Goal: Task Accomplishment & Management: Manage account settings

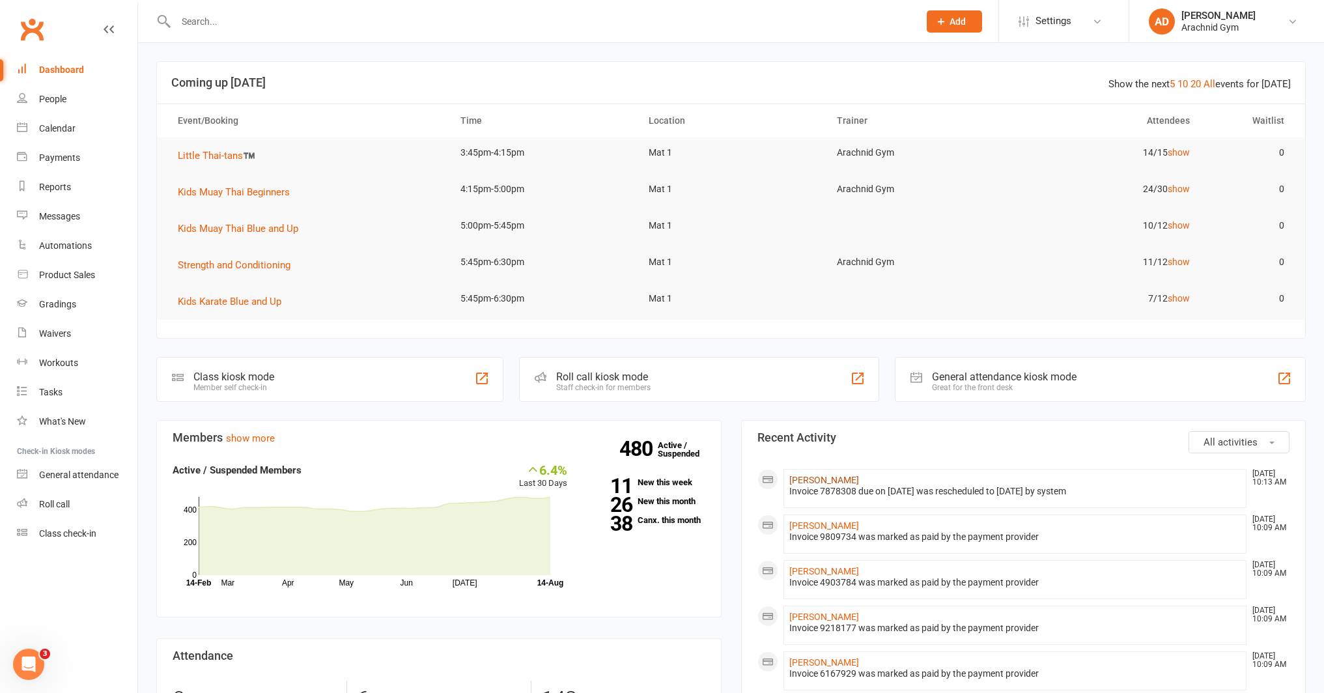
click at [832, 479] on link "Aaron Clifford" at bounding box center [824, 480] width 70 height 10
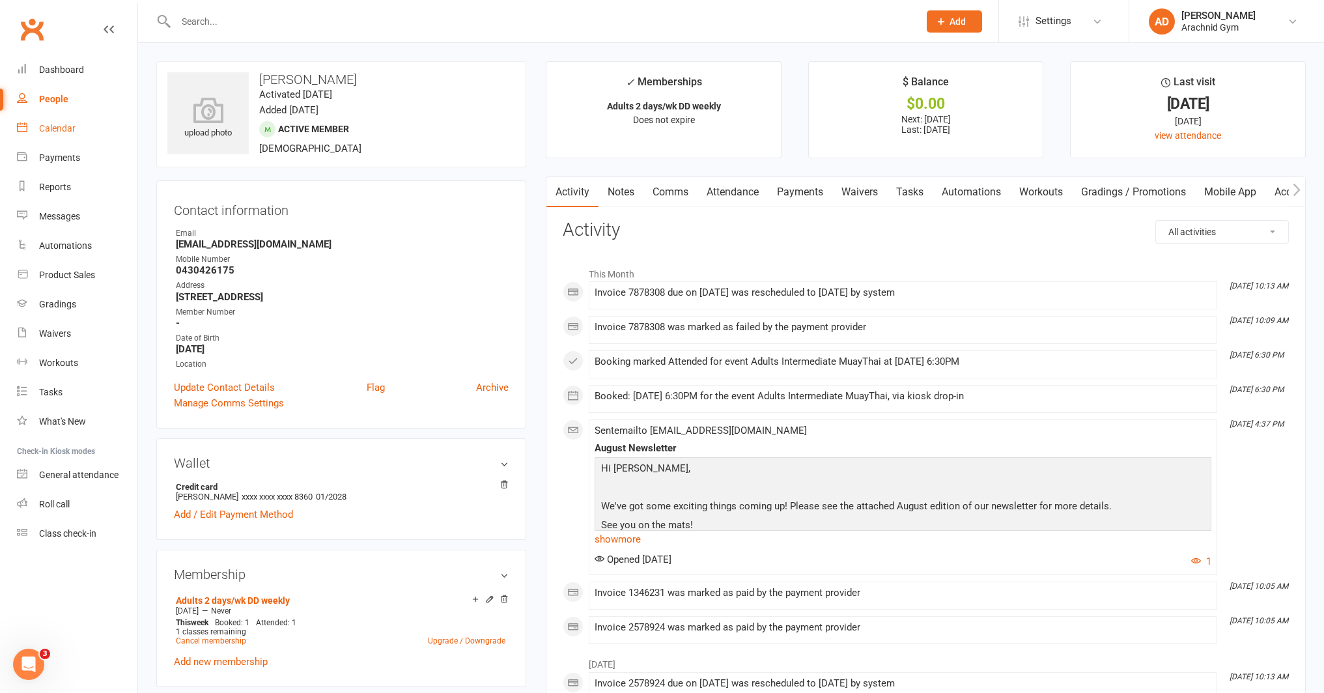
click at [42, 126] on div "Calendar" at bounding box center [57, 128] width 36 height 10
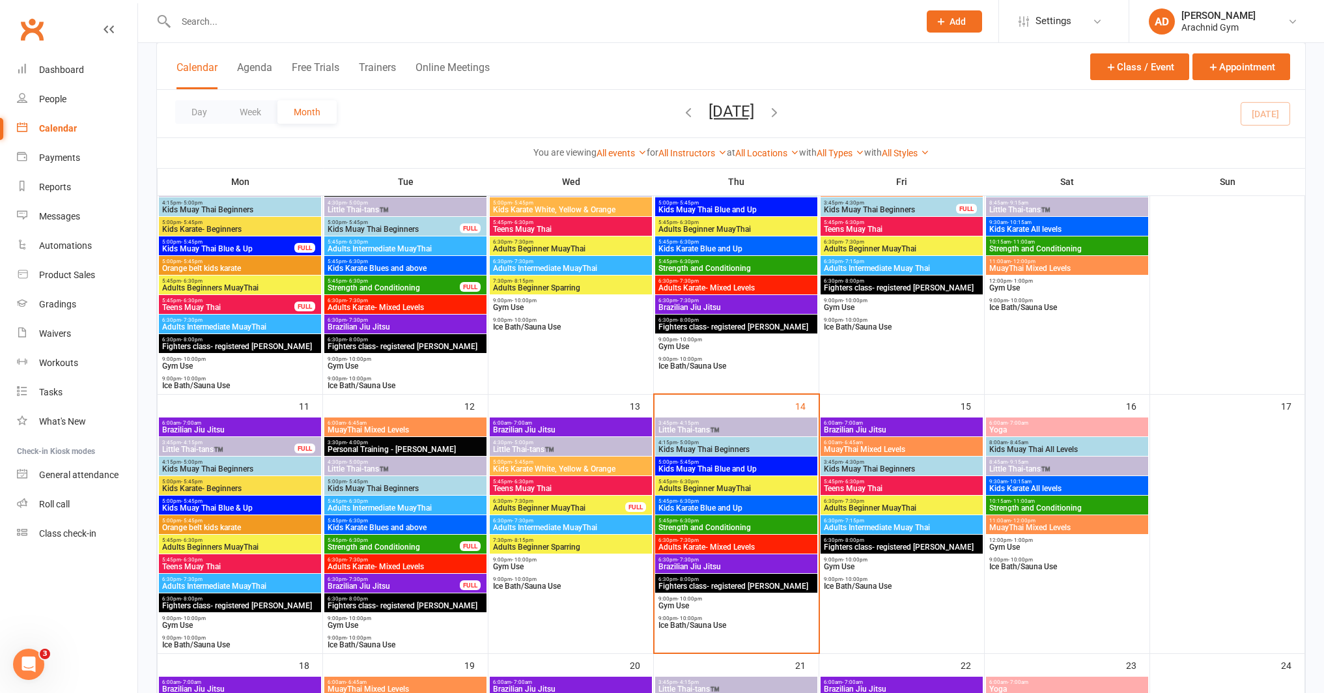
scroll to position [400, 0]
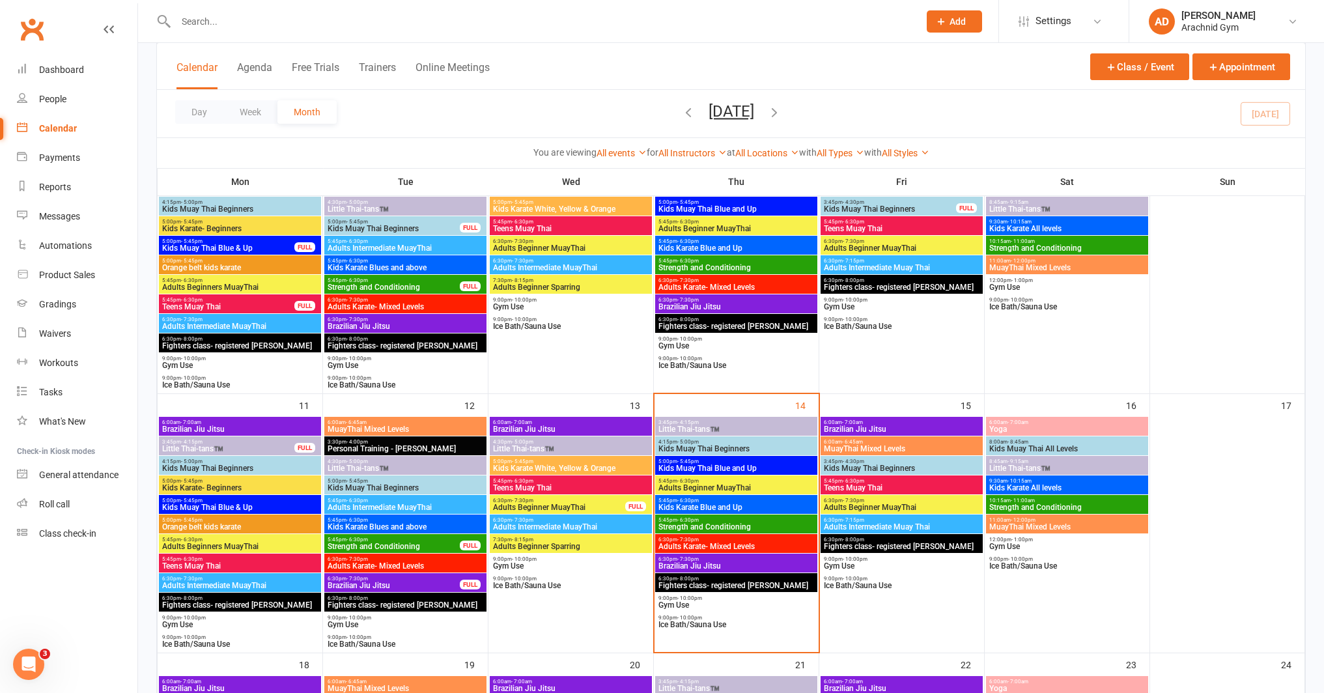
click at [581, 505] on span "Adults Beginner MuayThai" at bounding box center [558, 507] width 133 height 8
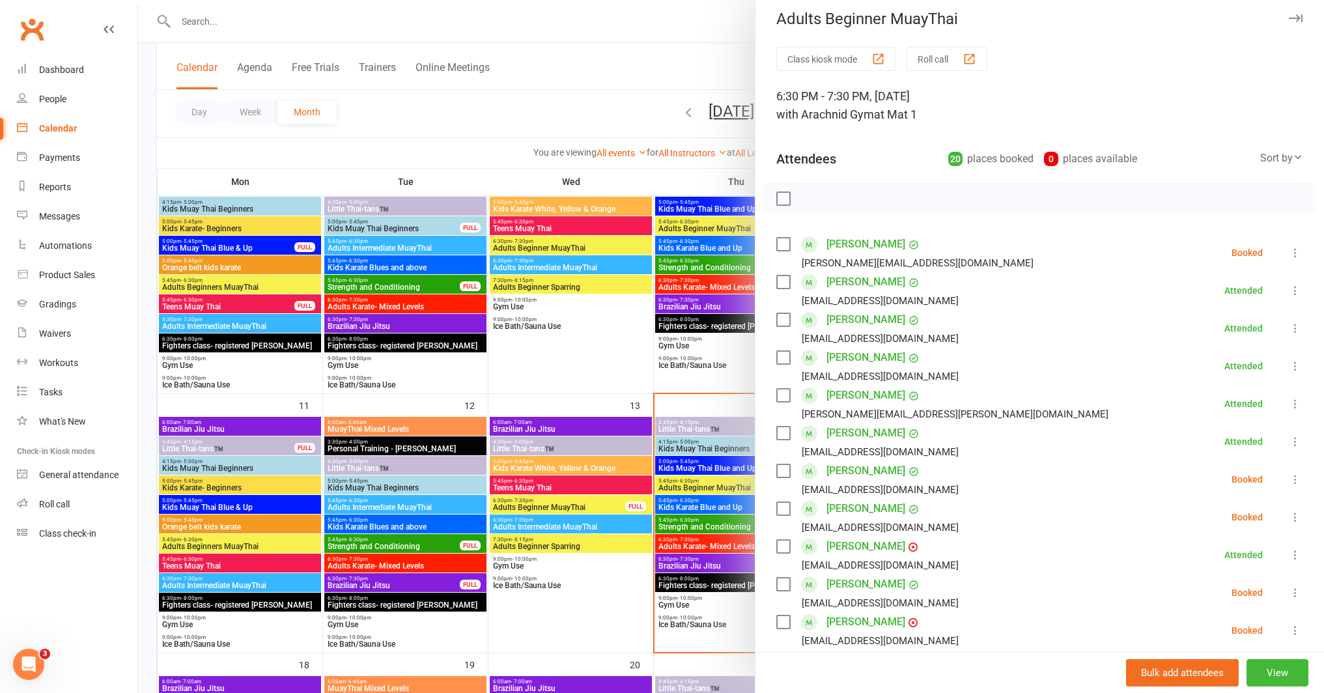
scroll to position [0, 0]
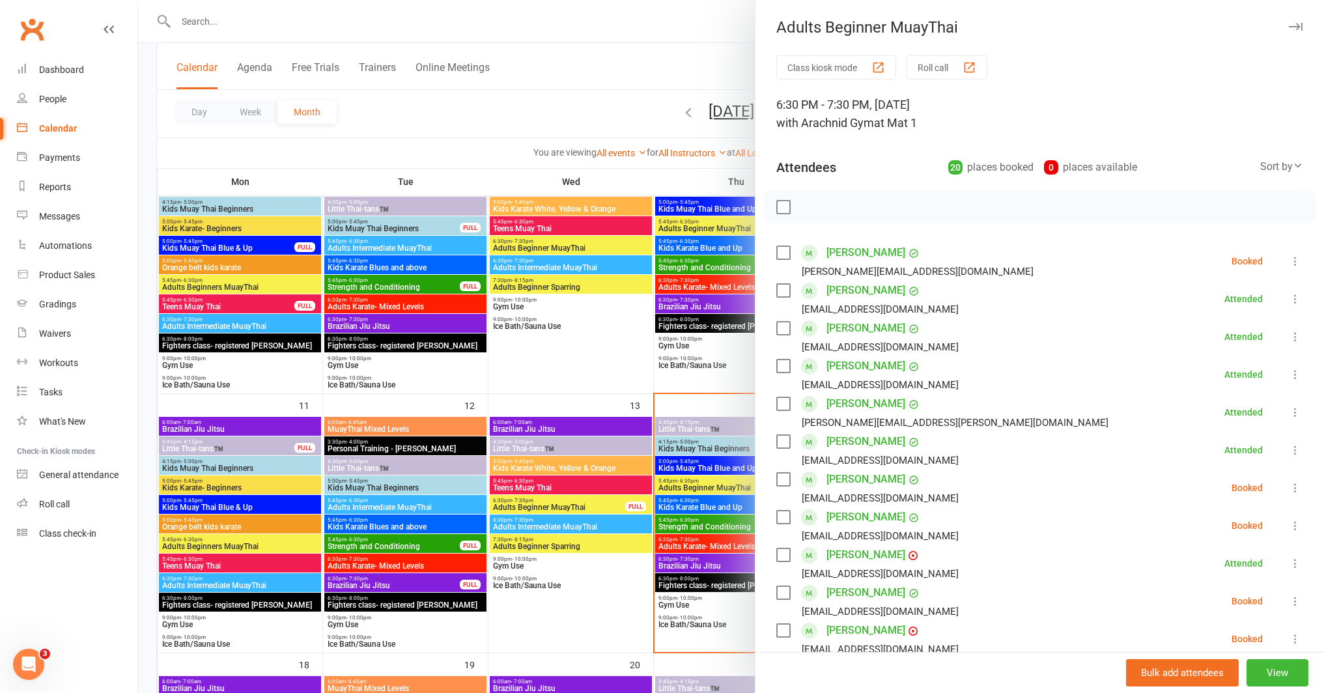
click at [558, 523] on div at bounding box center [731, 346] width 1186 height 693
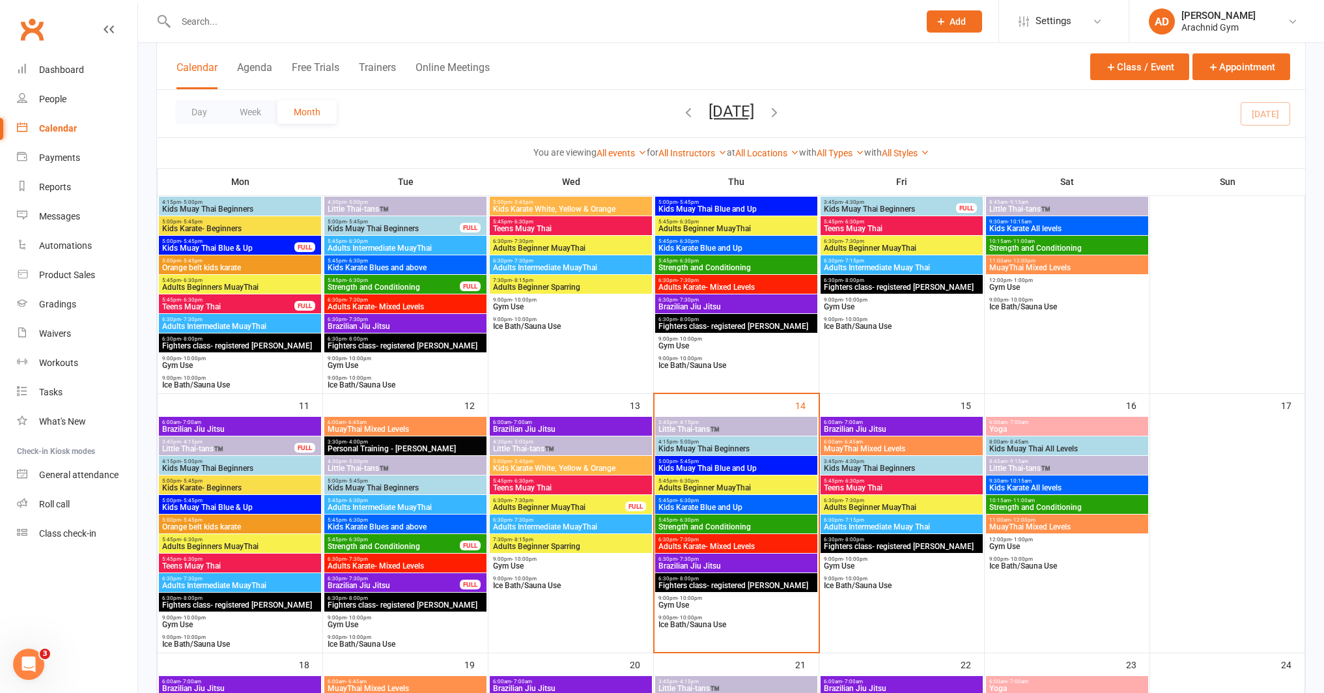
click at [558, 523] on span "Adults Intermediate MuayThai" at bounding box center [570, 527] width 157 height 8
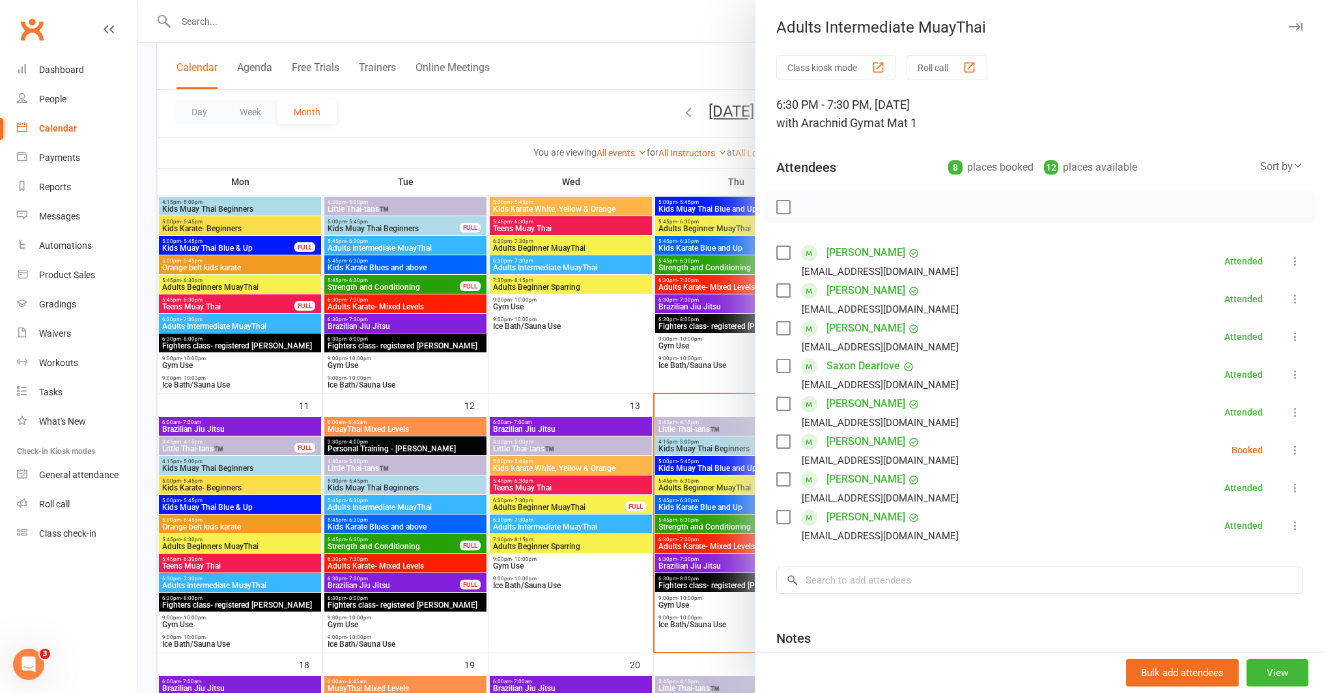
click at [1288, 449] on icon at bounding box center [1294, 449] width 13 height 13
click at [1206, 509] on link "Remove" at bounding box center [1232, 501] width 140 height 26
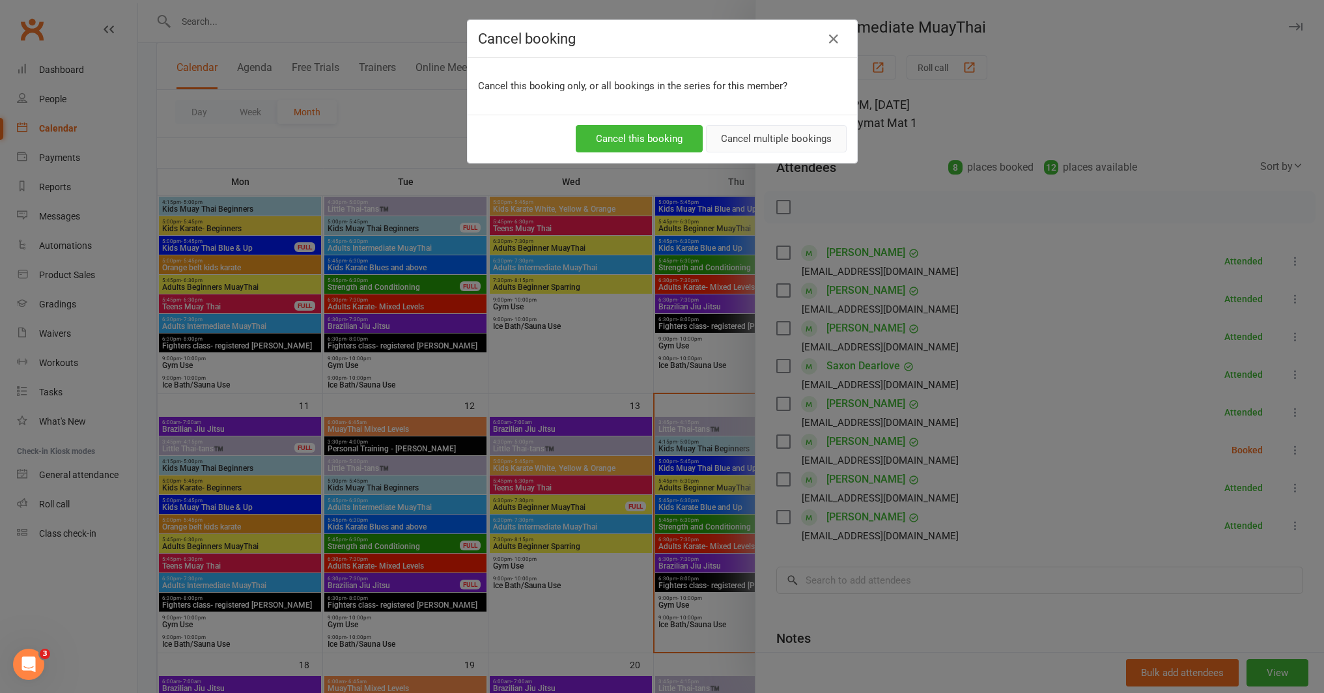
click at [784, 140] on button "Cancel multiple bookings" at bounding box center [776, 138] width 141 height 27
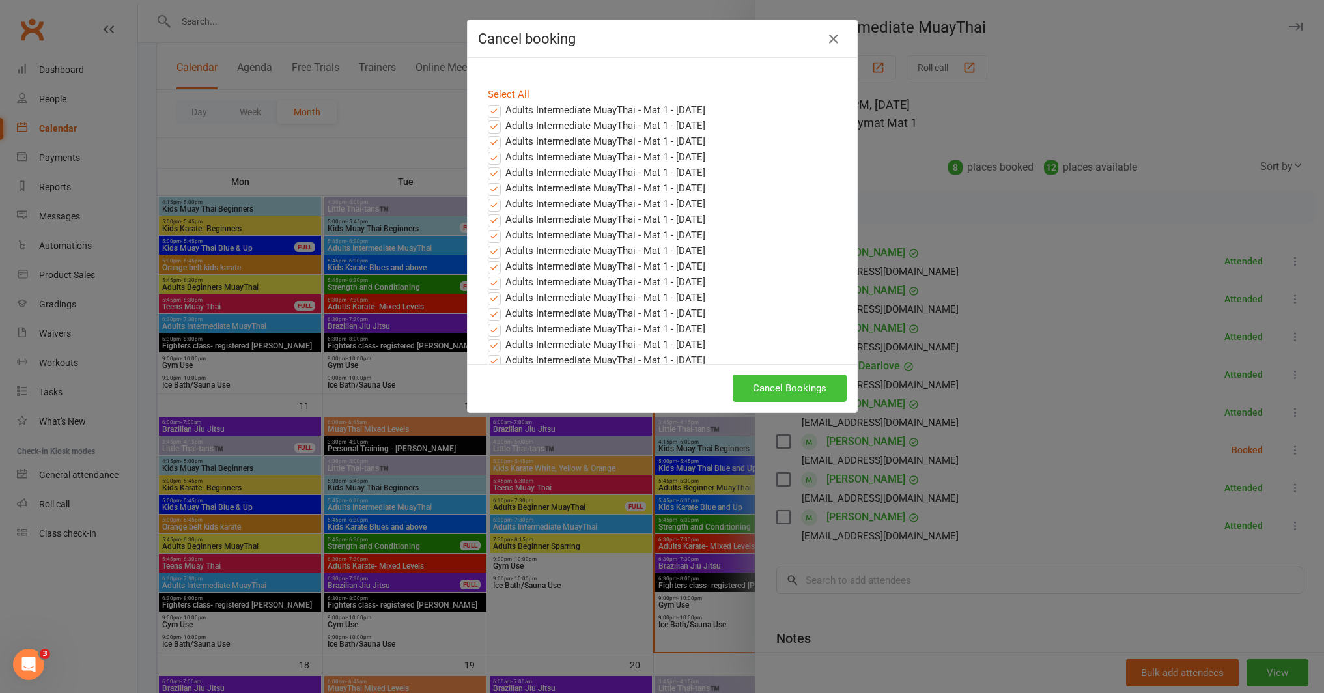
click at [788, 391] on button "Cancel Bookings" at bounding box center [789, 387] width 114 height 27
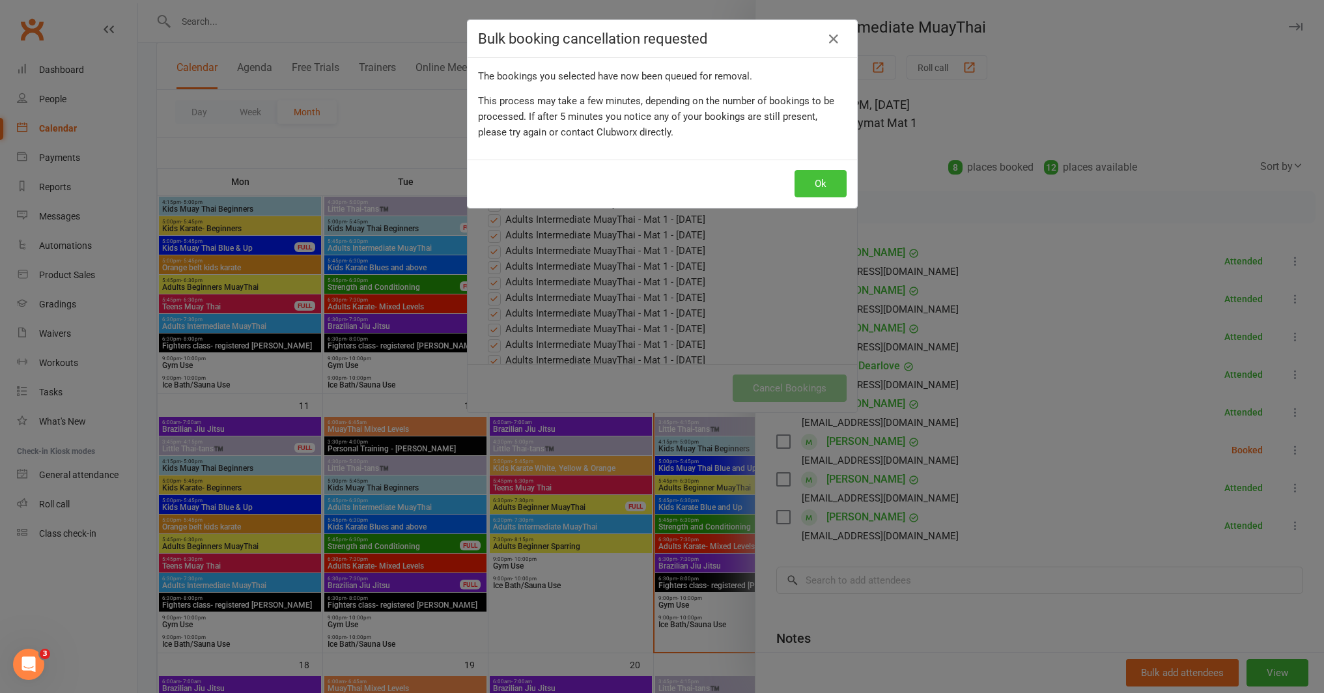
click at [802, 173] on button "Ok" at bounding box center [820, 183] width 52 height 27
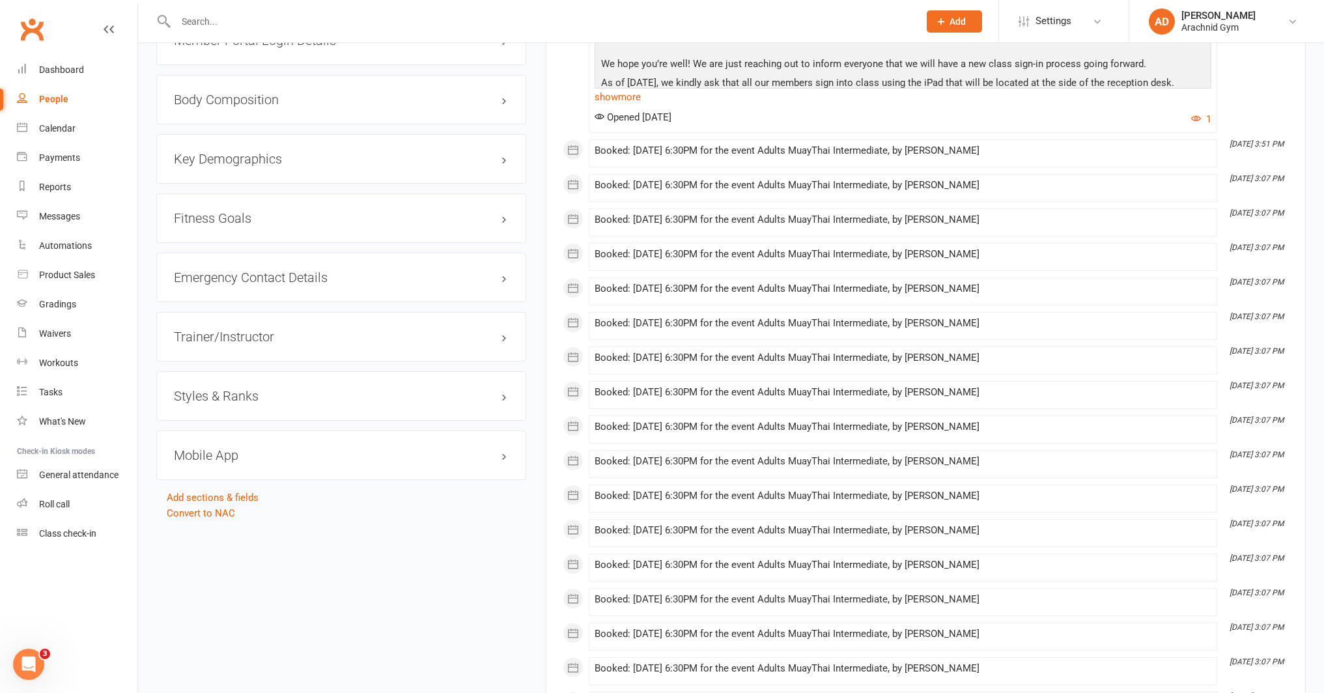
scroll to position [1046, 0]
click at [424, 404] on div "Styles & Ranks" at bounding box center [341, 394] width 370 height 49
click at [503, 395] on h3 "Styles & Ranks" at bounding box center [341, 394] width 335 height 14
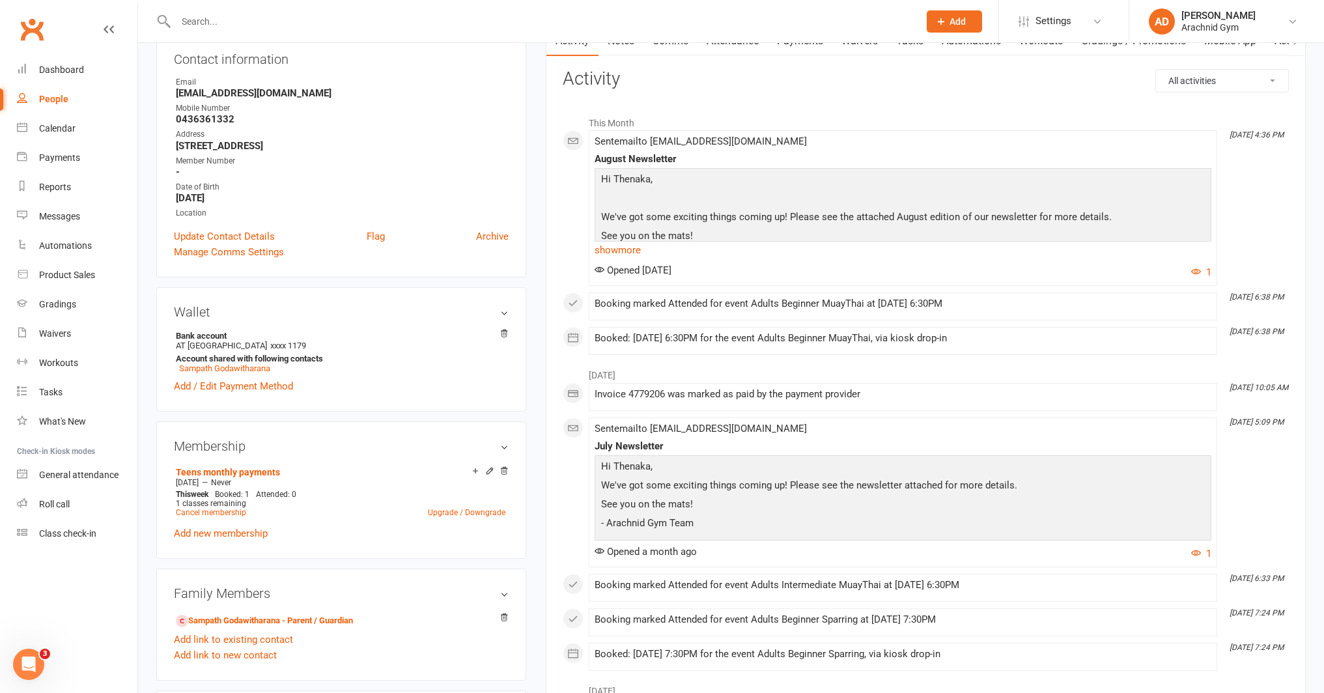
scroll to position [0, 0]
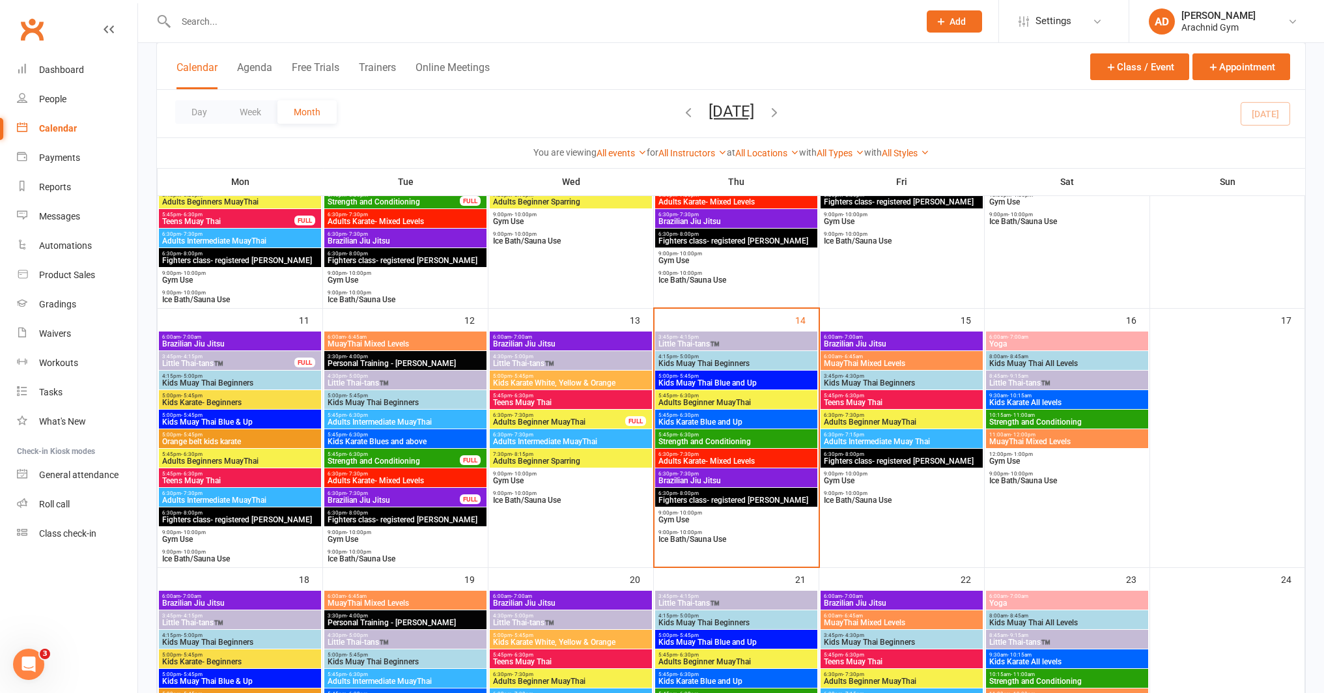
scroll to position [486, 0]
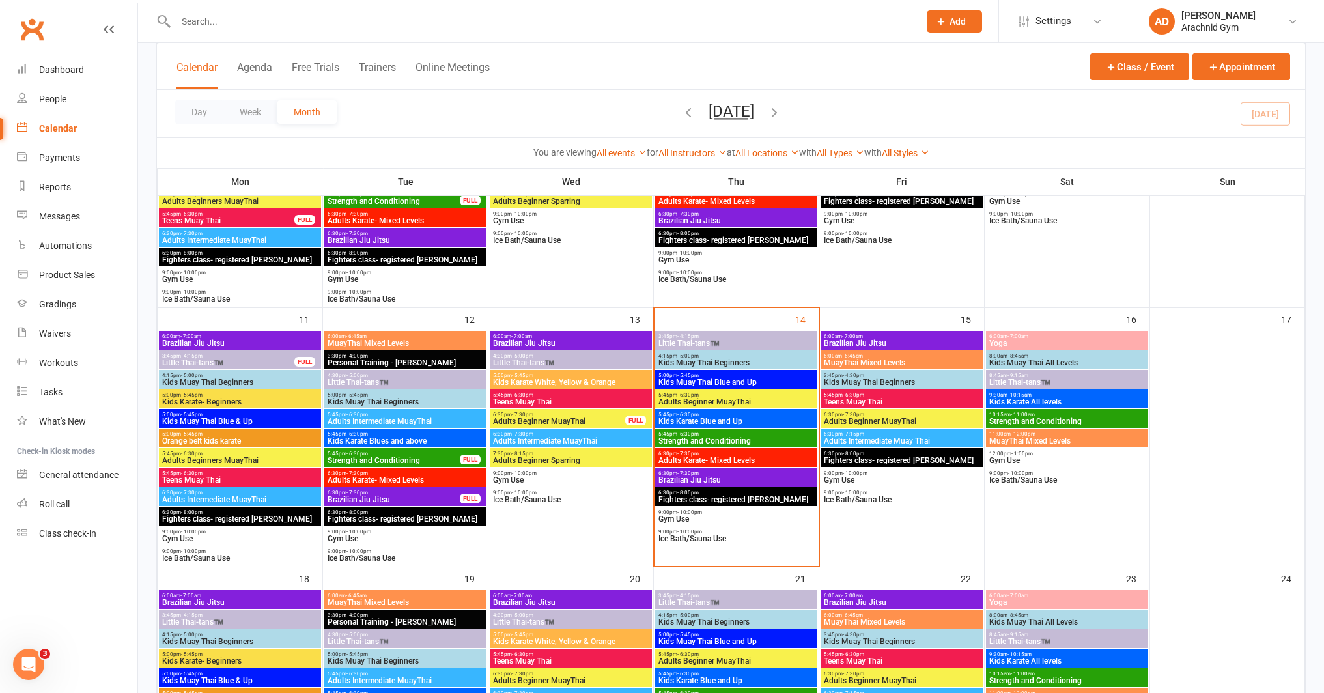
click at [569, 419] on span "Adults Beginner MuayThai" at bounding box center [558, 421] width 133 height 8
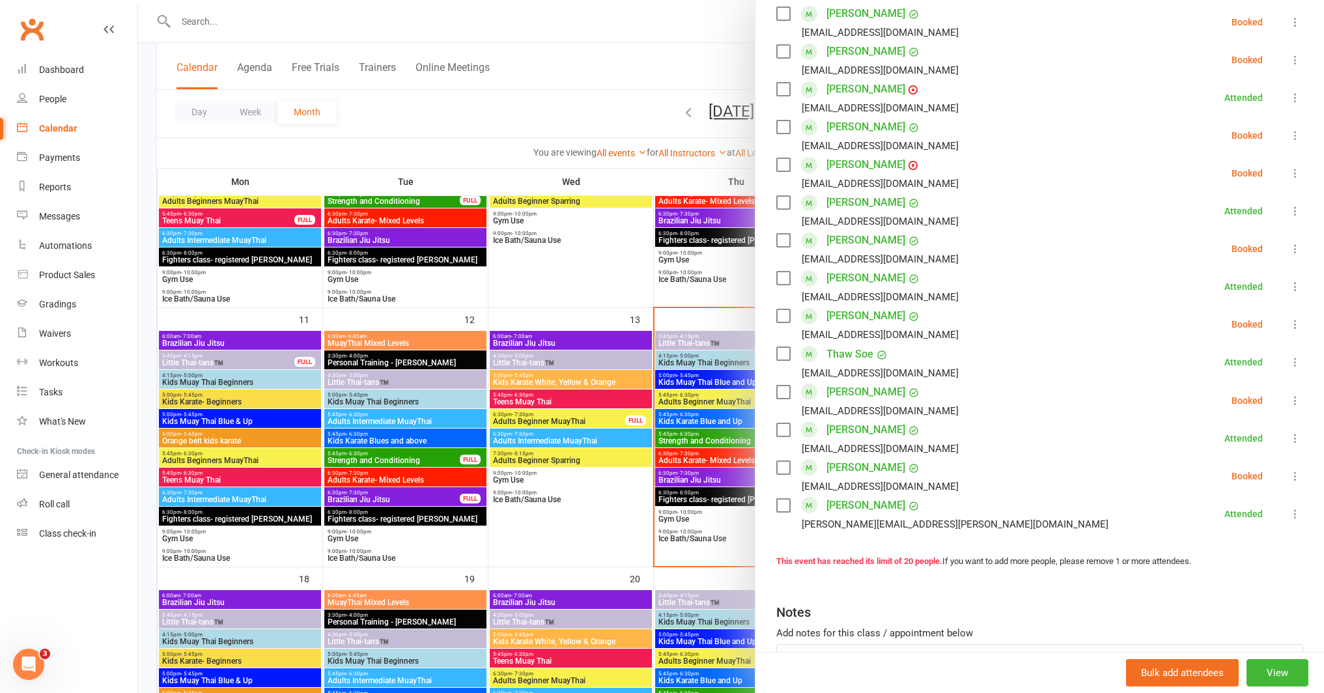
scroll to position [566, 0]
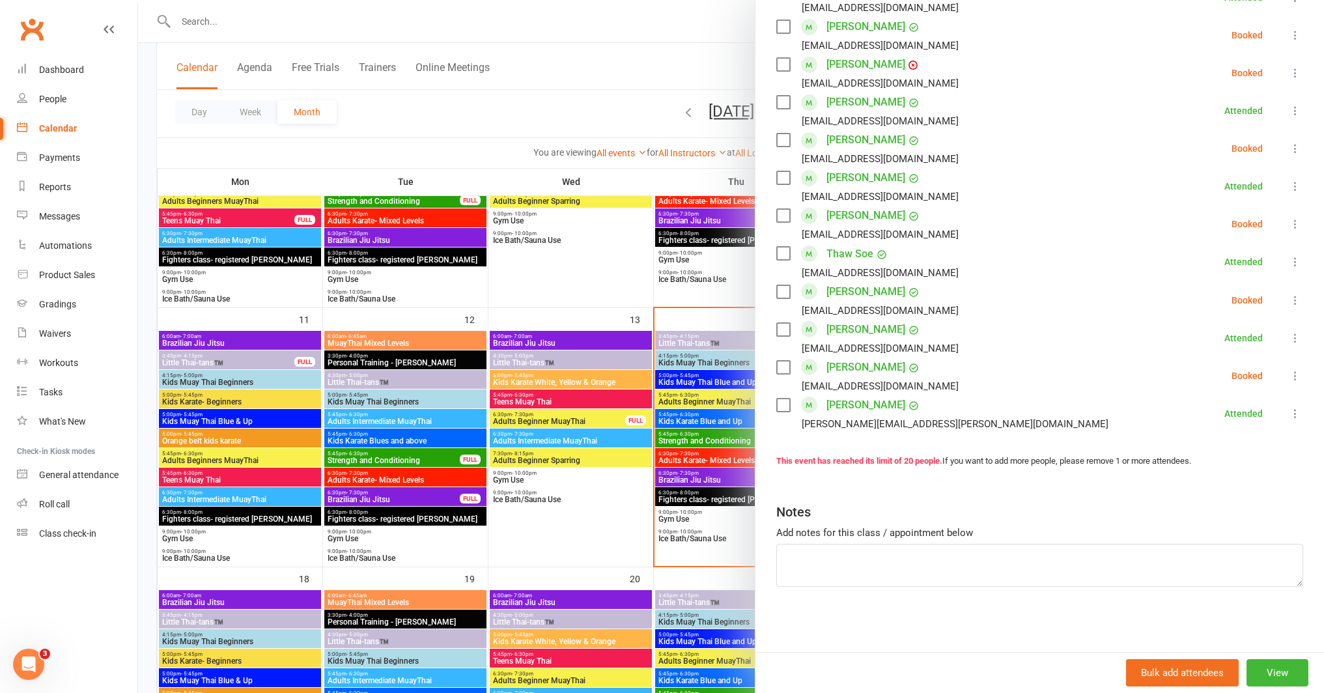
click at [619, 534] on div at bounding box center [731, 346] width 1186 height 693
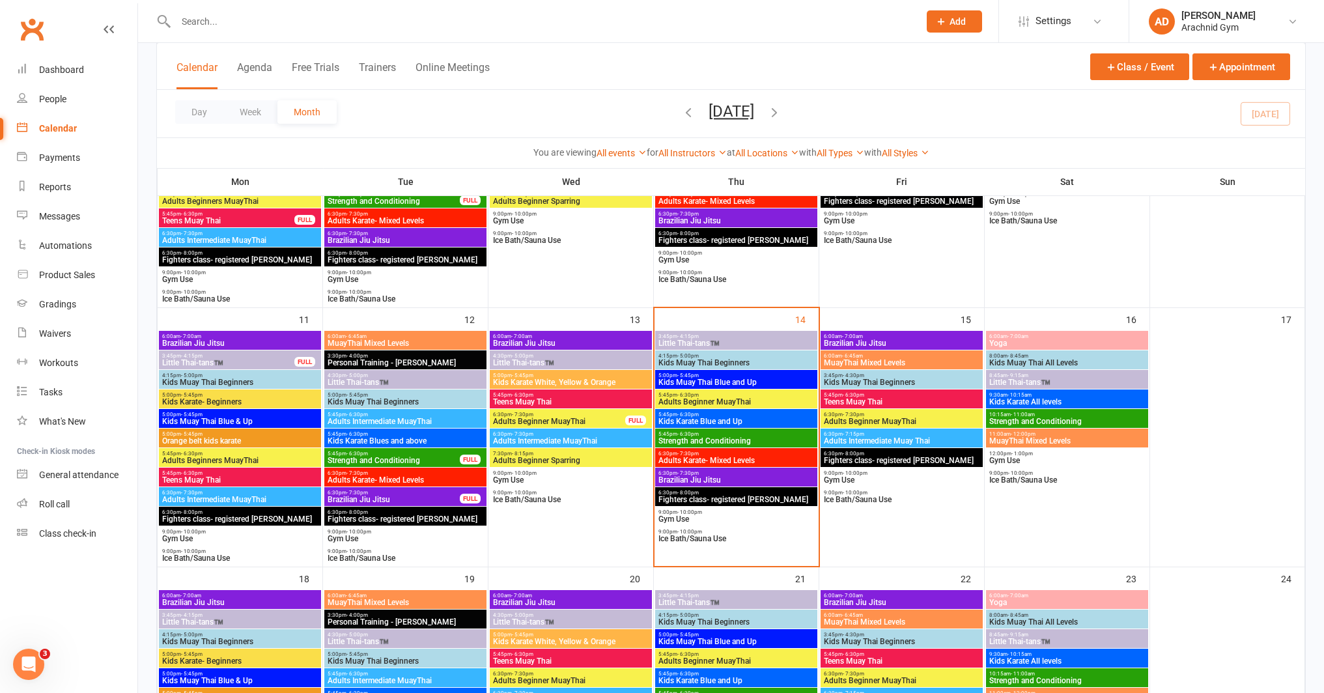
click at [569, 417] on span "Adults Beginner MuayThai" at bounding box center [558, 421] width 133 height 8
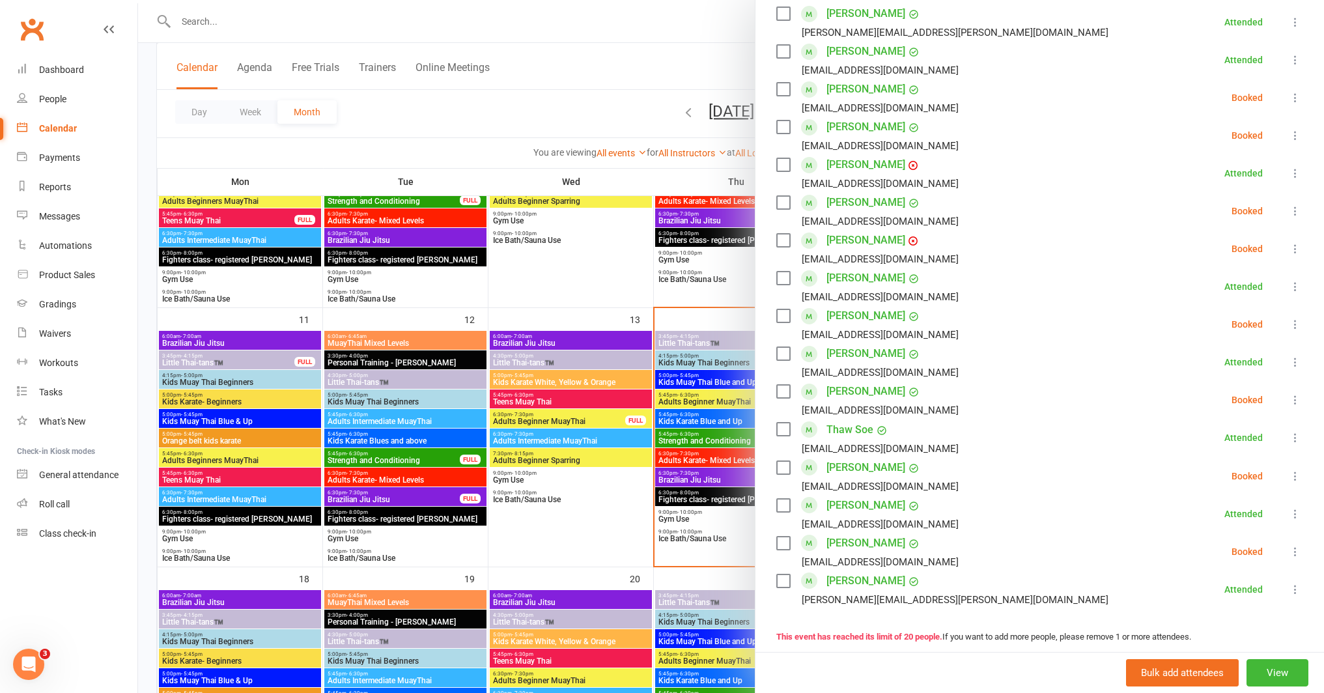
scroll to position [414, 0]
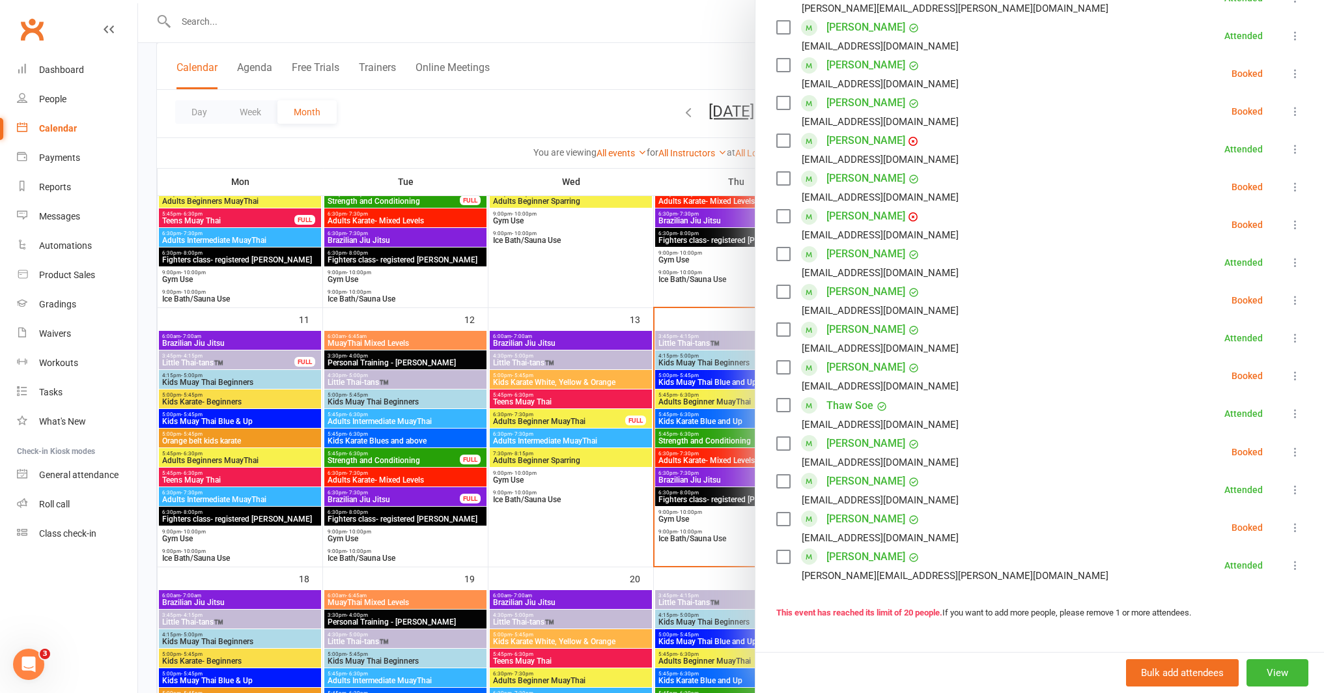
click at [1288, 223] on icon at bounding box center [1294, 224] width 13 height 13
click at [1193, 280] on link "Remove" at bounding box center [1232, 276] width 140 height 26
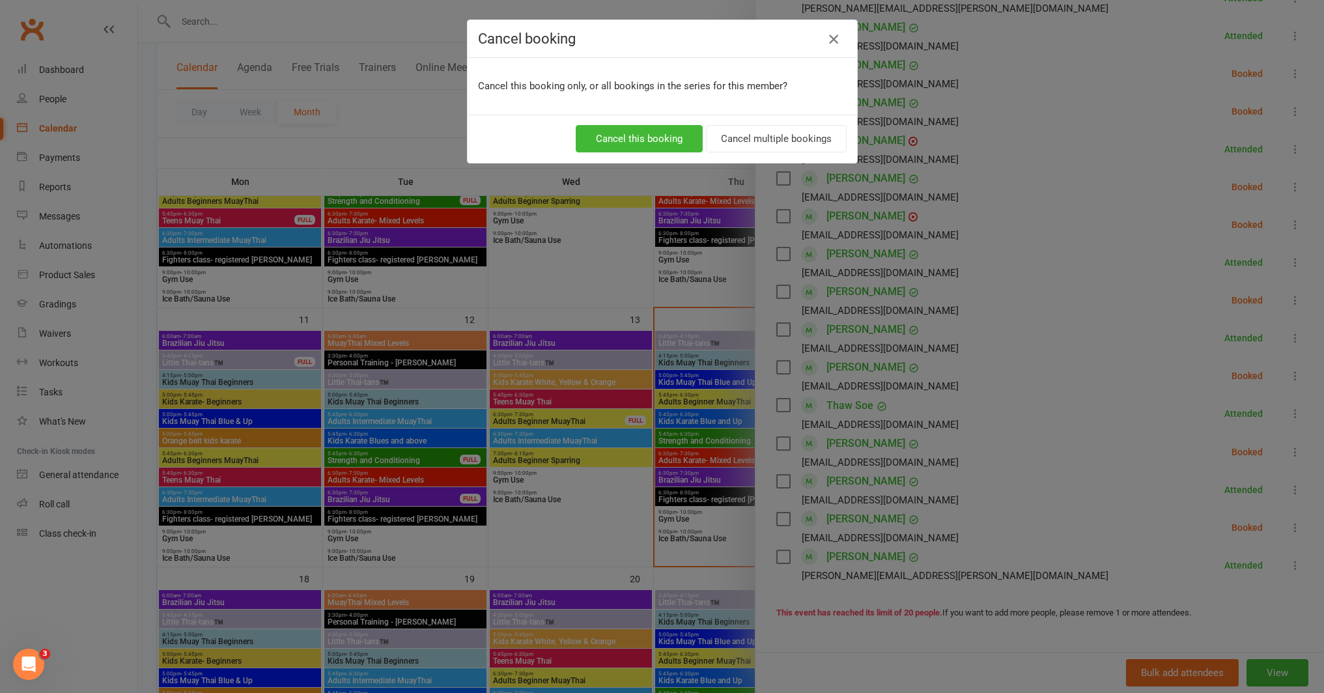
click at [828, 34] on icon "button" at bounding box center [833, 39] width 16 height 16
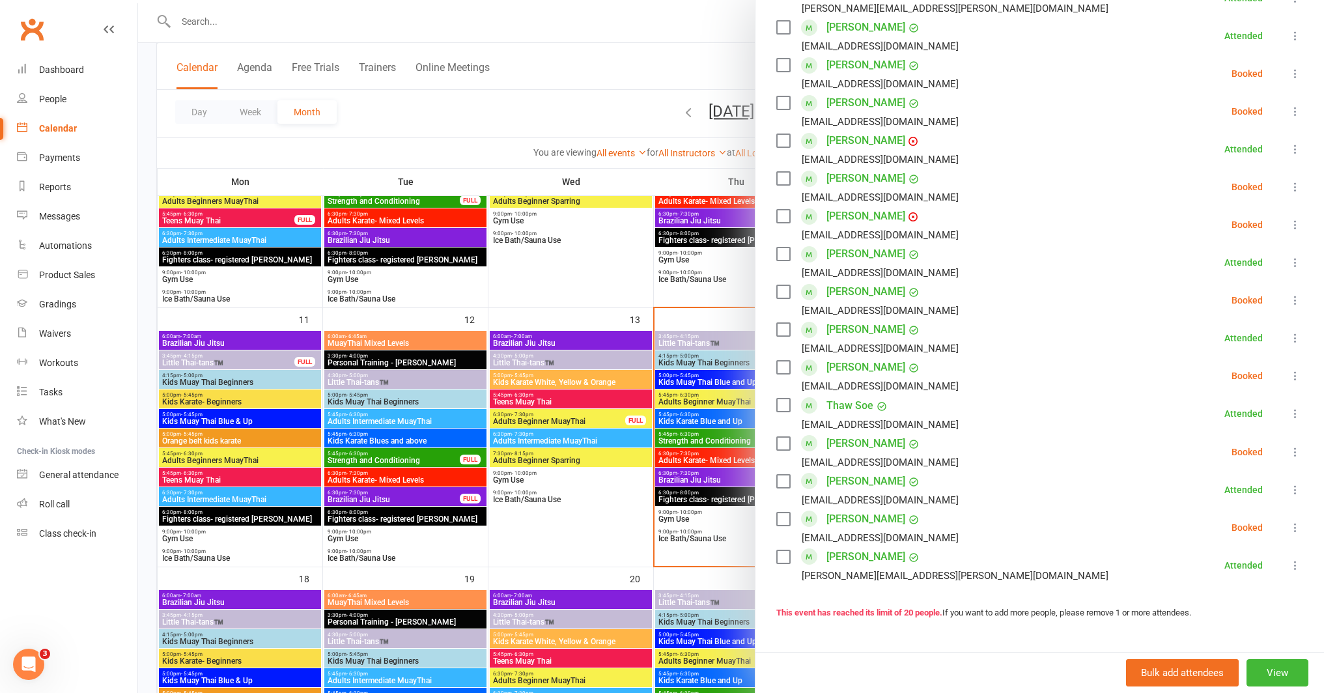
click at [704, 316] on div at bounding box center [731, 346] width 1186 height 693
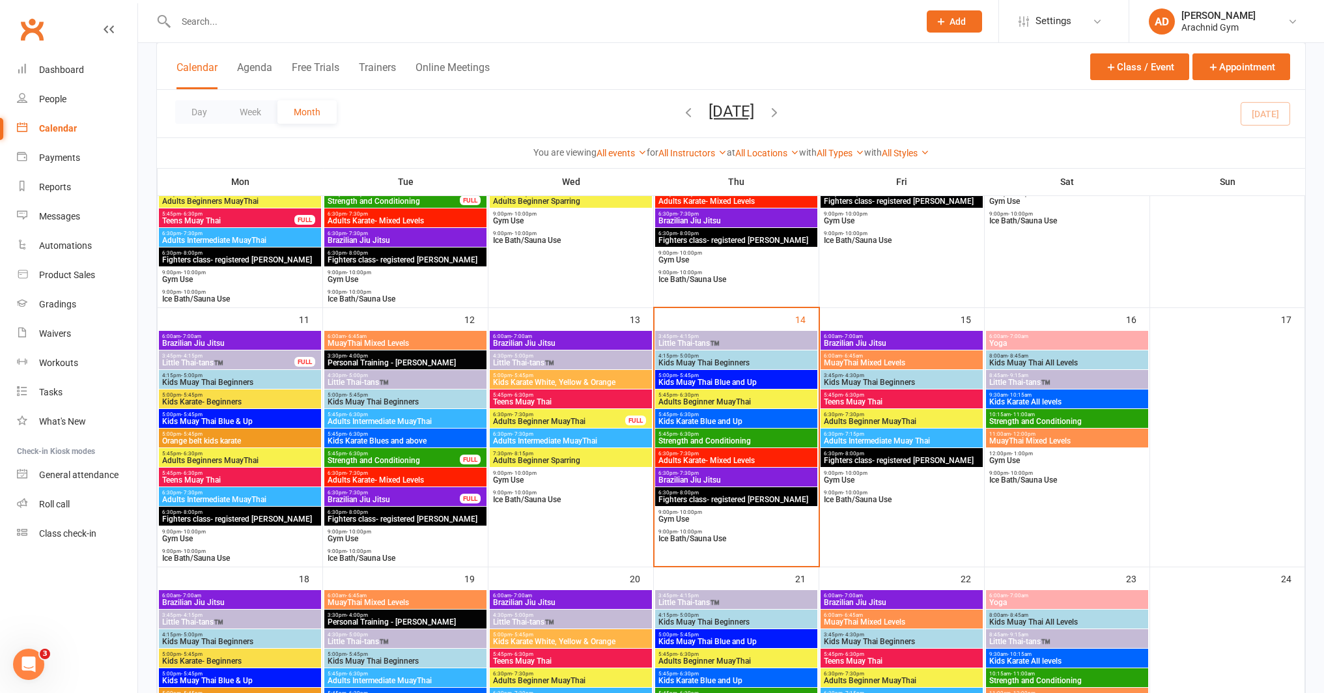
click at [868, 421] on span "Adults Beginner MuayThai" at bounding box center [901, 421] width 157 height 8
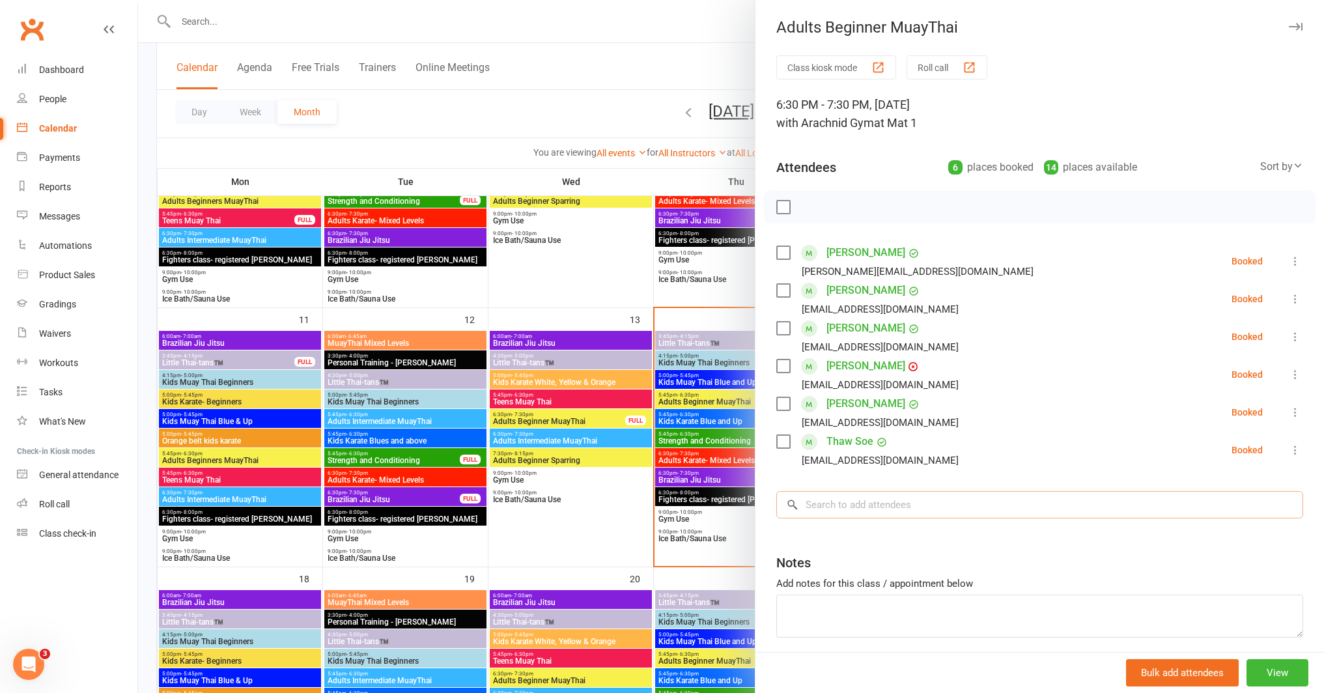
click at [841, 510] on input "search" at bounding box center [1039, 504] width 527 height 27
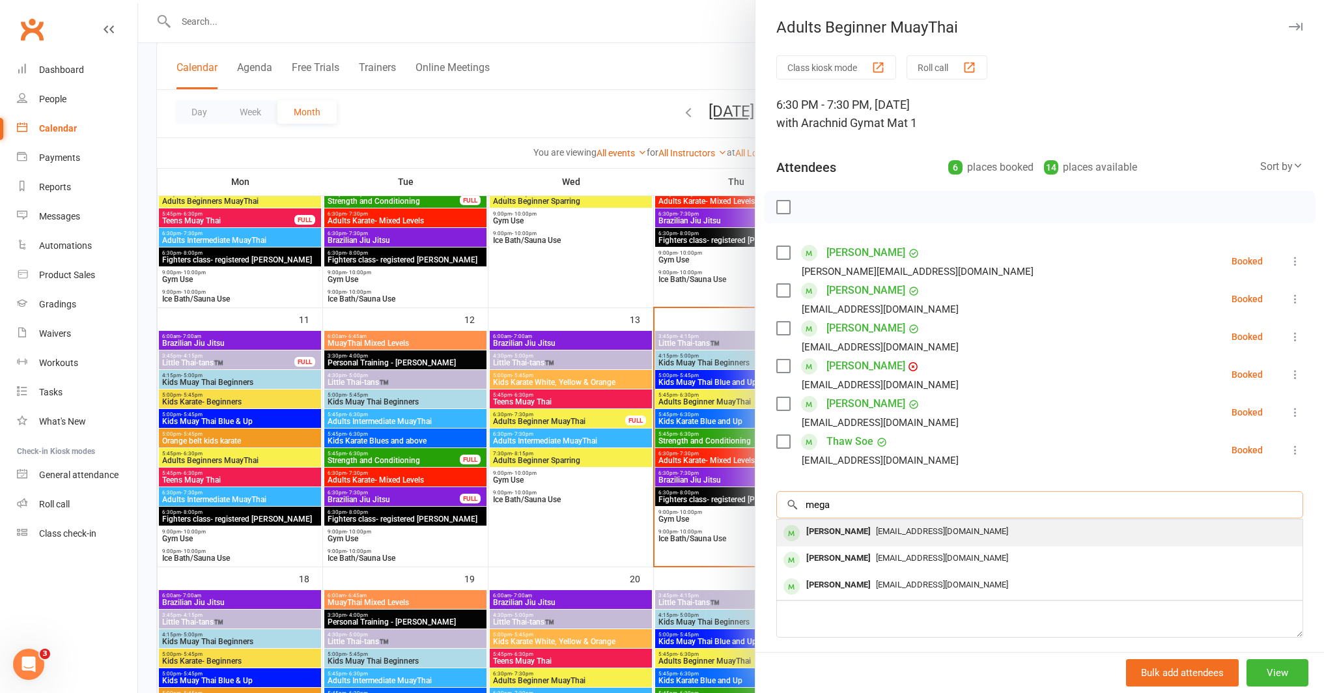
type input "mega"
click at [827, 527] on div "Megan Ledward" at bounding box center [838, 531] width 75 height 19
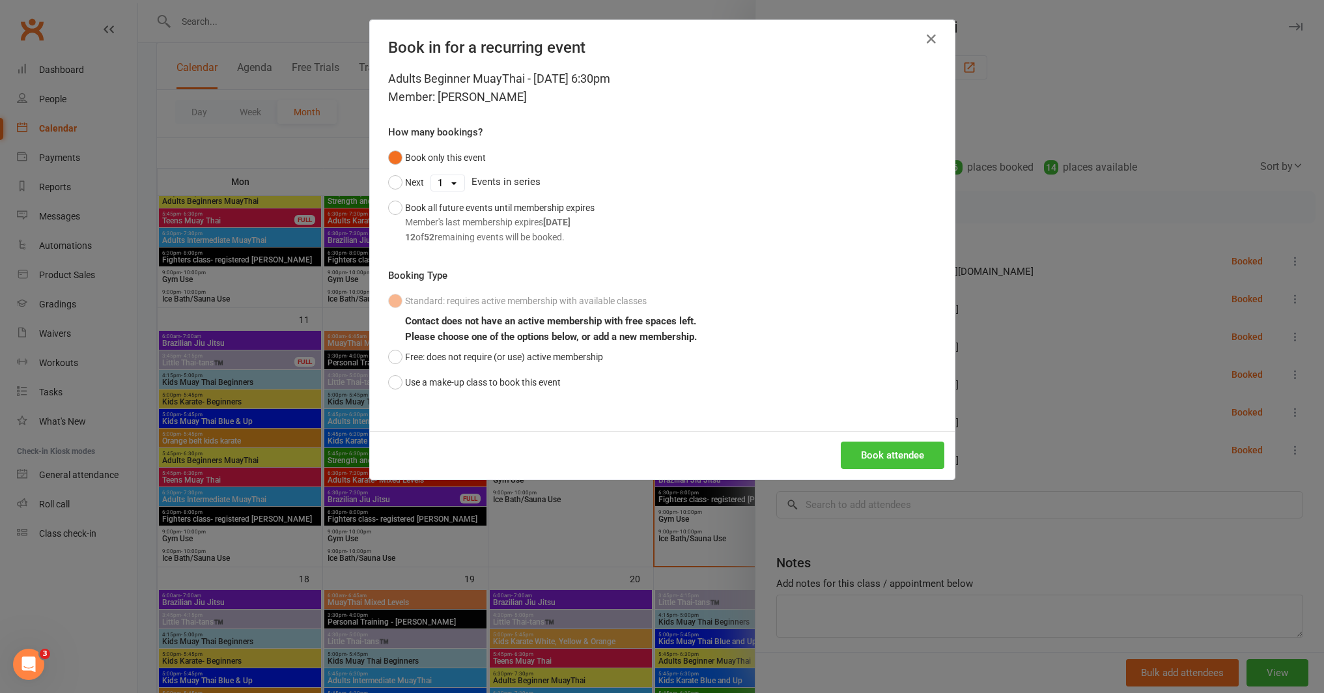
click at [883, 454] on button "Book attendee" at bounding box center [892, 454] width 104 height 27
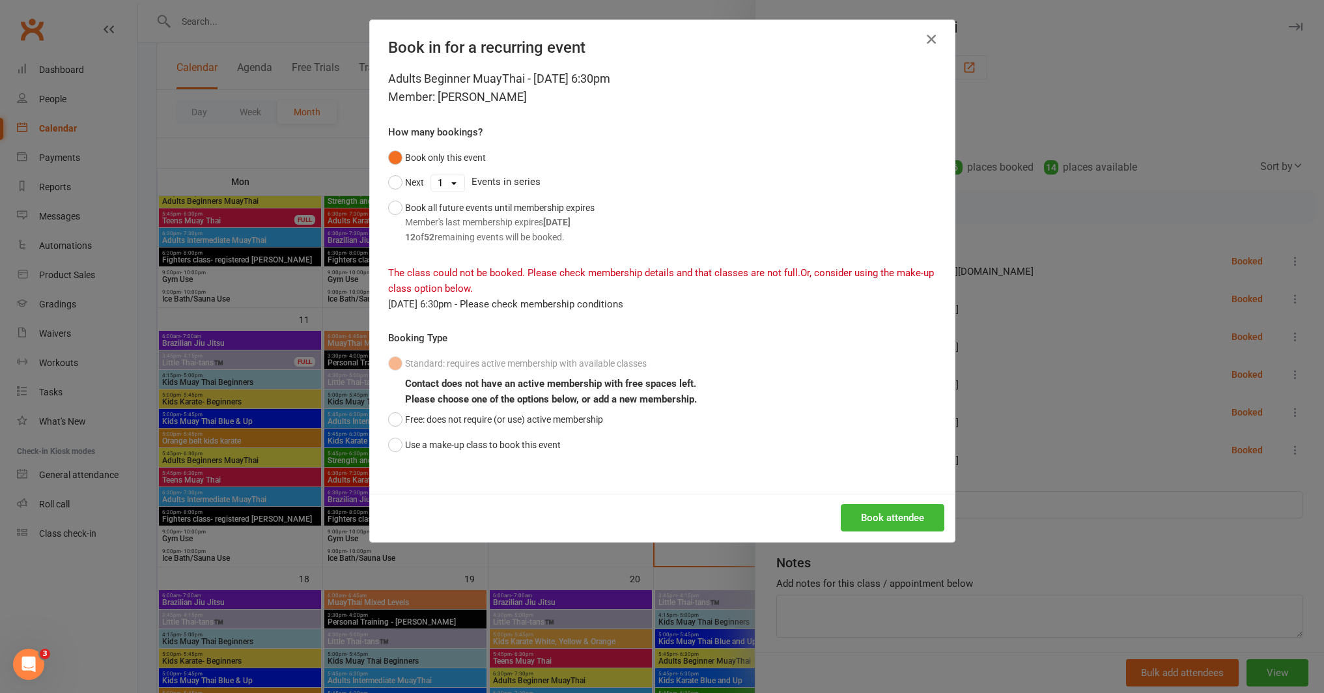
click at [923, 41] on icon "button" at bounding box center [931, 39] width 16 height 16
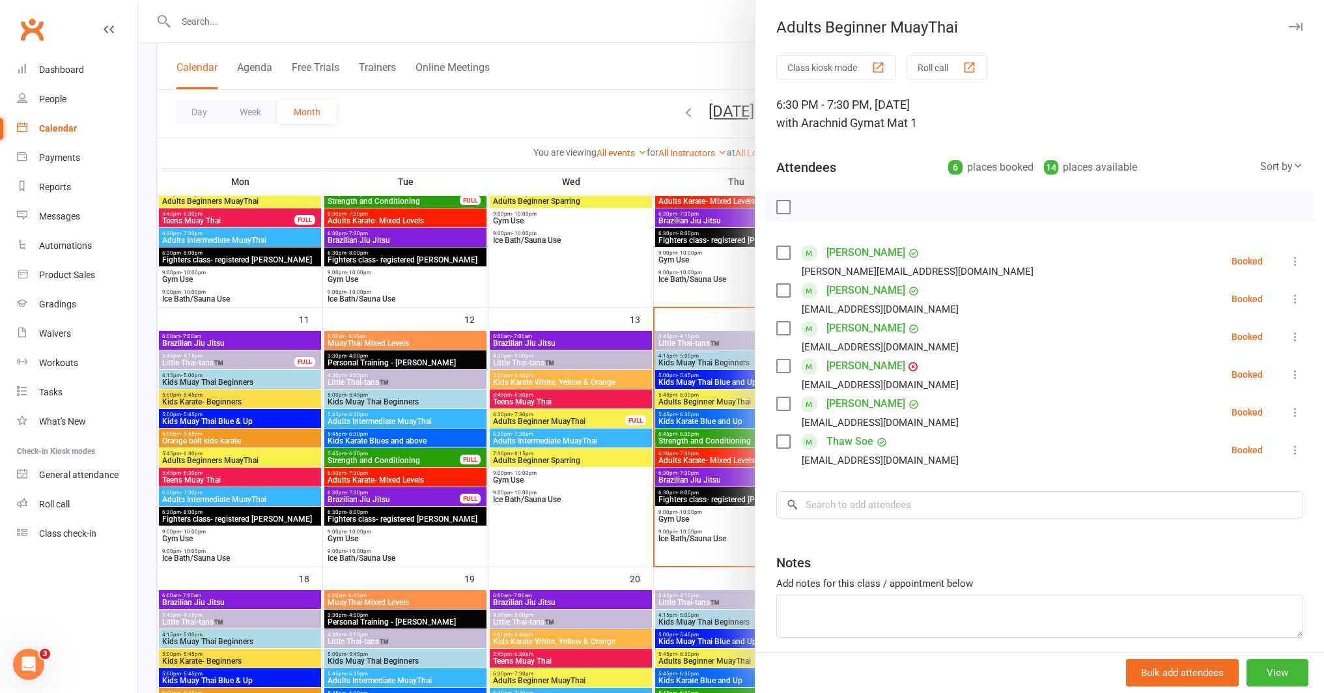
click at [625, 522] on div at bounding box center [731, 346] width 1186 height 693
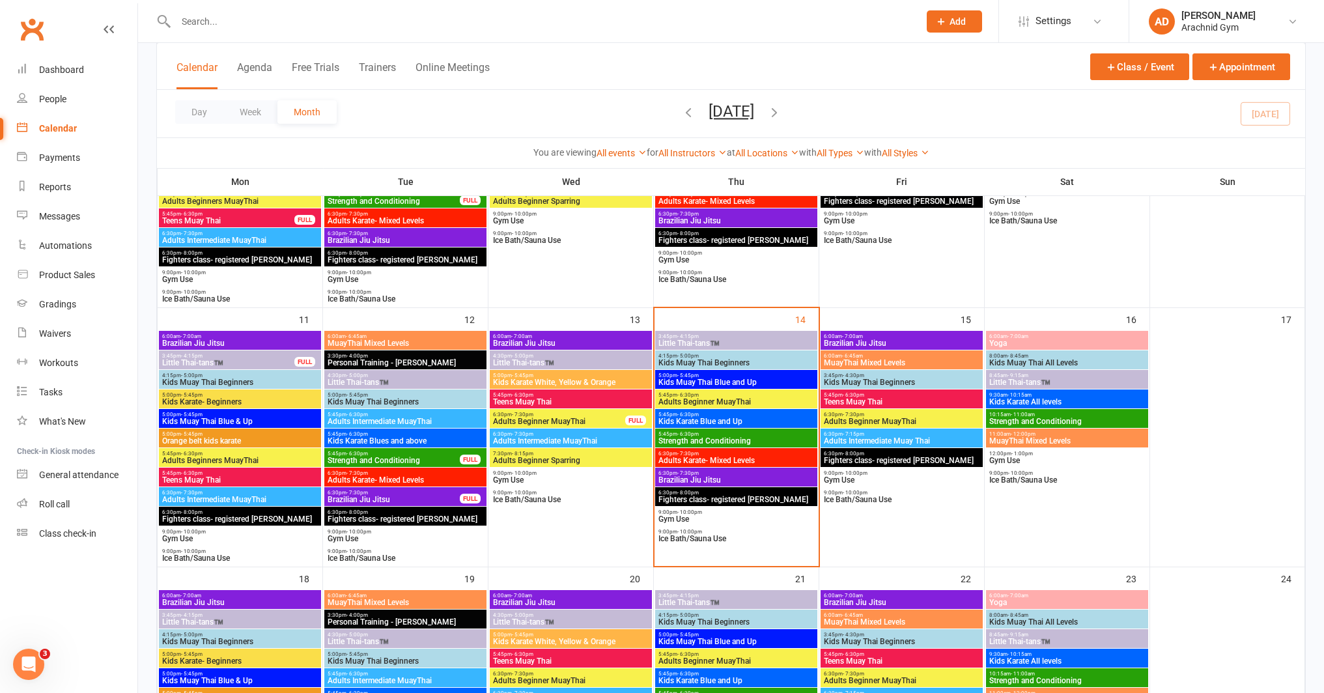
click at [601, 418] on span "Adults Beginner MuayThai" at bounding box center [558, 421] width 133 height 8
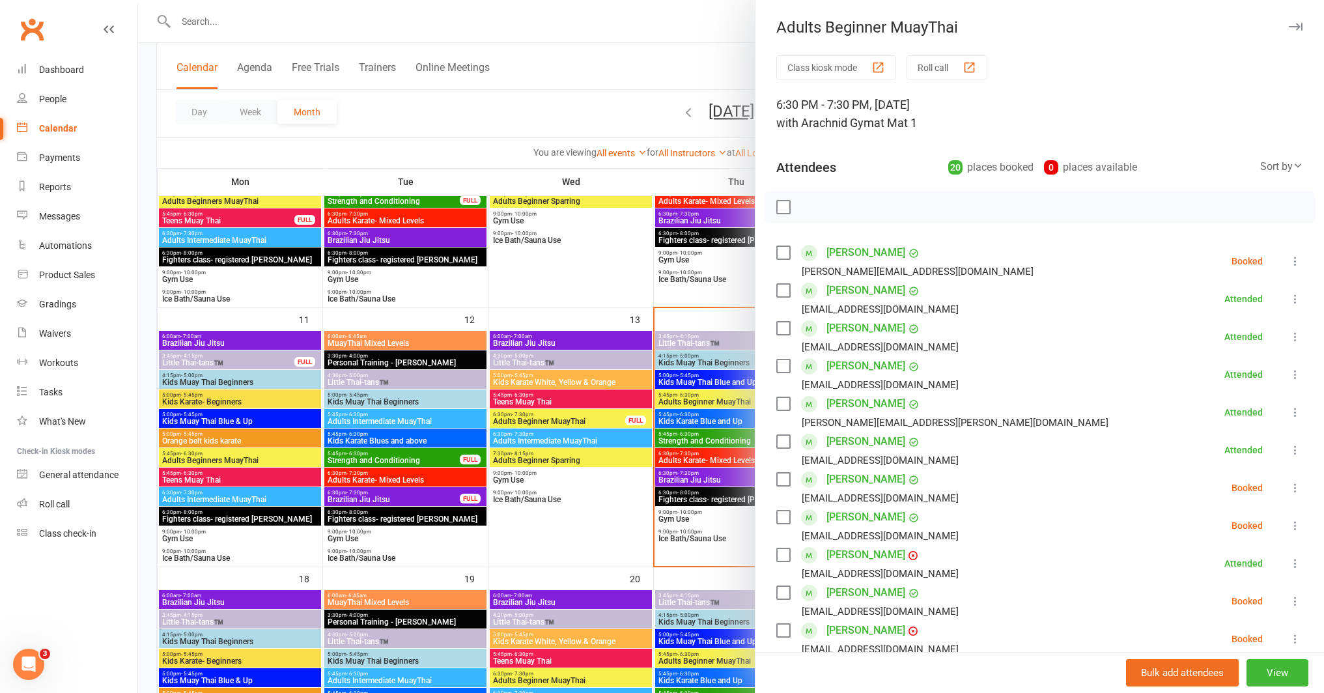
click at [561, 531] on div at bounding box center [731, 346] width 1186 height 693
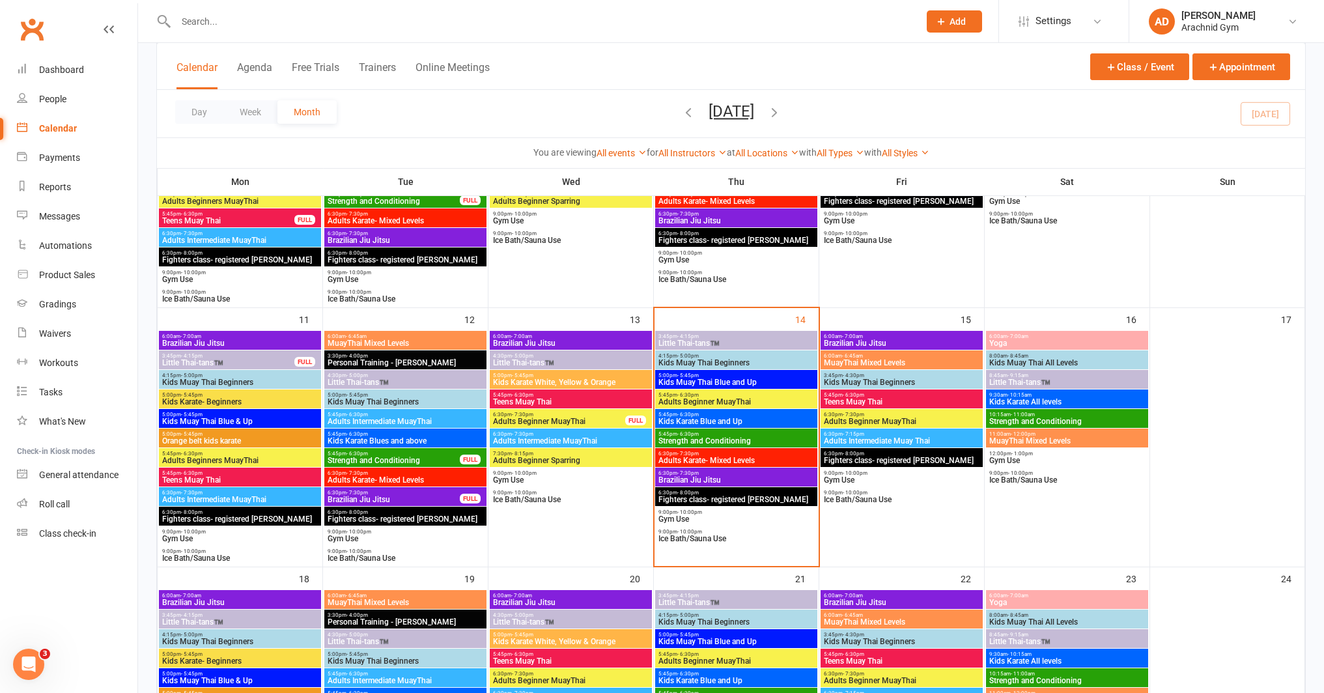
click at [520, 418] on span "Adults Beginner MuayThai" at bounding box center [558, 421] width 133 height 8
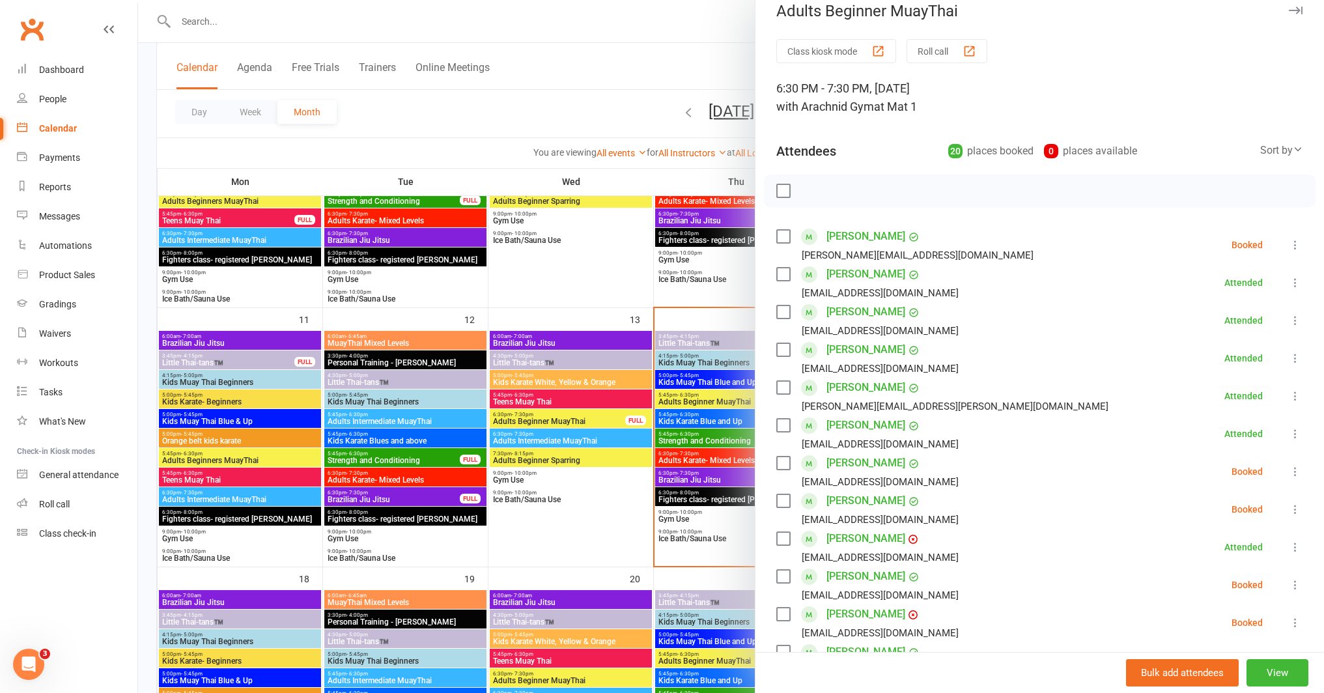
scroll to position [16, 0]
drag, startPoint x: 665, startPoint y: 579, endPoint x: 656, endPoint y: 509, distance: 70.3
click at [665, 577] on div at bounding box center [731, 346] width 1186 height 693
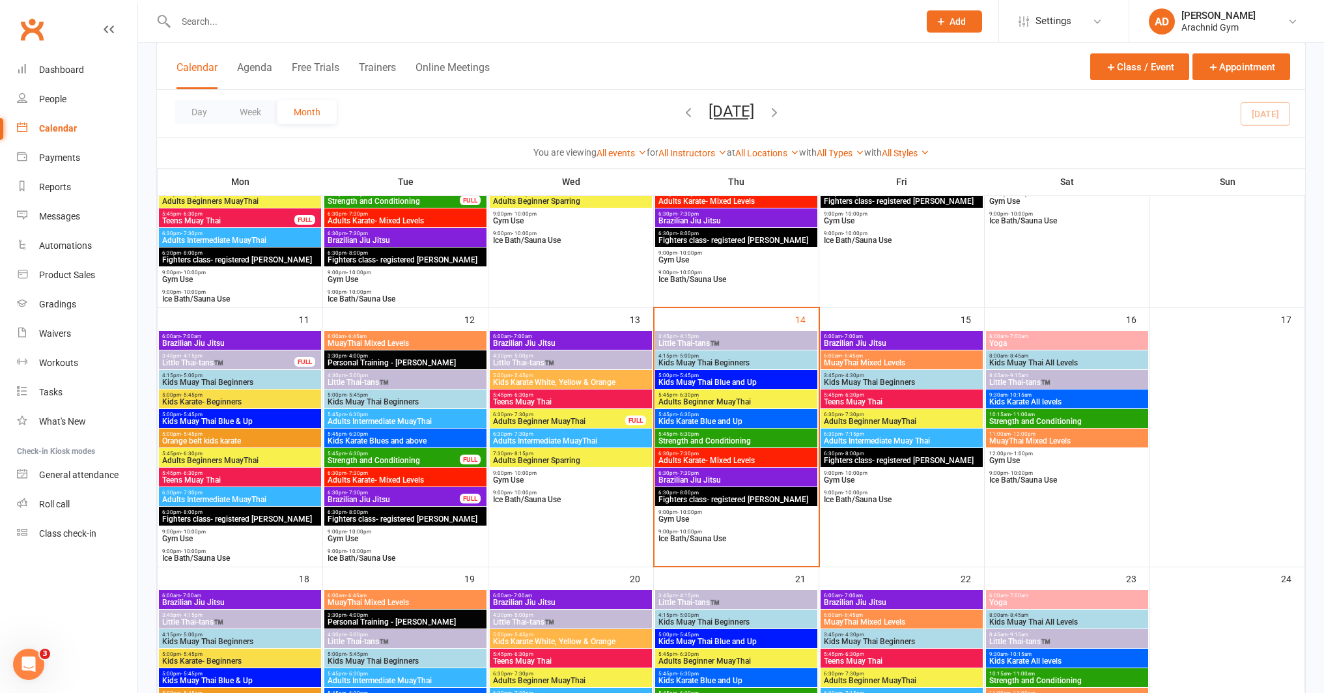
click at [613, 419] on span "Adults Beginner MuayThai" at bounding box center [558, 421] width 133 height 8
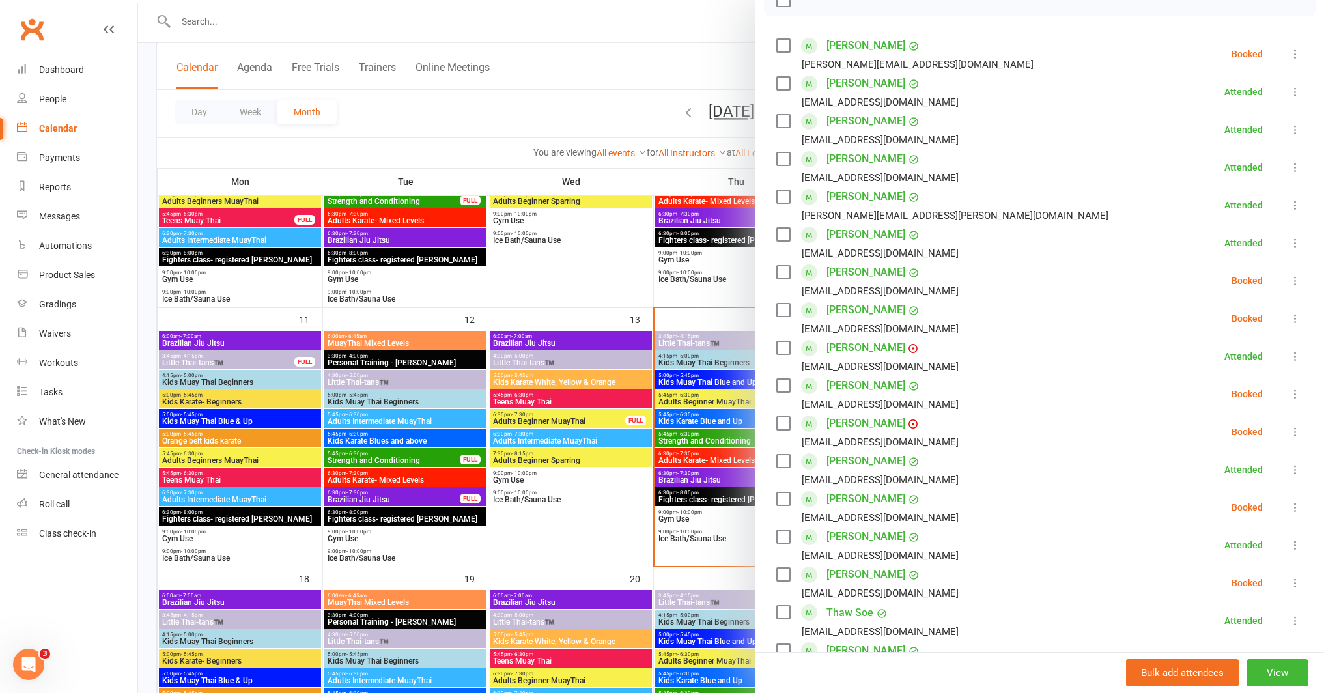
scroll to position [220, 0]
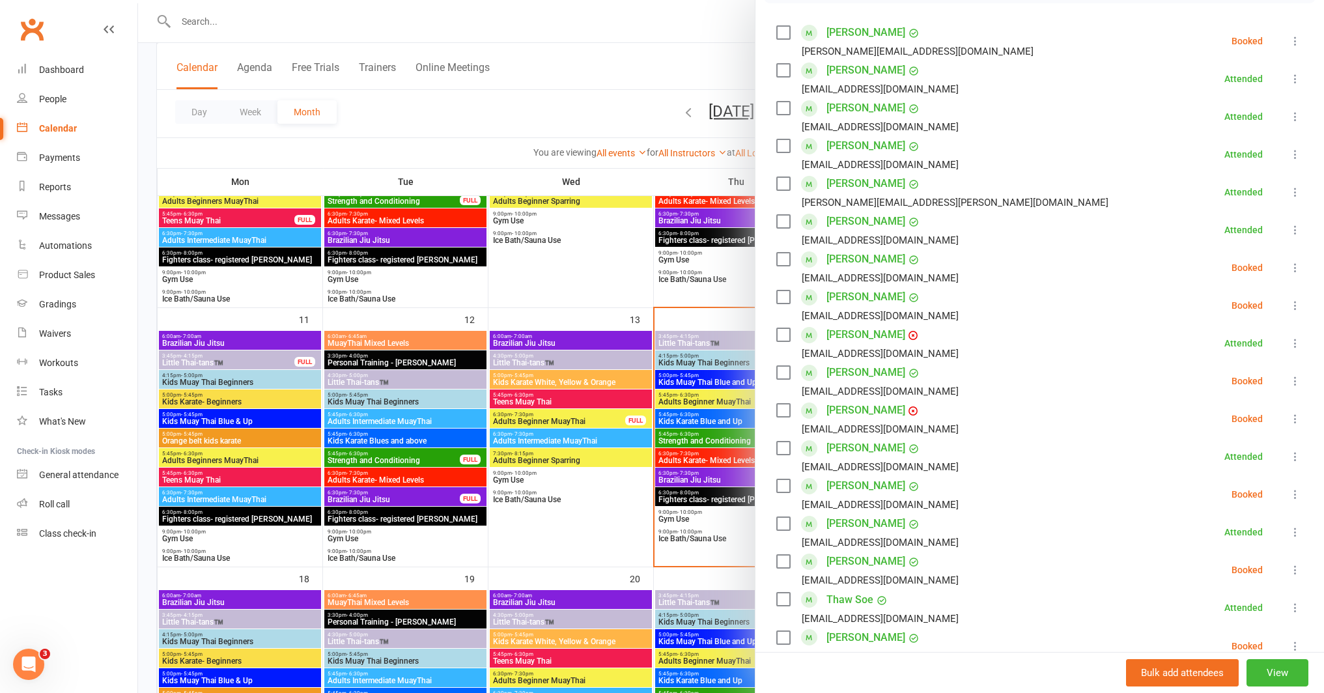
click at [1288, 381] on icon at bounding box center [1294, 380] width 13 height 13
click at [708, 322] on div at bounding box center [731, 346] width 1186 height 693
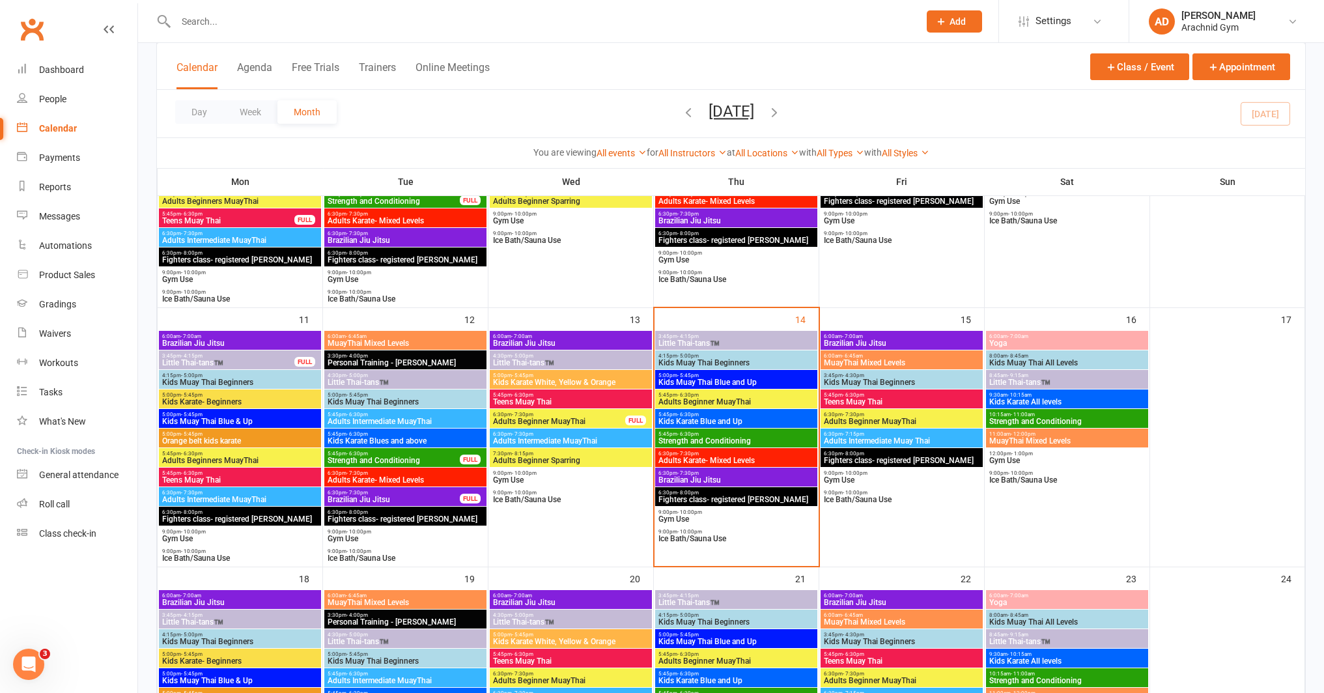
click at [613, 420] on span "Adults Beginner MuayThai" at bounding box center [558, 421] width 133 height 8
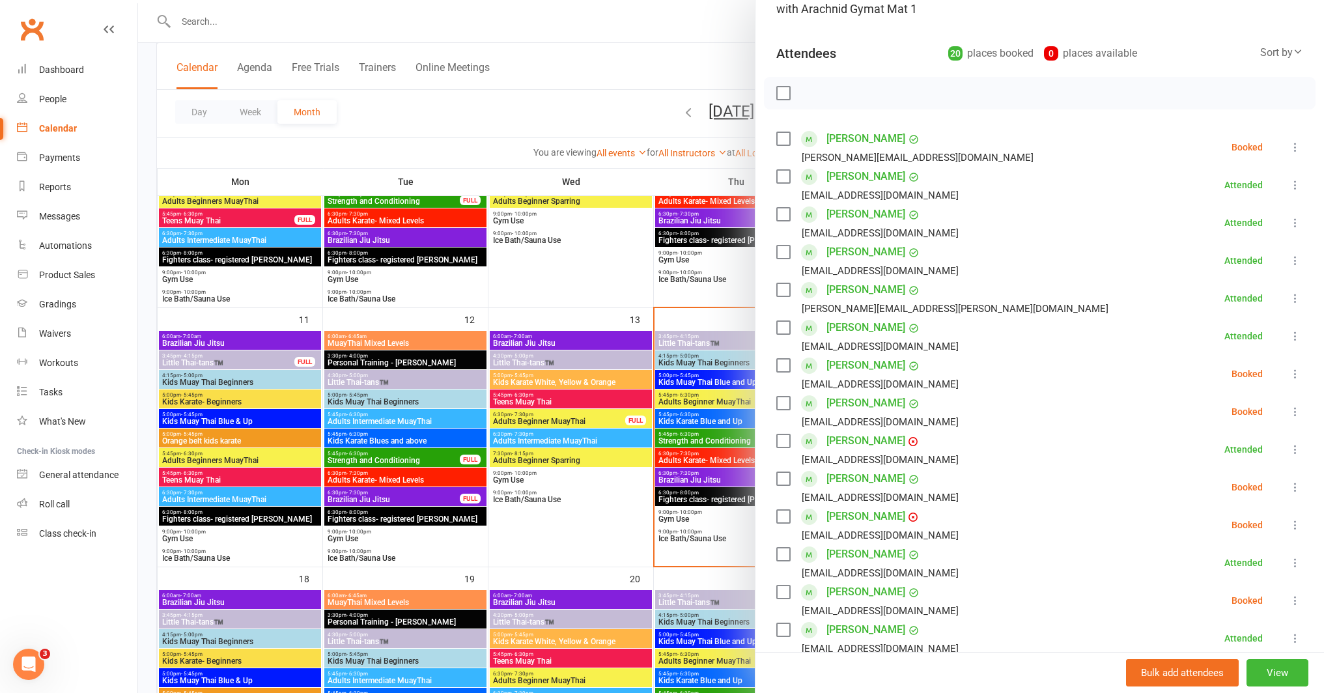
scroll to position [0, 0]
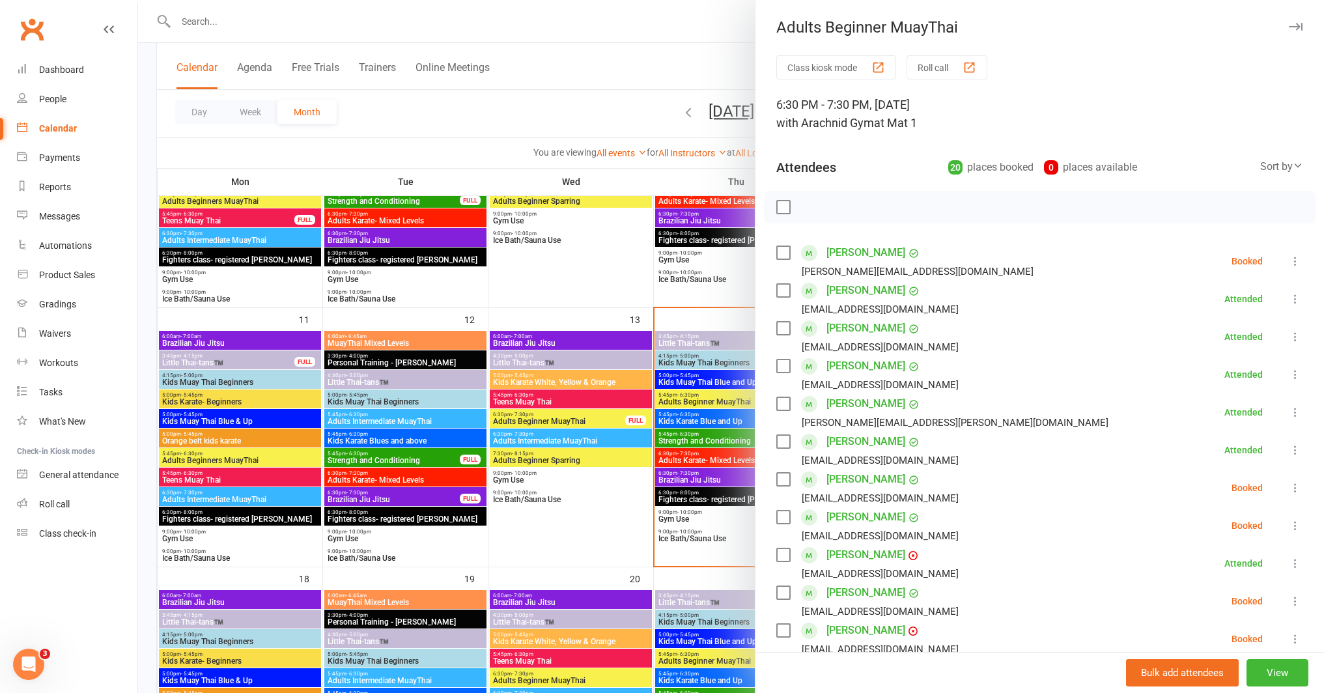
click at [596, 518] on div at bounding box center [731, 346] width 1186 height 693
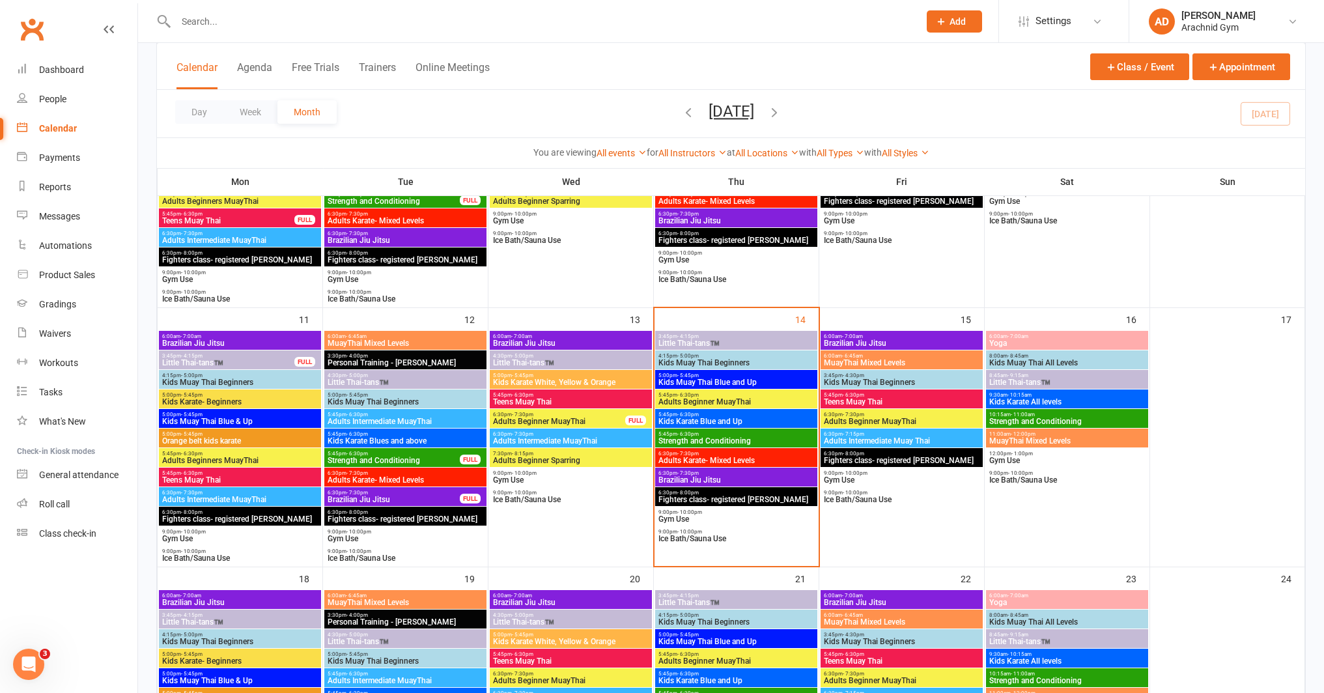
click at [900, 398] on span "Teens Muay Thai" at bounding box center [901, 402] width 157 height 8
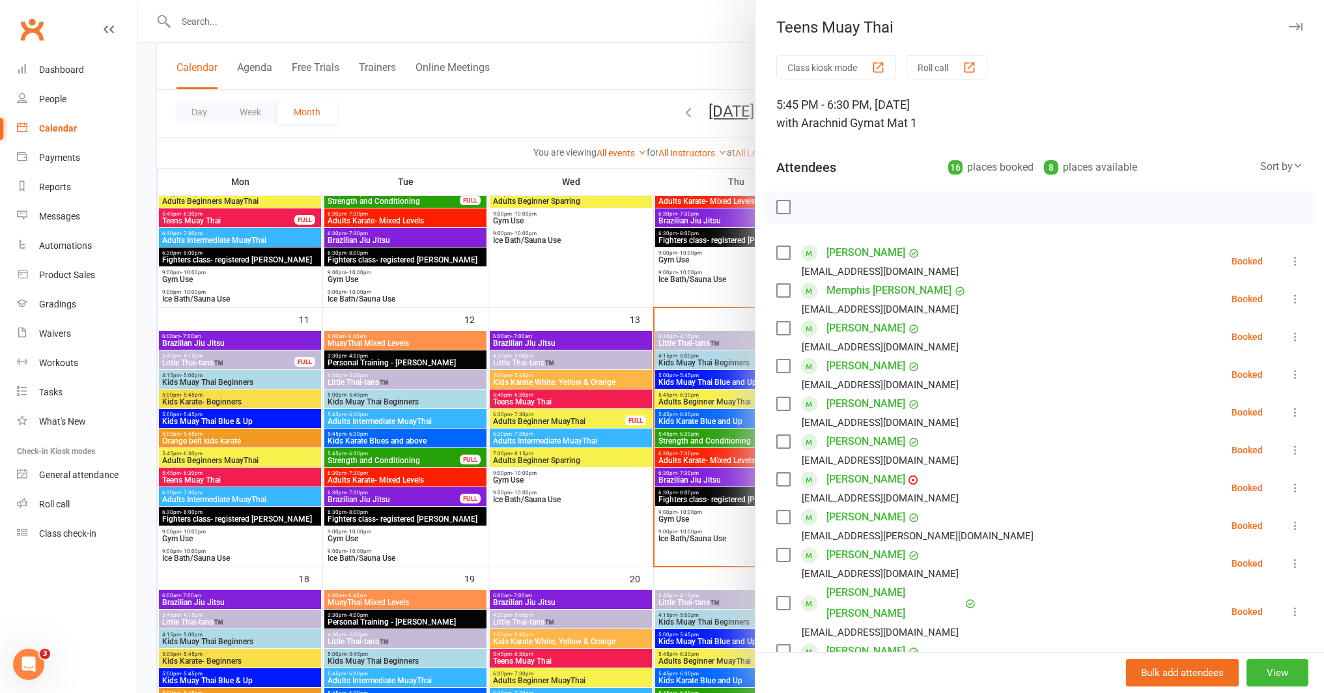
click at [582, 555] on div at bounding box center [731, 346] width 1186 height 693
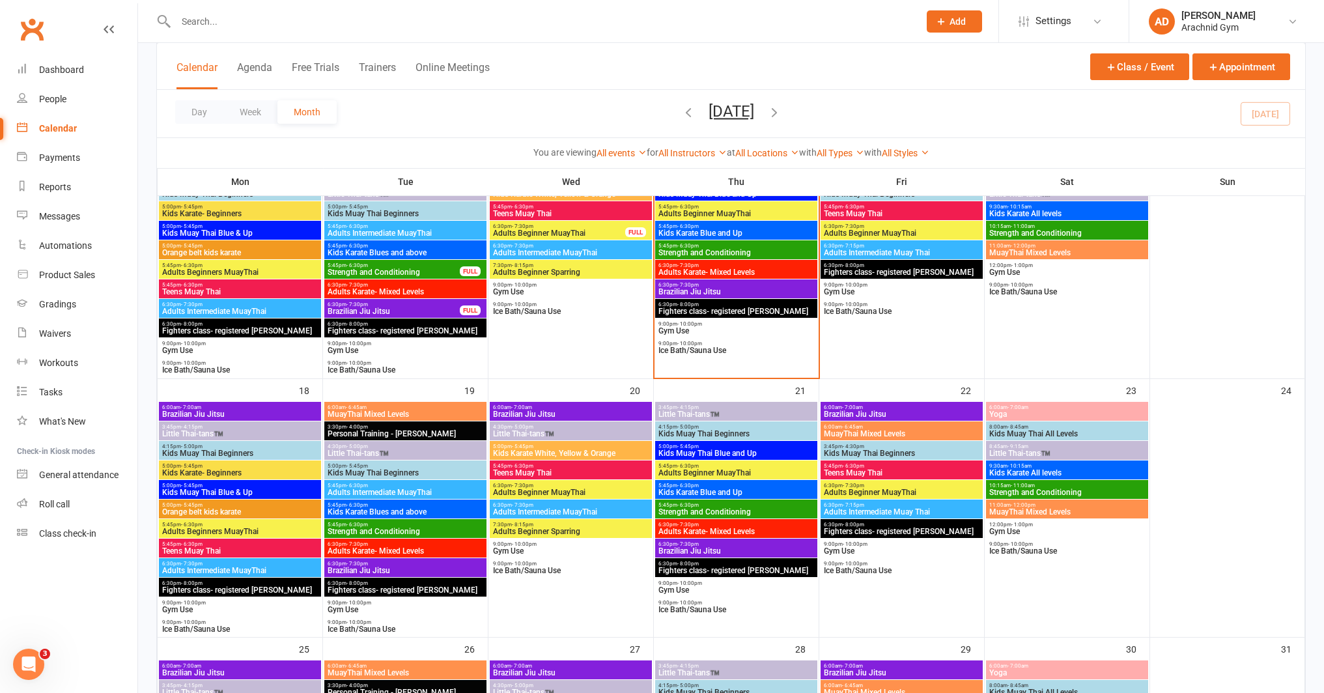
scroll to position [677, 0]
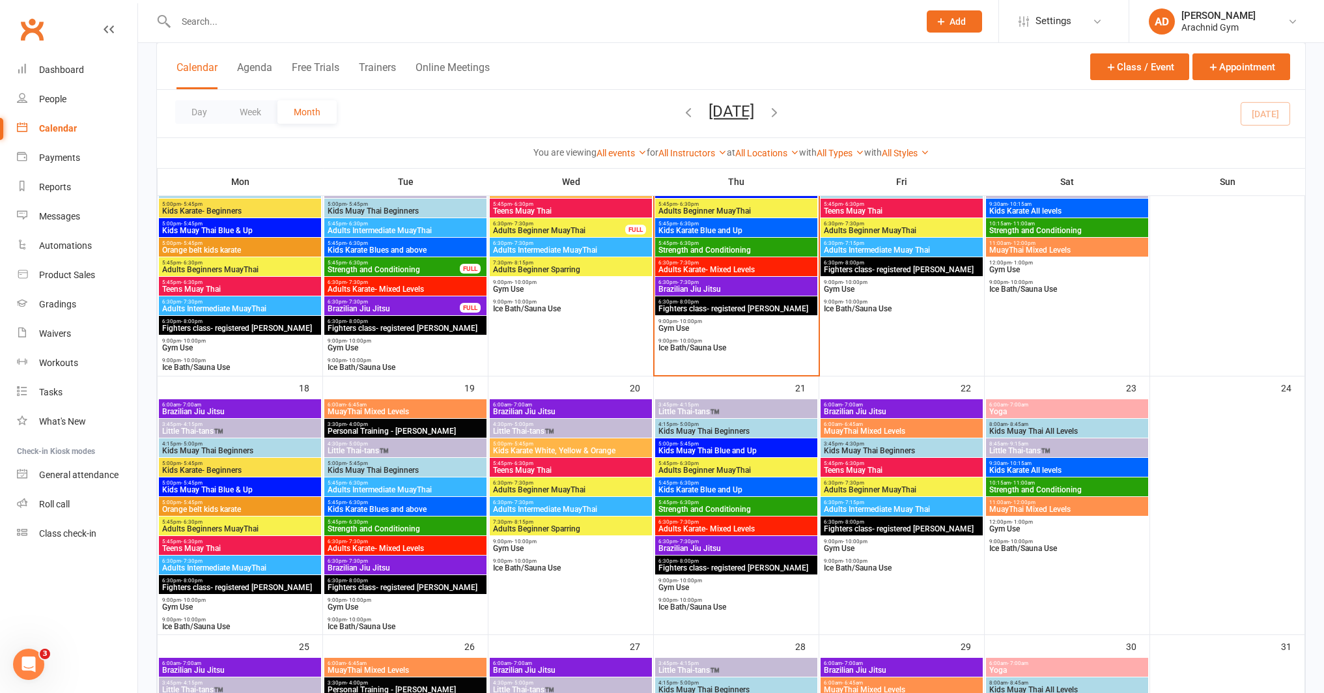
click at [583, 471] on span "Teens Muay Thai" at bounding box center [570, 470] width 157 height 8
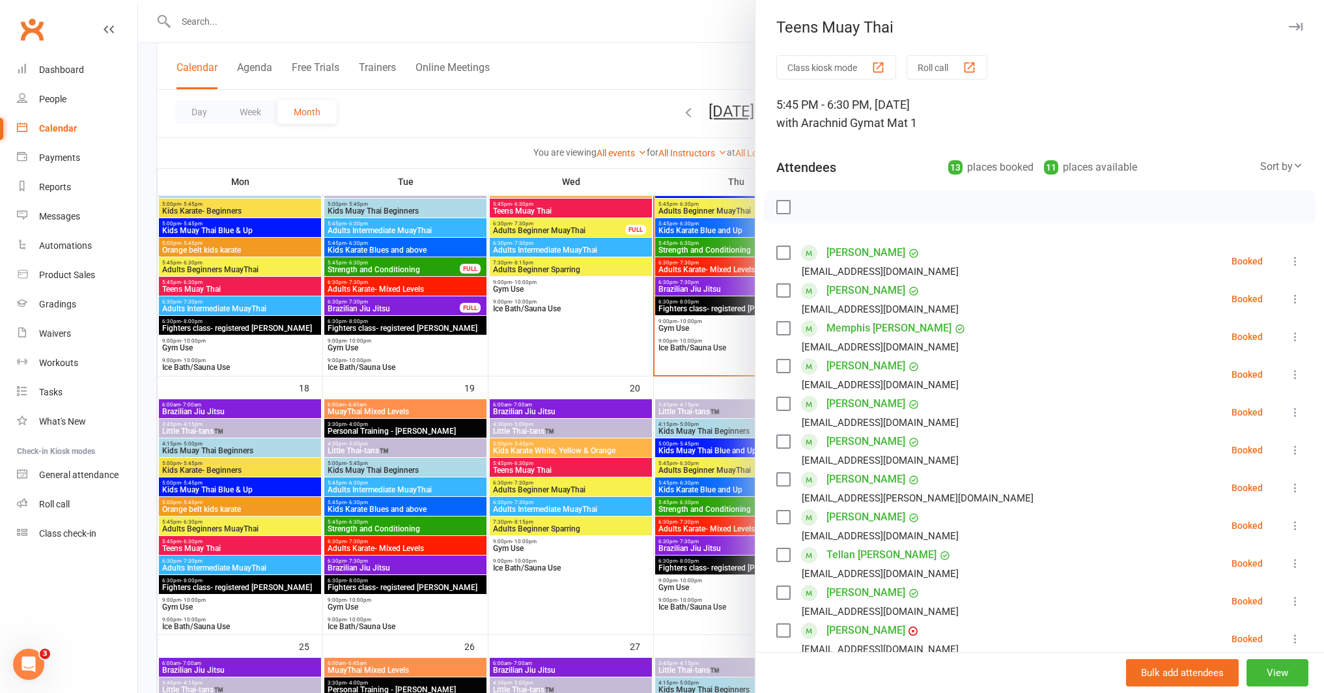
click at [258, 548] on div at bounding box center [731, 346] width 1186 height 693
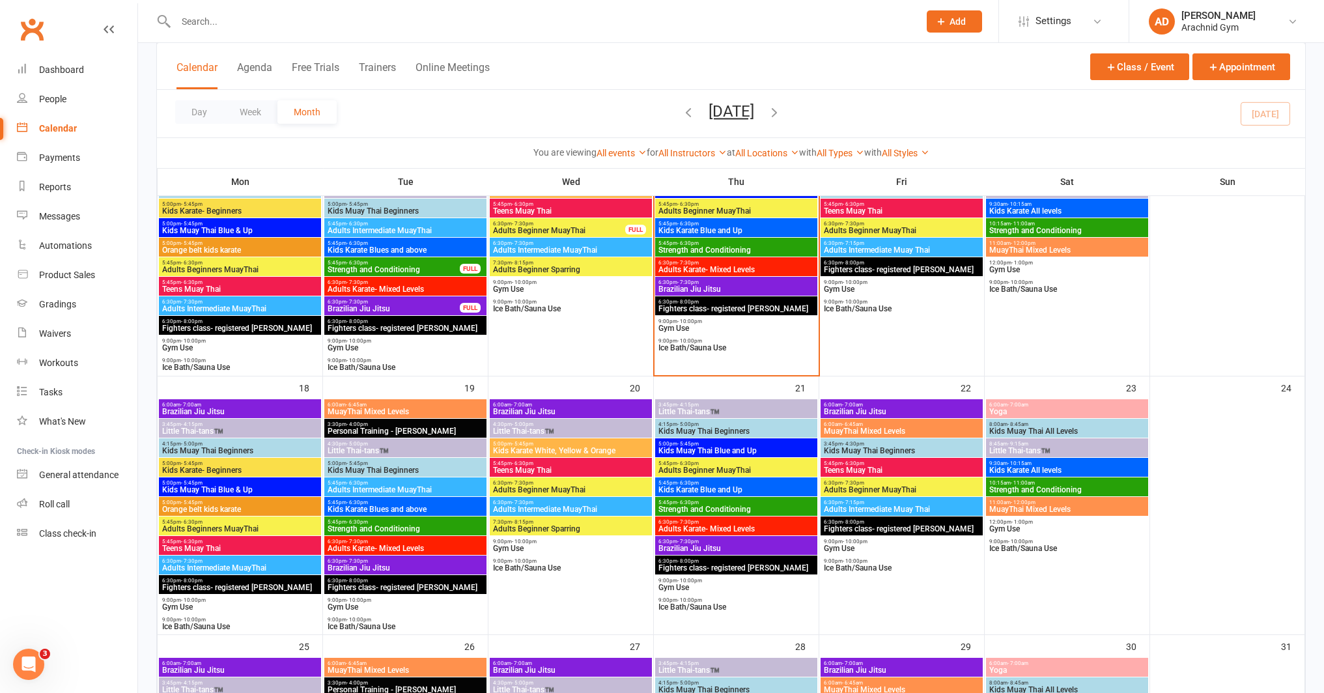
click at [258, 548] on span "Teens Muay Thai" at bounding box center [239, 548] width 157 height 8
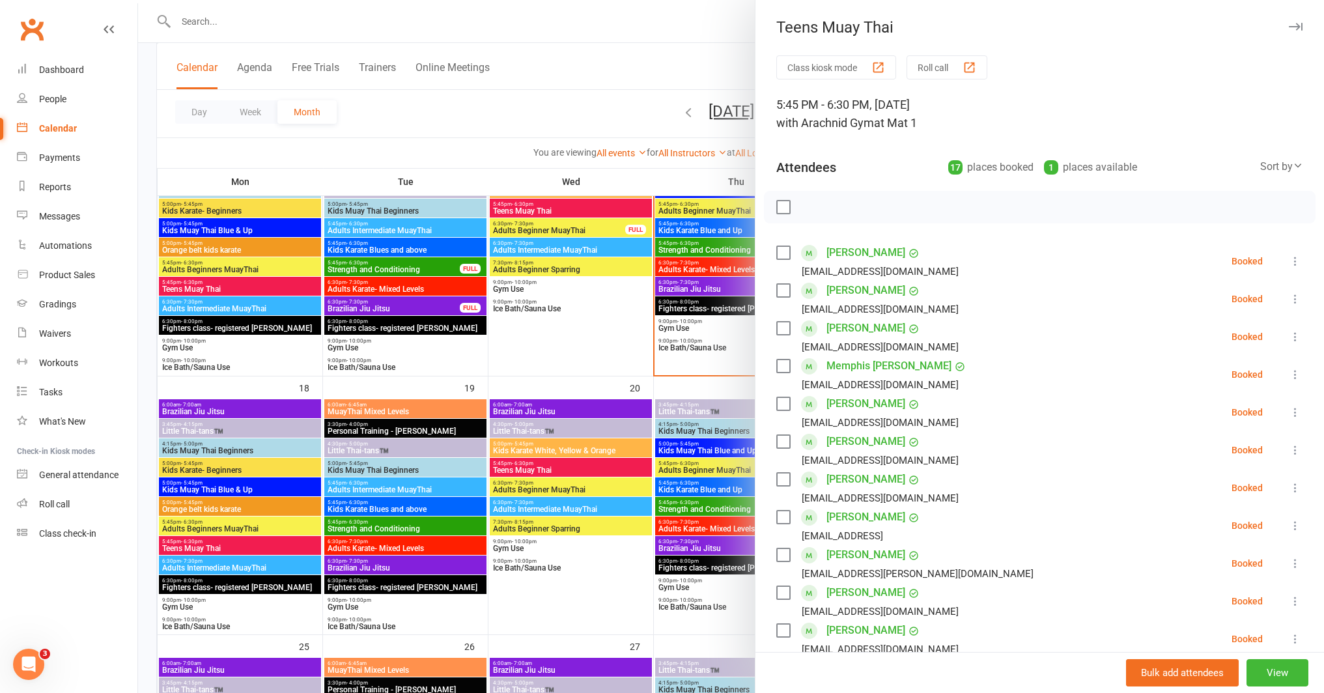
click at [376, 542] on div at bounding box center [731, 346] width 1186 height 693
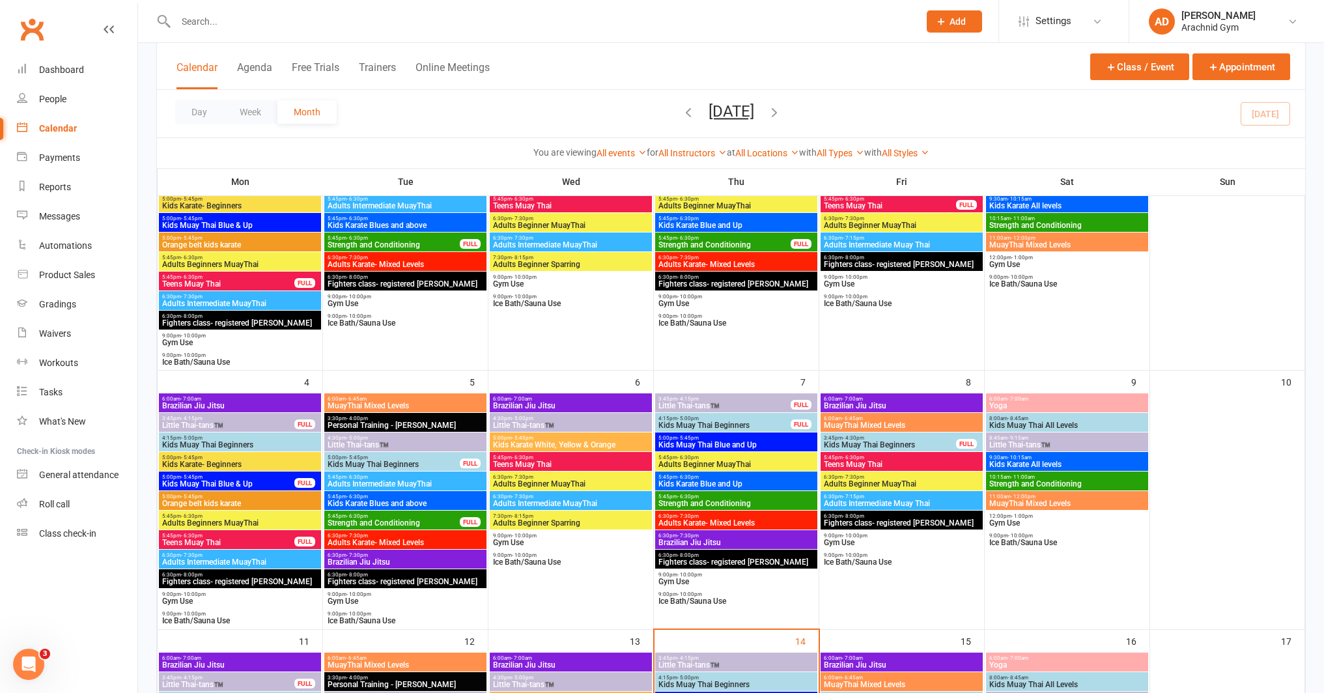
scroll to position [0, 0]
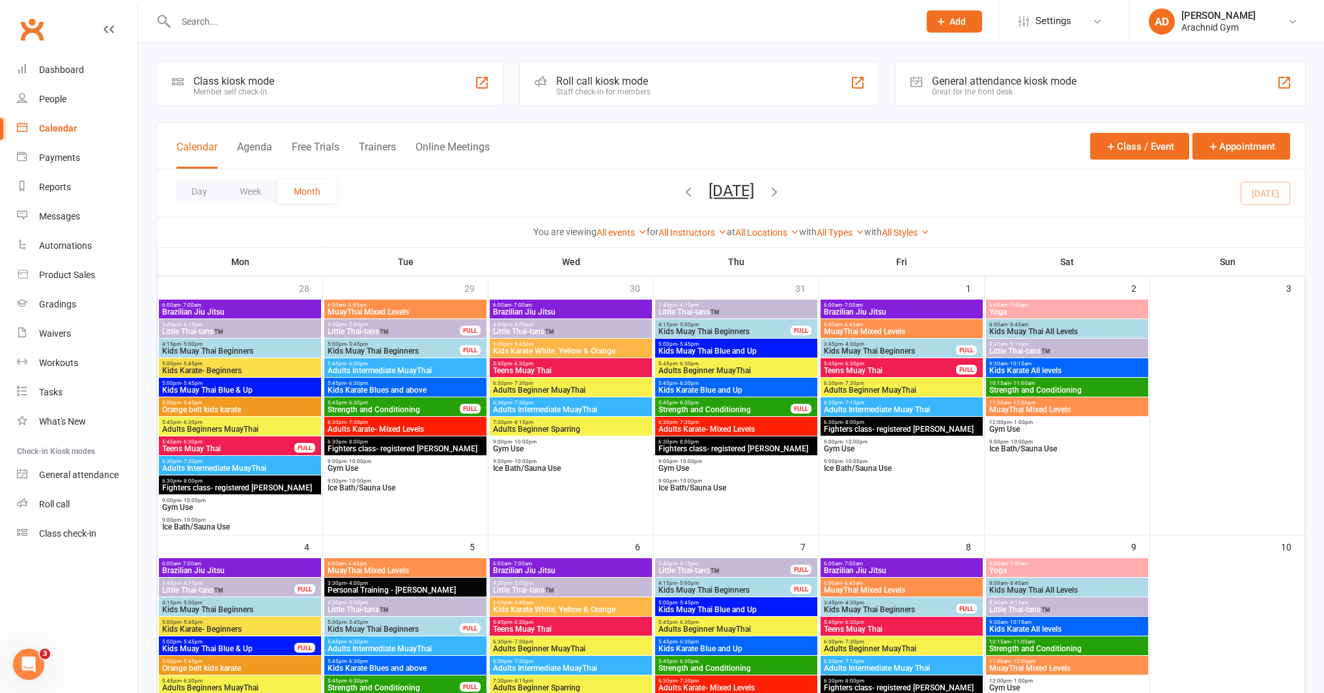
click at [281, 18] on input "text" at bounding box center [541, 21] width 738 height 18
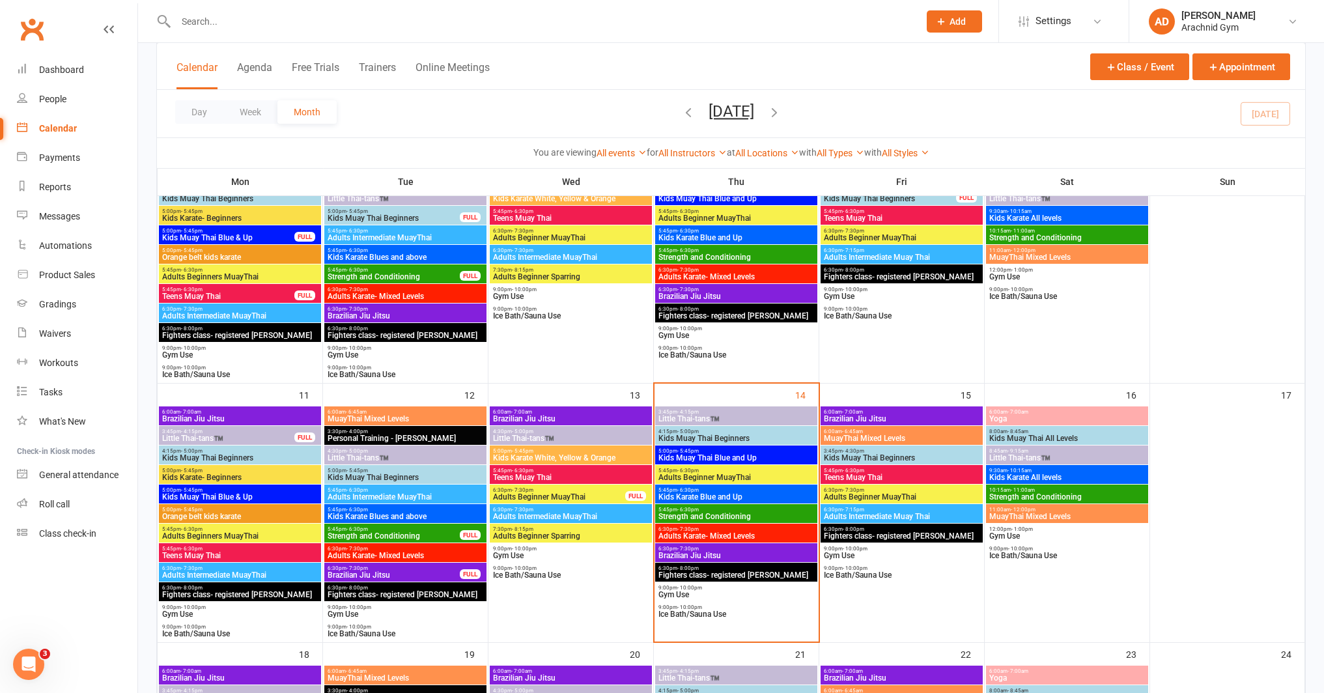
scroll to position [413, 0]
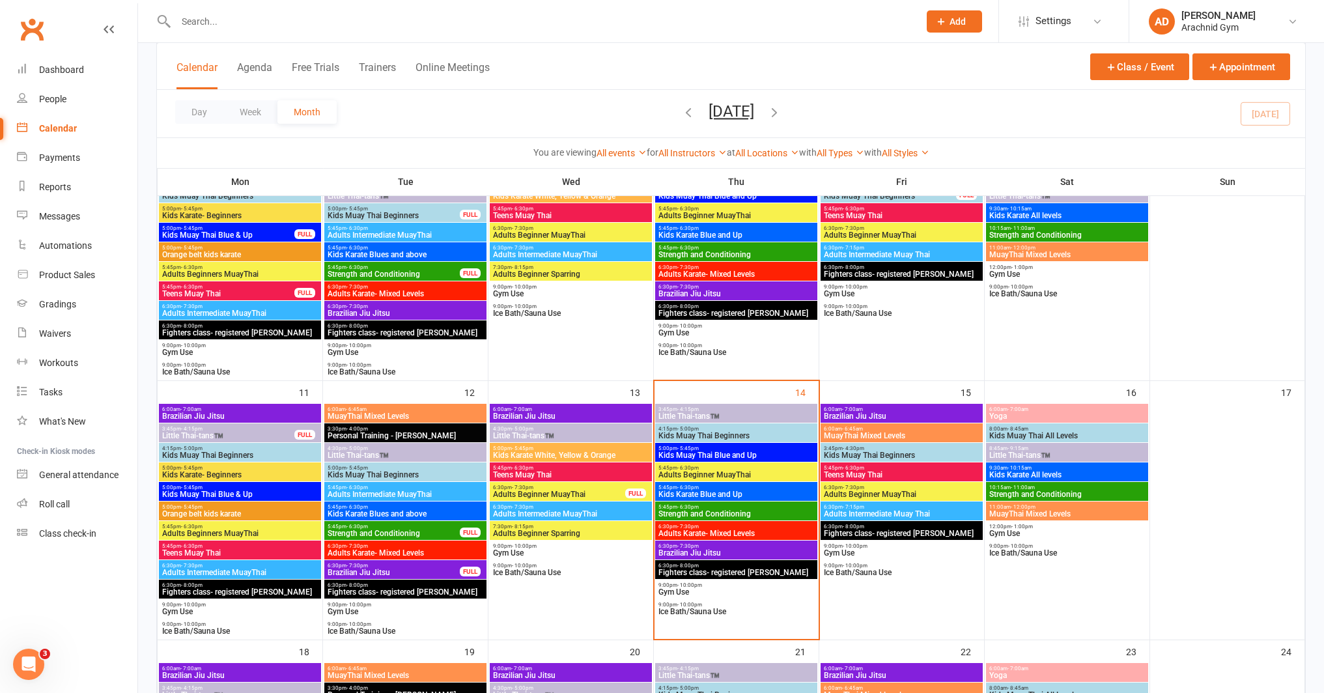
click at [742, 412] on span "Little Thai-tans™️" at bounding box center [736, 416] width 157 height 8
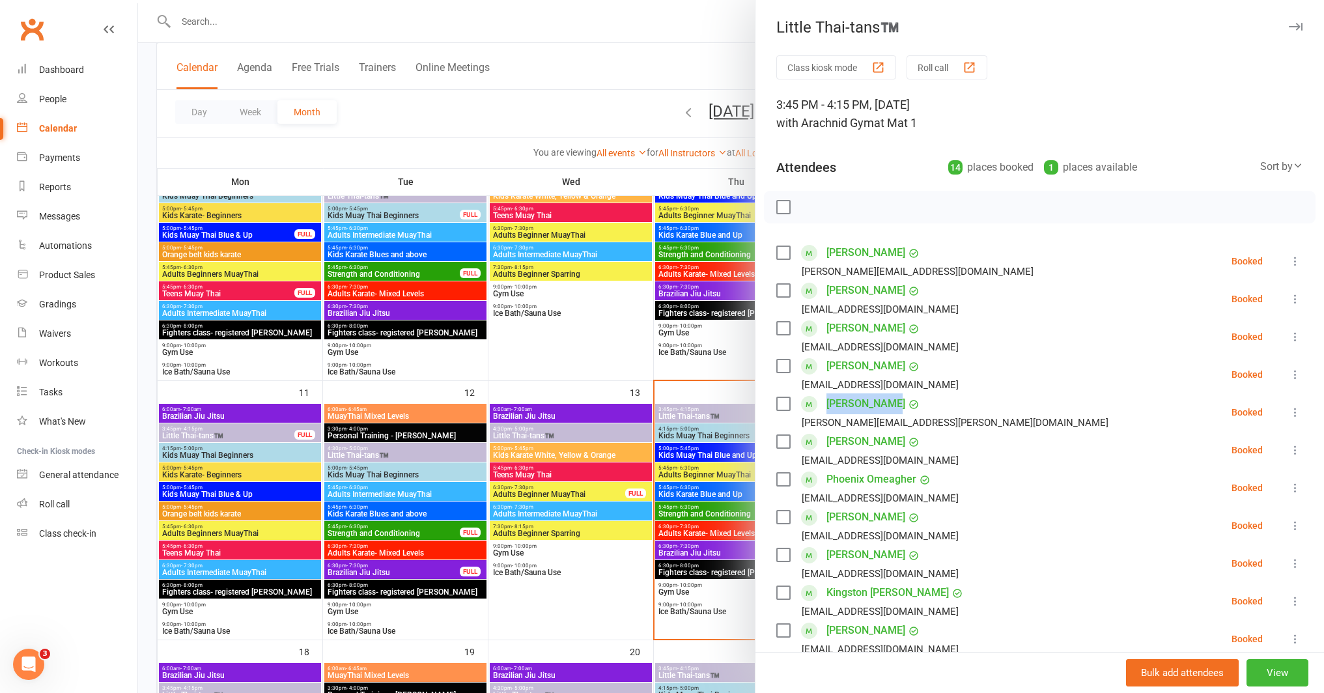
click at [1288, 409] on icon at bounding box center [1294, 412] width 13 height 13
click at [1193, 460] on link "Remove" at bounding box center [1232, 464] width 140 height 26
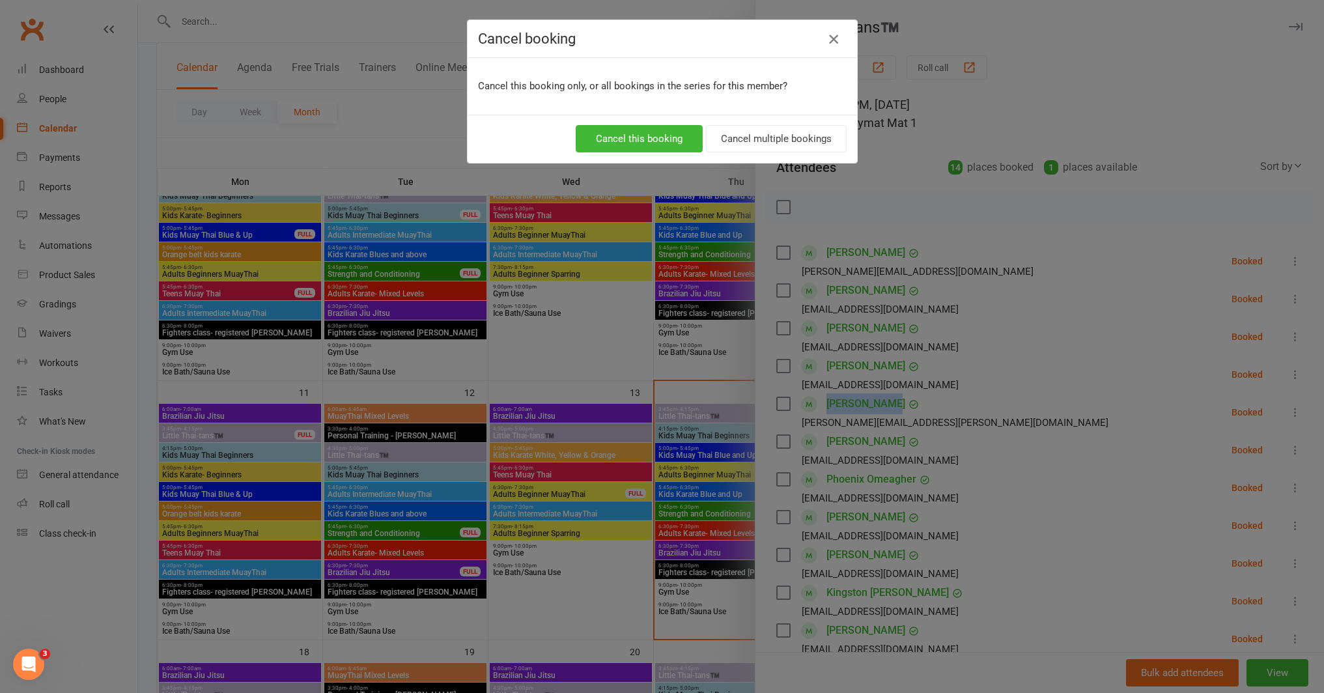
click at [825, 38] on icon "button" at bounding box center [833, 39] width 16 height 16
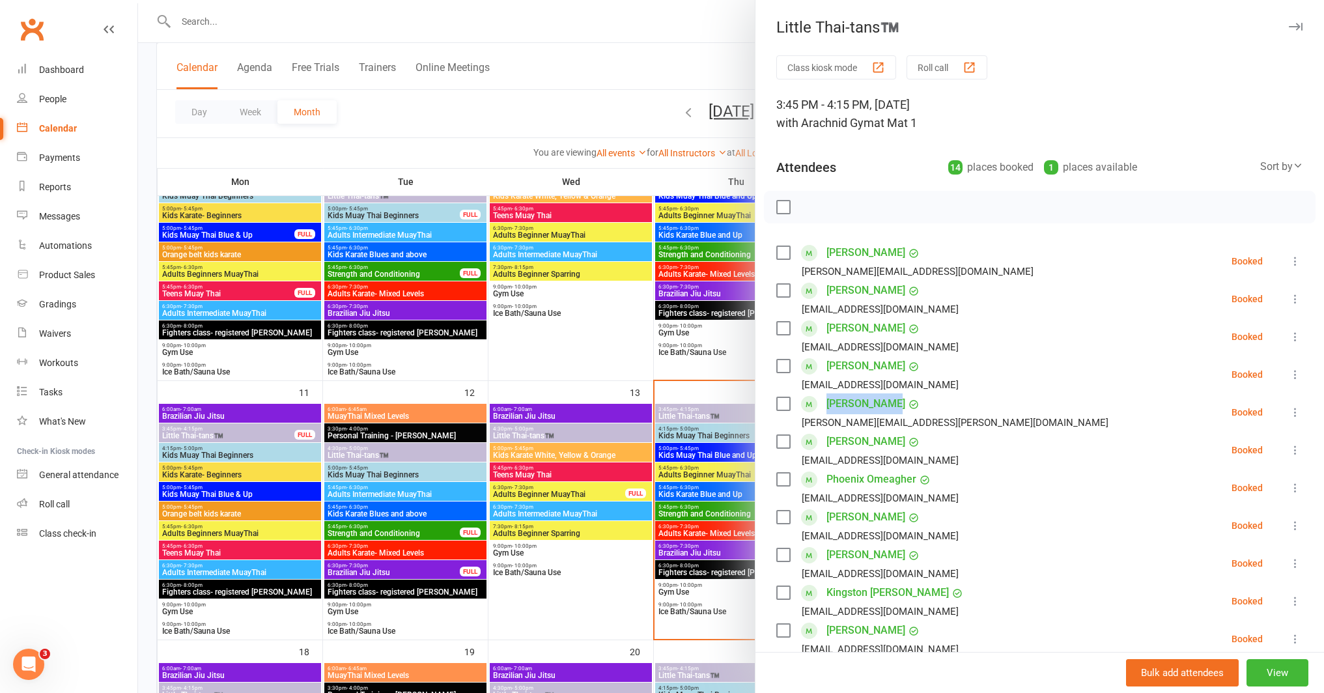
click at [1288, 411] on icon at bounding box center [1294, 412] width 13 height 13
click at [1215, 458] on link "Remove" at bounding box center [1232, 464] width 140 height 26
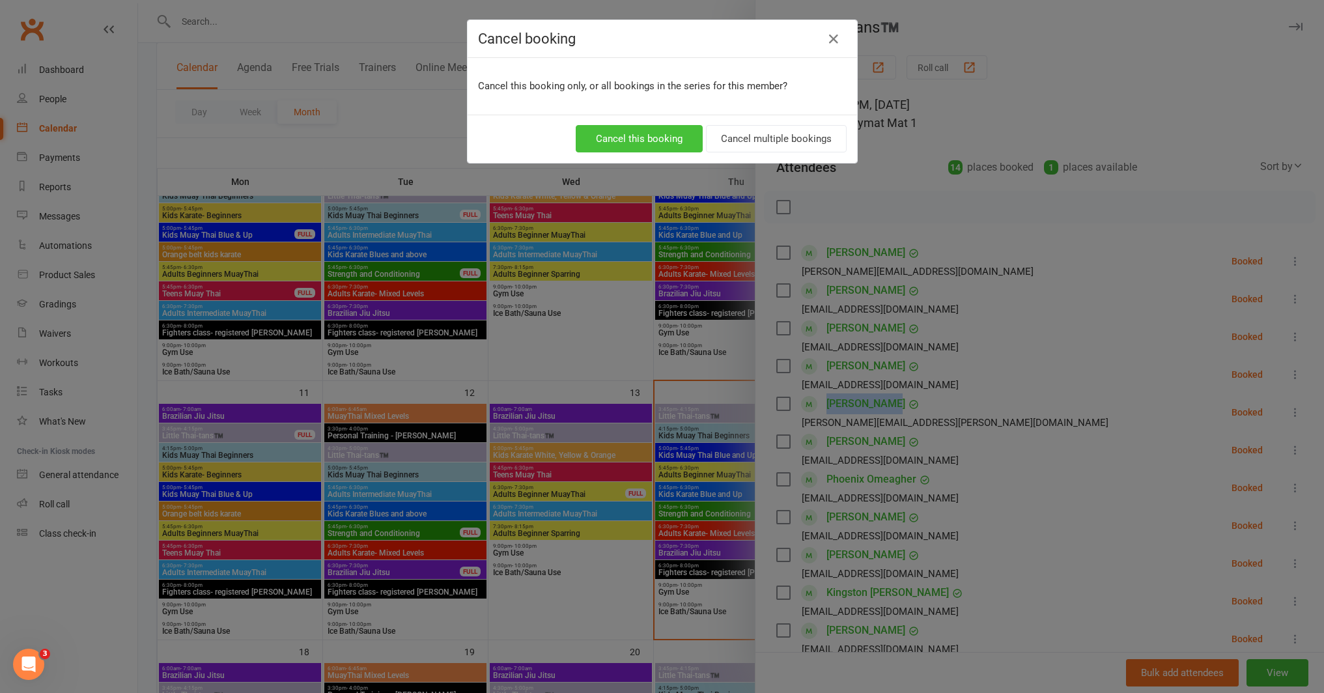
click at [646, 145] on button "Cancel this booking" at bounding box center [639, 138] width 127 height 27
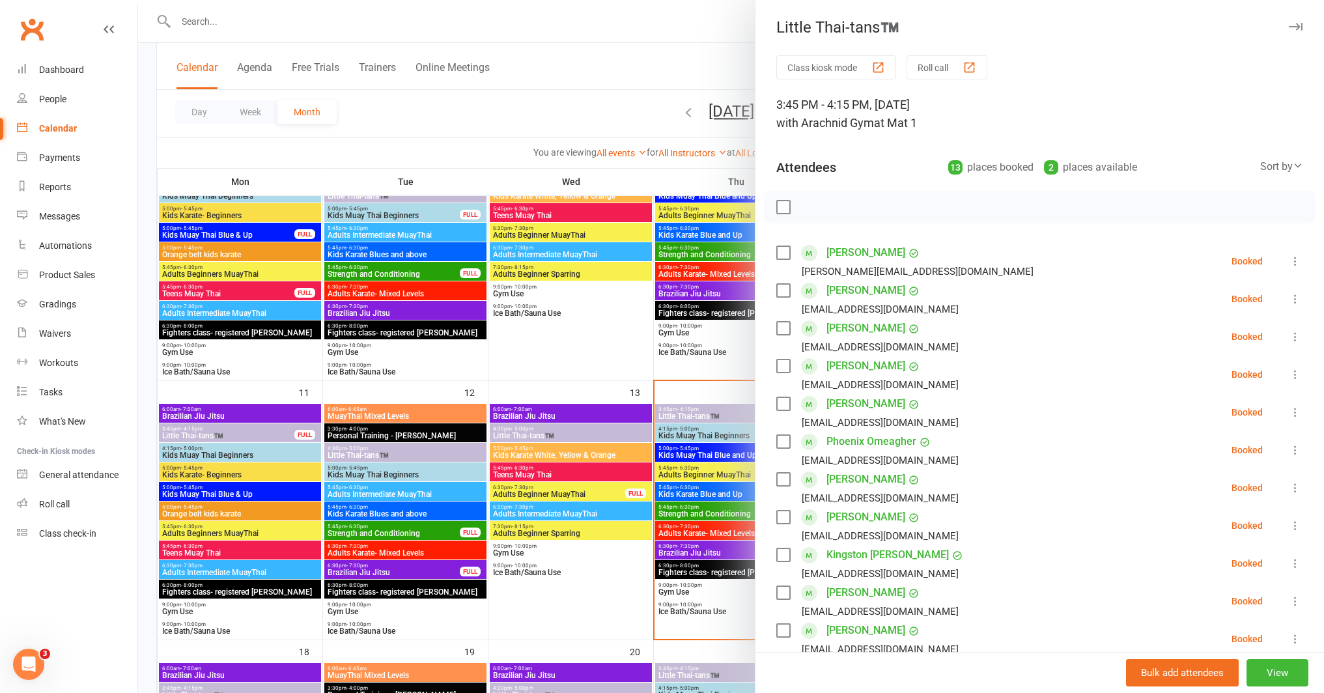
click at [669, 66] on div at bounding box center [731, 346] width 1186 height 693
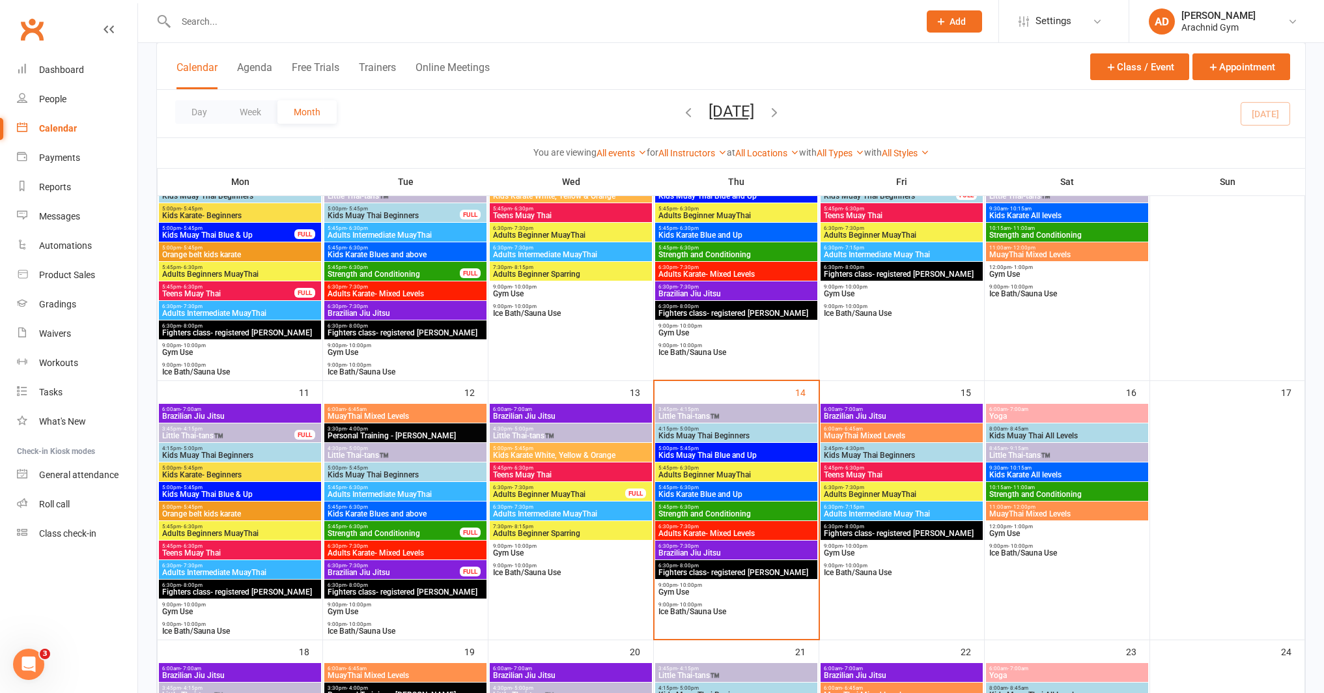
click at [211, 20] on input "text" at bounding box center [541, 21] width 738 height 18
click at [259, 31] on div at bounding box center [532, 21] width 753 height 42
click at [219, 25] on input "text" at bounding box center [541, 21] width 738 height 18
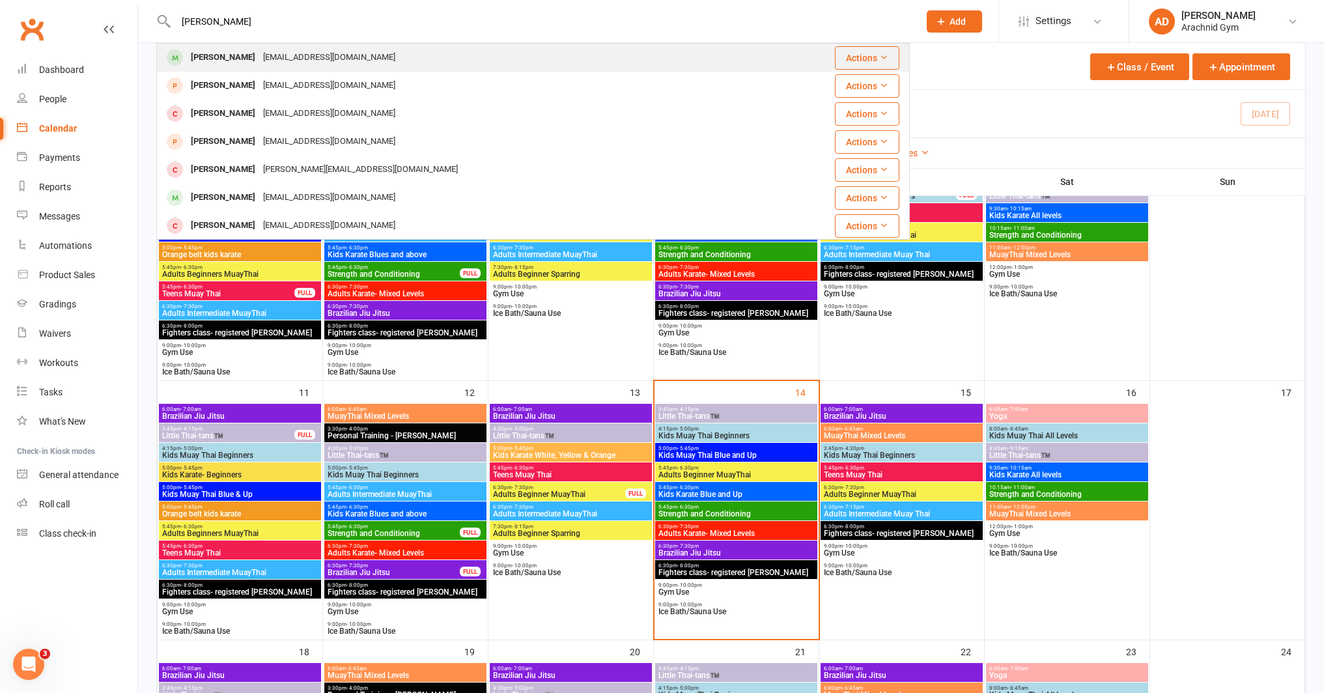
type input "william herewi"
click at [204, 53] on div "William Herewini" at bounding box center [223, 57] width 72 height 19
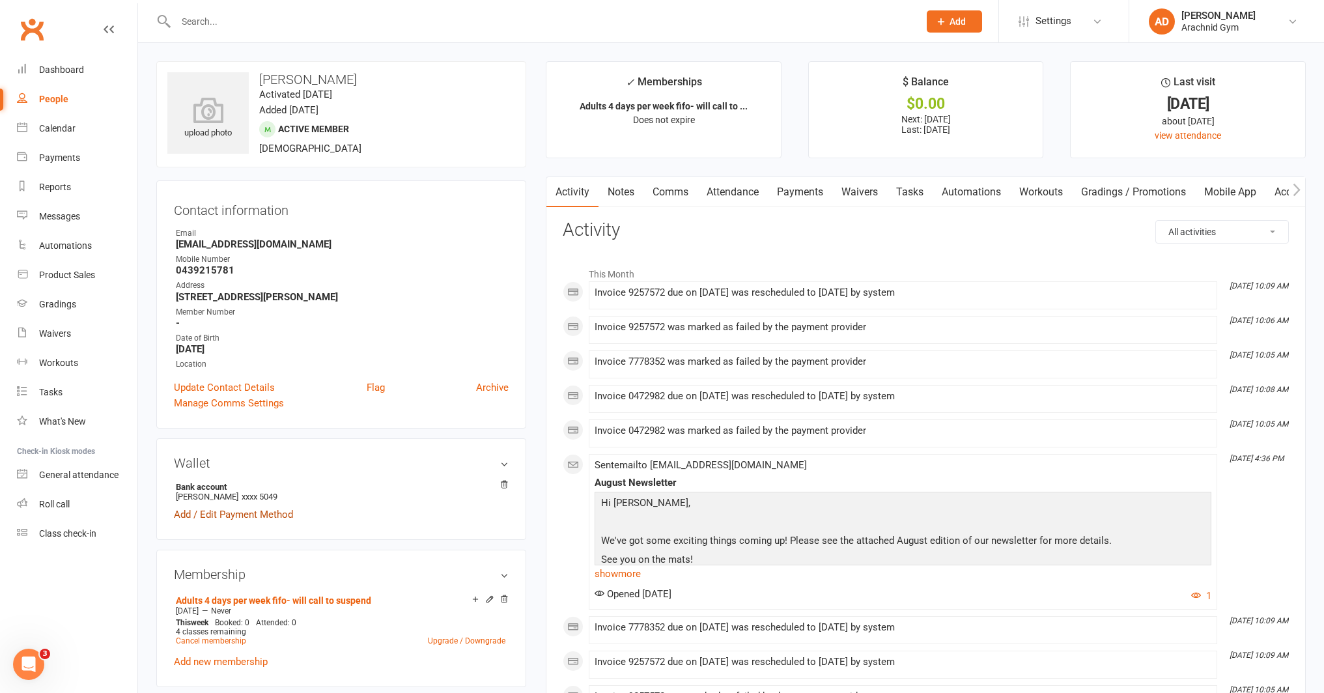
click at [269, 514] on link "Add / Edit Payment Method" at bounding box center [233, 514] width 119 height 16
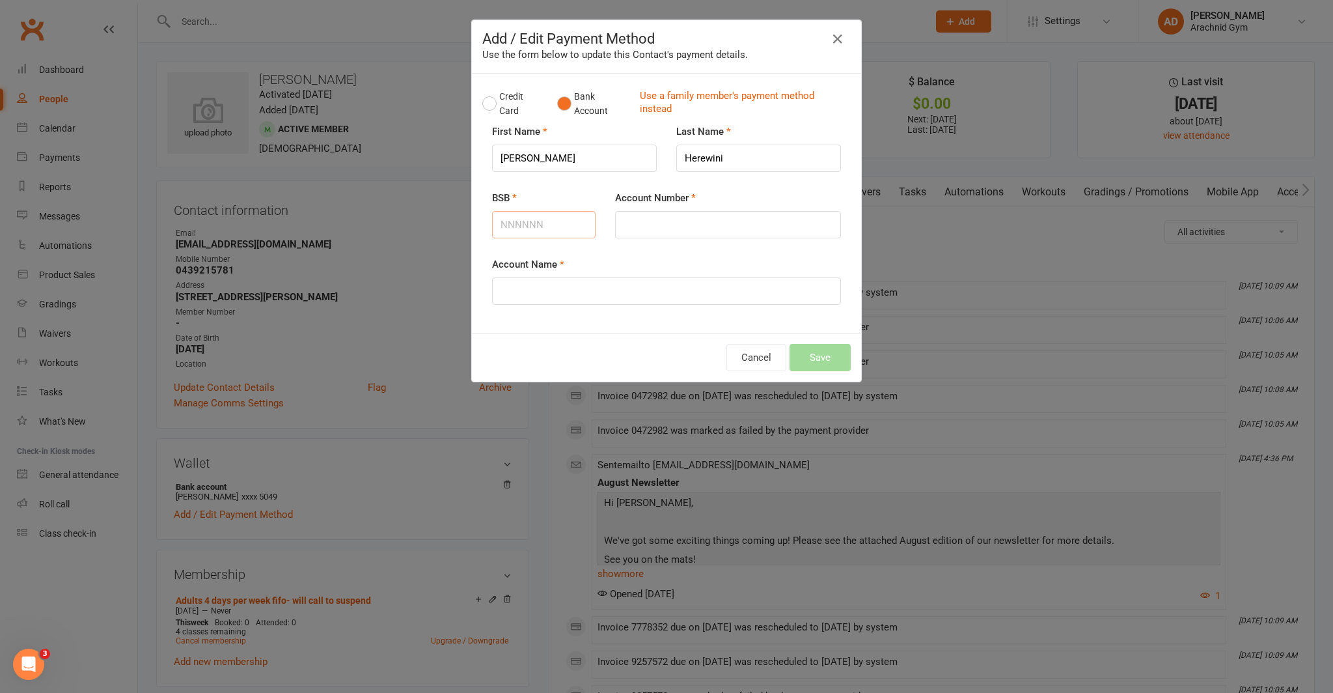
click at [546, 223] on input "BSB" at bounding box center [544, 224] width 104 height 27
type input "014111"
type input "329773367"
click at [533, 297] on input "Account Name" at bounding box center [666, 290] width 349 height 27
type input "William K Herewini"
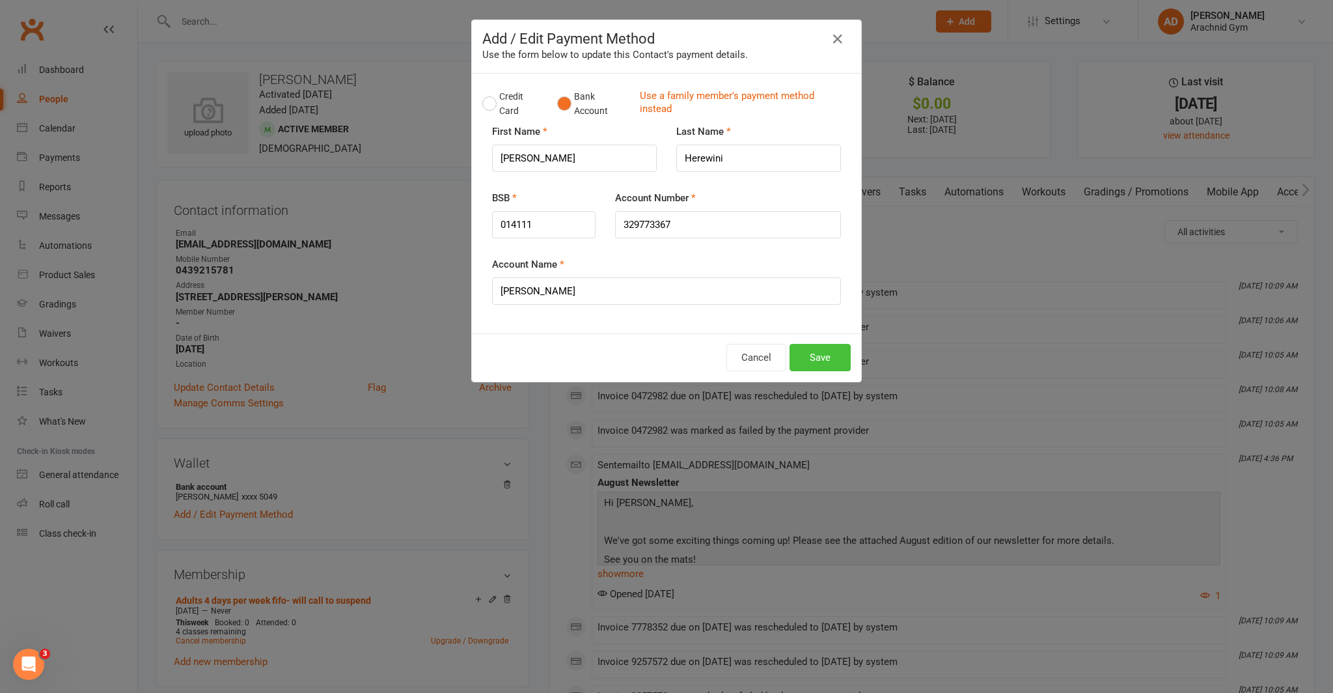
click at [803, 361] on button "Save" at bounding box center [820, 357] width 61 height 27
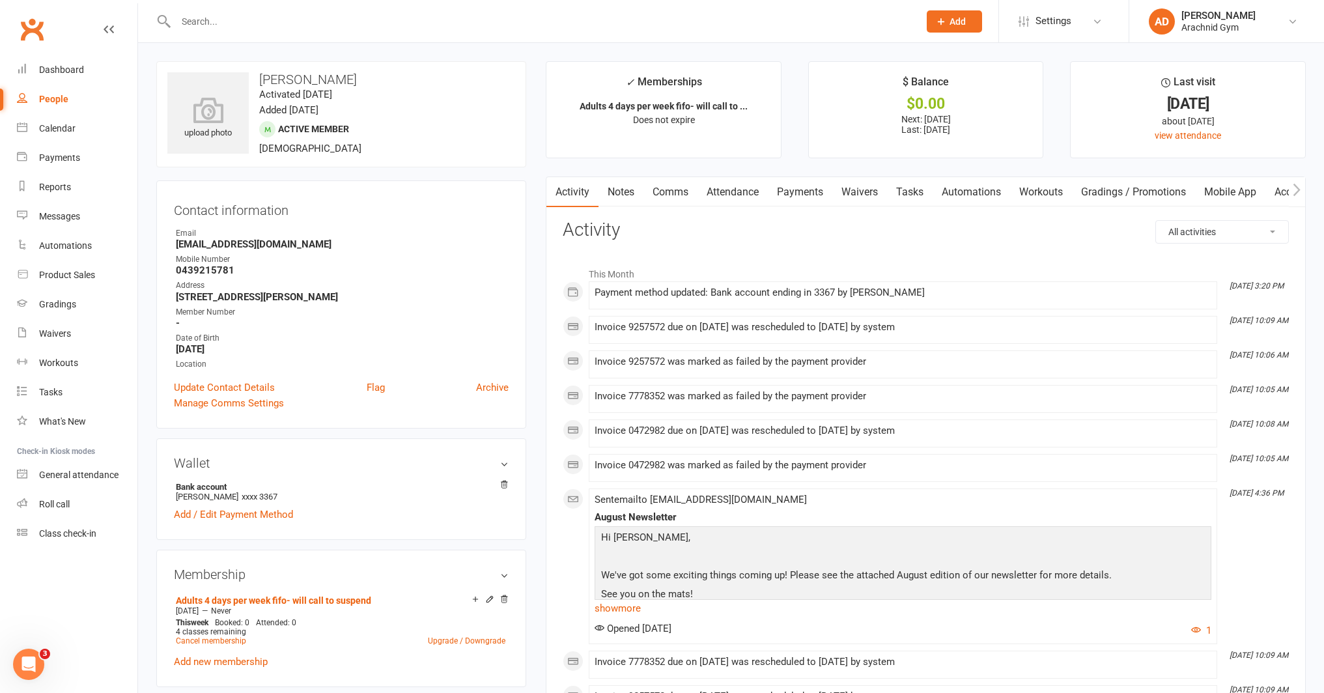
click at [798, 188] on link "Payments" at bounding box center [800, 192] width 64 height 30
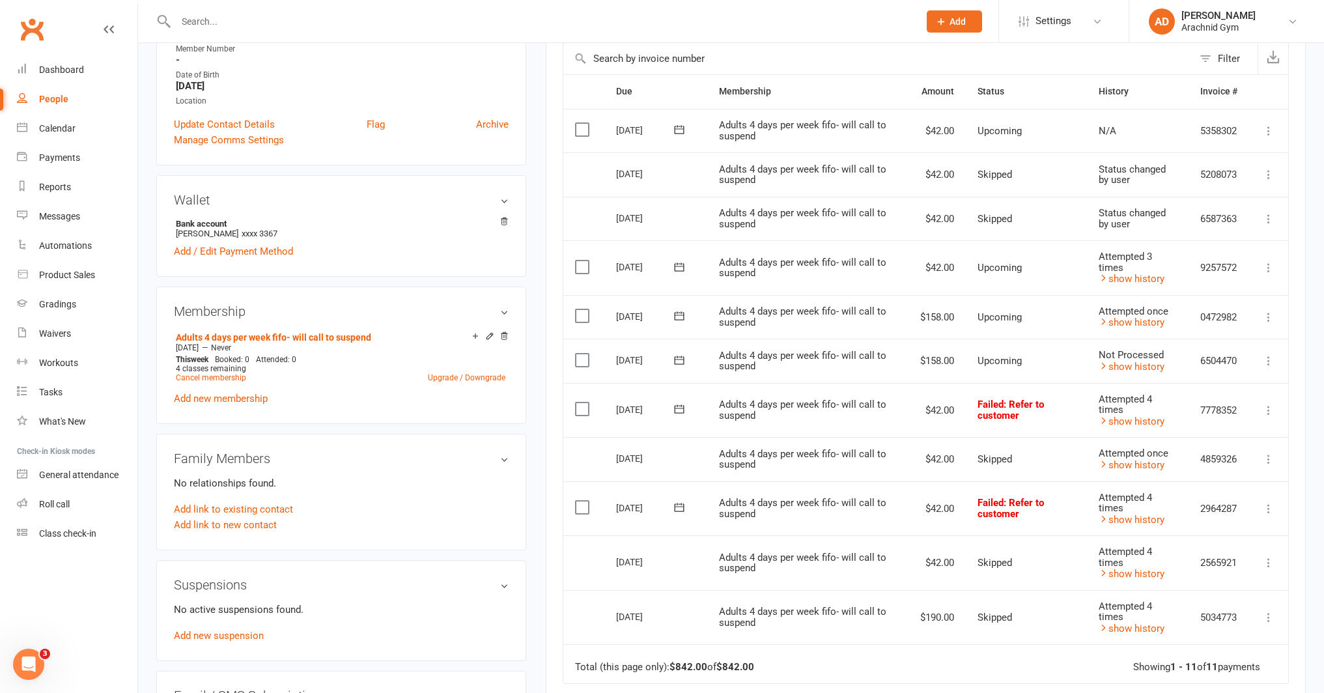
scroll to position [266, 0]
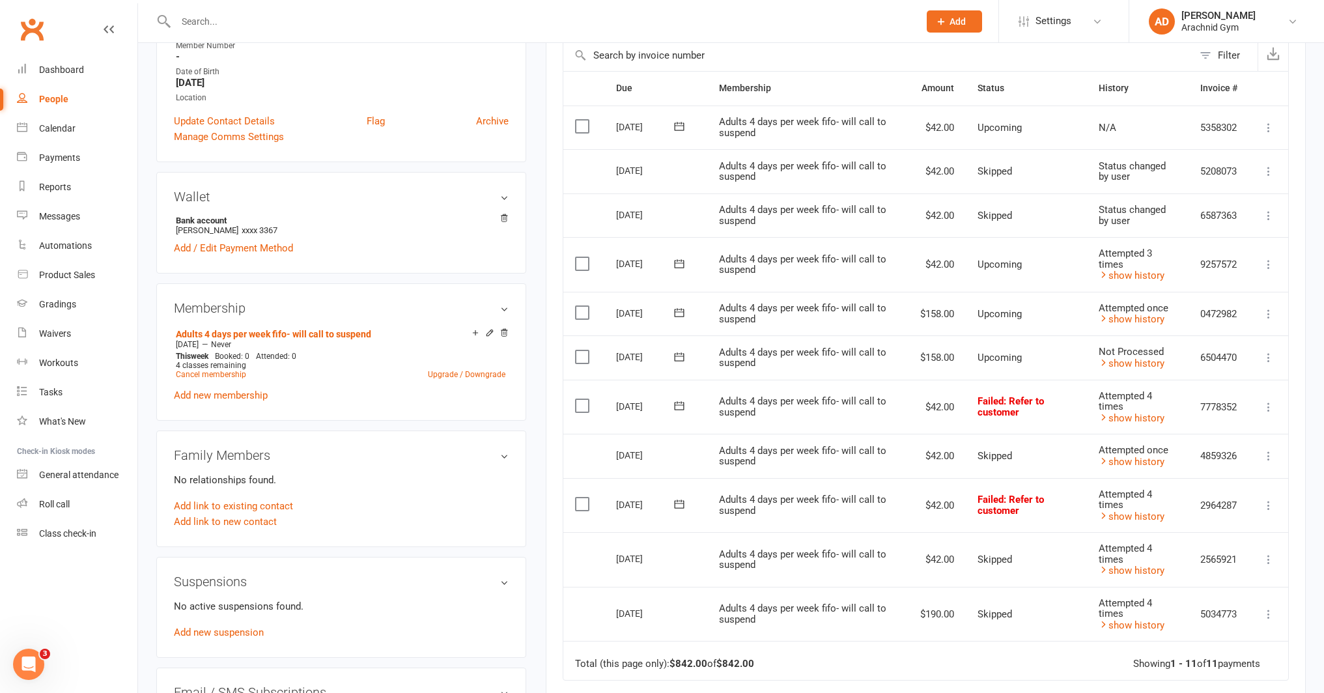
click at [1269, 264] on icon at bounding box center [1268, 264] width 13 height 13
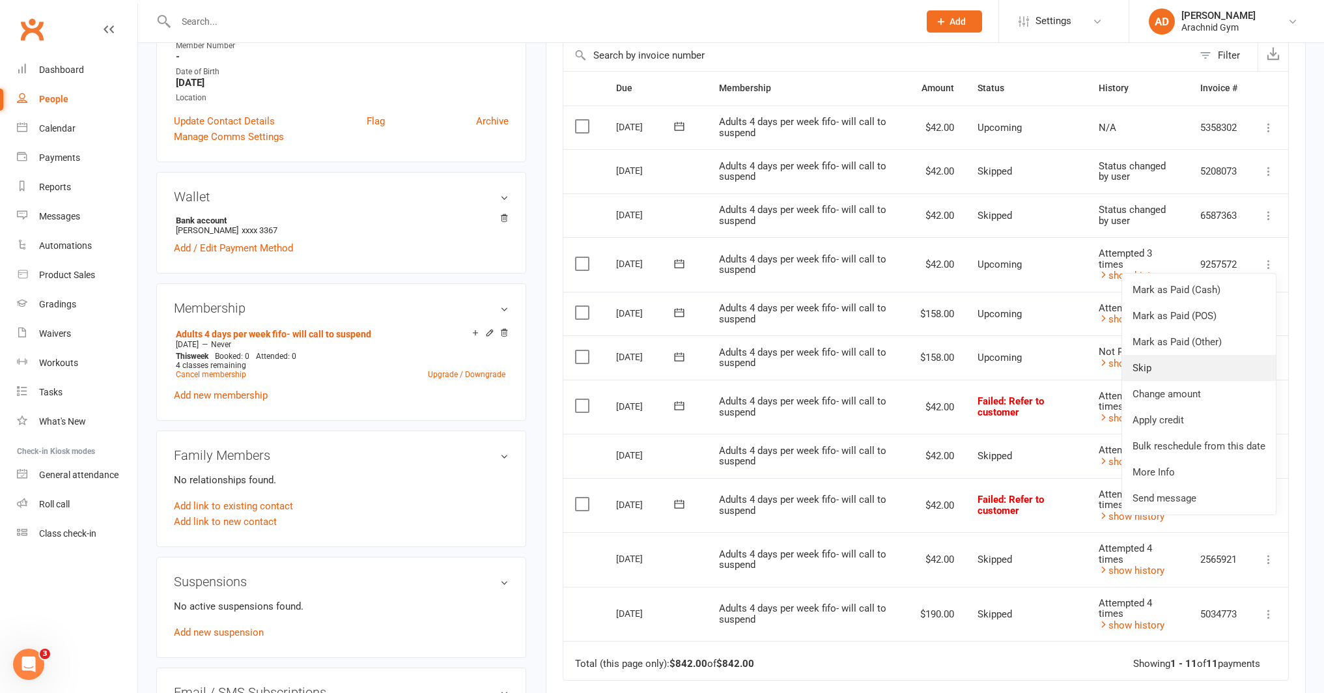
click at [1170, 368] on link "Skip" at bounding box center [1199, 368] width 154 height 26
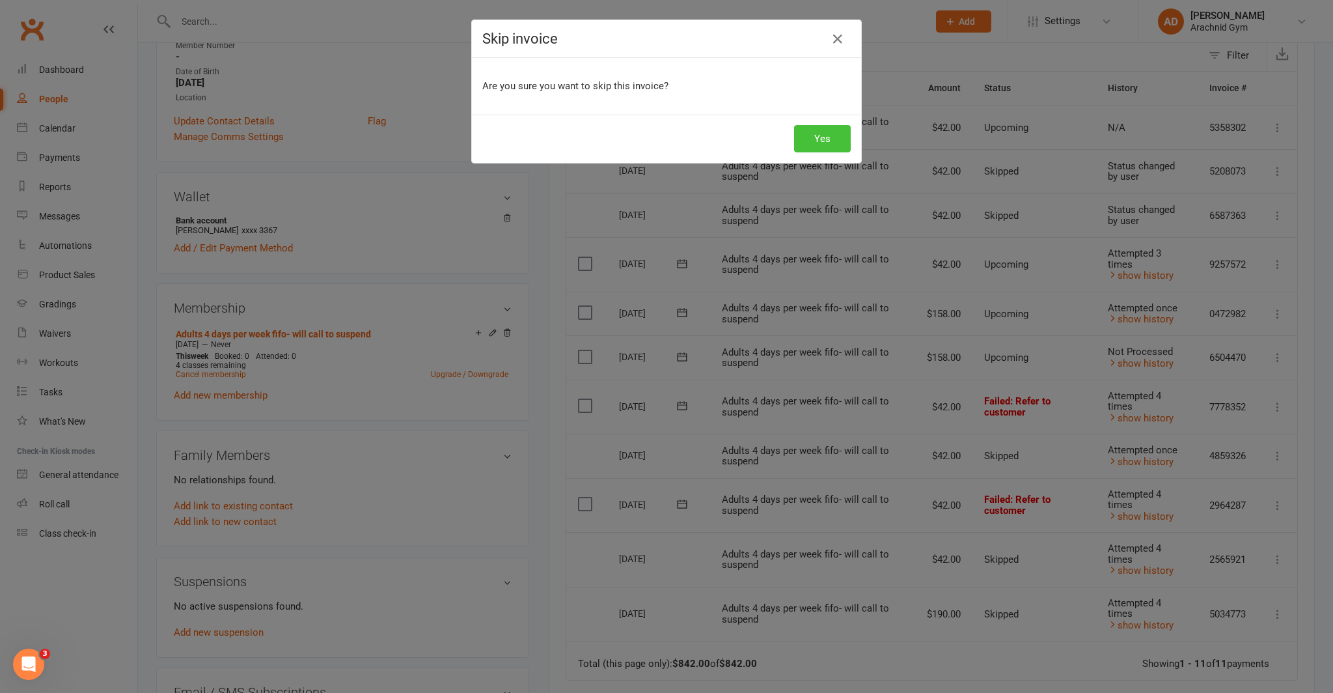
click at [818, 145] on button "Yes" at bounding box center [822, 138] width 57 height 27
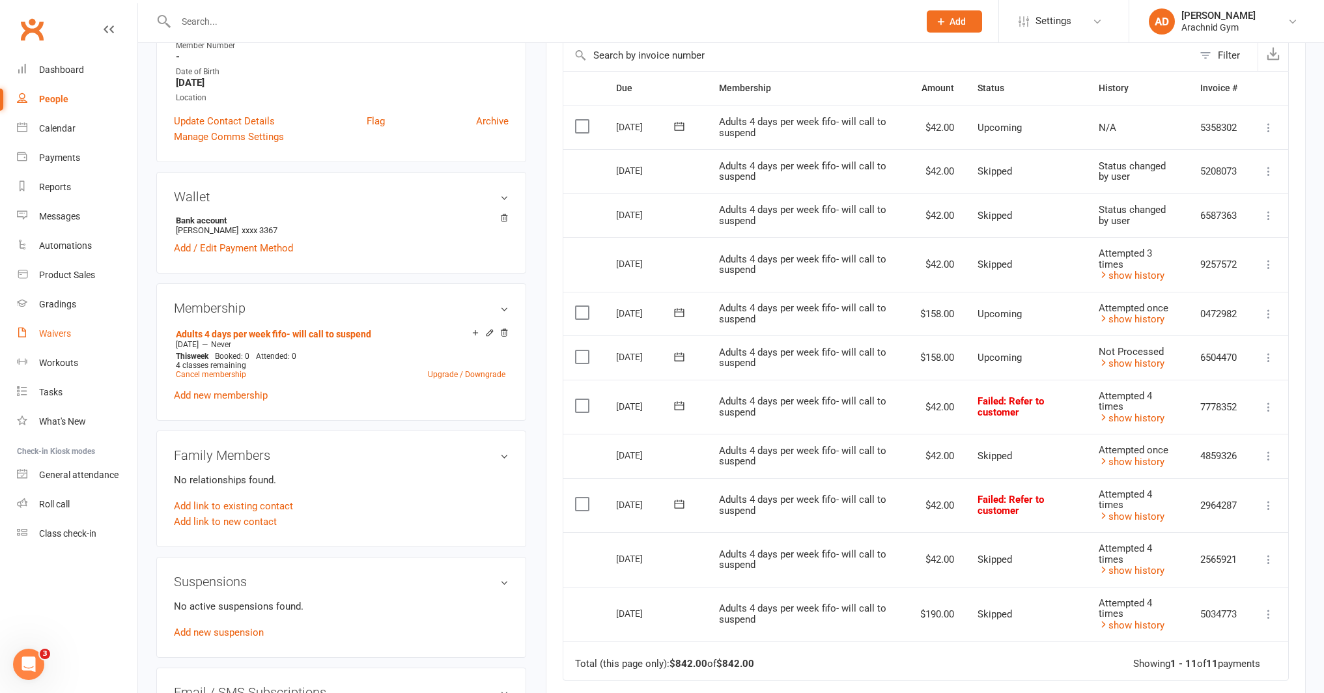
click at [51, 331] on div "Waivers" at bounding box center [55, 333] width 32 height 10
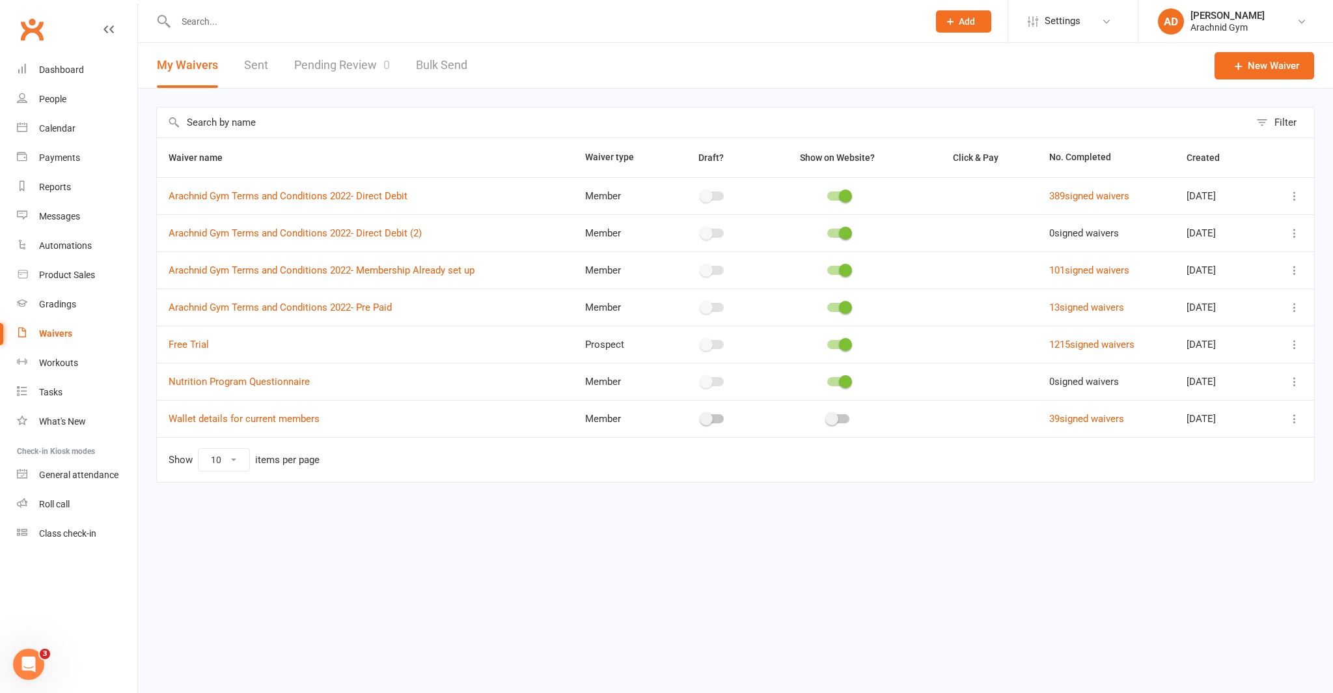
click at [366, 69] on link "Pending Review 0" at bounding box center [342, 65] width 96 height 45
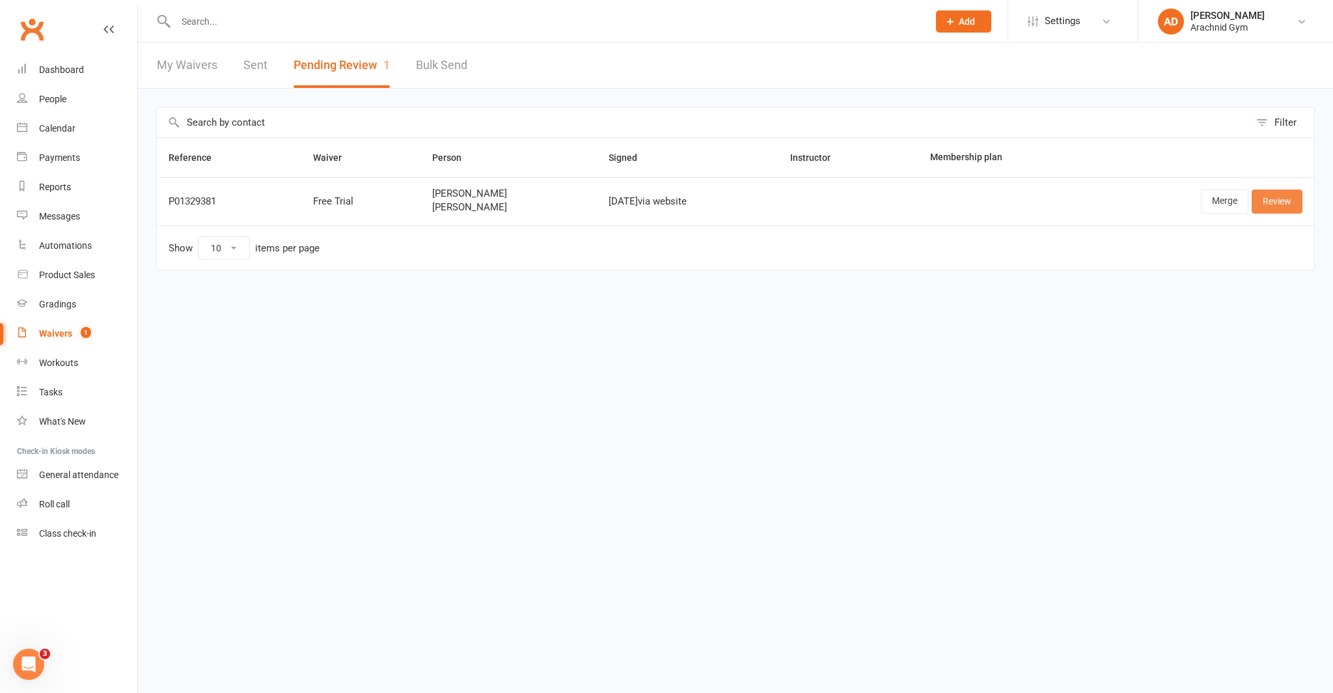
click at [1275, 204] on link "Review" at bounding box center [1277, 200] width 51 height 23
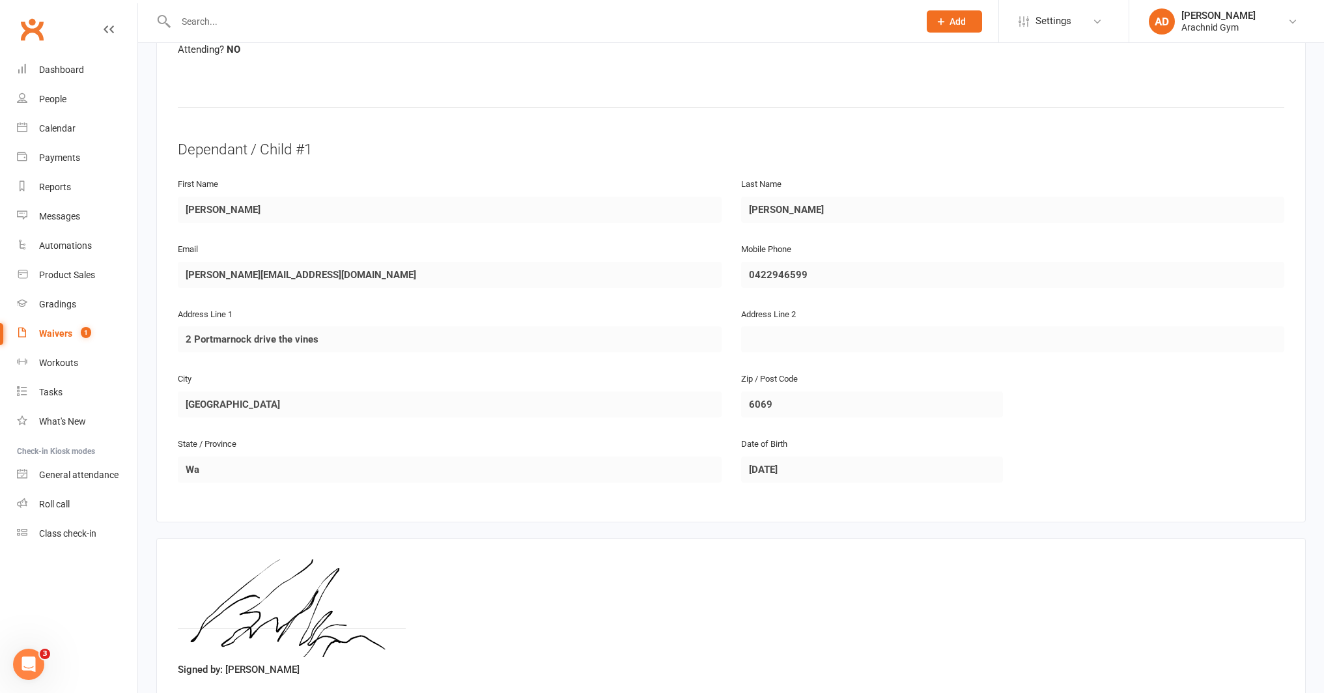
scroll to position [686, 0]
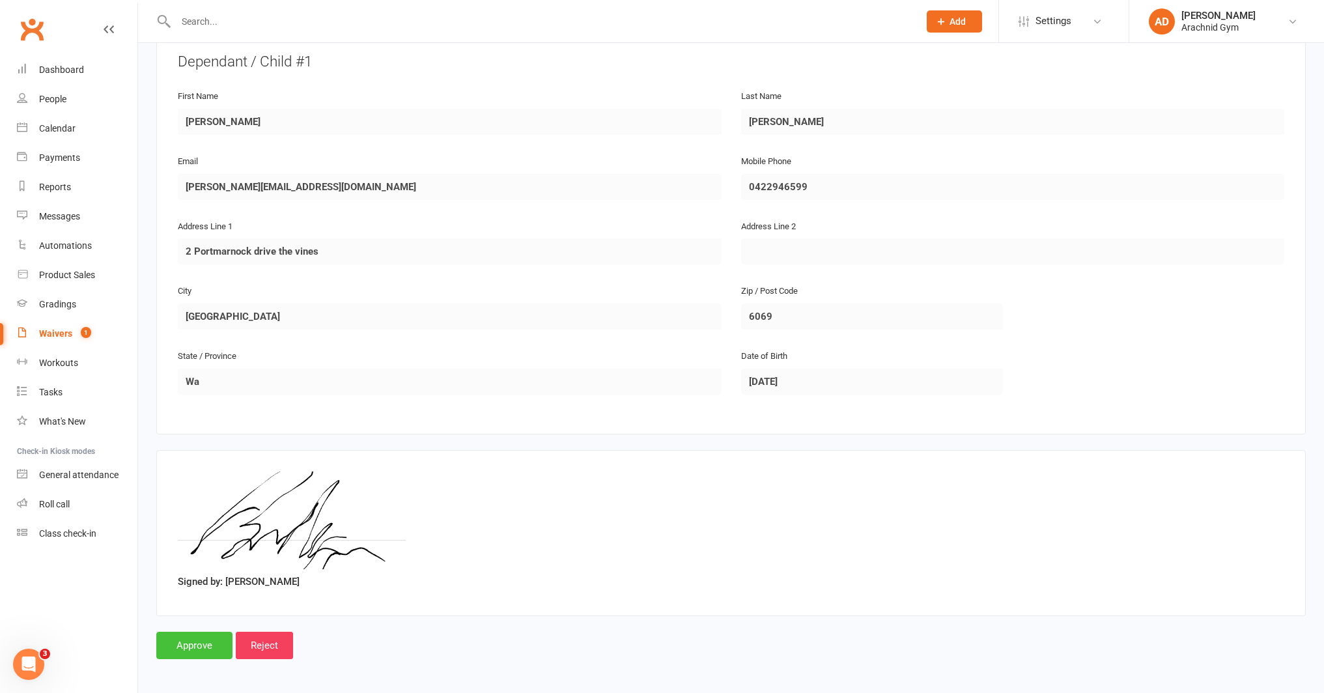
click at [211, 644] on input "Approve" at bounding box center [194, 644] width 76 height 27
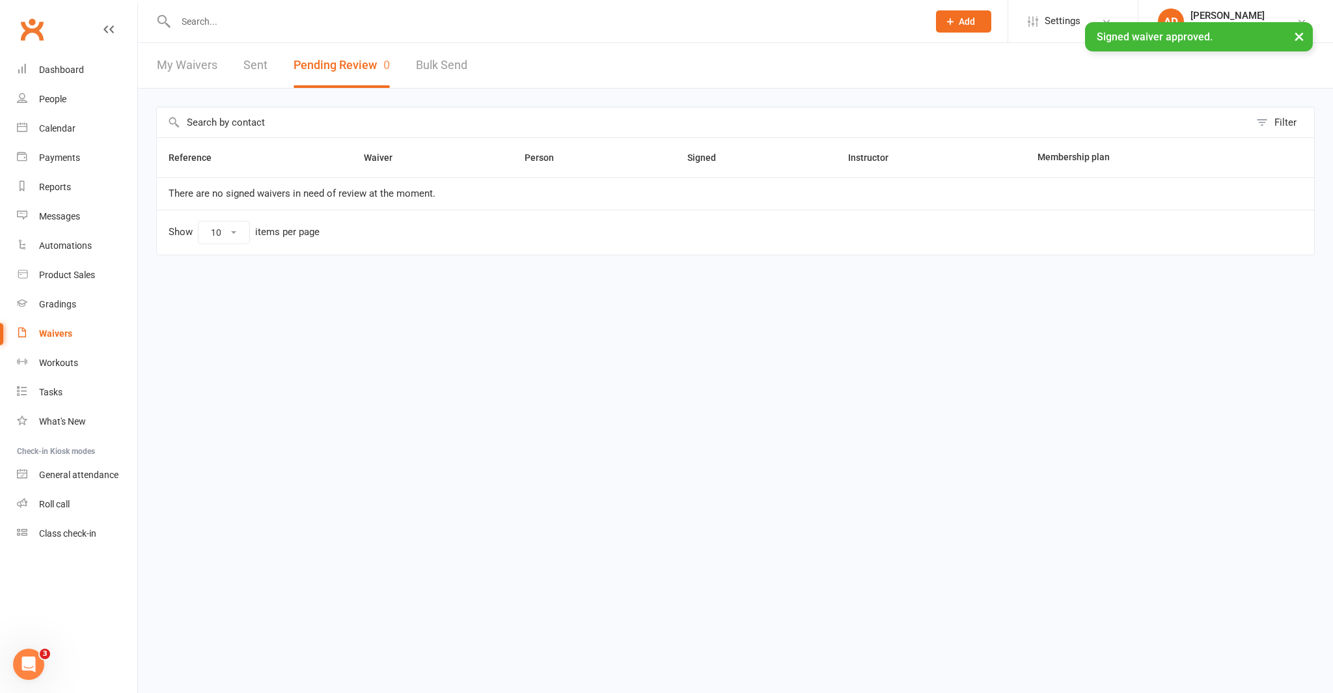
click at [283, 22] on div "× Signed waiver approved." at bounding box center [658, 22] width 1316 height 0
click at [229, 22] on div "× Signed waiver approved." at bounding box center [658, 22] width 1316 height 0
click at [195, 22] on div "× Signed waiver approved." at bounding box center [658, 22] width 1316 height 0
click at [197, 22] on div "× Signed waiver approved." at bounding box center [658, 22] width 1316 height 0
click at [195, 19] on input "text" at bounding box center [546, 21] width 748 height 18
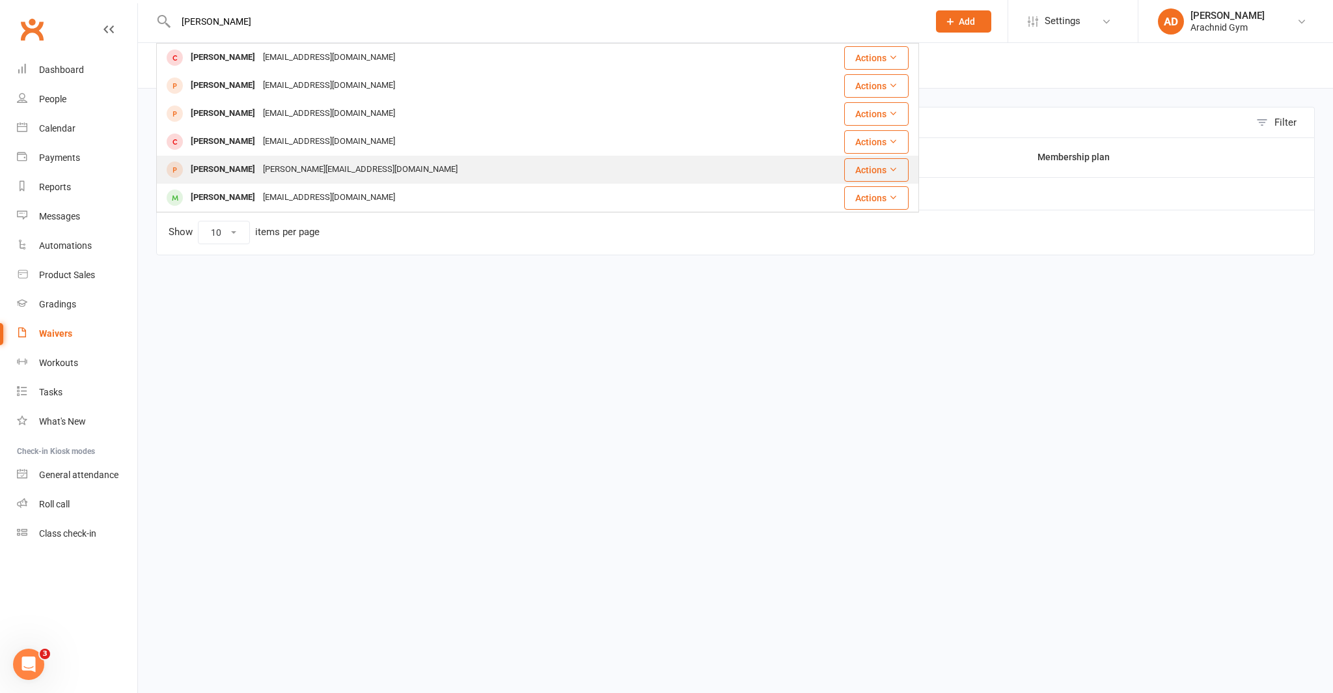
type input "cruz"
click at [225, 171] on div "Cruz Morgan" at bounding box center [223, 169] width 72 height 19
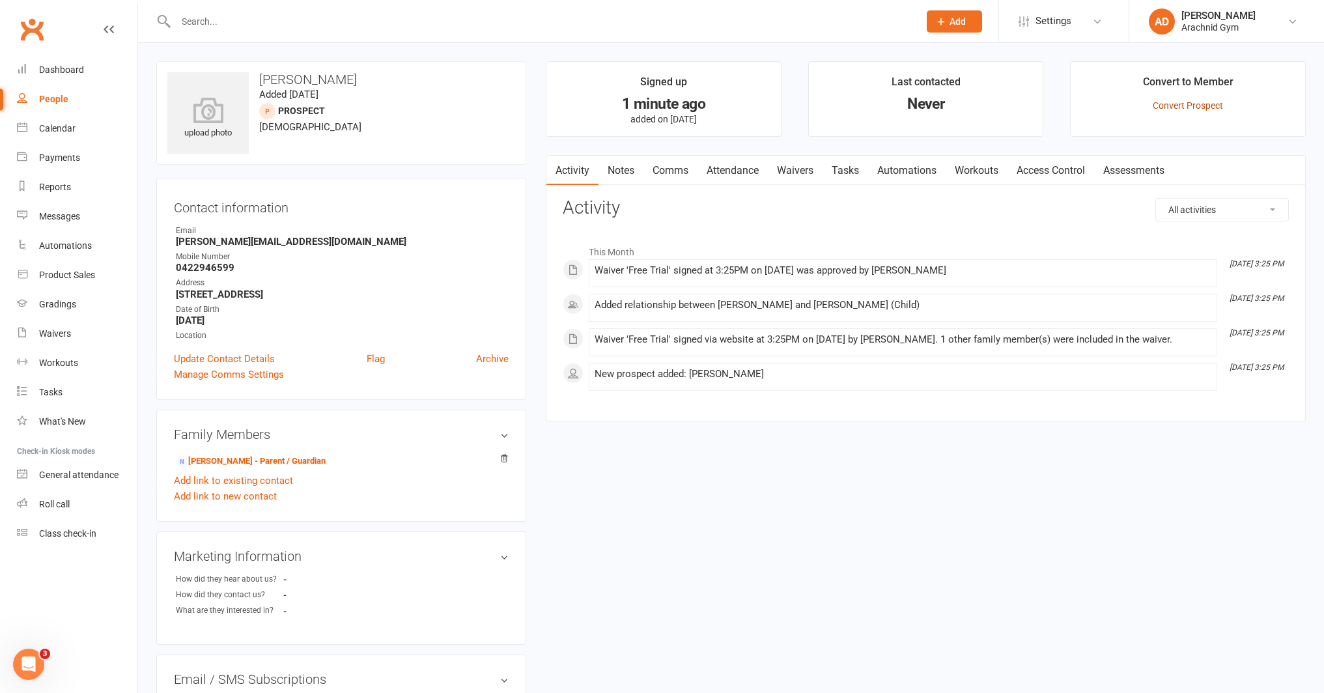
click at [1186, 105] on link "Convert Prospect" at bounding box center [1187, 105] width 70 height 10
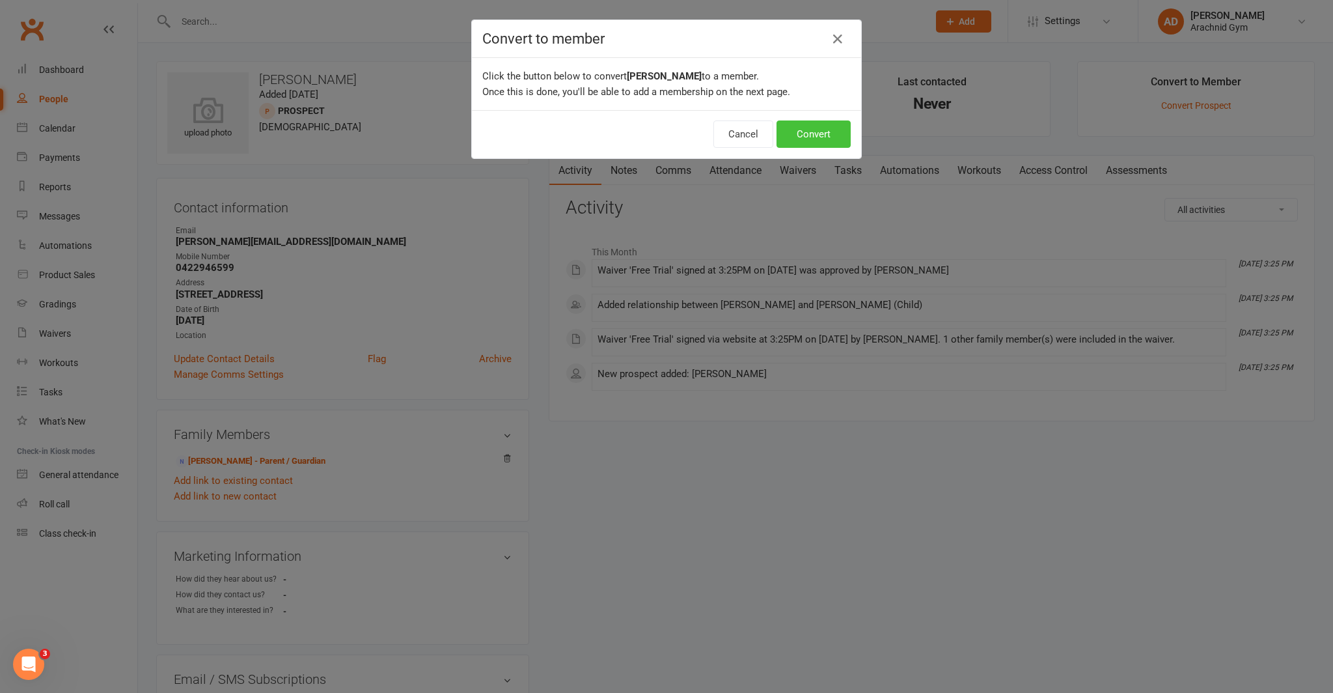
click at [816, 129] on button "Convert" at bounding box center [814, 133] width 74 height 27
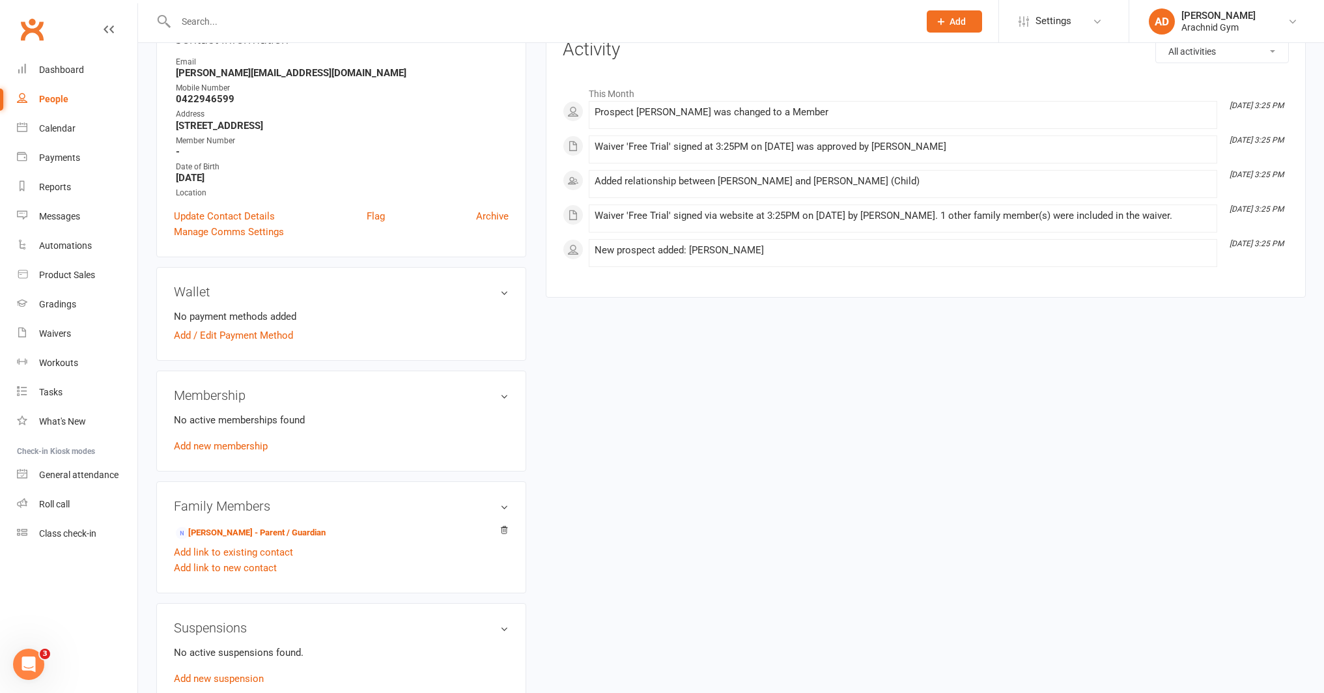
scroll to position [171, 0]
click at [250, 444] on link "Add new membership" at bounding box center [221, 443] width 94 height 12
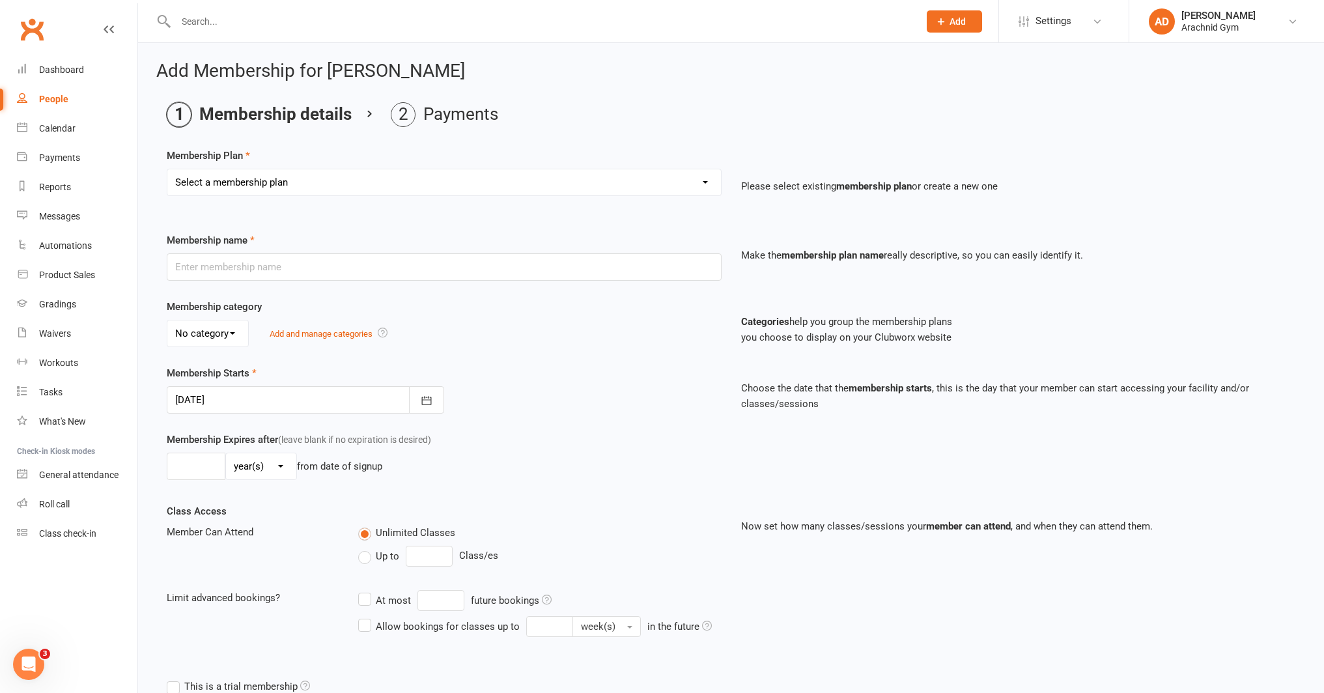
click at [508, 182] on select "Select a membership plan Create new Membership Plan Adults Teens 7-12's Under 7…" at bounding box center [443, 182] width 553 height 26
select select "2"
click at [167, 169] on select "Select a membership plan Create new Membership Plan Adults Teens 7-12's Under 7…" at bounding box center [443, 182] width 553 height 26
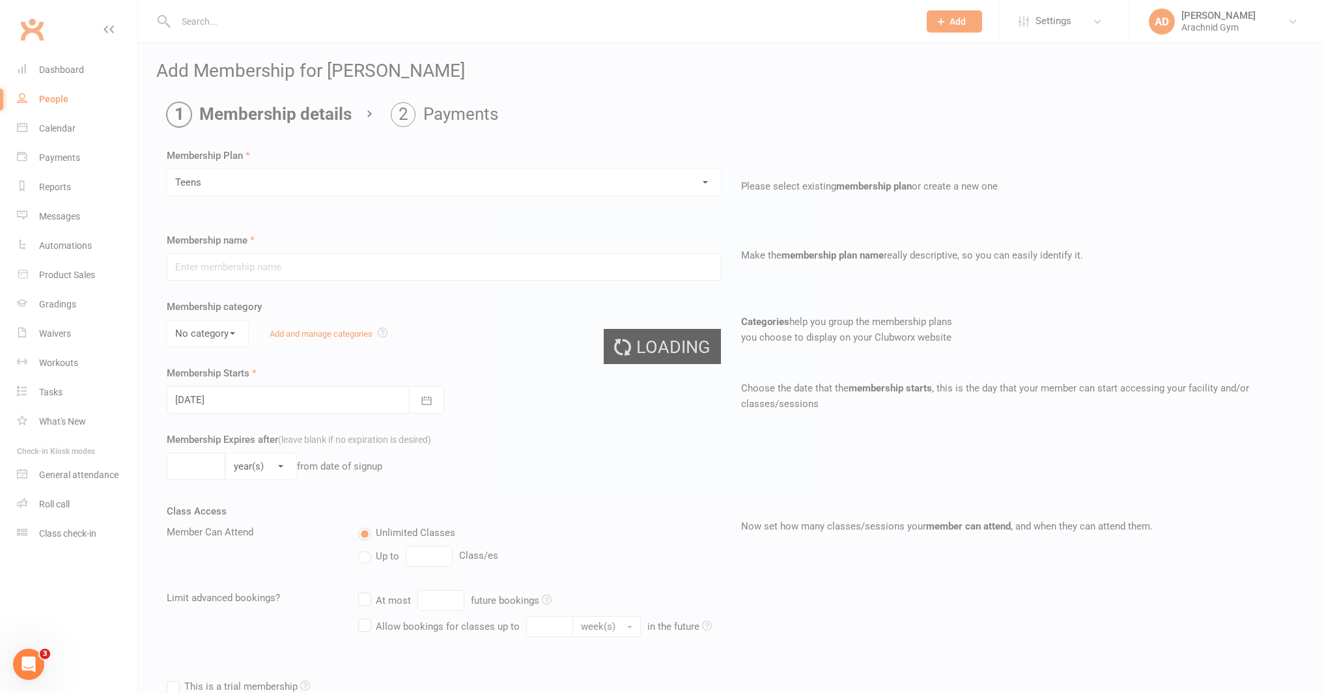
type input "Teens"
select select "3"
type input "0"
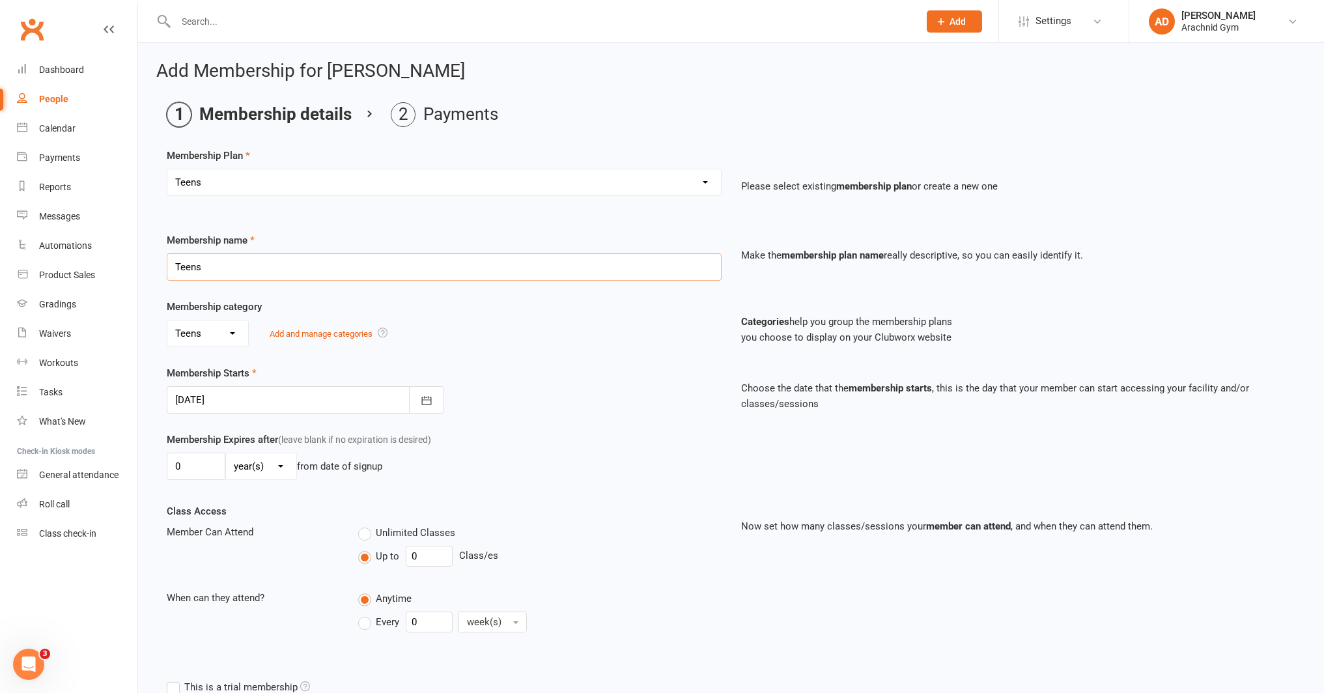
click at [217, 269] on input "Teens" at bounding box center [444, 266] width 555 height 27
type input "T"
type input "Gym Access"
click at [602, 372] on div "Membership Starts 14 Aug 2025 August 2025 Sun Mon Tue Wed Thu Fri Sat 31 27 28 …" at bounding box center [444, 389] width 574 height 48
click at [202, 468] on input "0" at bounding box center [196, 465] width 59 height 27
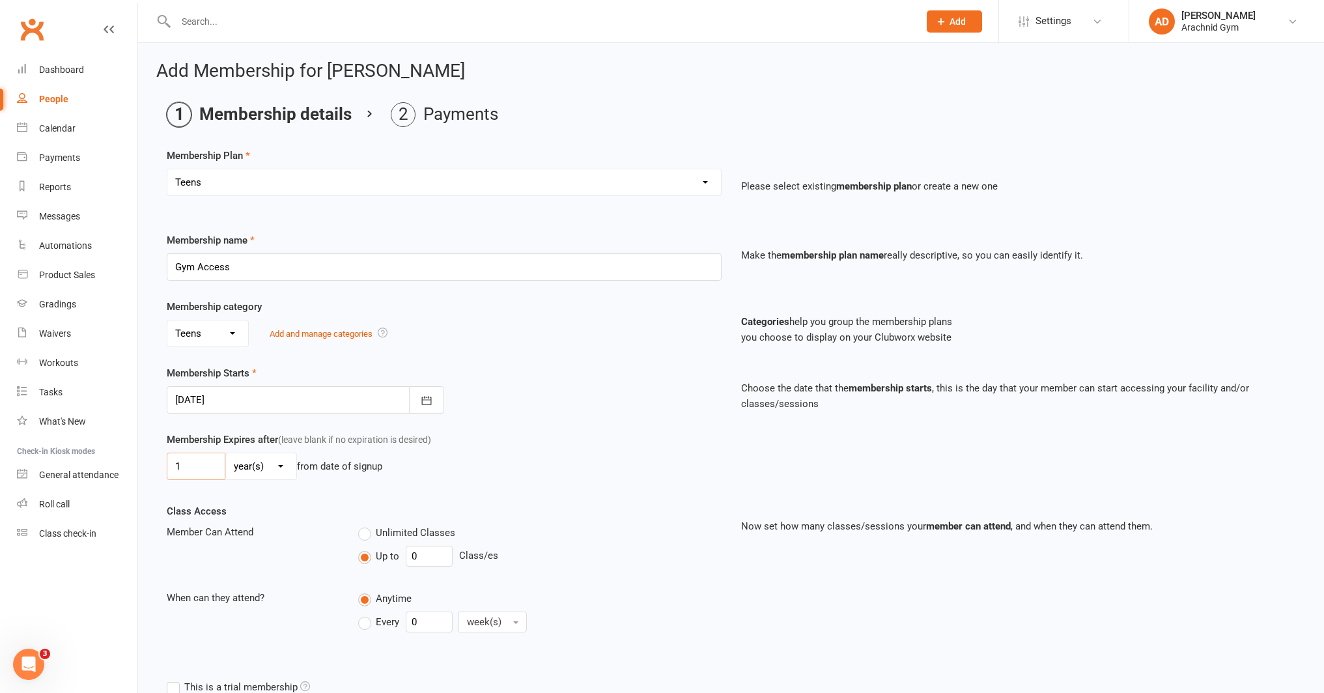
type input "1"
click at [255, 467] on select "day(s) week(s) month(s) year(s)" at bounding box center [261, 466] width 70 height 26
select select "2"
click at [226, 453] on select "day(s) week(s) month(s) year(s)" at bounding box center [261, 466] width 70 height 26
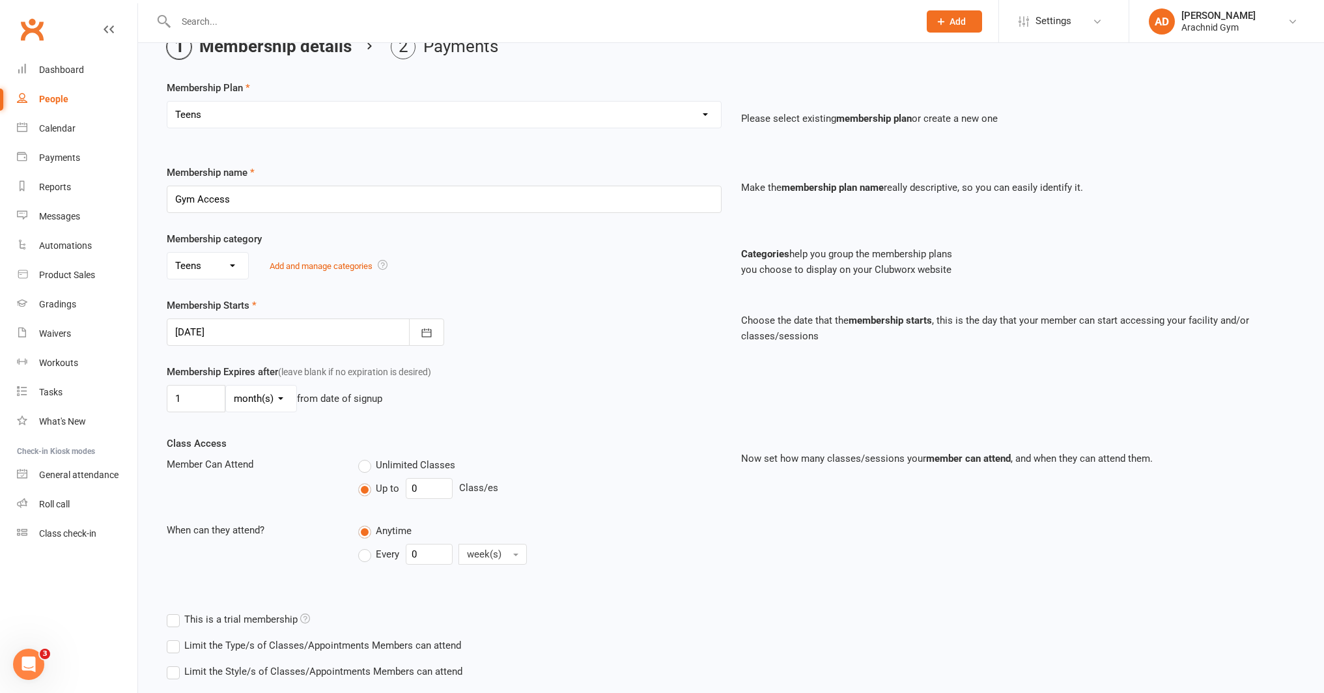
scroll to position [145, 0]
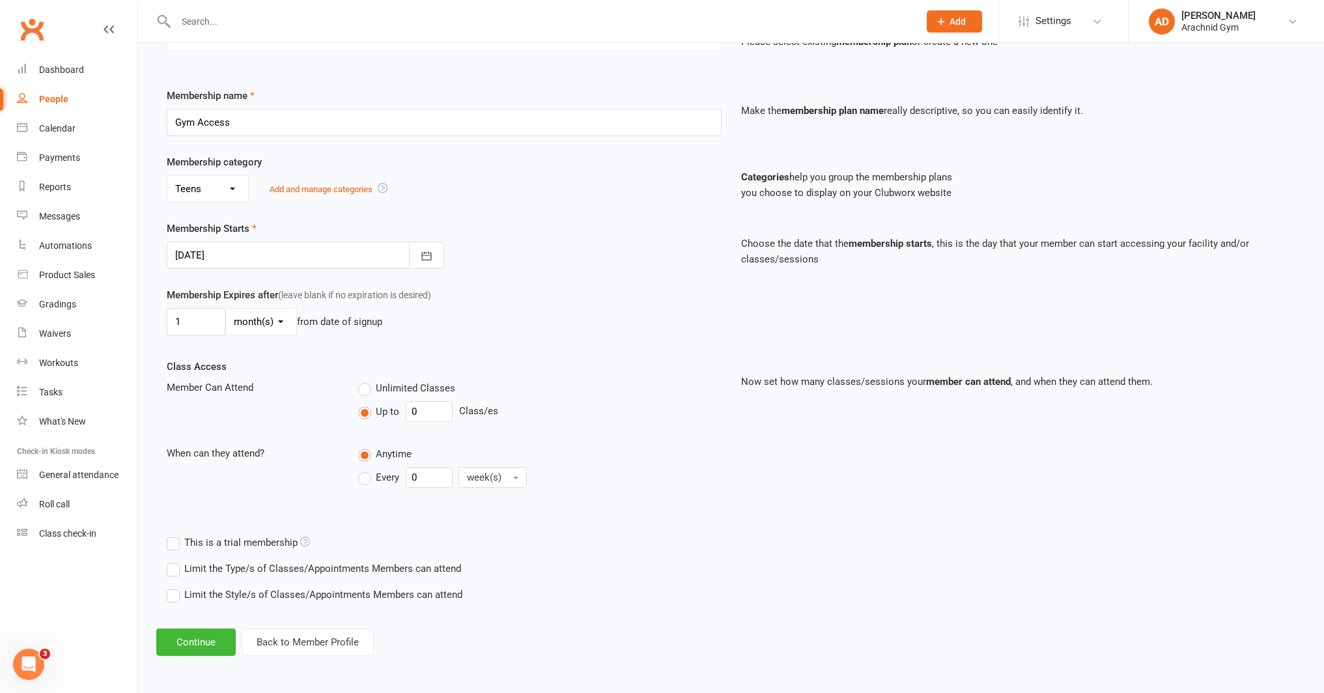
click at [350, 564] on label "Limit the Type/s of Classes/Appointments Members can attend" at bounding box center [314, 569] width 294 height 16
click at [175, 561] on input "Limit the Type/s of Classes/Appointments Members can attend" at bounding box center [171, 561] width 8 height 0
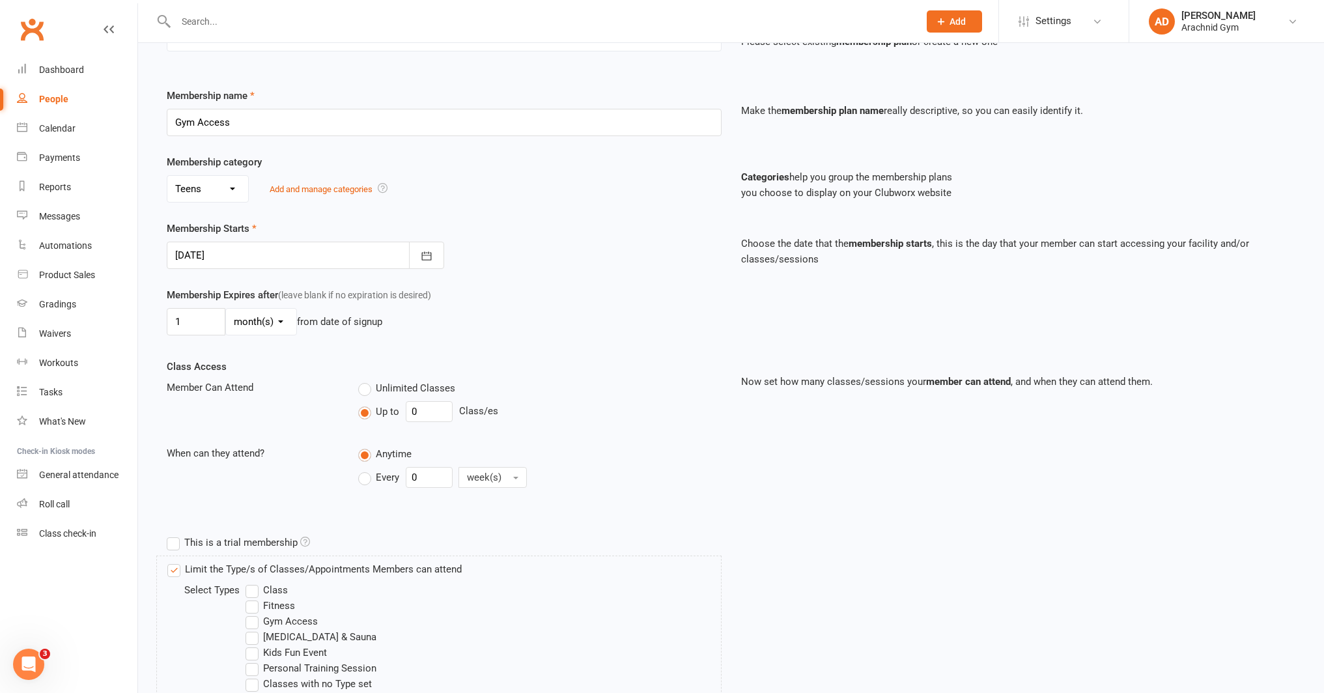
click at [293, 618] on label "Gym Access" at bounding box center [281, 621] width 72 height 16
click at [254, 613] on input "Gym Access" at bounding box center [249, 613] width 8 height 0
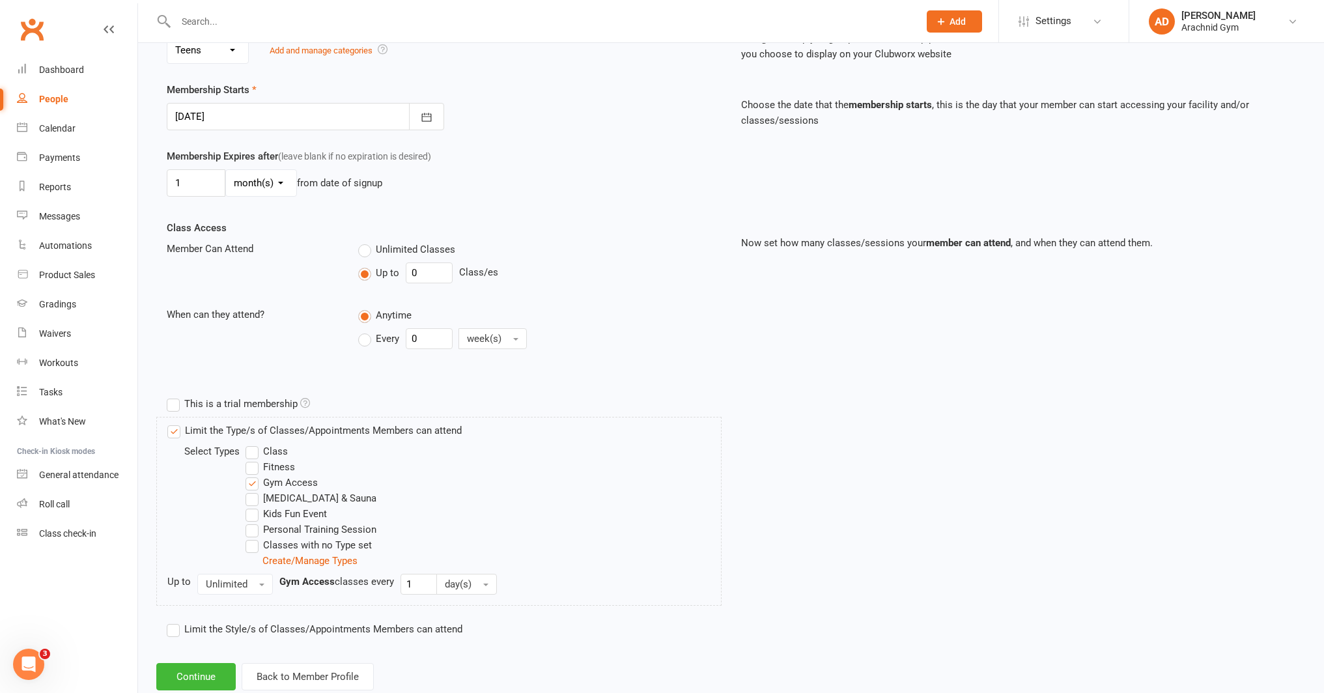
scroll to position [318, 0]
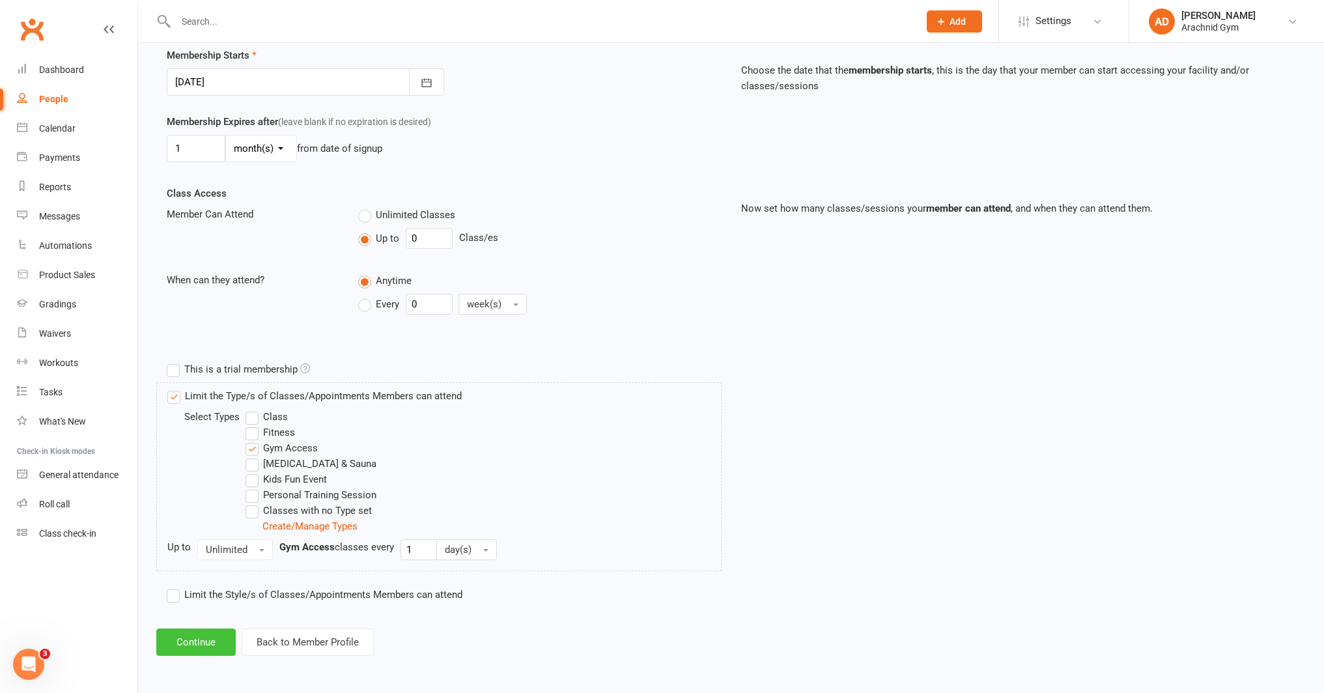
click at [193, 643] on button "Continue" at bounding box center [195, 641] width 79 height 27
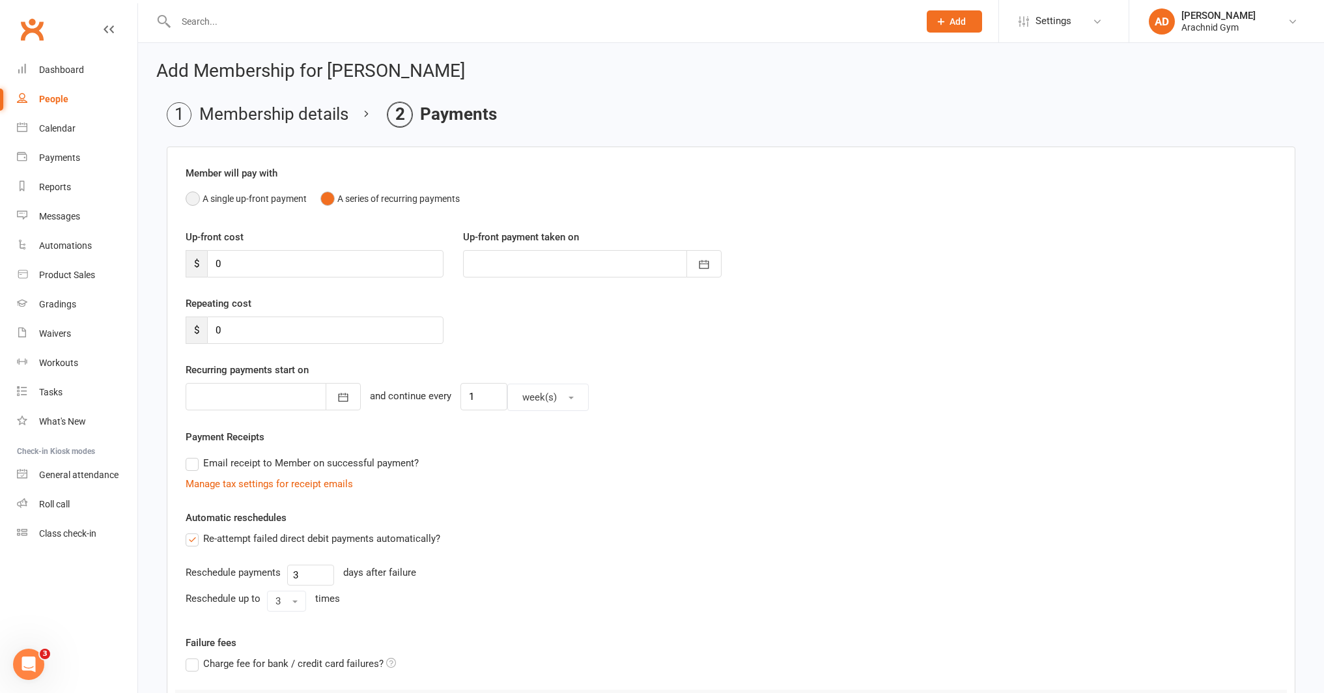
click at [240, 201] on button "A single up-front payment" at bounding box center [246, 198] width 121 height 25
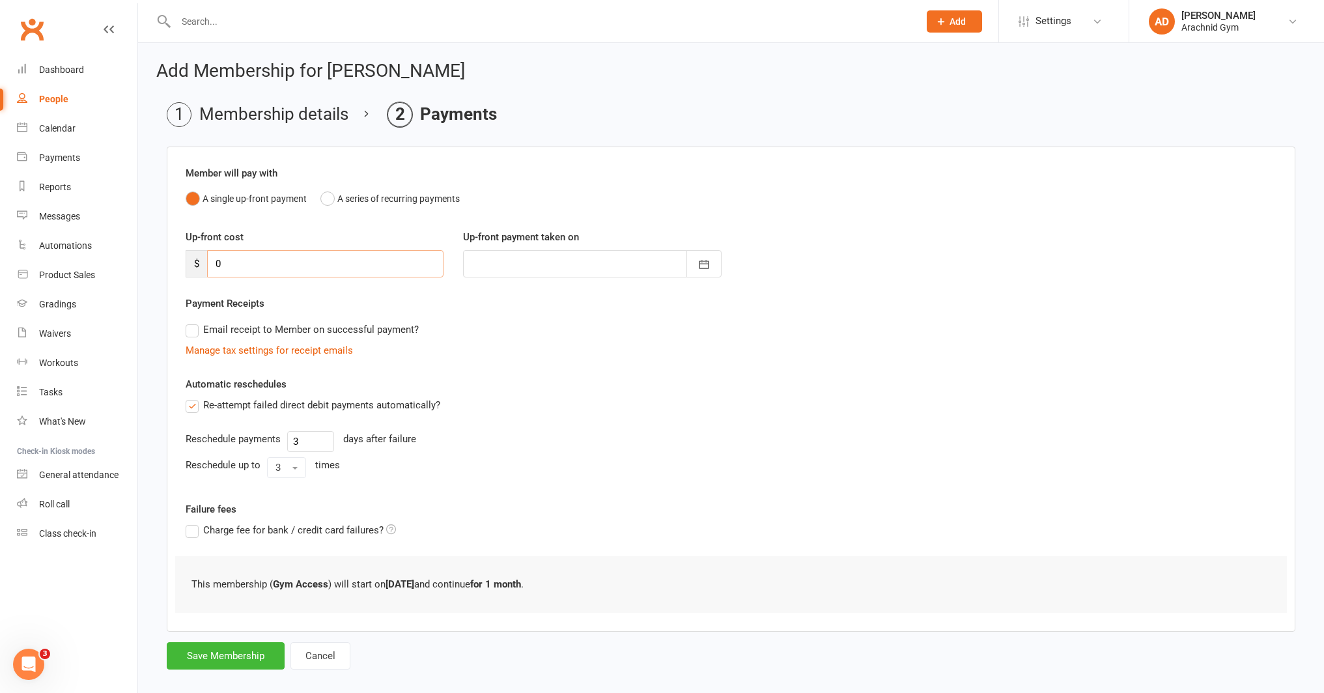
click at [245, 264] on input "0" at bounding box center [325, 263] width 236 height 27
type input "4"
type input "[DATE]"
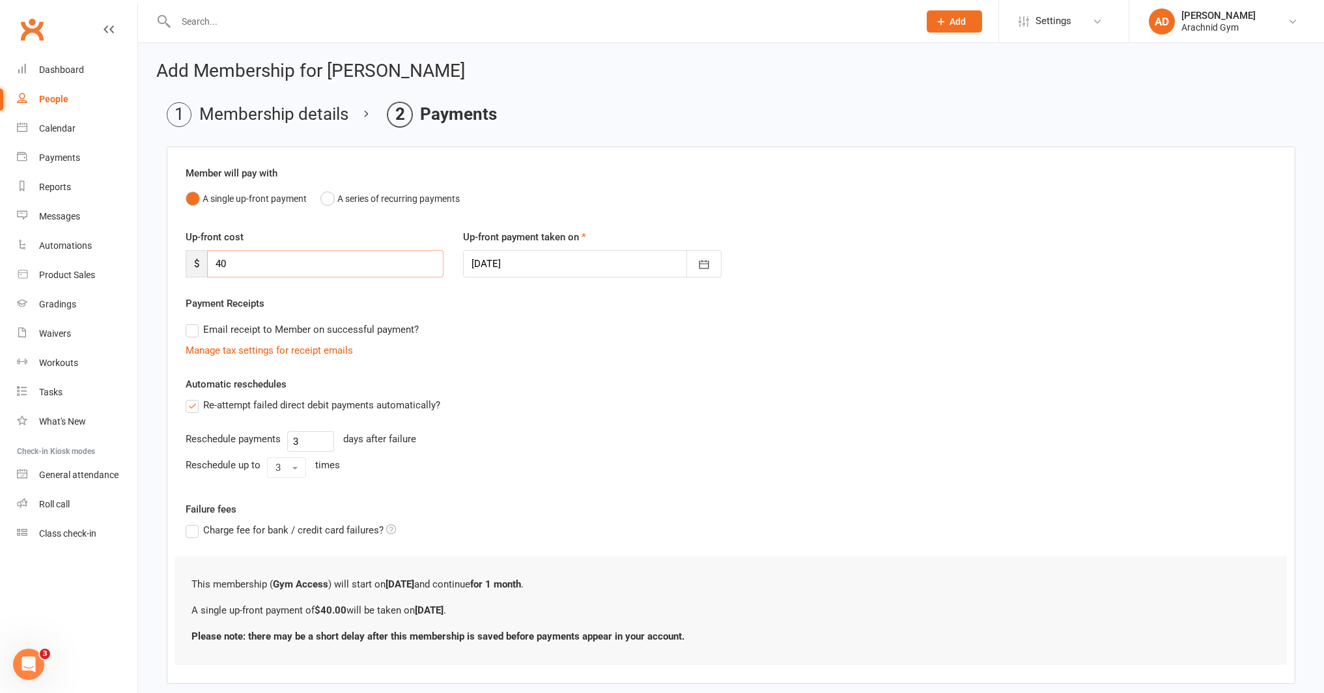
type input "40"
click at [197, 407] on label "Re-attempt failed direct debit payments automatically?" at bounding box center [313, 405] width 255 height 16
click at [194, 397] on input "Re-attempt failed direct debit payments automatically?" at bounding box center [190, 397] width 8 height 0
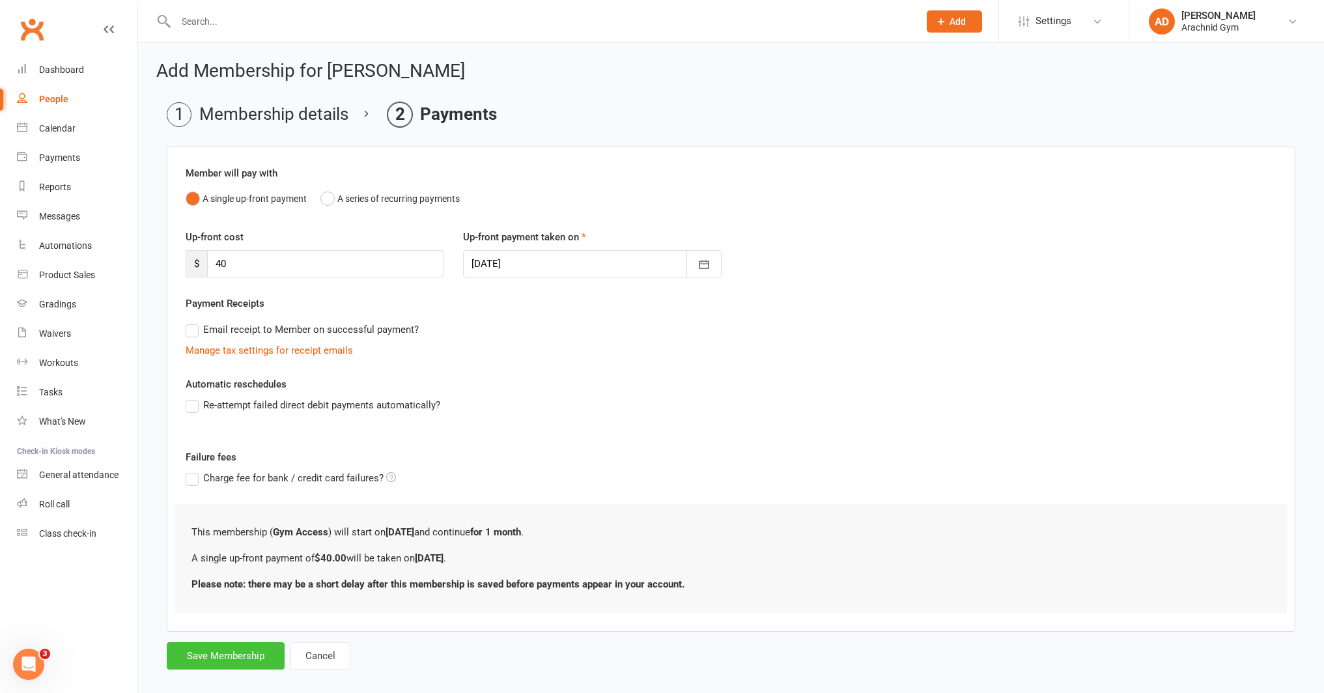
click at [236, 654] on button "Save Membership" at bounding box center [226, 655] width 118 height 27
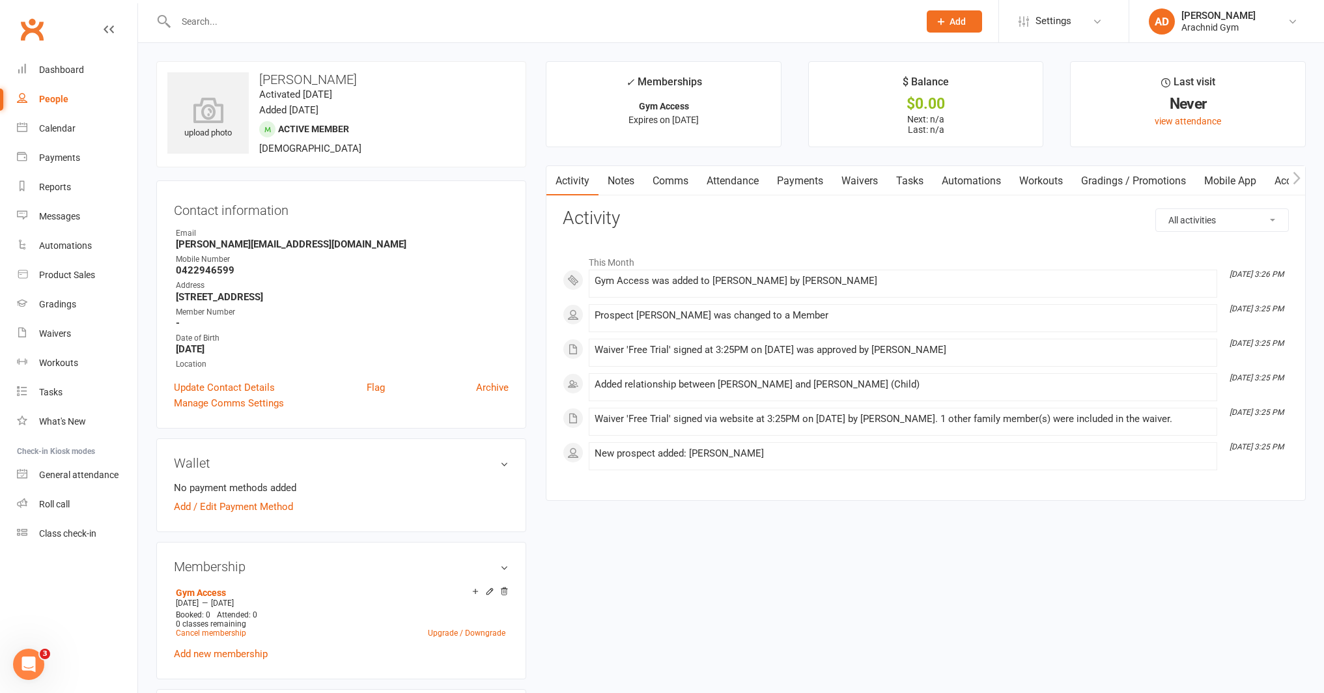
click at [793, 174] on link "Payments" at bounding box center [800, 181] width 64 height 30
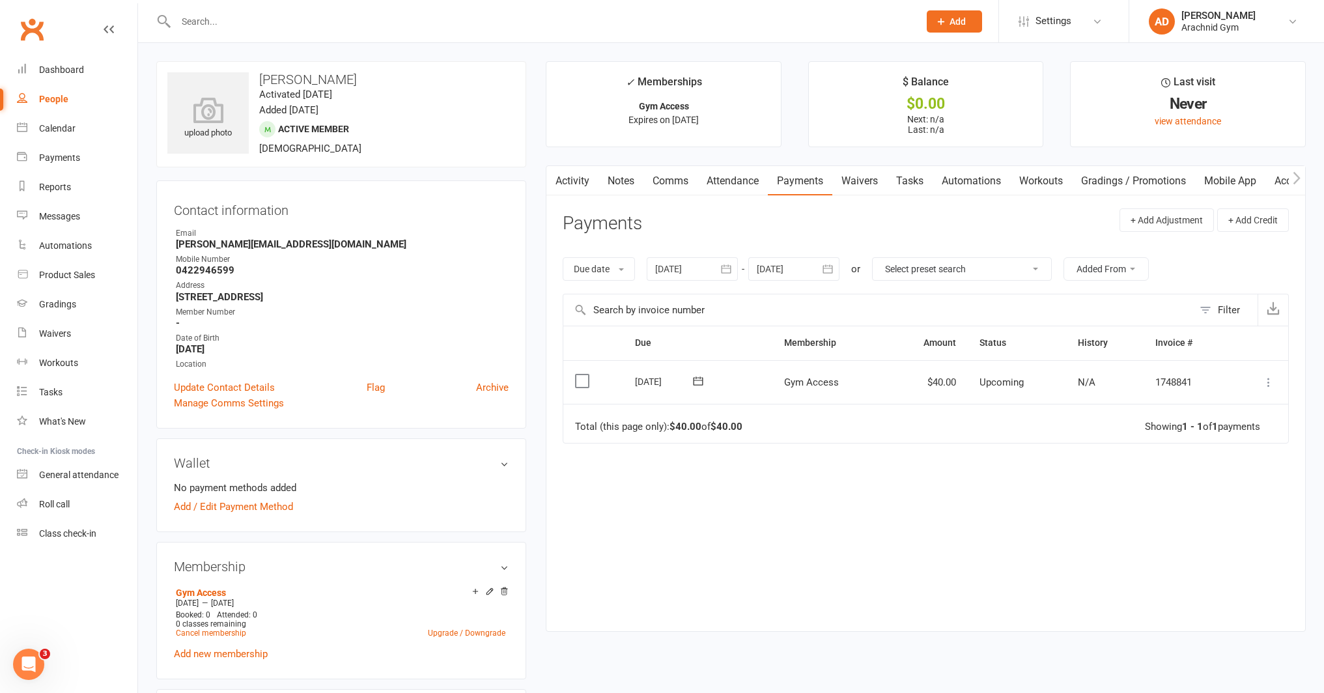
click at [1268, 380] on icon at bounding box center [1268, 382] width 13 height 13
click at [1230, 434] on link "Mark as Paid (POS)" at bounding box center [1210, 434] width 129 height 26
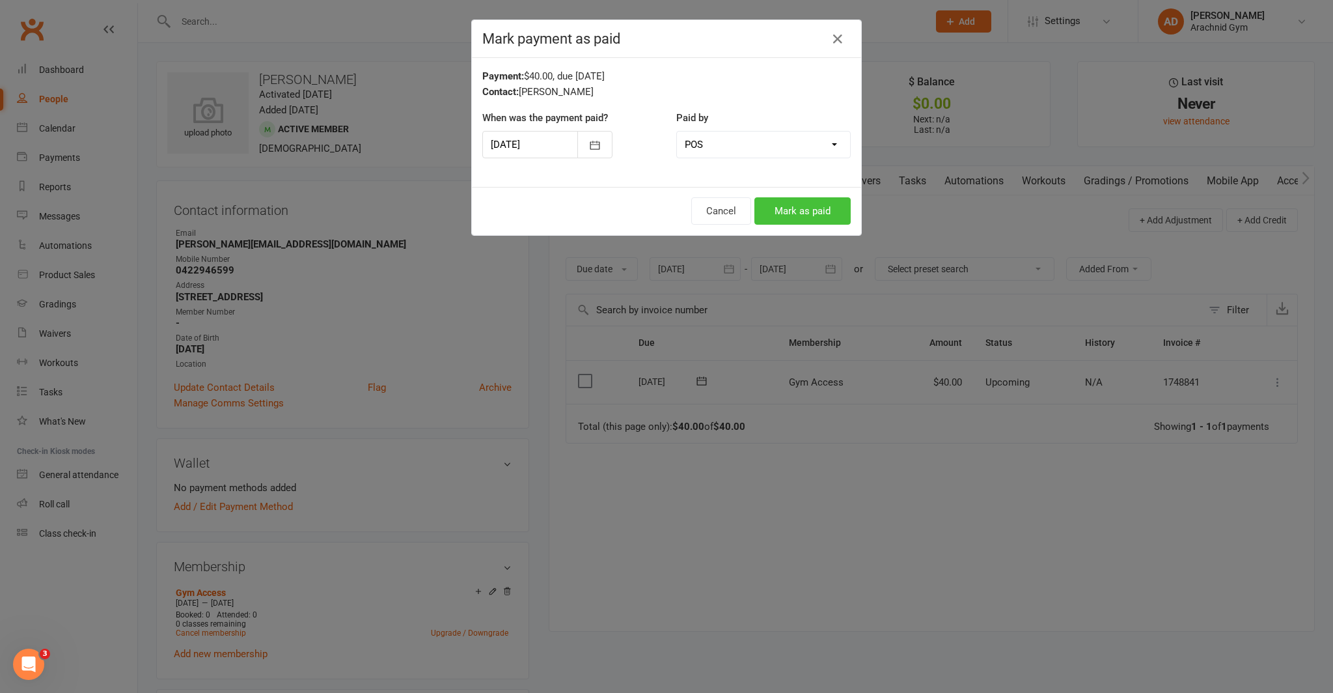
click at [812, 212] on button "Mark as paid" at bounding box center [803, 210] width 96 height 27
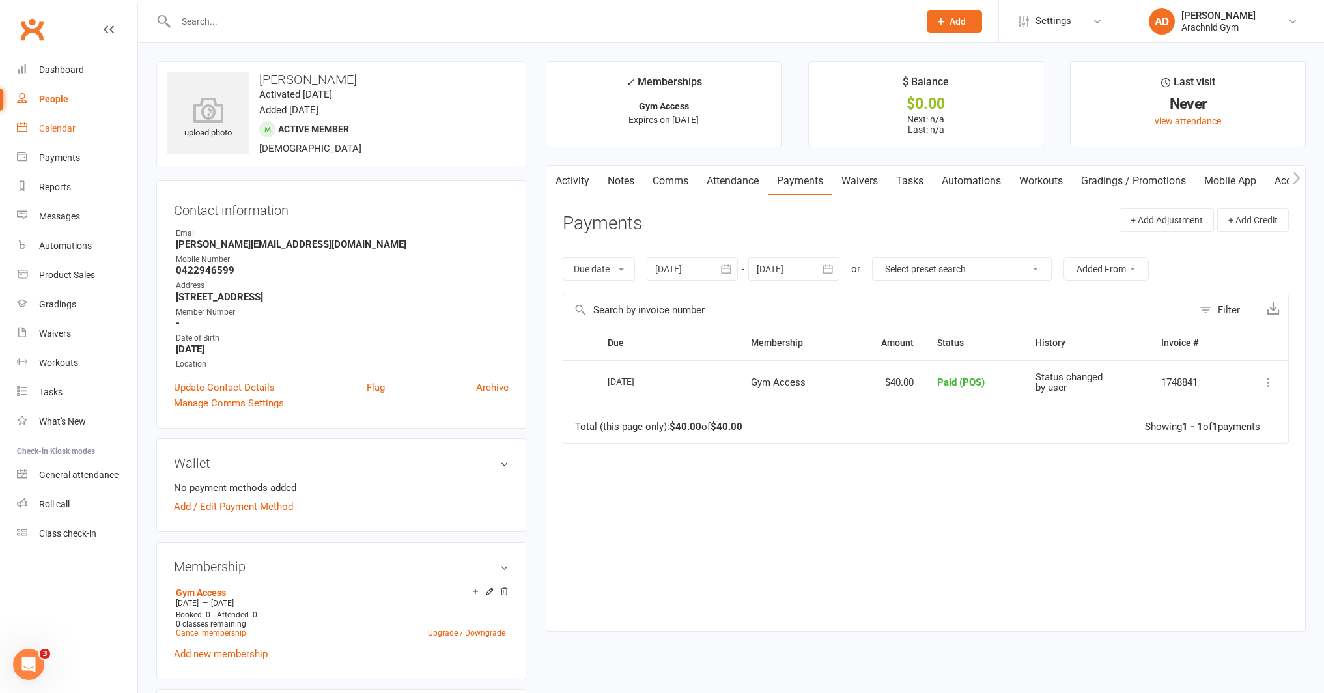
click at [55, 133] on div "Calendar" at bounding box center [57, 128] width 36 height 10
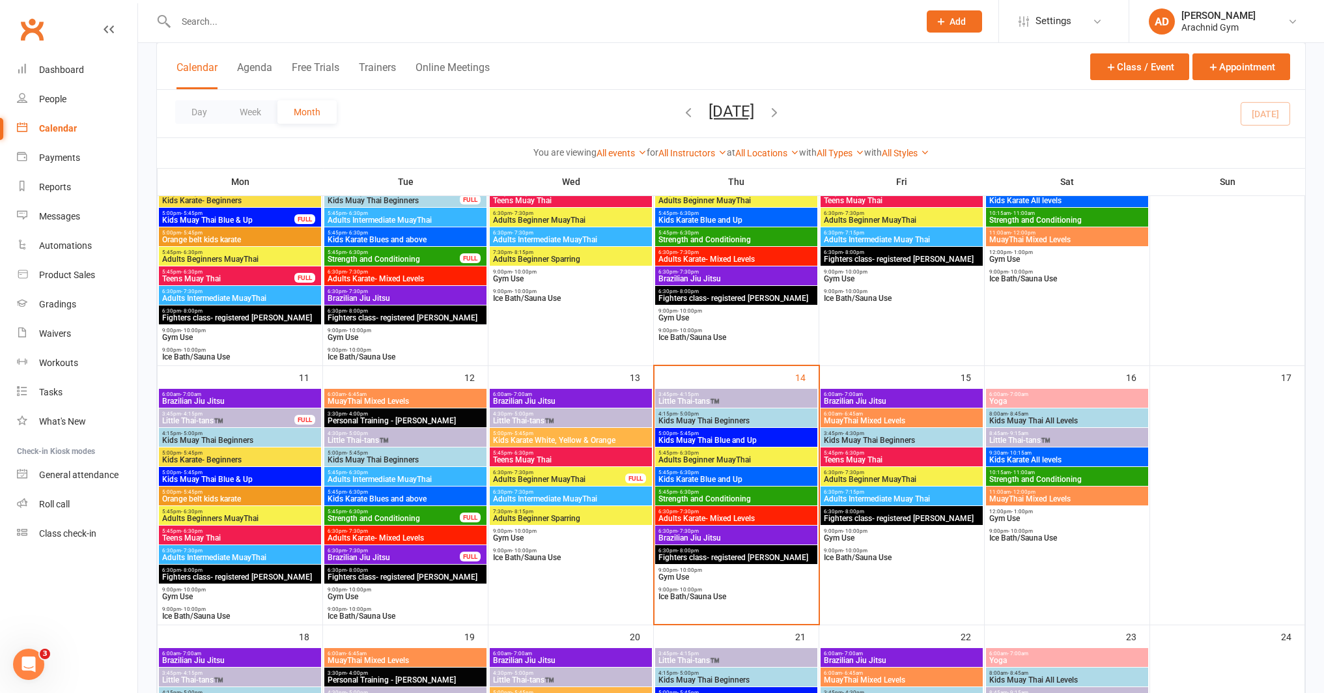
scroll to position [435, 0]
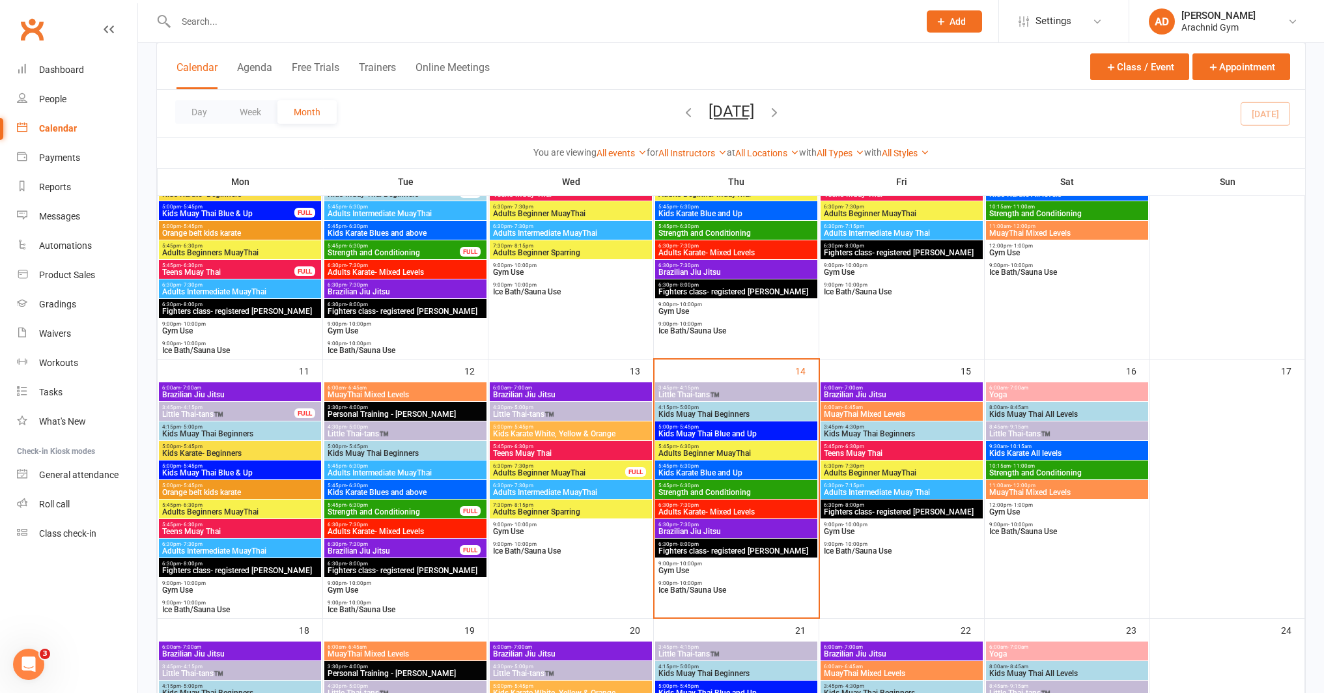
click at [751, 398] on span "Little Thai-tans™️" at bounding box center [736, 395] width 157 height 8
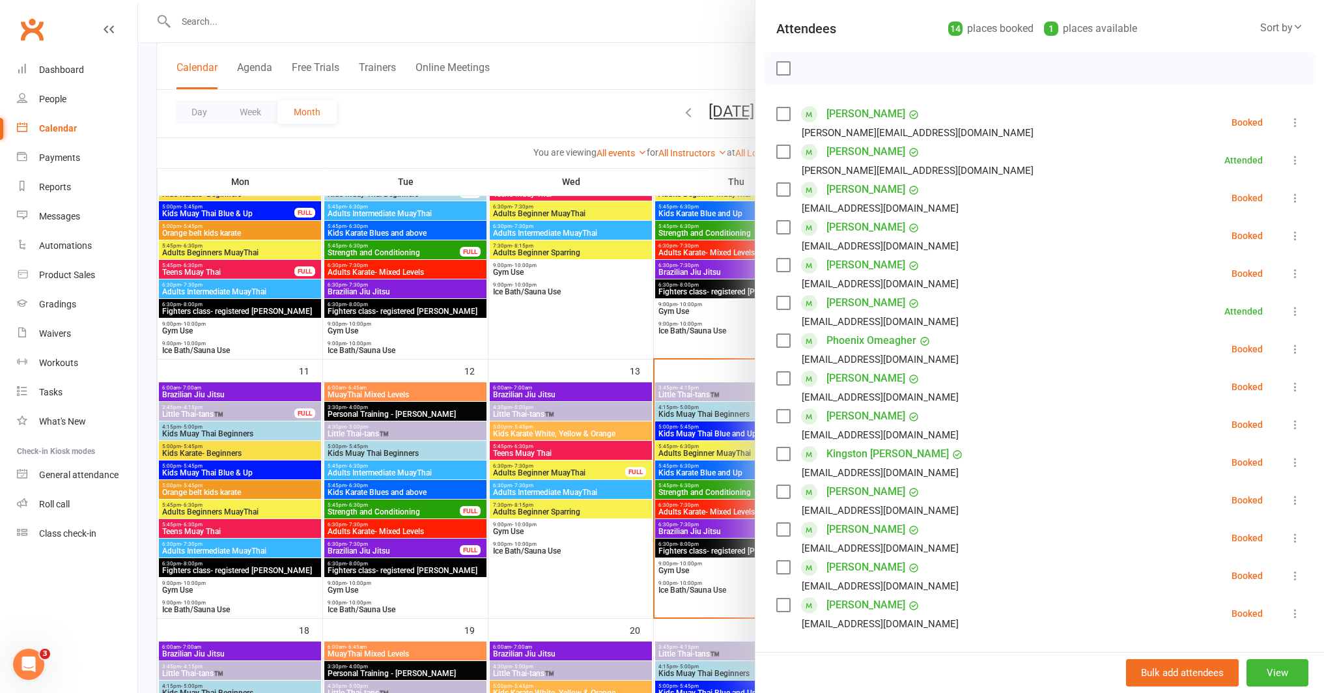
scroll to position [146, 0]
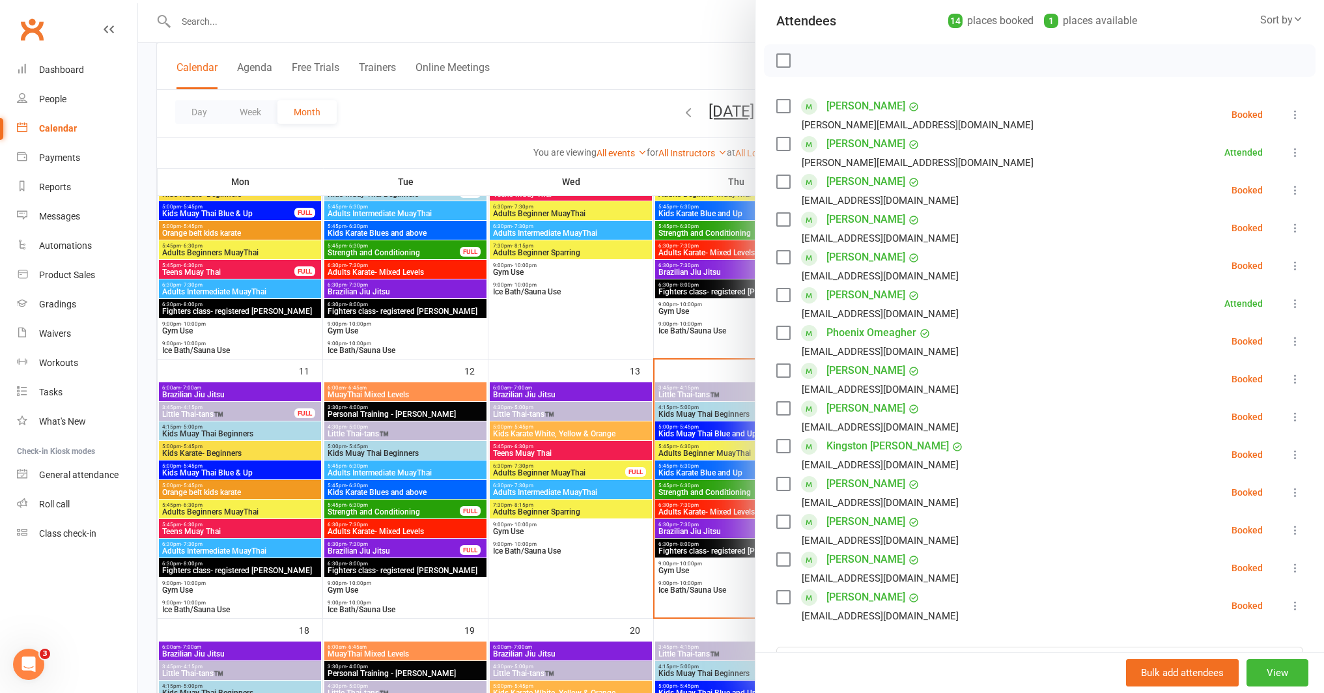
click at [598, 65] on div at bounding box center [731, 346] width 1186 height 693
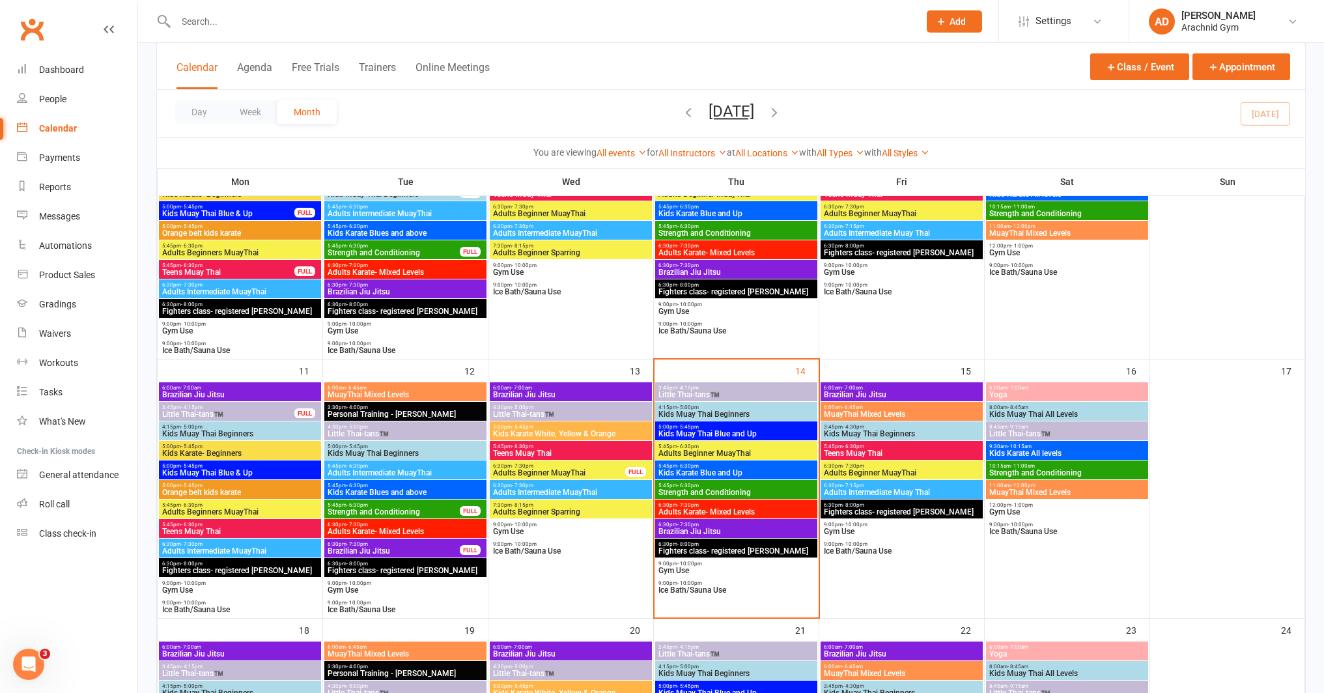
click at [259, 20] on input "text" at bounding box center [541, 21] width 738 height 18
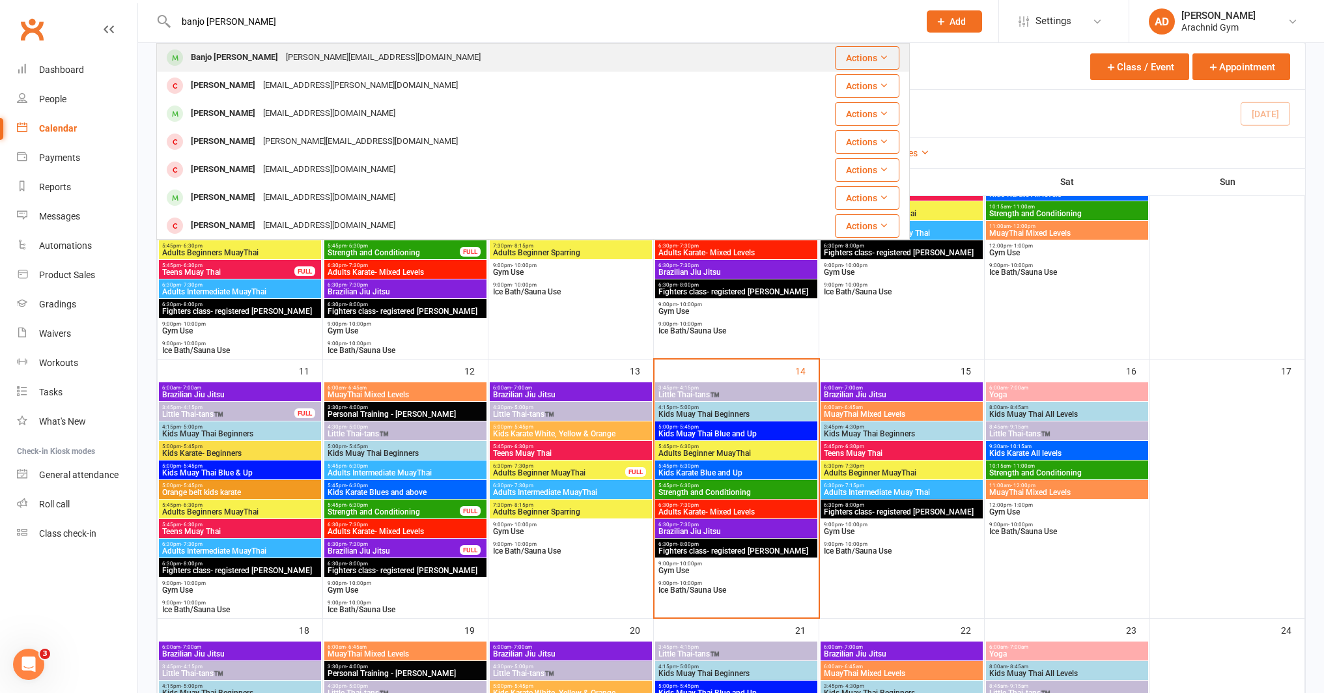
type input "banjo wills"
click at [206, 59] on div "Banjo Wills" at bounding box center [234, 57] width 95 height 19
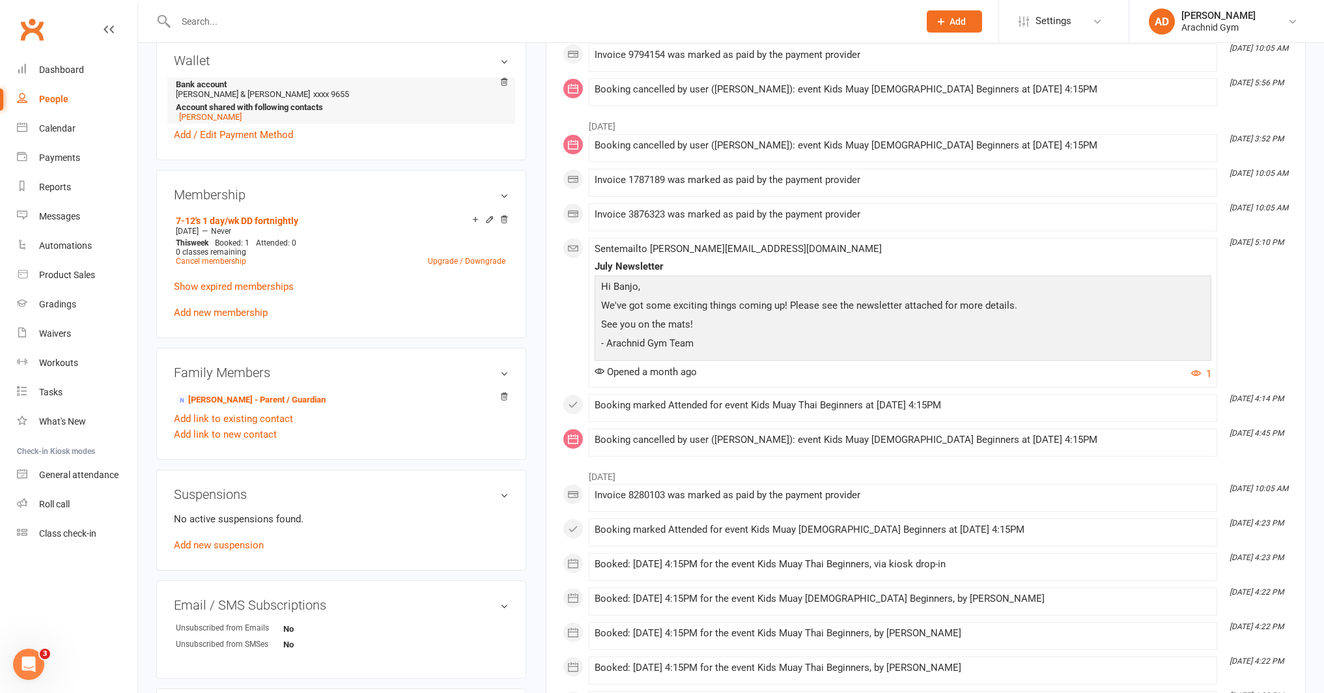
scroll to position [408, 0]
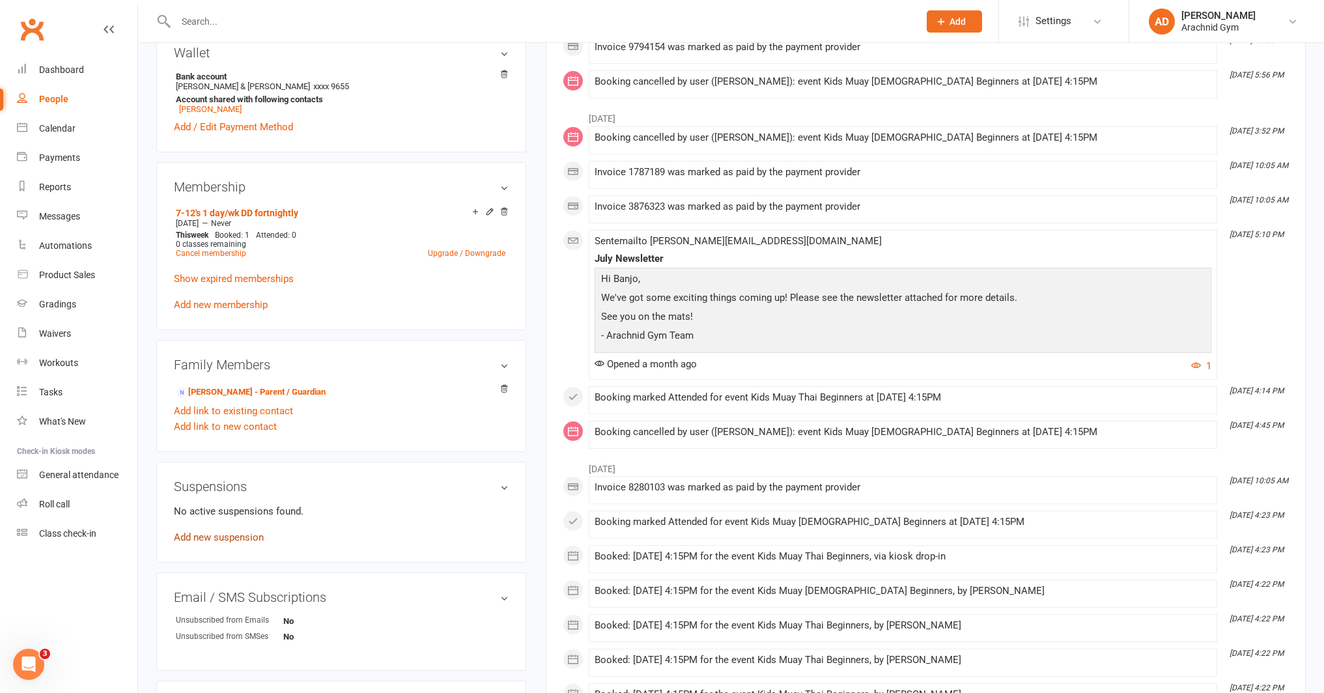
click at [249, 538] on link "Add new suspension" at bounding box center [219, 537] width 90 height 12
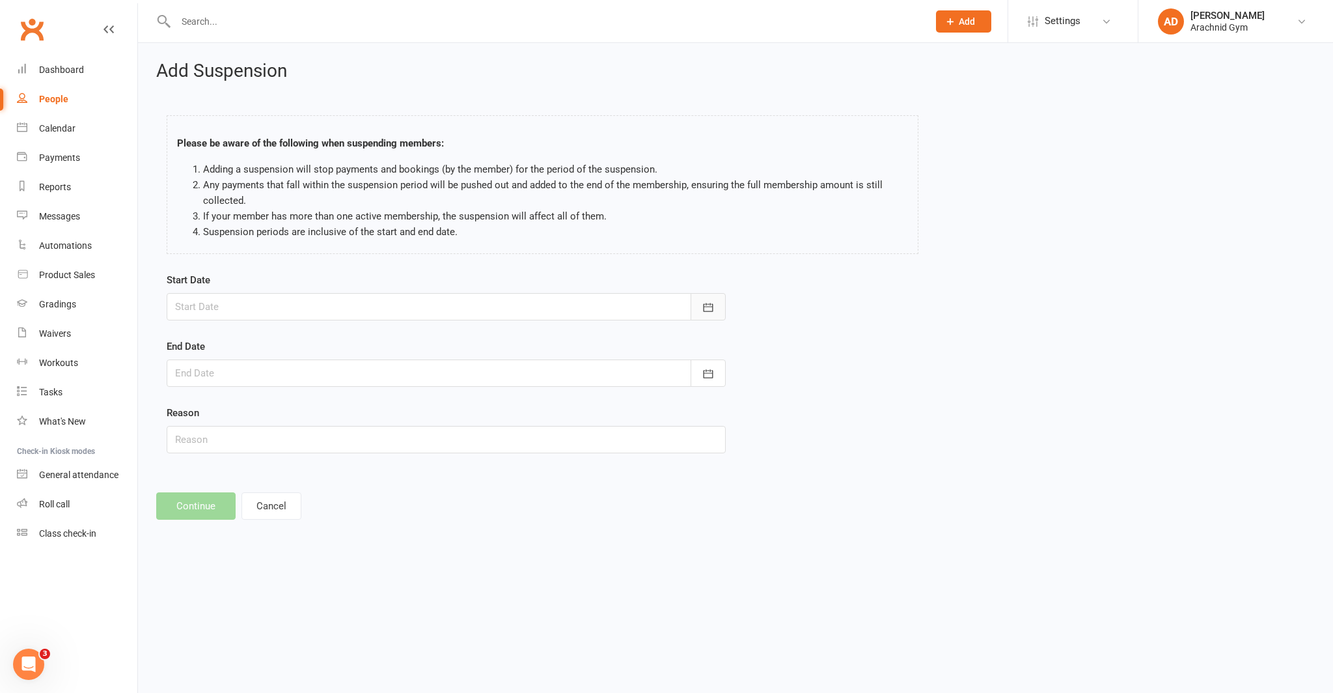
click at [717, 309] on button "button" at bounding box center [708, 306] width 35 height 27
click at [337, 443] on span "14" at bounding box center [334, 439] width 10 height 10
type input "[DATE]"
click at [708, 368] on icon "button" at bounding box center [708, 373] width 13 height 13
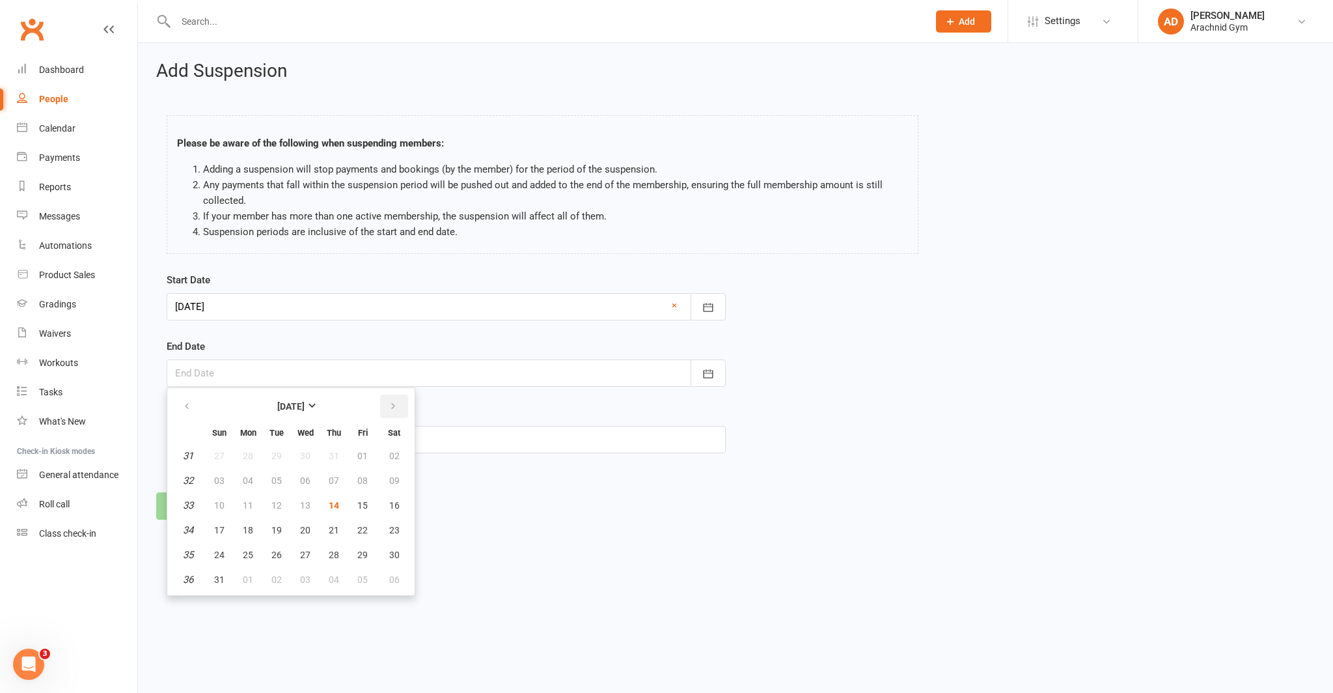
click at [399, 402] on button "button" at bounding box center [394, 406] width 28 height 23
click at [339, 484] on button "11" at bounding box center [333, 480] width 27 height 23
type input "11 Sep 2025"
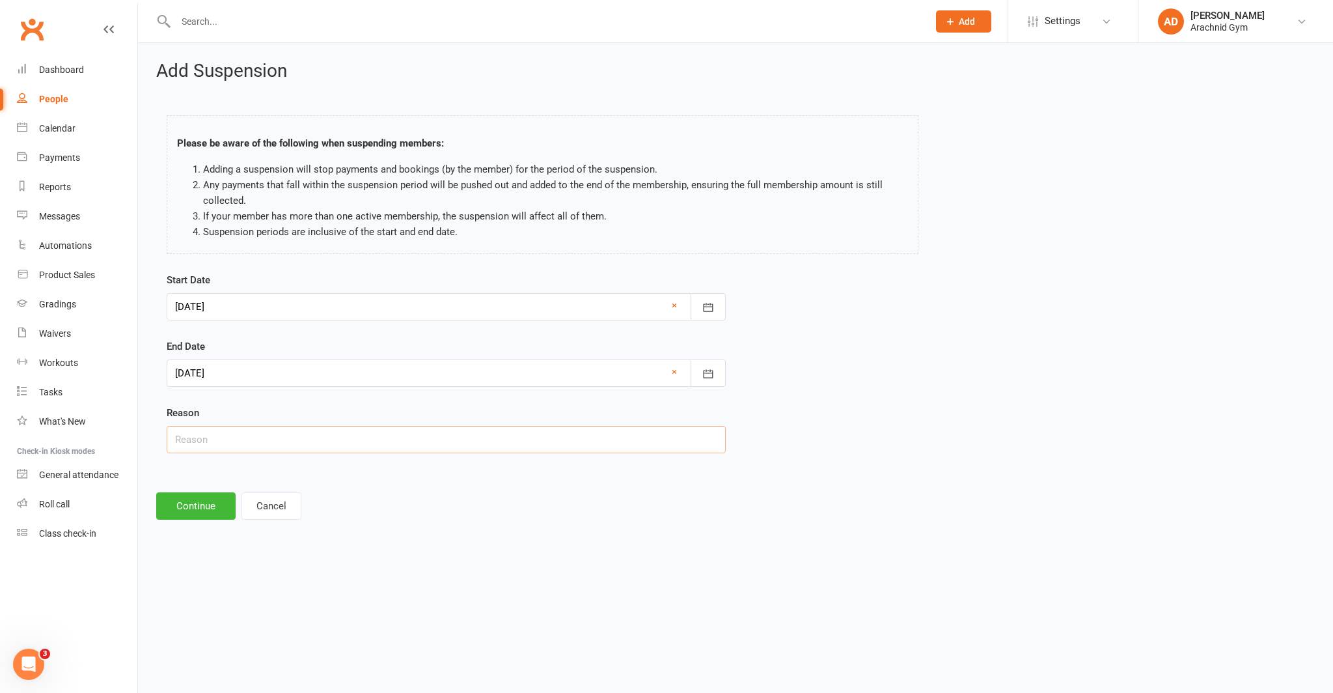
click at [236, 441] on input "text" at bounding box center [446, 439] width 559 height 27
type input "Injured"
click at [189, 506] on button "Continue" at bounding box center [195, 505] width 79 height 27
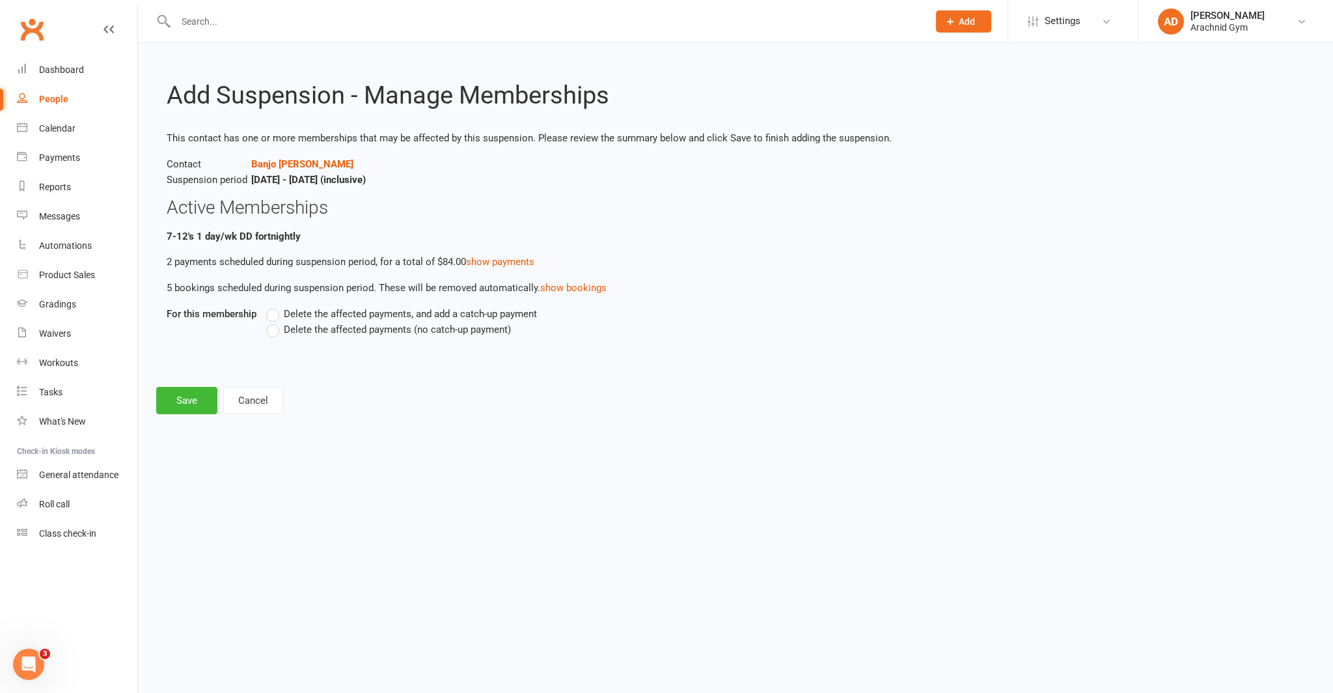
click at [290, 329] on span "Delete the affected payments (no catch-up payment)" at bounding box center [397, 329] width 227 height 14
click at [275, 322] on input "Delete the affected payments (no catch-up payment)" at bounding box center [270, 322] width 8 height 0
click at [205, 401] on button "Save" at bounding box center [186, 400] width 61 height 27
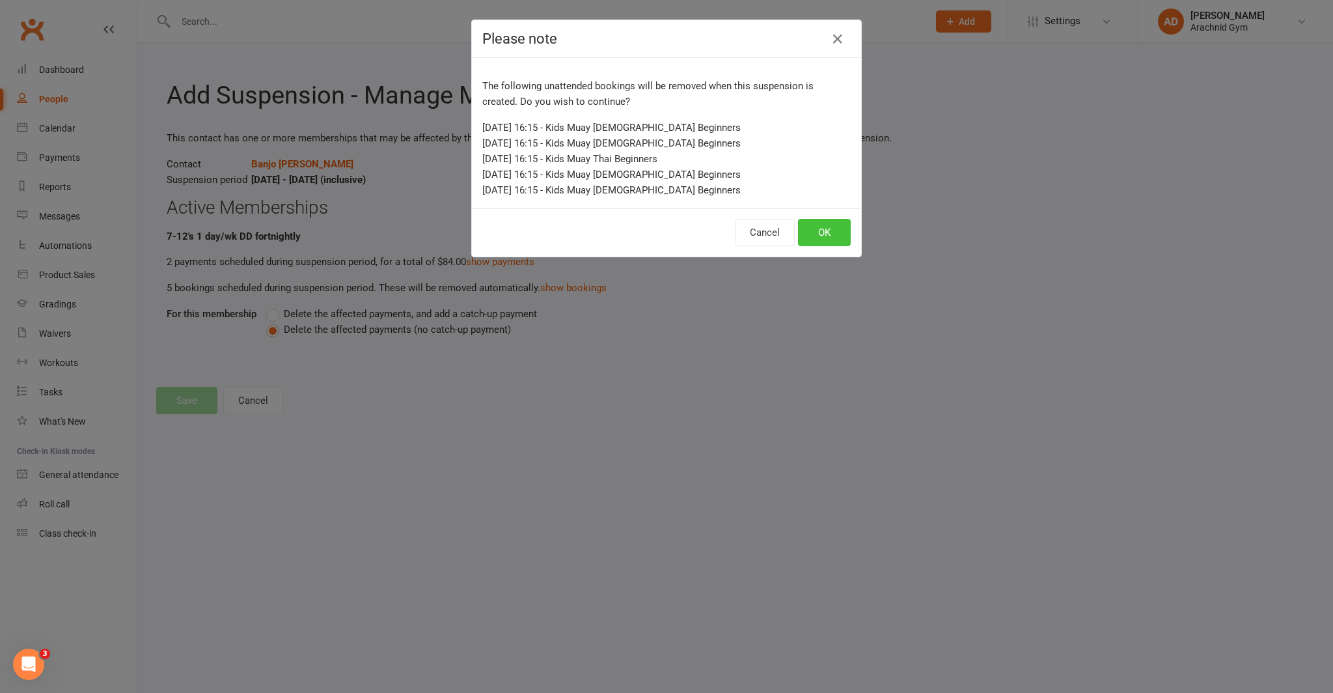
click at [830, 229] on button "OK" at bounding box center [824, 232] width 53 height 27
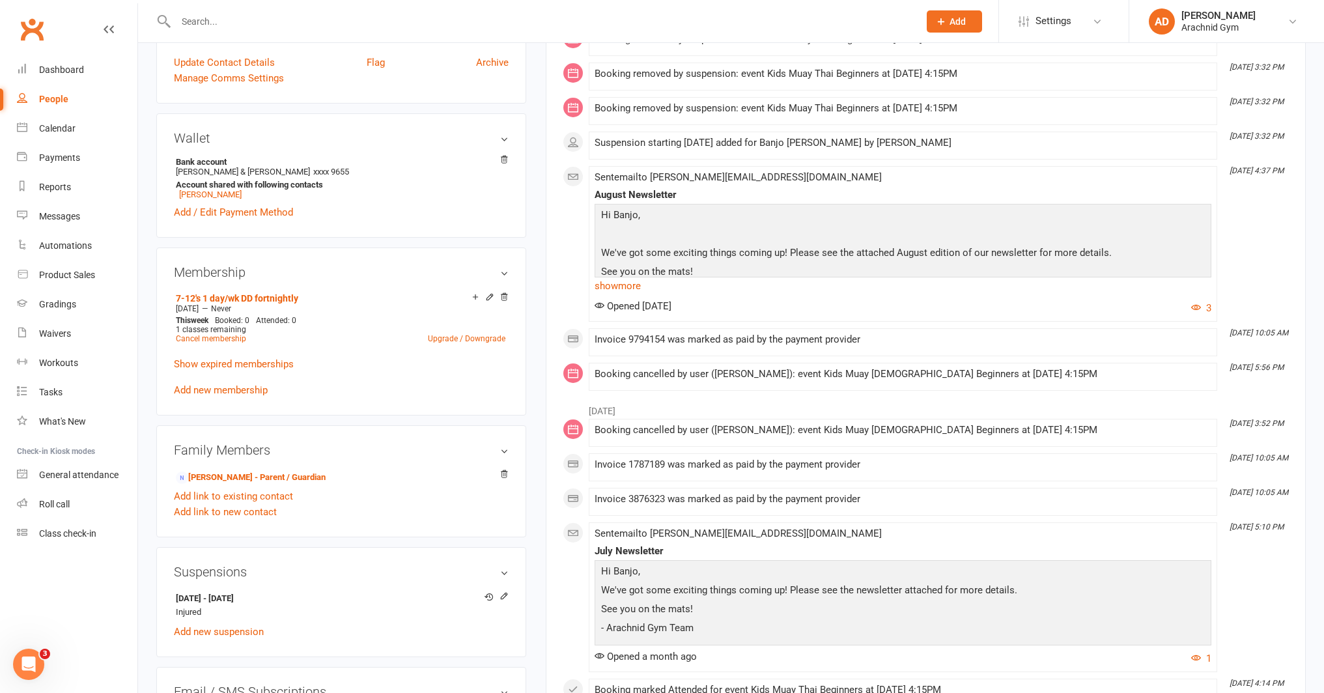
scroll to position [323, 0]
click at [51, 66] on div "Dashboard" at bounding box center [61, 69] width 45 height 10
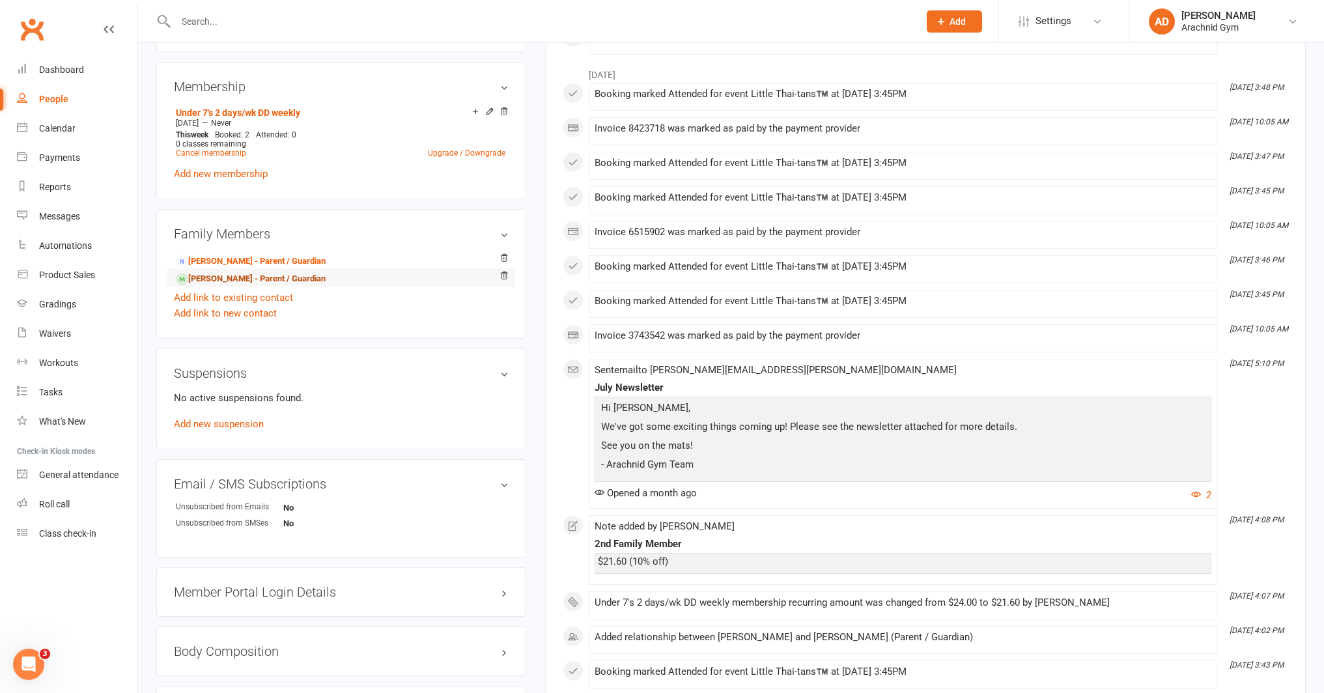
scroll to position [521, 0]
click at [405, 210] on div "Family Members kristy Wright - Parent / Guardian Adam Knight - Parent / Guardia…" at bounding box center [341, 273] width 370 height 130
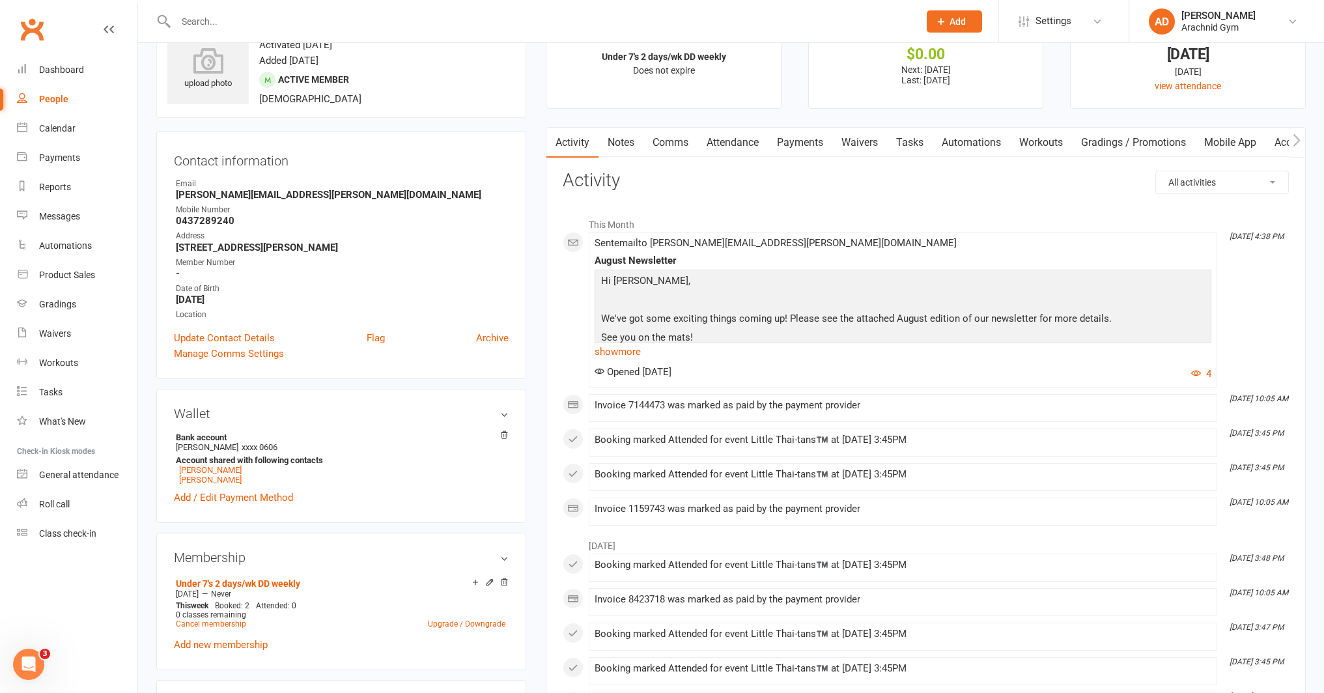
scroll to position [0, 0]
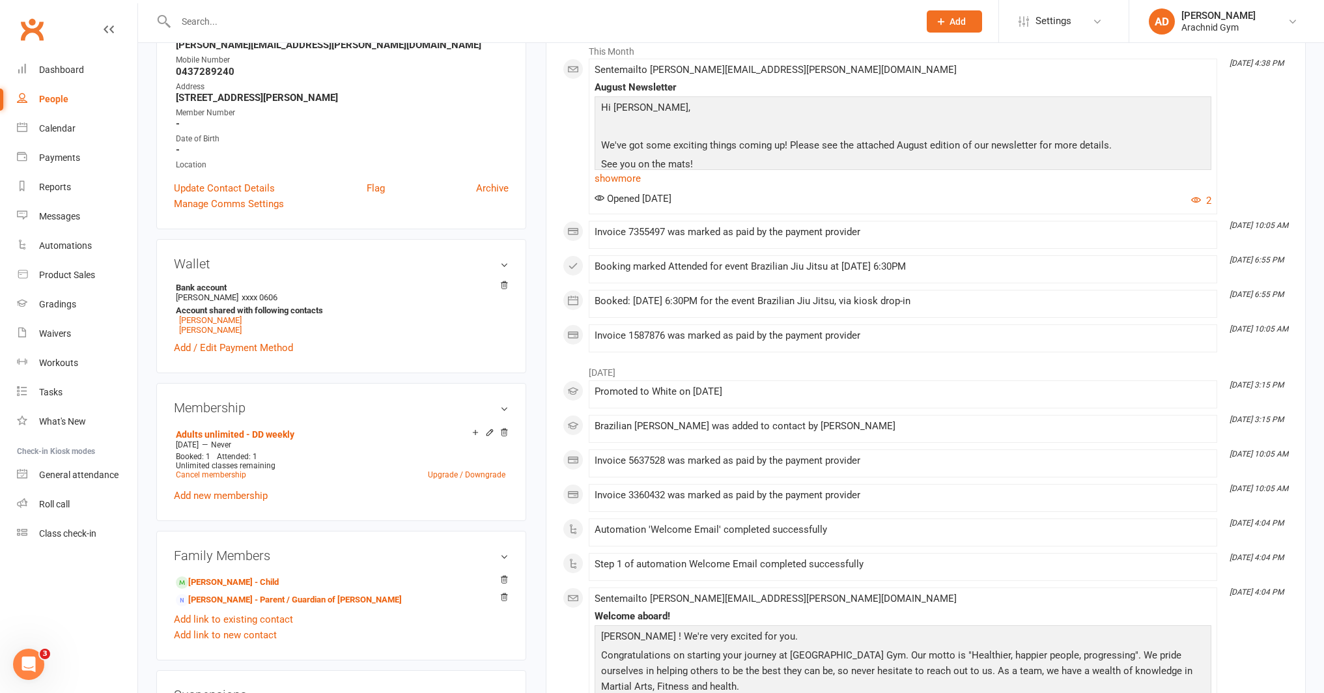
scroll to position [234, 0]
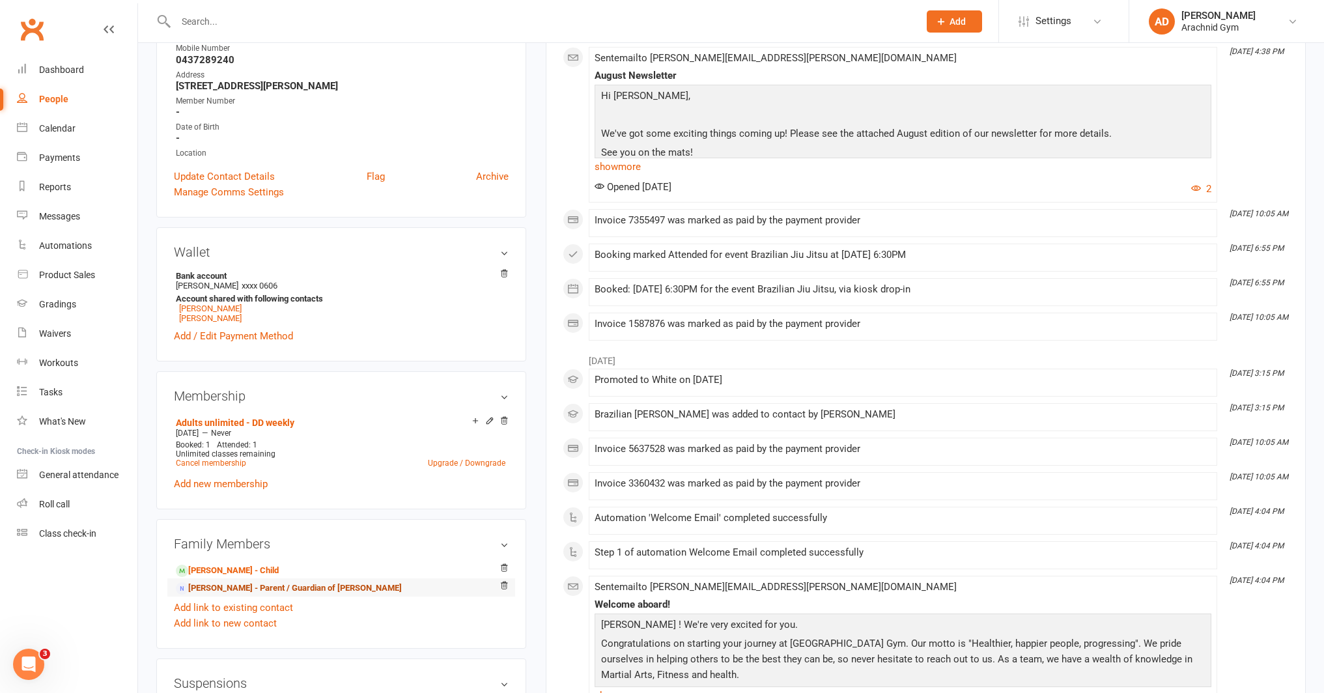
click at [273, 582] on link "[PERSON_NAME] - Parent / Guardian of [PERSON_NAME]" at bounding box center [289, 588] width 226 height 14
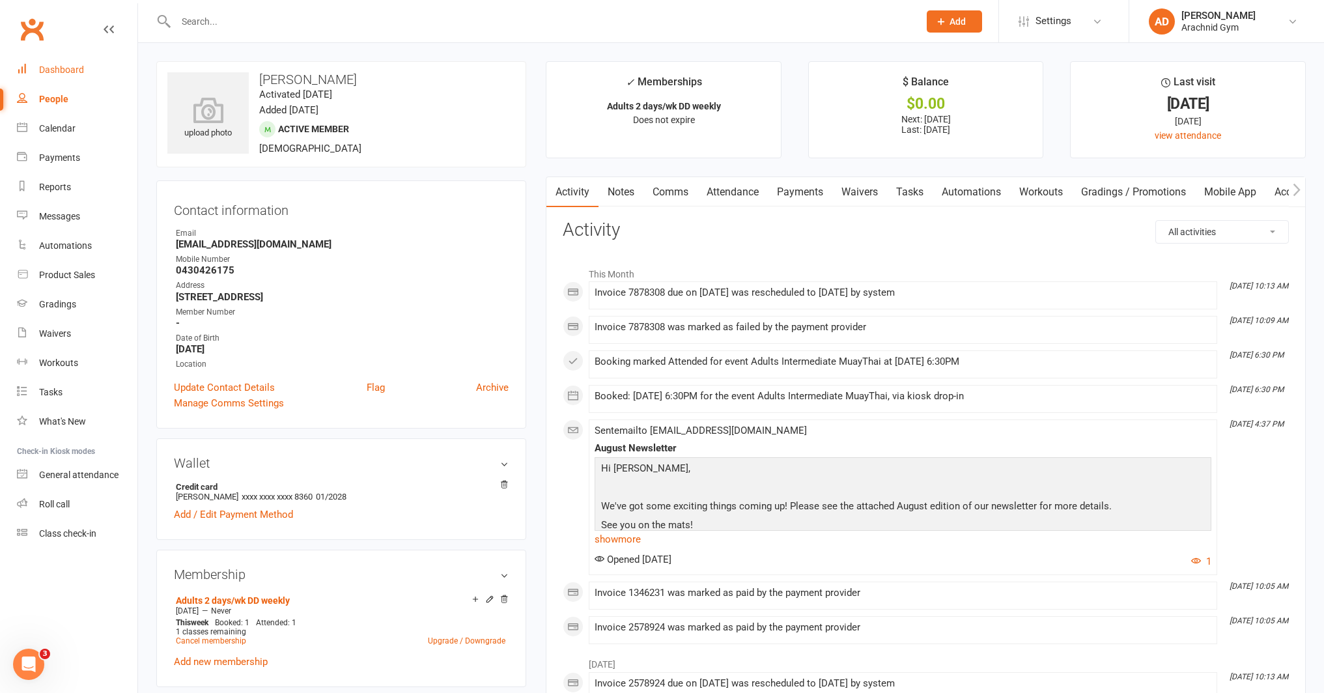
click at [64, 70] on div "Dashboard" at bounding box center [61, 69] width 45 height 10
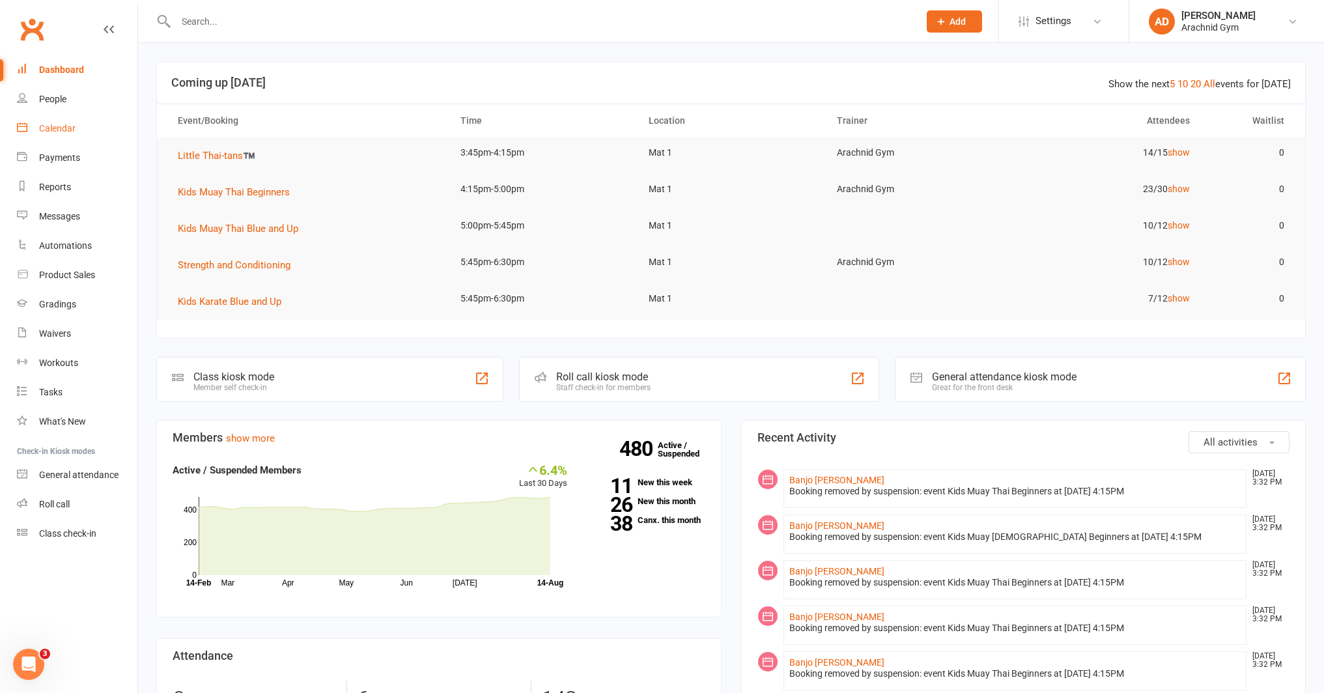
click at [65, 126] on div "Calendar" at bounding box center [57, 128] width 36 height 10
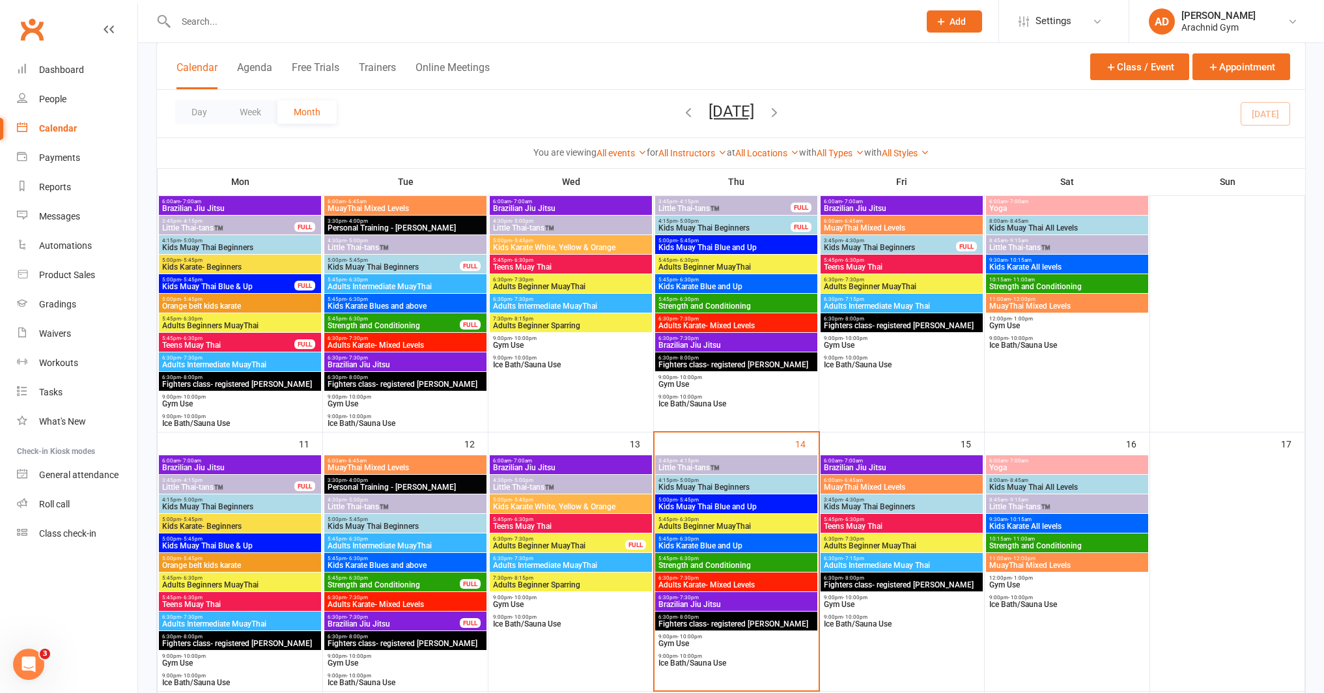
scroll to position [368, 0]
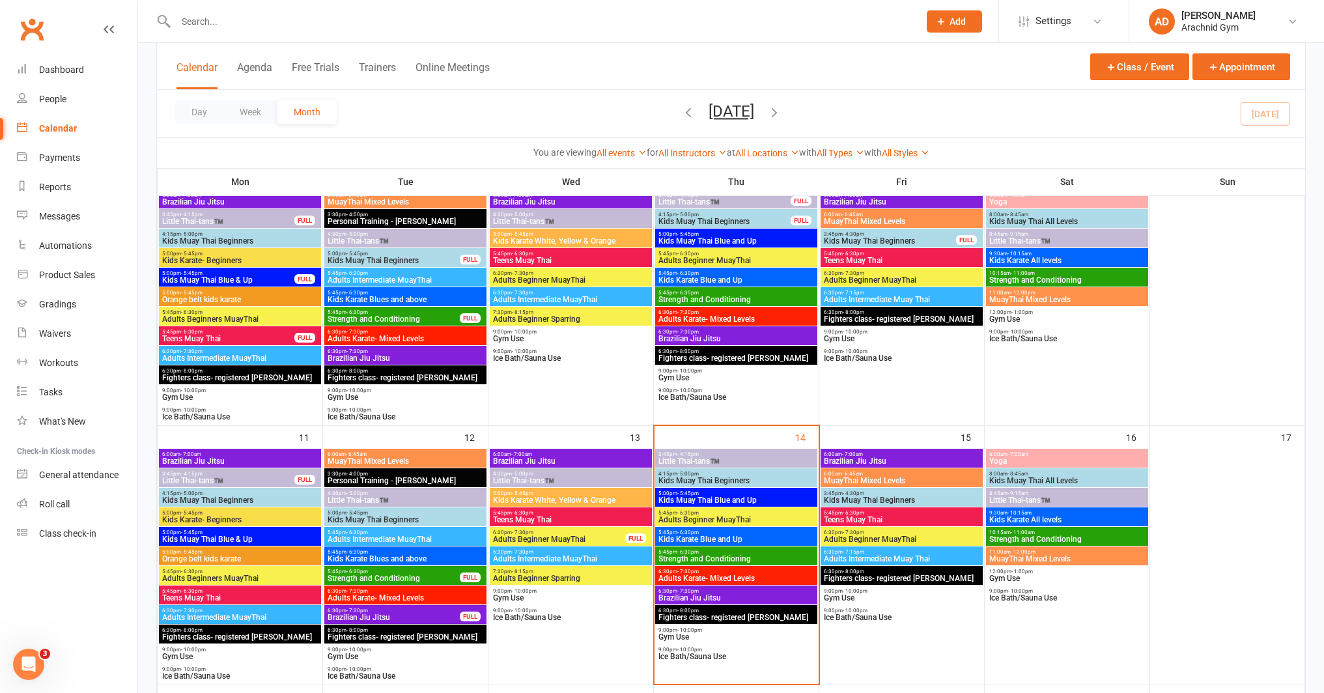
click at [713, 451] on span "3:45pm - 4:15pm" at bounding box center [736, 454] width 157 height 6
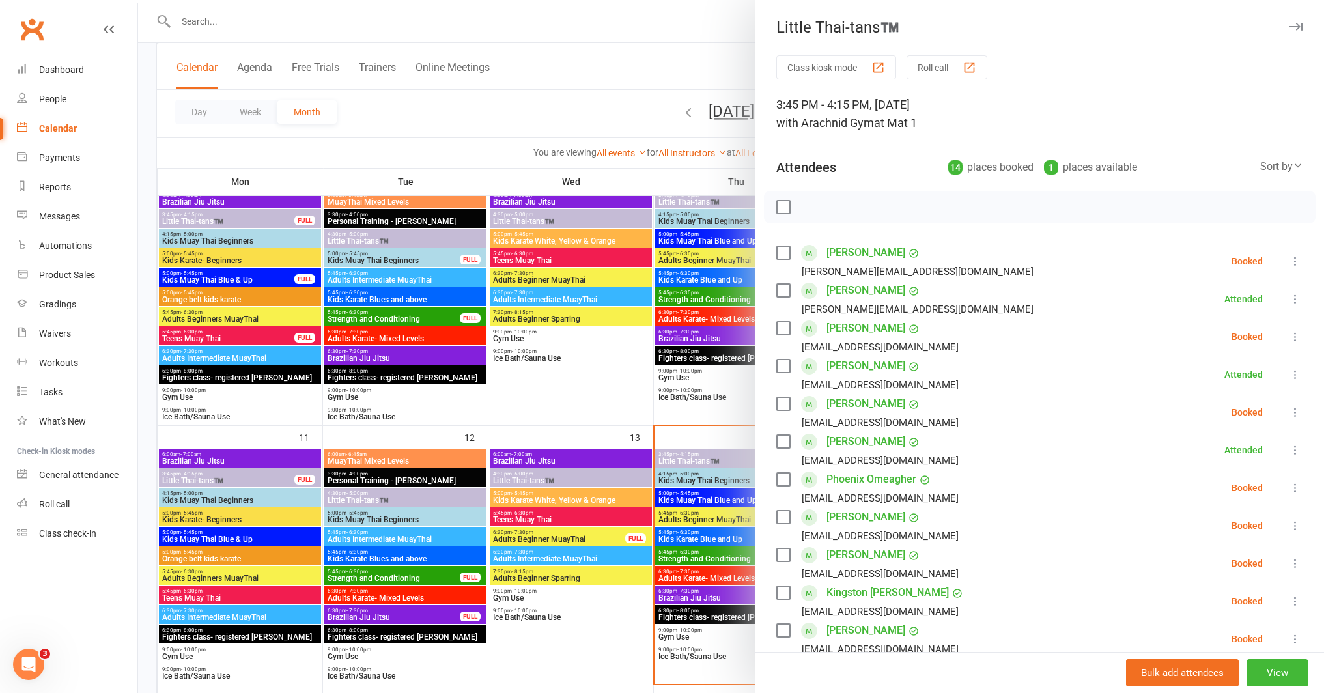
click at [316, 25] on div at bounding box center [731, 346] width 1186 height 693
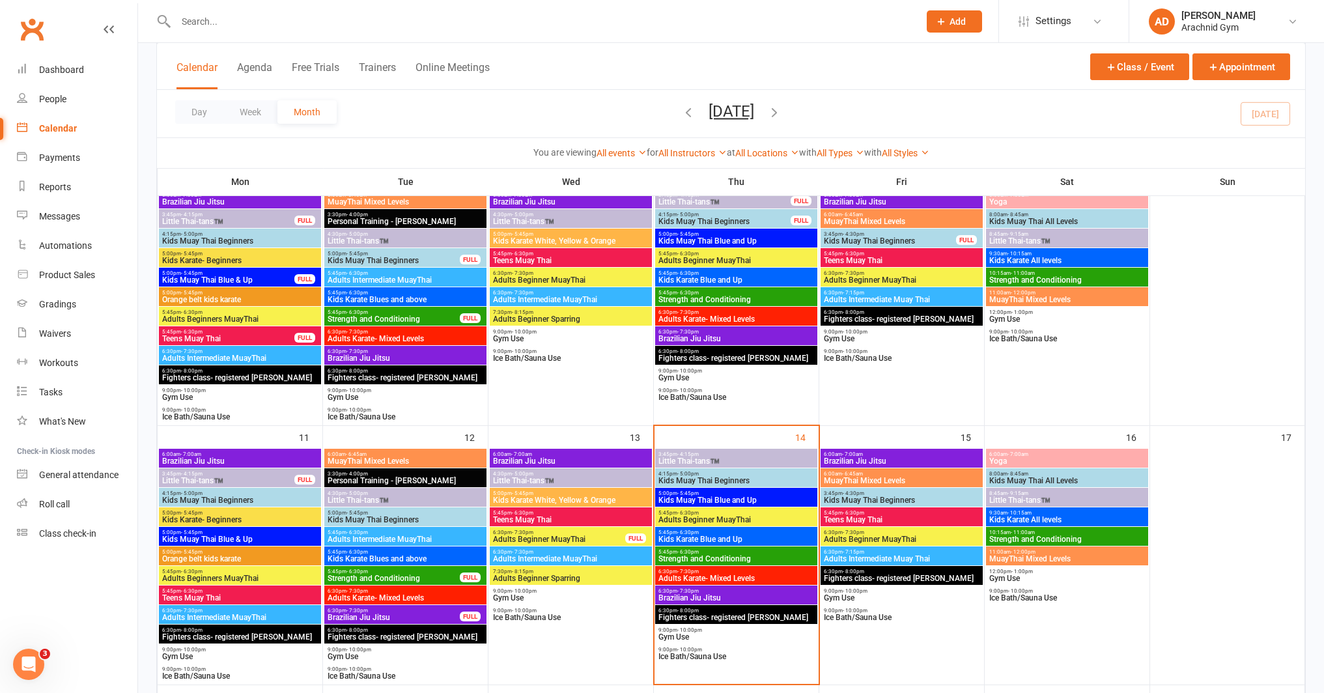
click at [248, 27] on input "text" at bounding box center [541, 21] width 738 height 18
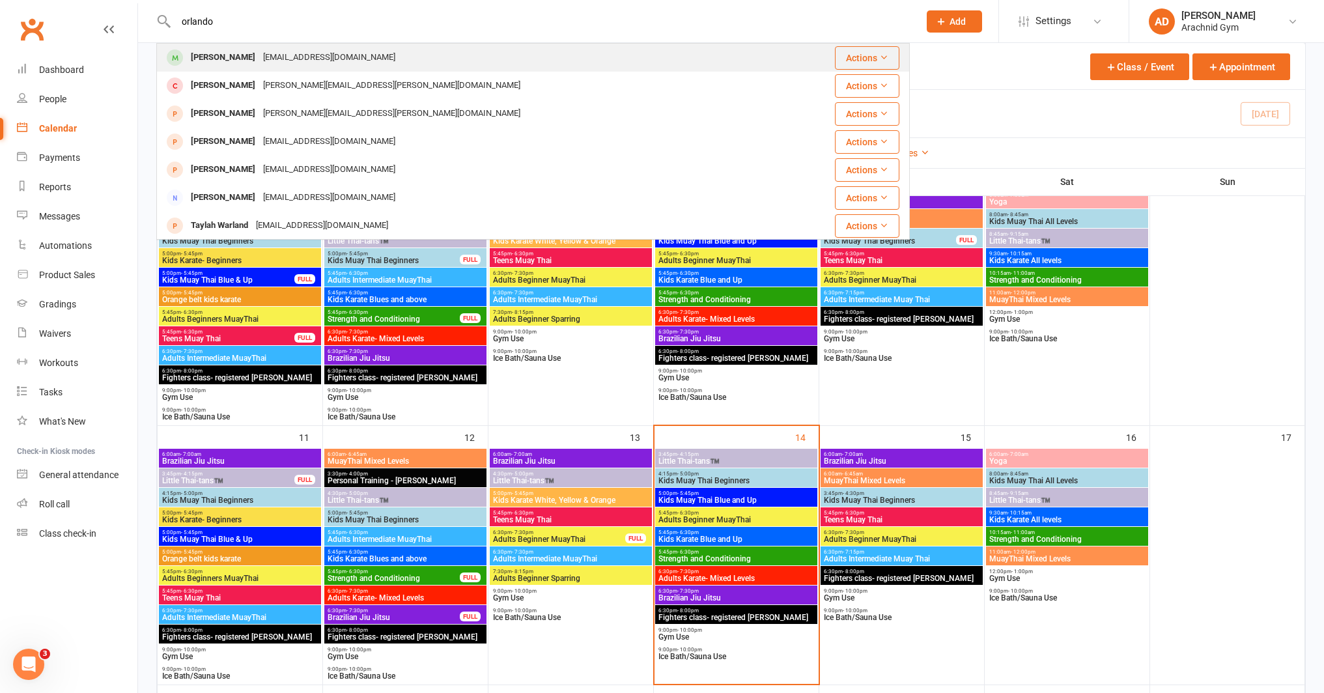
type input "orlando"
click at [223, 62] on div "Orlando Woods" at bounding box center [223, 57] width 72 height 19
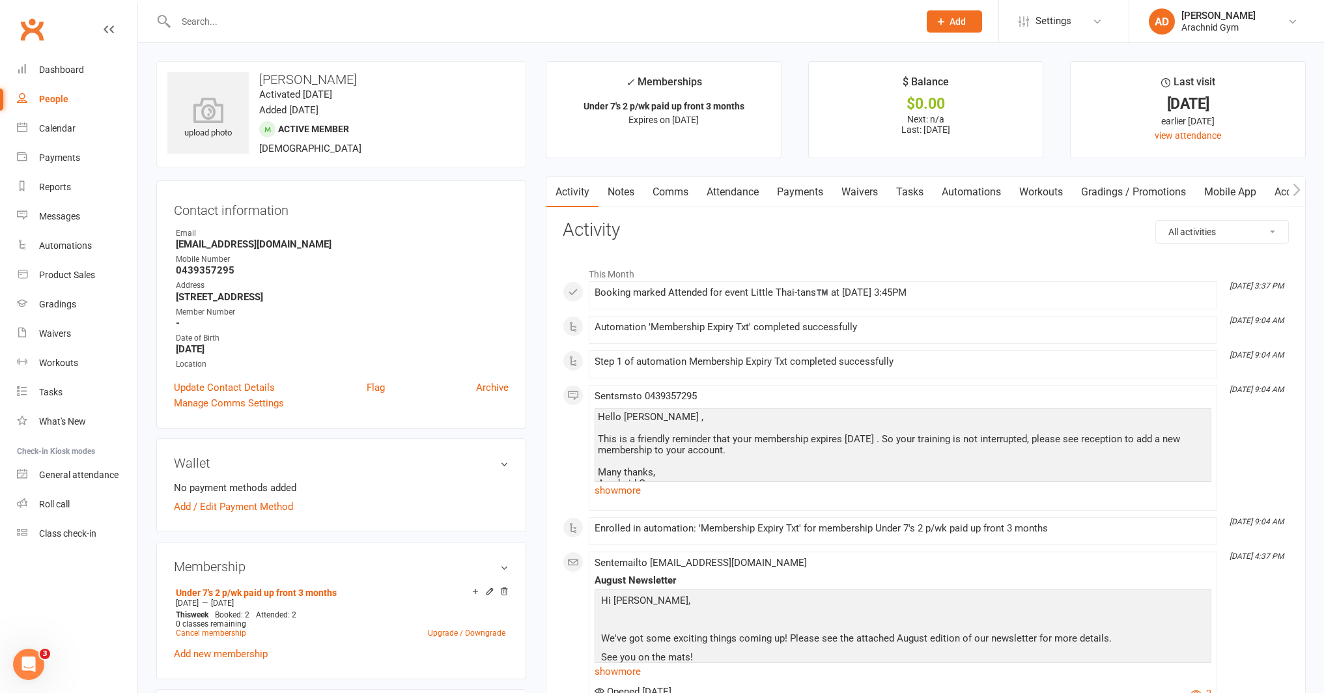
click at [809, 194] on link "Payments" at bounding box center [800, 192] width 64 height 30
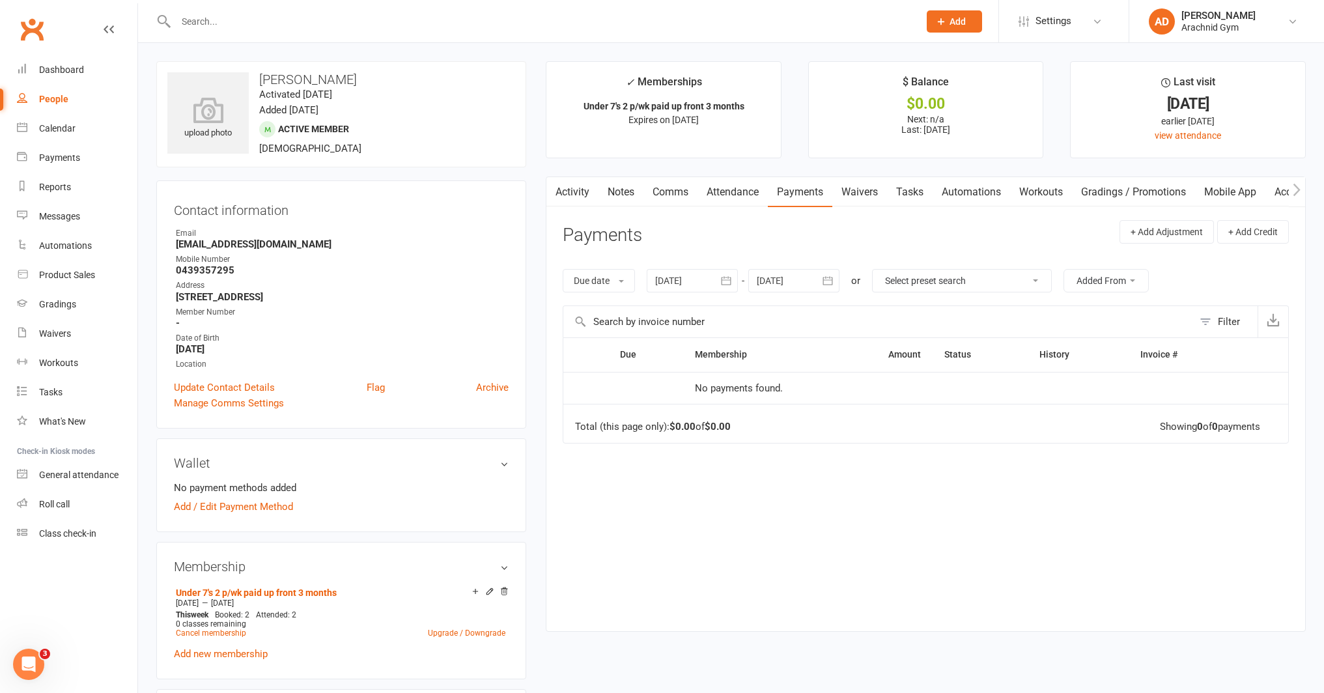
click at [681, 277] on div at bounding box center [691, 280] width 91 height 23
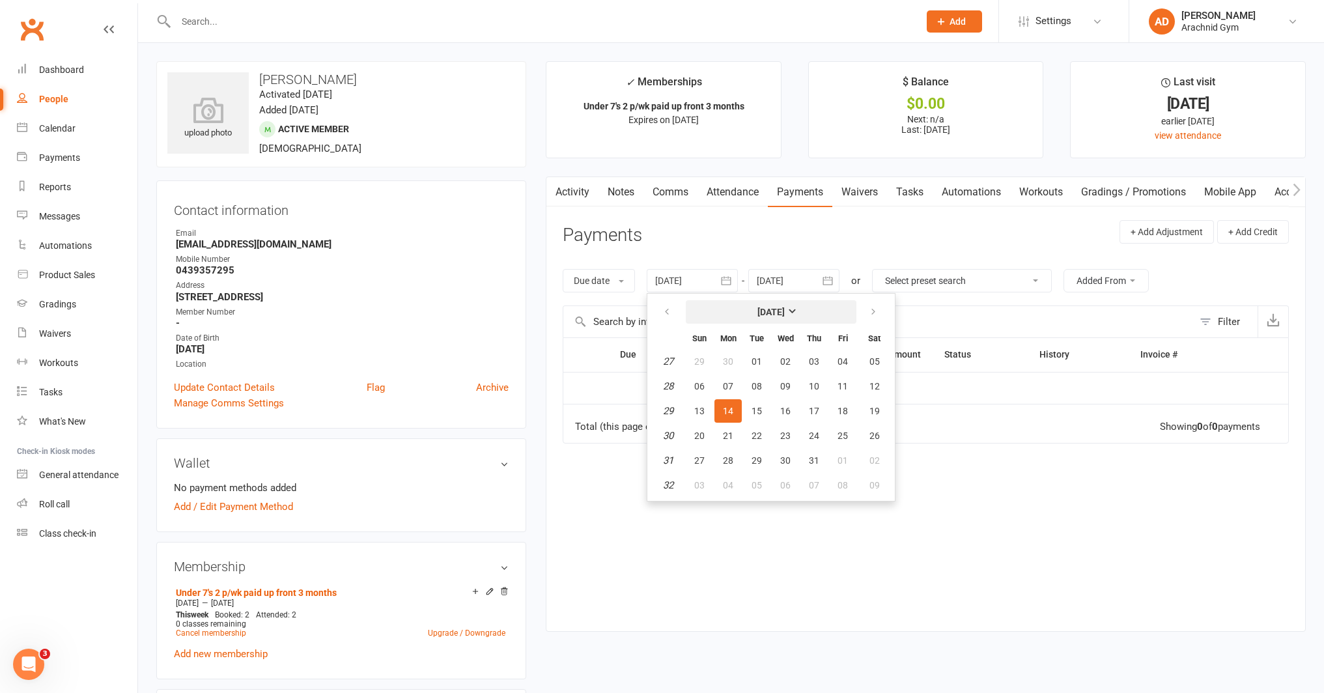
click at [749, 314] on button "[DATE]" at bounding box center [771, 311] width 171 height 23
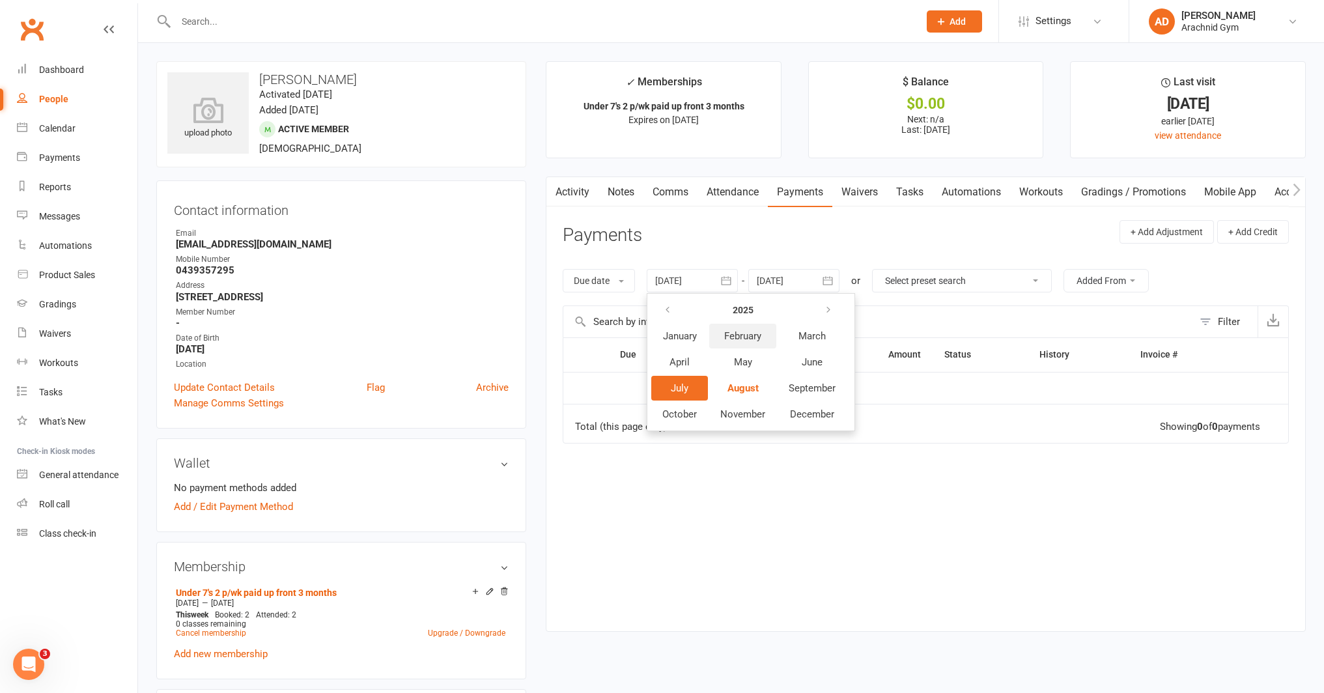
click at [736, 337] on span "February" at bounding box center [742, 336] width 37 height 12
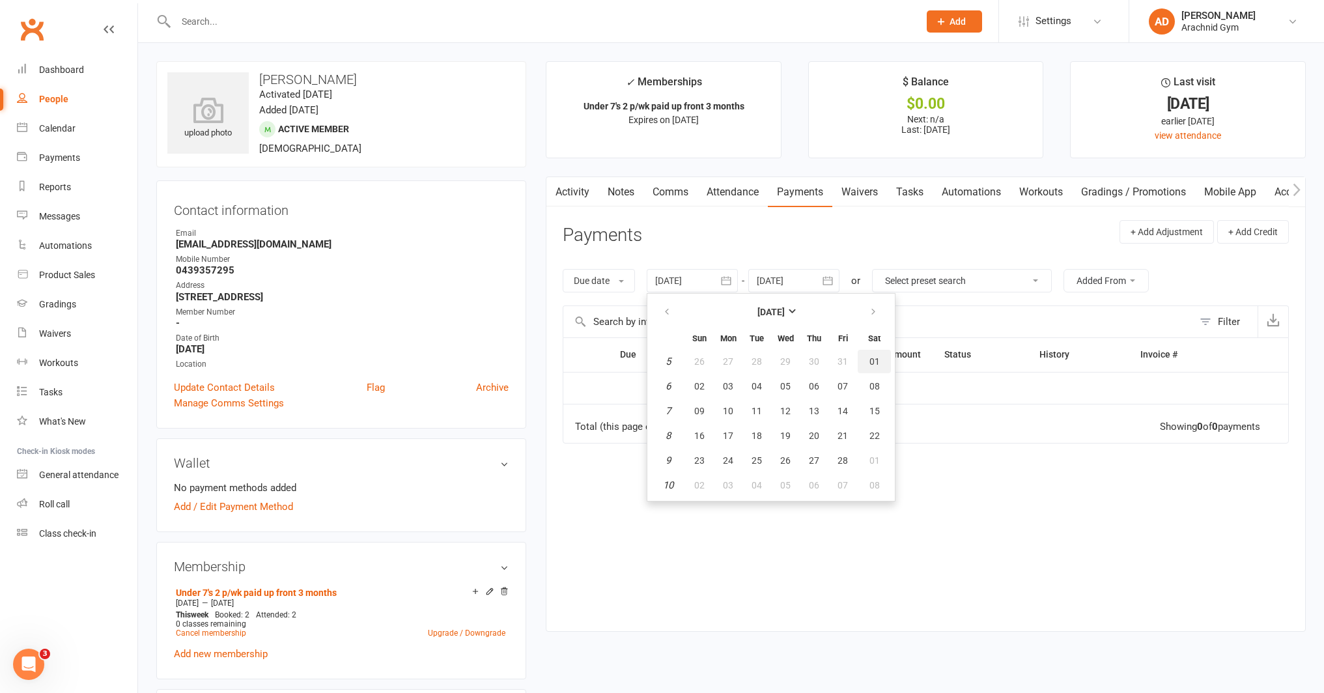
click at [871, 357] on span "01" at bounding box center [874, 361] width 10 height 10
type input "01 Feb 2025"
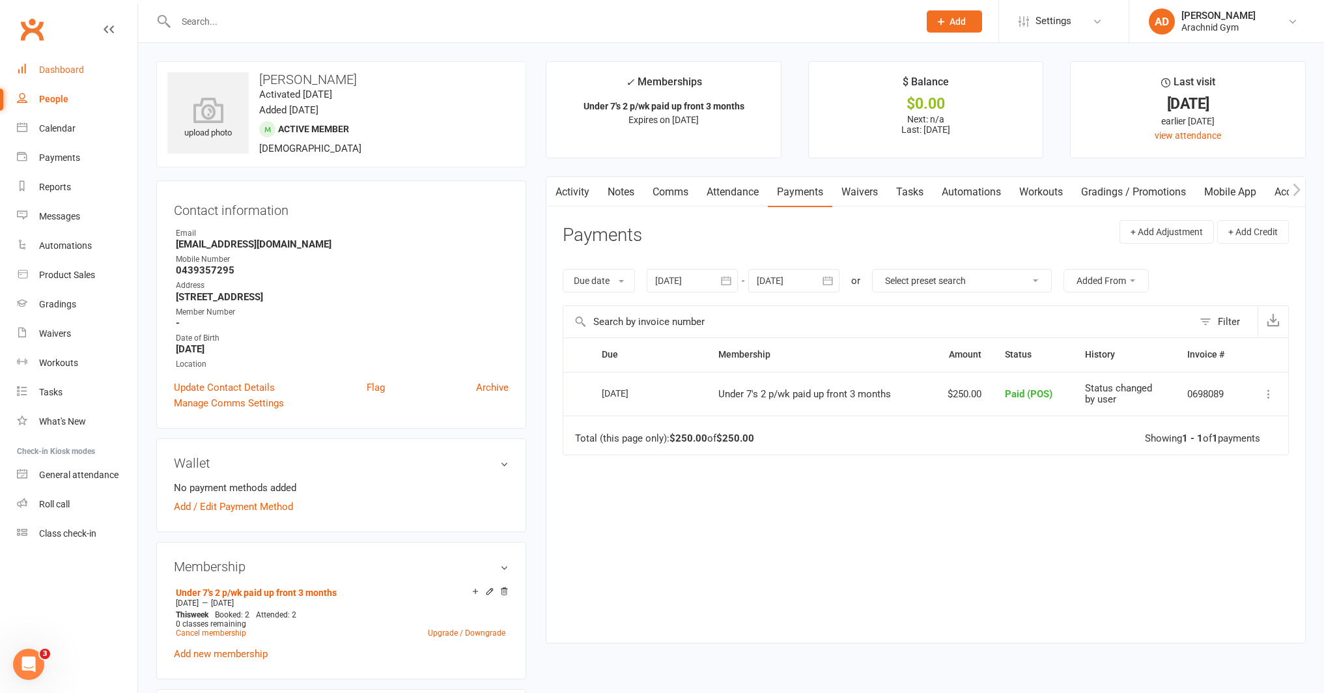
click at [58, 81] on link "Dashboard" at bounding box center [77, 69] width 120 height 29
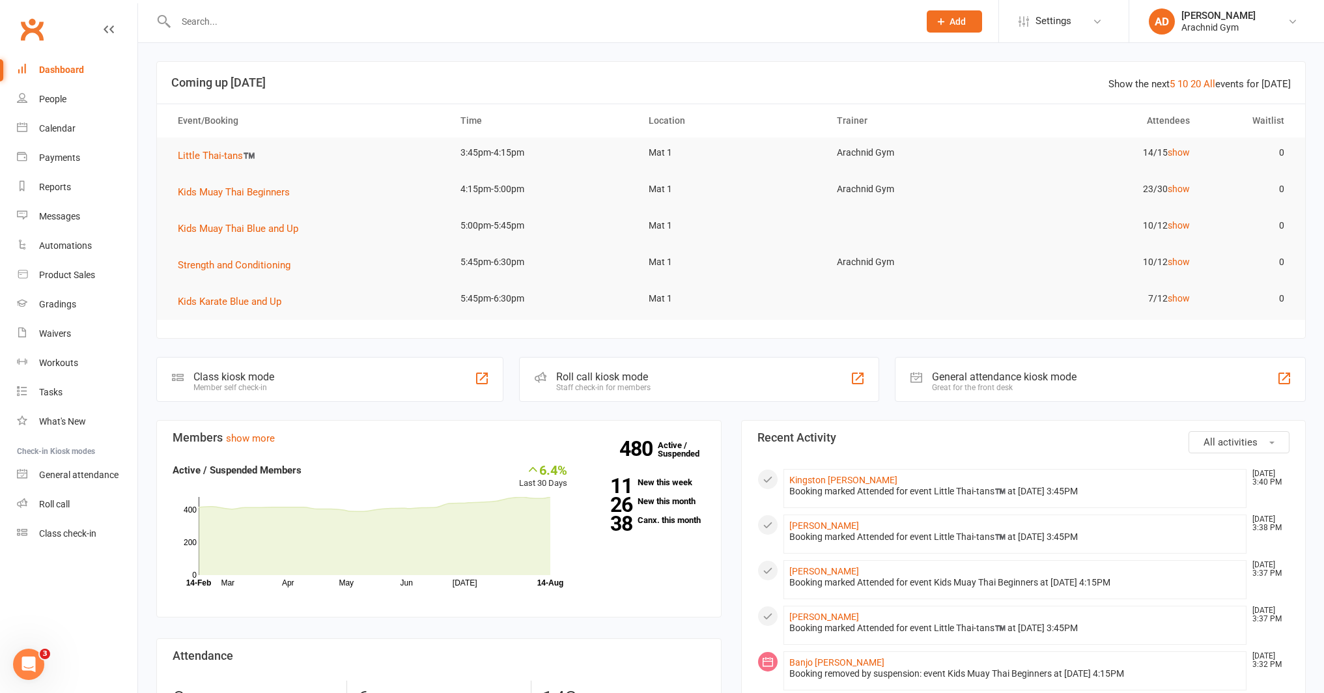
click at [250, 23] on input "text" at bounding box center [541, 21] width 738 height 18
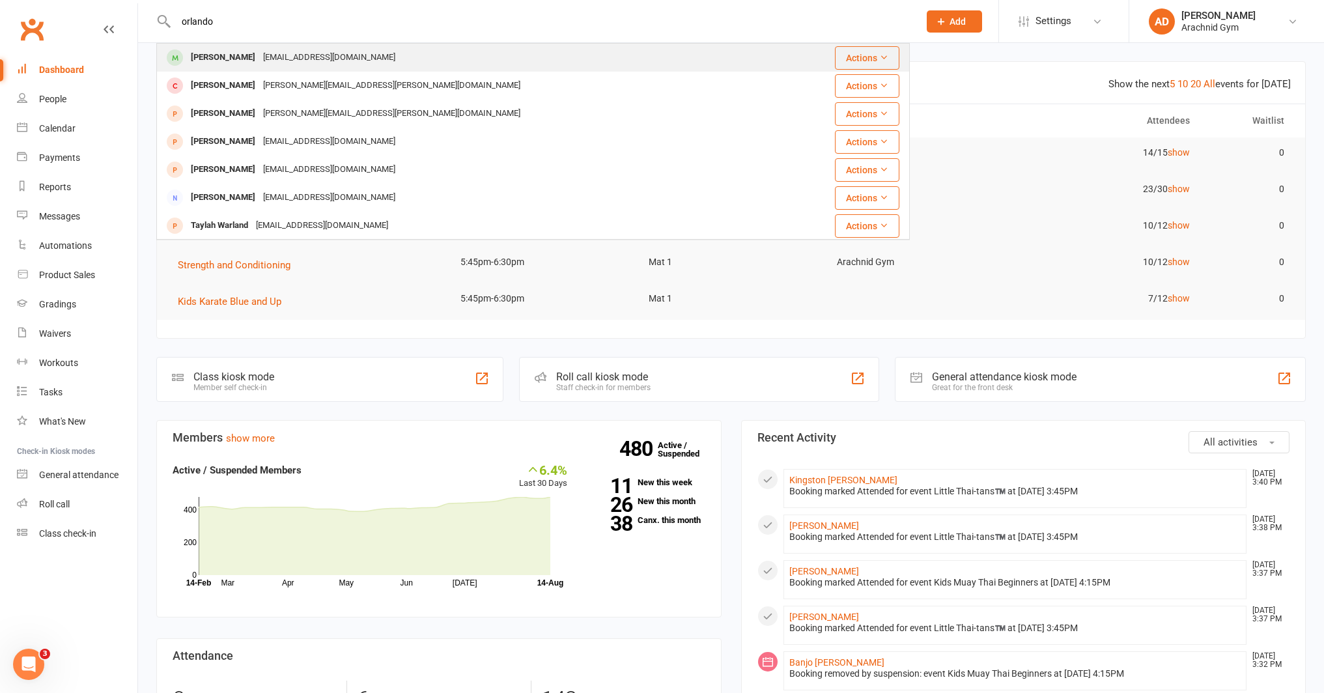
type input "orlando"
click at [225, 57] on div "Orlando Woods" at bounding box center [223, 57] width 72 height 19
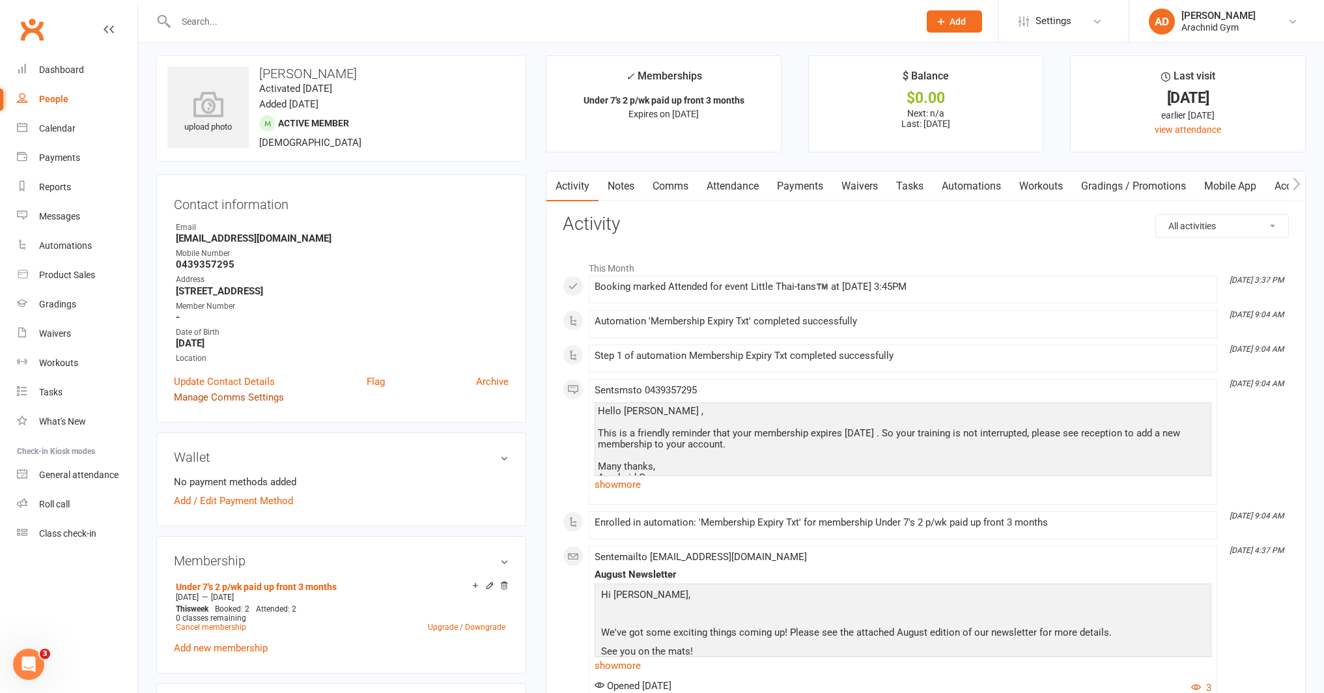
scroll to position [1, 0]
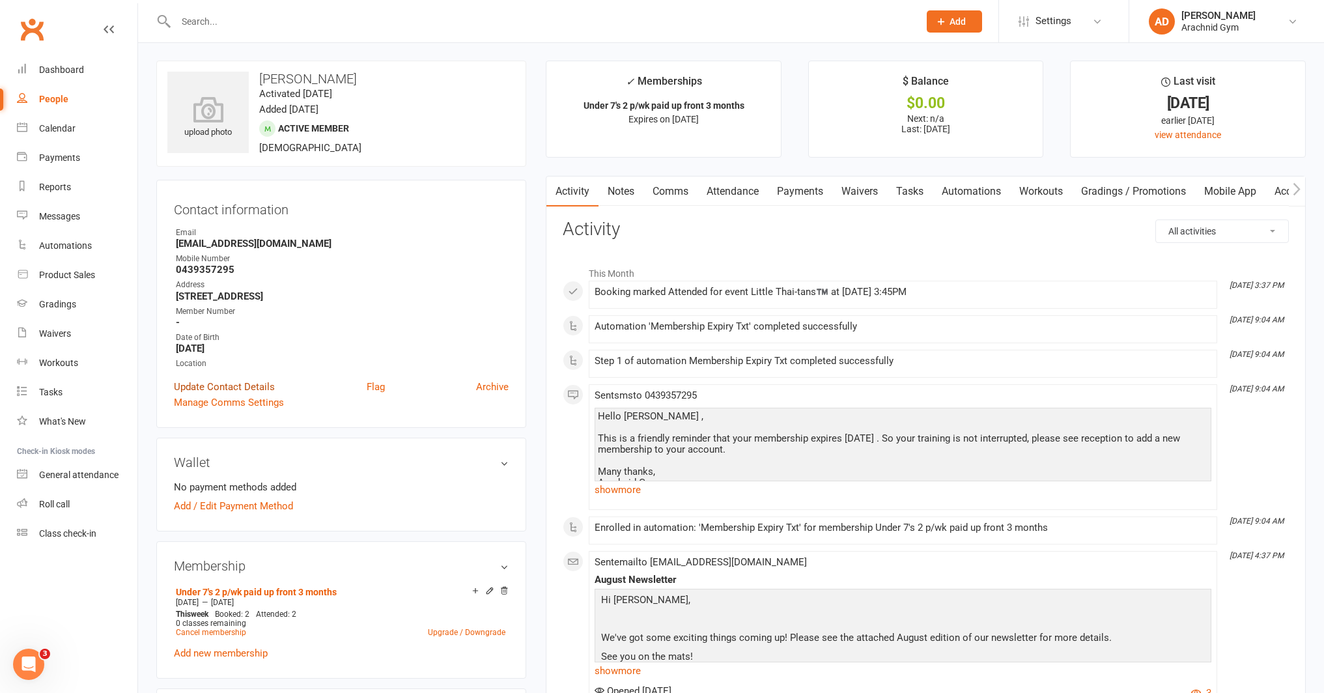
click at [236, 385] on link "Update Contact Details" at bounding box center [224, 387] width 101 height 16
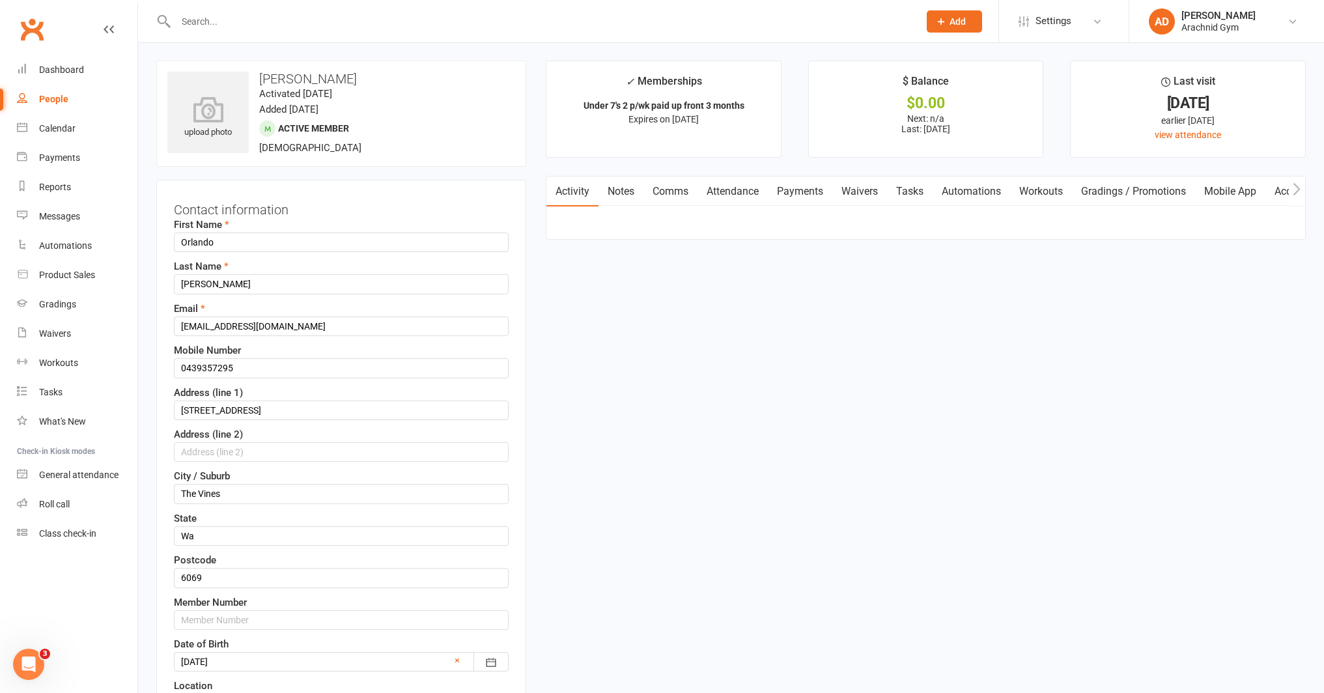
scroll to position [61, 0]
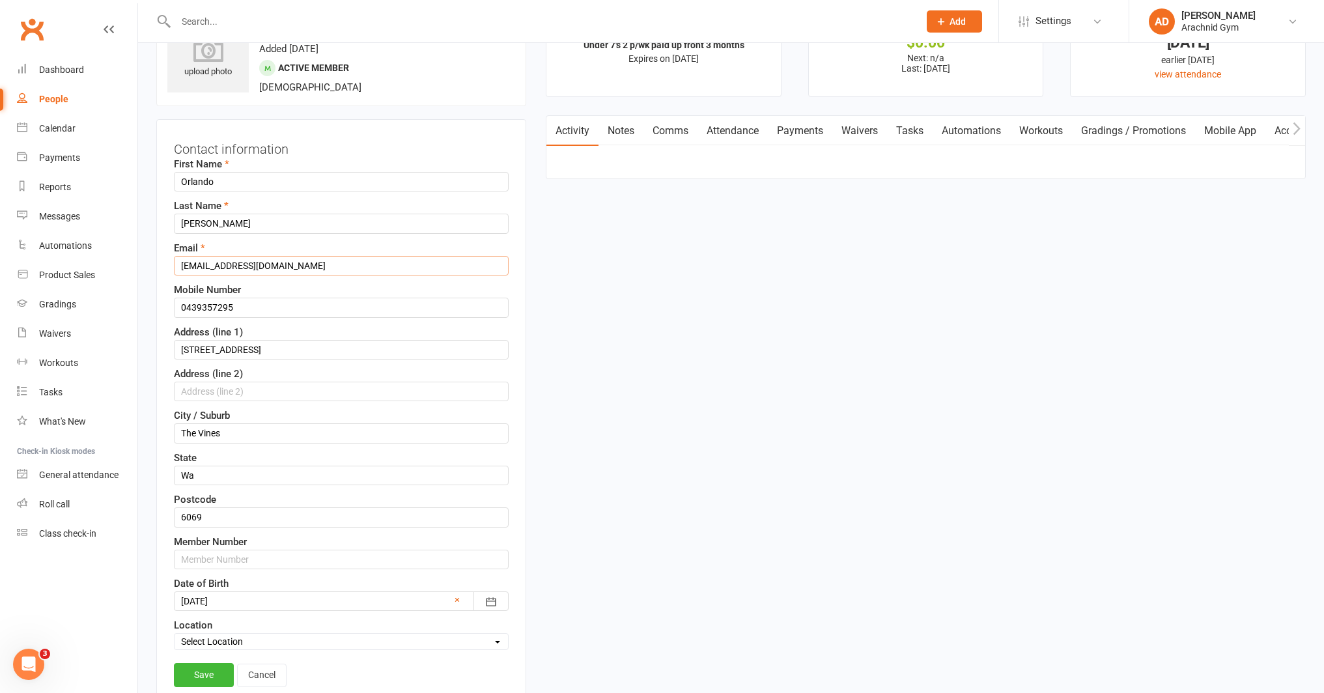
drag, startPoint x: 304, startPoint y: 268, endPoint x: 180, endPoint y: 266, distance: 124.4
click at [180, 266] on input "Zapparacasey87@gmail.com" at bounding box center [341, 266] width 335 height 20
type input "clintwoods24@hotmail.com"
click at [193, 665] on link "Save" at bounding box center [204, 674] width 60 height 23
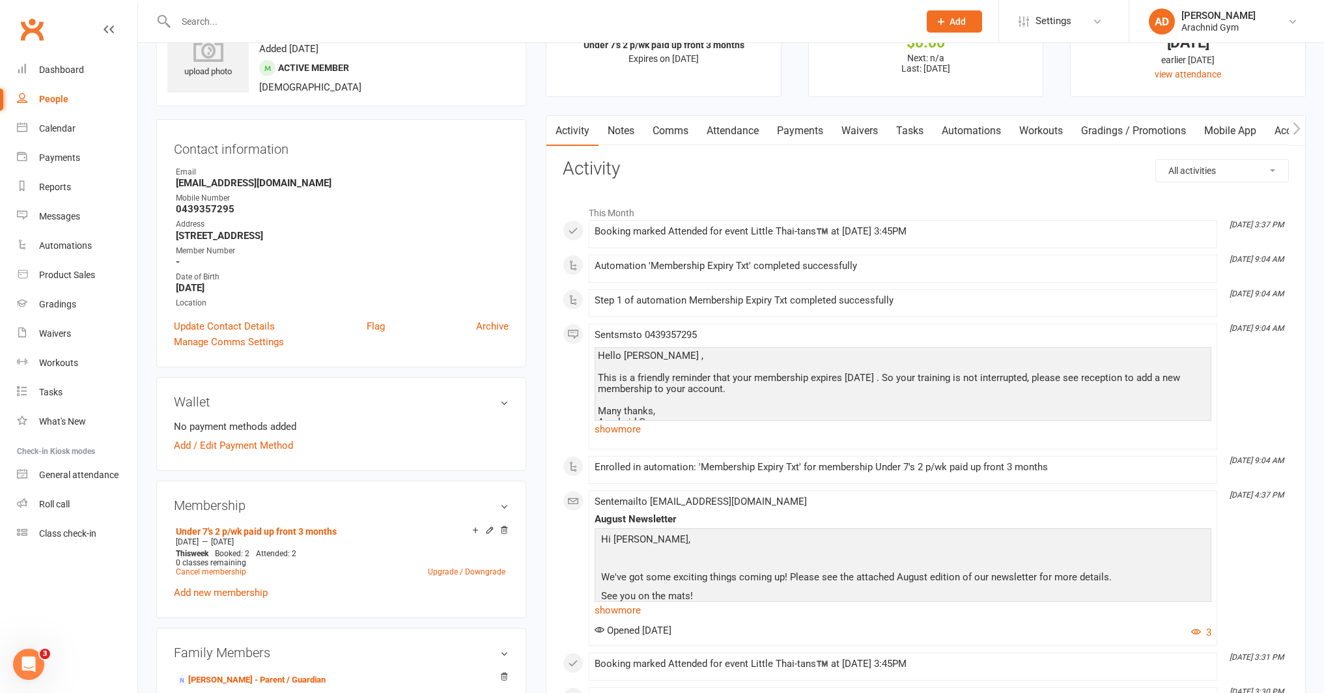
scroll to position [0, 0]
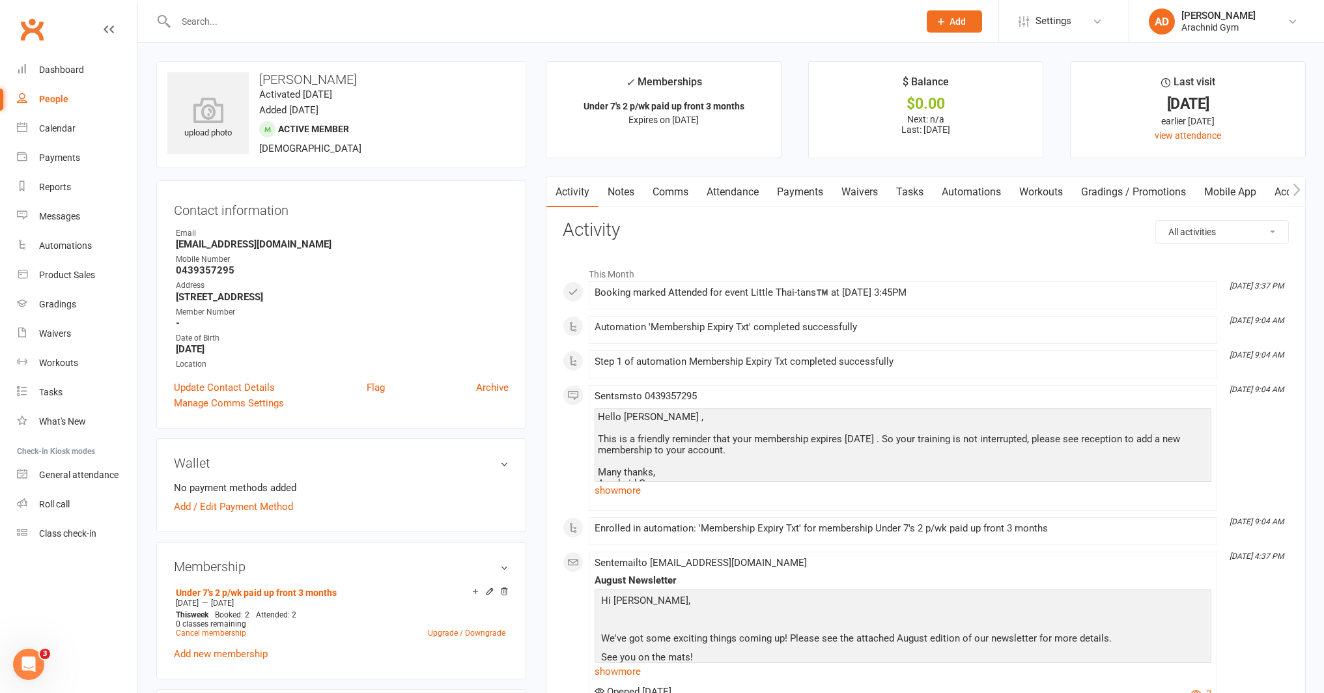
click at [282, 242] on strong "clintwoods24@hotmail.com" at bounding box center [342, 244] width 333 height 12
drag, startPoint x: 301, startPoint y: 244, endPoint x: 175, endPoint y: 244, distance: 126.3
click at [175, 244] on li "Email clintwoods24@hotmail.com" at bounding box center [341, 238] width 335 height 23
copy strong "clintwoods24@hotmail.com"
click at [286, 224] on div "Contact information Owner Email clintwoods24@hotmail.com Mobile Number 04393572…" at bounding box center [341, 304] width 370 height 248
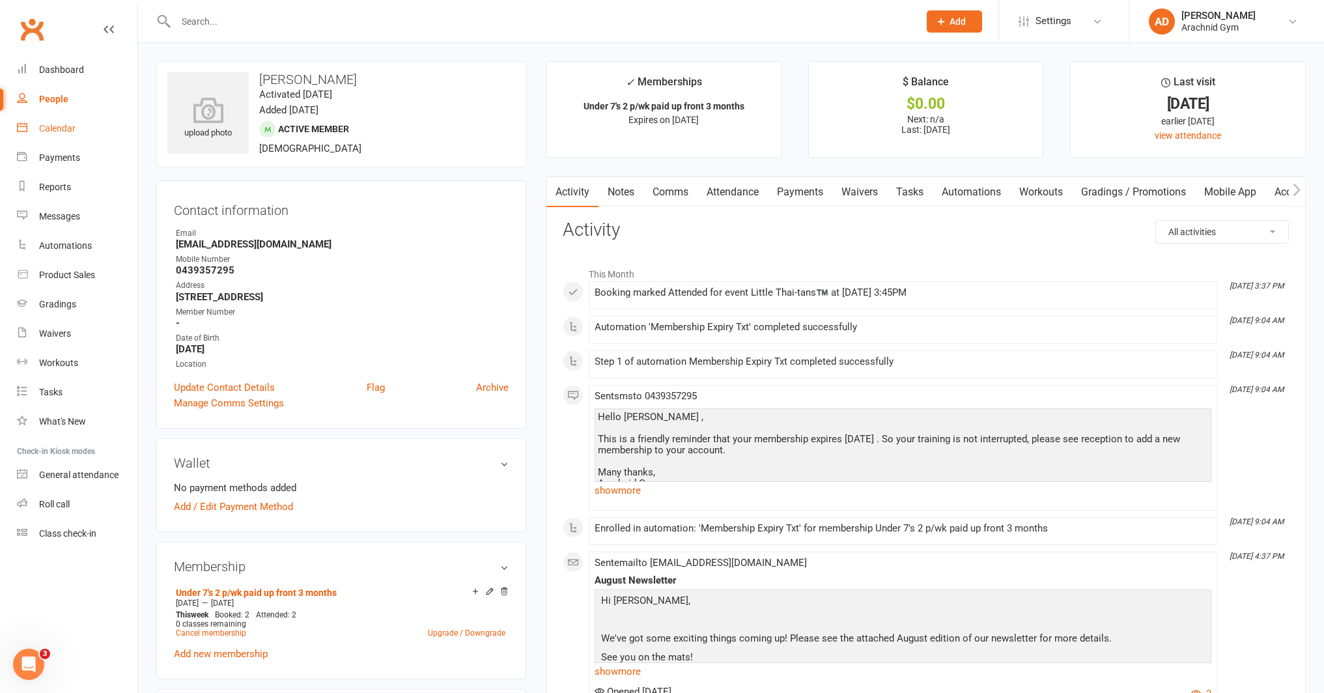
click at [61, 139] on link "Calendar" at bounding box center [77, 128] width 120 height 29
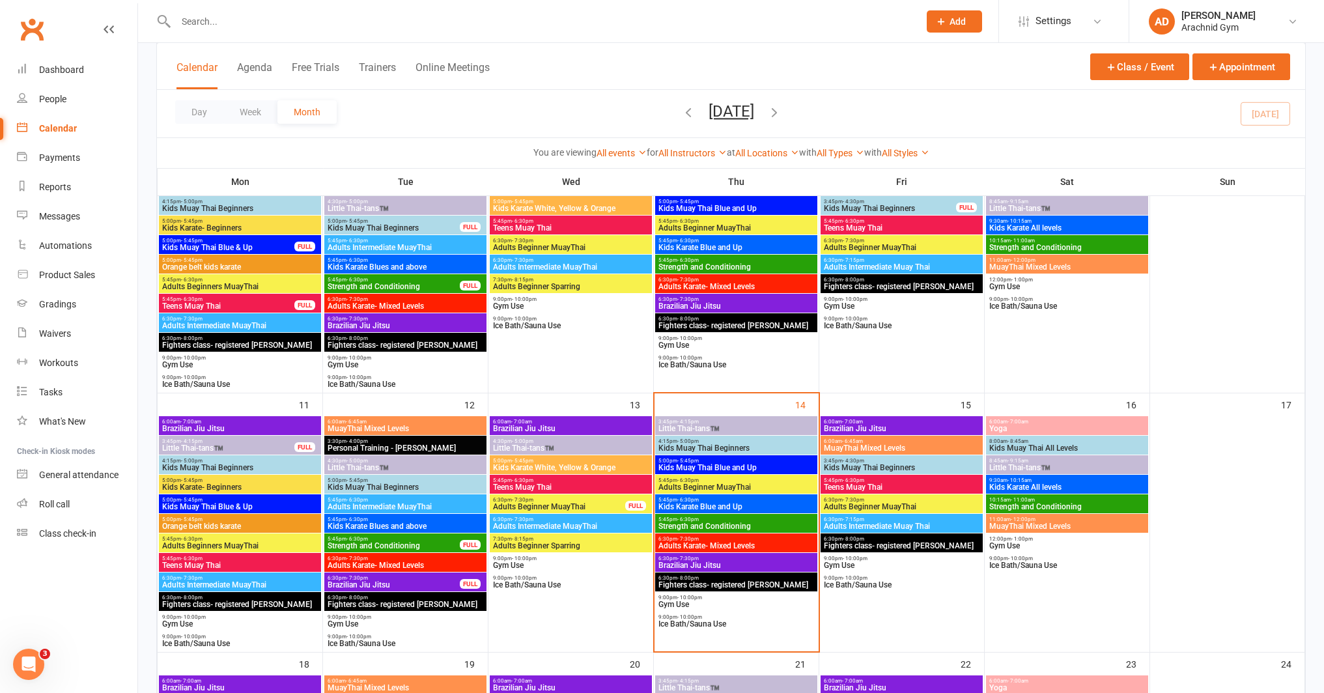
scroll to position [404, 0]
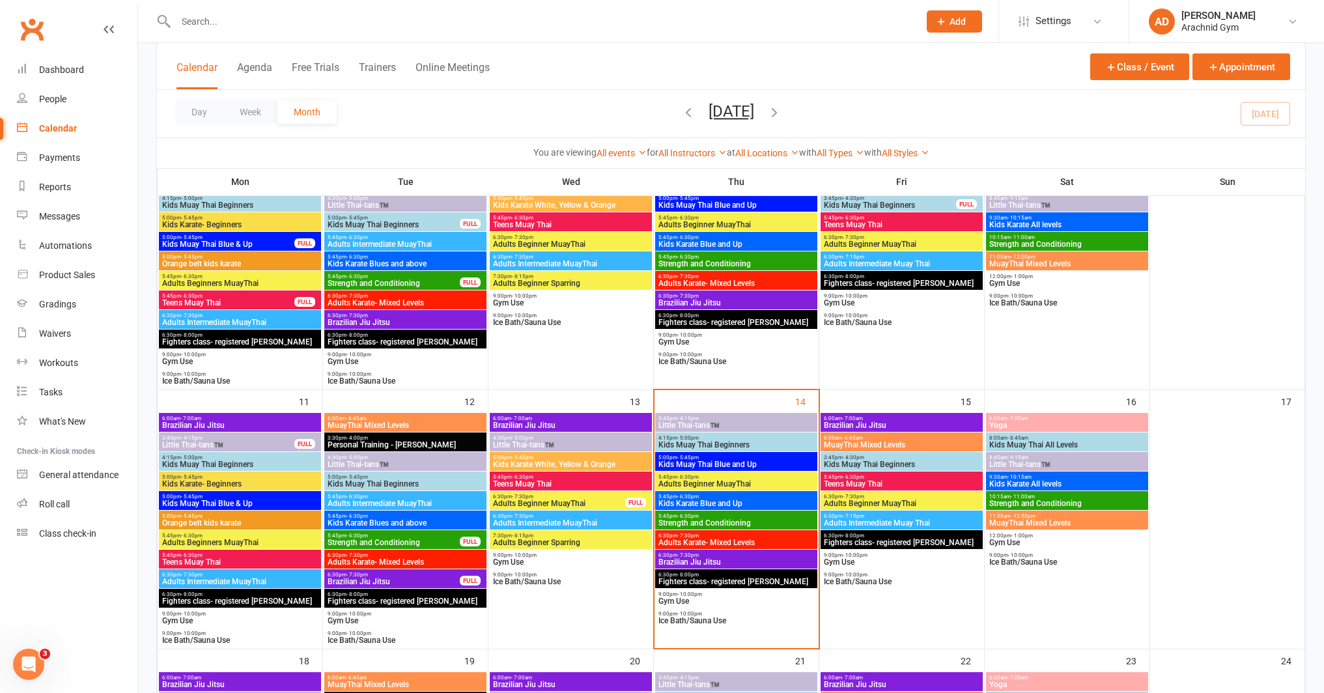
click at [702, 445] on span "Kids Muay Thai Beginners" at bounding box center [736, 445] width 157 height 8
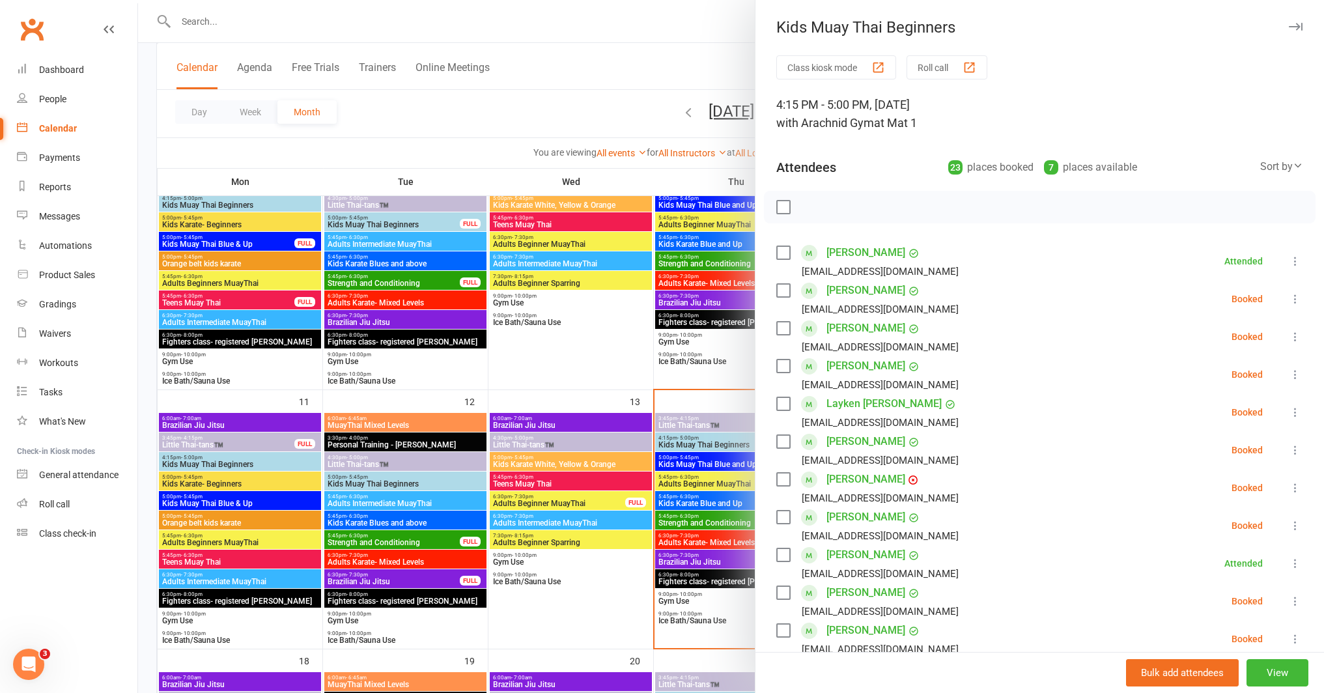
click at [693, 532] on div at bounding box center [731, 346] width 1186 height 693
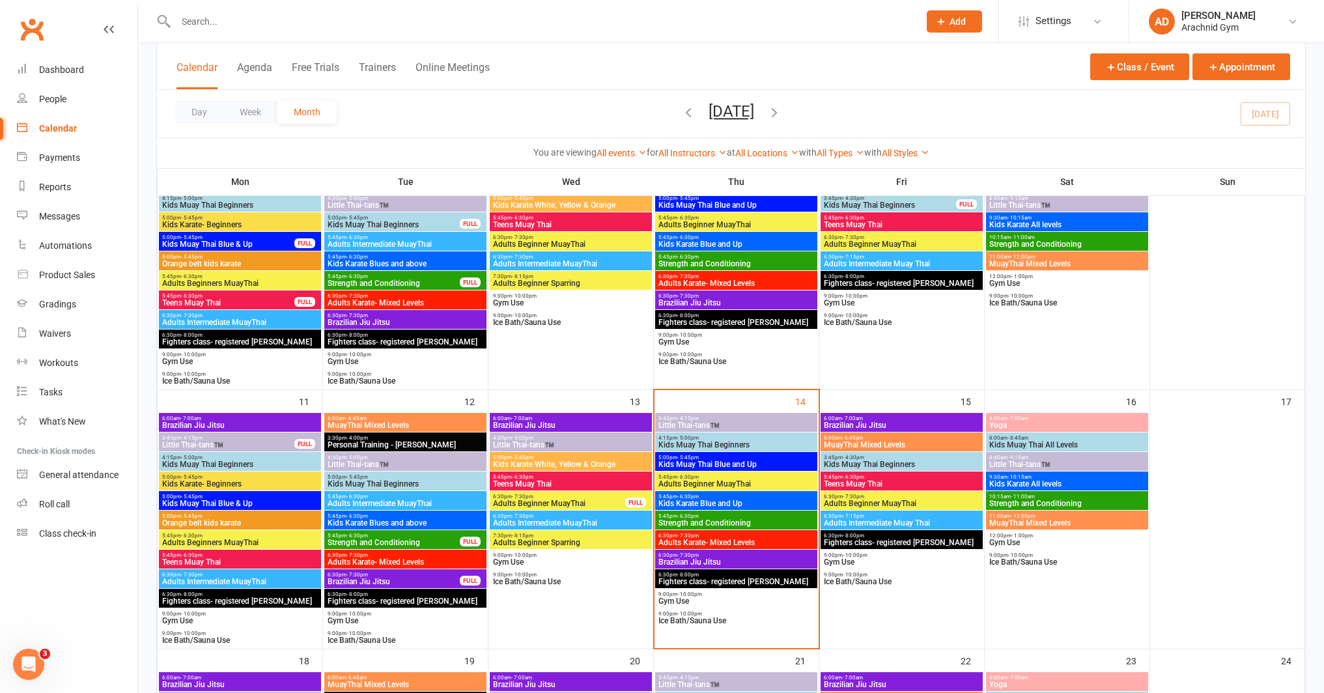
click at [890, 465] on span "Kids Muay Thai Beginners" at bounding box center [901, 464] width 157 height 8
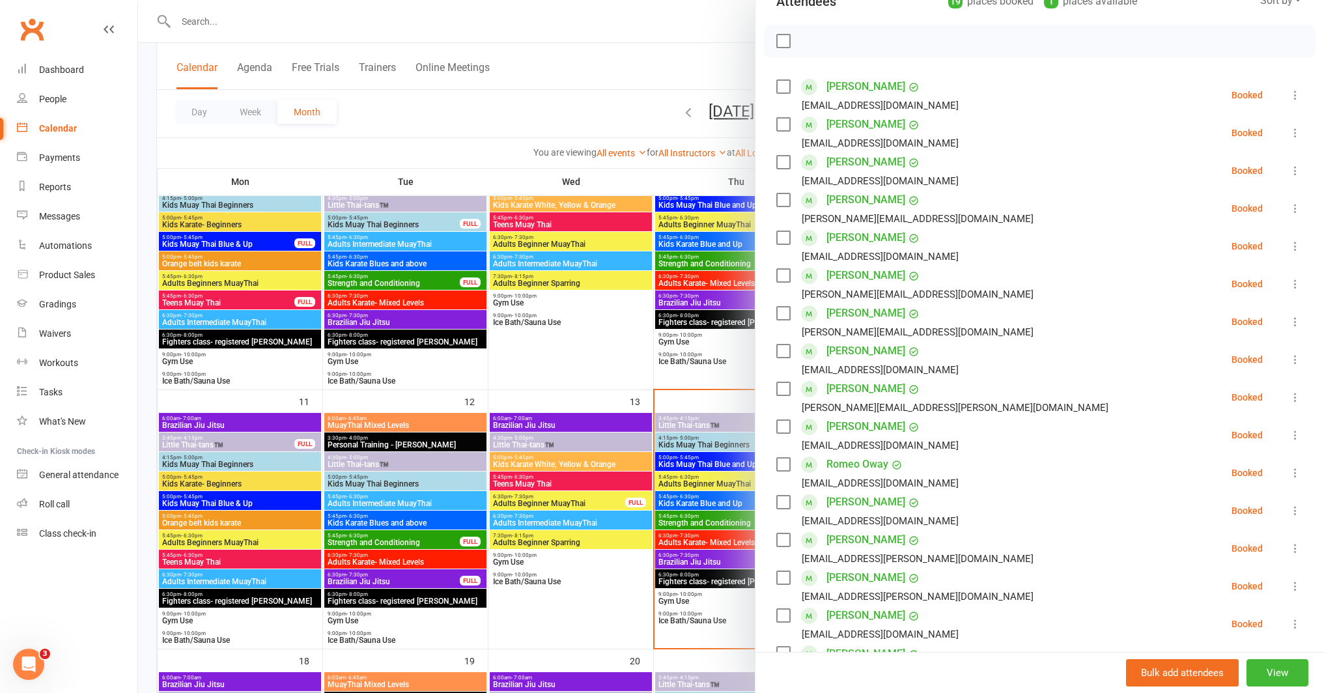
scroll to position [148, 0]
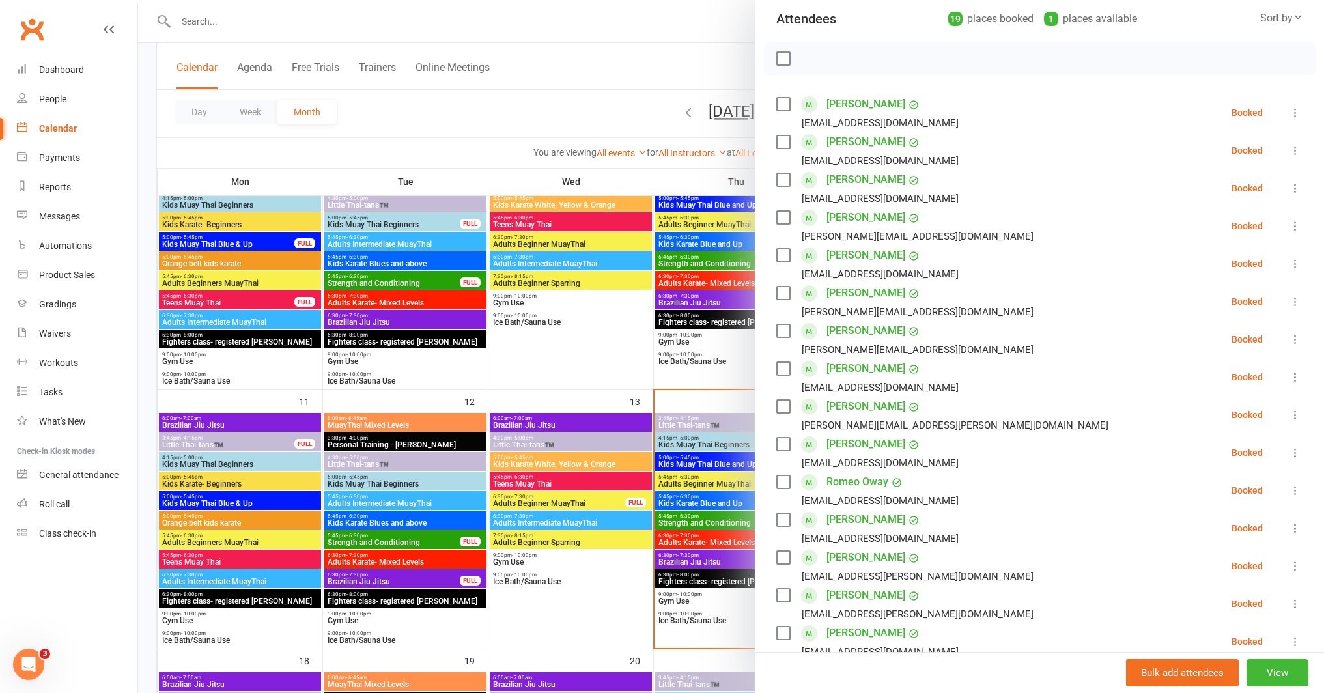
click at [387, 413] on div at bounding box center [731, 346] width 1186 height 693
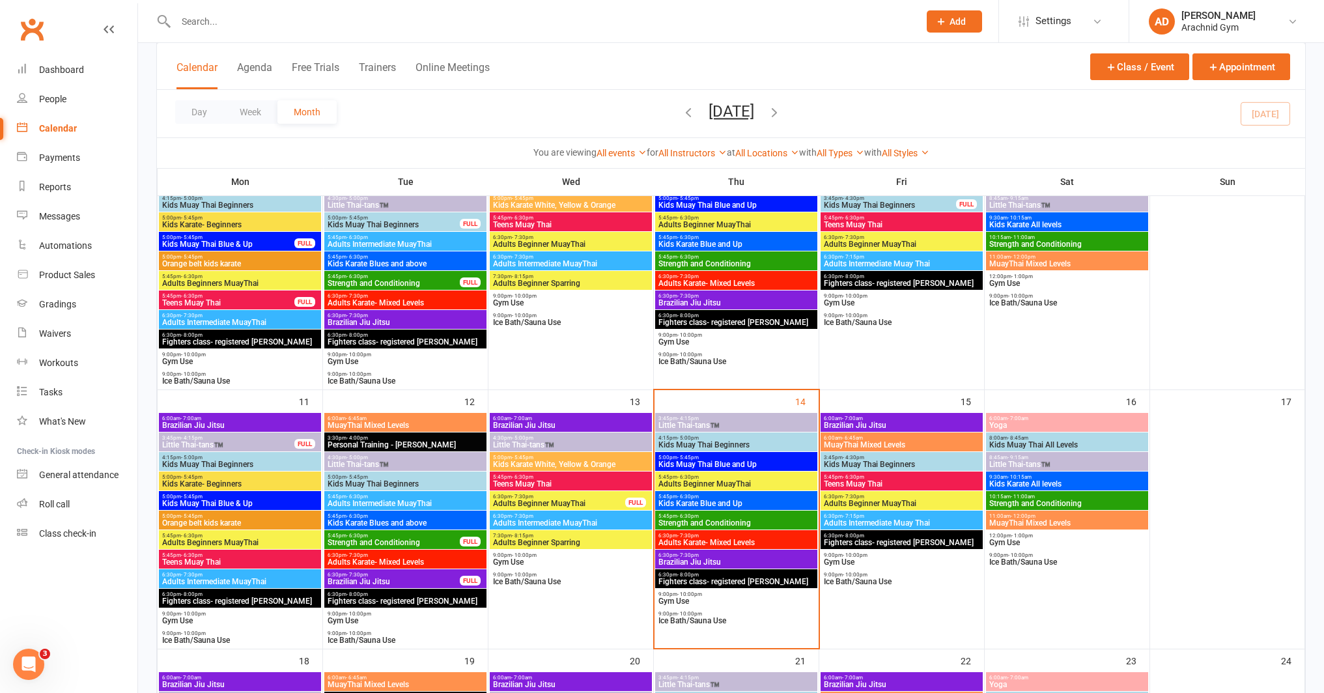
click at [678, 443] on span "Kids Muay Thai Beginners" at bounding box center [736, 445] width 157 height 8
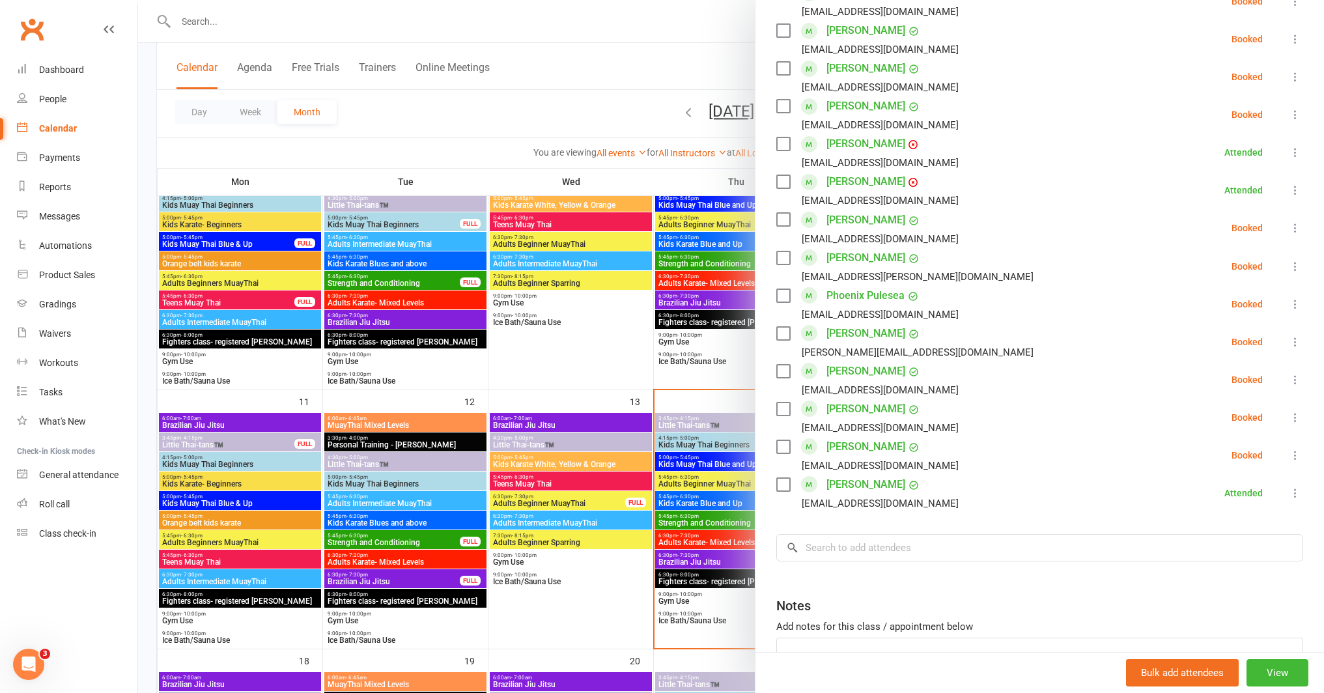
scroll to position [600, 0]
click at [878, 550] on input "search" at bounding box center [1039, 546] width 527 height 27
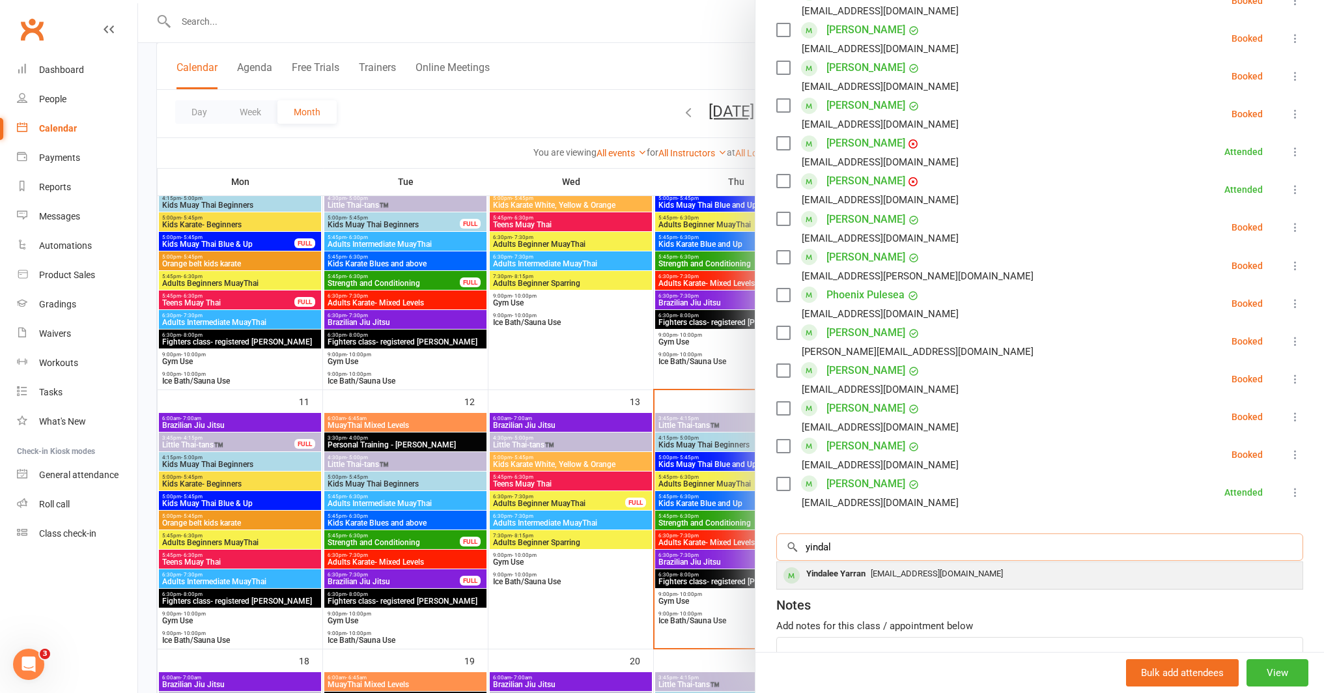
type input "yindal"
click at [860, 571] on div "Yindalee Yarran" at bounding box center [836, 573] width 70 height 19
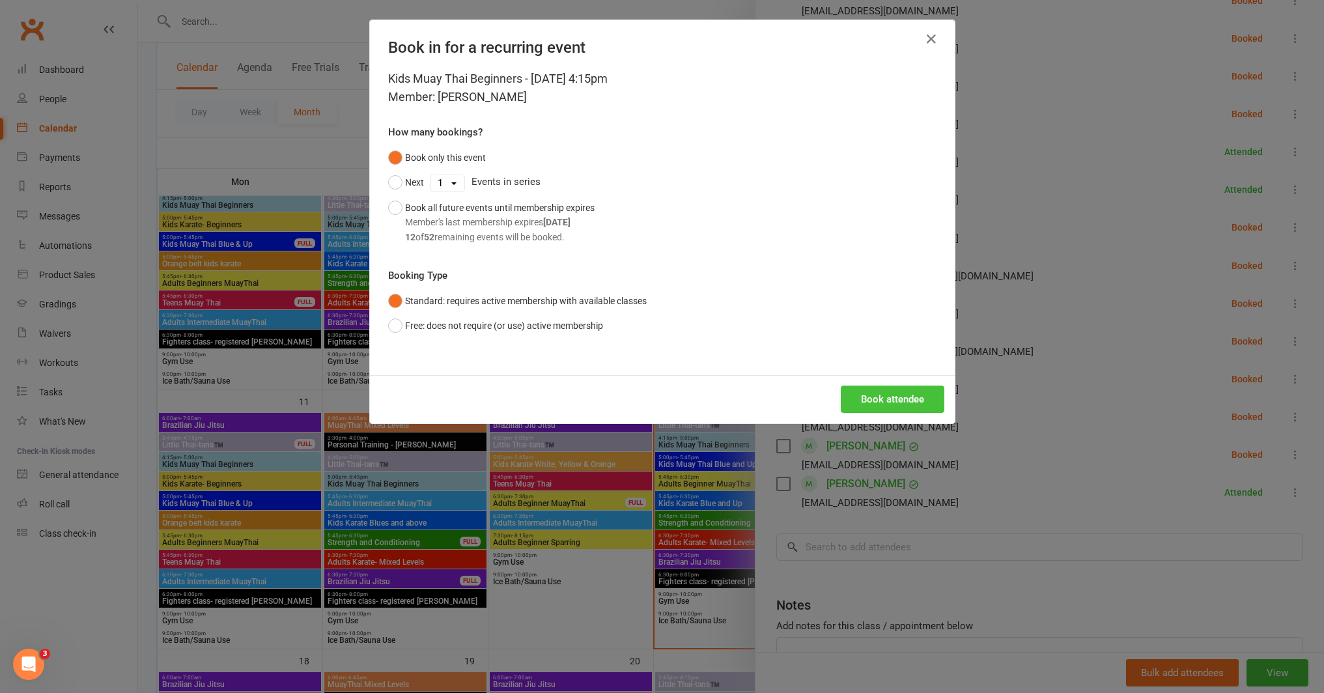
click at [881, 402] on button "Book attendee" at bounding box center [892, 398] width 104 height 27
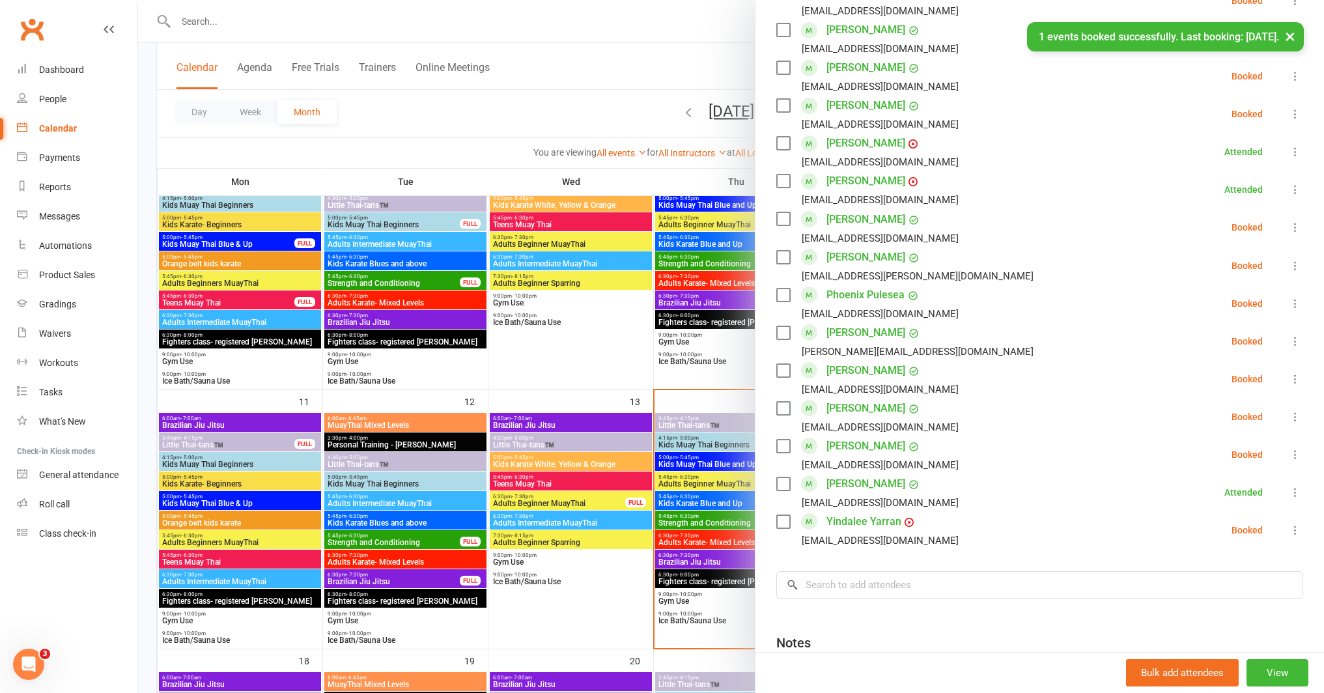
click at [1288, 528] on icon at bounding box center [1294, 529] width 13 height 13
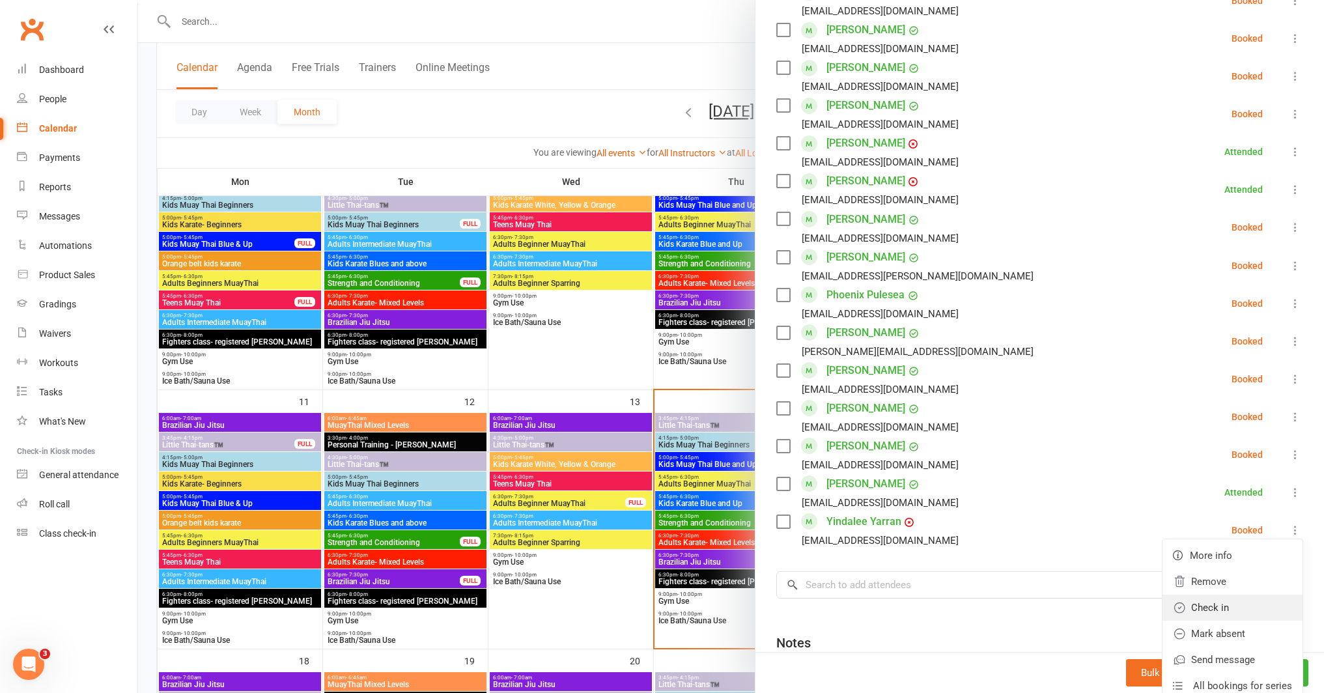
click at [1187, 599] on link "Check in" at bounding box center [1232, 607] width 140 height 26
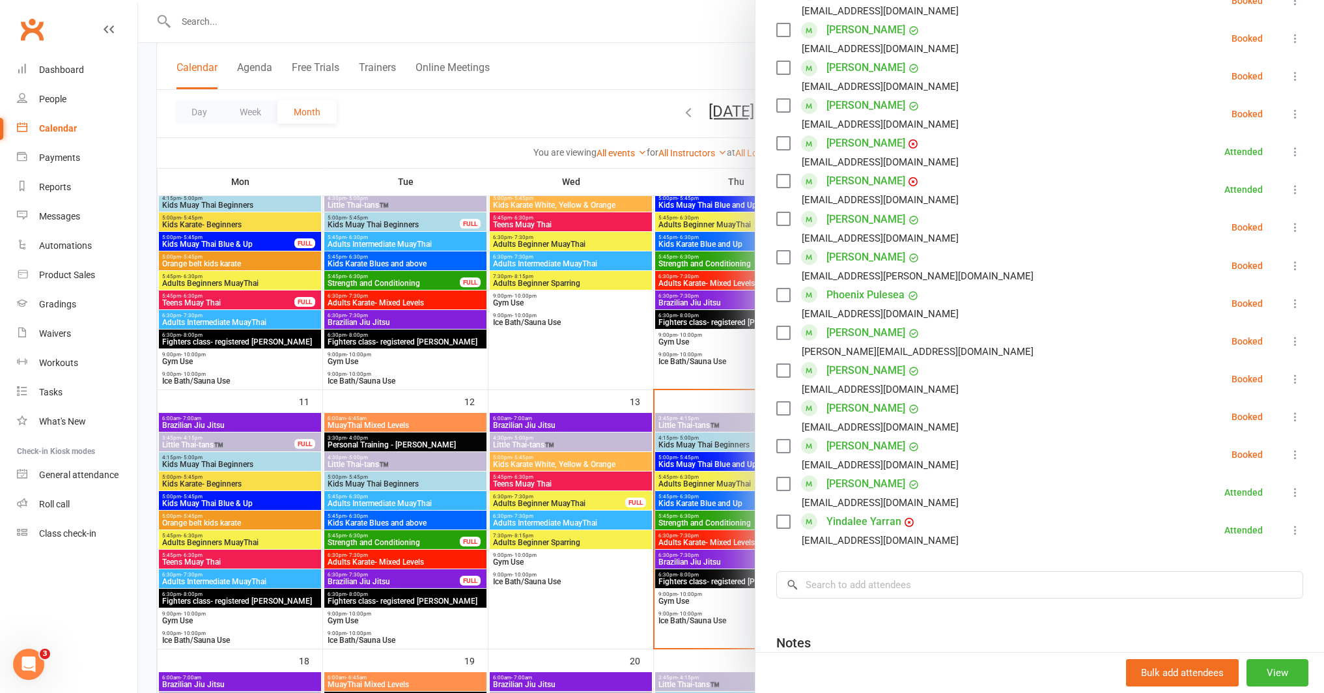
click at [674, 553] on div at bounding box center [731, 346] width 1186 height 693
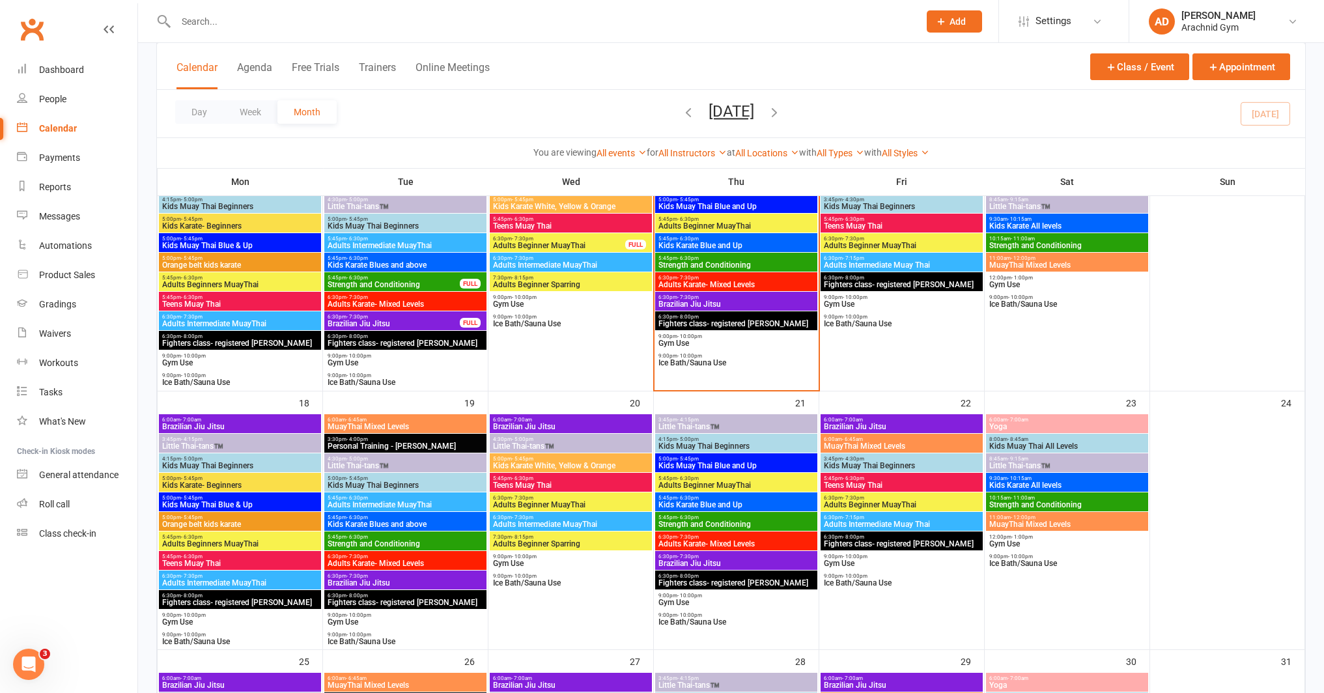
scroll to position [675, 0]
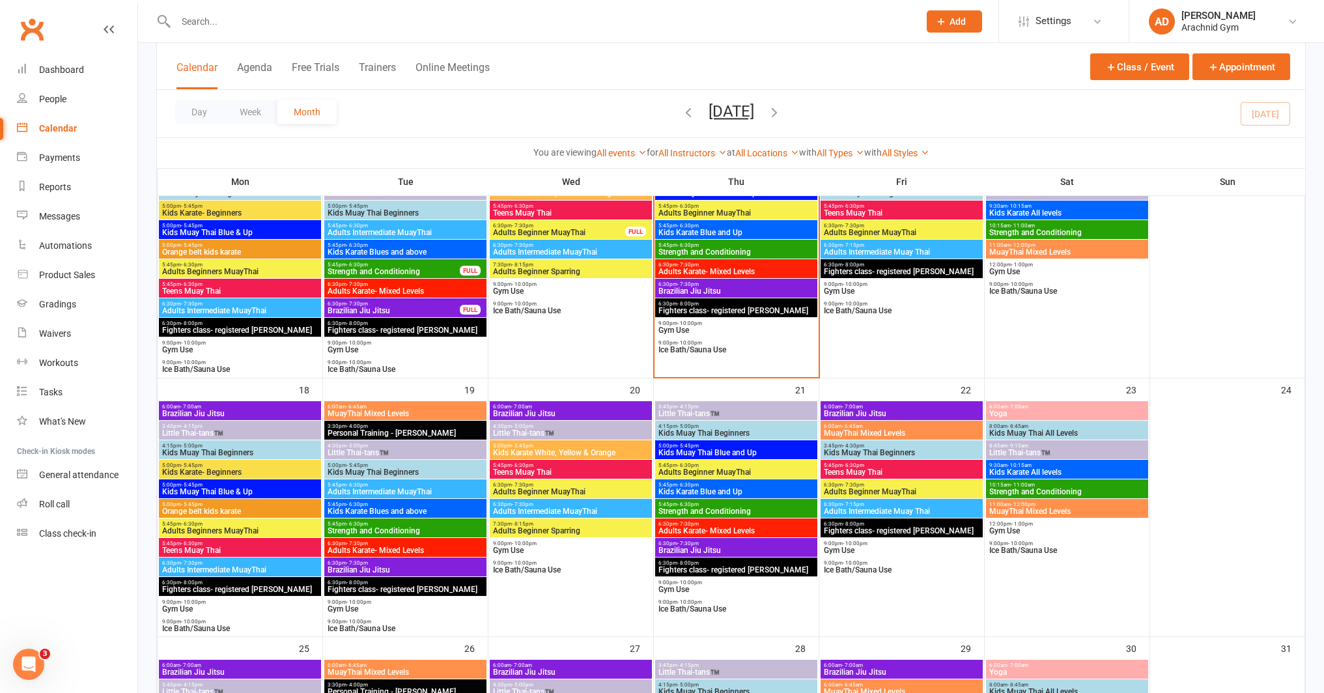
click at [734, 424] on span "4:15pm - 5:00pm" at bounding box center [736, 426] width 157 height 6
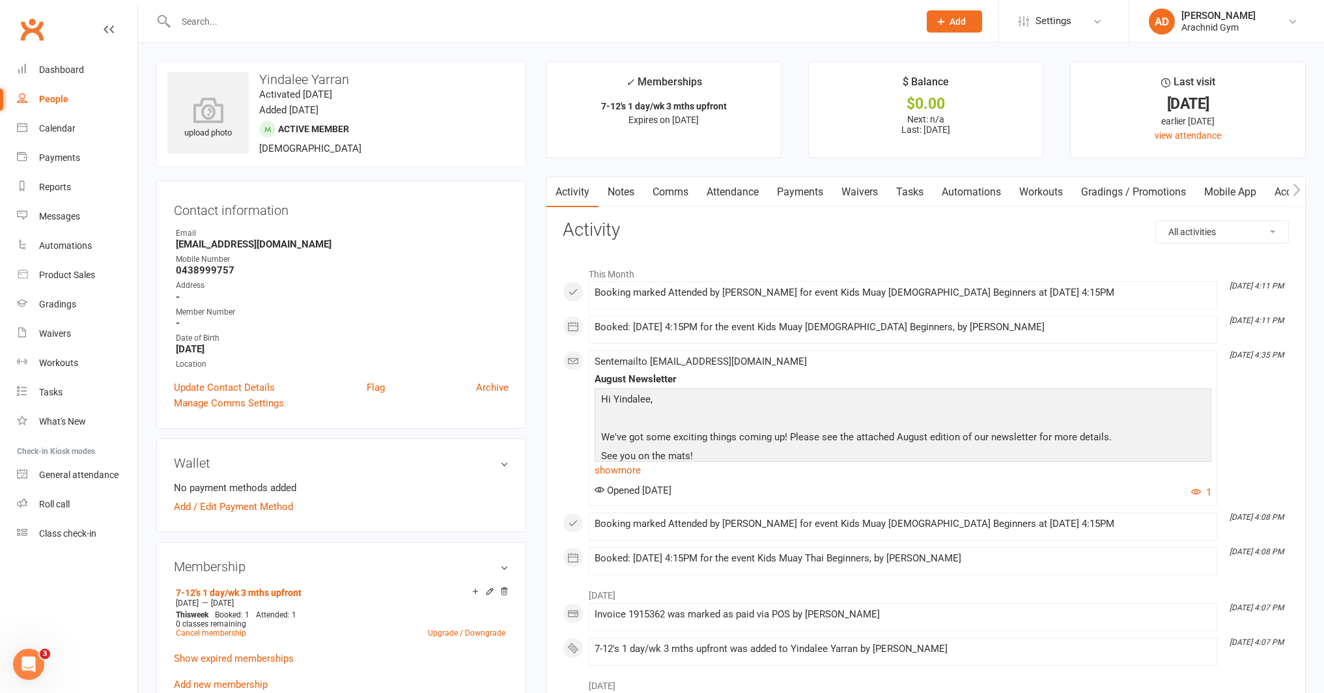
click at [804, 194] on link "Payments" at bounding box center [800, 192] width 64 height 30
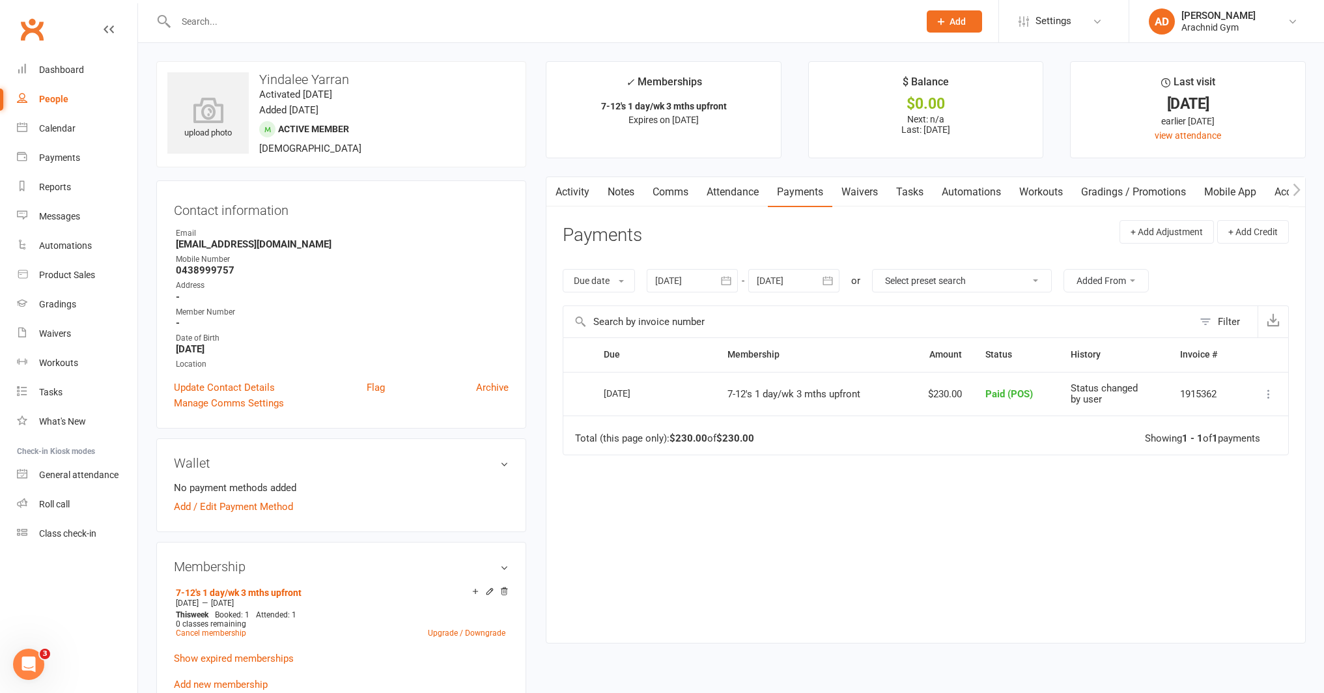
click at [713, 281] on div at bounding box center [691, 280] width 91 height 23
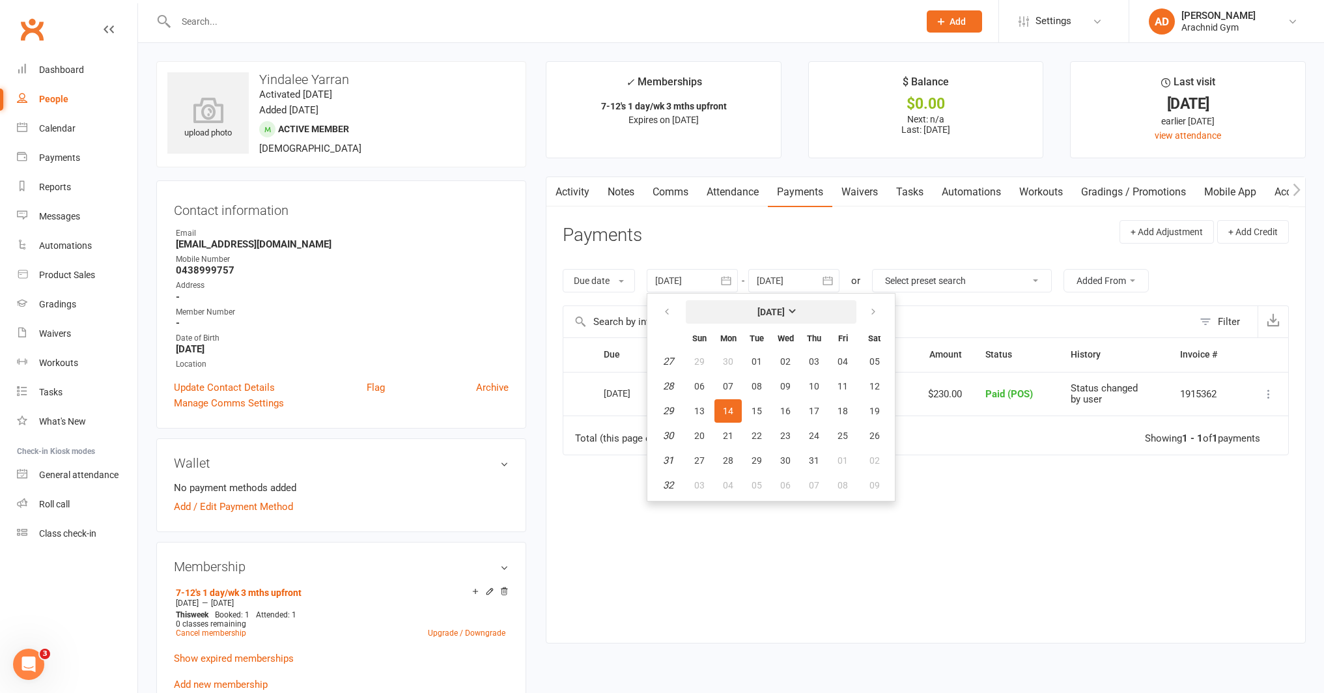
click at [759, 313] on strong "[DATE]" at bounding box center [770, 312] width 27 height 10
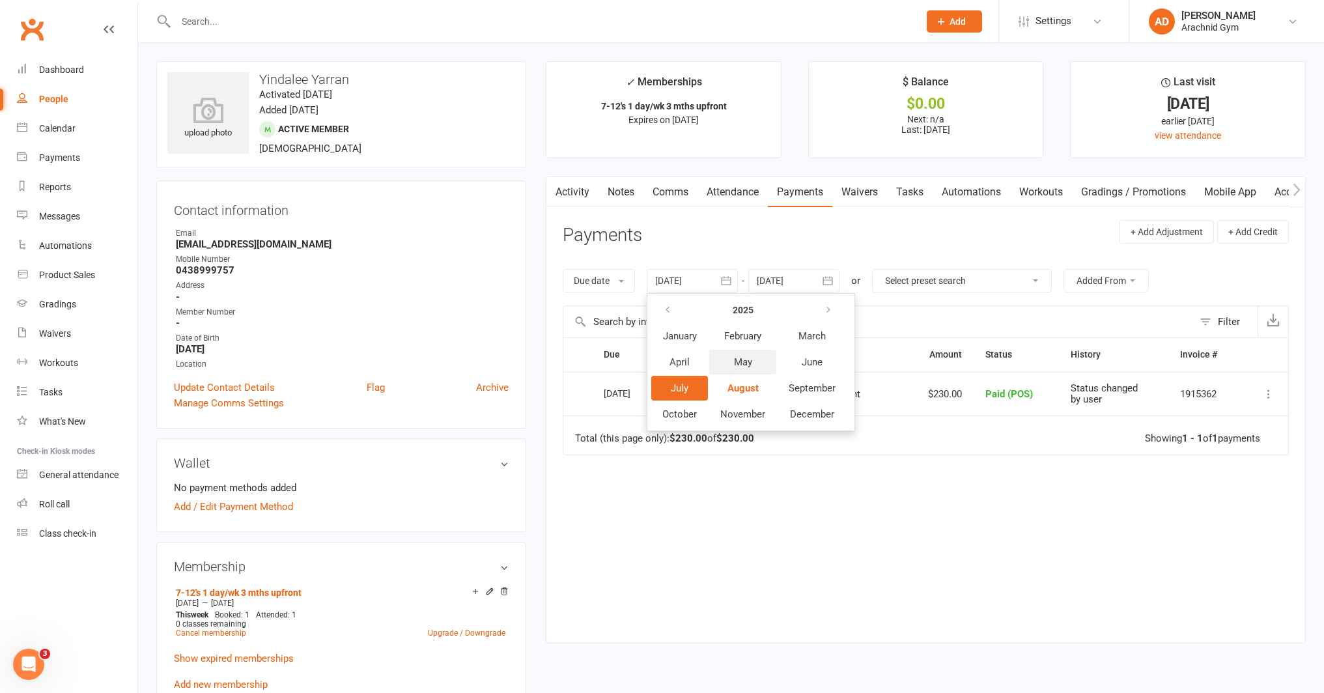
click at [723, 362] on button "May" at bounding box center [742, 362] width 67 height 25
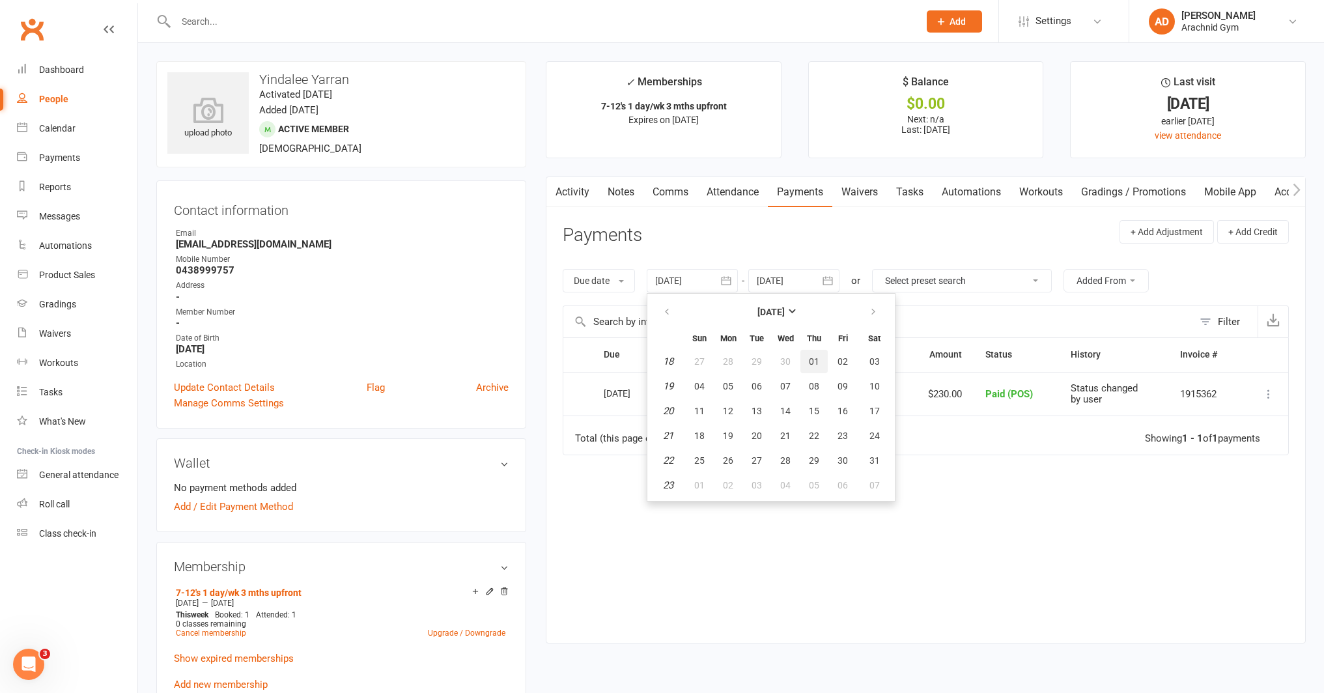
click at [812, 356] on span "01" at bounding box center [814, 361] width 10 height 10
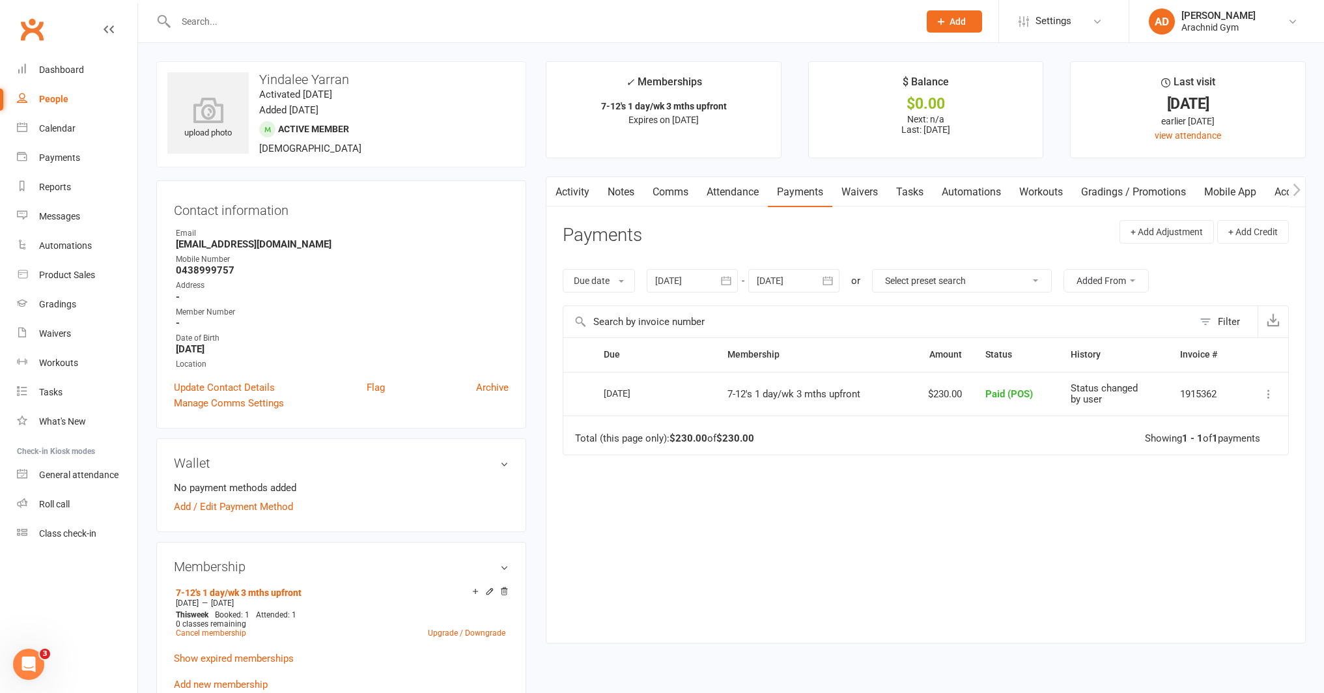
click at [707, 283] on div at bounding box center [691, 280] width 91 height 23
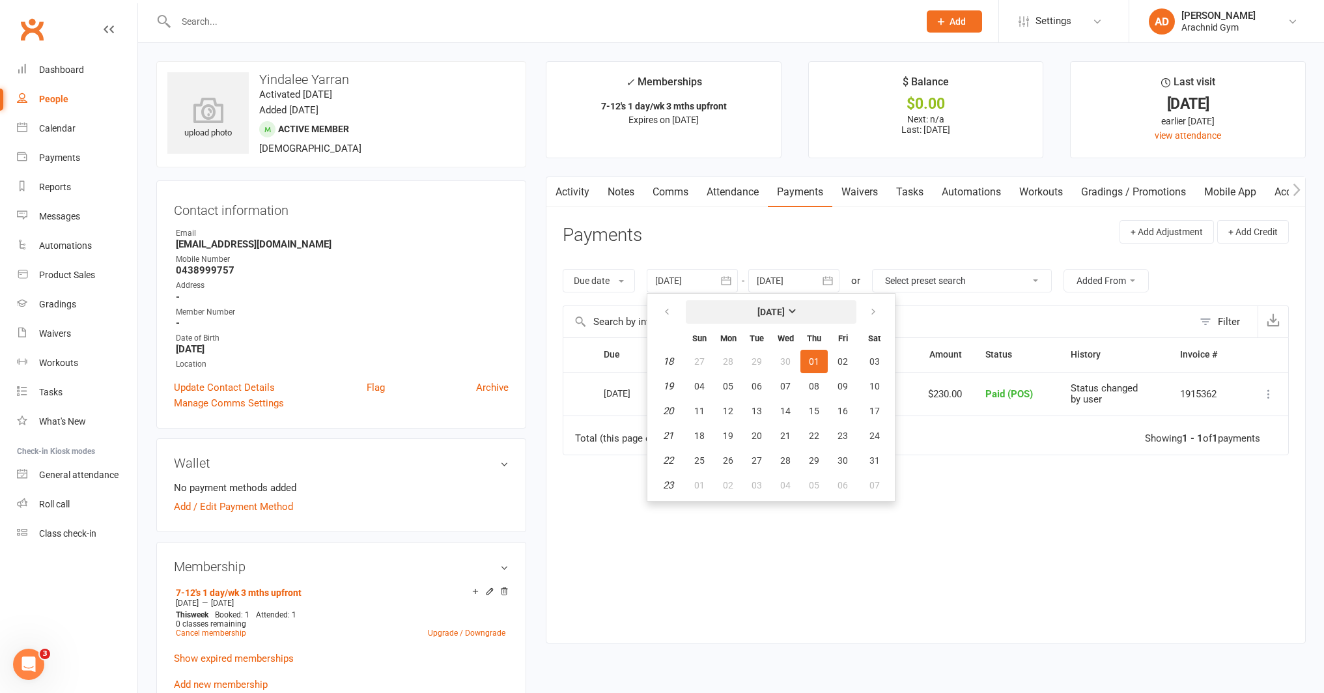
click at [764, 309] on strong "[DATE]" at bounding box center [770, 312] width 27 height 10
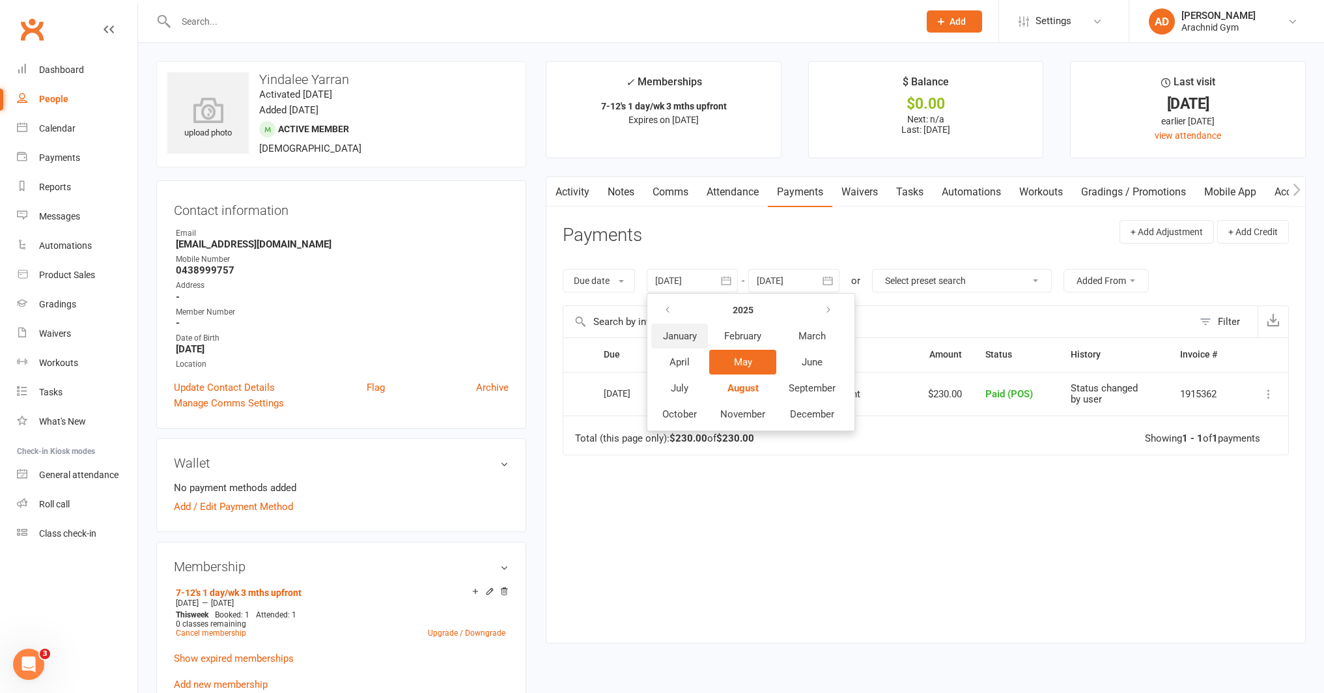
click at [697, 332] on span "January" at bounding box center [680, 336] width 34 height 12
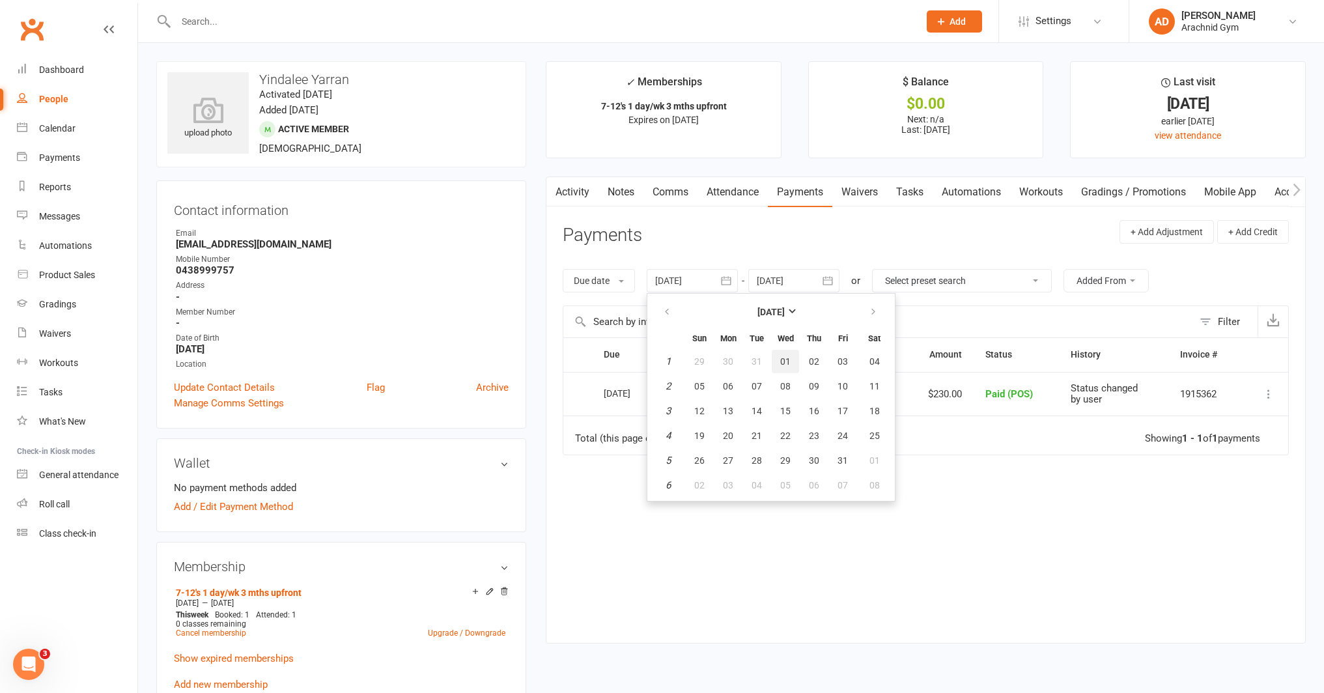
click at [788, 363] on span "01" at bounding box center [785, 361] width 10 height 10
type input "[DATE]"
click at [858, 198] on link "Waivers" at bounding box center [859, 192] width 55 height 30
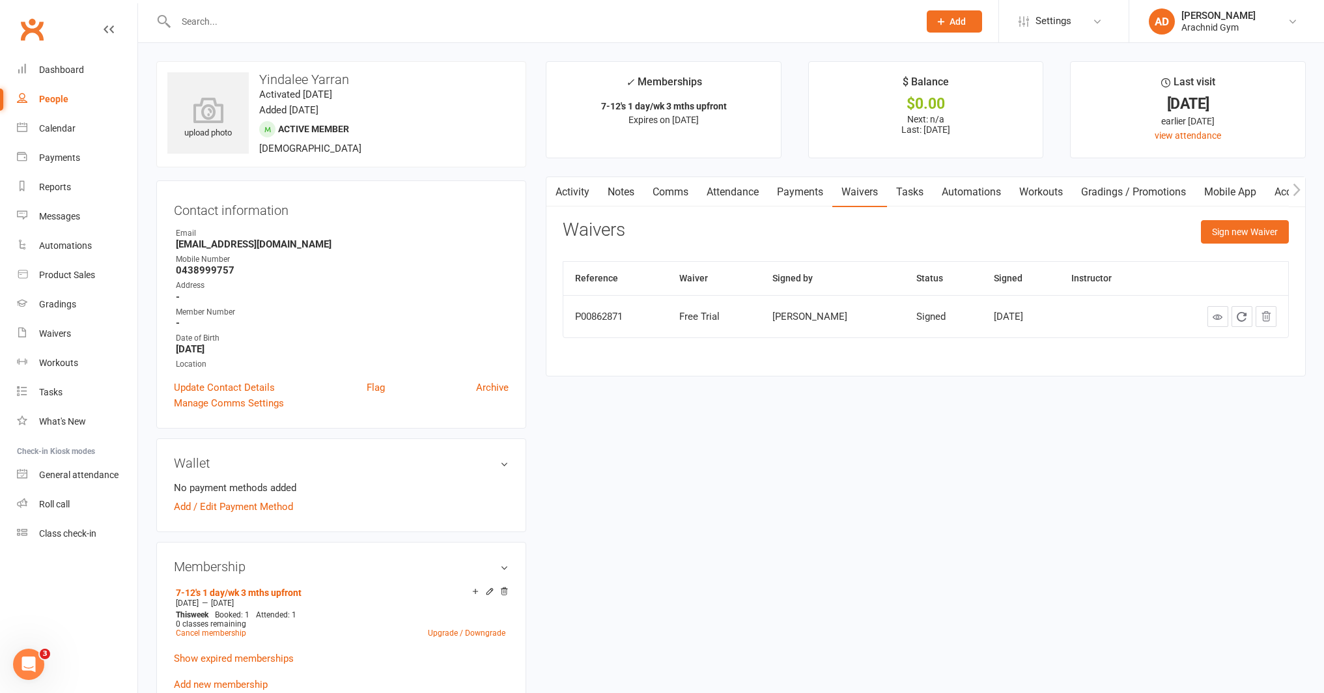
click at [810, 197] on link "Payments" at bounding box center [800, 192] width 64 height 30
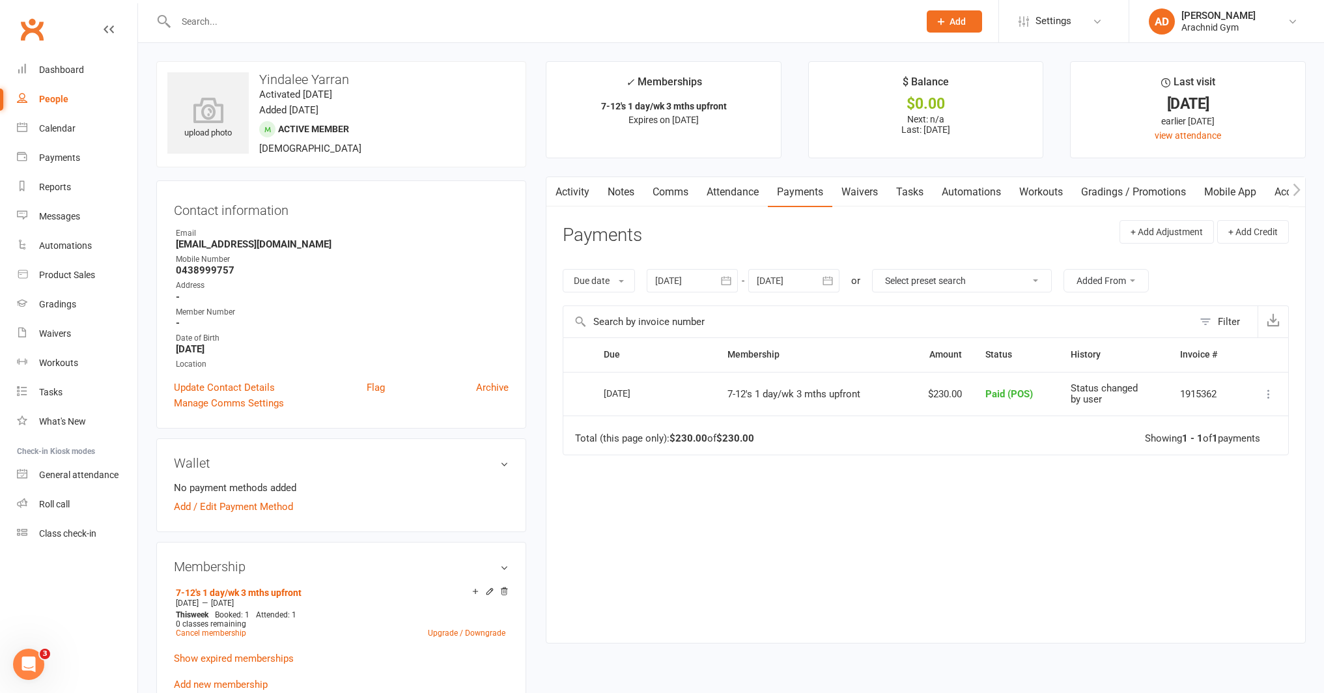
click at [731, 192] on link "Attendance" at bounding box center [732, 192] width 70 height 30
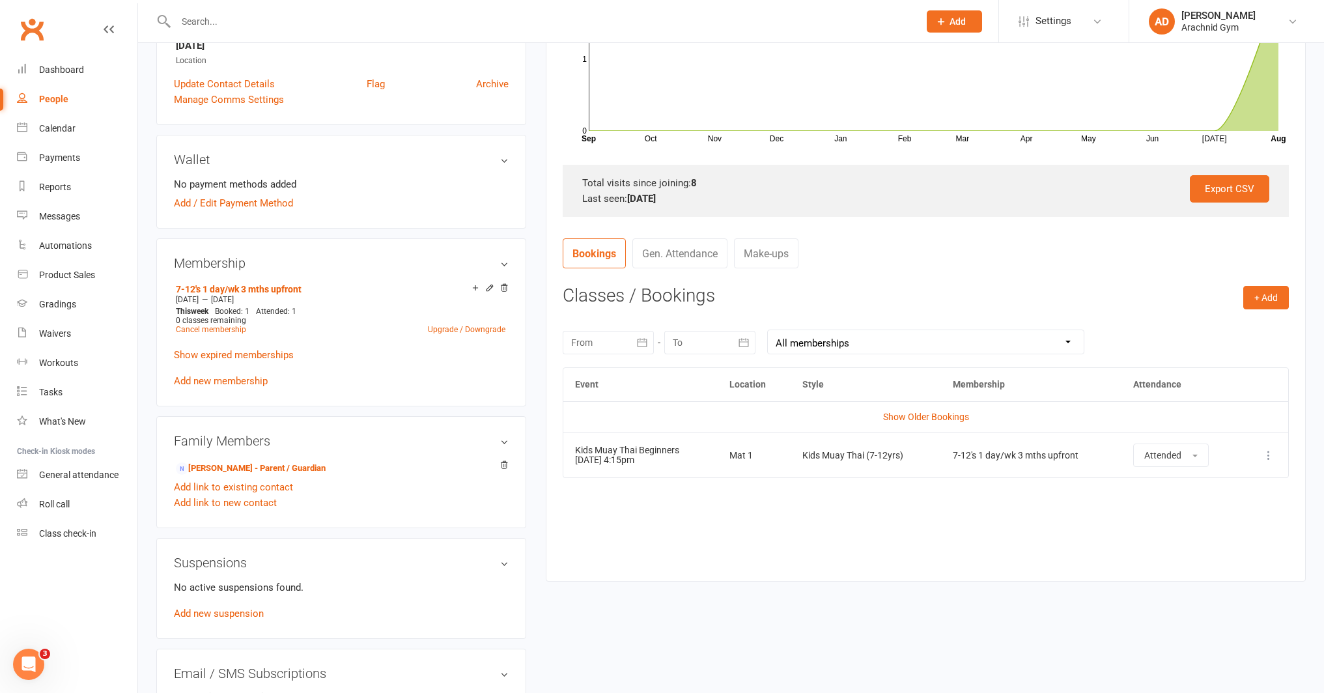
scroll to position [309, 0]
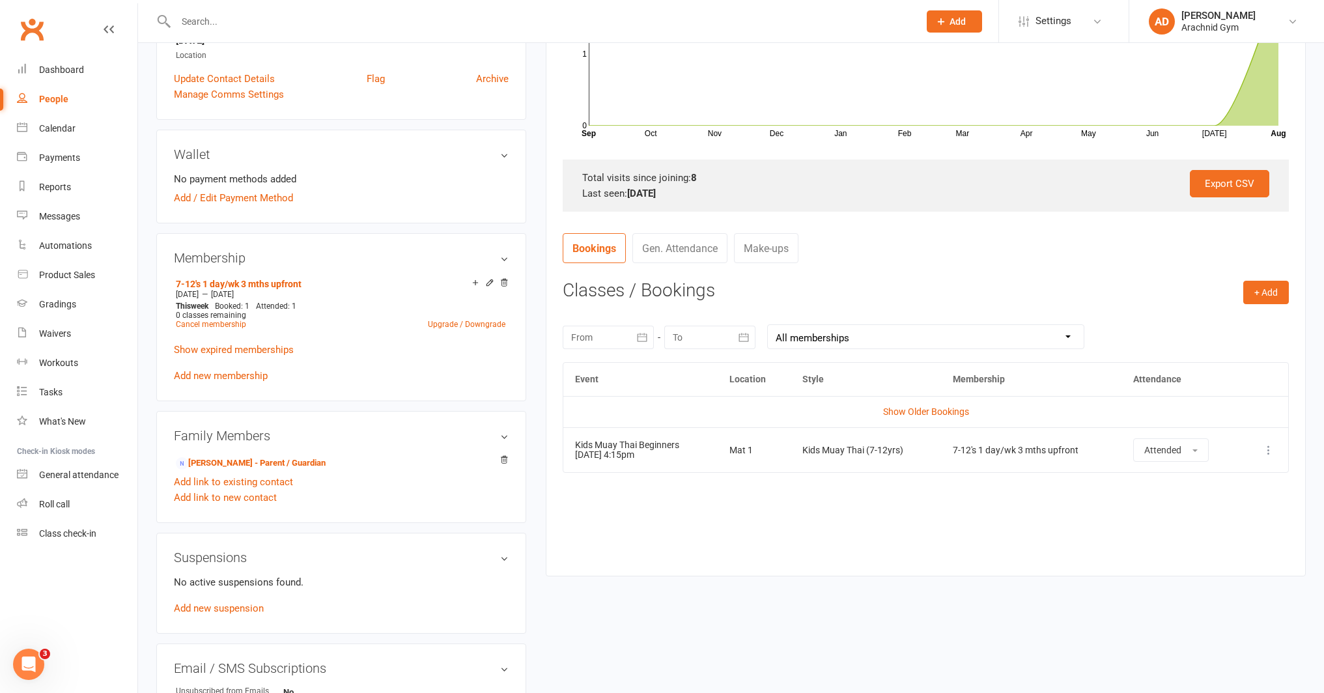
click at [925, 405] on td "Show Older Bookings" at bounding box center [925, 411] width 725 height 31
click at [922, 415] on link "Show Older Bookings" at bounding box center [926, 411] width 86 height 10
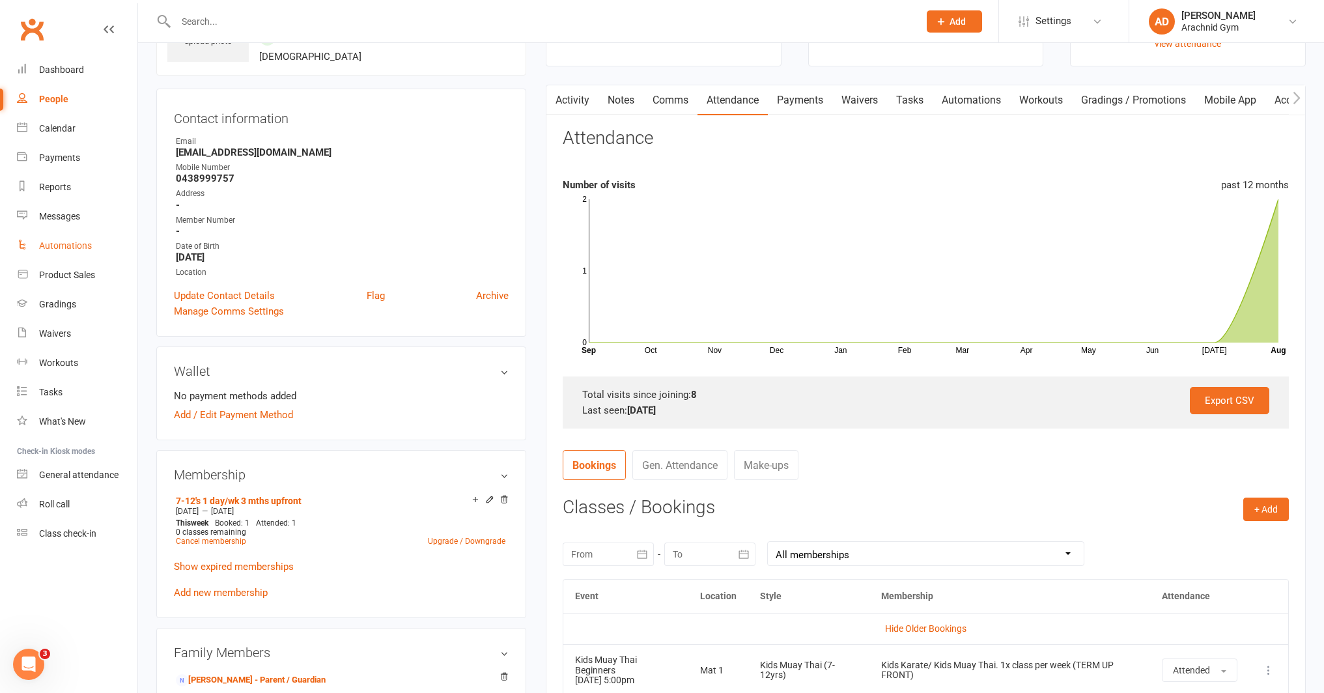
scroll to position [89, 0]
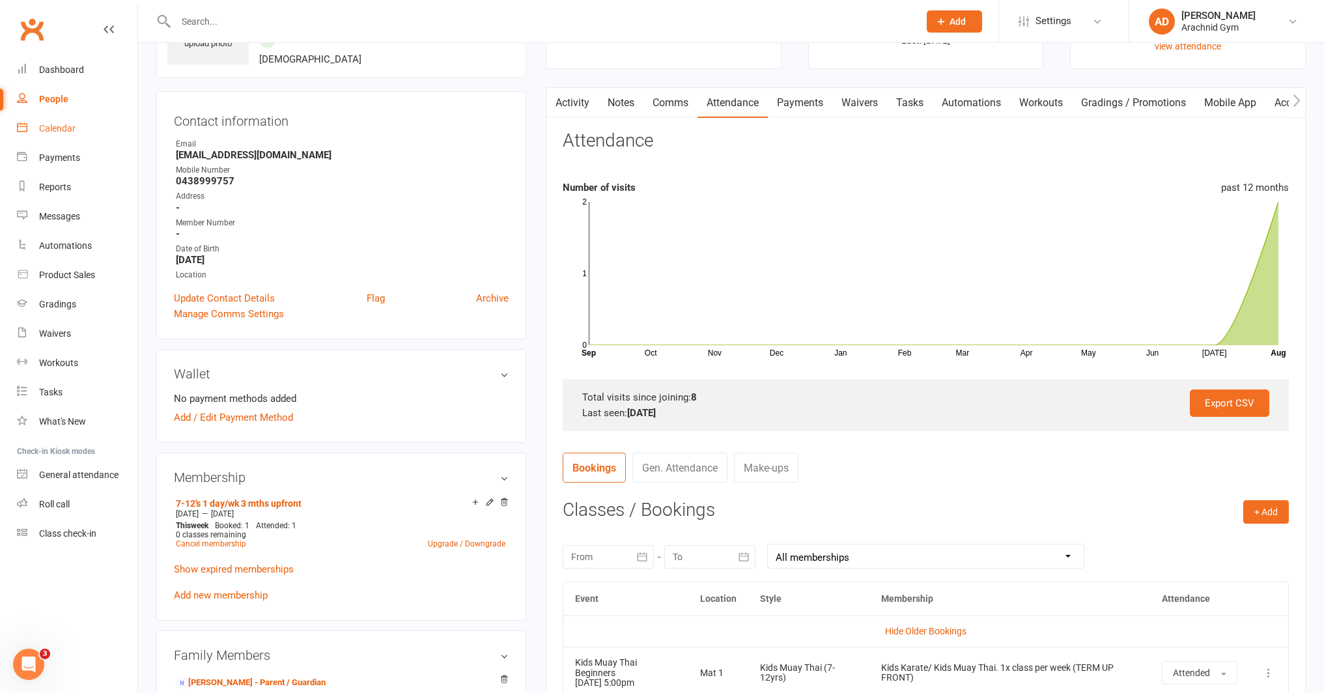
click at [66, 132] on div "Calendar" at bounding box center [57, 128] width 36 height 10
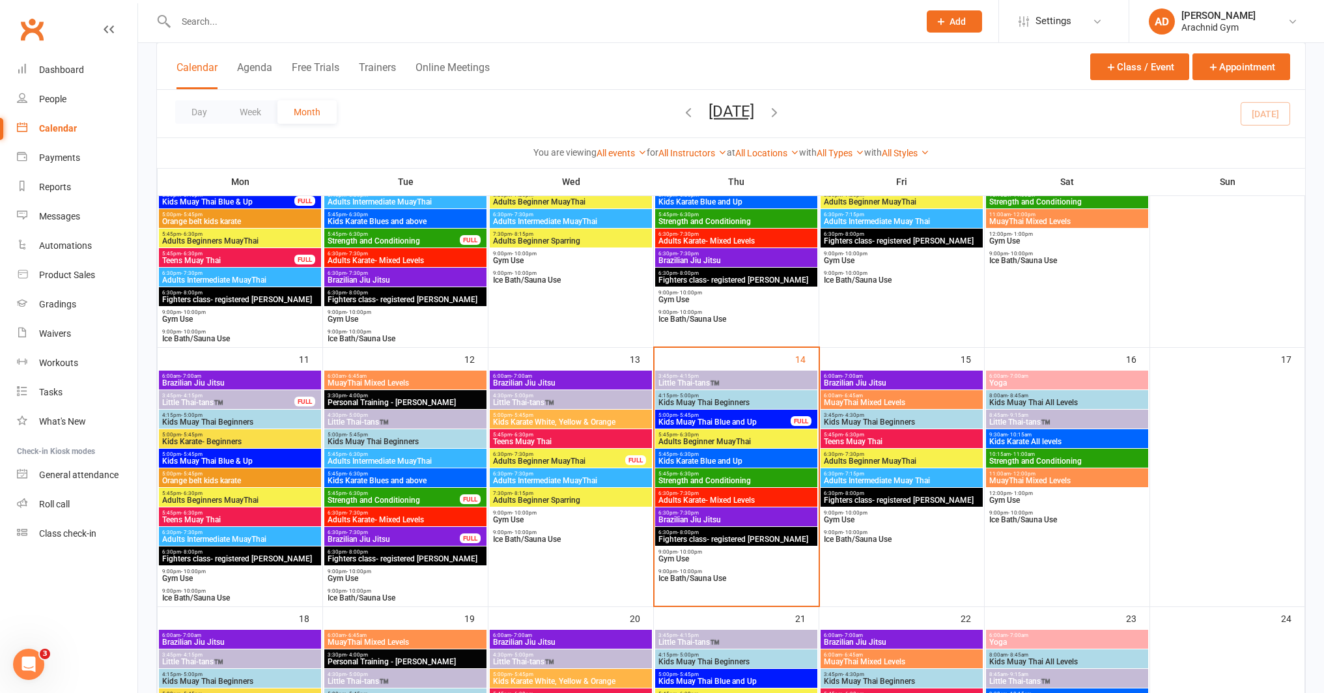
click at [677, 654] on span "- 5:00pm" at bounding box center [687, 655] width 21 height 6
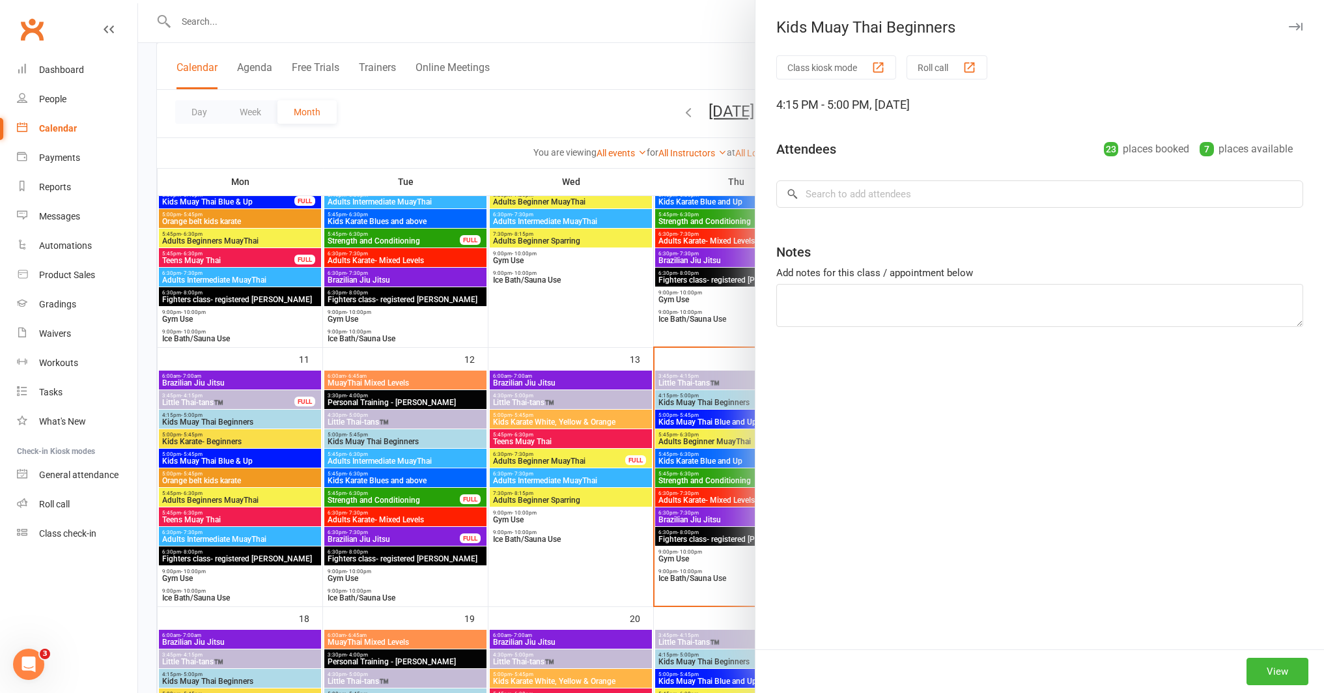
click at [540, 542] on div at bounding box center [731, 346] width 1186 height 693
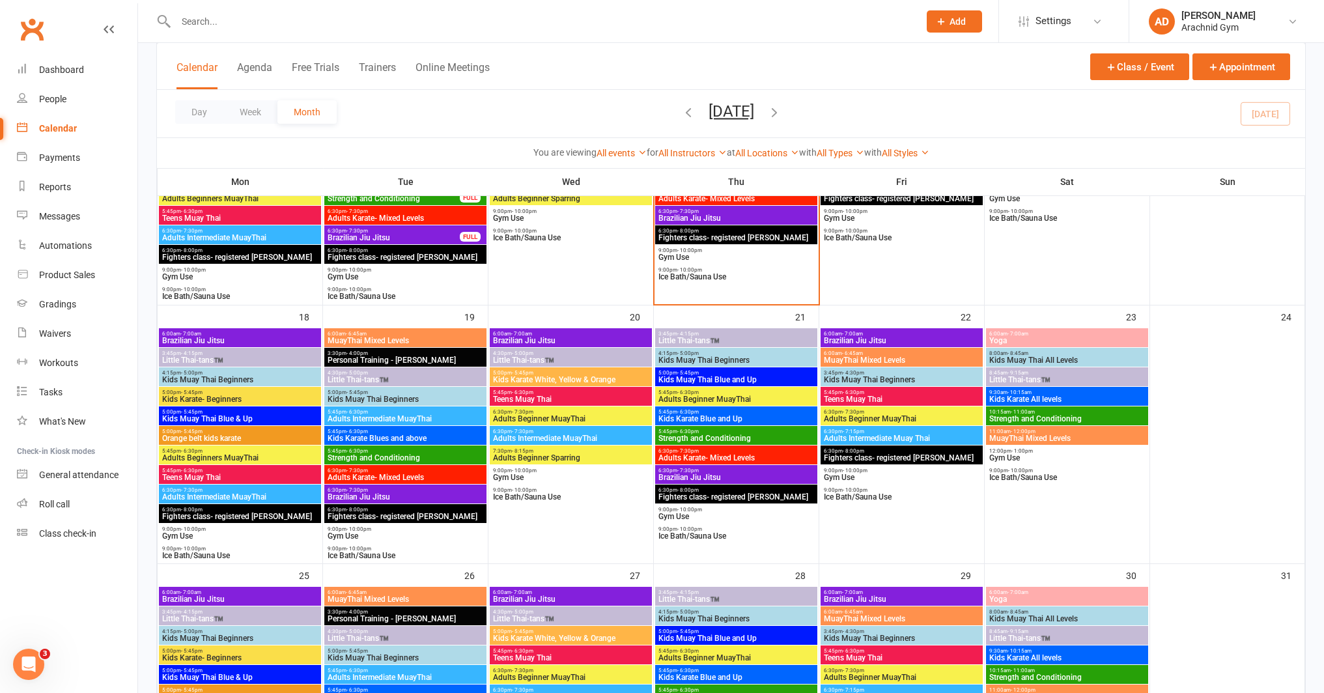
scroll to position [762, 0]
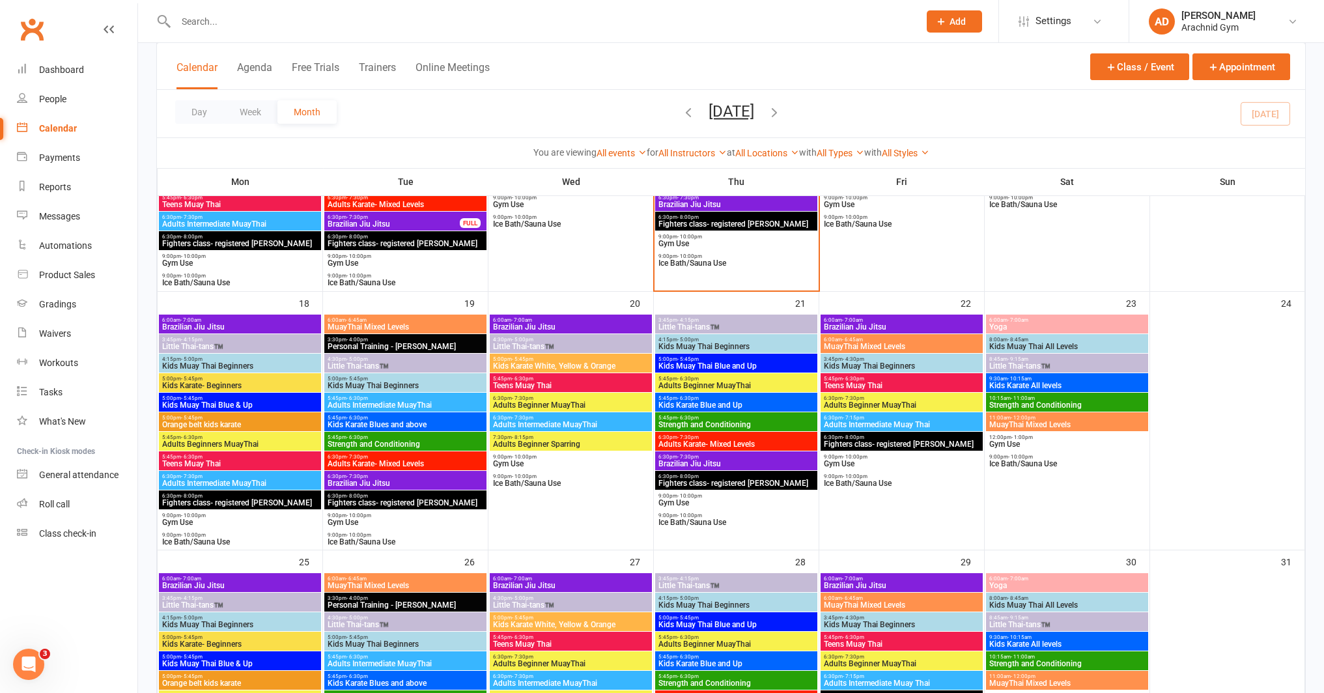
click at [751, 596] on span "4:15pm - 5:00pm" at bounding box center [736, 598] width 157 height 6
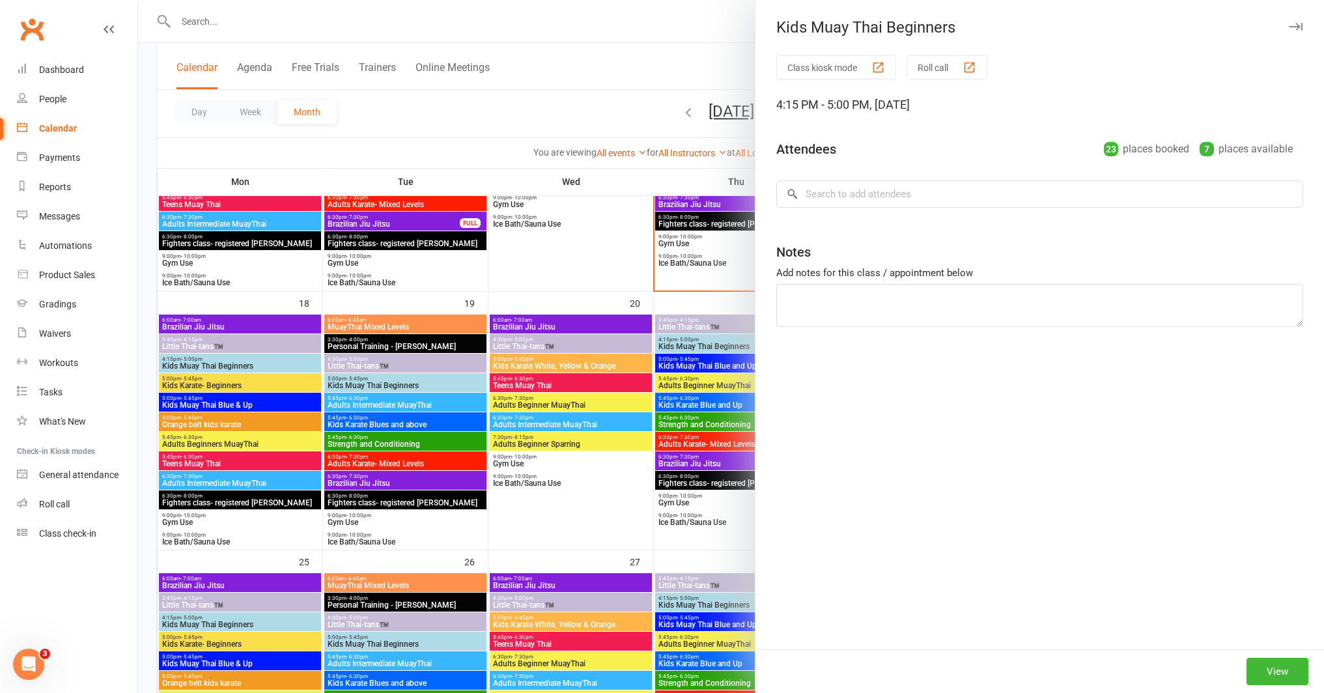
click at [686, 540] on div at bounding box center [731, 346] width 1186 height 693
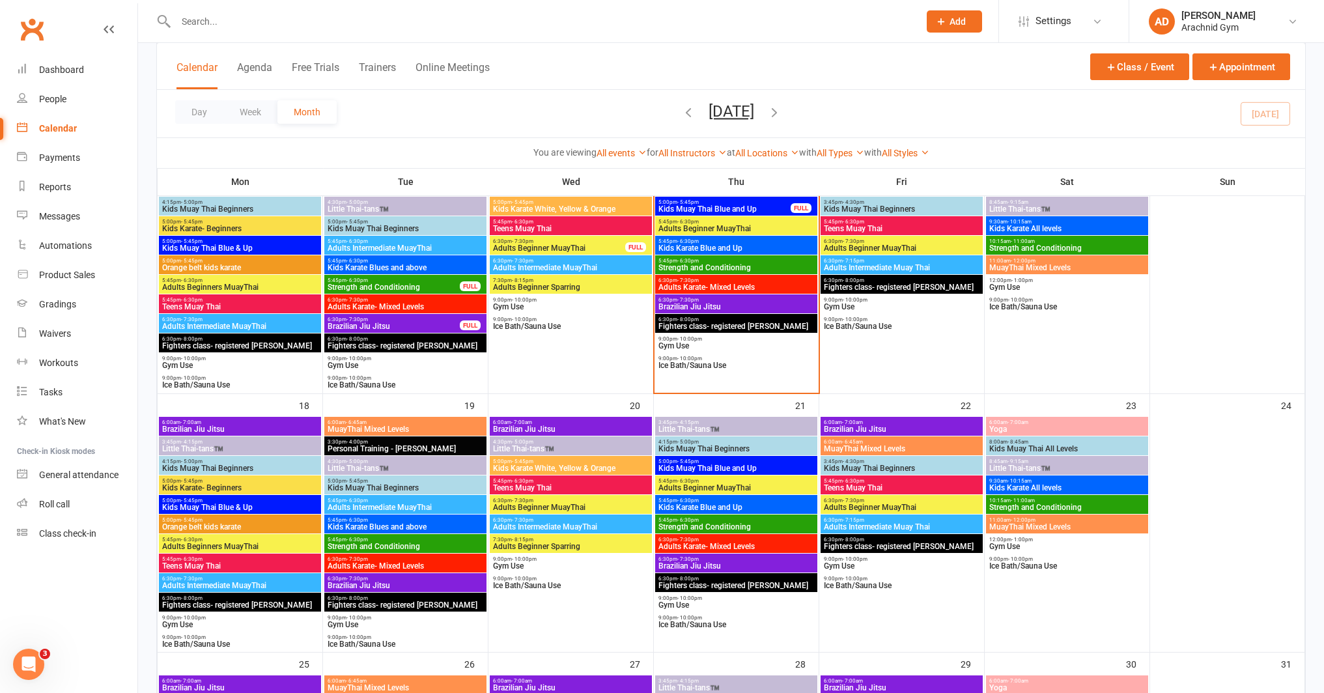
scroll to position [661, 0]
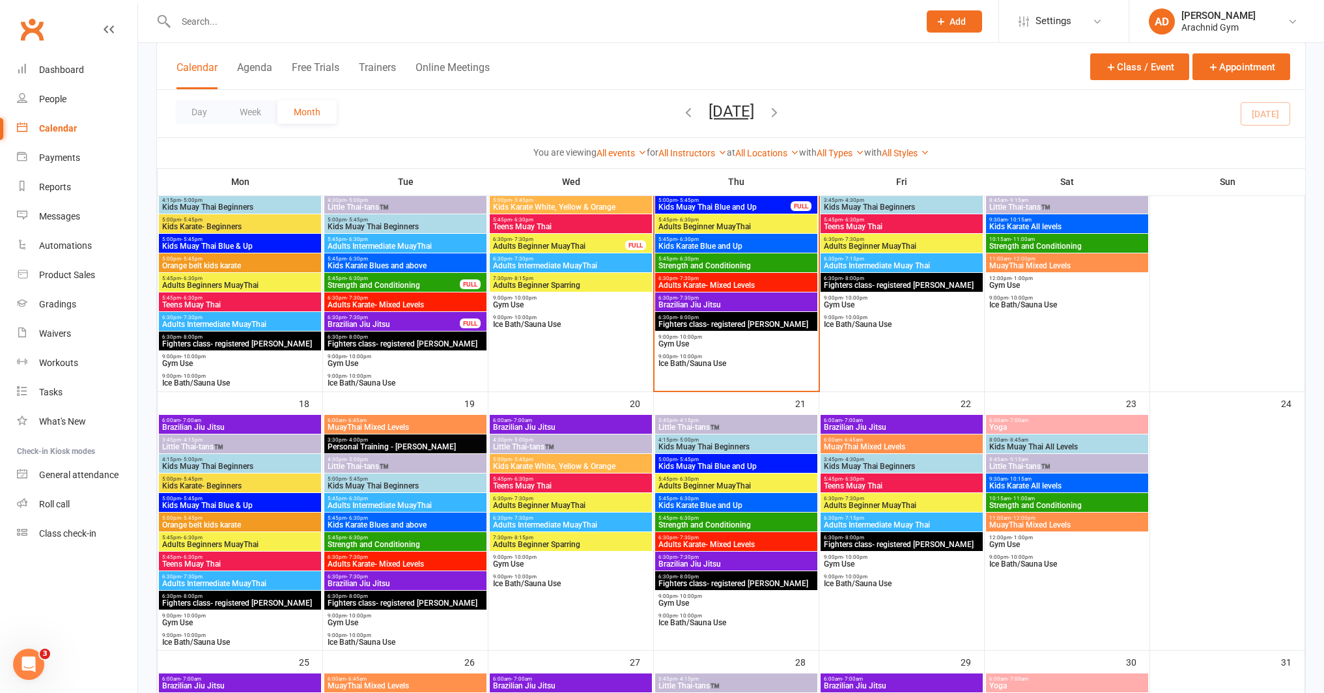
click at [728, 443] on span "Kids Muay Thai Beginners" at bounding box center [736, 447] width 157 height 8
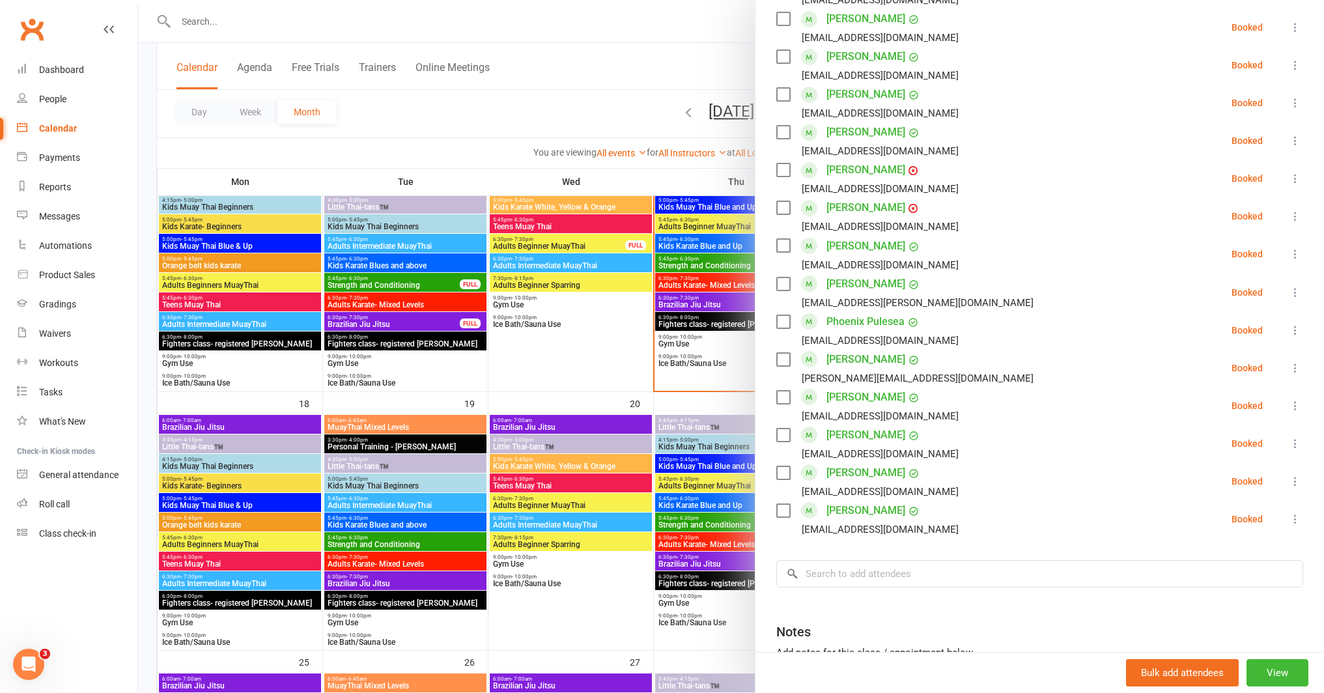
scroll to position [590, 0]
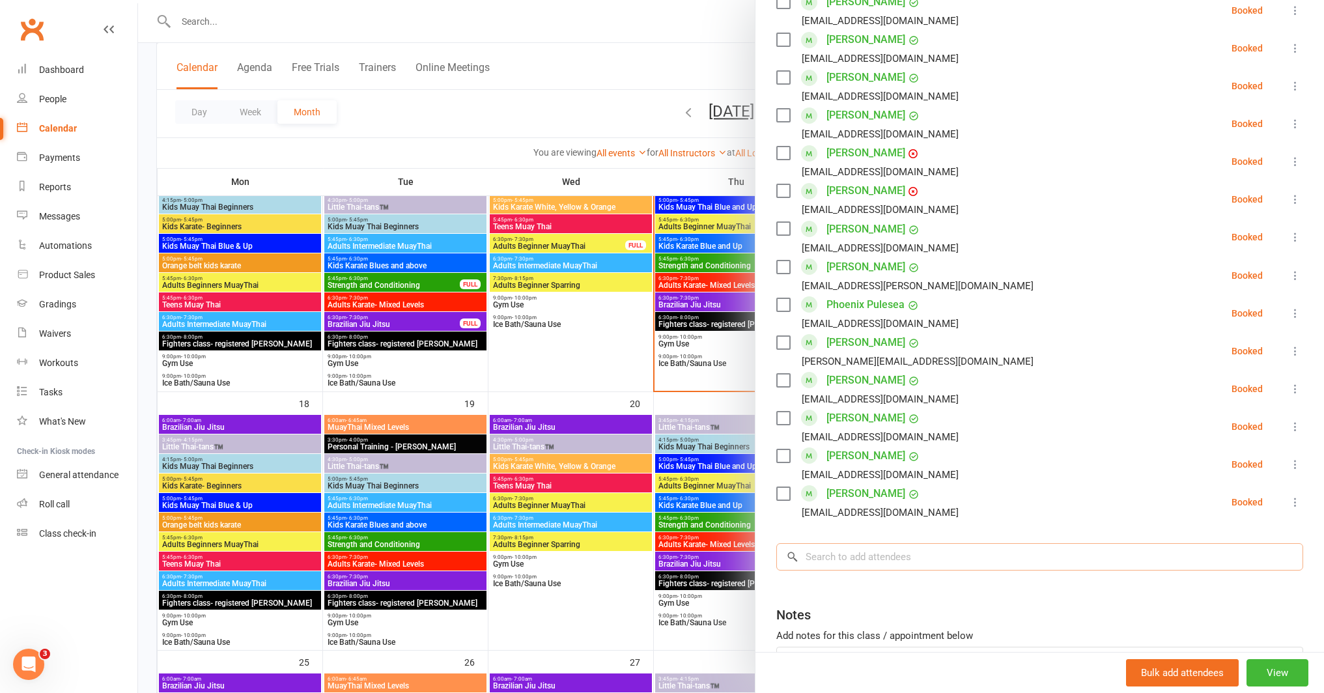
click at [864, 556] on input "search" at bounding box center [1039, 556] width 527 height 27
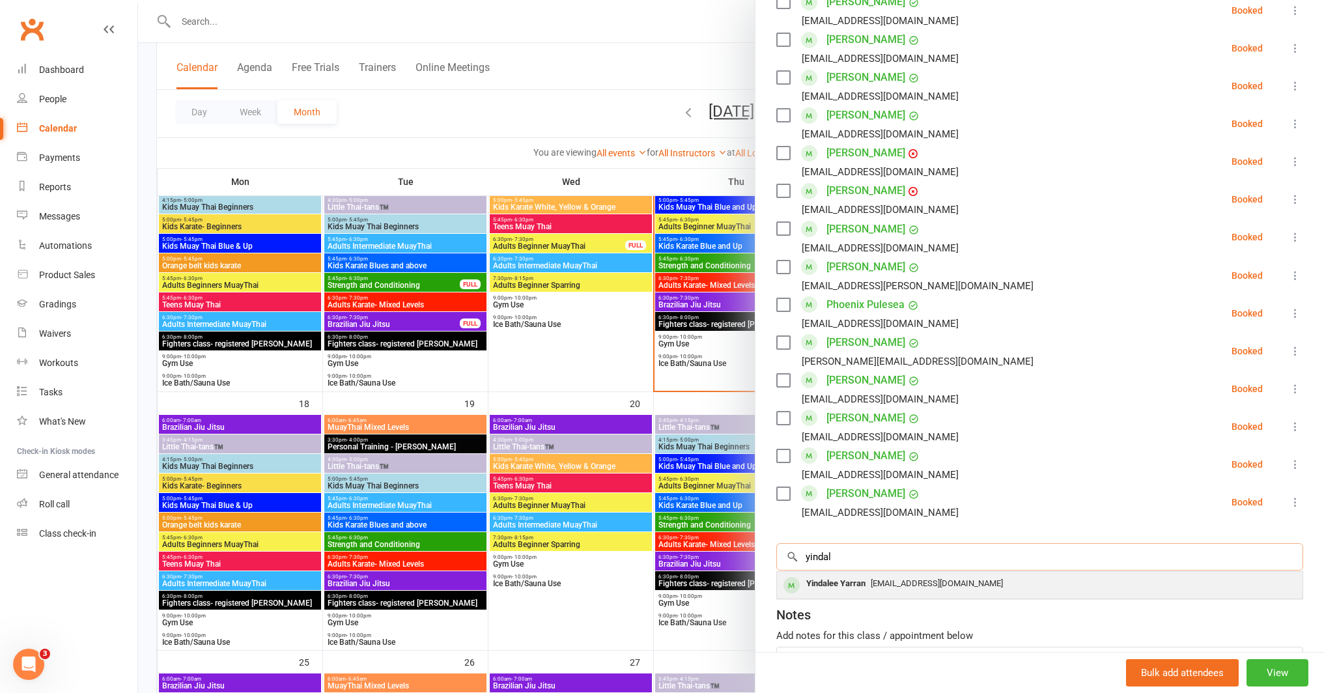
type input "yindal"
click at [896, 583] on span "[EMAIL_ADDRESS][DOMAIN_NAME]" at bounding box center [936, 583] width 132 height 10
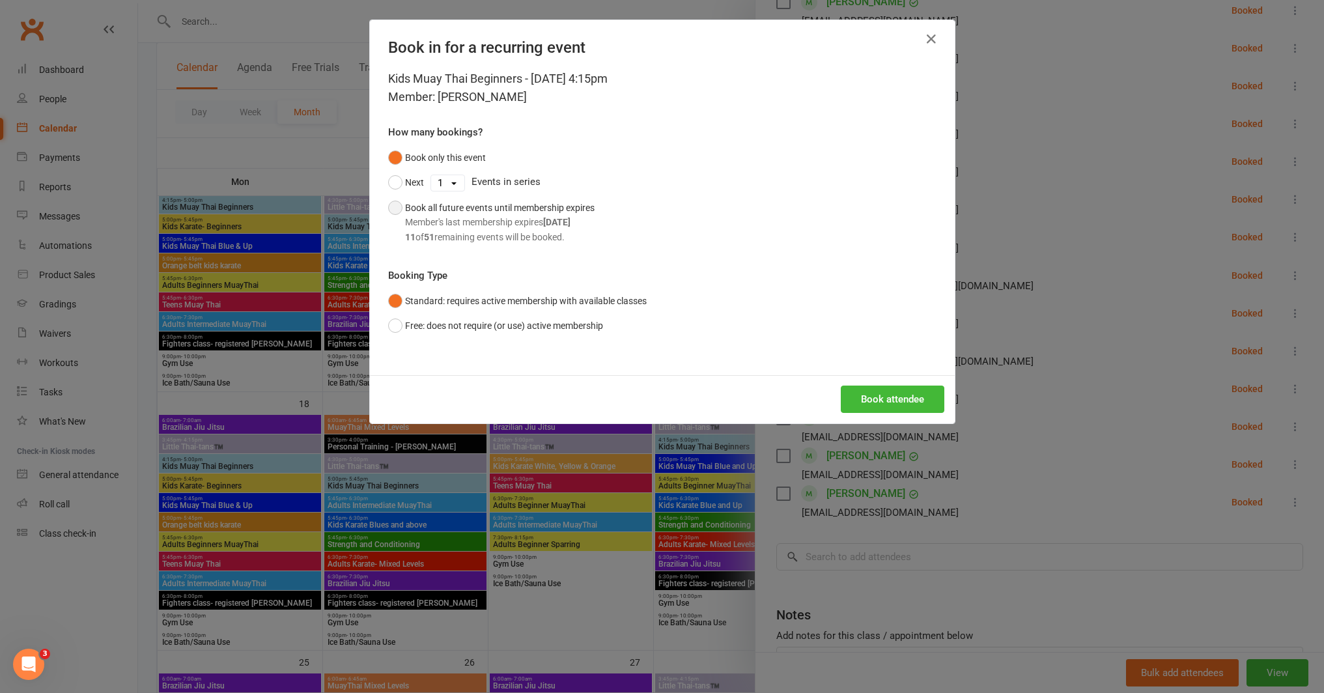
click at [505, 234] on div "11 of 51 remaining events will be booked." at bounding box center [499, 237] width 189 height 14
click at [869, 400] on button "Book attendee" at bounding box center [892, 398] width 104 height 27
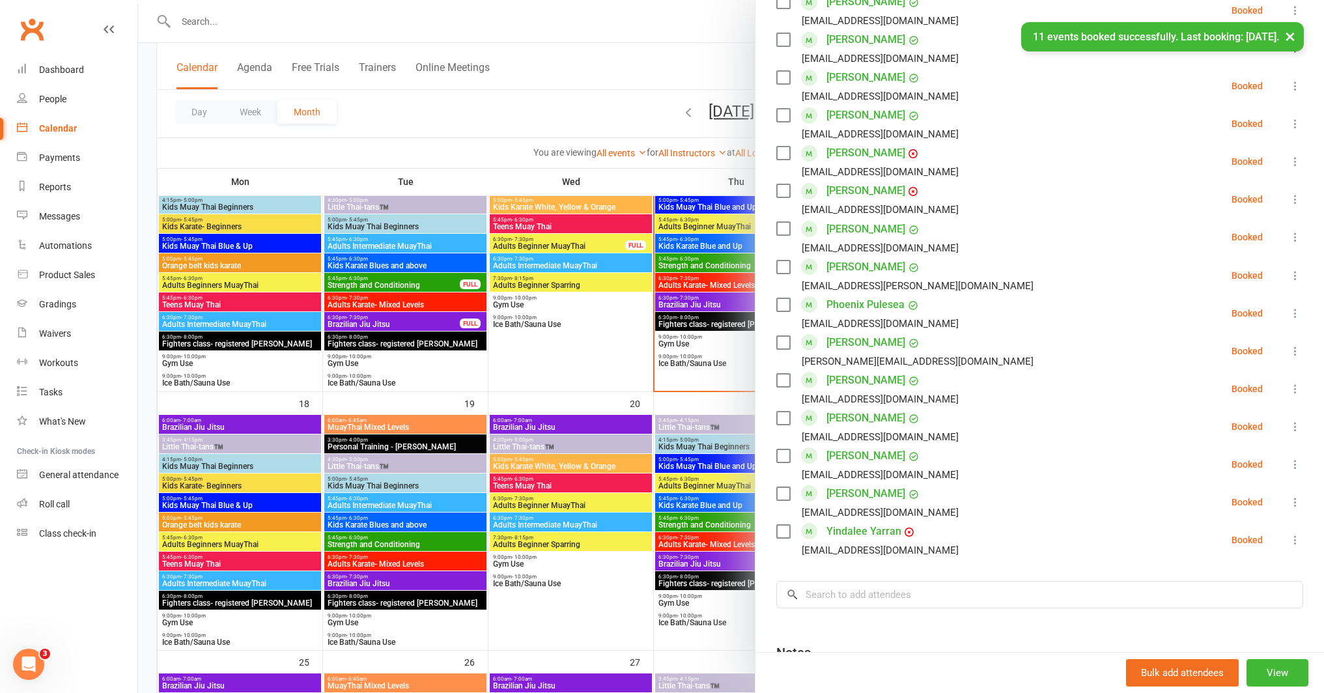
click at [861, 531] on link "Yindalee Yarran" at bounding box center [863, 531] width 75 height 21
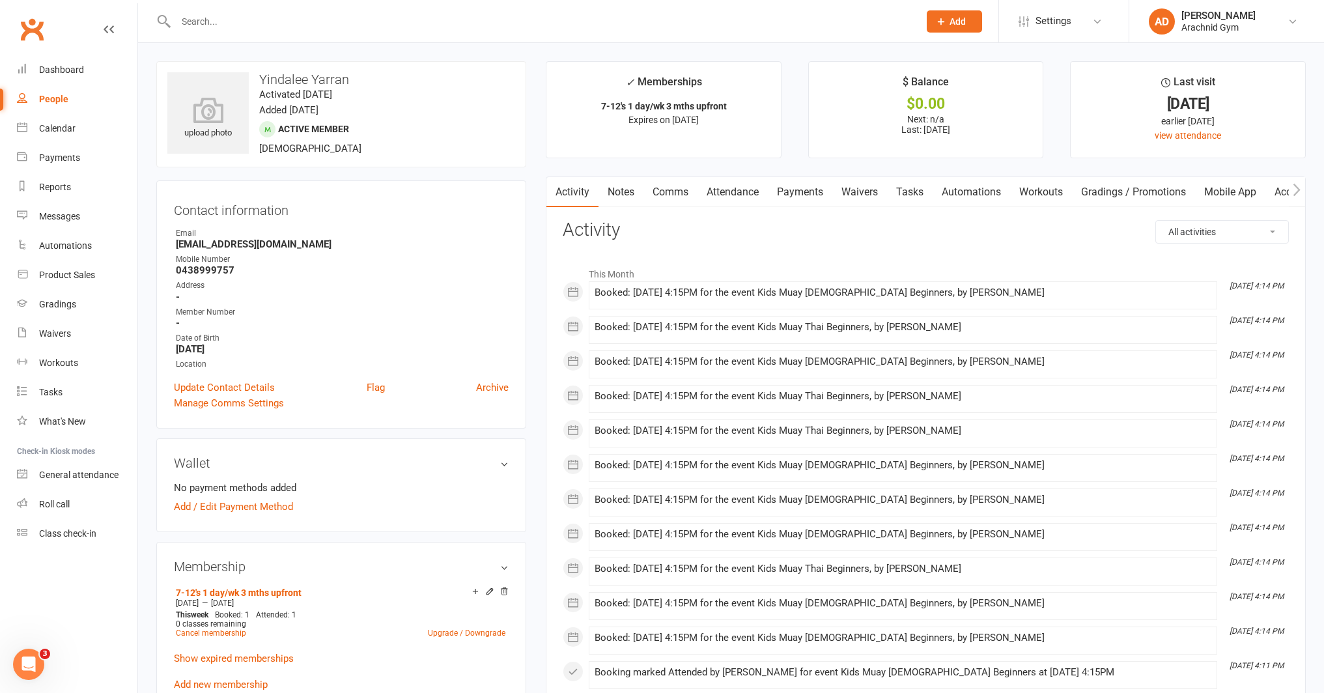
click at [778, 187] on link "Payments" at bounding box center [800, 192] width 64 height 30
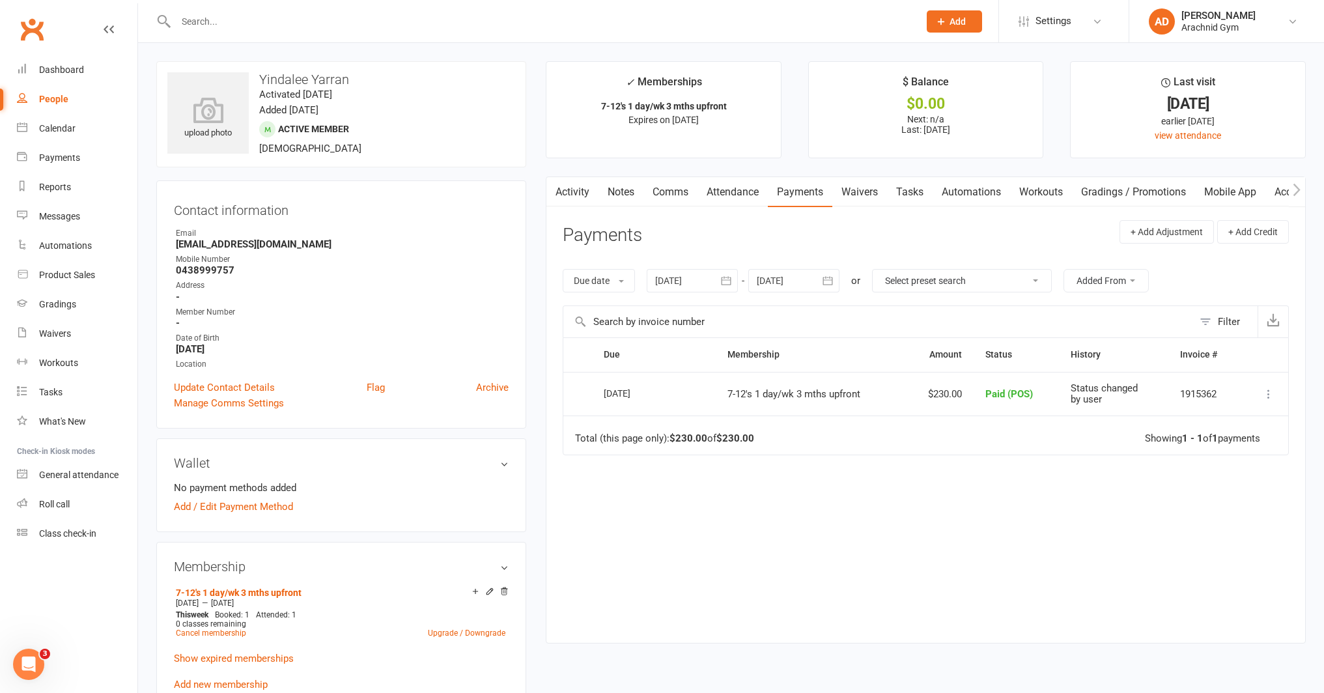
click at [732, 281] on icon "button" at bounding box center [725, 280] width 13 height 13
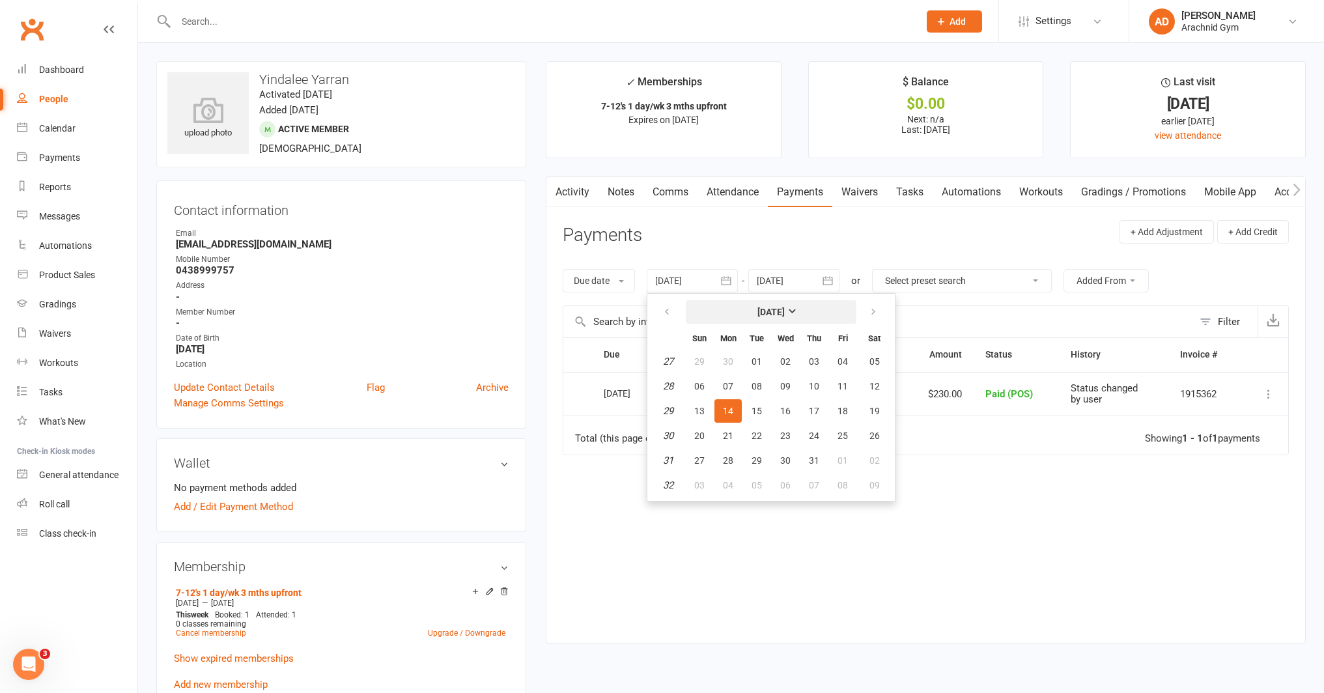
click at [746, 308] on button "[DATE]" at bounding box center [771, 311] width 171 height 23
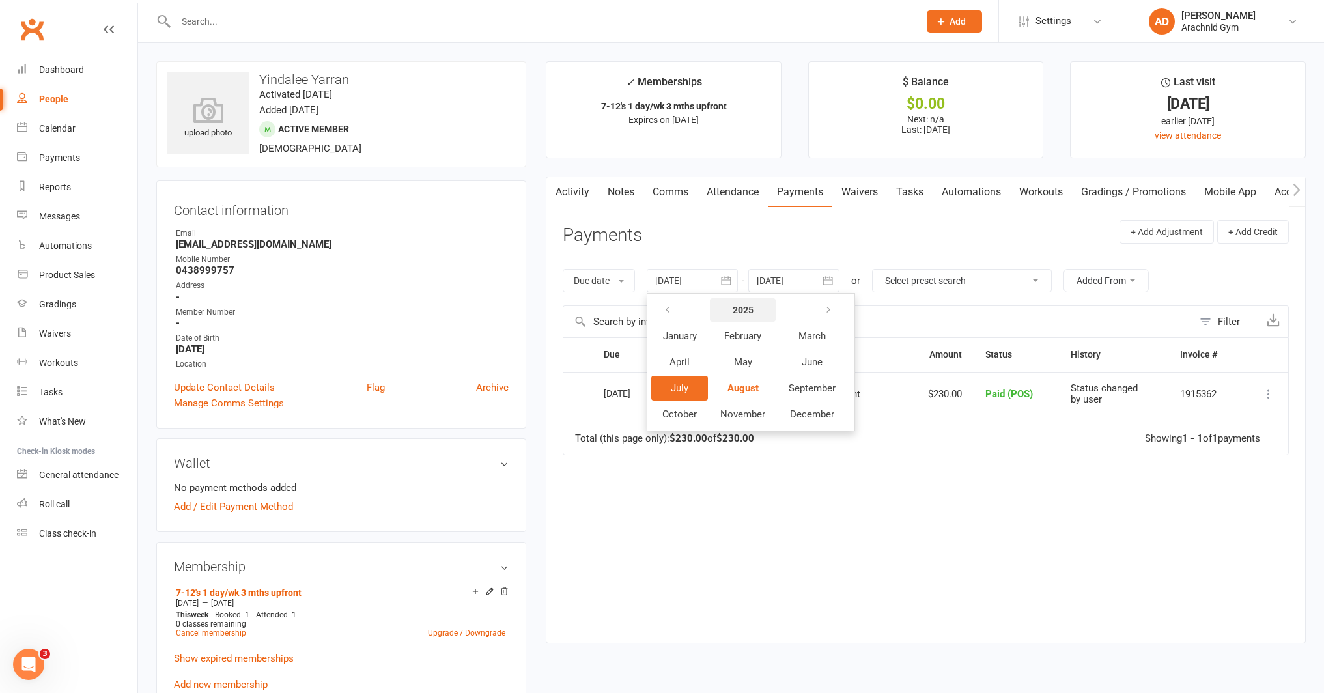
click at [757, 311] on button "2025" at bounding box center [743, 309] width 66 height 23
click at [760, 337] on span "2023" at bounding box center [761, 336] width 21 height 12
click at [693, 336] on span "January" at bounding box center [680, 336] width 34 height 12
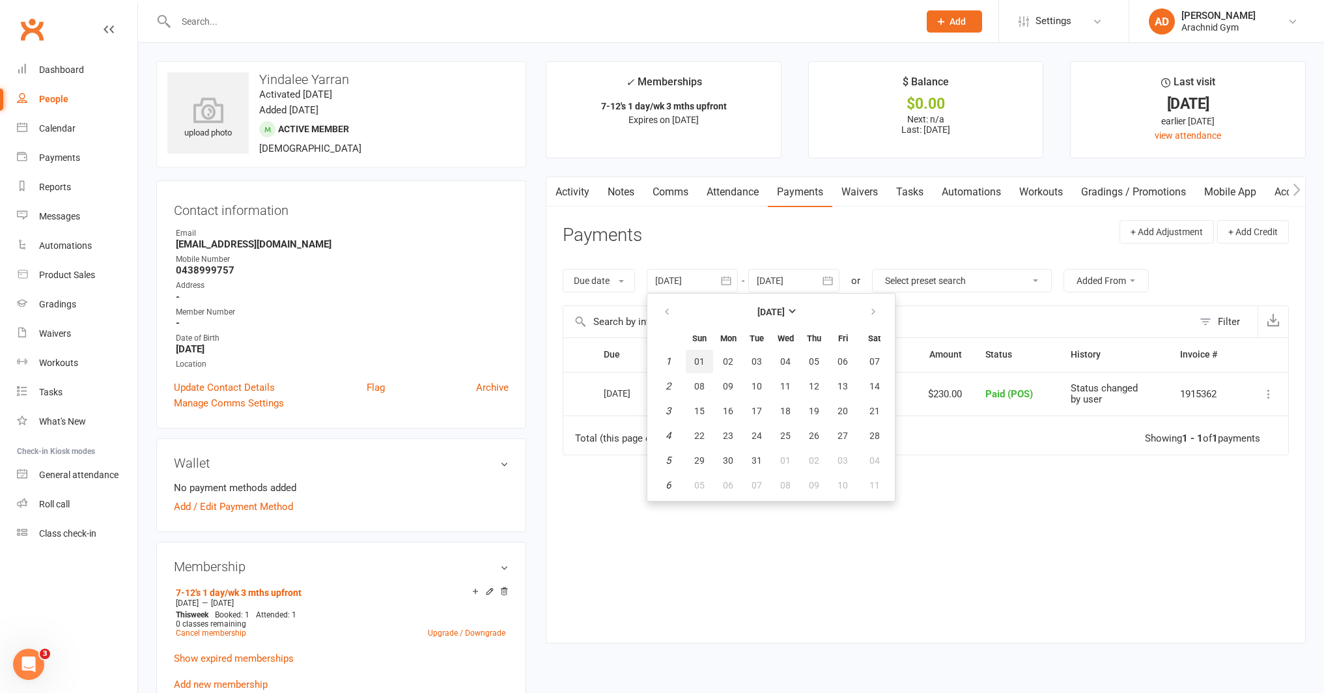
click at [700, 362] on span "01" at bounding box center [699, 361] width 10 height 10
type input "[DATE]"
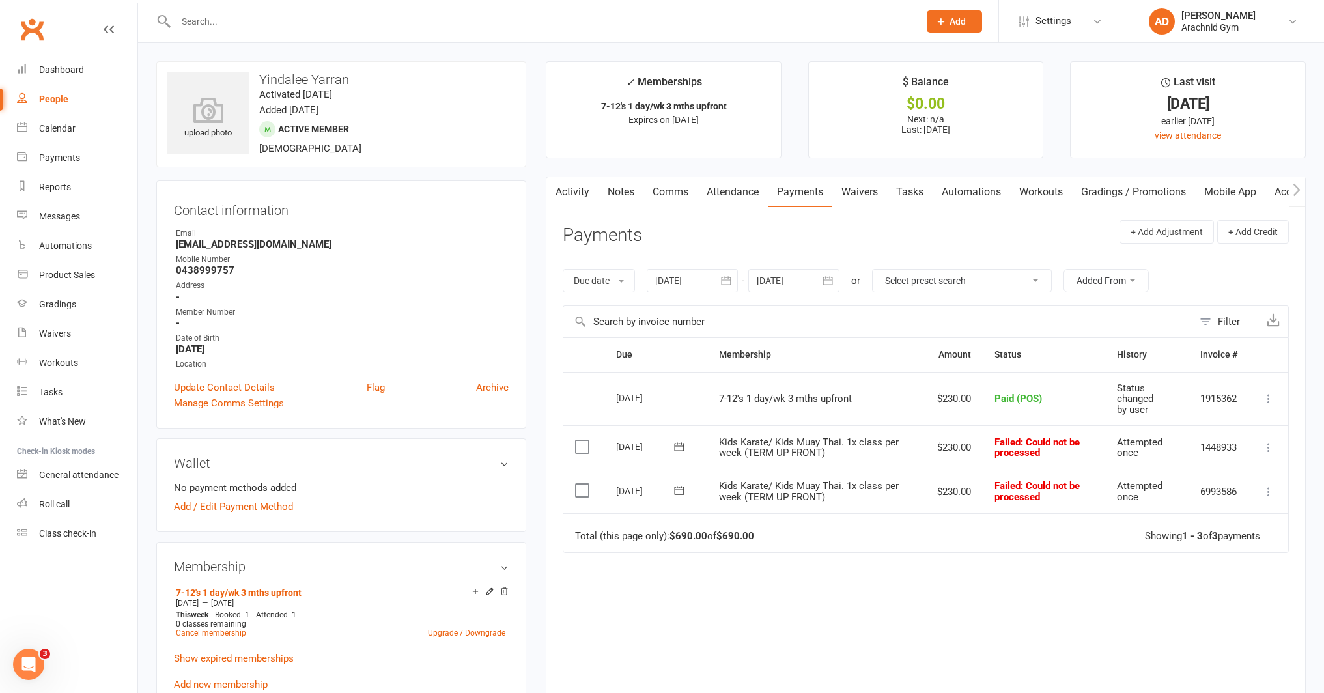
click at [1266, 446] on icon at bounding box center [1268, 447] width 13 height 13
click at [1220, 521] on link "Mark as Paid (Other)" at bounding box center [1210, 525] width 129 height 26
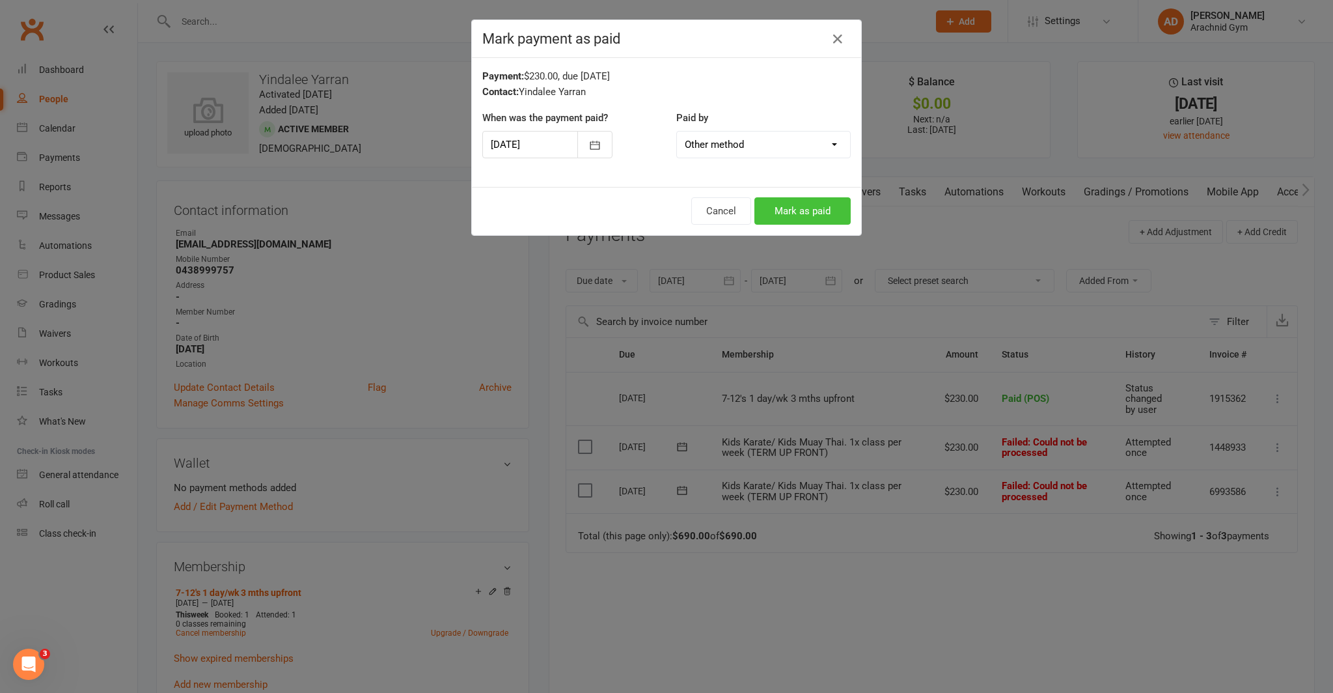
click at [786, 211] on button "Mark as paid" at bounding box center [803, 210] width 96 height 27
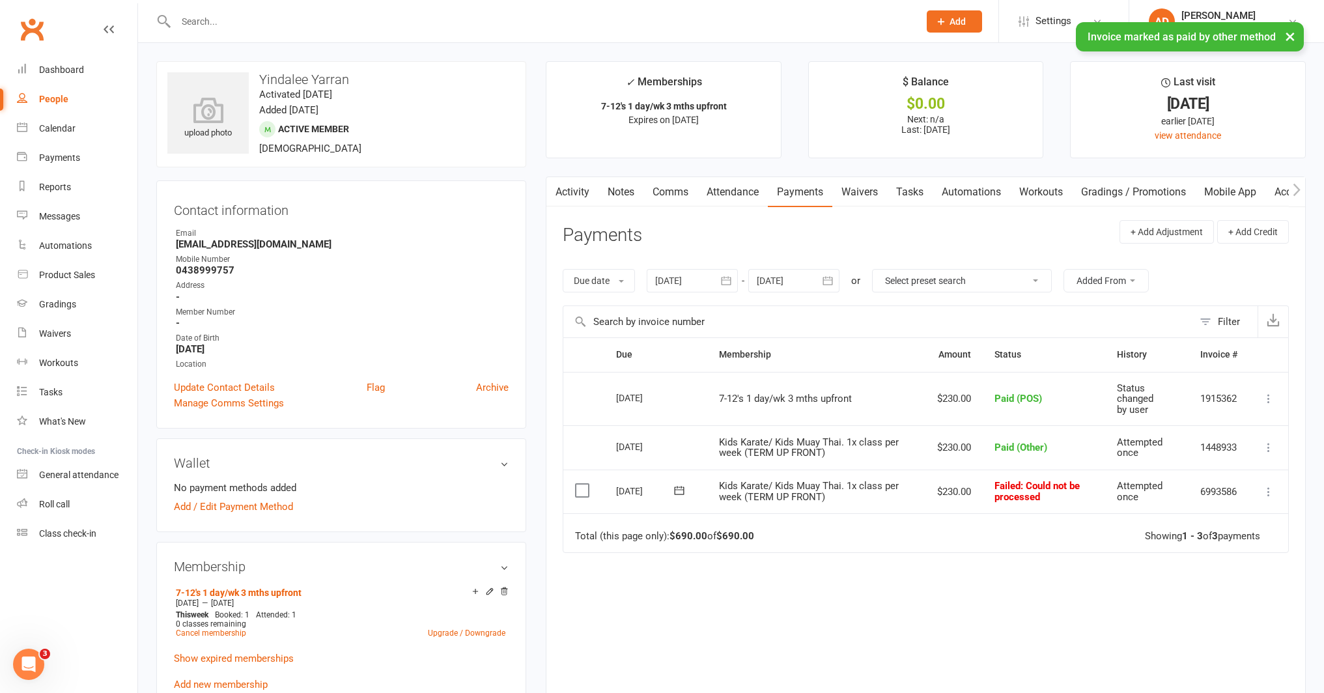
click at [1266, 486] on icon at bounding box center [1268, 491] width 13 height 13
click at [1214, 563] on link "Mark as Paid (Other)" at bounding box center [1210, 569] width 129 height 26
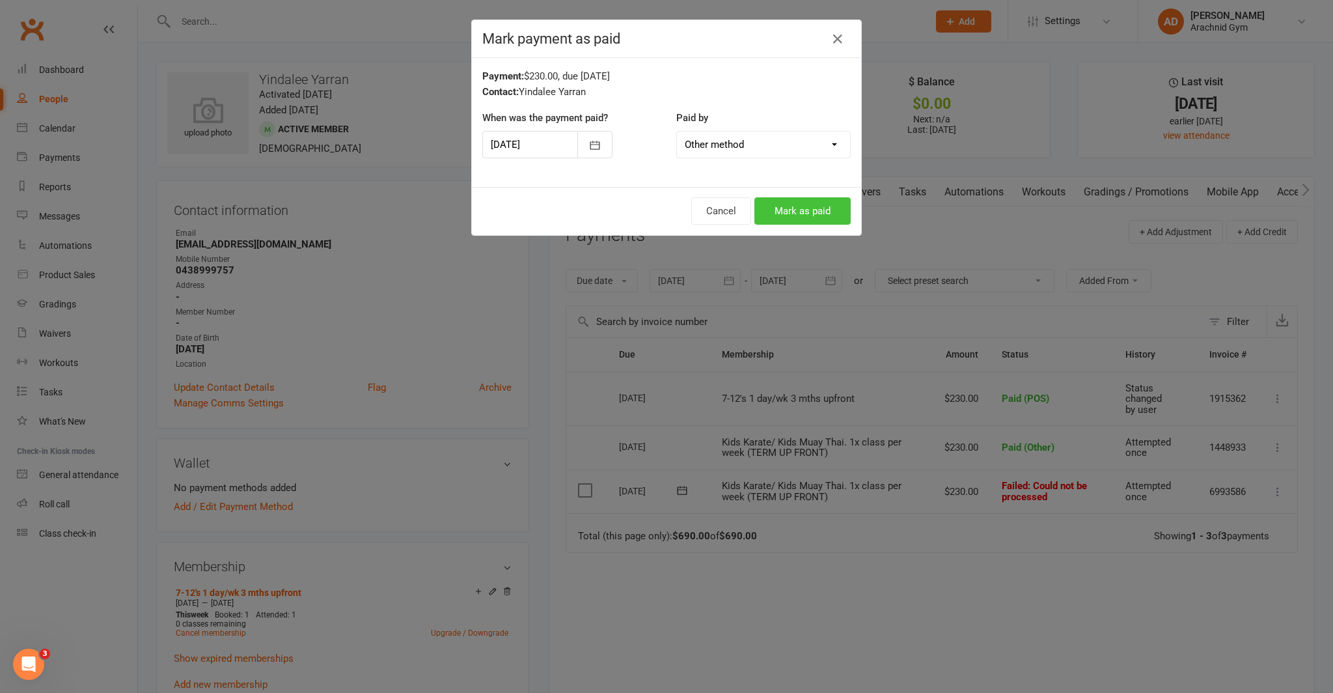
click at [777, 209] on button "Mark as paid" at bounding box center [803, 210] width 96 height 27
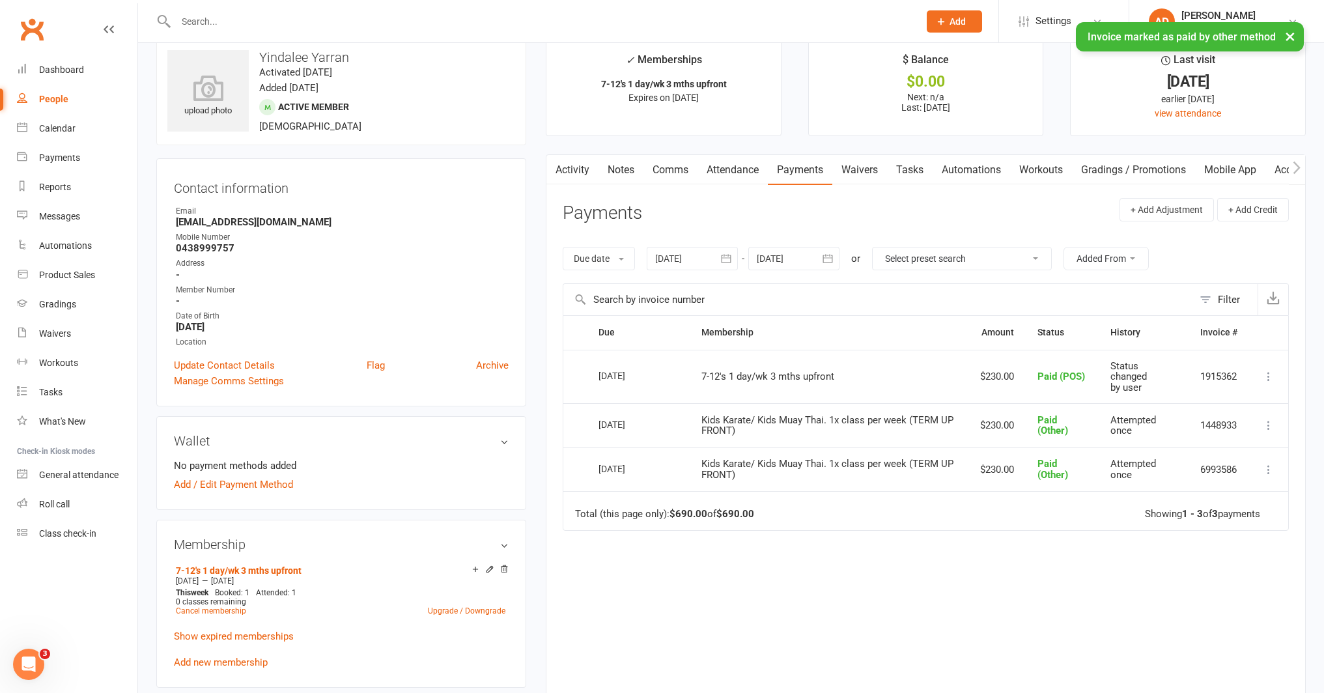
scroll to position [24, 0]
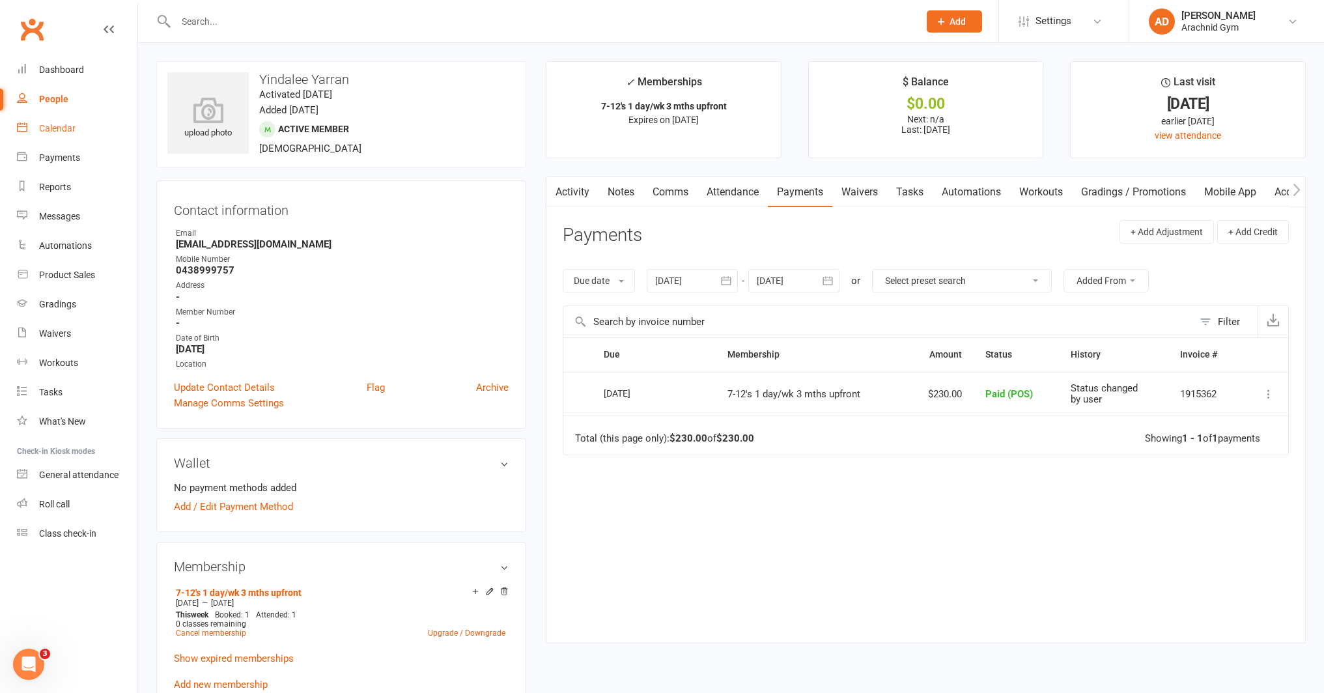
click at [67, 128] on div "Calendar" at bounding box center [57, 128] width 36 height 10
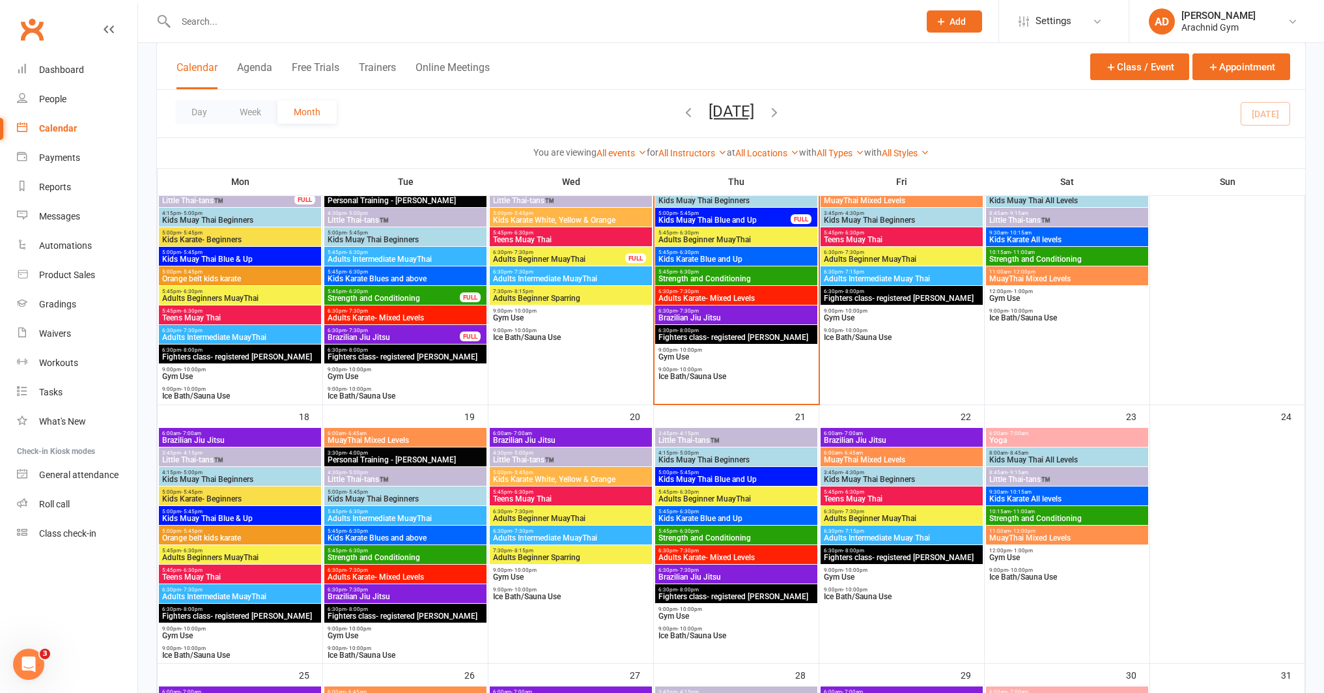
scroll to position [654, 0]
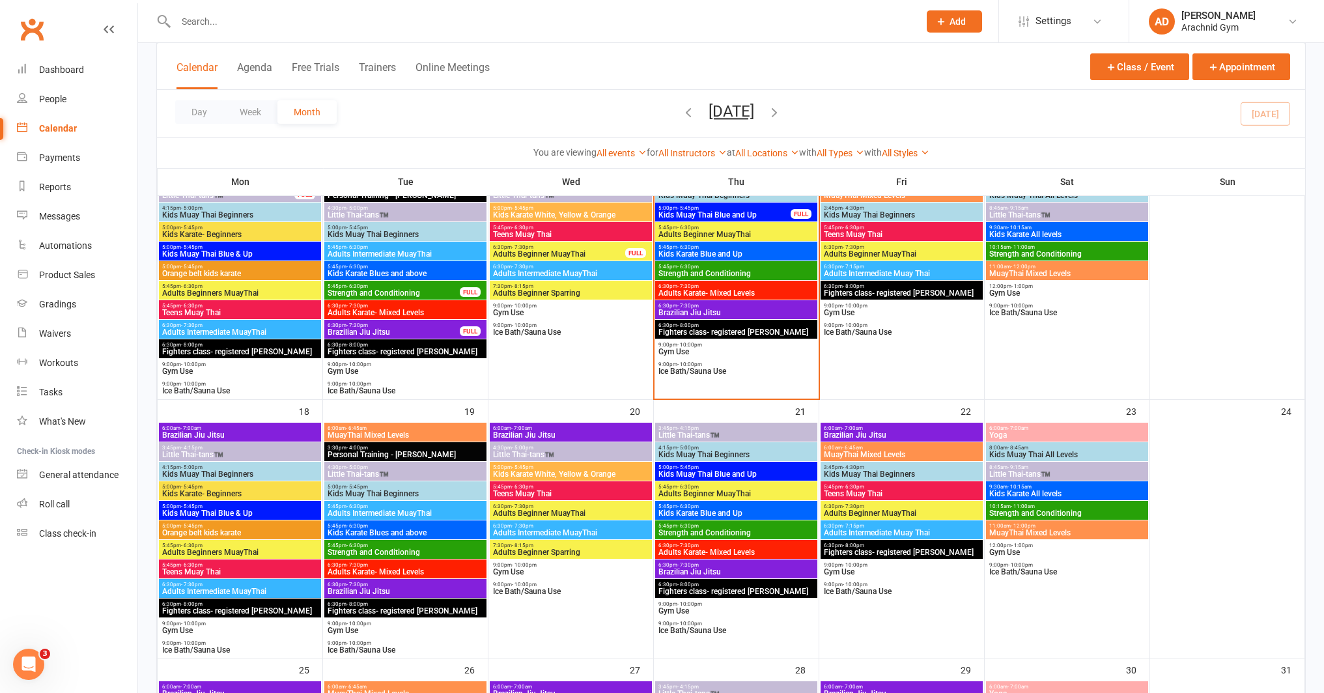
click at [727, 451] on span "Kids Muay Thai Beginners" at bounding box center [736, 455] width 157 height 8
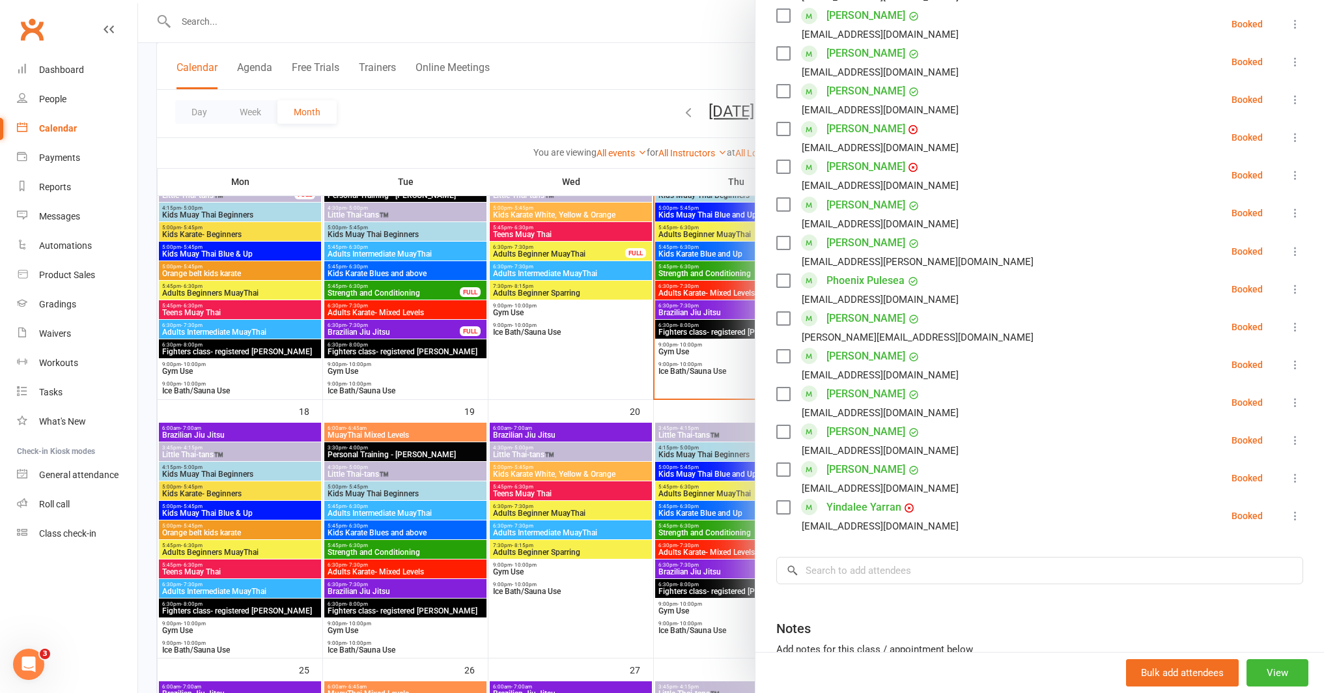
scroll to position [615, 0]
click at [901, 507] on span at bounding box center [907, 507] width 13 height 12
click at [905, 505] on icon at bounding box center [909, 507] width 8 height 8
click at [876, 506] on link "Yindalee Yarran" at bounding box center [863, 506] width 75 height 21
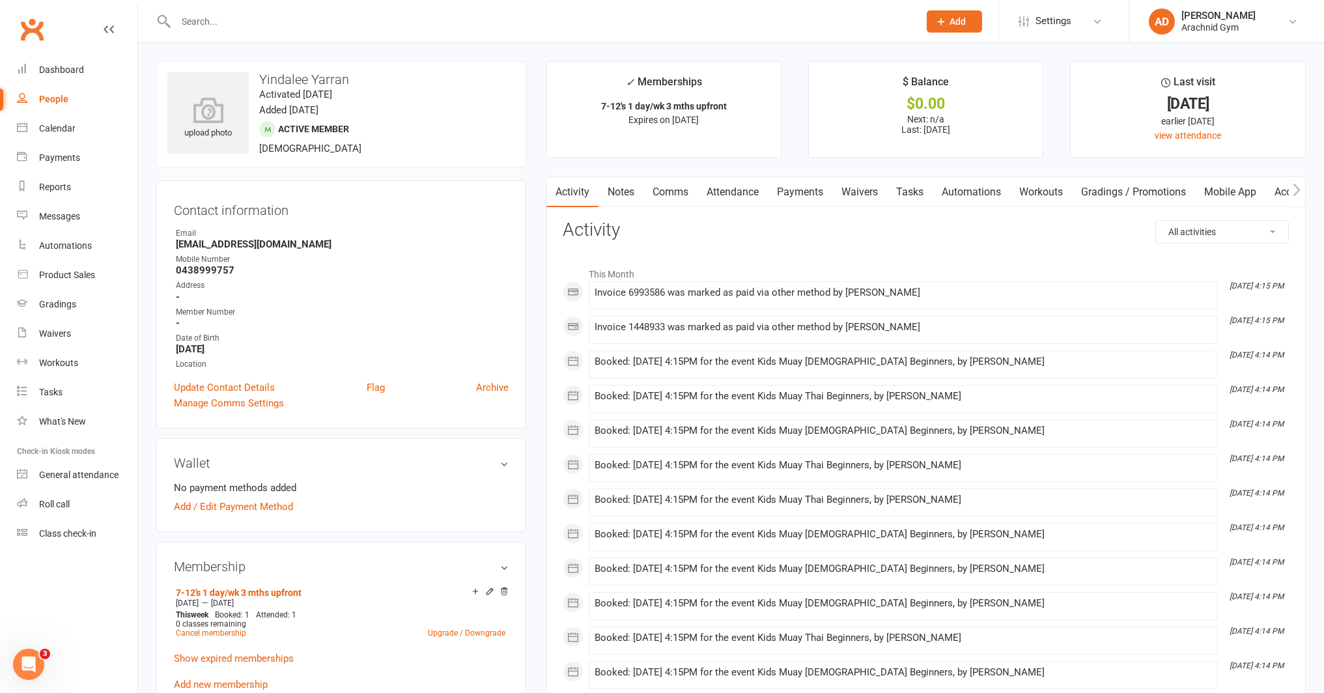
click at [799, 192] on link "Payments" at bounding box center [800, 192] width 64 height 30
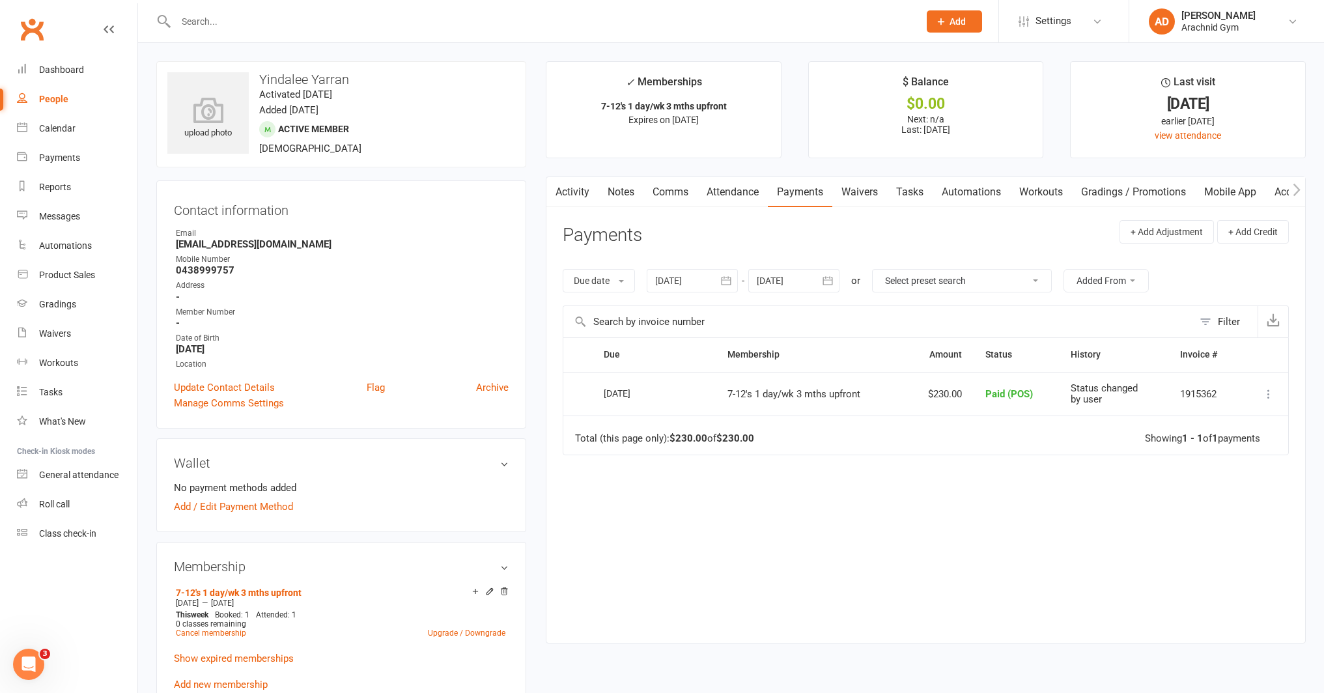
click at [714, 287] on div at bounding box center [691, 280] width 91 height 23
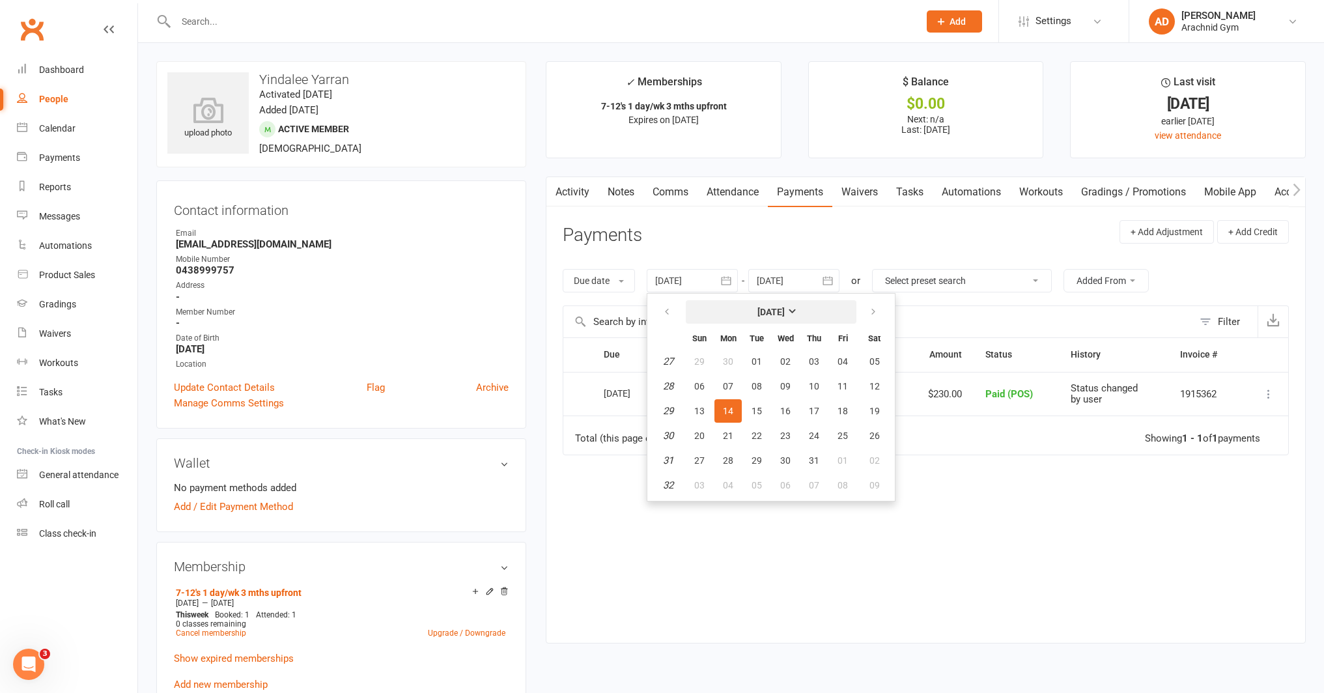
click at [752, 314] on button "[DATE]" at bounding box center [771, 311] width 171 height 23
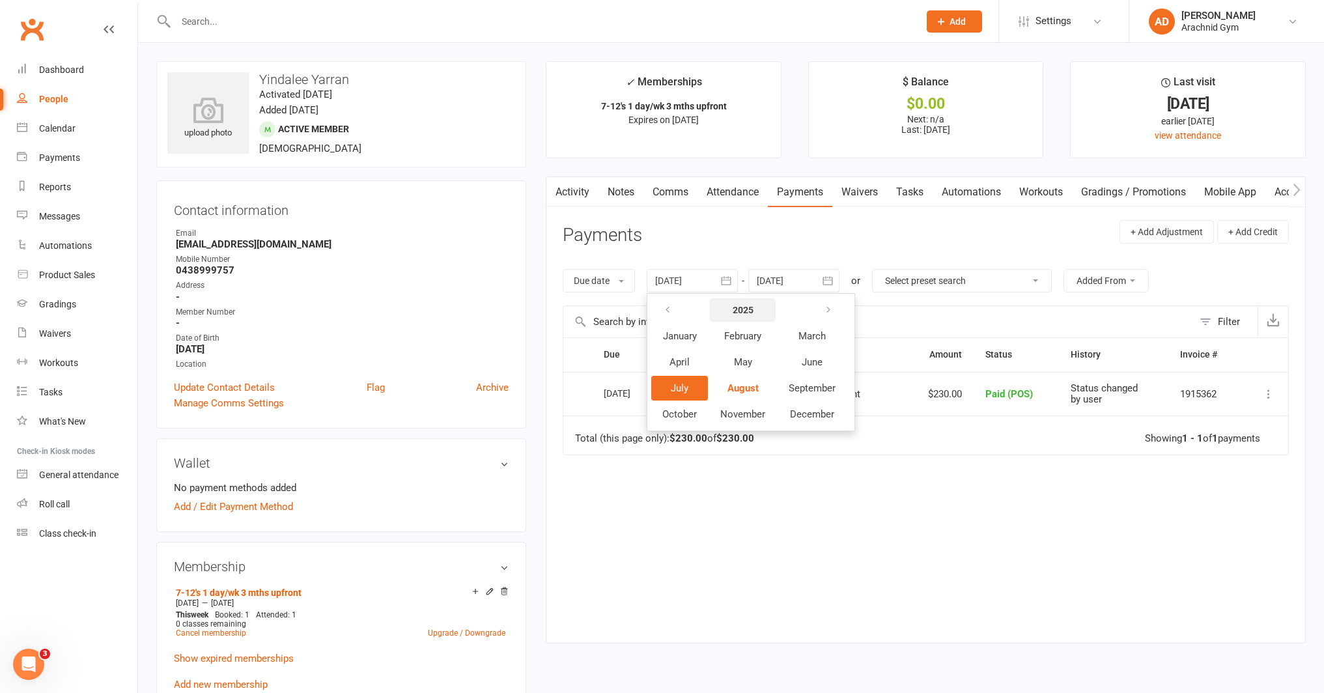
click at [760, 315] on button "2025" at bounding box center [743, 309] width 66 height 23
click at [681, 338] on span "2021" at bounding box center [672, 336] width 21 height 12
click at [693, 338] on span "January" at bounding box center [680, 336] width 34 height 12
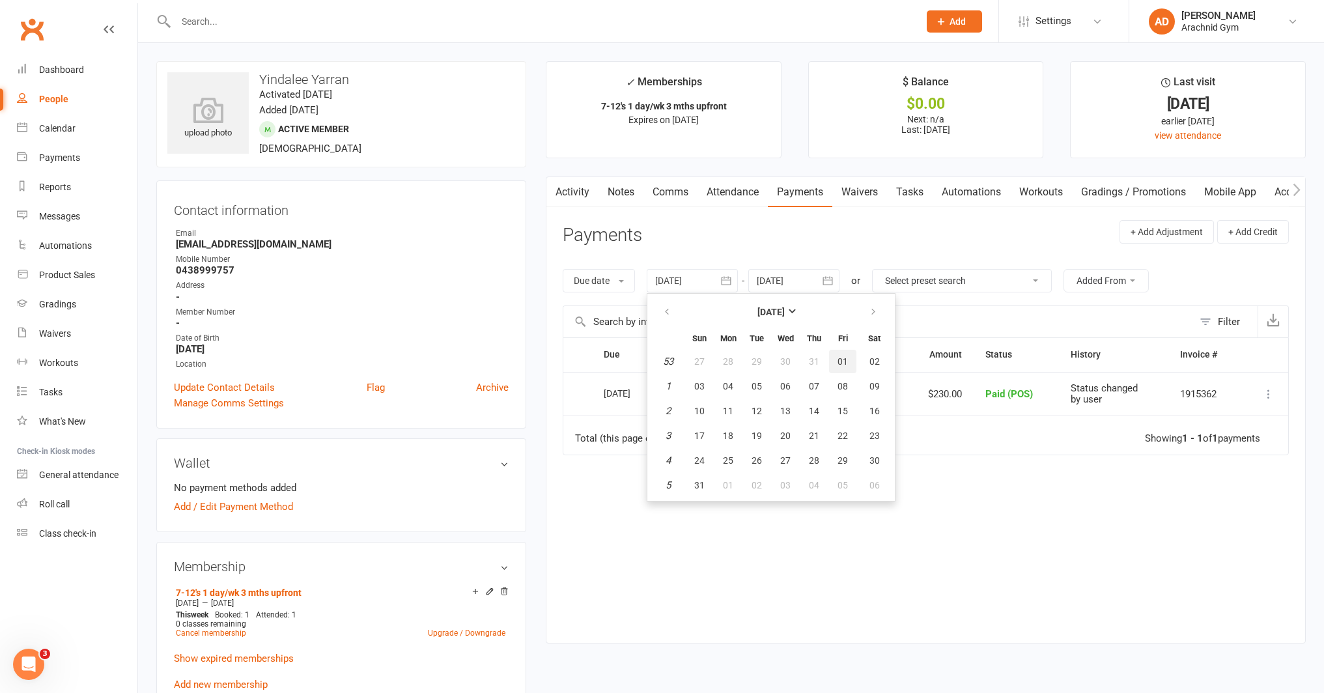
click at [842, 361] on span "01" at bounding box center [842, 361] width 10 height 10
type input "[DATE]"
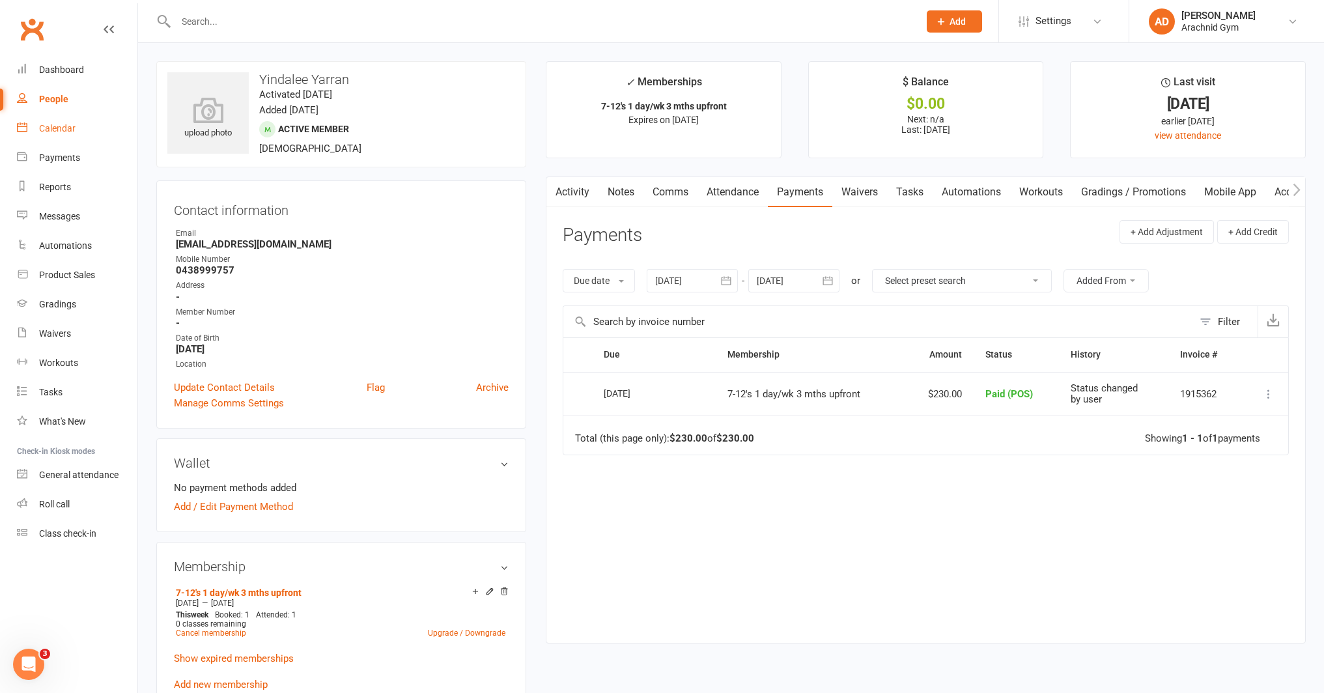
click at [62, 135] on link "Calendar" at bounding box center [77, 128] width 120 height 29
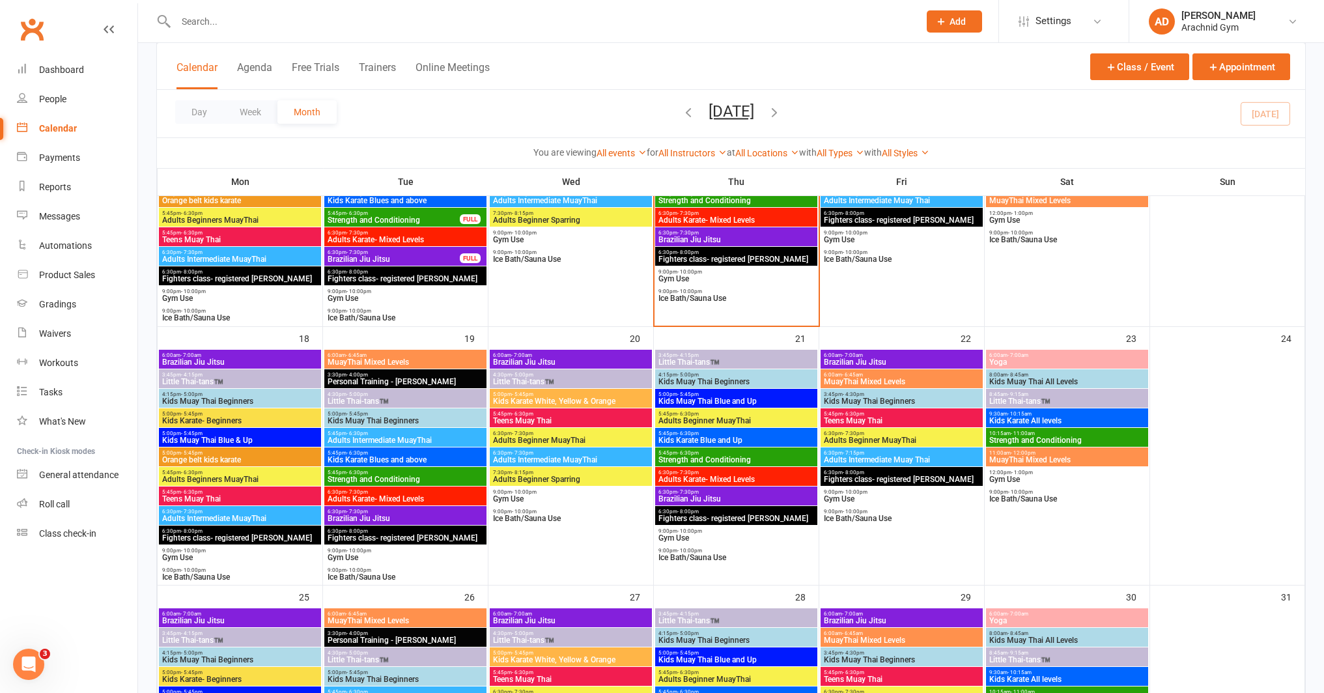
scroll to position [727, 0]
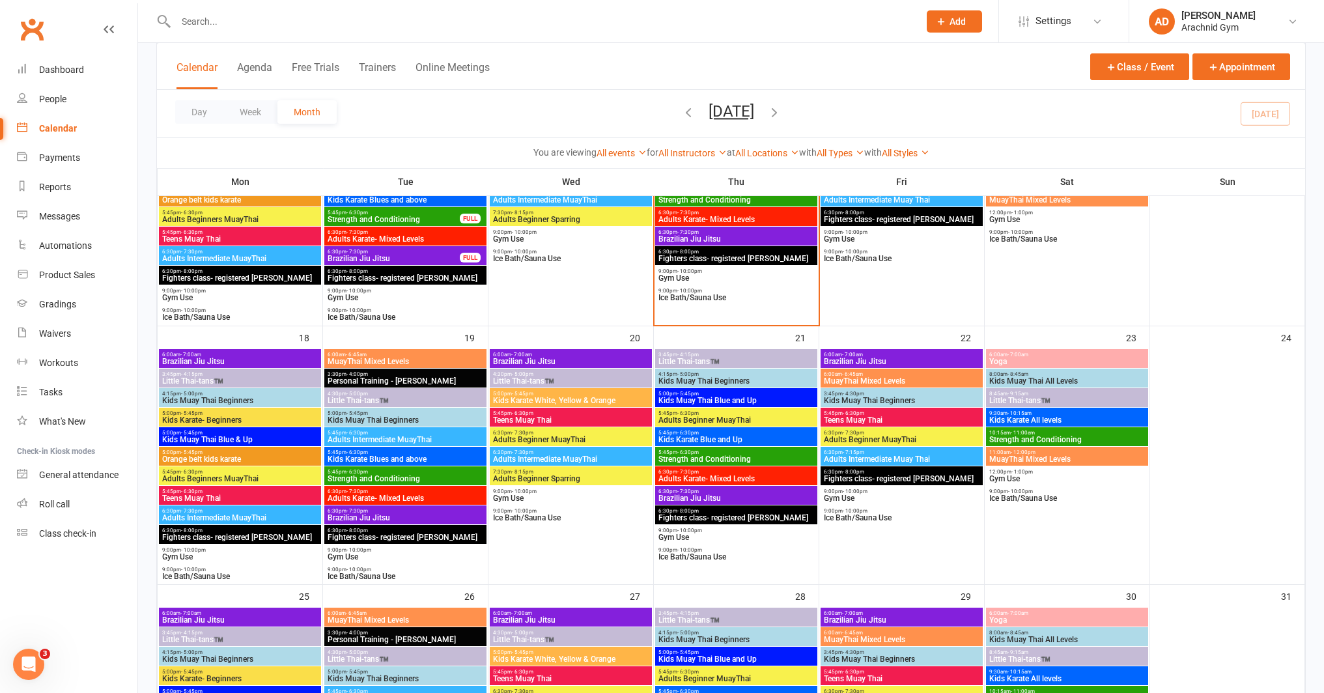
click at [736, 383] on span "Kids Muay Thai Beginners" at bounding box center [736, 381] width 157 height 8
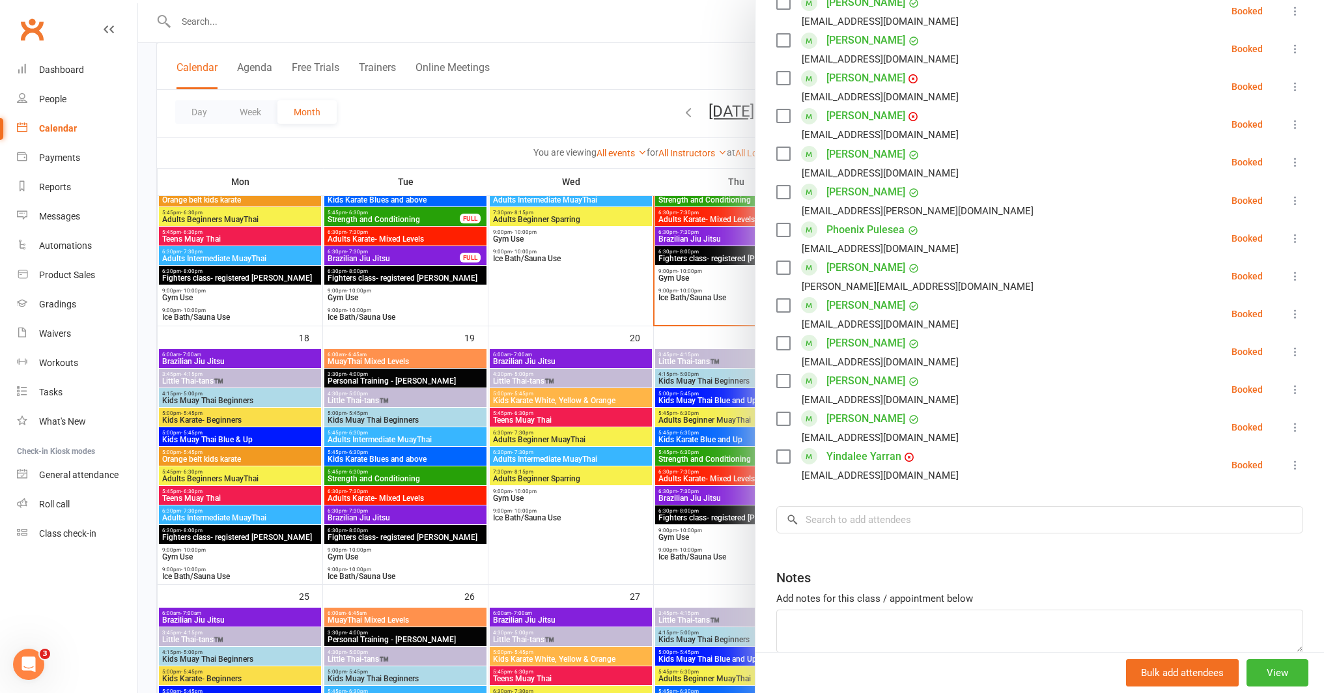
scroll to position [691, 0]
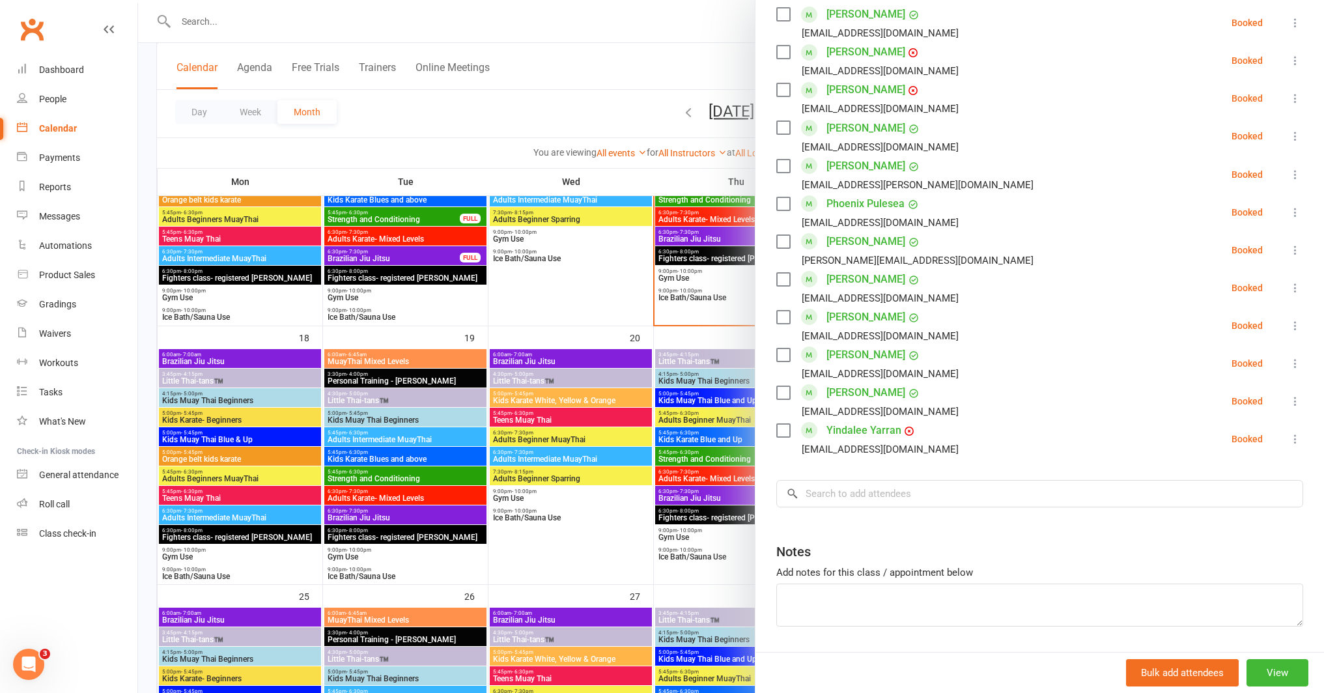
click at [150, 72] on div at bounding box center [731, 346] width 1186 height 693
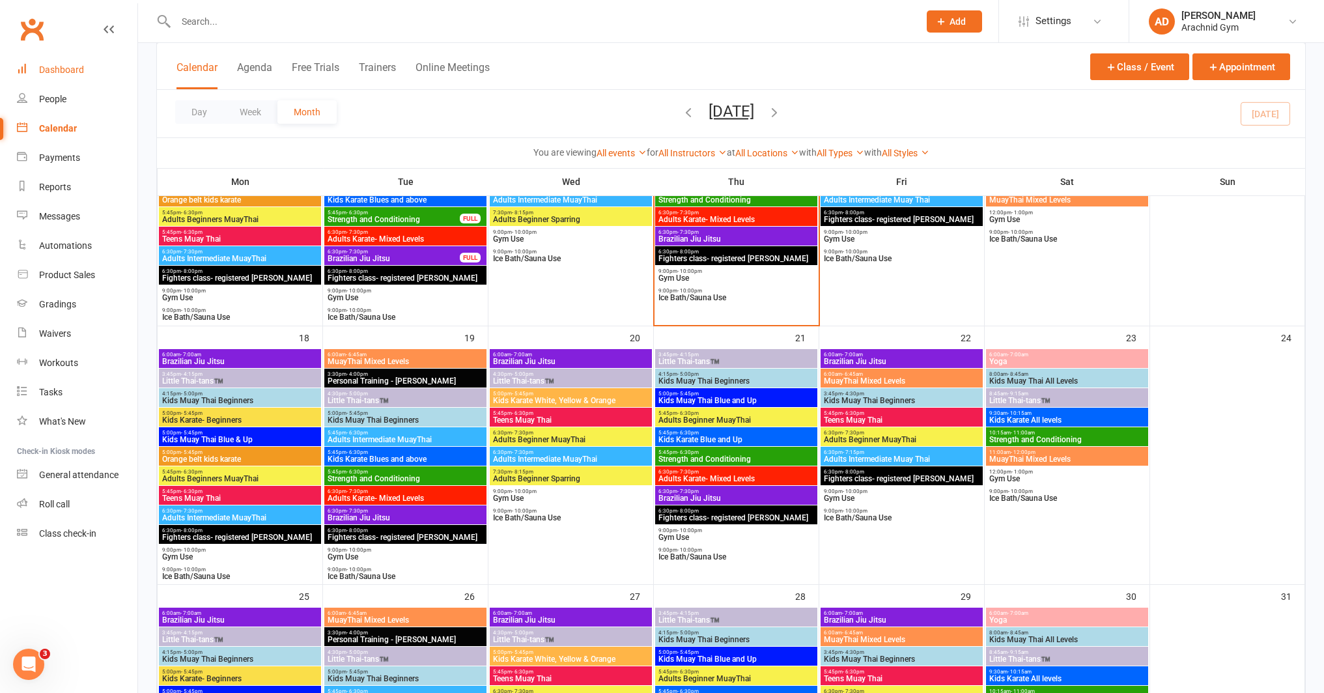
click at [74, 64] on div "Dashboard" at bounding box center [61, 69] width 45 height 10
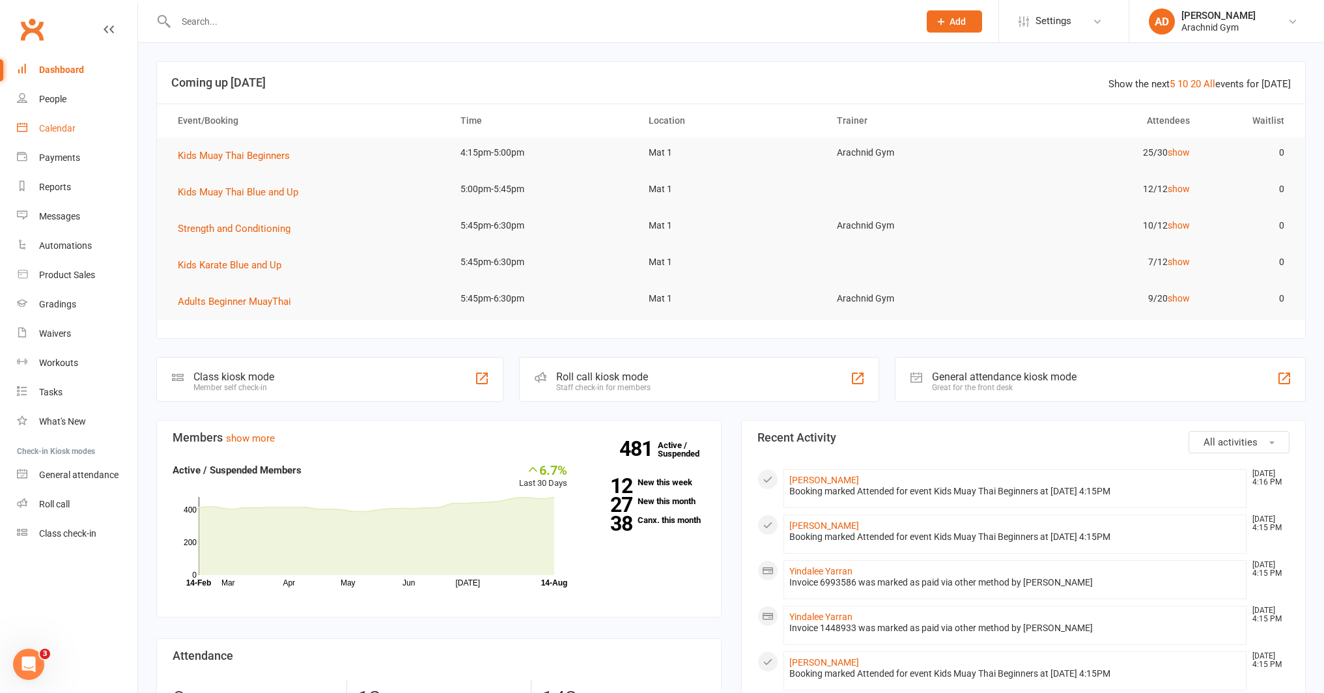
click at [70, 133] on link "Calendar" at bounding box center [77, 128] width 120 height 29
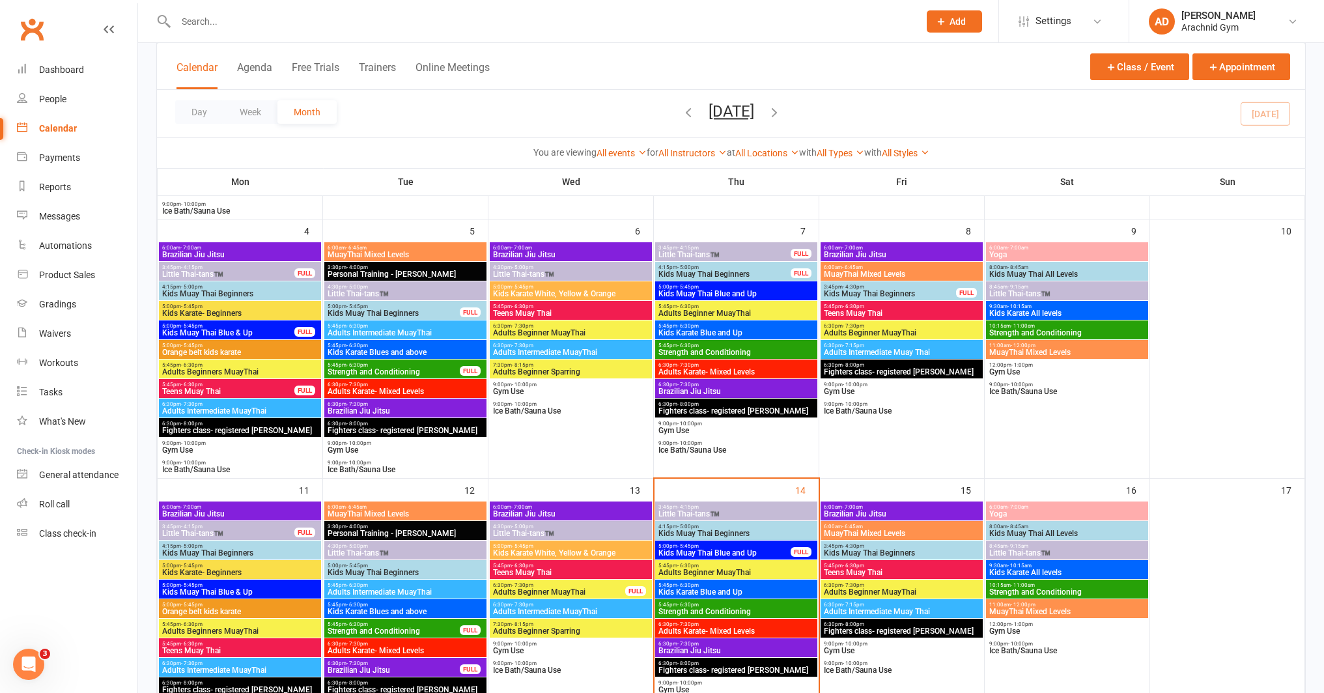
scroll to position [318, 0]
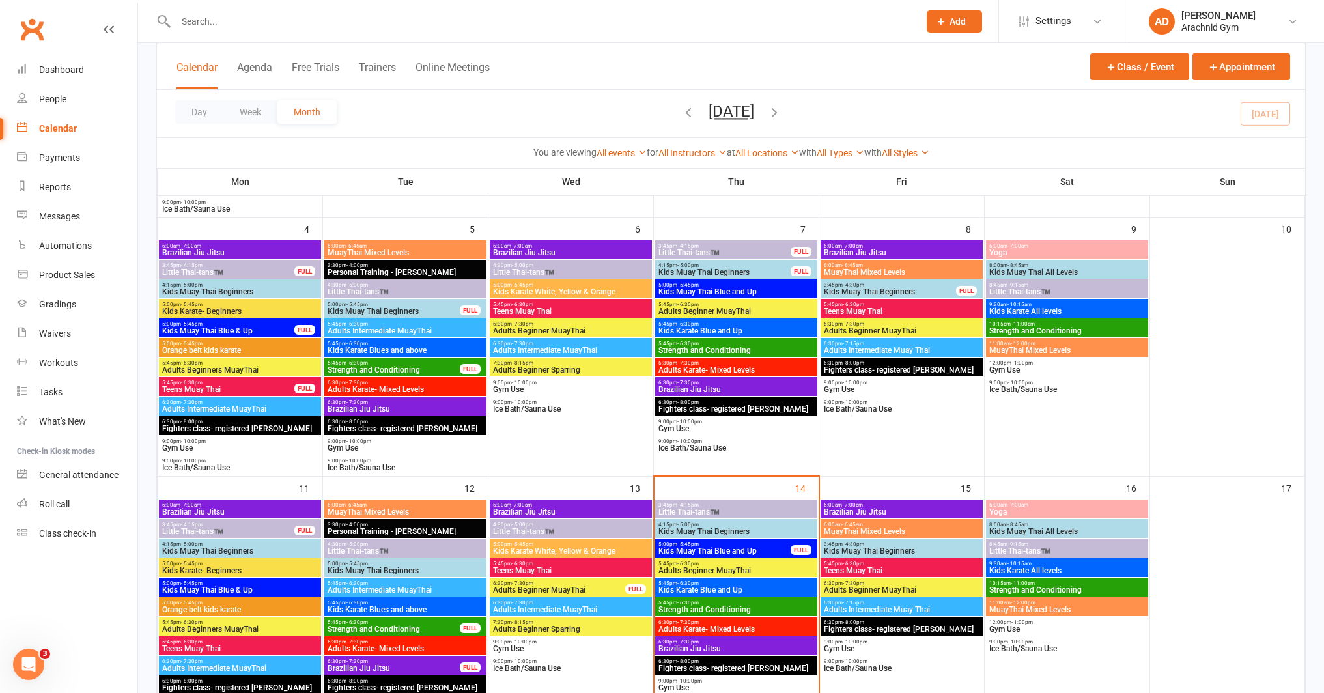
click at [256, 18] on input "text" at bounding box center [541, 21] width 738 height 18
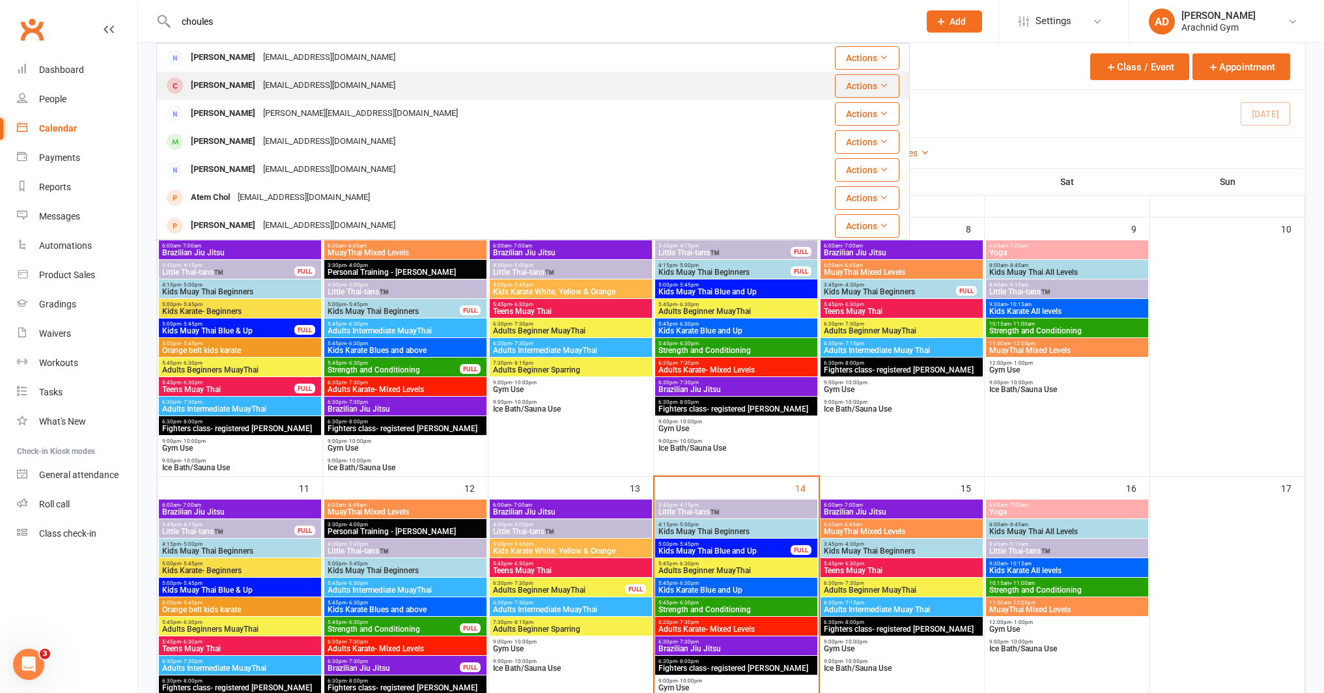
type input "choules"
click at [226, 88] on div "Archie Choules" at bounding box center [223, 85] width 72 height 19
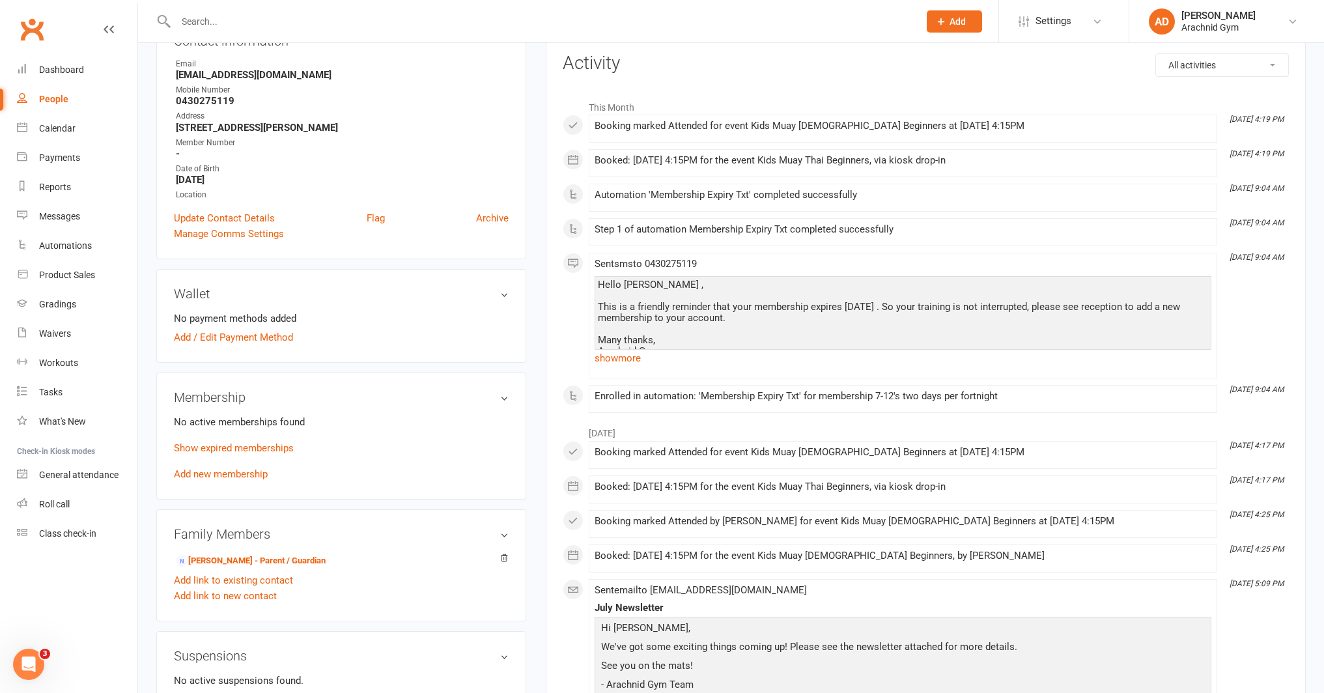
scroll to position [172, 0]
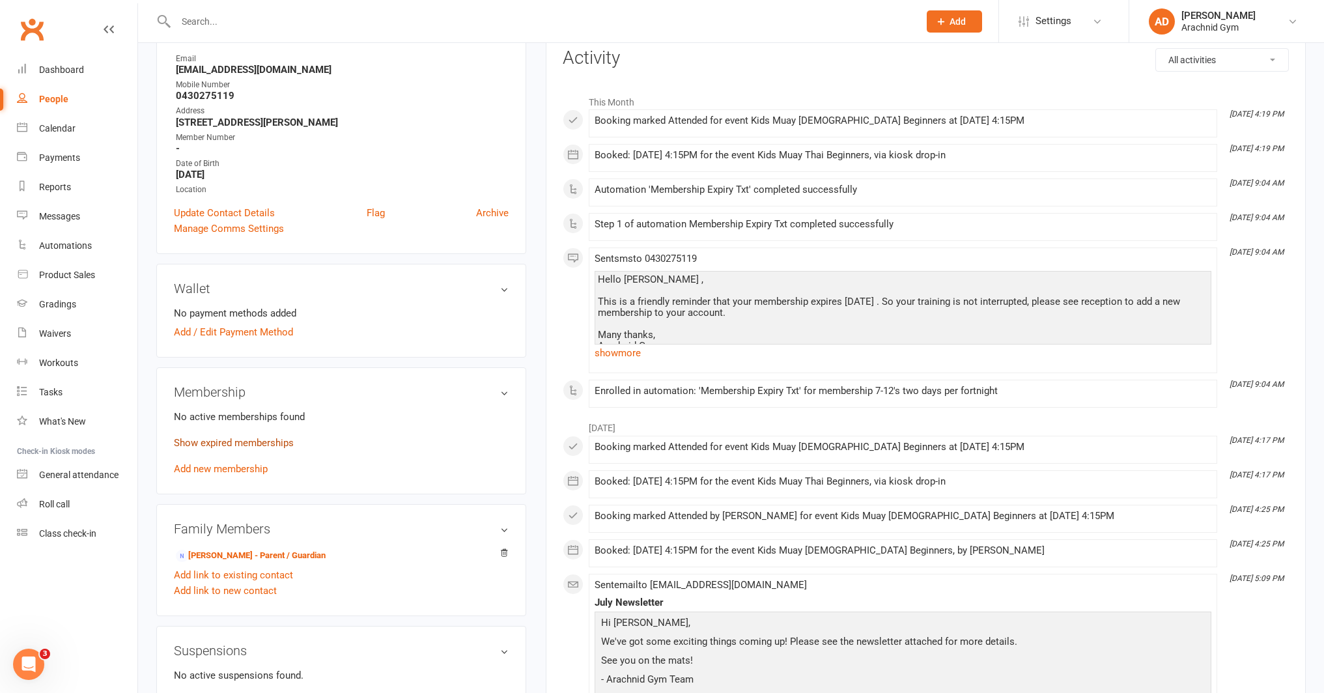
click at [261, 437] on link "Show expired memberships" at bounding box center [234, 443] width 120 height 12
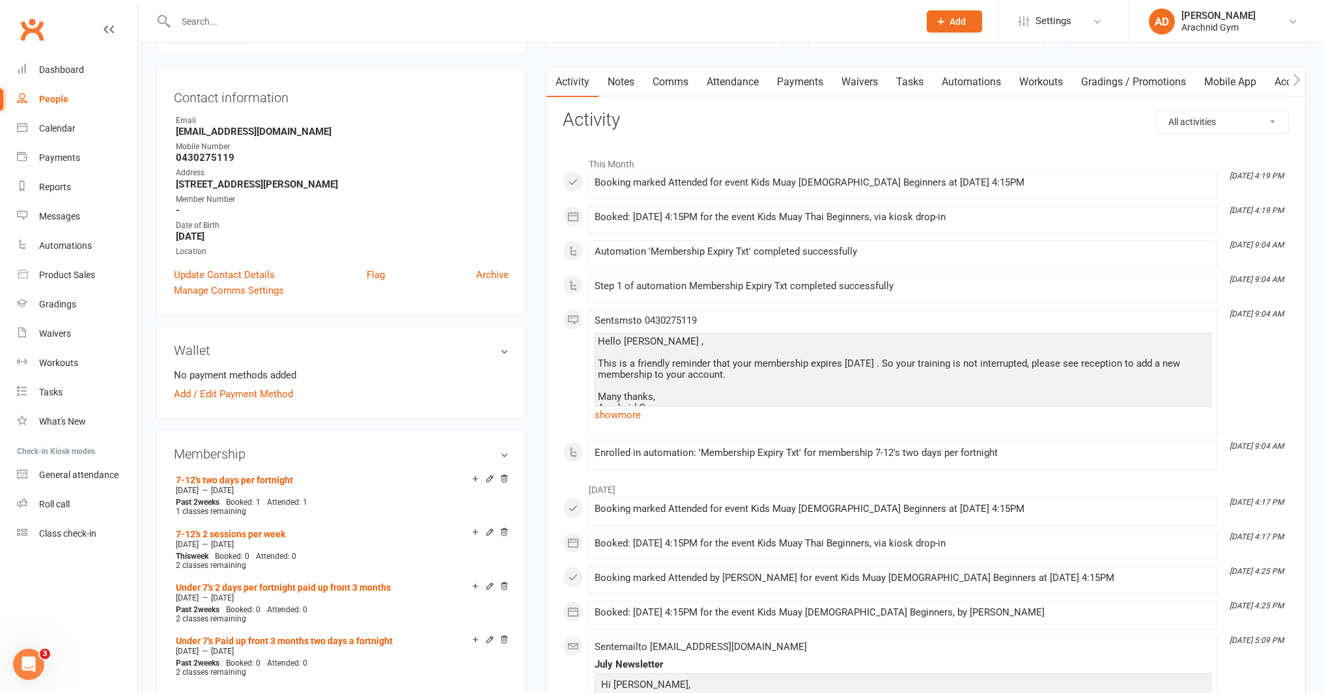
scroll to position [100, 0]
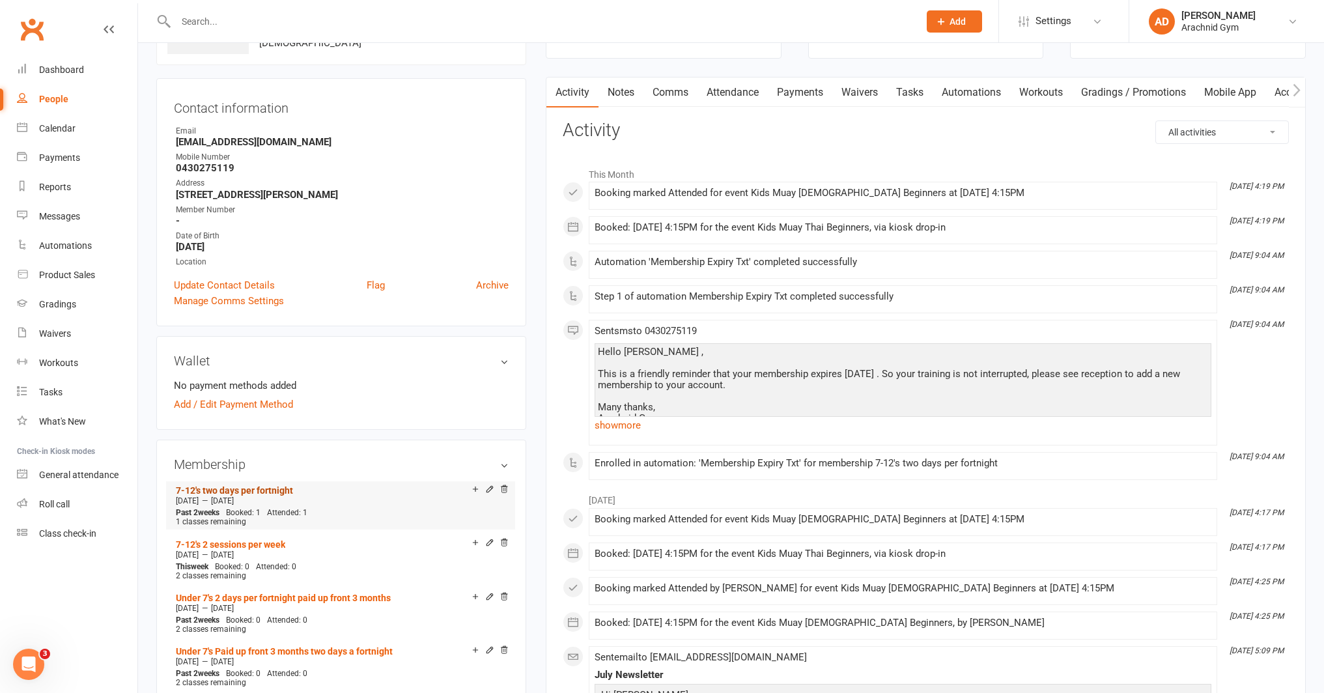
click at [279, 488] on link "7-12's two days per fortnight" at bounding box center [234, 490] width 117 height 10
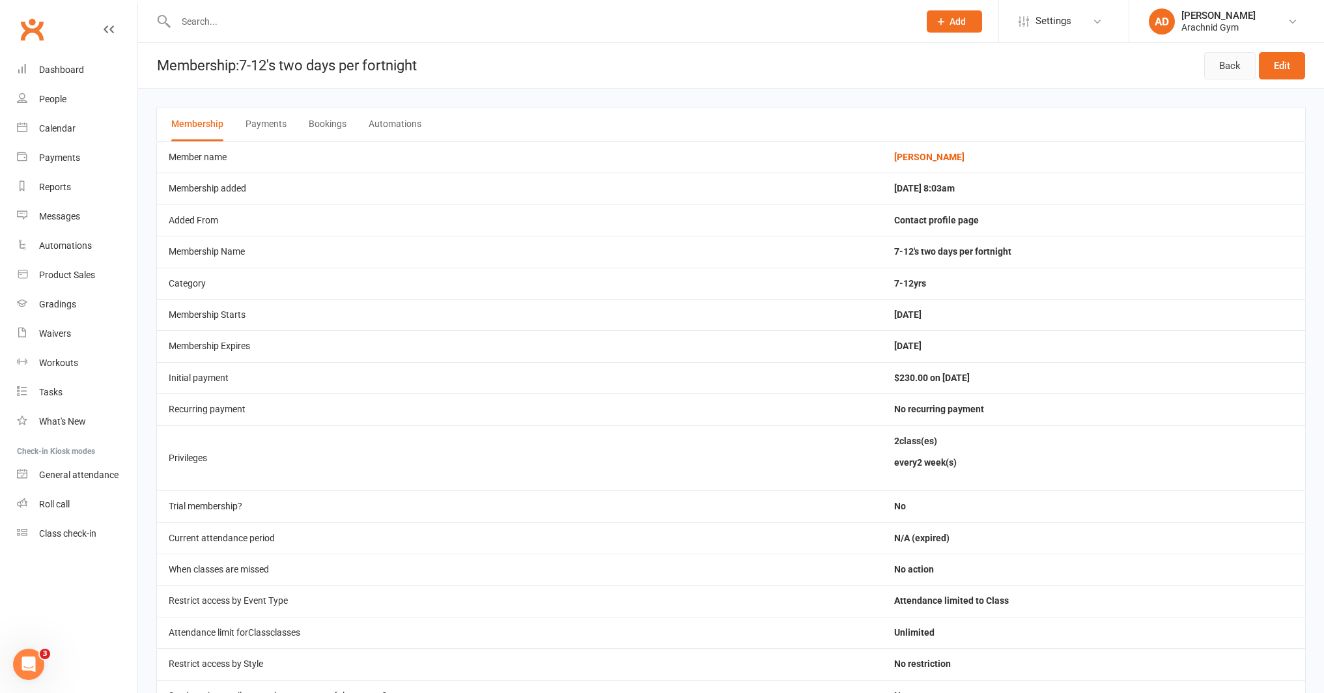
click at [1227, 73] on link "Back" at bounding box center [1229, 65] width 51 height 27
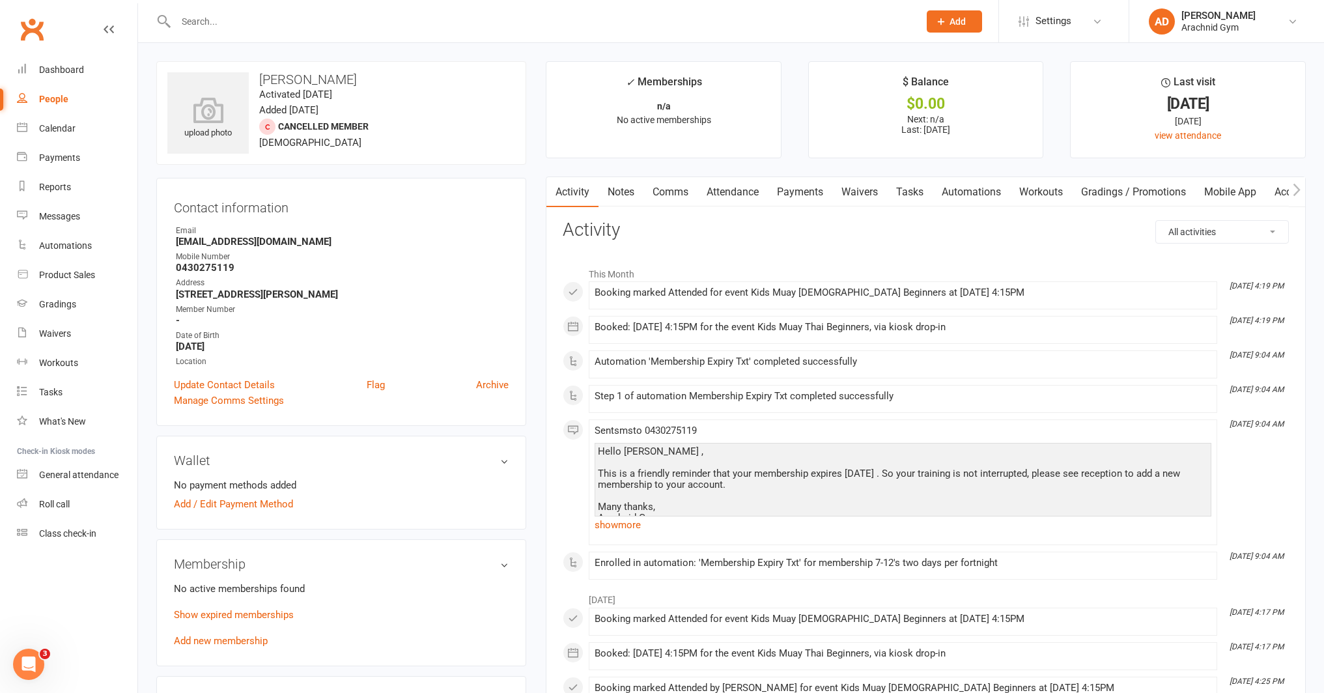
click at [803, 195] on link "Payments" at bounding box center [800, 192] width 64 height 30
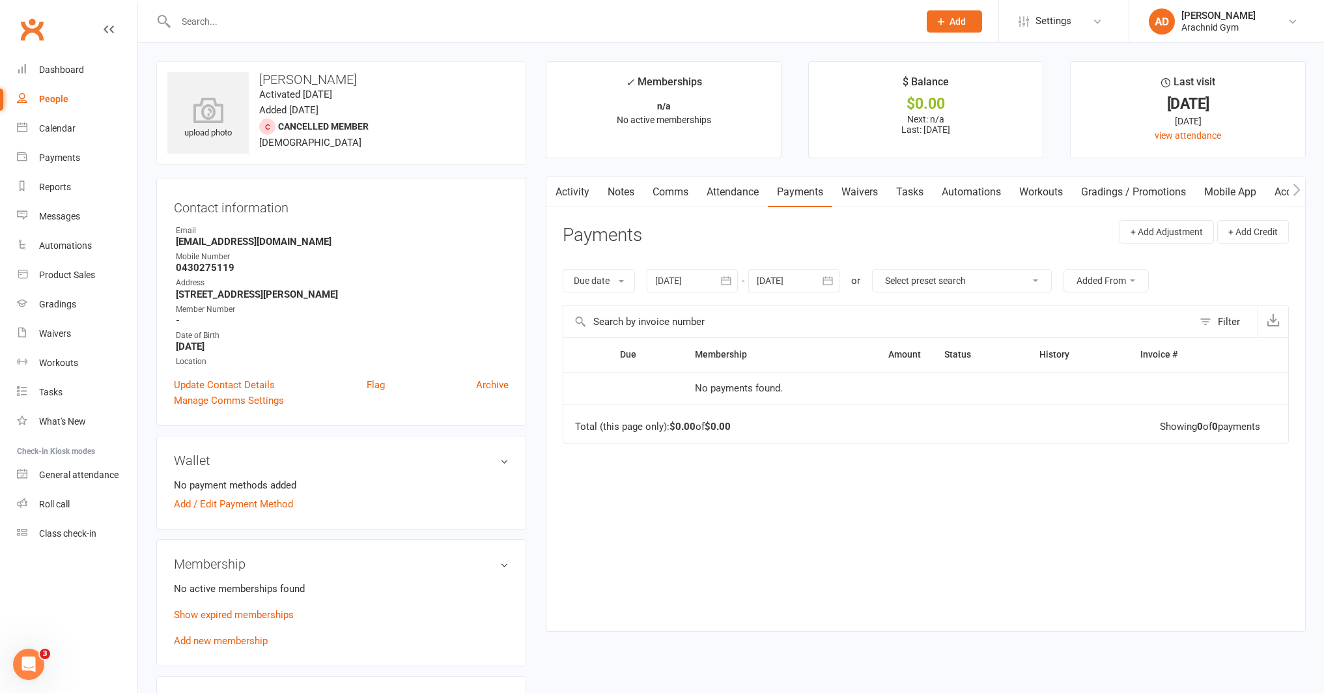
click at [728, 285] on icon "button" at bounding box center [725, 280] width 13 height 13
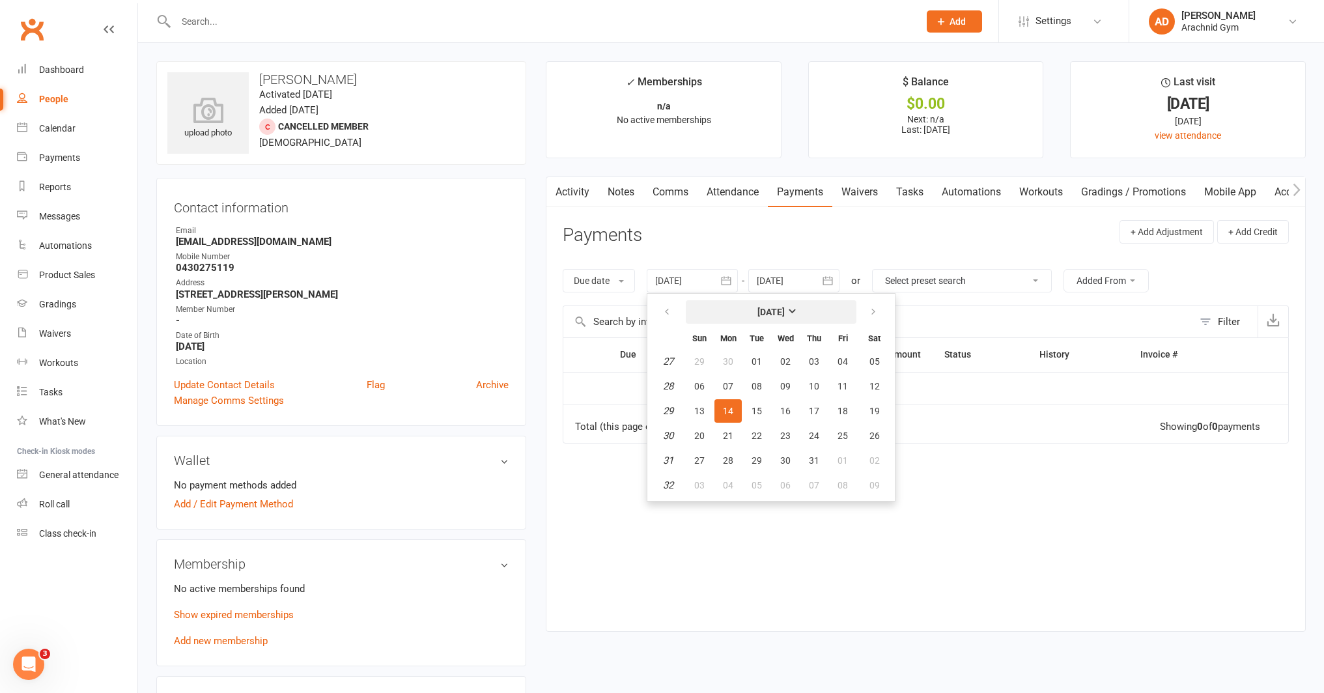
click at [750, 315] on button "[DATE]" at bounding box center [771, 311] width 171 height 23
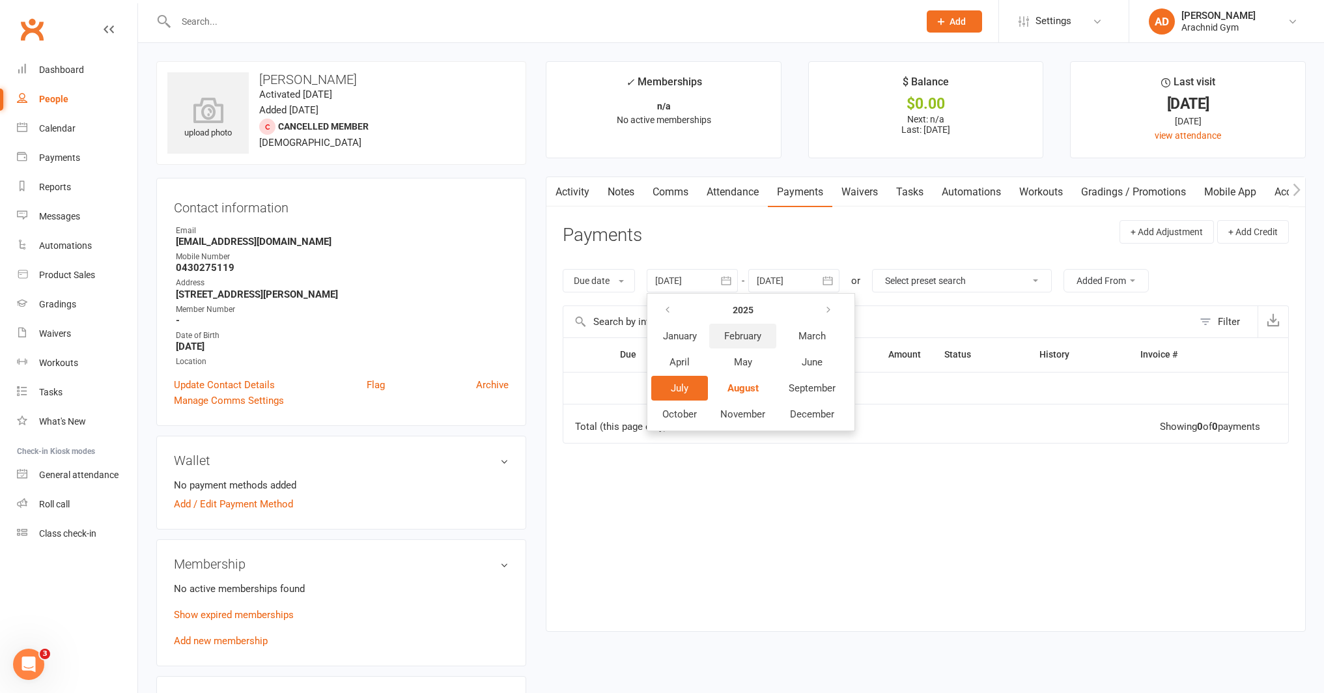
click at [743, 329] on button "February" at bounding box center [742, 336] width 67 height 25
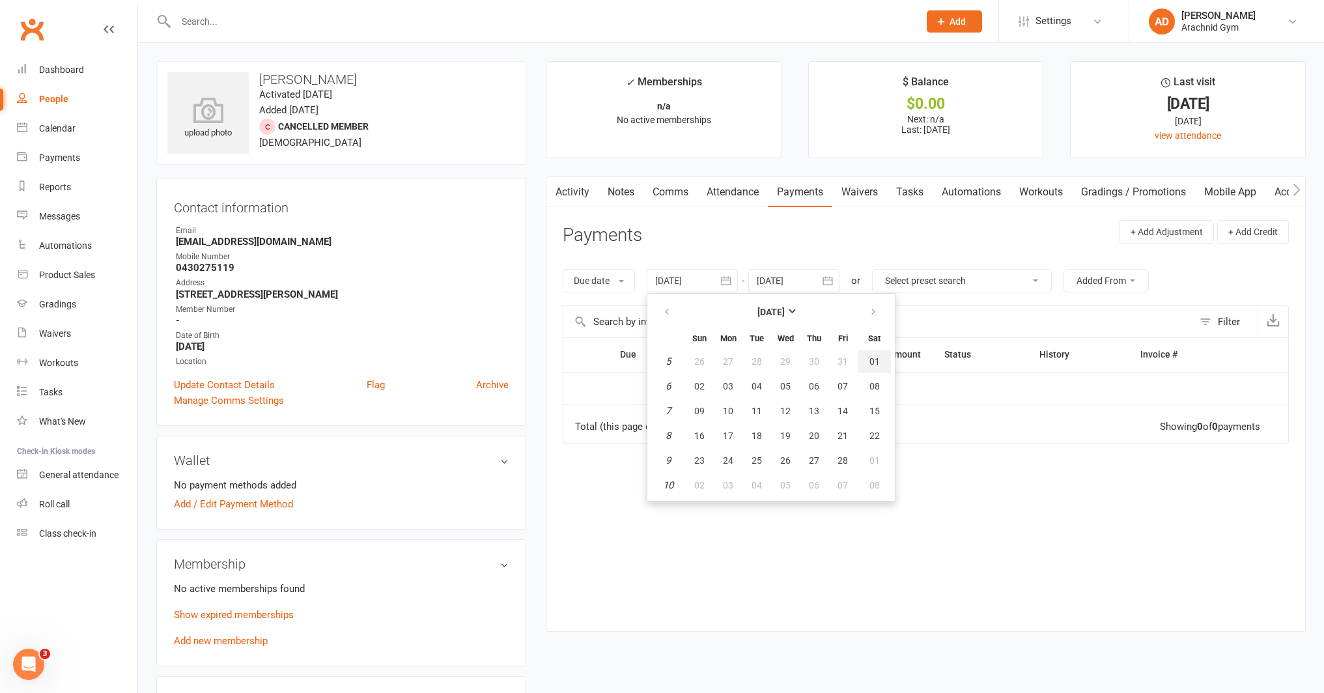
click at [870, 363] on span "01" at bounding box center [874, 361] width 10 height 10
type input "01 Feb 2025"
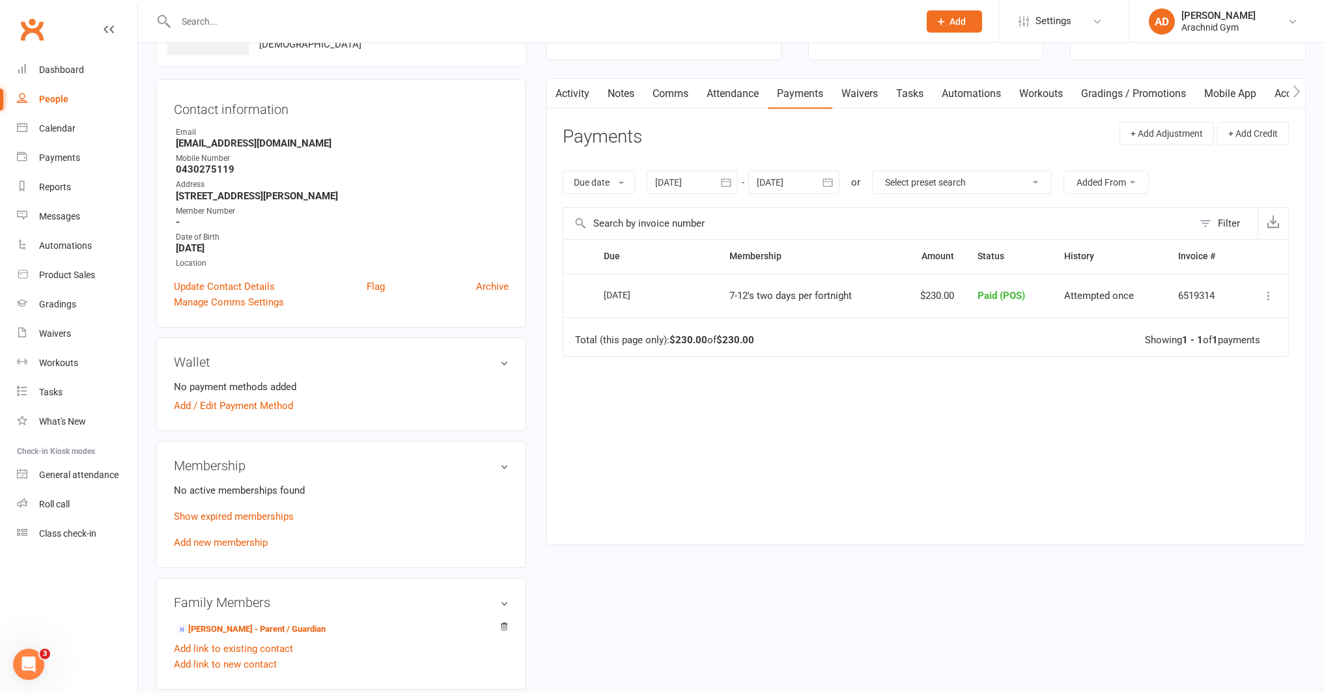
scroll to position [100, 0]
click at [242, 541] on link "Add new membership" at bounding box center [221, 541] width 94 height 12
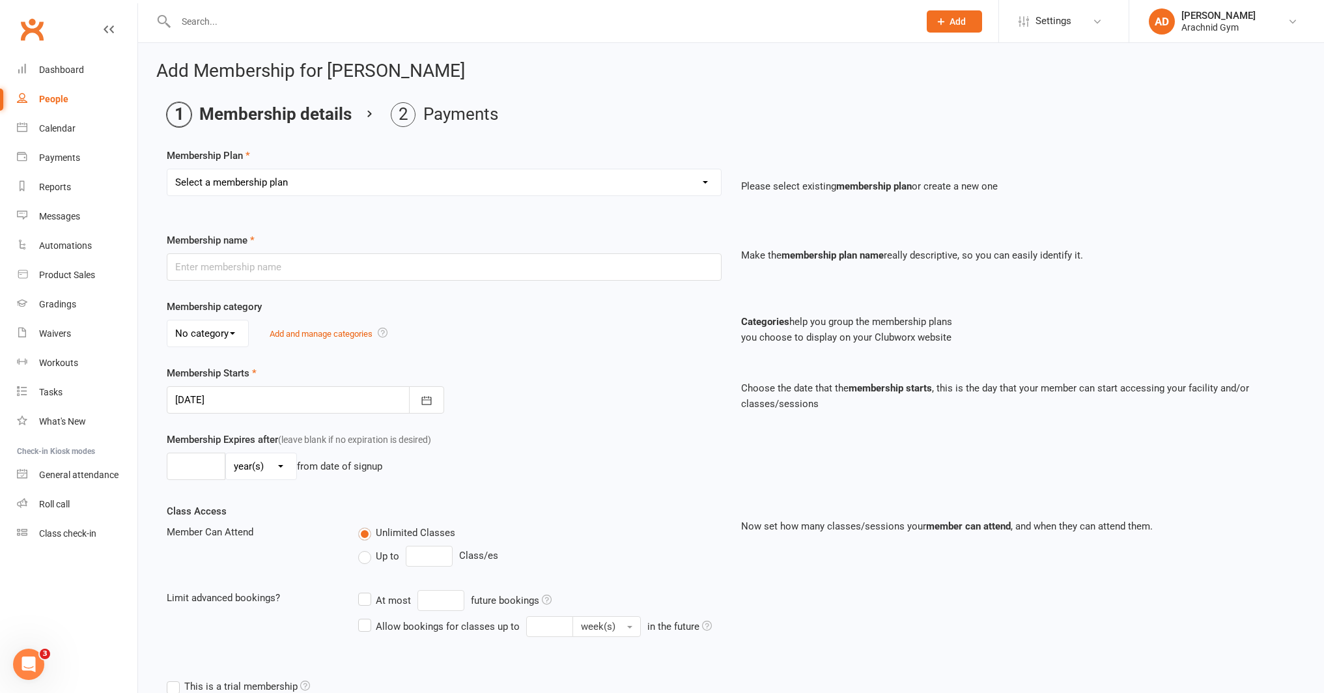
click at [376, 181] on select "Select a membership plan Create new Membership Plan Adults Teens 7-12's Under 7…" at bounding box center [443, 182] width 553 height 26
select select "3"
click at [167, 169] on select "Select a membership plan Create new Membership Plan Adults Teens 7-12's Under 7…" at bounding box center [443, 182] width 553 height 26
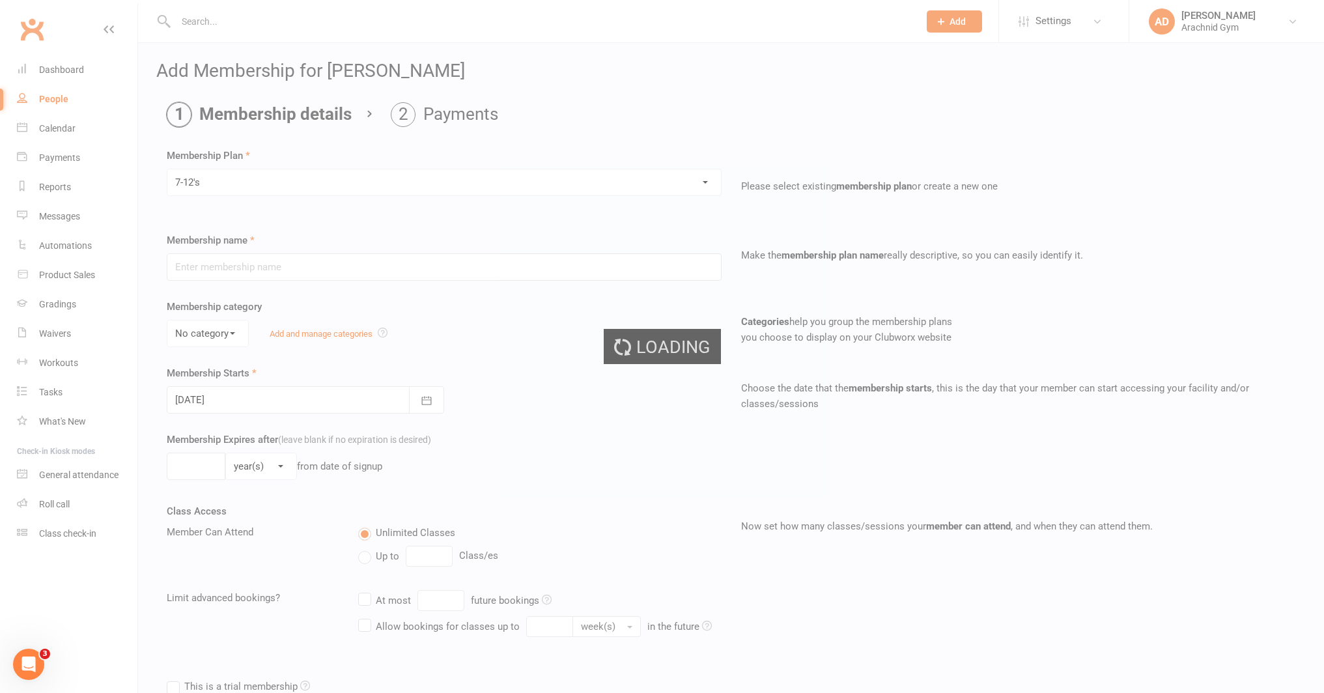
type input "7-12's"
select select "0"
type input "0"
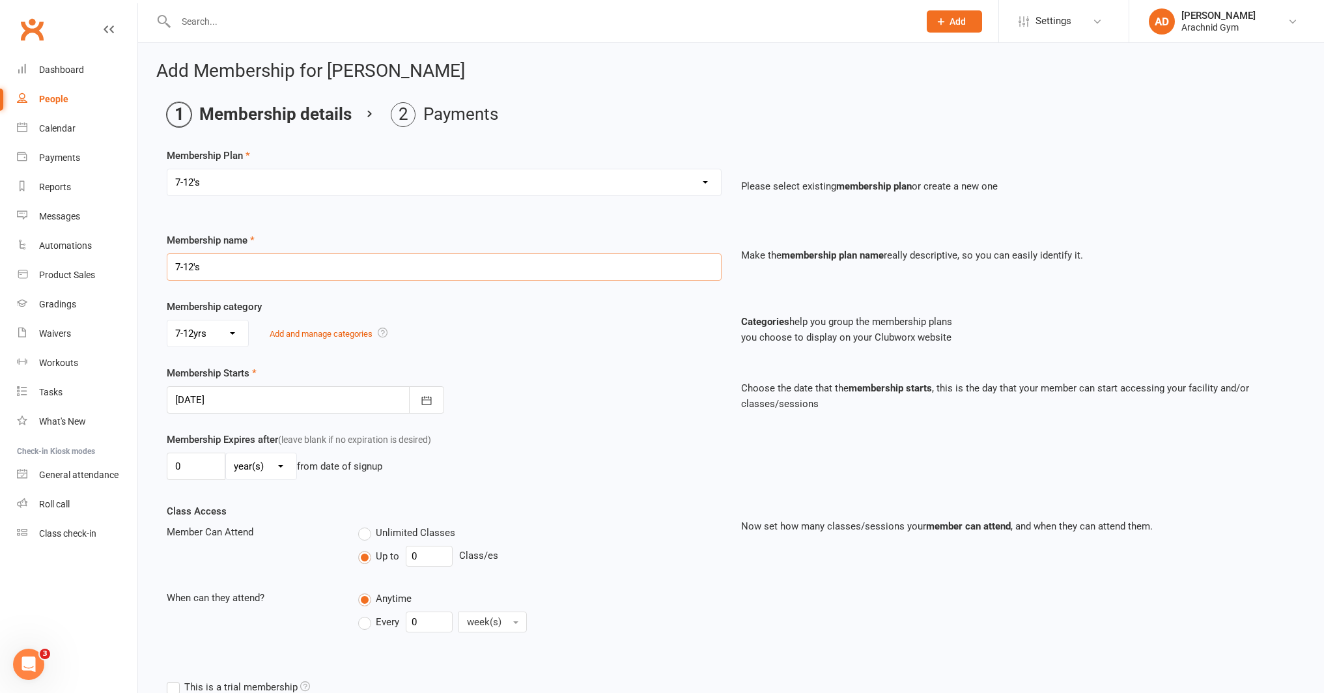
click at [226, 266] on input "7-12's" at bounding box center [444, 266] width 555 height 27
type input "7-12's 2 days/fn - 3 mths upfront"
click at [208, 466] on input "0" at bounding box center [196, 465] width 59 height 27
type input "3"
click at [269, 466] on select "day(s) week(s) month(s) year(s)" at bounding box center [261, 466] width 70 height 26
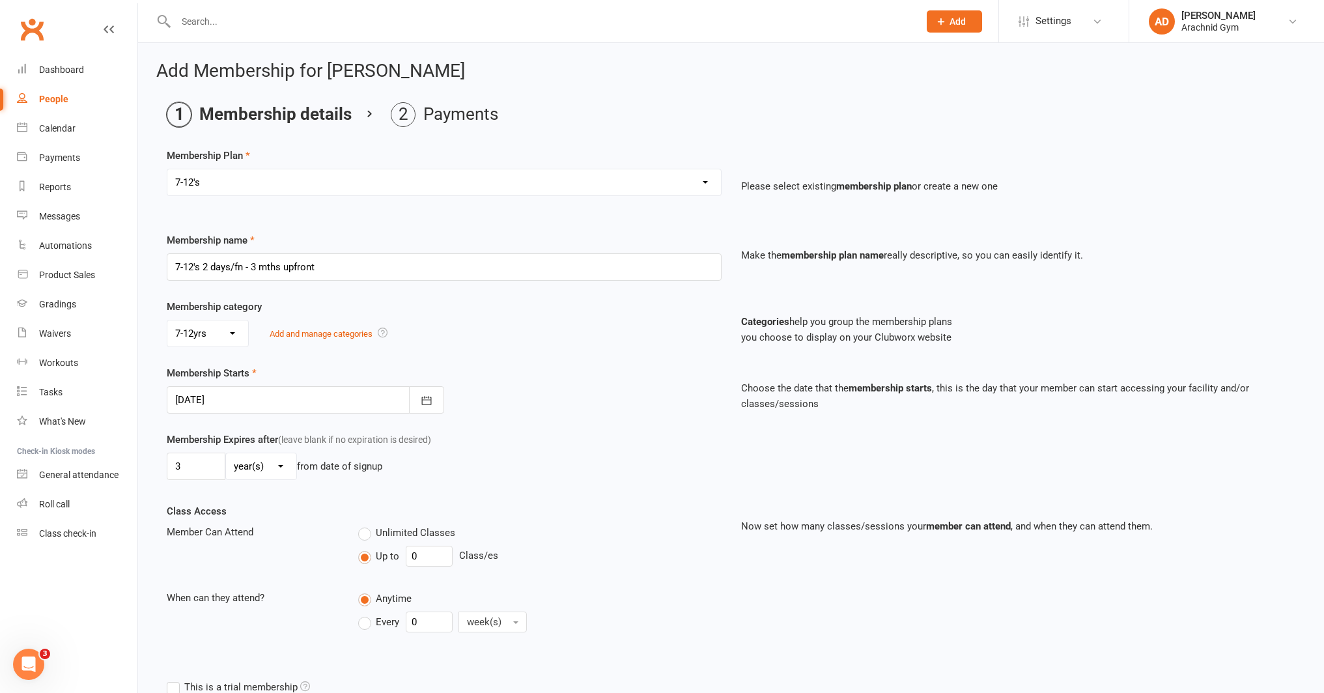
select select "2"
click at [226, 453] on select "day(s) week(s) month(s) year(s)" at bounding box center [261, 466] width 70 height 26
click at [439, 558] on input "0" at bounding box center [429, 556] width 47 height 21
type input "2"
click at [436, 631] on input "0" at bounding box center [429, 621] width 47 height 21
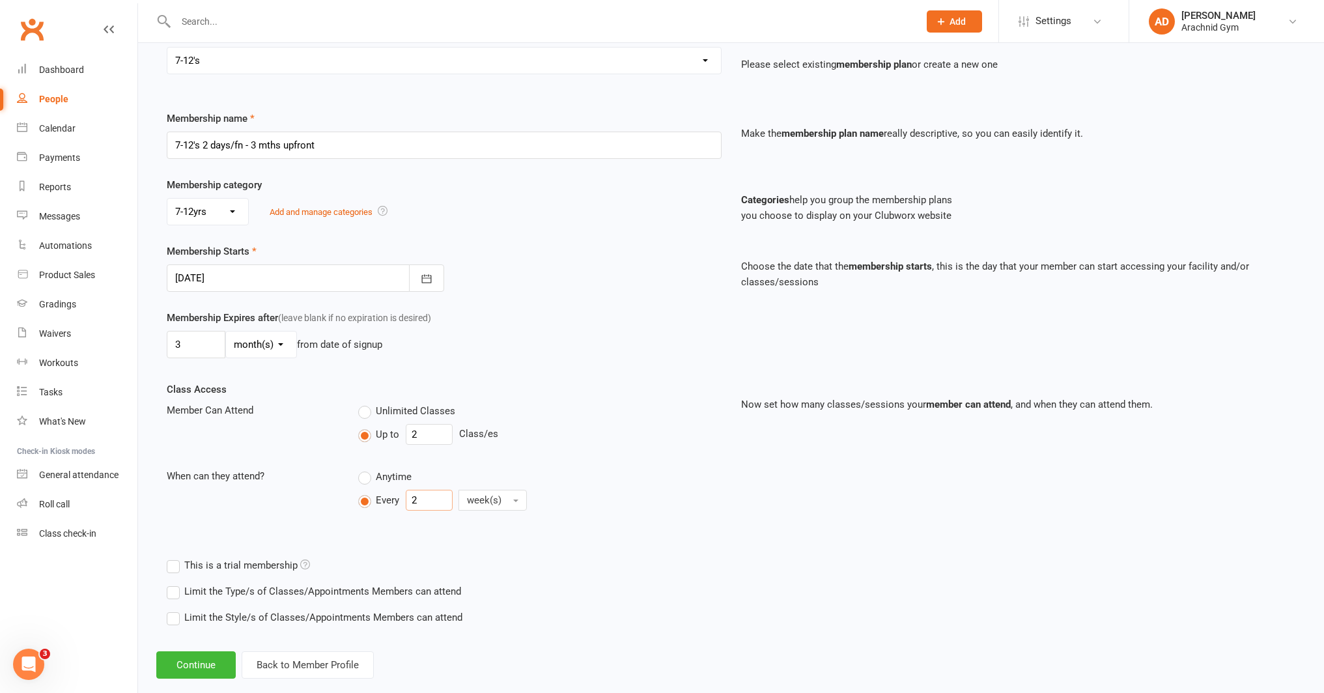
scroll to position [145, 0]
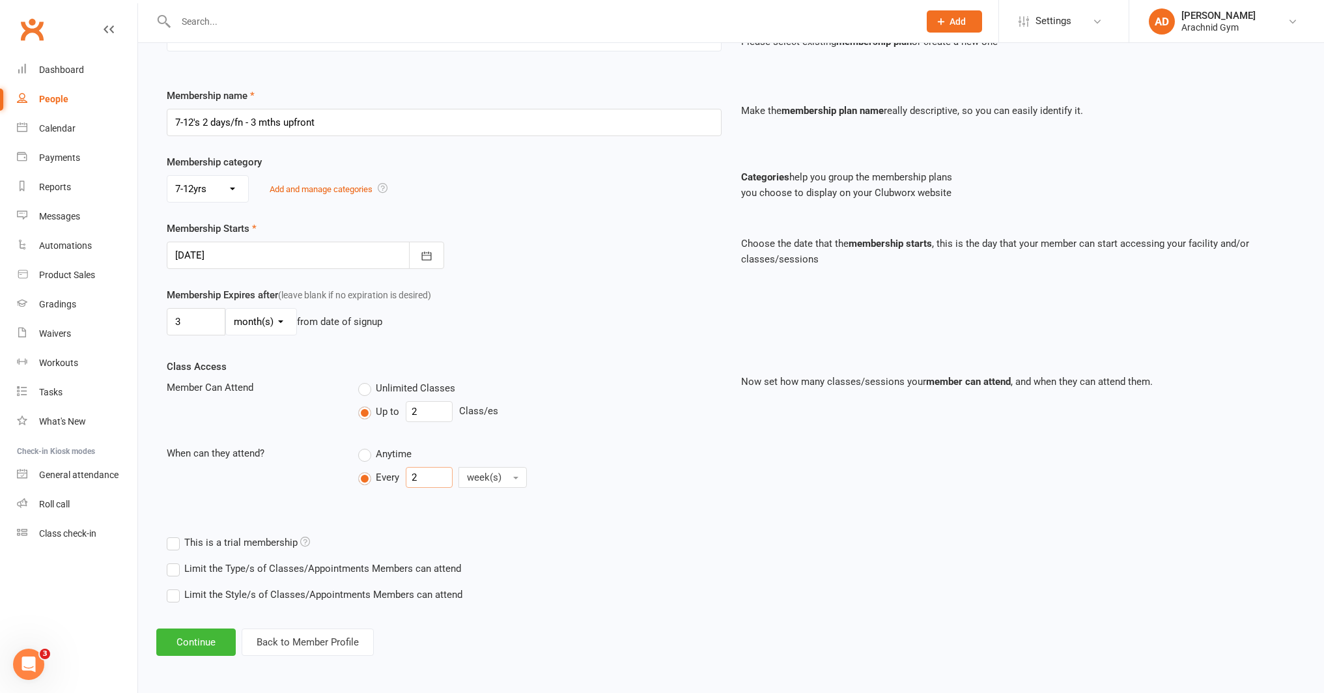
type input "2"
click at [436, 573] on label "Limit the Type/s of Classes/Appointments Members can attend" at bounding box center [314, 569] width 294 height 16
click at [175, 561] on input "Limit the Type/s of Classes/Appointments Members can attend" at bounding box center [171, 561] width 8 height 0
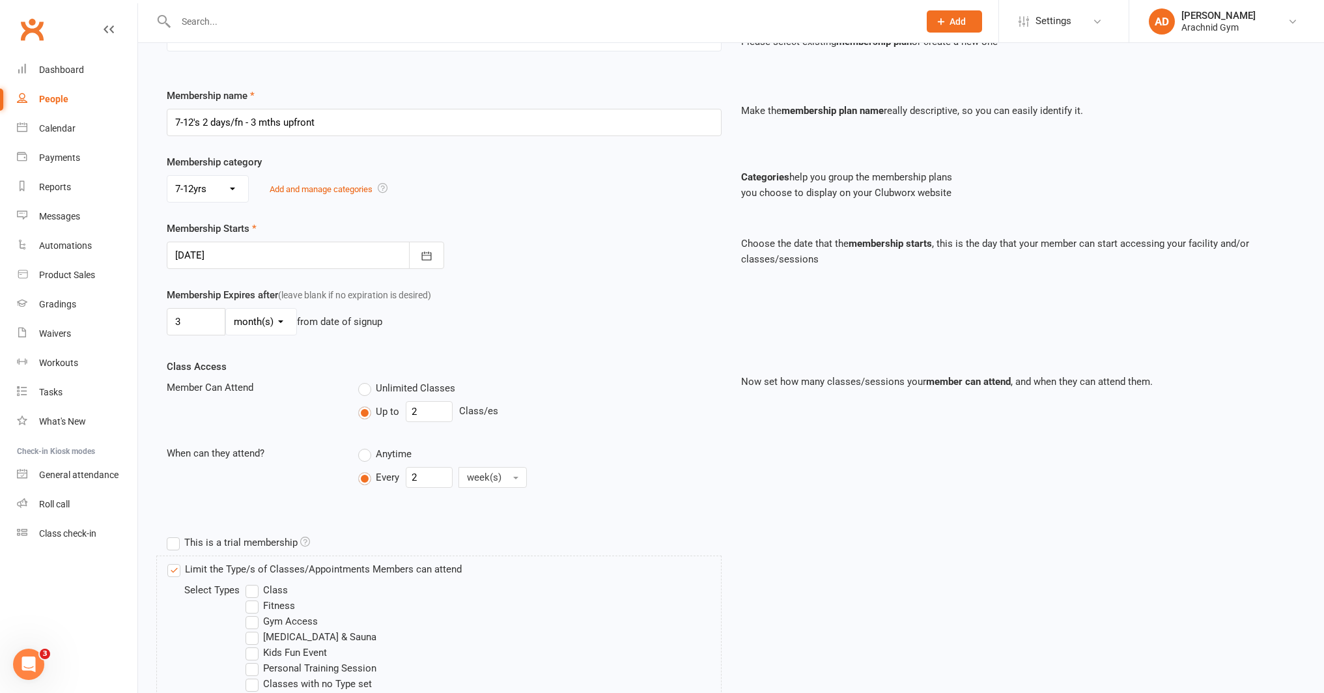
click at [268, 594] on label "Class" at bounding box center [266, 590] width 42 height 16
click at [254, 582] on input "Class" at bounding box center [249, 582] width 8 height 0
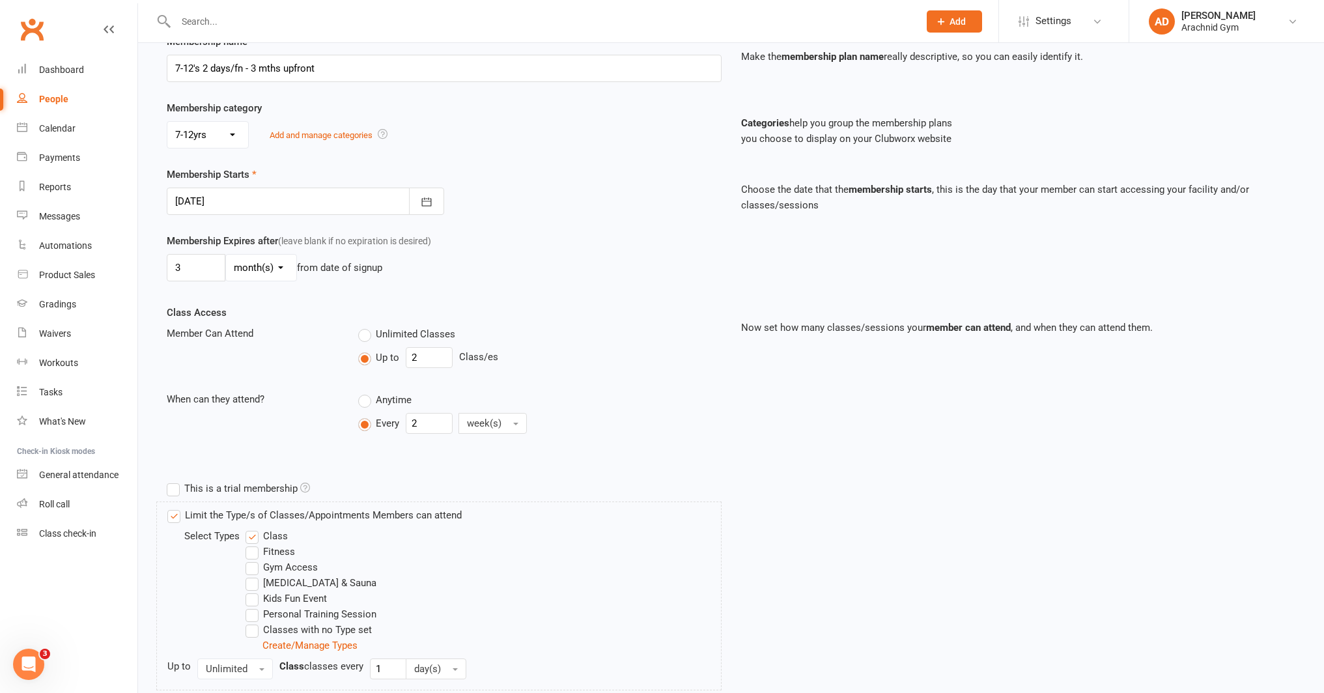
scroll to position [318, 0]
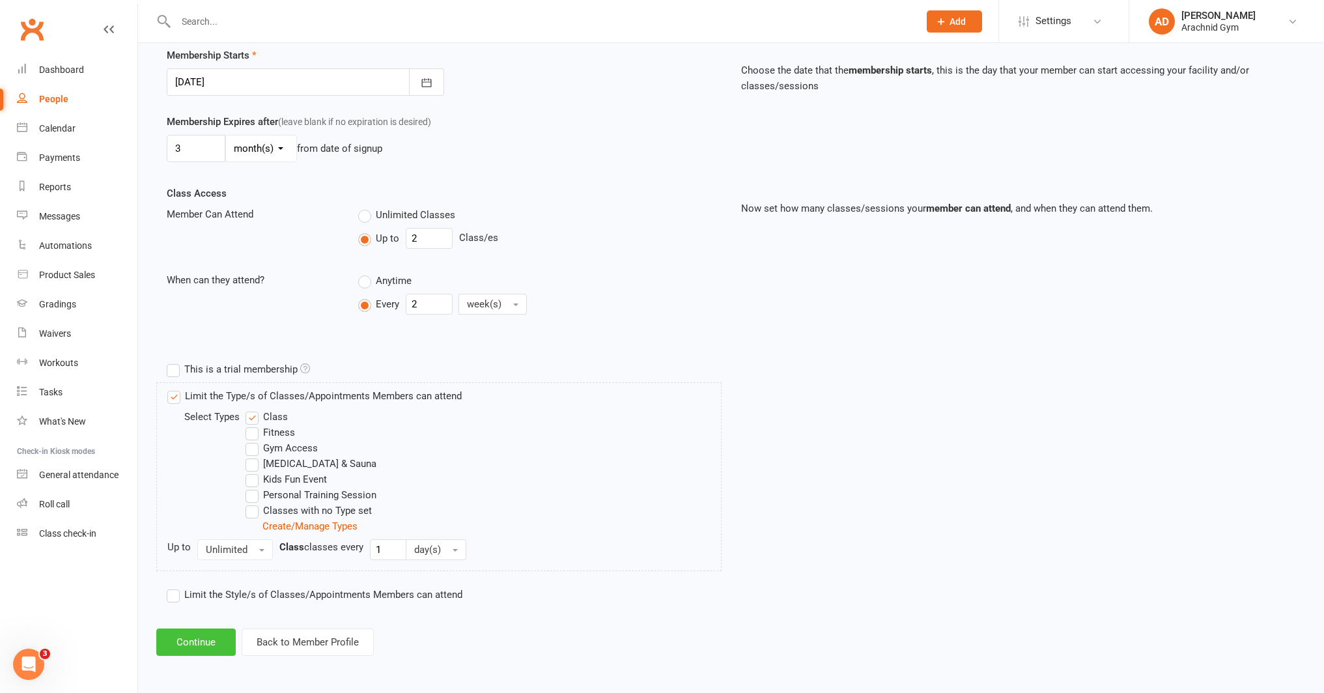
click at [214, 645] on button "Continue" at bounding box center [195, 641] width 79 height 27
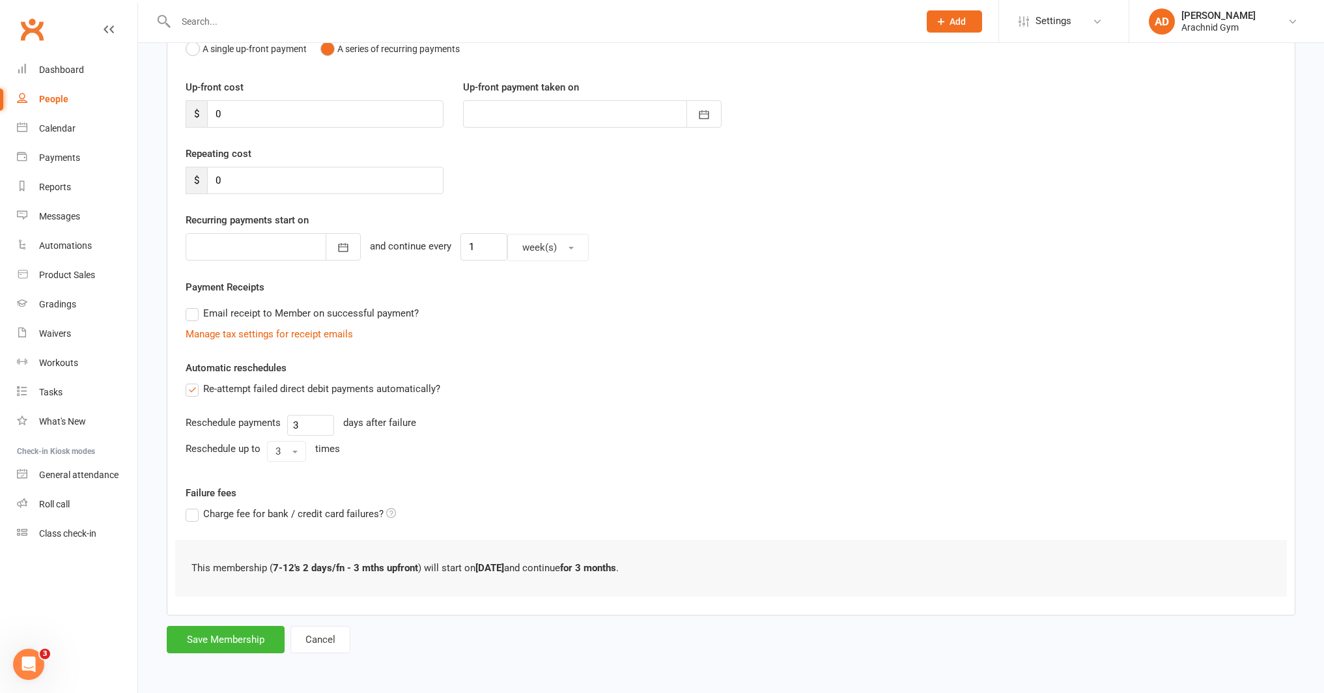
scroll to position [0, 0]
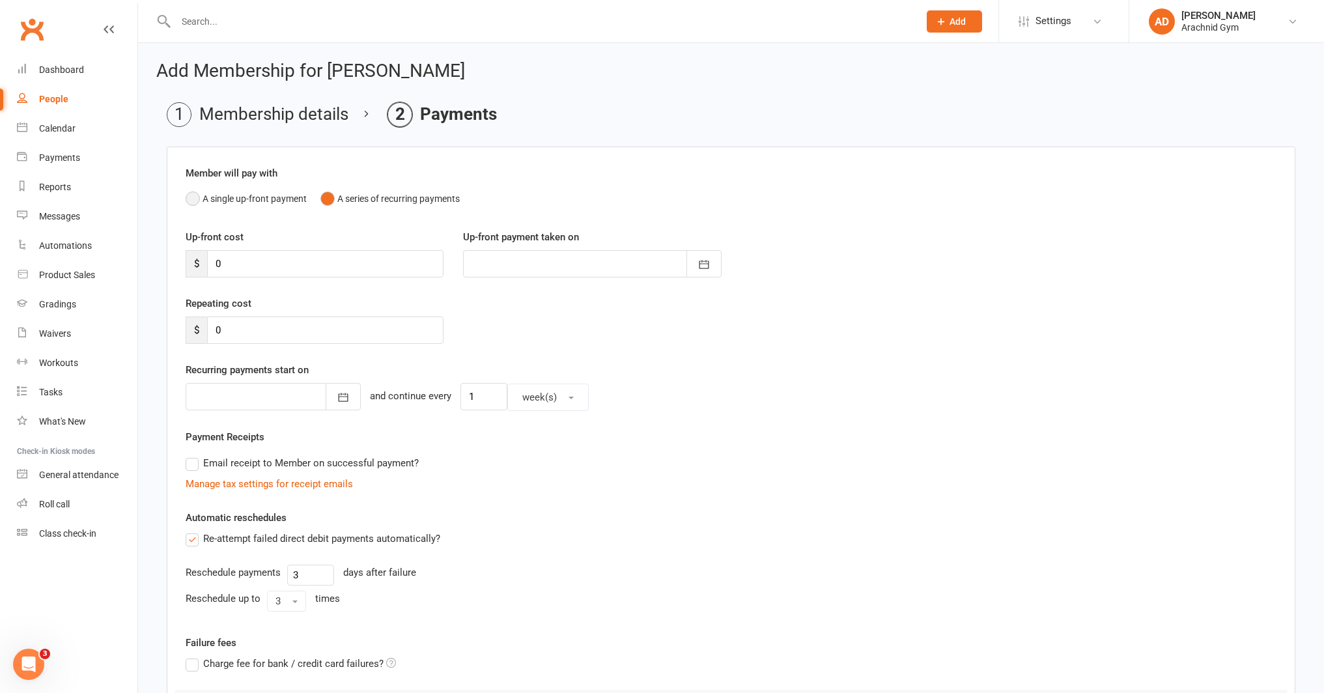
click at [241, 198] on button "A single up-front payment" at bounding box center [246, 198] width 121 height 25
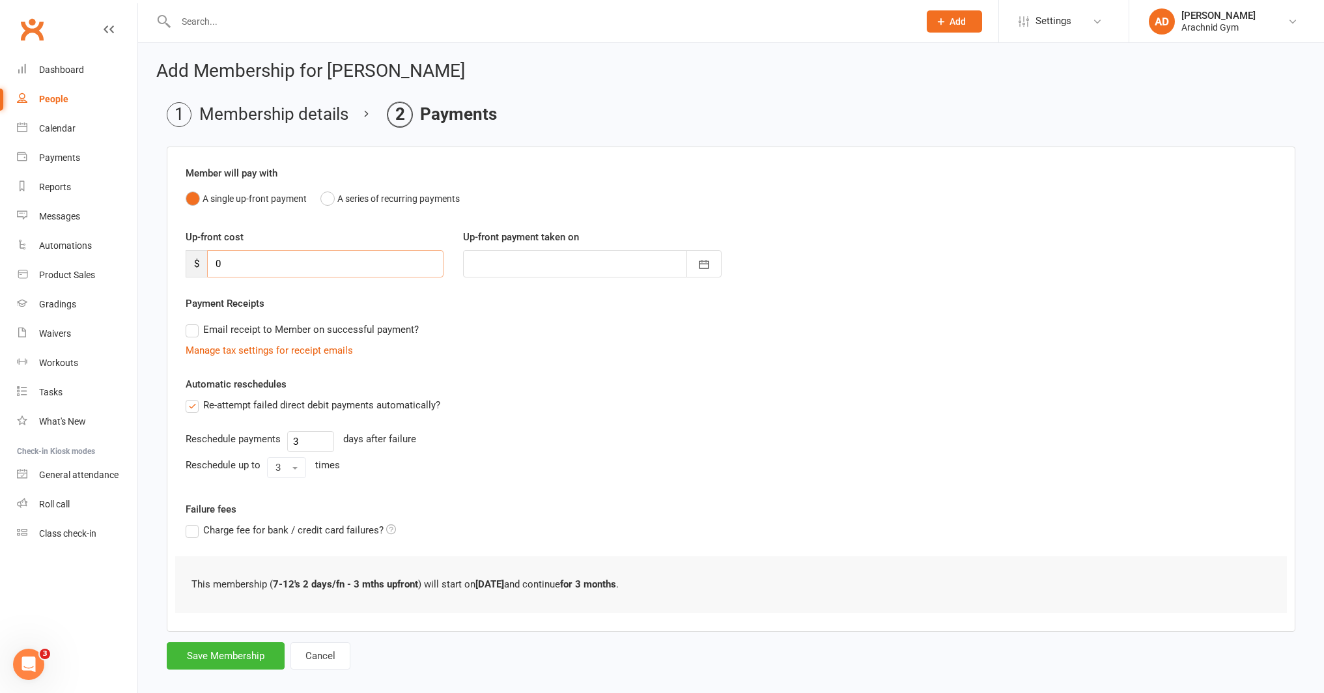
click at [235, 265] on input "0" at bounding box center [325, 263] width 236 height 27
type input "2"
type input "[DATE]"
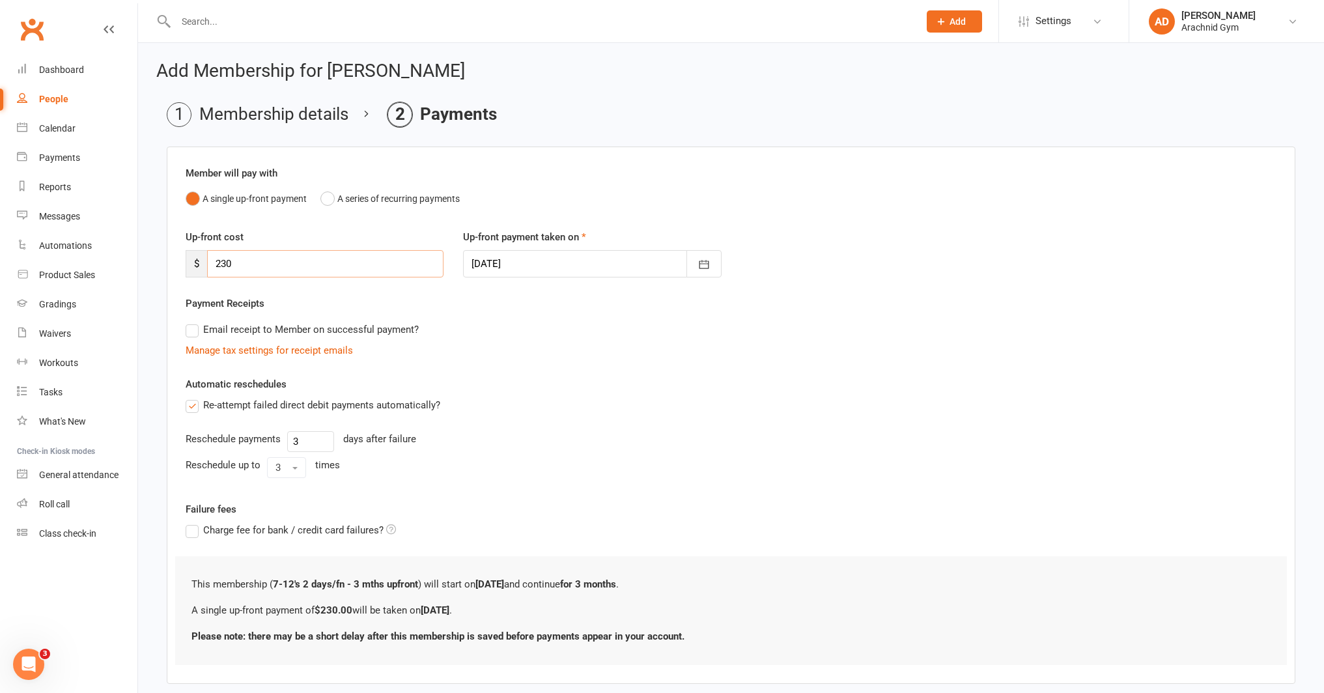
type input "230"
click at [193, 404] on label "Re-attempt failed direct debit payments automatically?" at bounding box center [313, 405] width 255 height 16
click at [193, 397] on input "Re-attempt failed direct debit payments automatically?" at bounding box center [190, 397] width 8 height 0
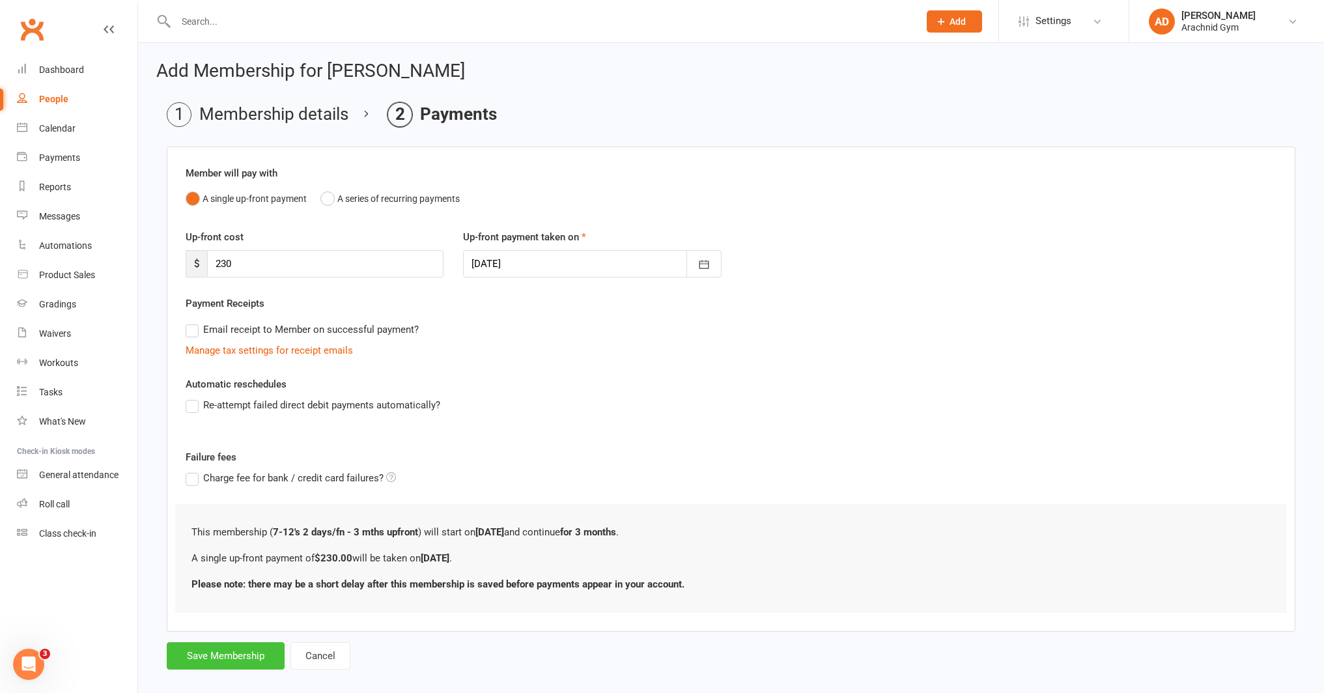
click at [221, 655] on button "Save Membership" at bounding box center [226, 655] width 118 height 27
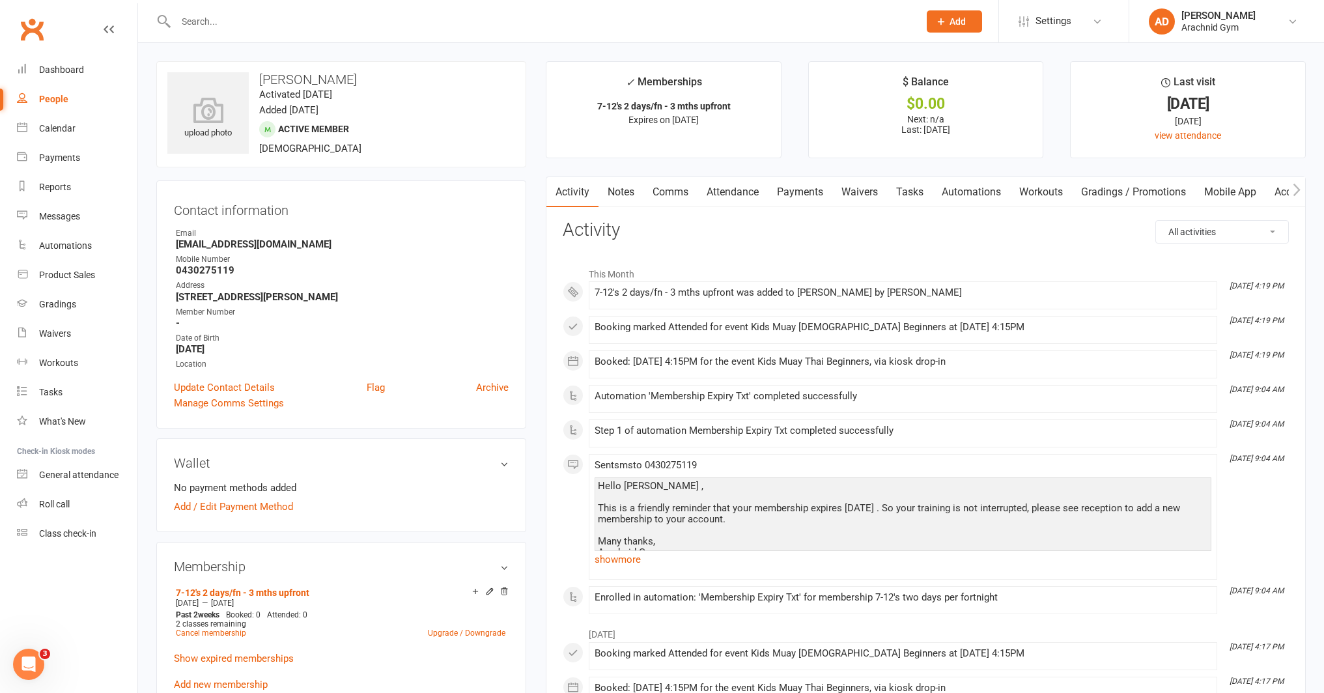
click at [801, 195] on link "Payments" at bounding box center [800, 192] width 64 height 30
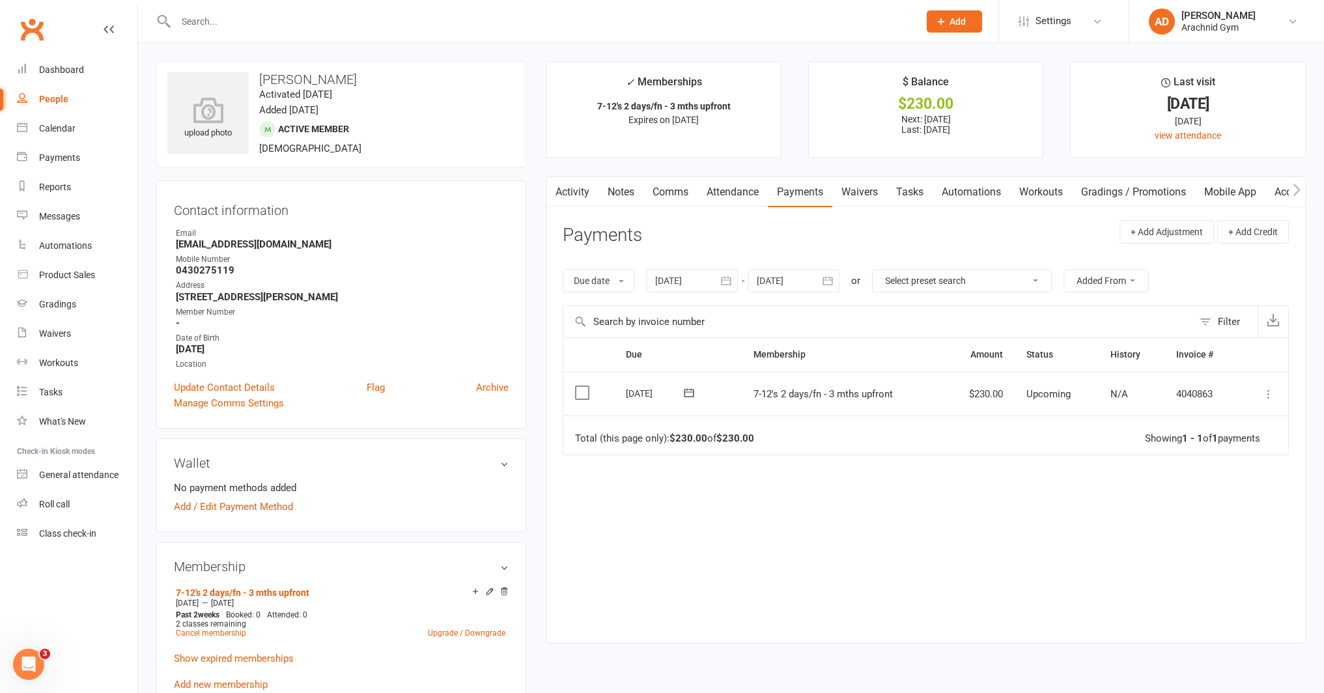
click at [1271, 391] on icon at bounding box center [1268, 393] width 13 height 13
click at [1221, 445] on link "Mark as Paid (POS)" at bounding box center [1210, 445] width 129 height 26
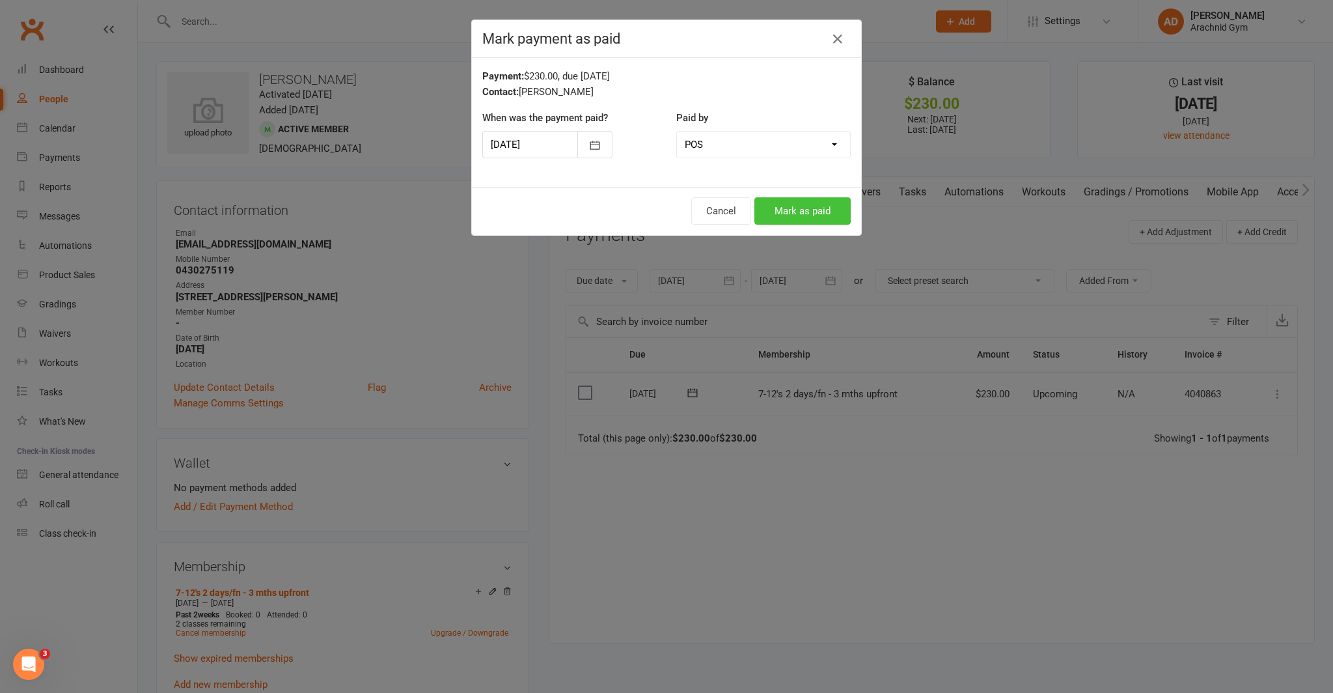
click at [791, 212] on button "Mark as paid" at bounding box center [803, 210] width 96 height 27
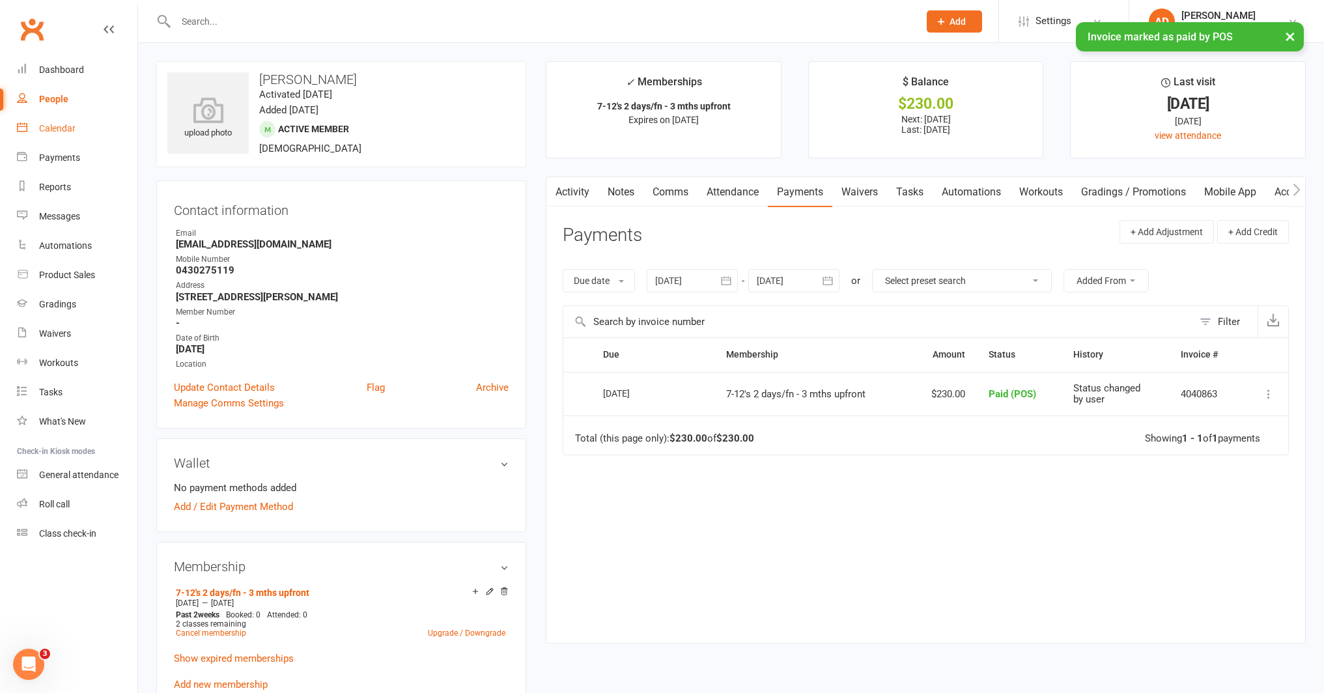
click at [62, 129] on div "Calendar" at bounding box center [57, 128] width 36 height 10
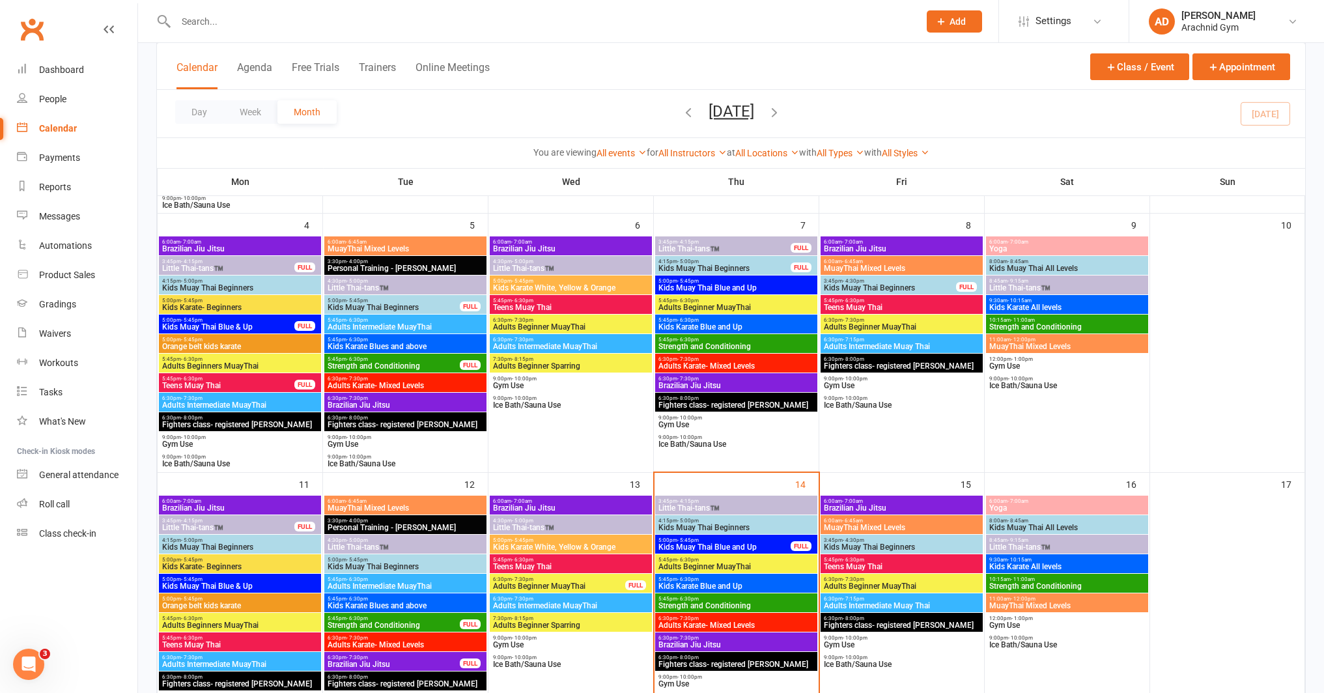
scroll to position [338, 0]
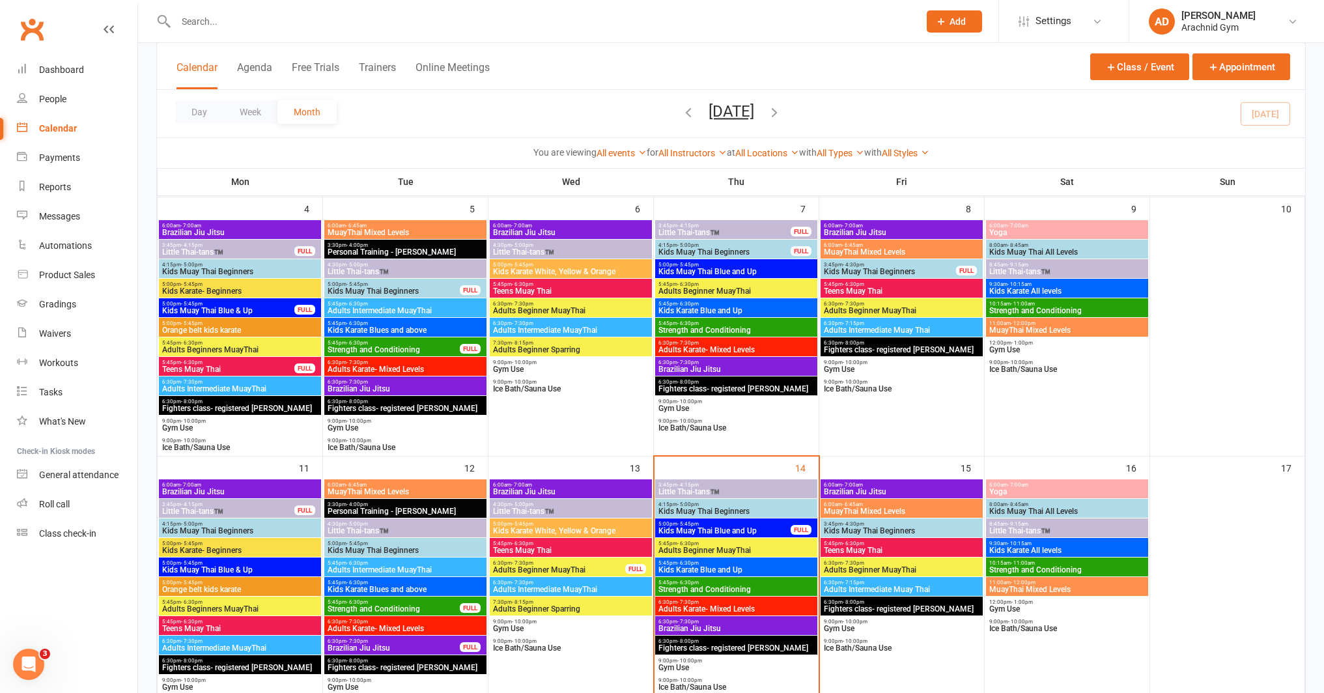
click at [758, 508] on span "Kids Muay Thai Beginners" at bounding box center [736, 511] width 157 height 8
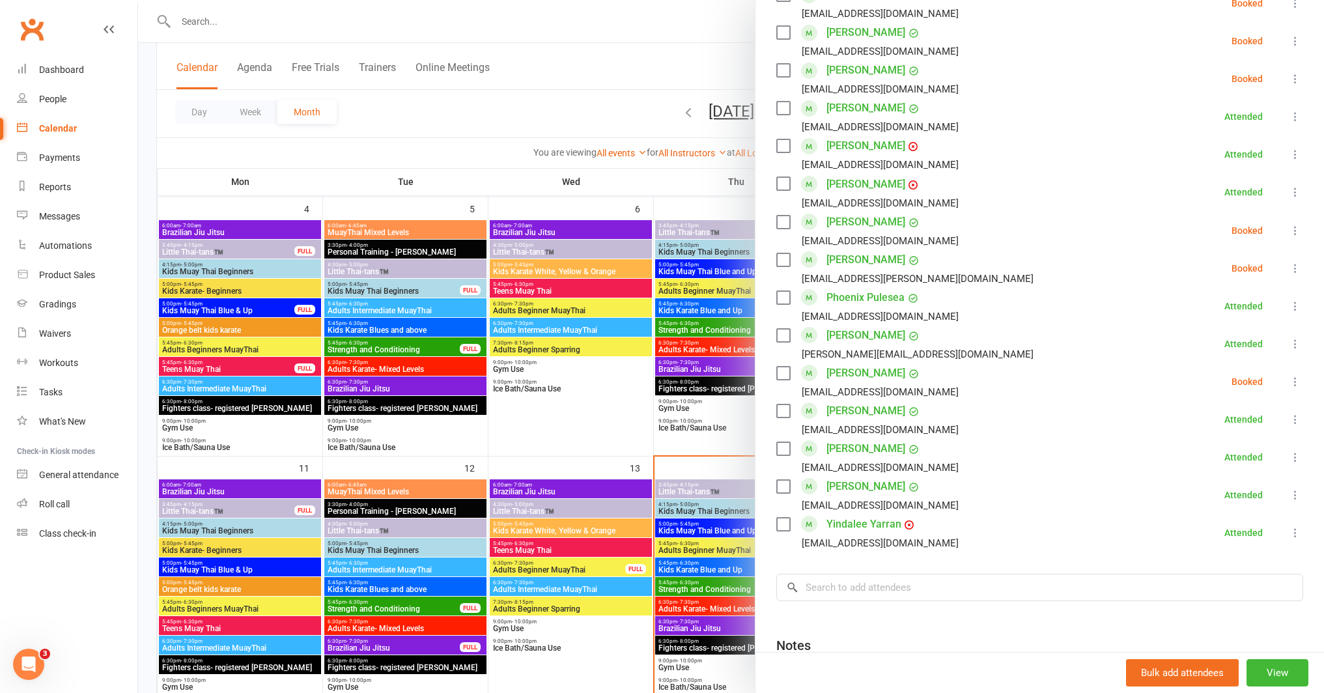
scroll to position [641, 0]
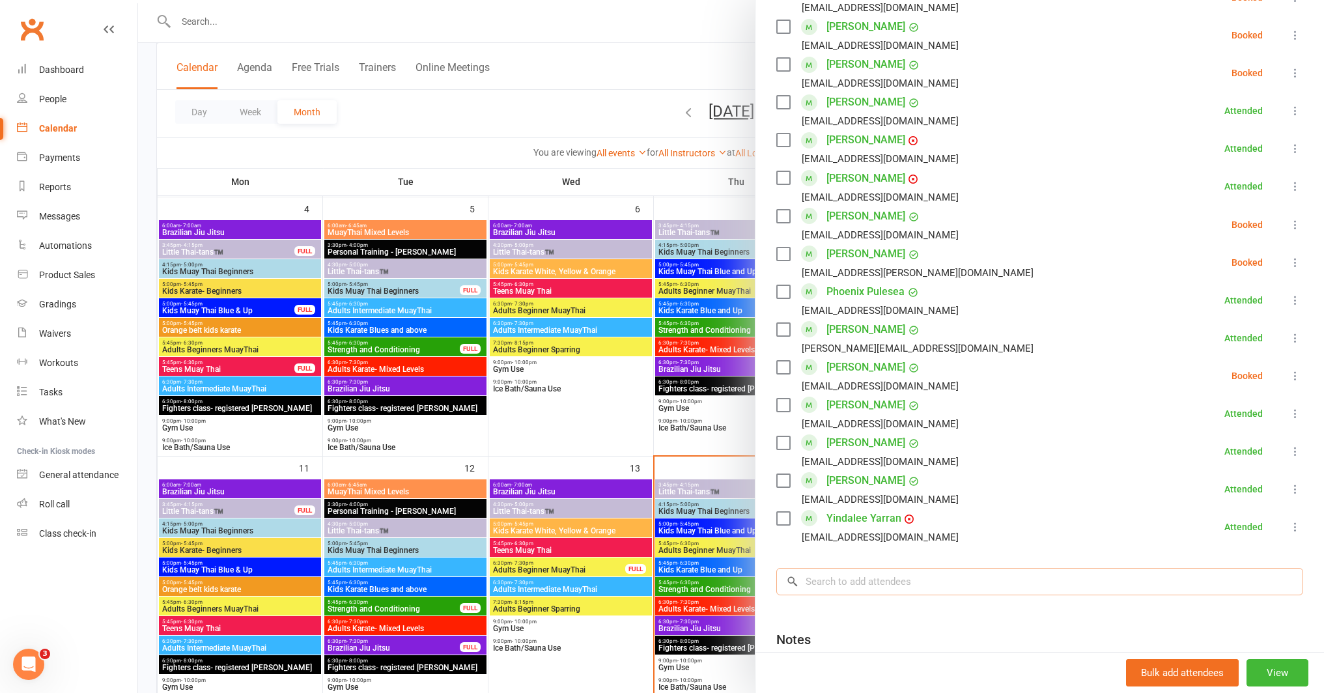
click at [884, 585] on input "search" at bounding box center [1039, 581] width 527 height 27
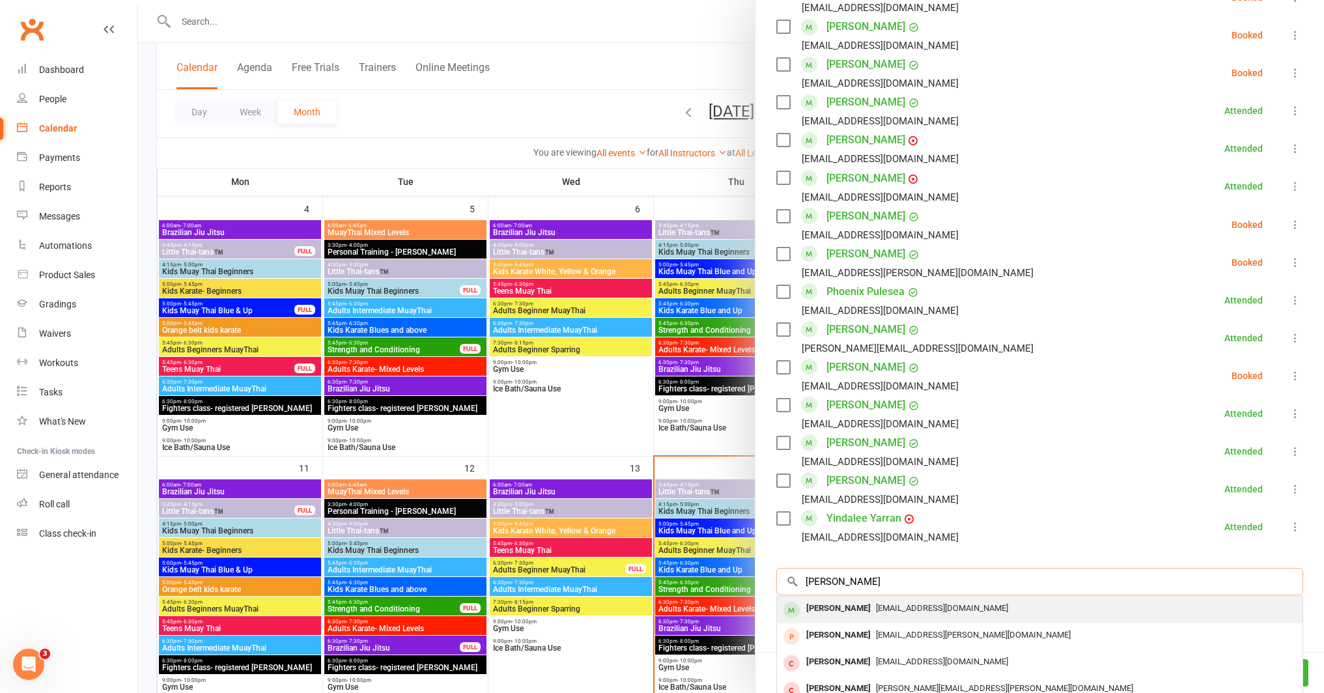
type input "archie ch"
click at [876, 608] on span "Tomchoules@gmail.com" at bounding box center [942, 608] width 132 height 10
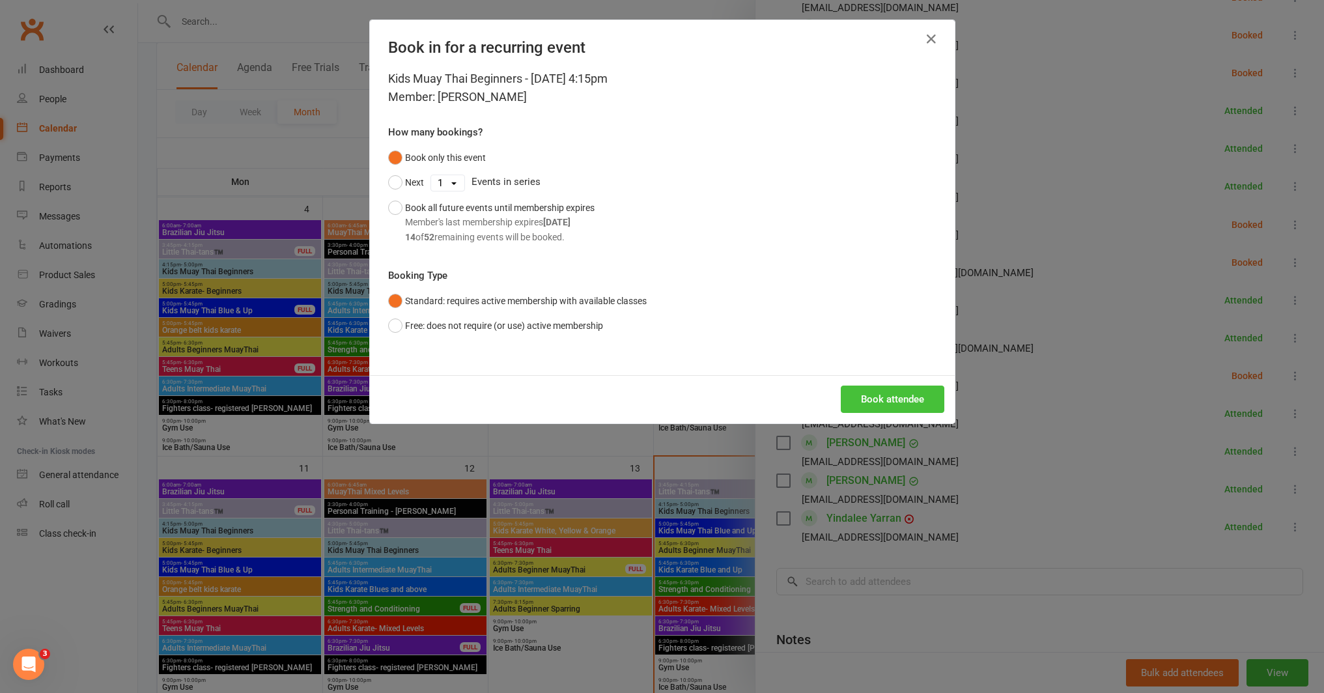
click at [906, 395] on button "Book attendee" at bounding box center [892, 398] width 104 height 27
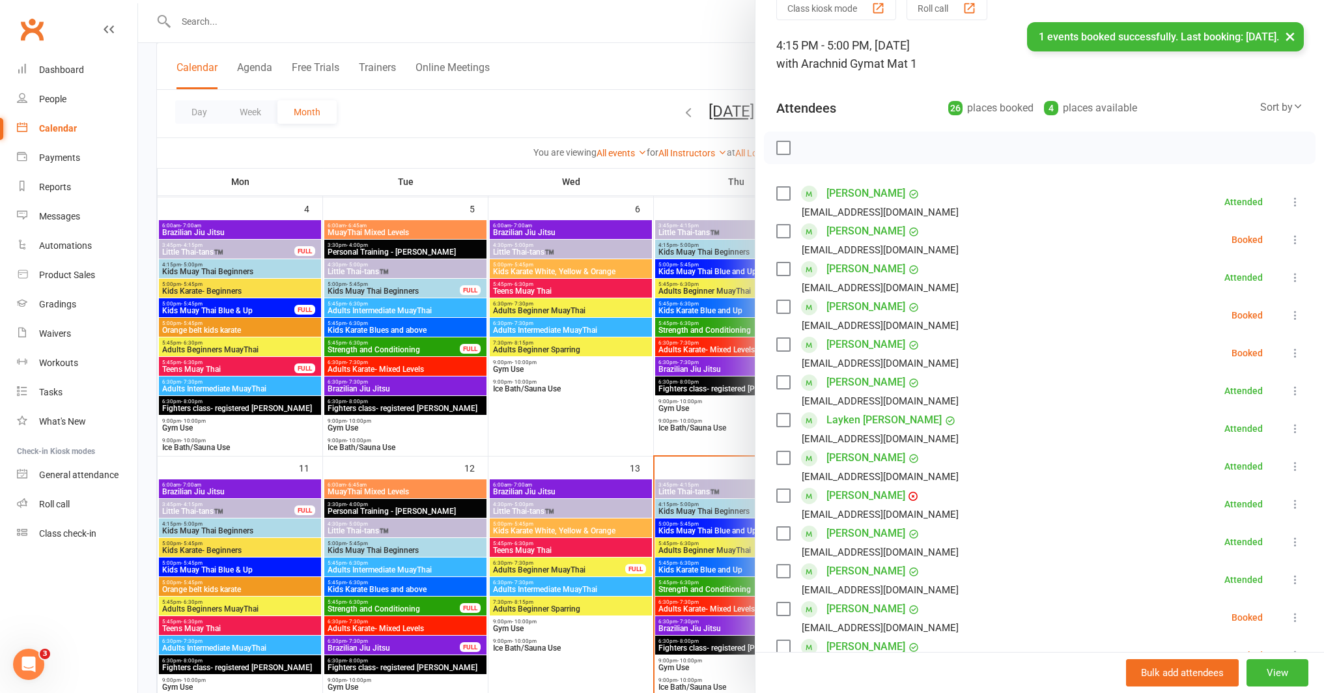
scroll to position [56, 0]
click at [1288, 353] on icon at bounding box center [1294, 356] width 13 height 13
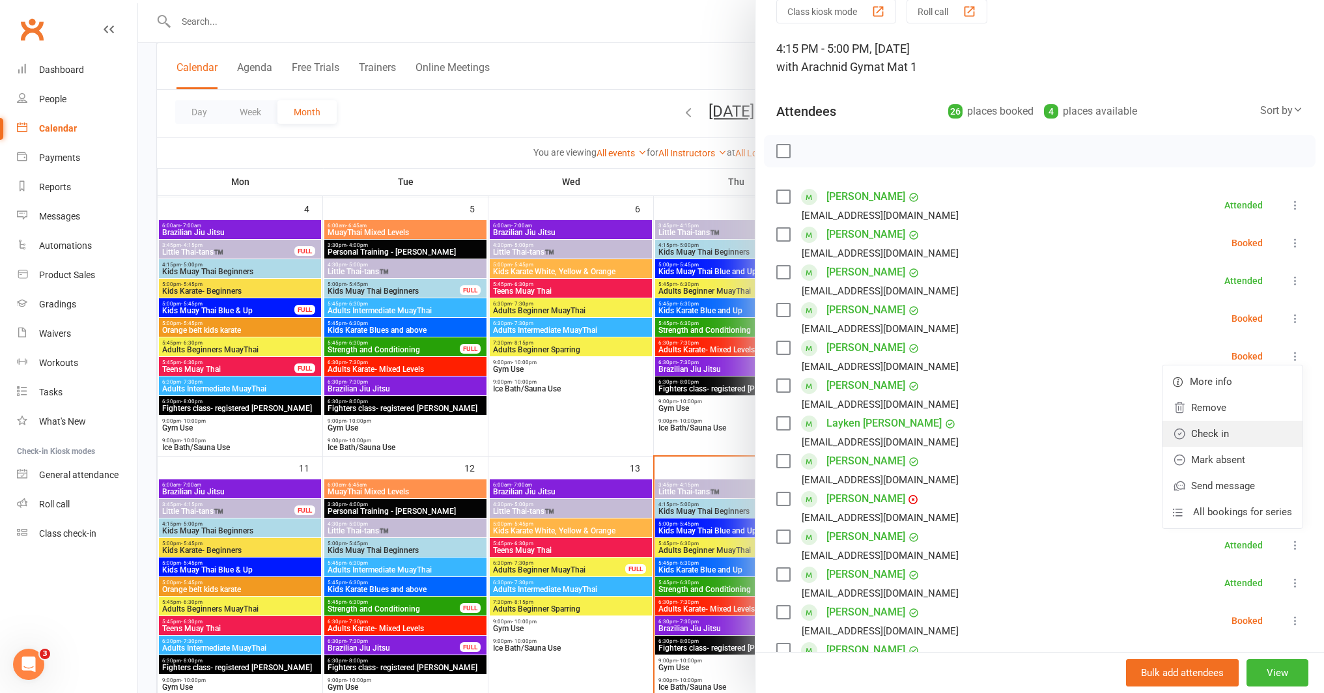
click at [1198, 426] on link "Check in" at bounding box center [1232, 434] width 140 height 26
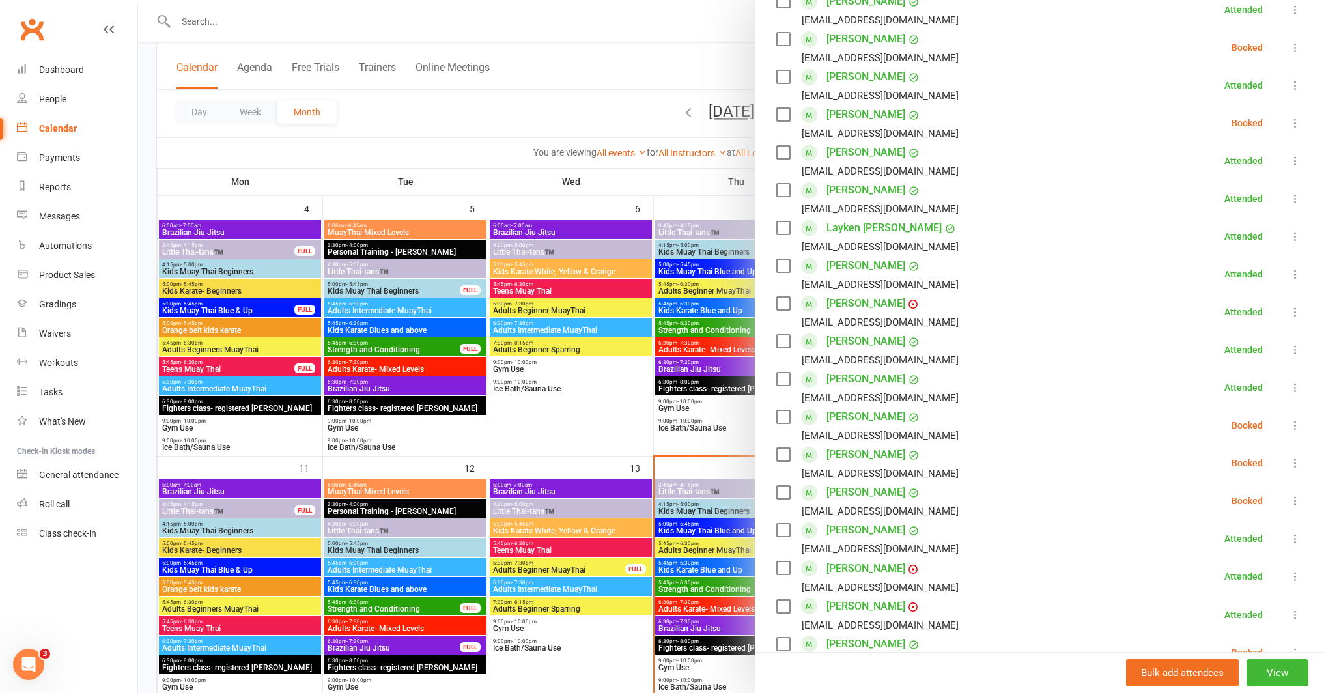
scroll to position [310, 0]
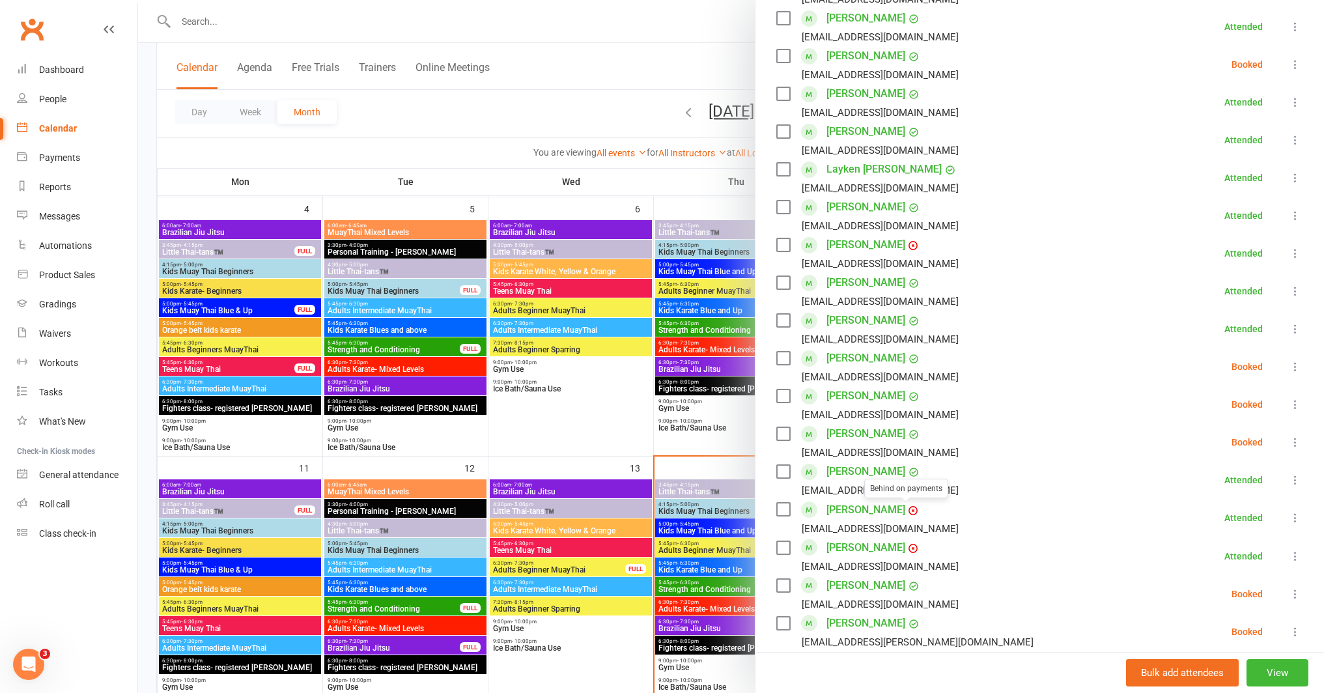
click at [869, 510] on link "[PERSON_NAME]" at bounding box center [865, 509] width 79 height 21
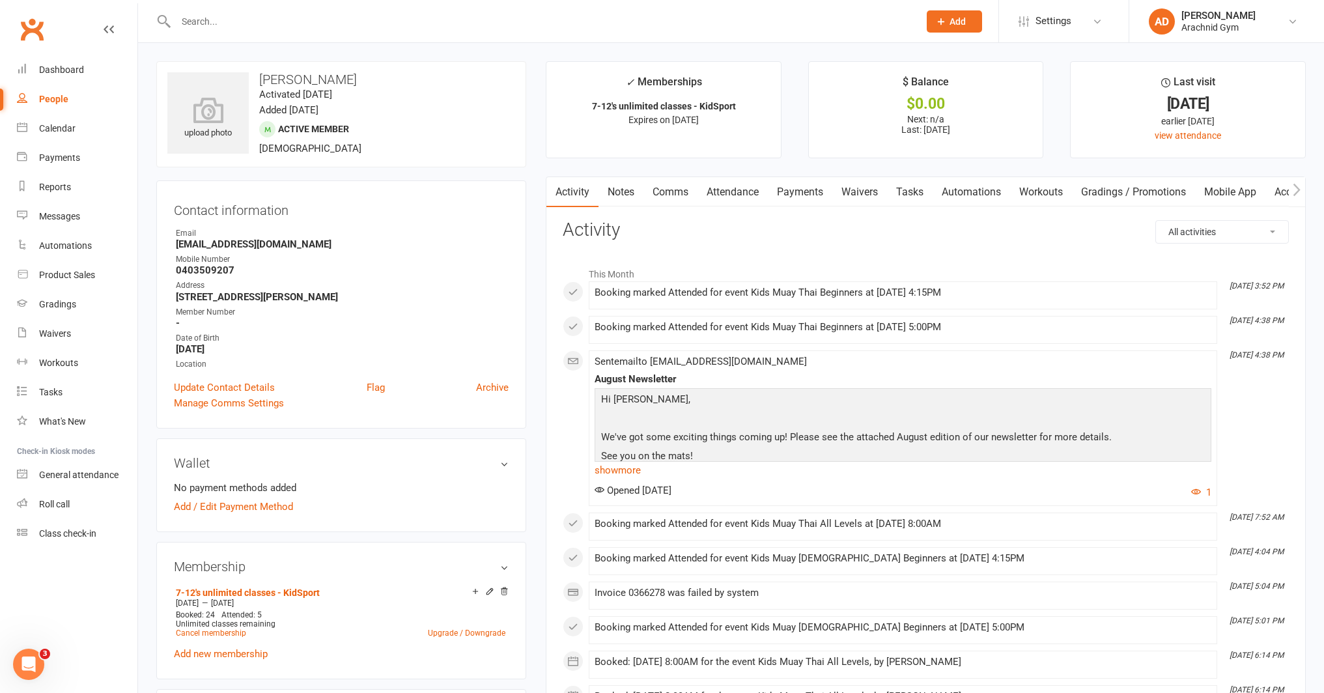
click at [808, 193] on link "Payments" at bounding box center [800, 192] width 64 height 30
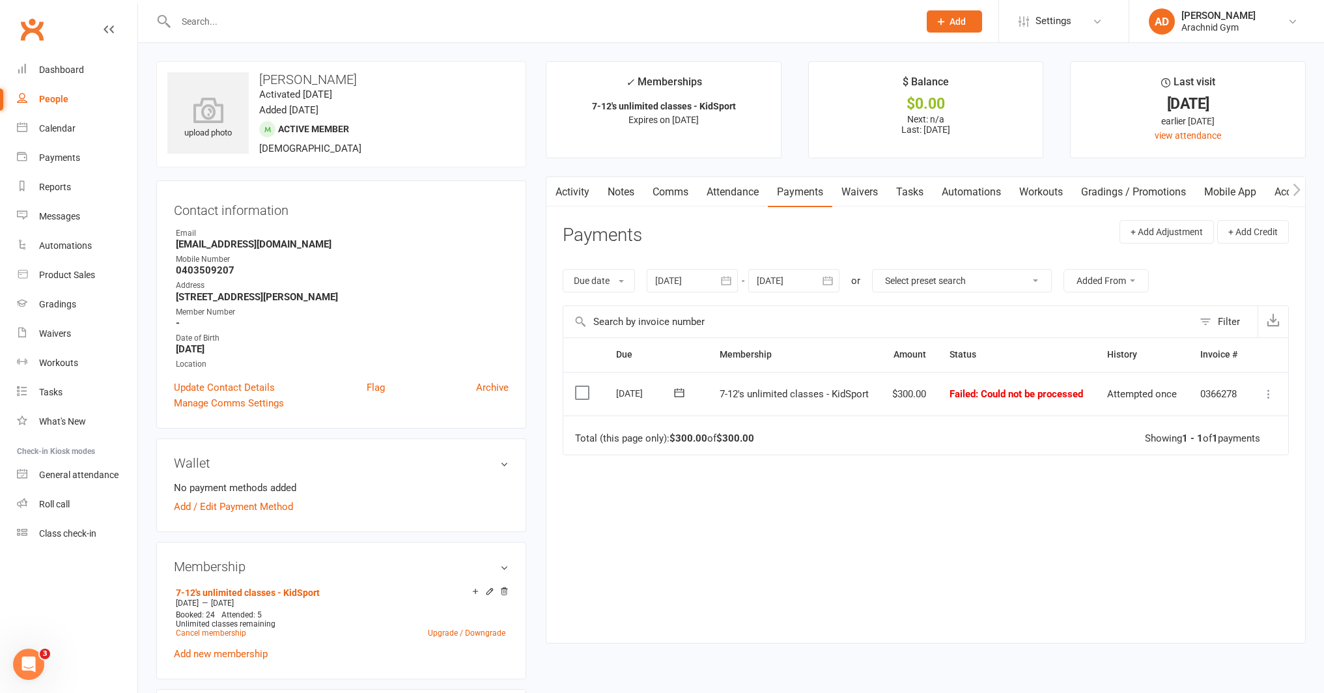
click at [1270, 393] on icon at bounding box center [1268, 393] width 13 height 13
click at [1217, 473] on link "Mark as Paid (Other)" at bounding box center [1210, 471] width 129 height 26
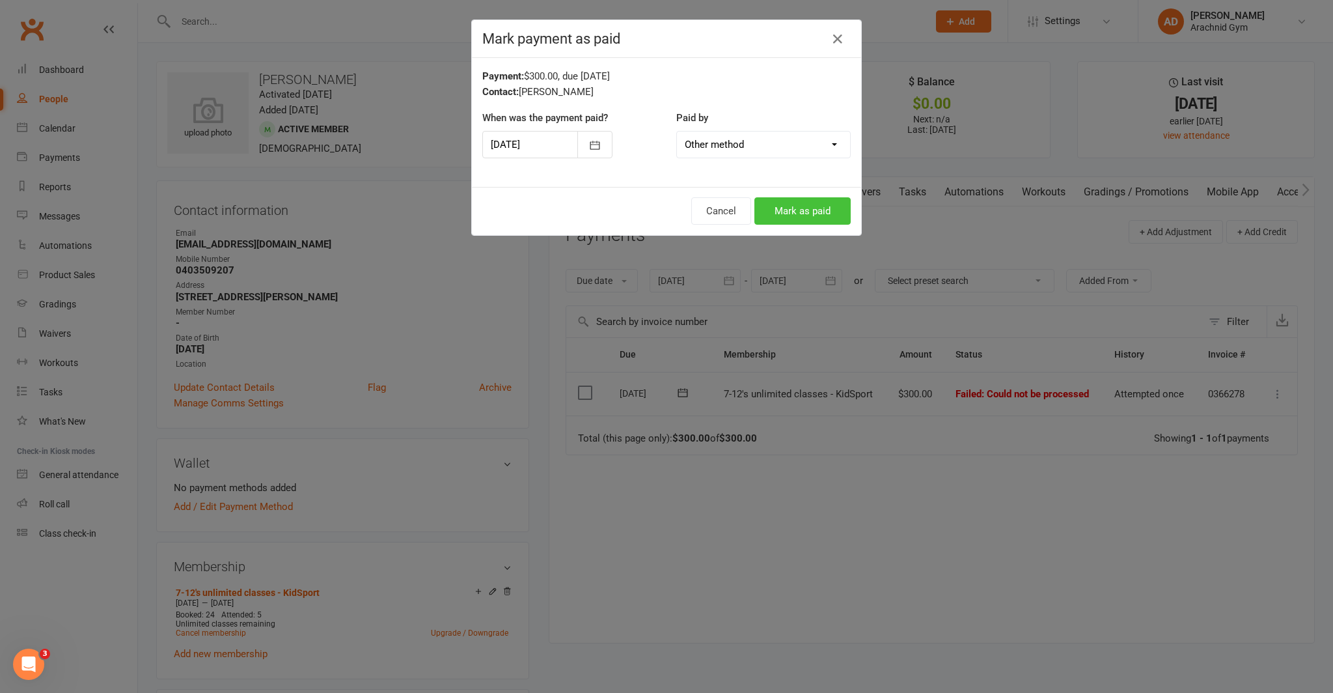
click at [802, 206] on button "Mark as paid" at bounding box center [803, 210] width 96 height 27
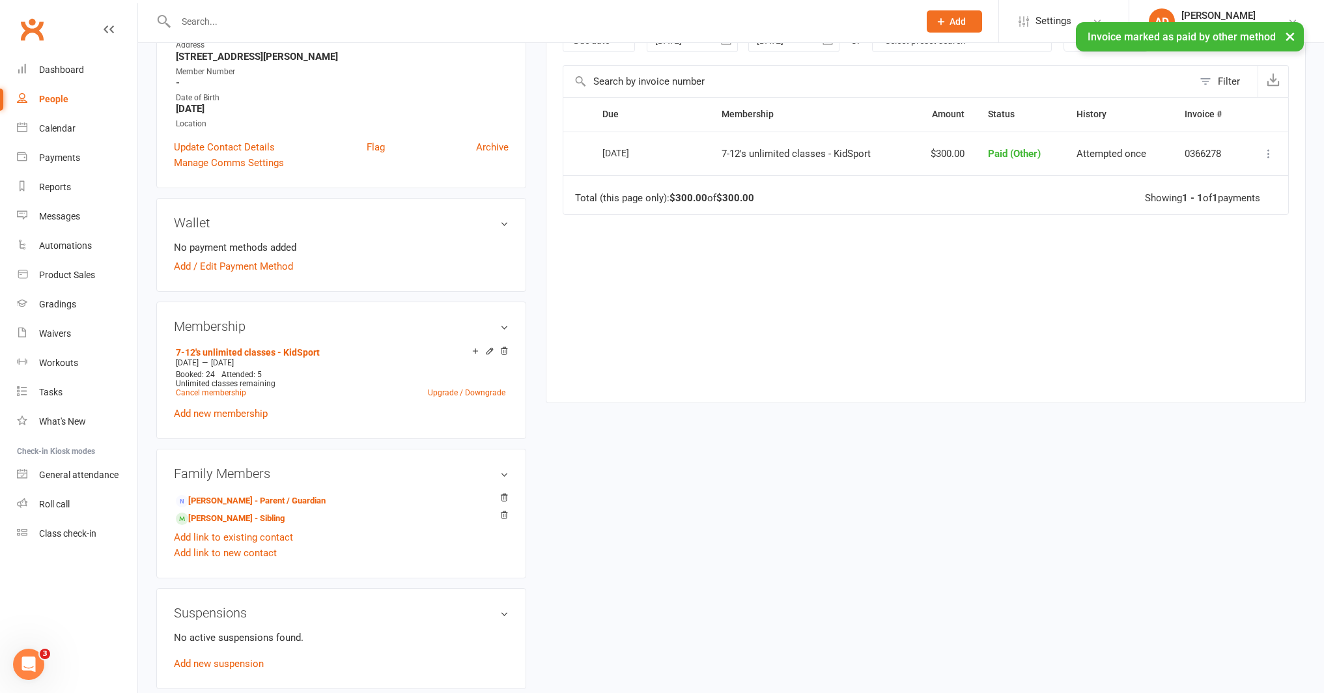
scroll to position [243, 0]
click at [256, 514] on link "Jett Moss - Sibling" at bounding box center [230, 516] width 109 height 14
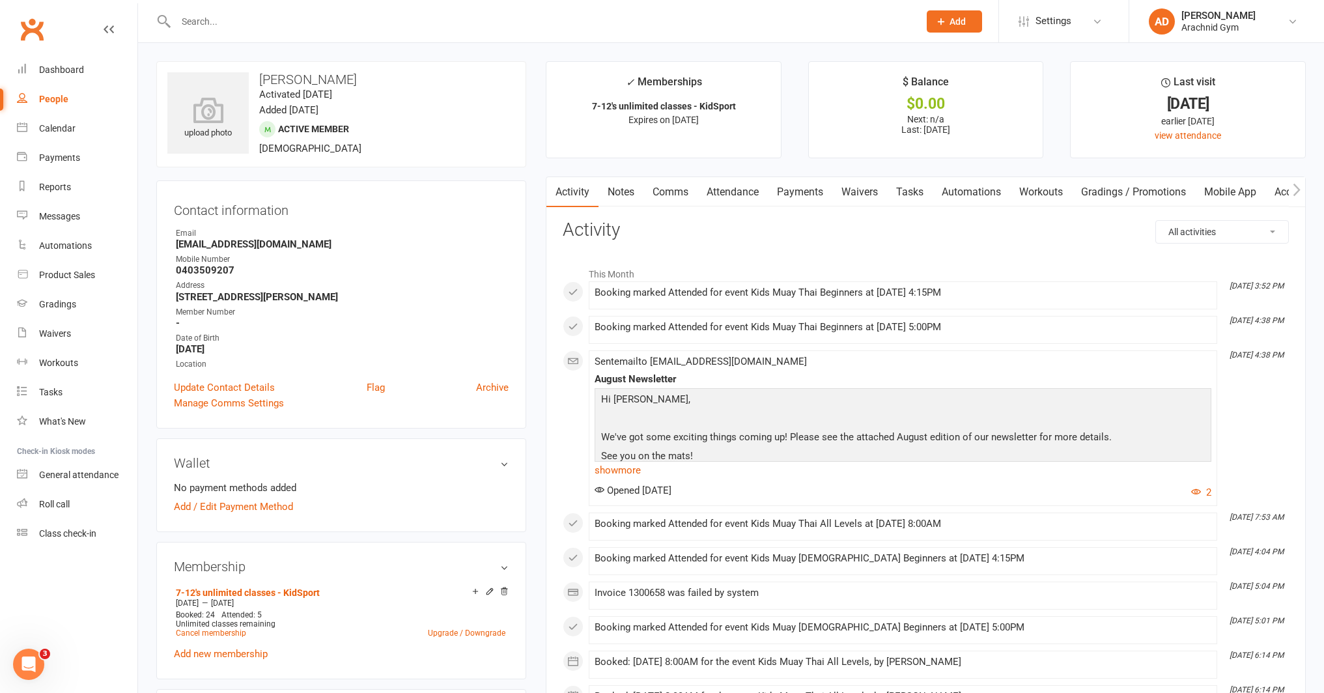
click at [780, 191] on link "Payments" at bounding box center [800, 192] width 64 height 30
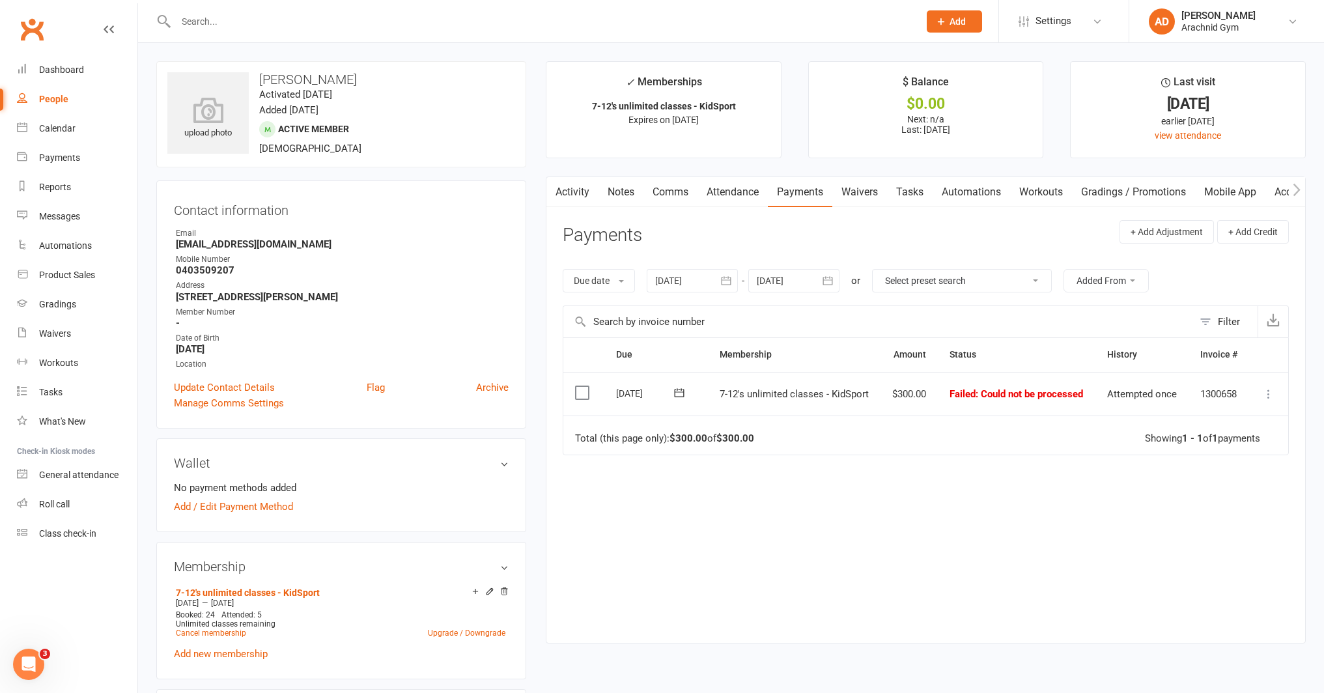
click at [1266, 393] on icon at bounding box center [1268, 393] width 13 height 13
click at [1241, 467] on link "Mark as Paid (Other)" at bounding box center [1210, 471] width 129 height 26
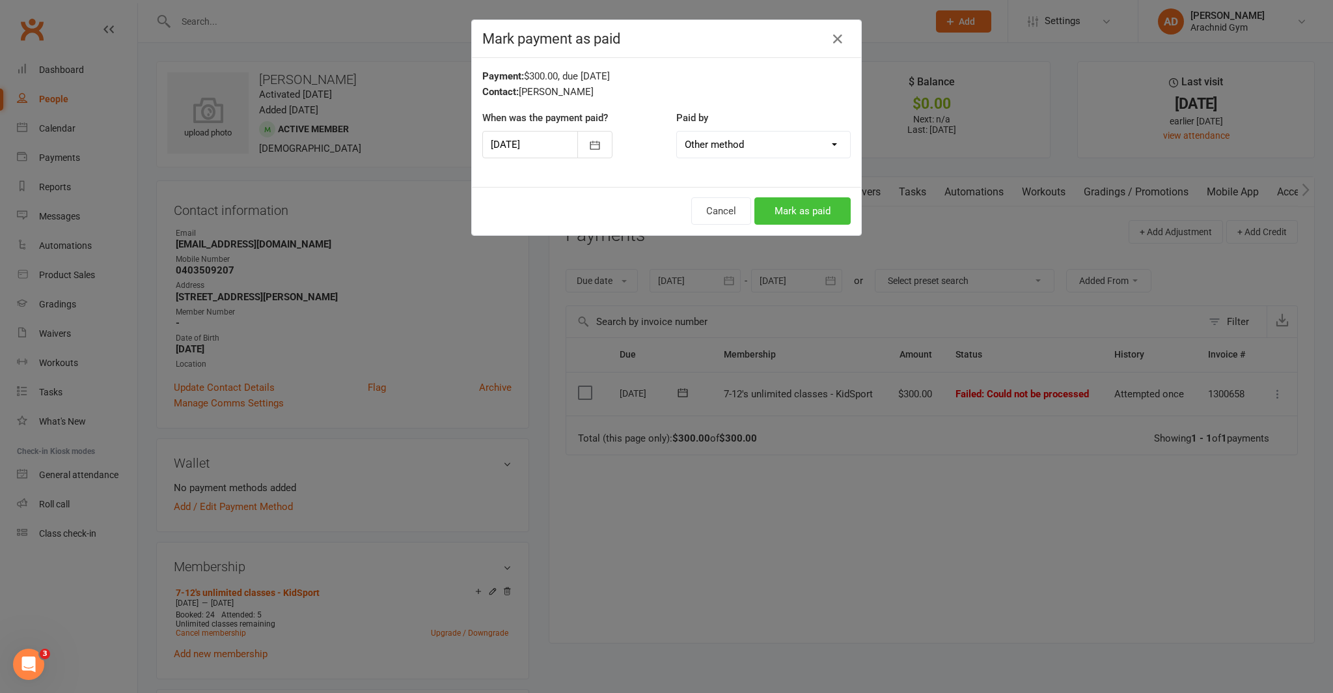
click at [818, 200] on button "Mark as paid" at bounding box center [803, 210] width 96 height 27
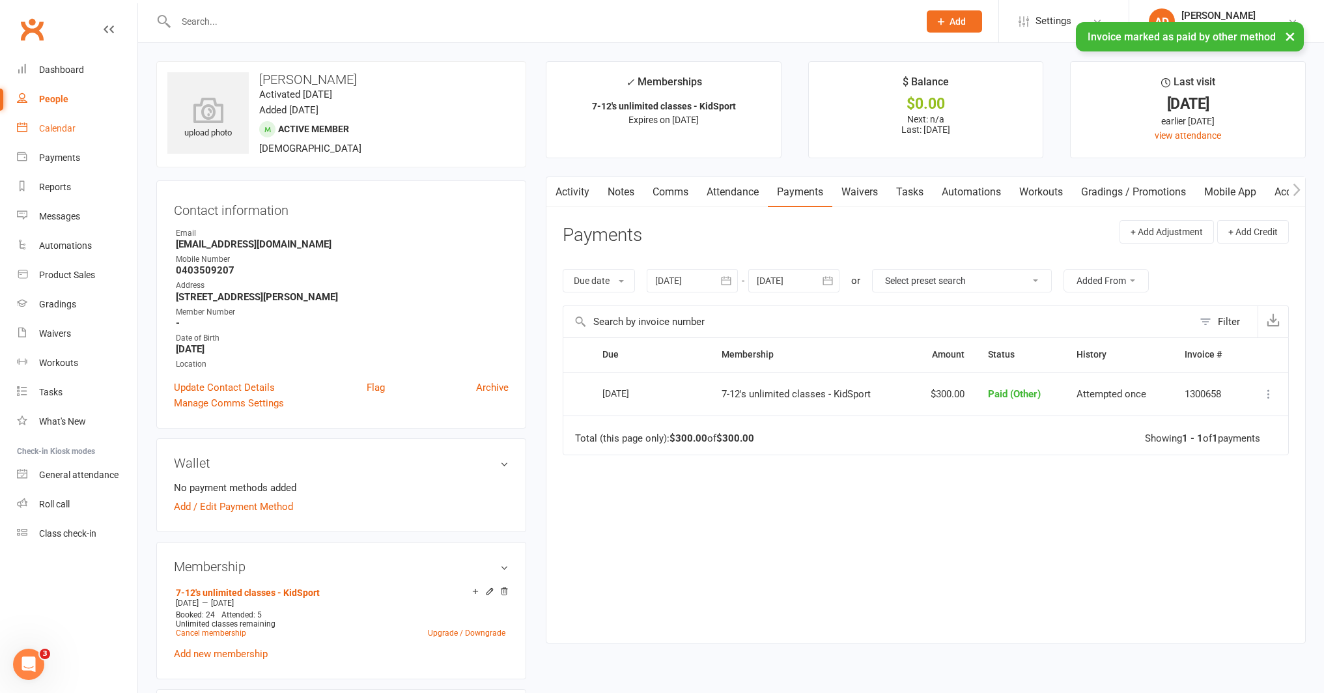
click at [54, 123] on div "Calendar" at bounding box center [57, 128] width 36 height 10
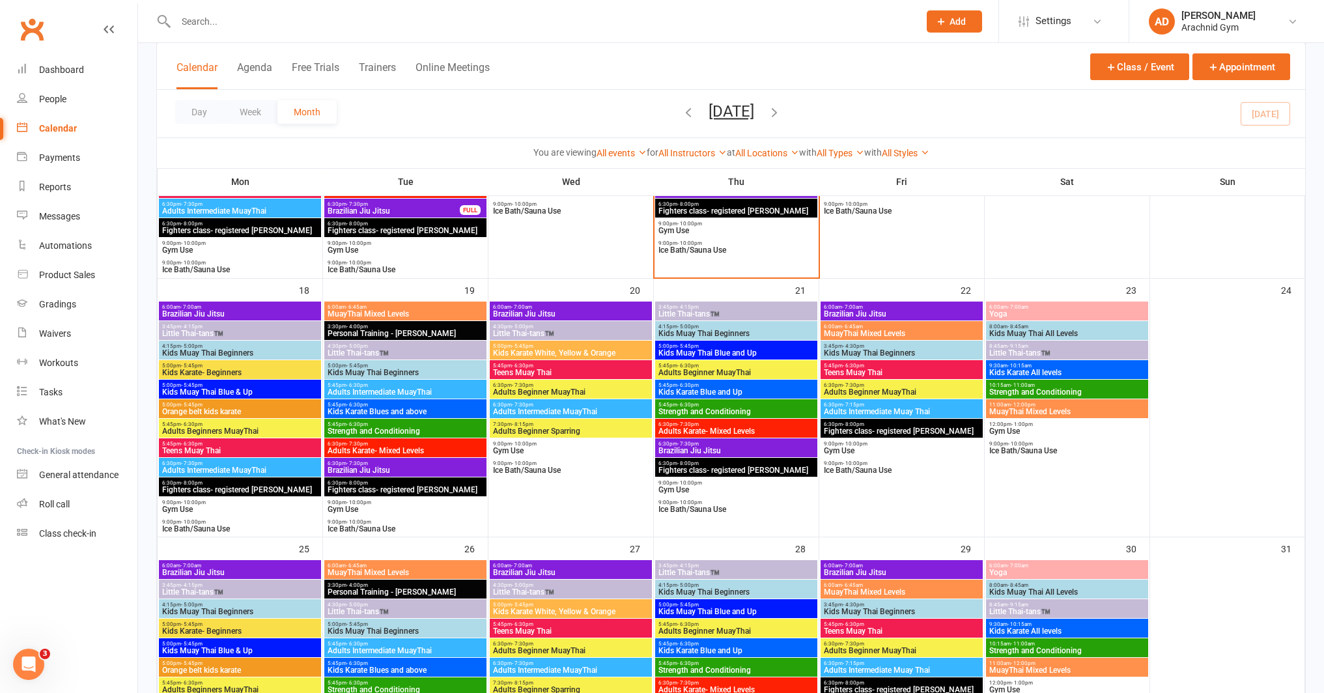
scroll to position [776, 0]
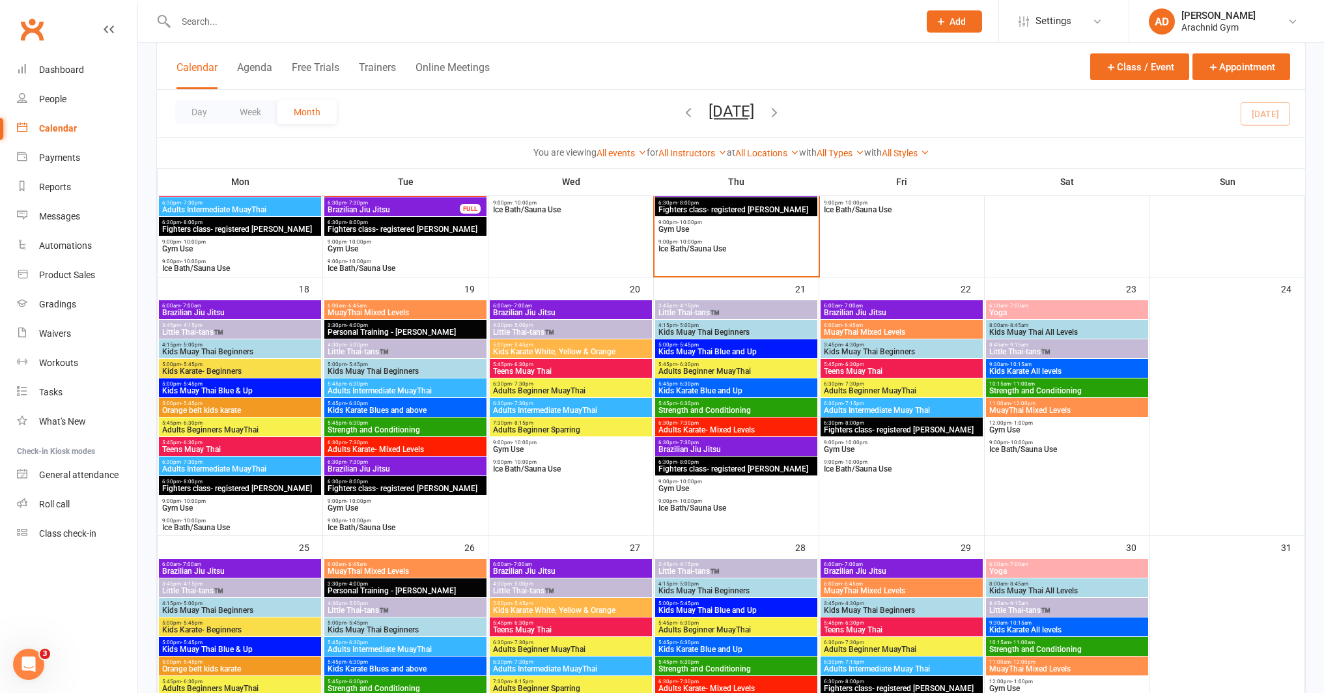
click at [755, 333] on span "Kids Muay Thai Beginners" at bounding box center [736, 332] width 157 height 8
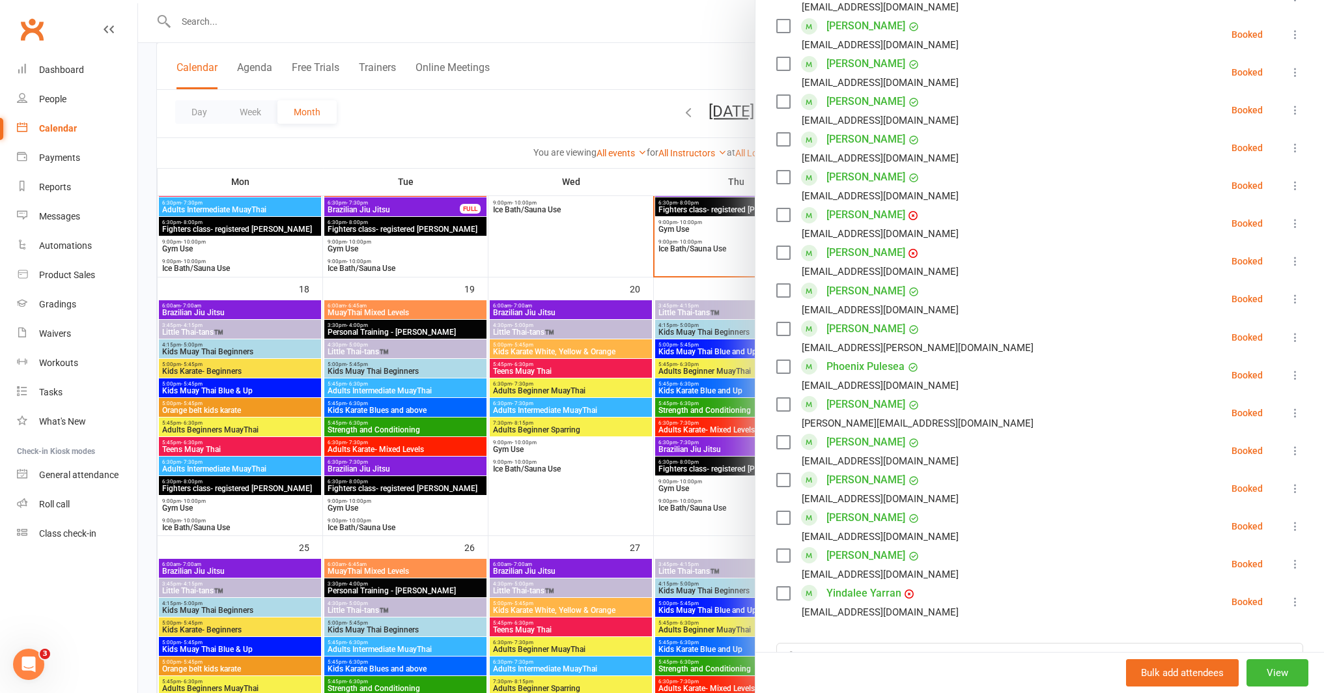
scroll to position [528, 0]
click at [706, 538] on div at bounding box center [731, 346] width 1186 height 693
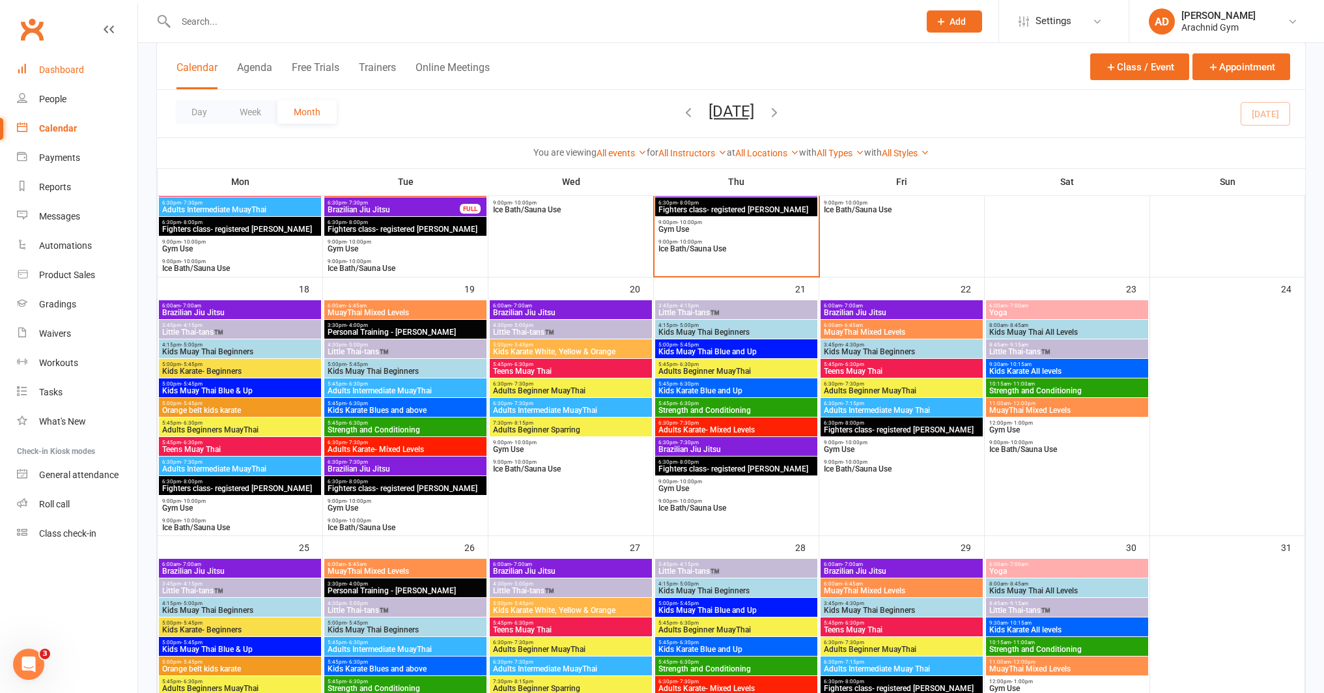
click at [42, 66] on div "Dashboard" at bounding box center [61, 69] width 45 height 10
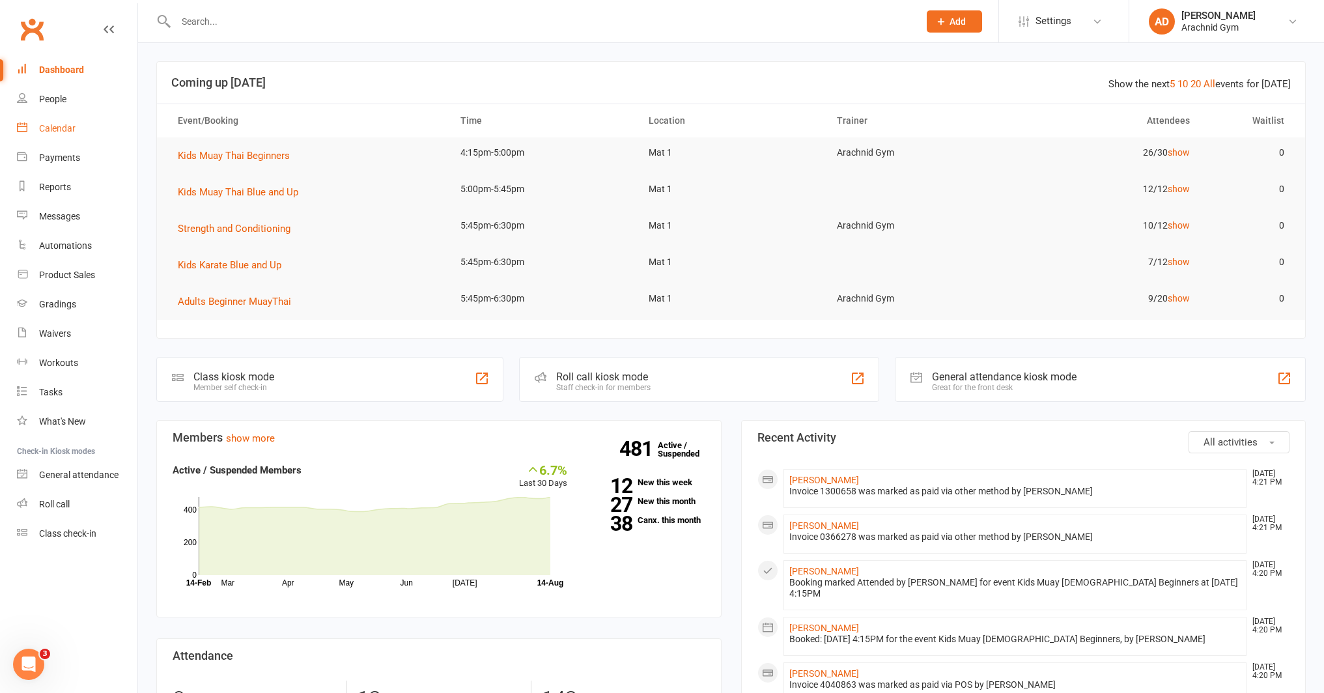
click at [72, 130] on div "Calendar" at bounding box center [57, 128] width 36 height 10
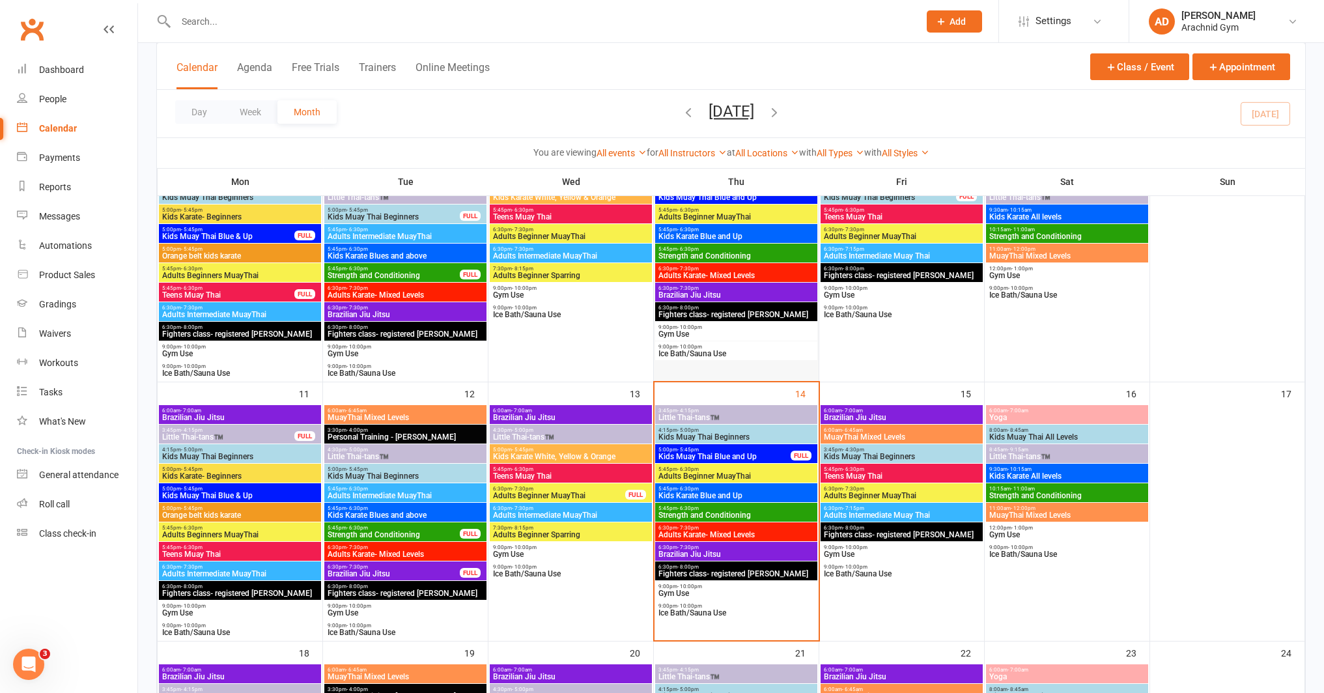
scroll to position [415, 0]
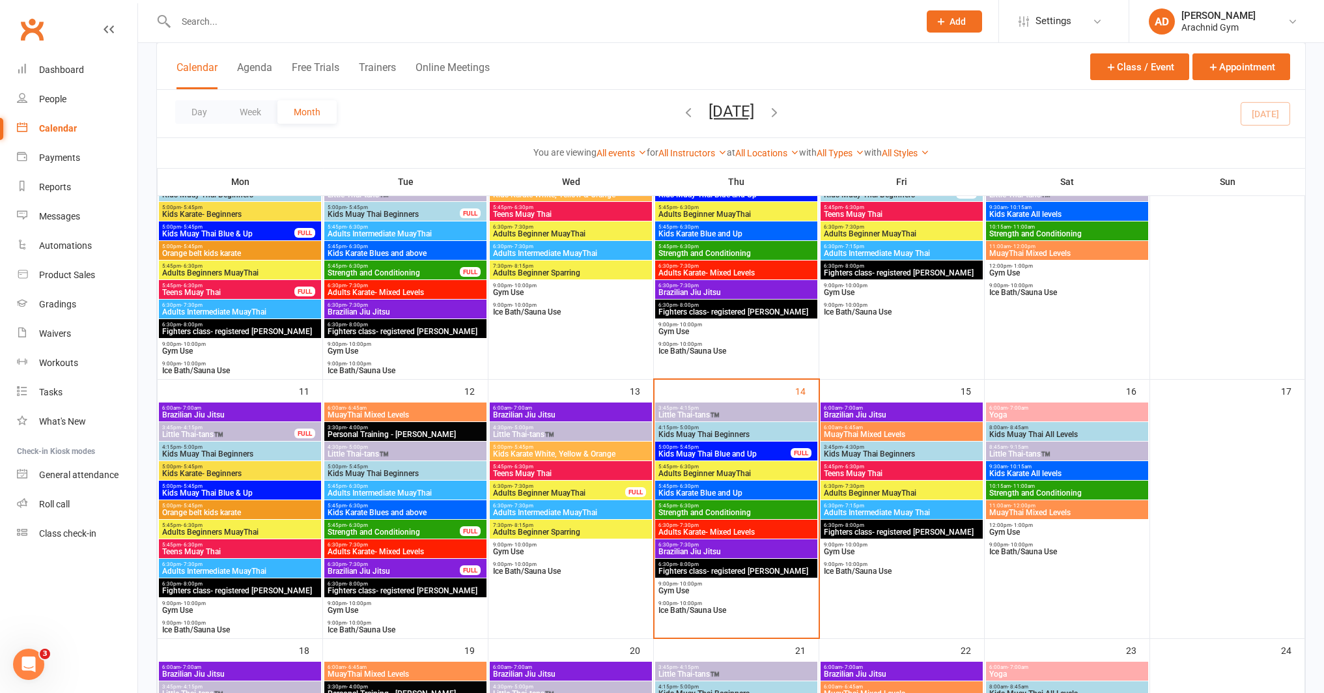
click at [226, 22] on input "text" at bounding box center [541, 21] width 738 height 18
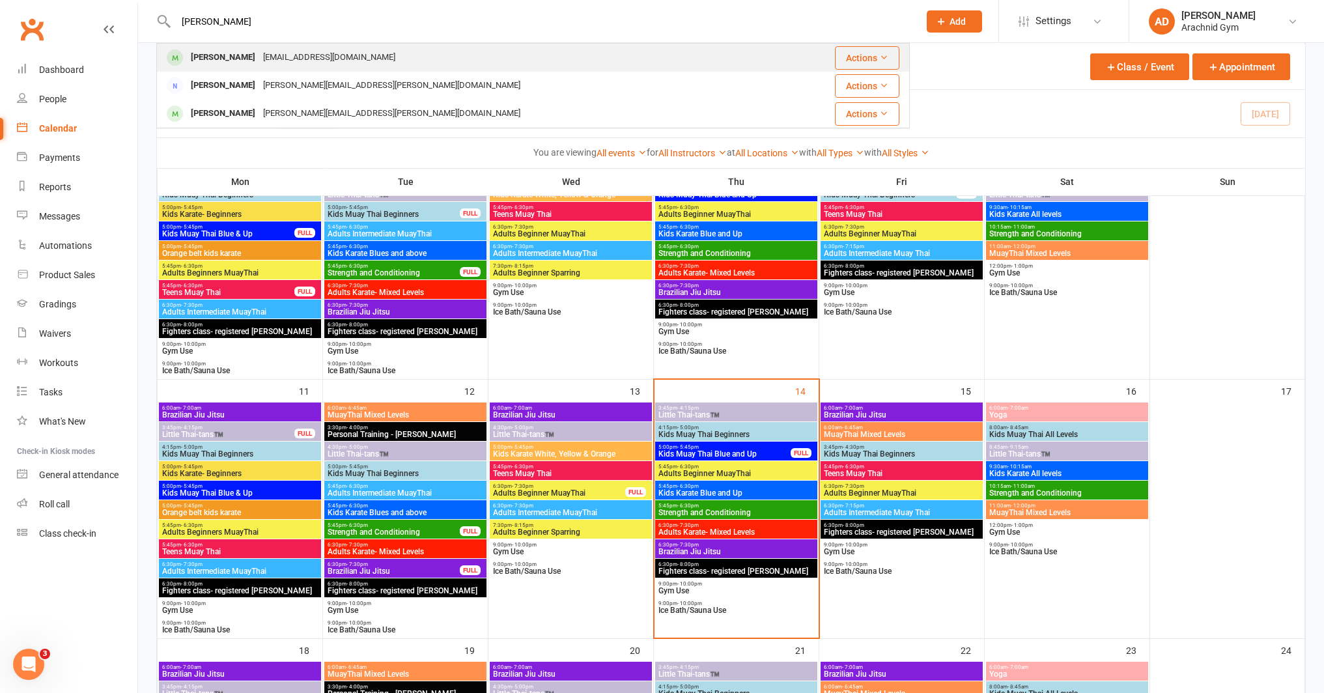
type input "floy"
click at [232, 55] on div "Floyd Brent Calawa" at bounding box center [223, 57] width 72 height 19
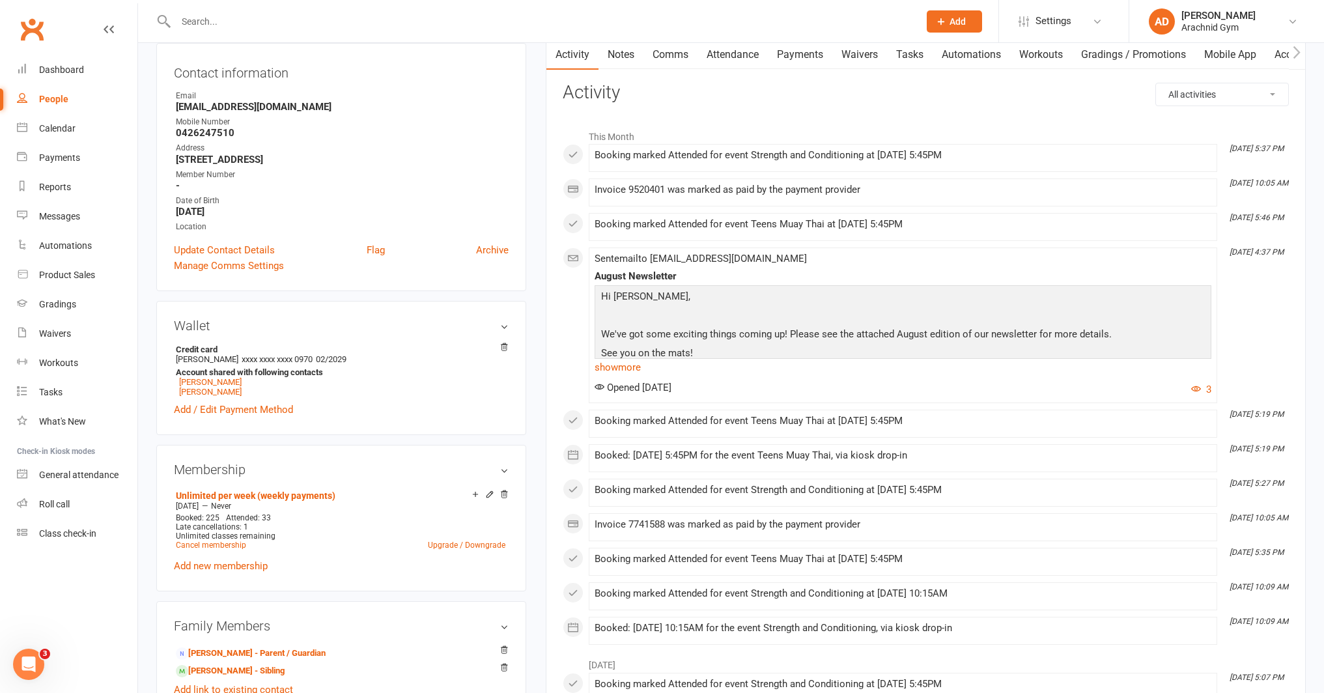
scroll to position [139, 0]
click at [484, 540] on link "Upgrade / Downgrade" at bounding box center [466, 543] width 77 height 9
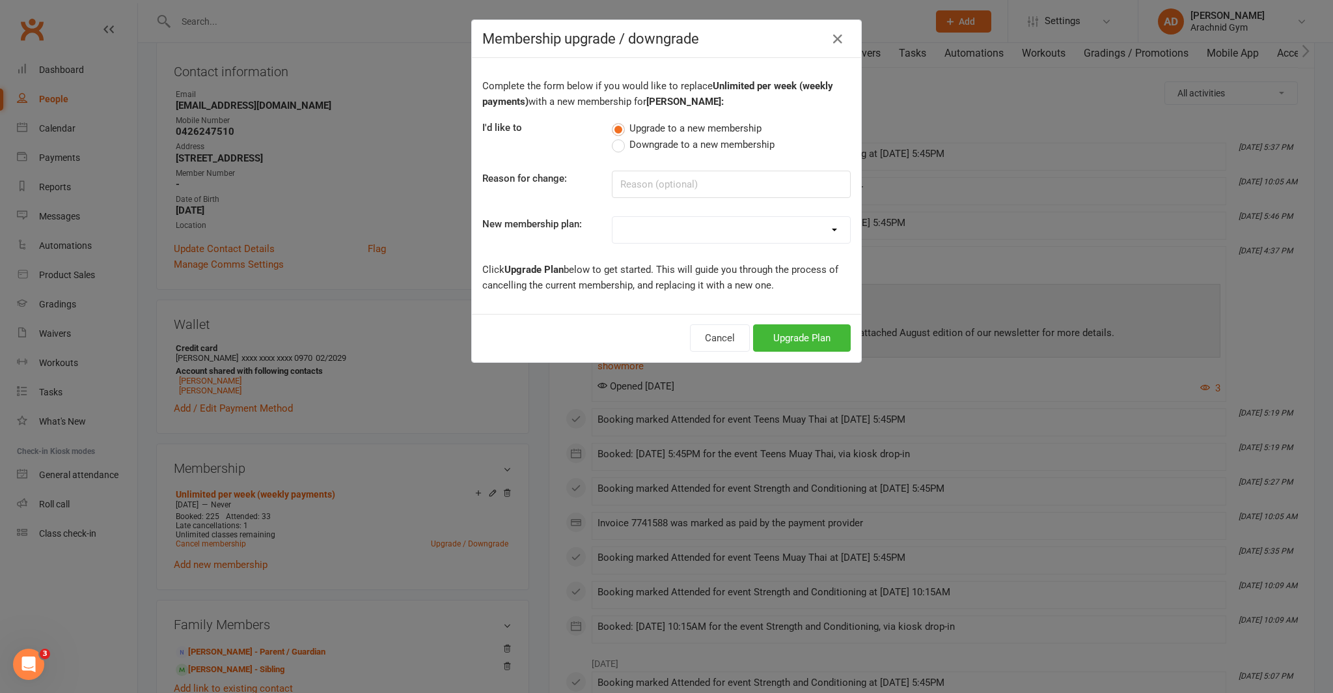
click at [677, 145] on span "Downgrade to a new membership" at bounding box center [702, 144] width 145 height 14
click at [620, 137] on input "Downgrade to a new membership" at bounding box center [616, 137] width 8 height 0
click at [730, 234] on select "Adults Teens 7-12's Under 7's Little Dragons/ Little Thai-tans 2x classes per w…" at bounding box center [732, 230] width 238 height 26
select select "1"
click at [613, 217] on select "Adults Teens 7-12's Under 7's Little Dragons/ Little Thai-tans 2x classes per w…" at bounding box center [732, 230] width 238 height 26
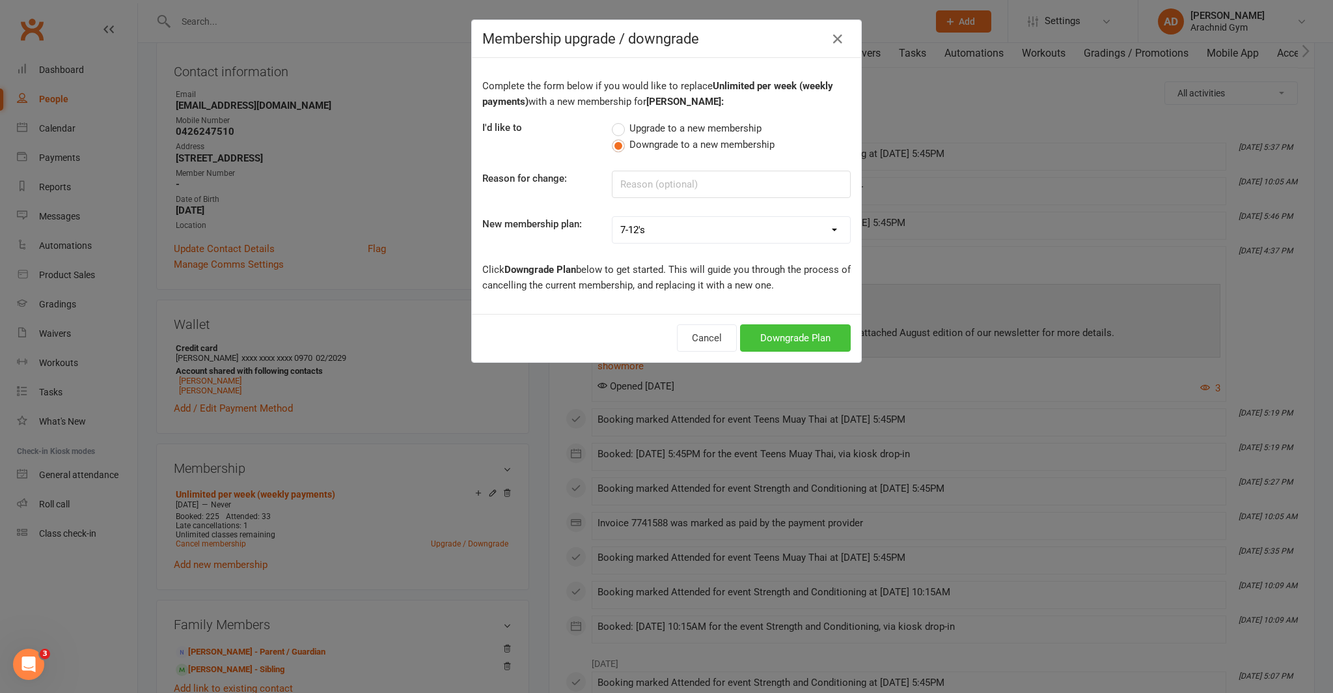
click at [791, 336] on button "Downgrade Plan" at bounding box center [795, 337] width 111 height 27
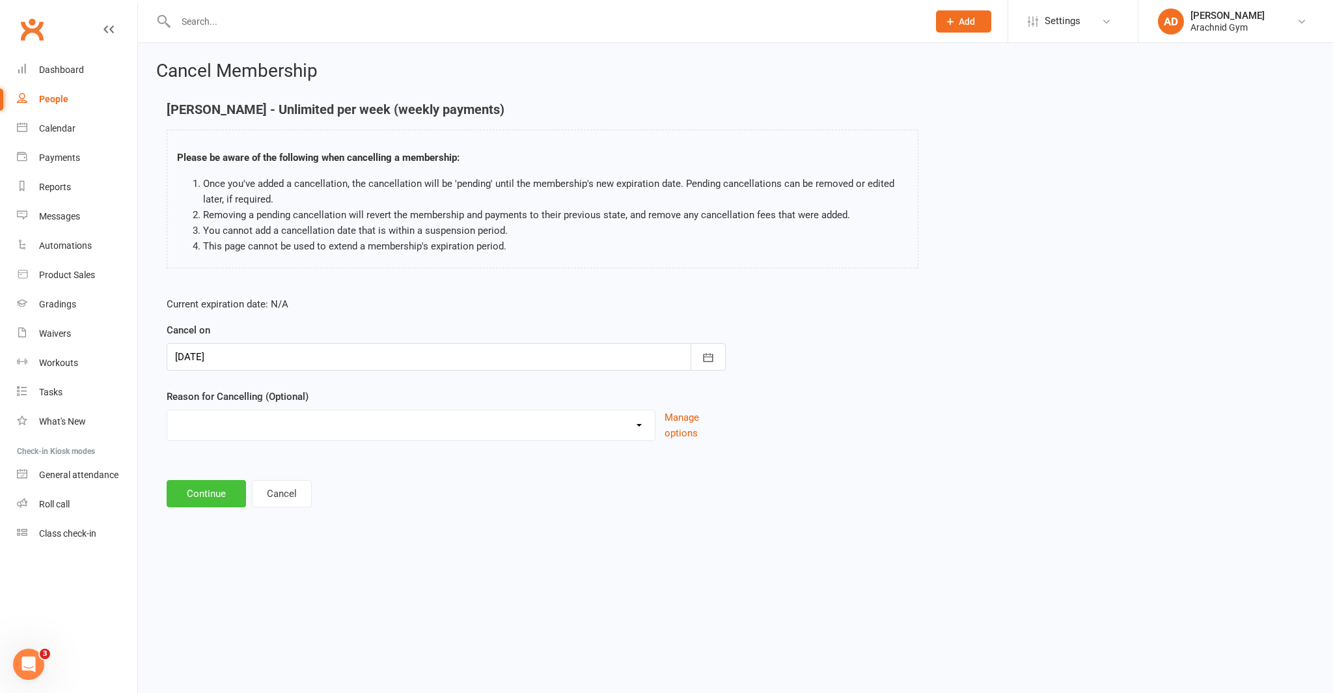
click at [212, 494] on button "Continue" at bounding box center [206, 493] width 79 height 27
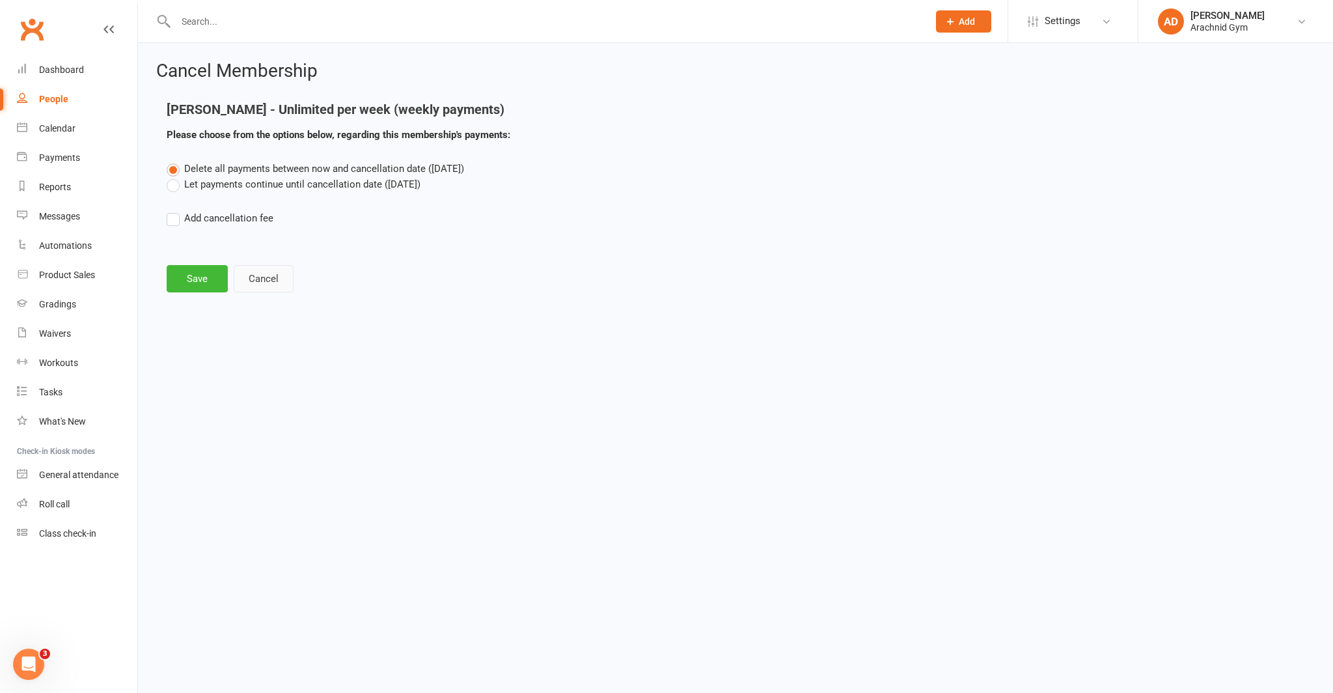
click at [286, 281] on button "Cancel" at bounding box center [264, 278] width 60 height 27
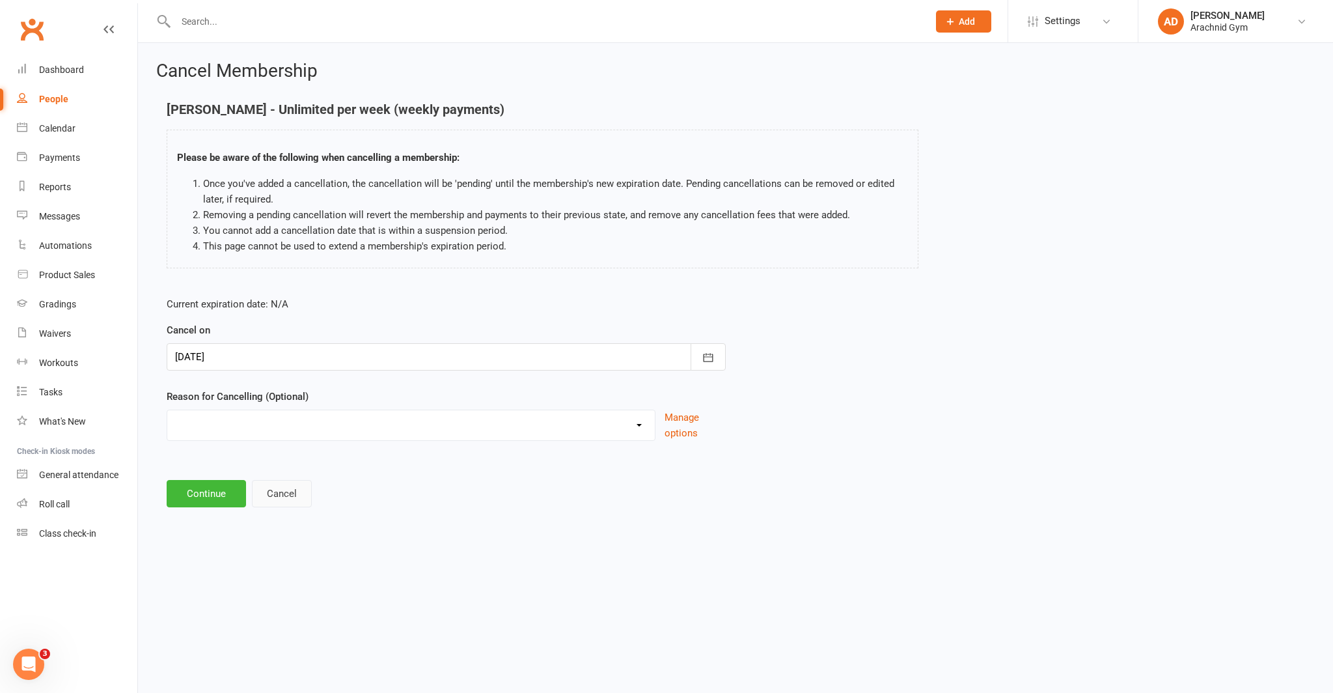
click at [277, 505] on button "Cancel" at bounding box center [282, 493] width 60 height 27
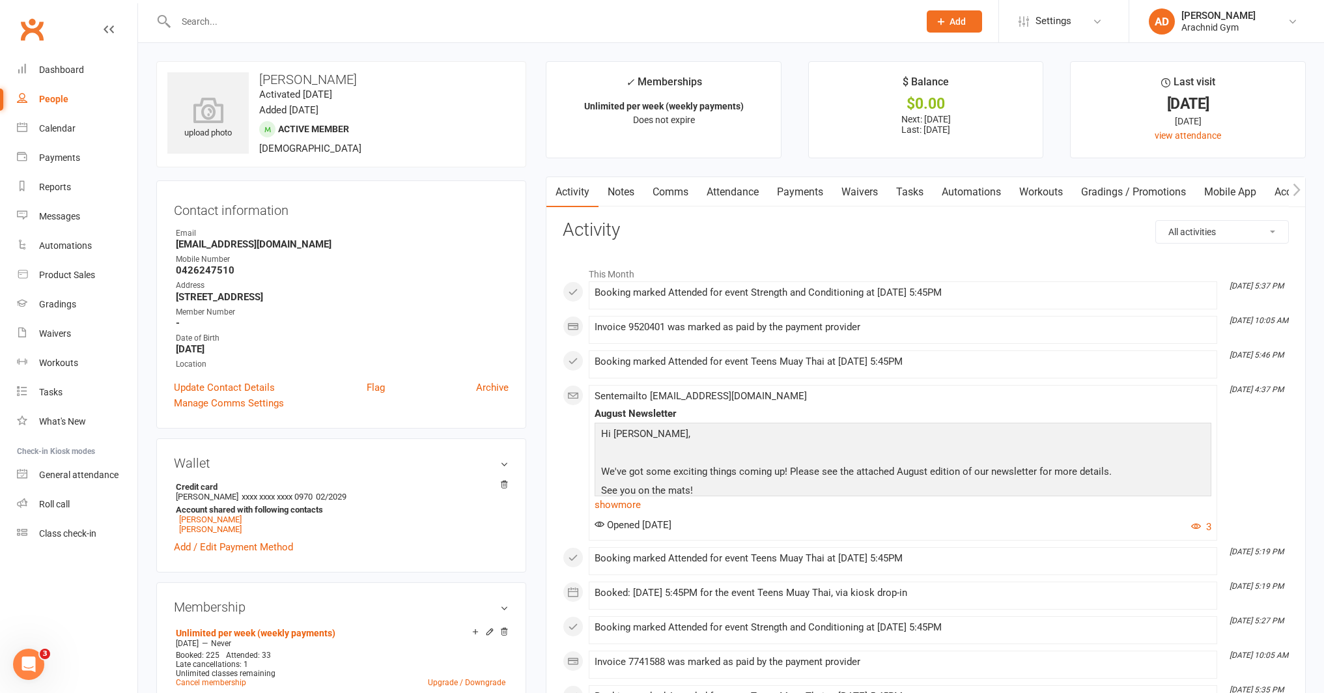
click at [809, 197] on link "Payments" at bounding box center [800, 192] width 64 height 30
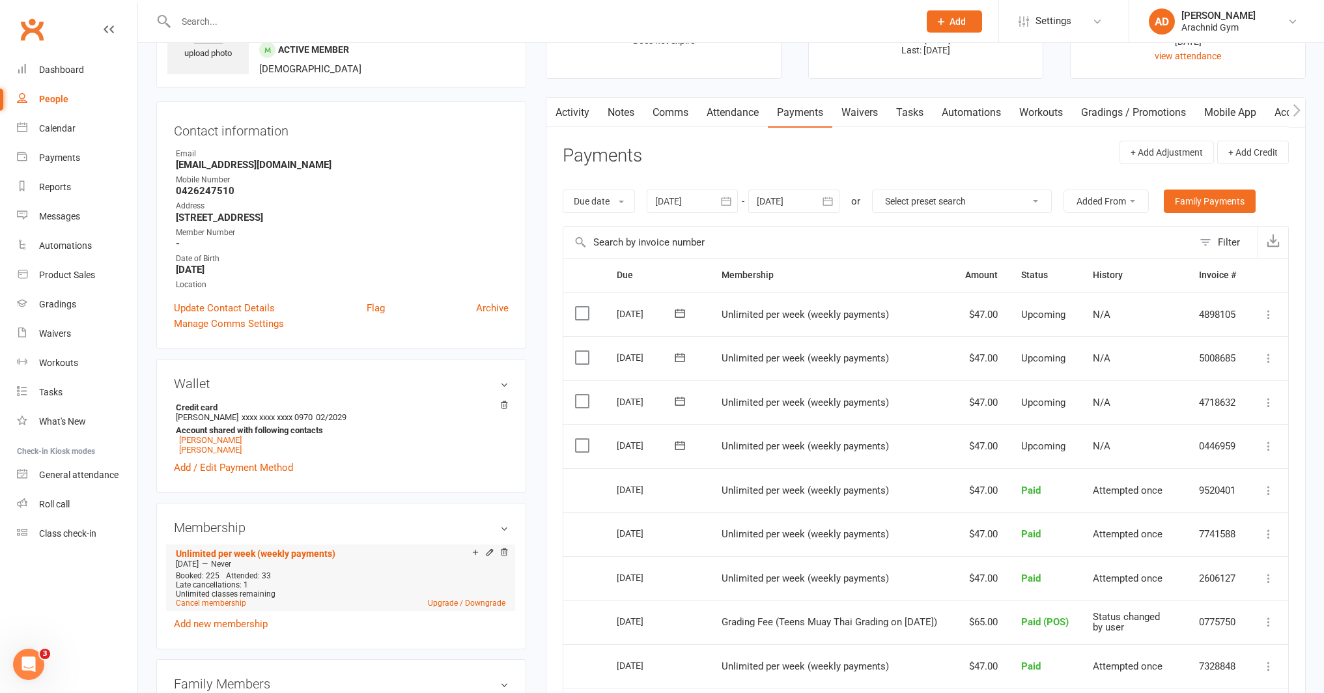
scroll to position [81, 0]
click at [479, 601] on link "Upgrade / Downgrade" at bounding box center [466, 601] width 77 height 9
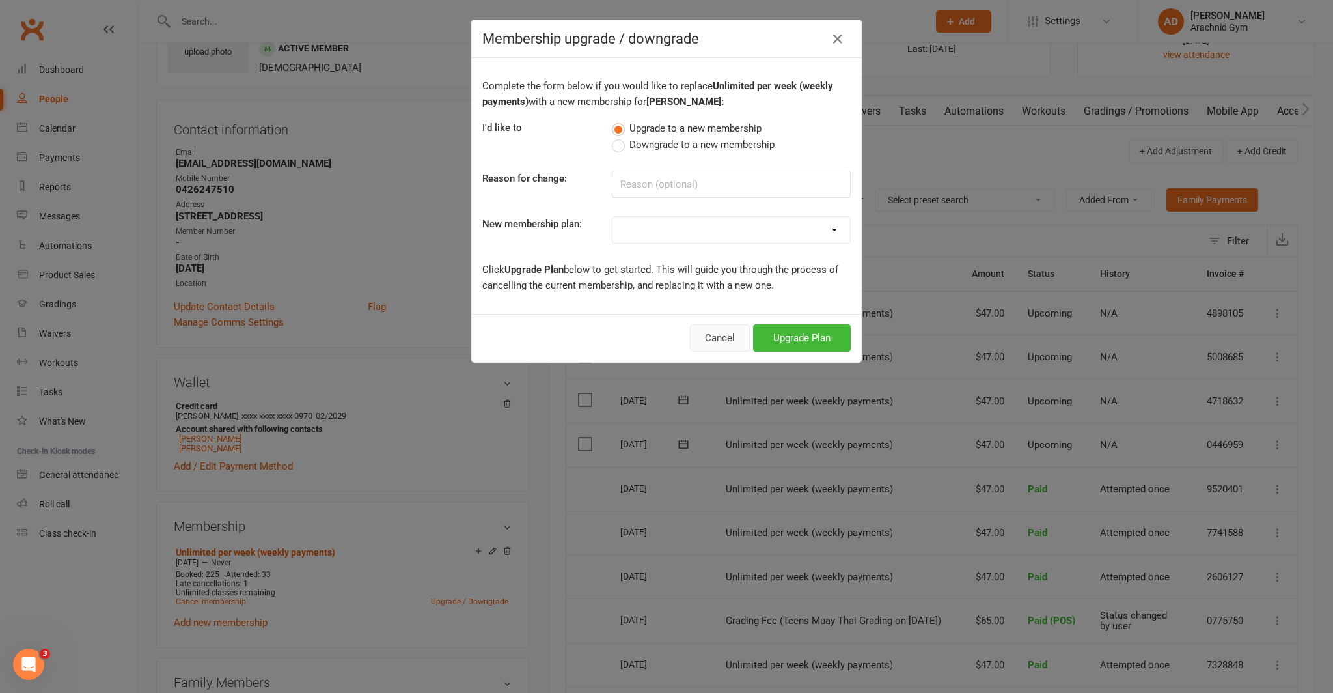
click at [705, 329] on button "Cancel" at bounding box center [720, 337] width 60 height 27
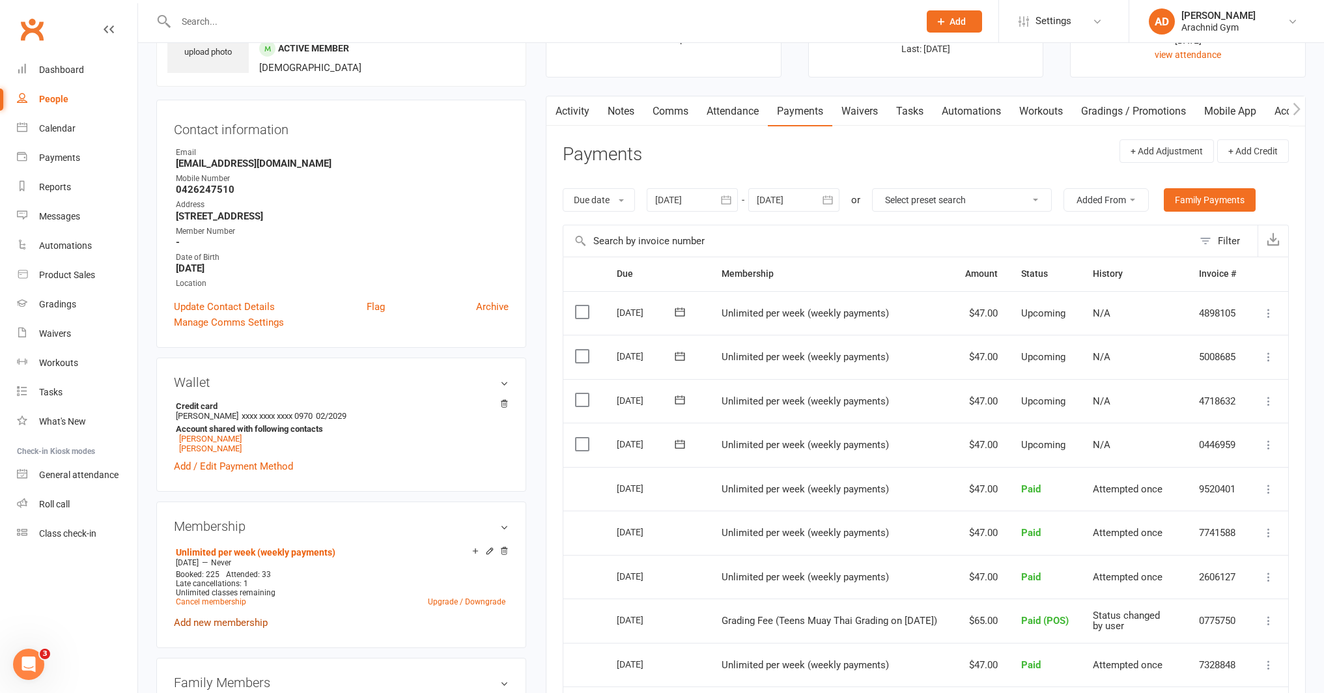
click at [241, 621] on link "Add new membership" at bounding box center [221, 623] width 94 height 12
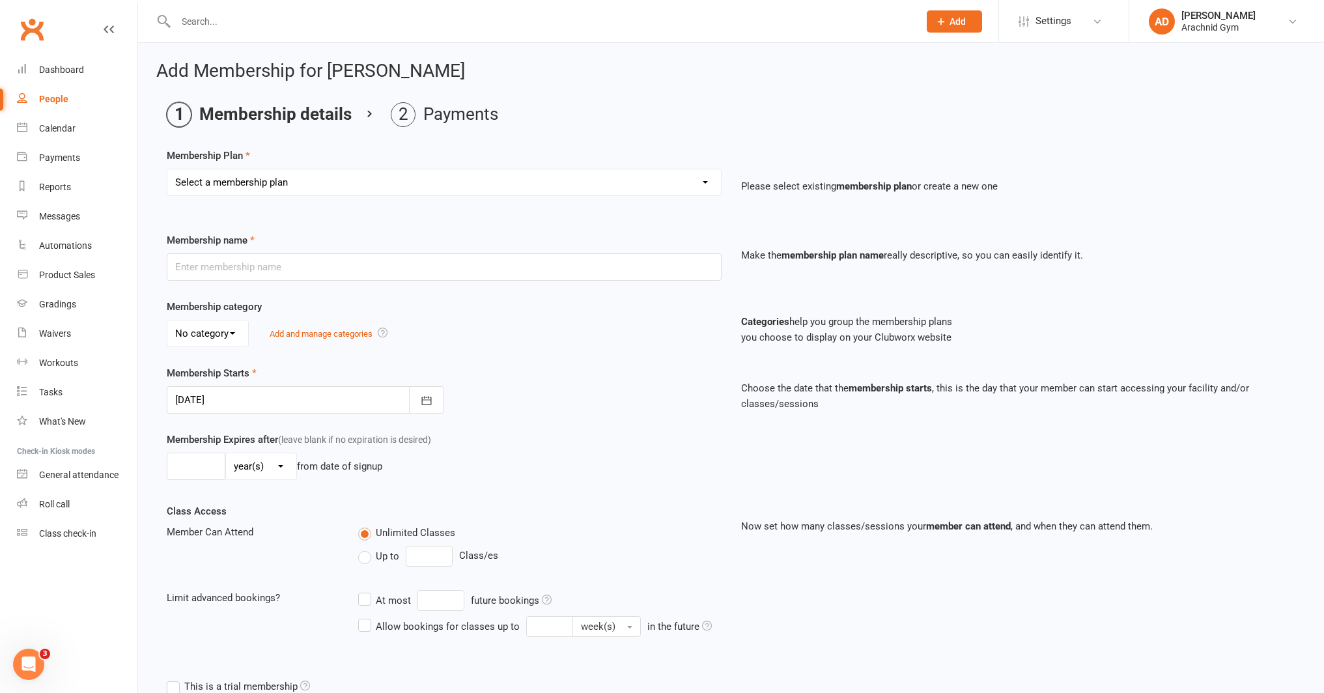
click at [250, 191] on select "Select a membership plan Create new Membership Plan Adults Teens 7-12's Under 7…" at bounding box center [443, 182] width 553 height 26
select select "2"
click at [167, 169] on select "Select a membership plan Create new Membership Plan Adults Teens 7-12's Under 7…" at bounding box center [443, 182] width 553 height 26
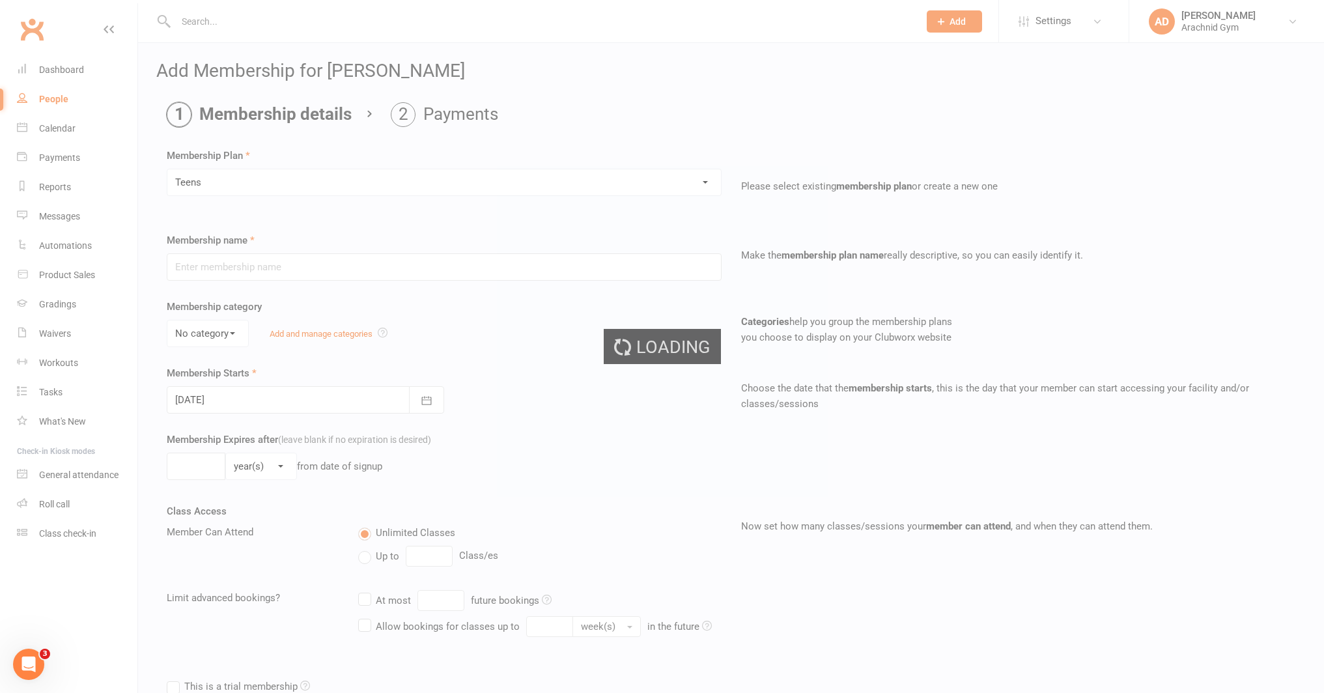
type input "Teens"
select select "3"
type input "0"
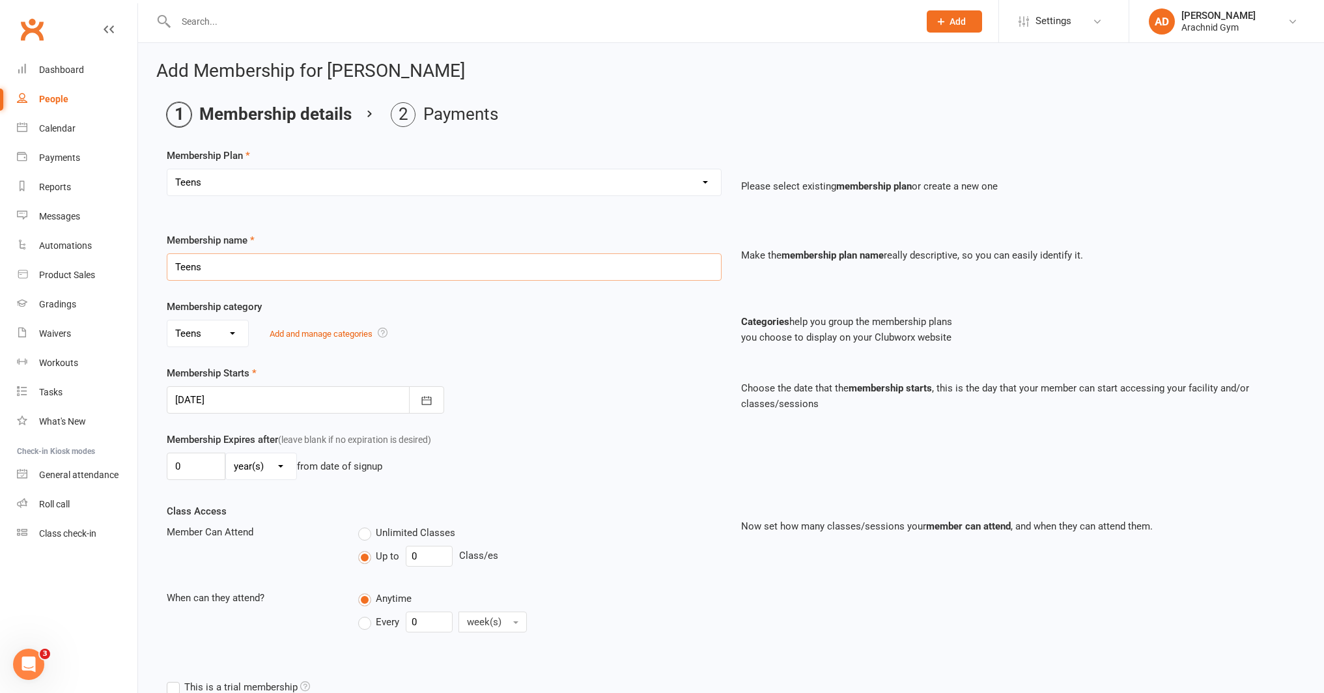
drag, startPoint x: 223, startPoint y: 268, endPoint x: 160, endPoint y: 269, distance: 63.8
click at [160, 269] on div "Membership name Teens" at bounding box center [444, 256] width 574 height 48
type input "Gym Access"
click at [212, 346] on select "No category 7-12yrs Adults General Teens Under 7's" at bounding box center [207, 333] width 81 height 26
click at [421, 392] on button "button" at bounding box center [426, 399] width 35 height 27
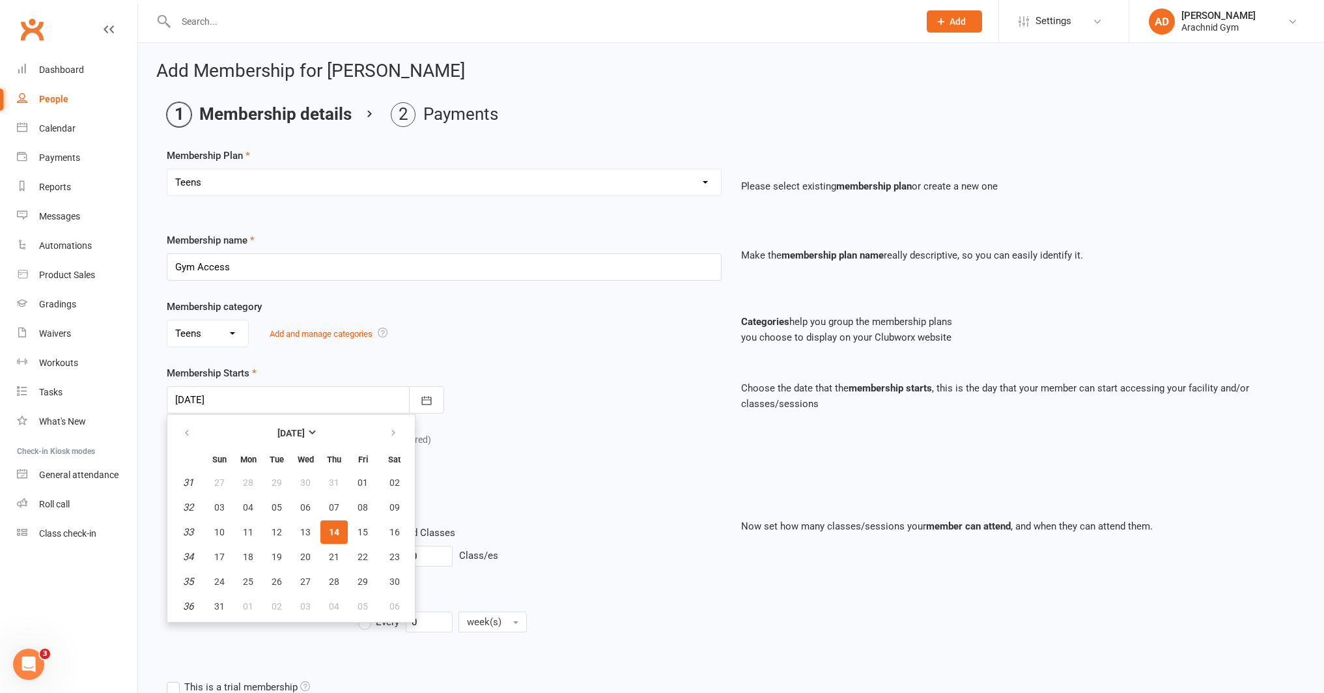
click at [424, 371] on div "Membership Starts 14 Aug 2025 August 2025 Sun Mon Tue Wed Thu Fri Sat 31 27 28 …" at bounding box center [444, 389] width 574 height 48
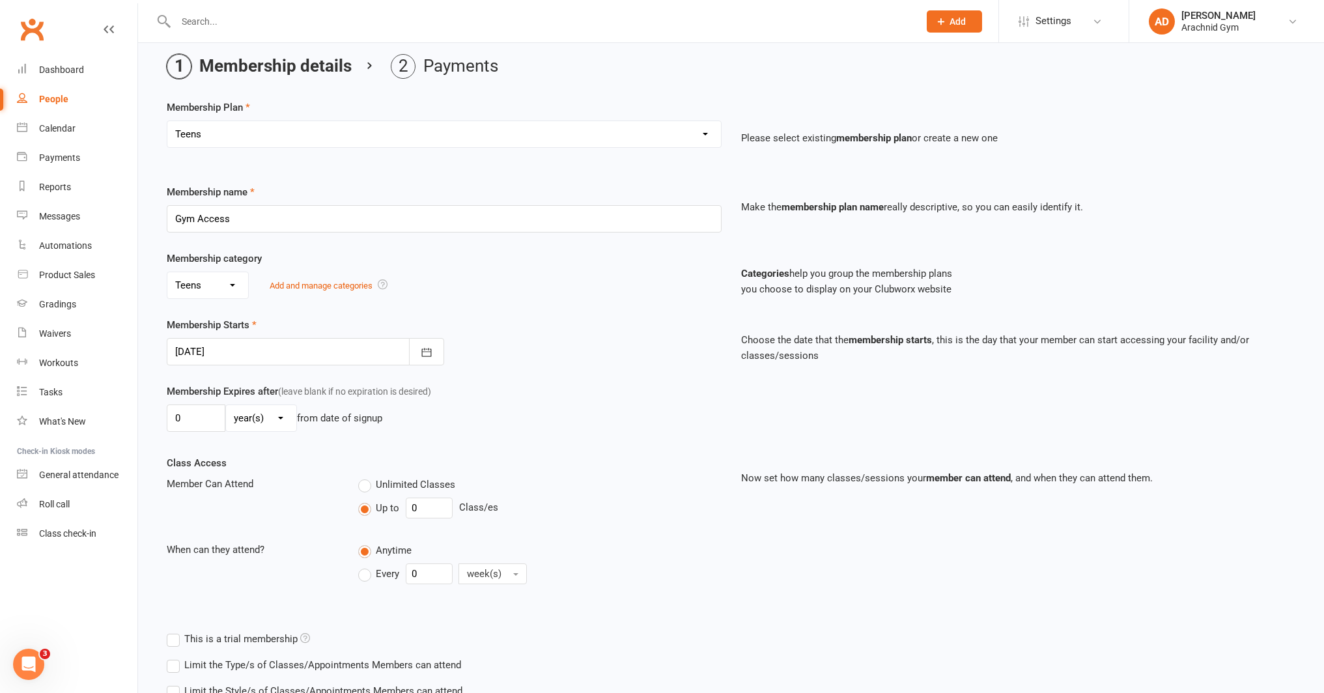
scroll to position [145, 0]
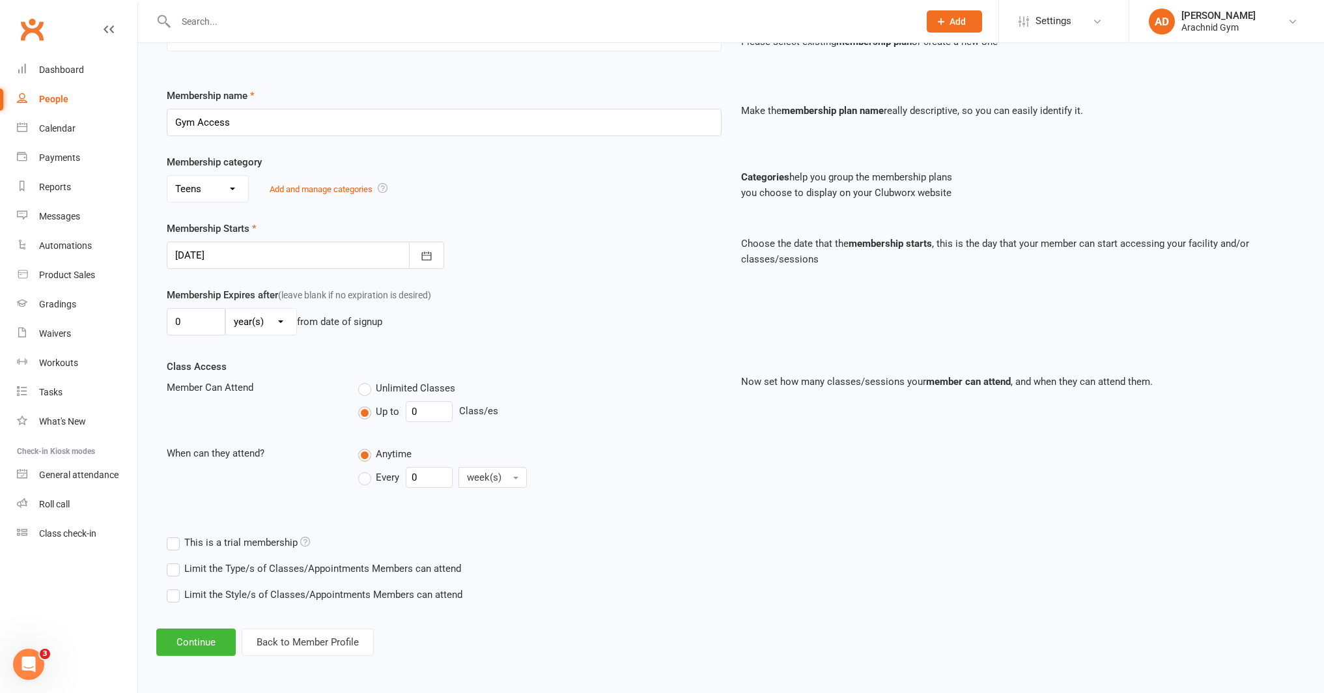
click at [310, 565] on label "Limit the Type/s of Classes/Appointments Members can attend" at bounding box center [314, 569] width 294 height 16
click at [175, 561] on input "Limit the Type/s of Classes/Appointments Members can attend" at bounding box center [171, 561] width 8 height 0
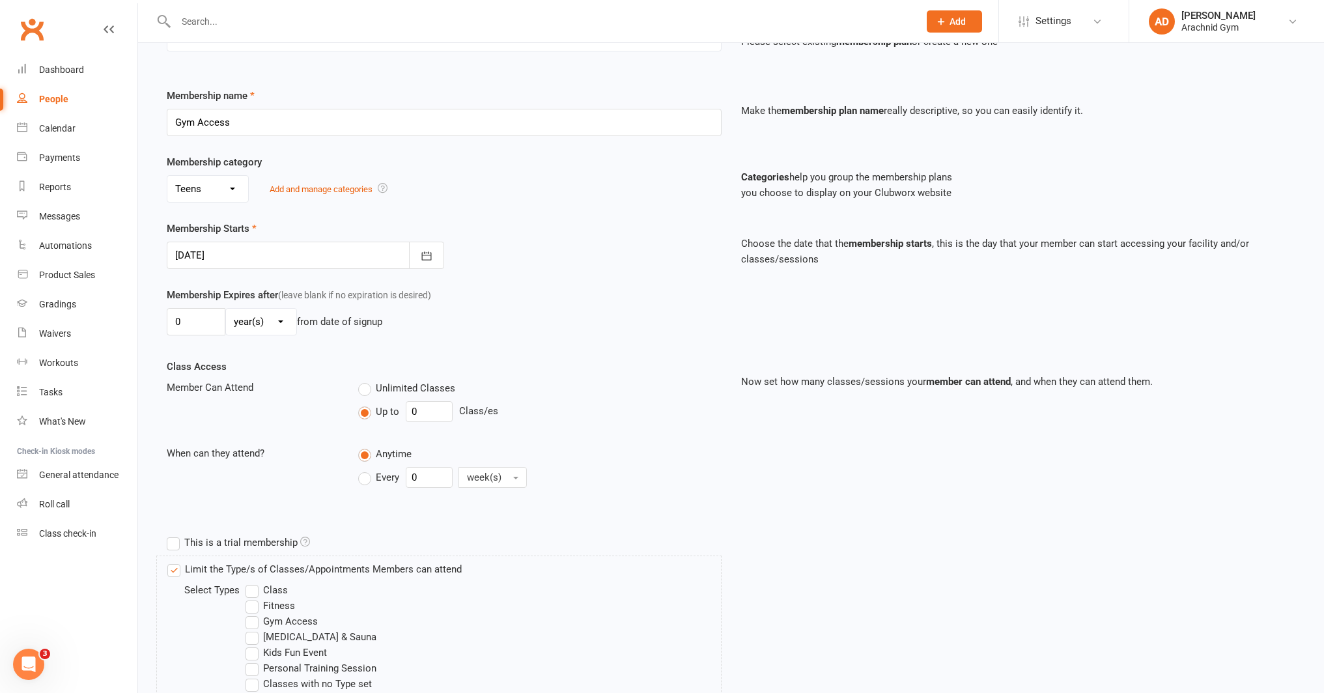
click at [281, 620] on label "Gym Access" at bounding box center [281, 621] width 72 height 16
click at [254, 613] on input "Gym Access" at bounding box center [249, 613] width 8 height 0
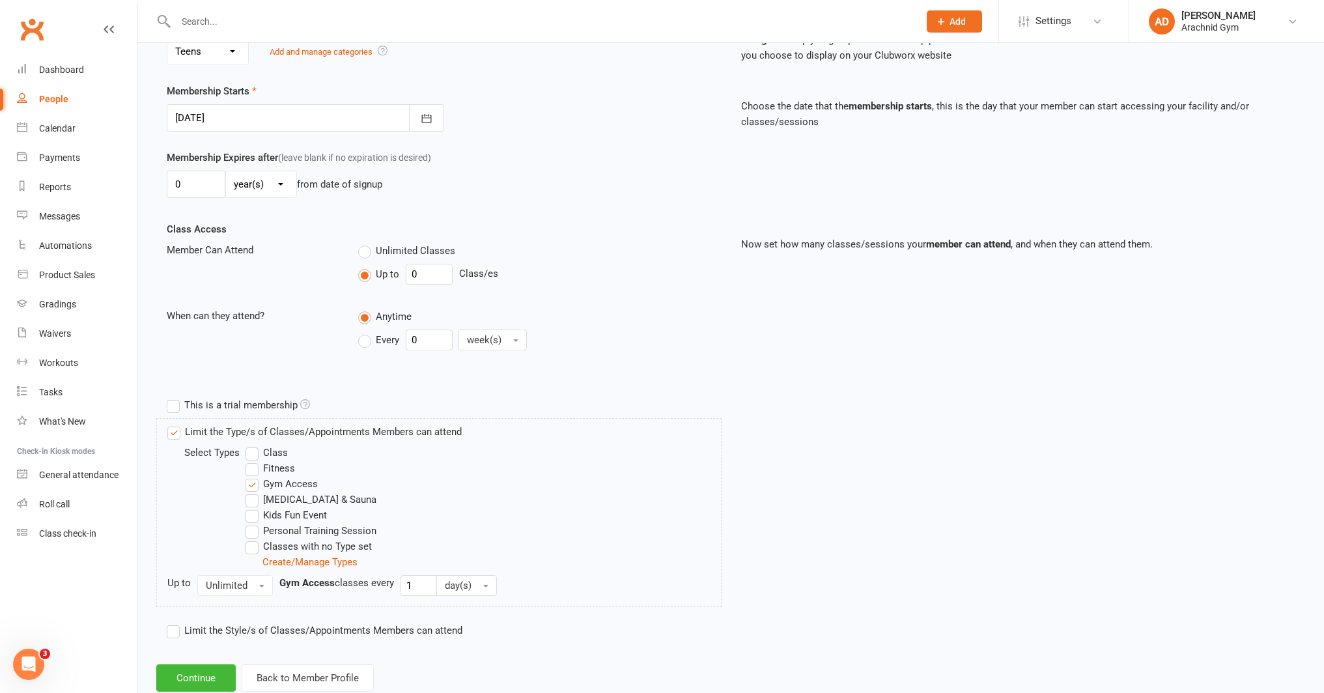
scroll to position [318, 0]
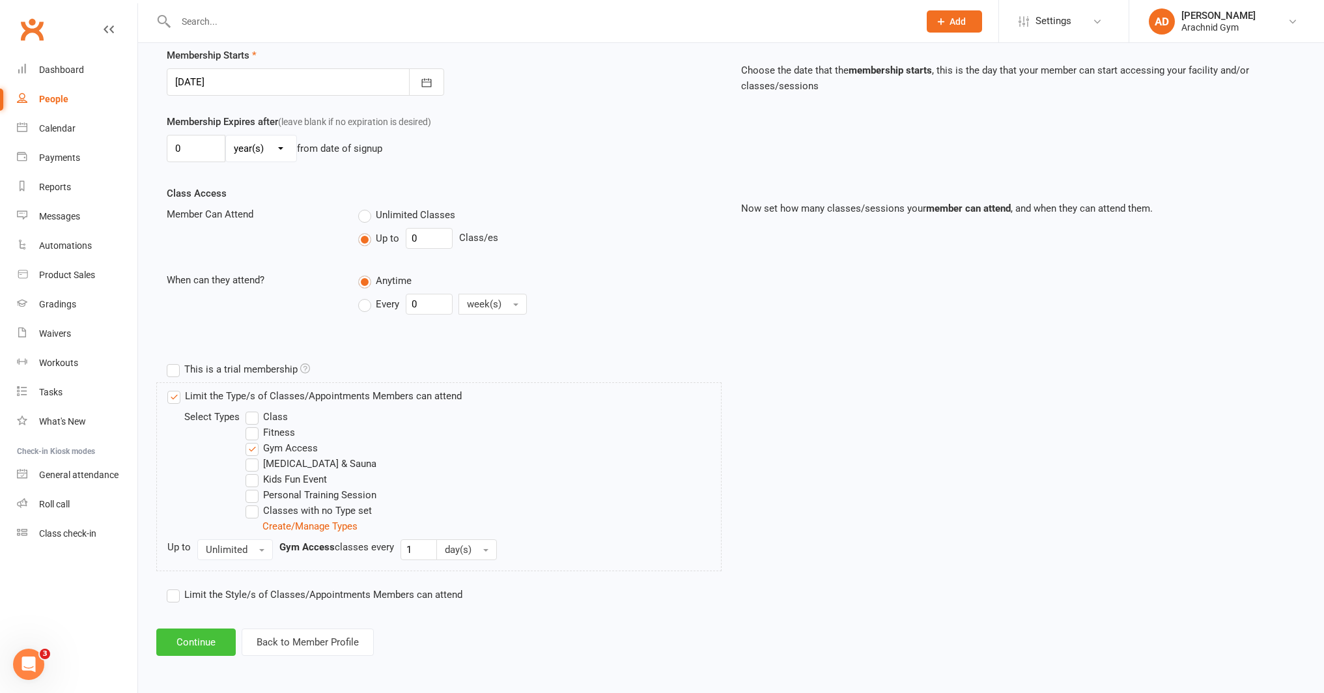
click at [200, 638] on button "Continue" at bounding box center [195, 641] width 79 height 27
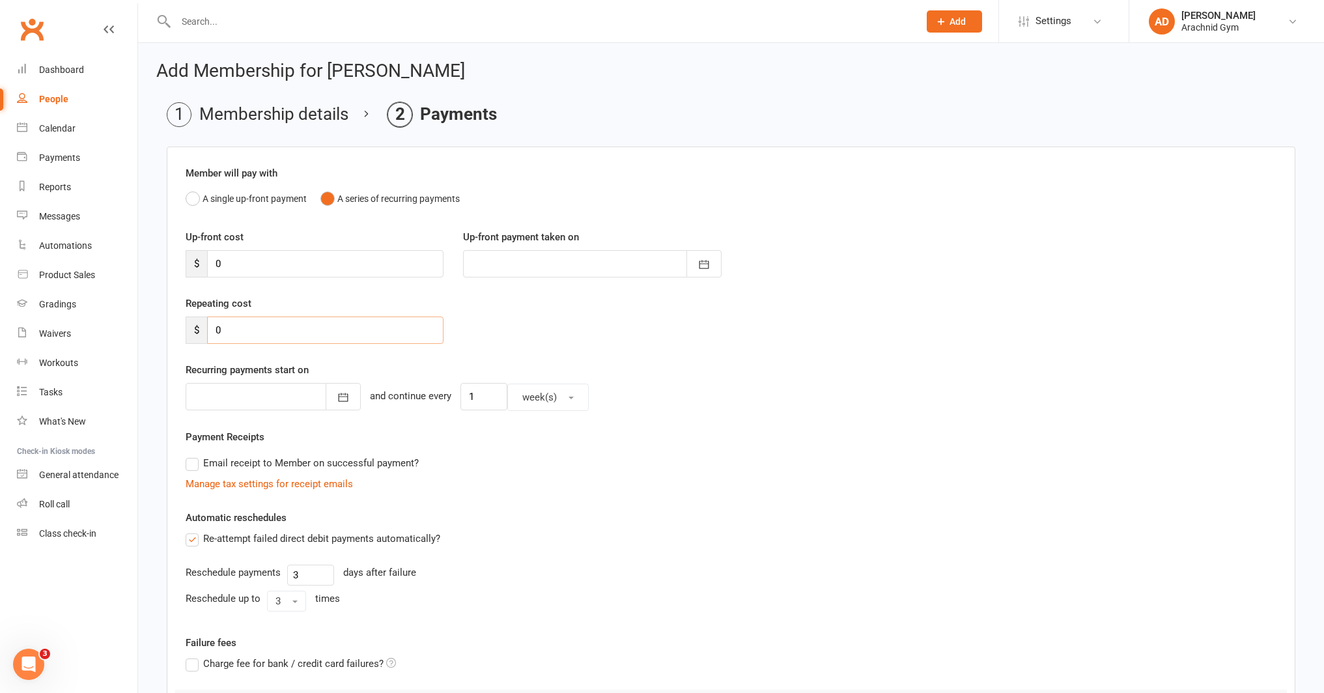
click at [255, 329] on input "0" at bounding box center [325, 329] width 236 height 27
type input "0"
type input "10"
click at [329, 400] on button "button" at bounding box center [343, 396] width 35 height 27
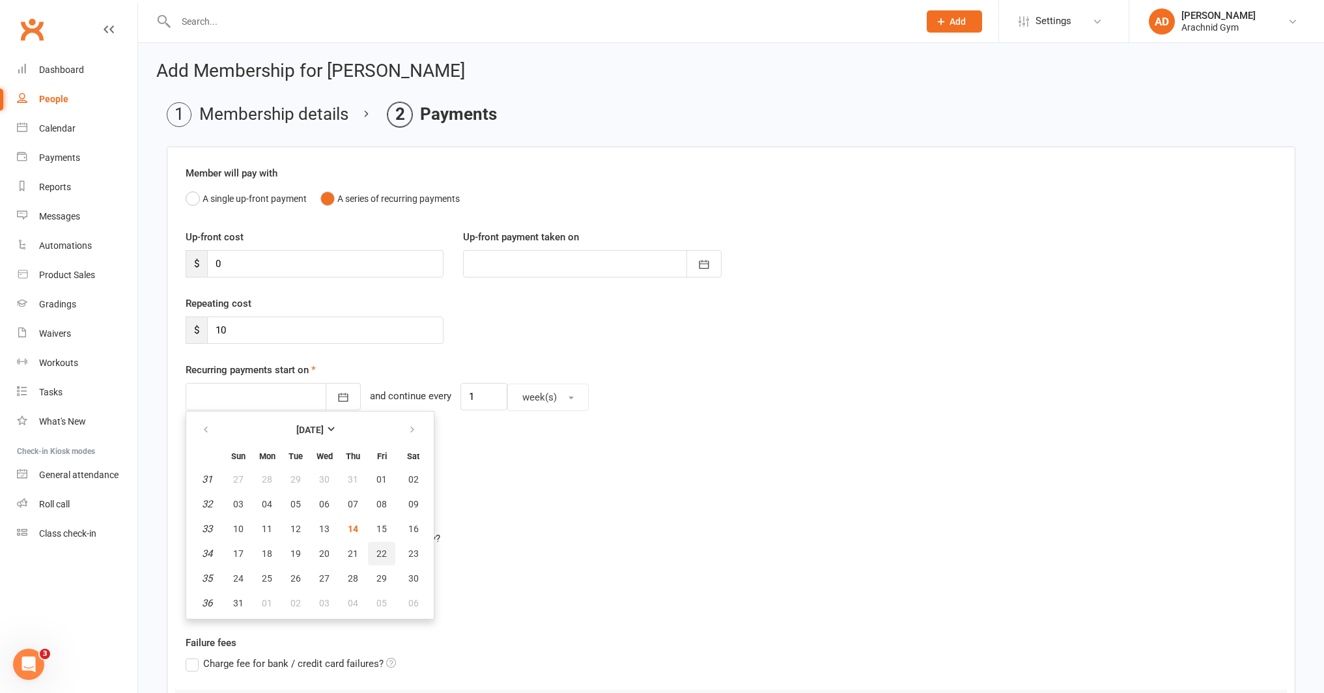
click at [374, 546] on button "22" at bounding box center [381, 553] width 27 height 23
type input "22 Aug 2025"
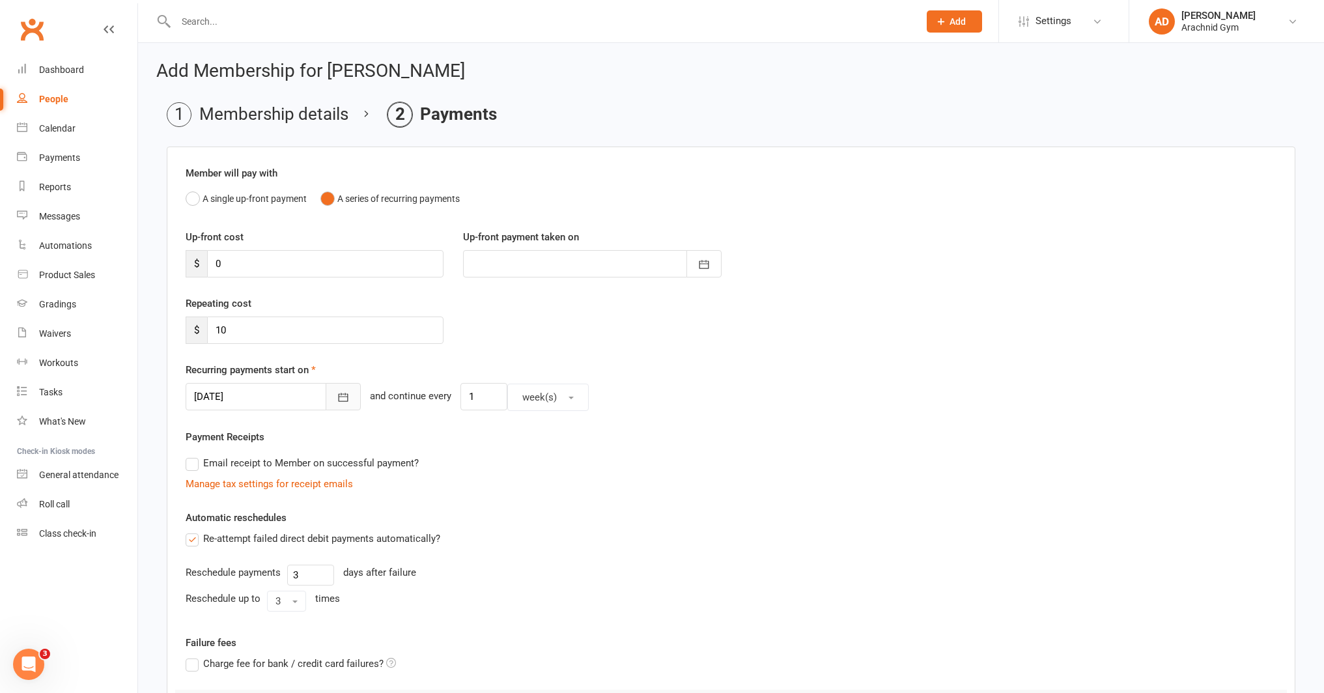
click at [333, 405] on button "button" at bounding box center [343, 396] width 35 height 27
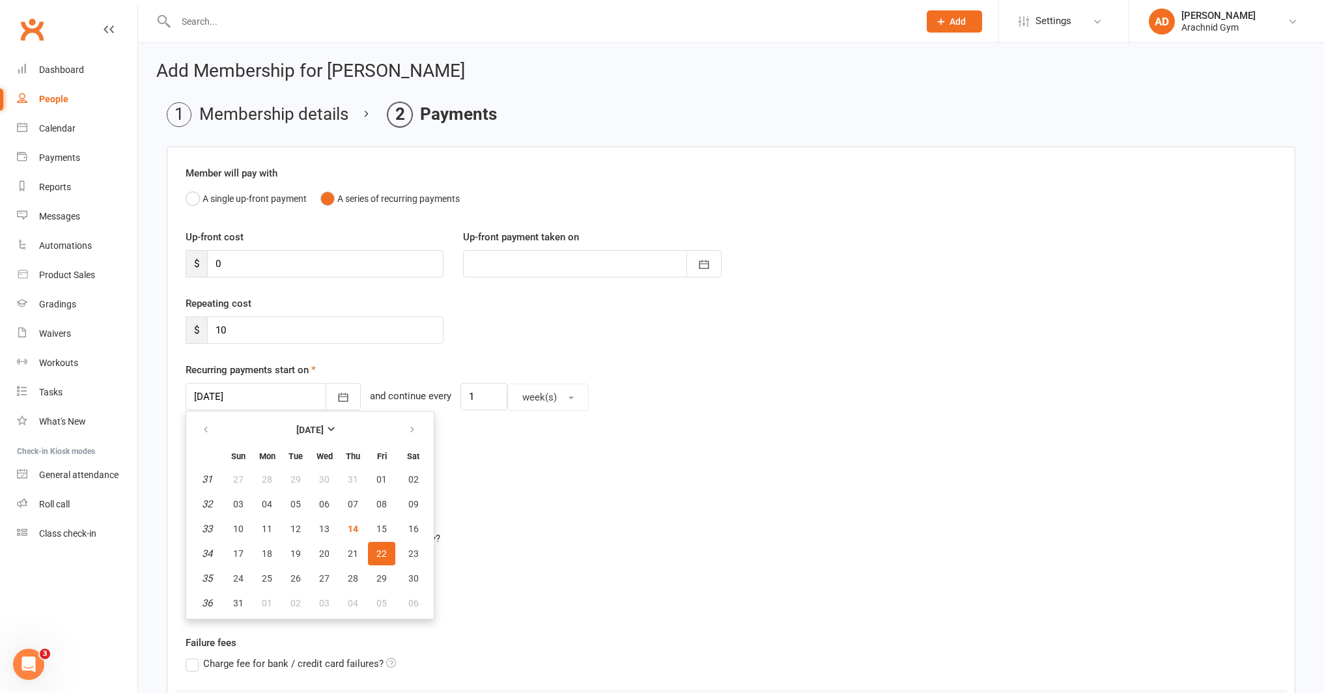
click at [383, 552] on span "22" at bounding box center [381, 553] width 10 height 10
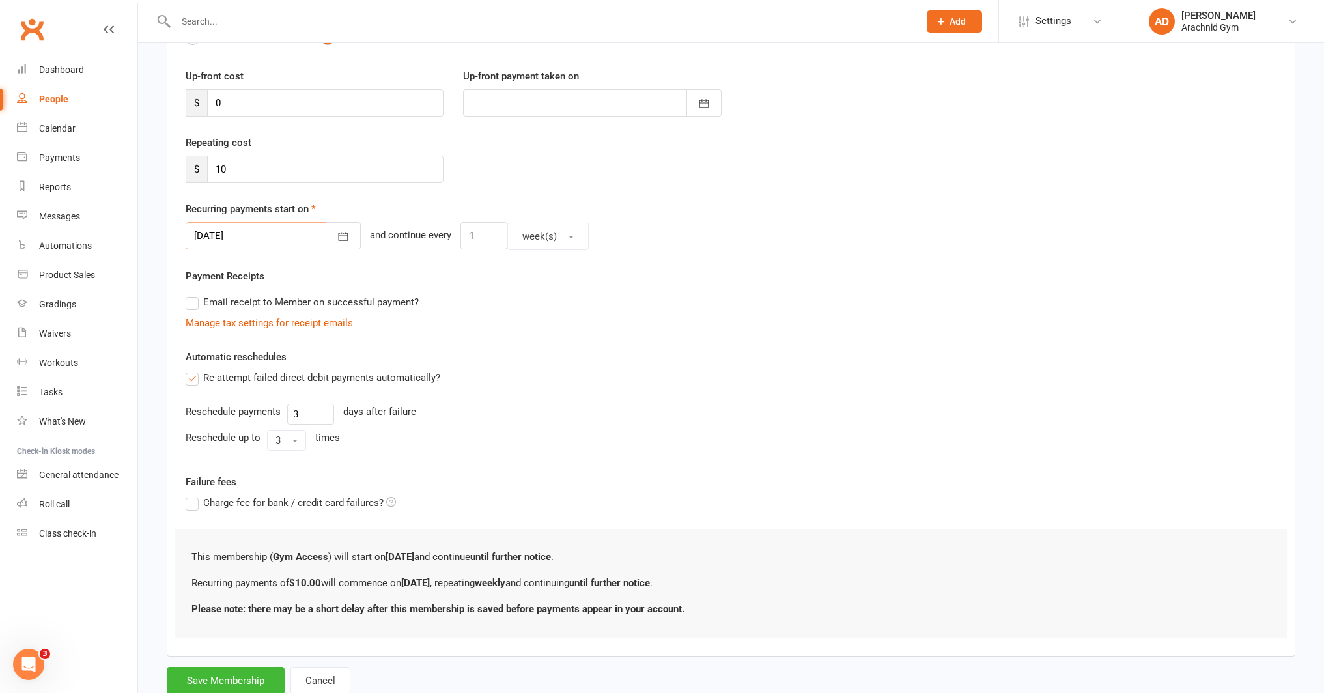
scroll to position [182, 0]
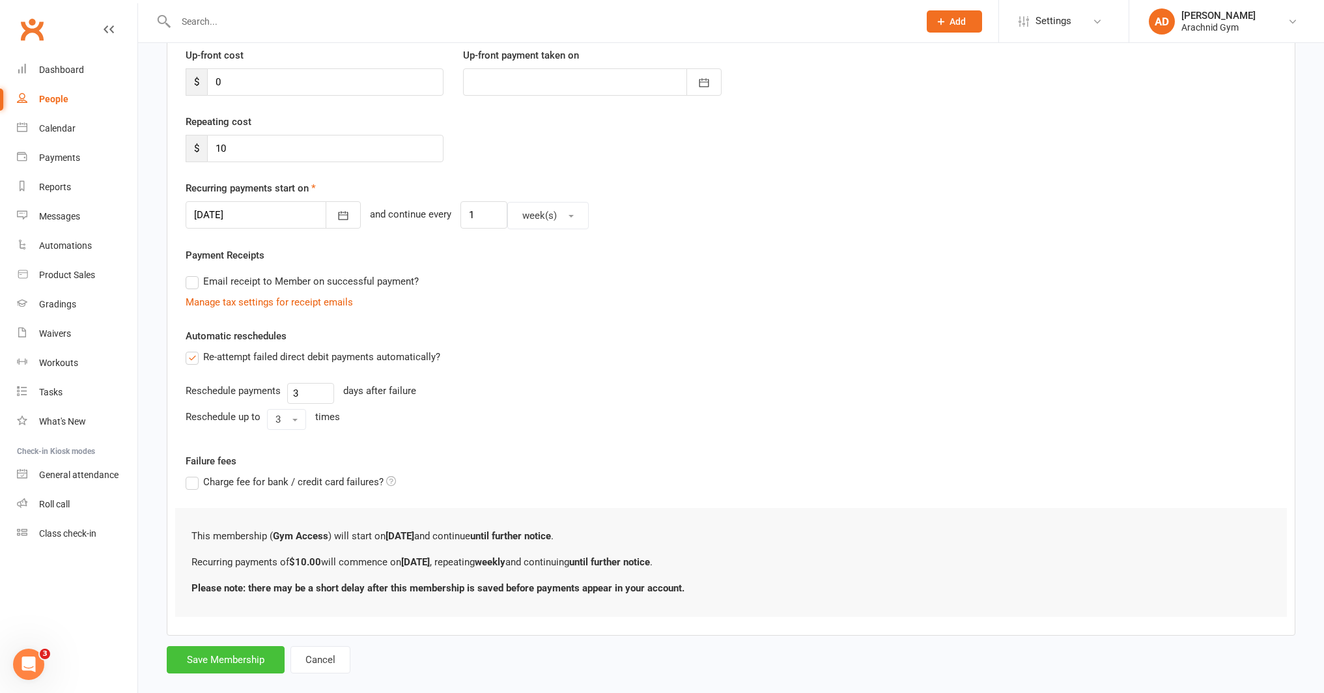
click at [232, 658] on button "Save Membership" at bounding box center [226, 659] width 118 height 27
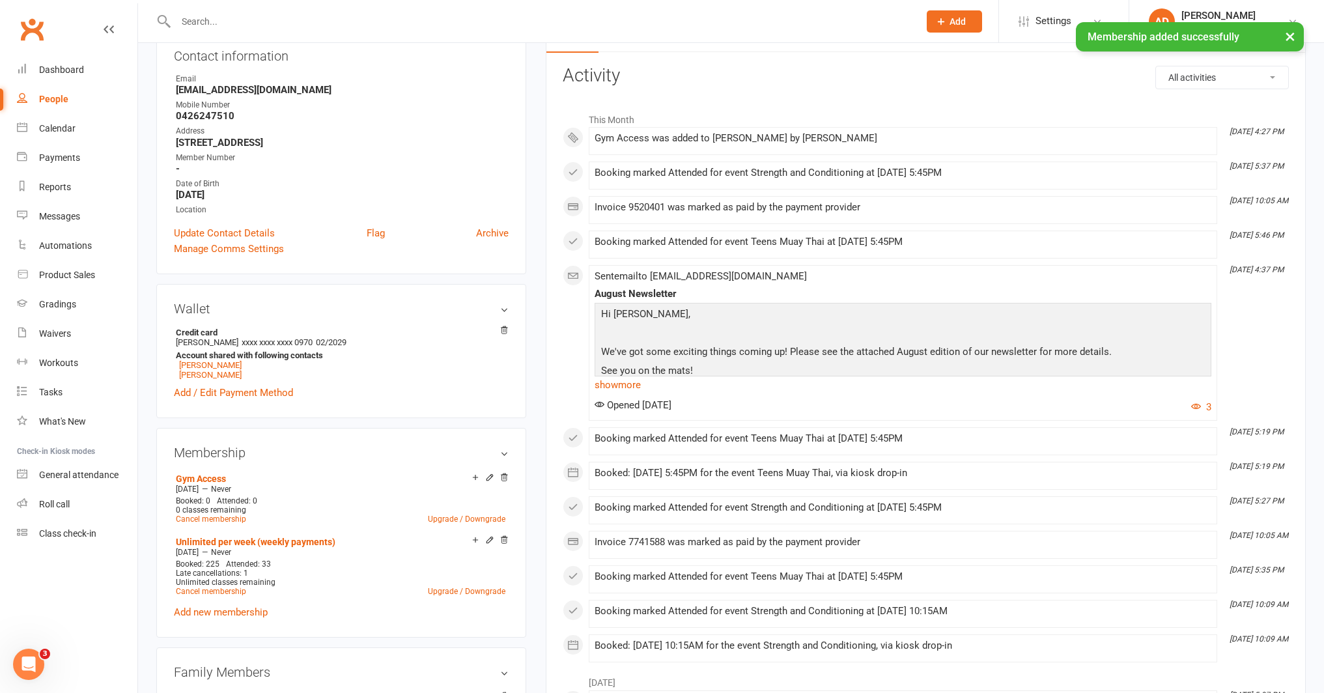
scroll to position [166, 0]
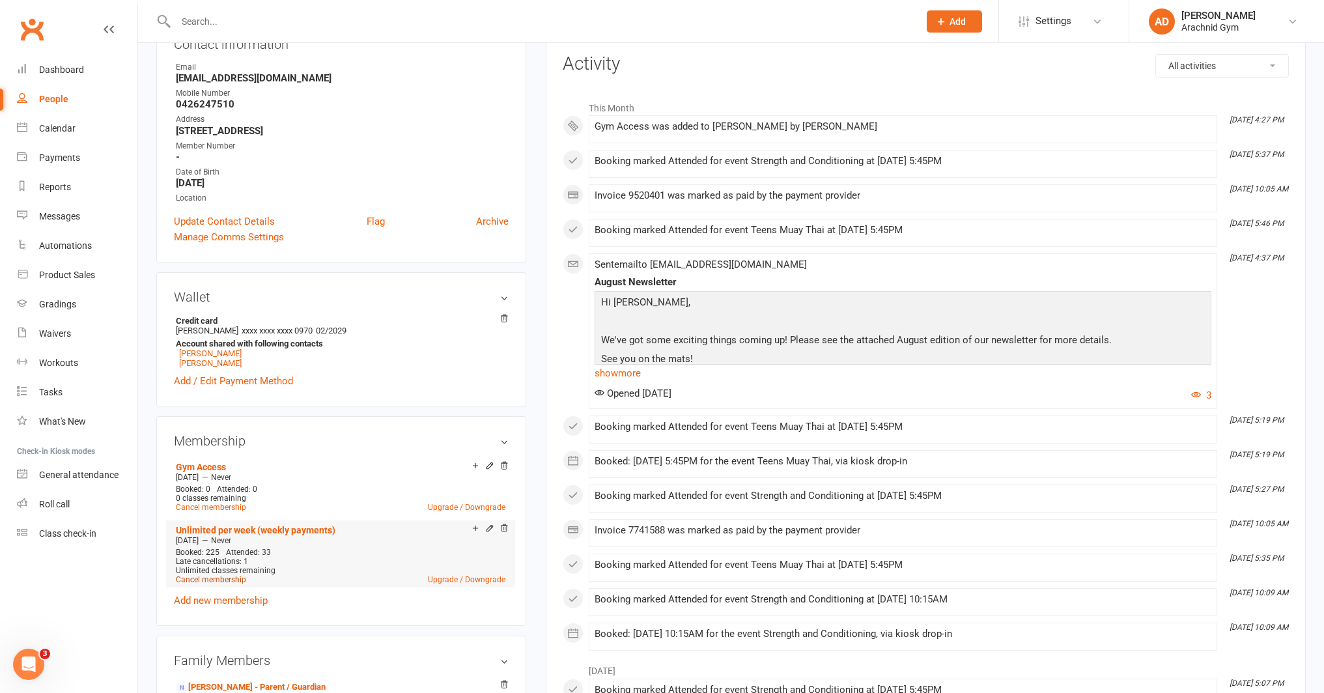
click at [218, 577] on link "Cancel membership" at bounding box center [211, 579] width 70 height 9
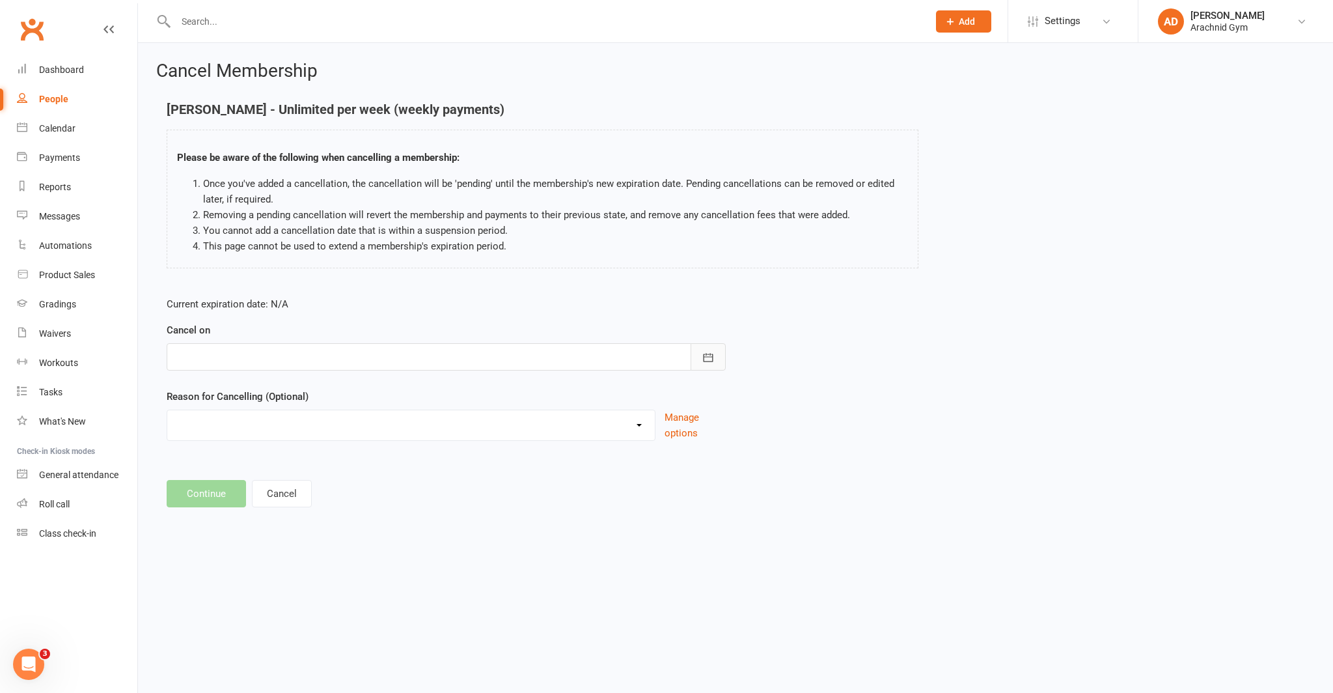
click at [708, 358] on icon "button" at bounding box center [708, 357] width 13 height 13
click at [389, 488] on span "16" at bounding box center [394, 489] width 10 height 10
type input "16 Aug 2025"
click at [553, 414] on select "Holiday Injury Other reason" at bounding box center [411, 423] width 488 height 26
click at [202, 487] on button "Continue" at bounding box center [206, 493] width 79 height 27
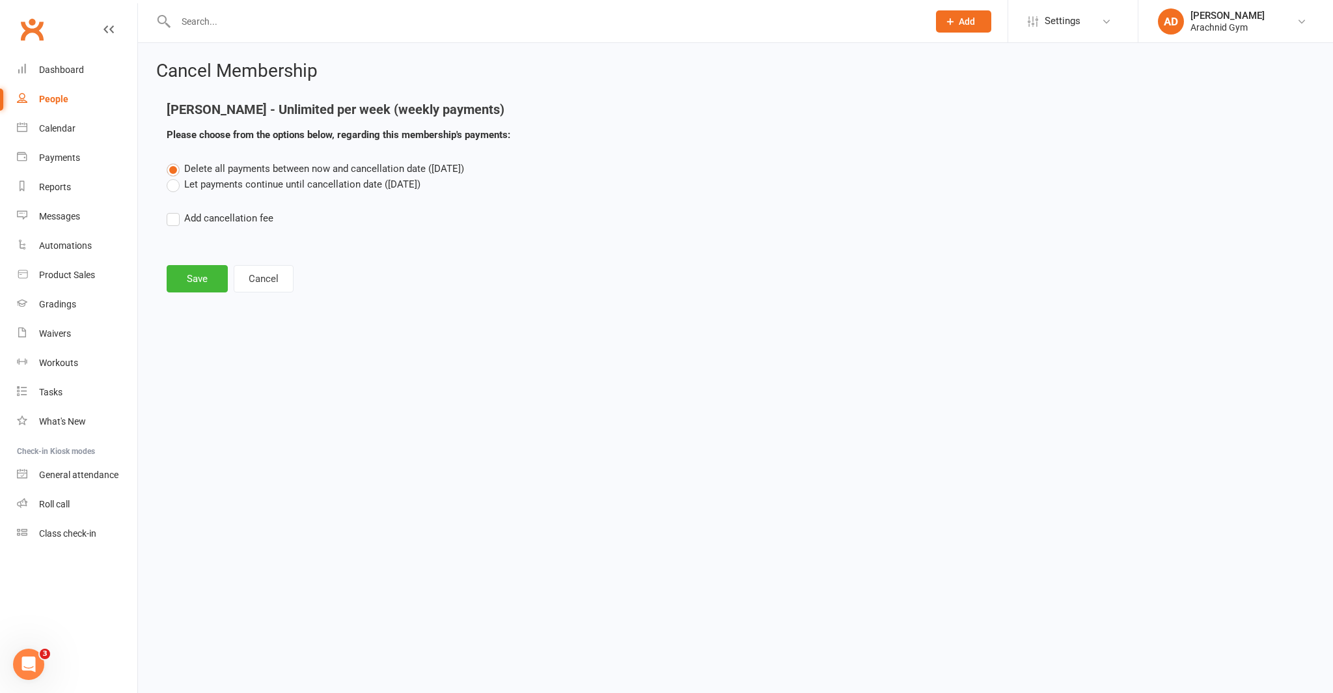
click at [236, 188] on label "Let payments continue until cancellation date (Aug 16, 2025)" at bounding box center [294, 184] width 254 height 16
click at [175, 176] on input "Let payments continue until cancellation date (Aug 16, 2025)" at bounding box center [171, 176] width 8 height 0
click at [186, 279] on button "Save" at bounding box center [197, 278] width 61 height 27
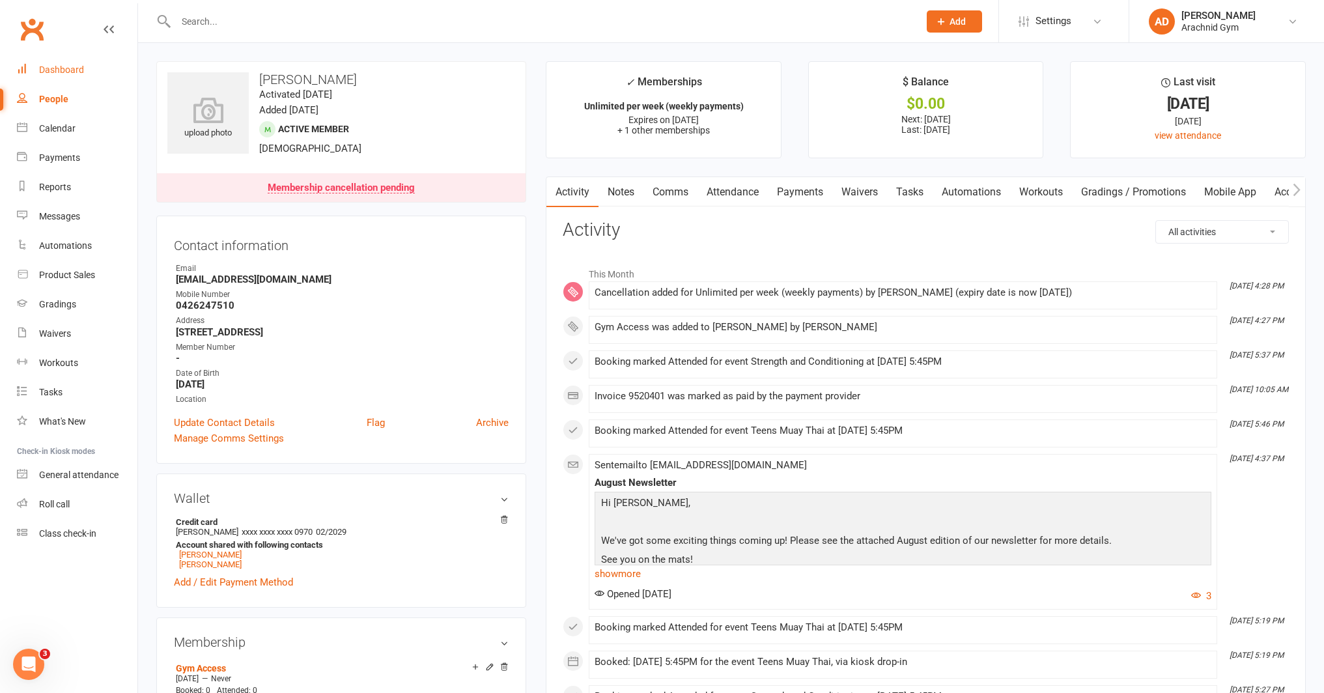
click at [62, 64] on div "Dashboard" at bounding box center [61, 69] width 45 height 10
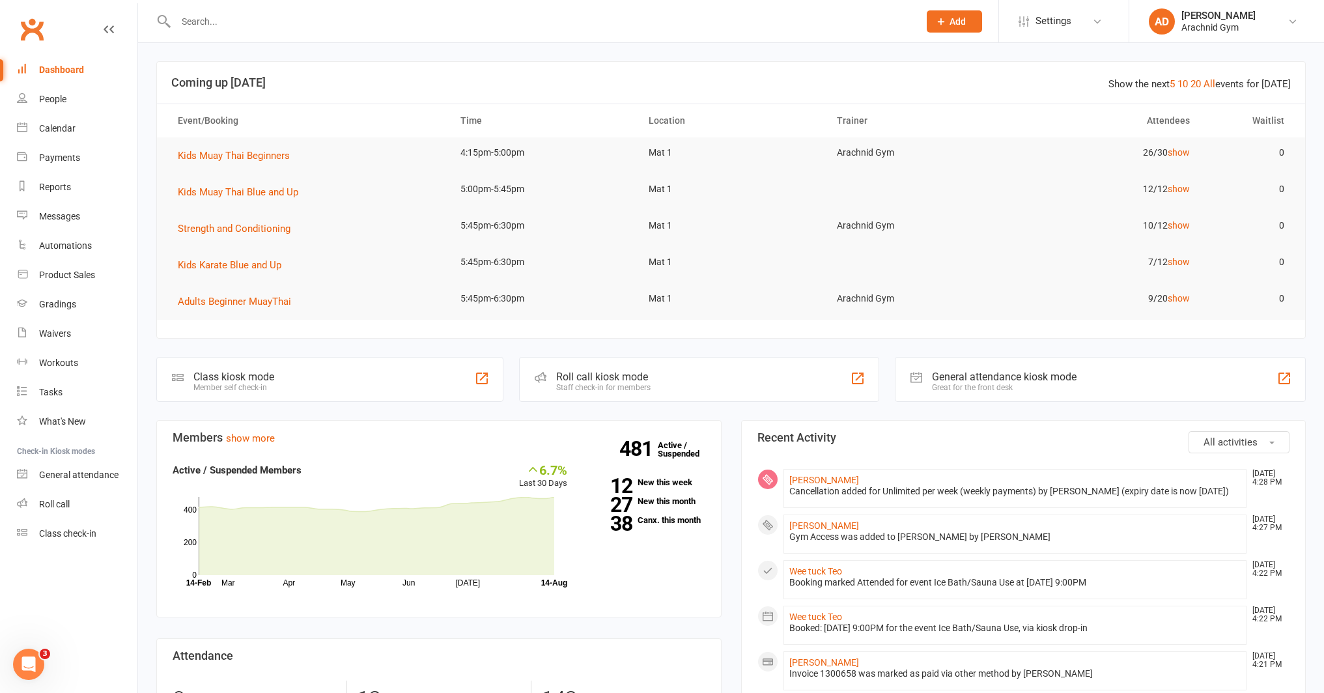
click at [1292, 35] on li "AD Abi Davies Arachnid Gym My profile Help Terms & conditions Privacy policy Si…" at bounding box center [1225, 21] width 195 height 42
click at [1301, 27] on link "AD [PERSON_NAME] Arachnid Gym" at bounding box center [1226, 21] width 156 height 26
click at [1110, 28] on li "Settings Membership Plans Event Templates Appointment Types Mobile App Website …" at bounding box center [1063, 21] width 130 height 42
click at [1097, 25] on icon at bounding box center [1097, 21] width 10 height 10
click at [1036, 177] on link "Website" at bounding box center [1064, 180] width 130 height 30
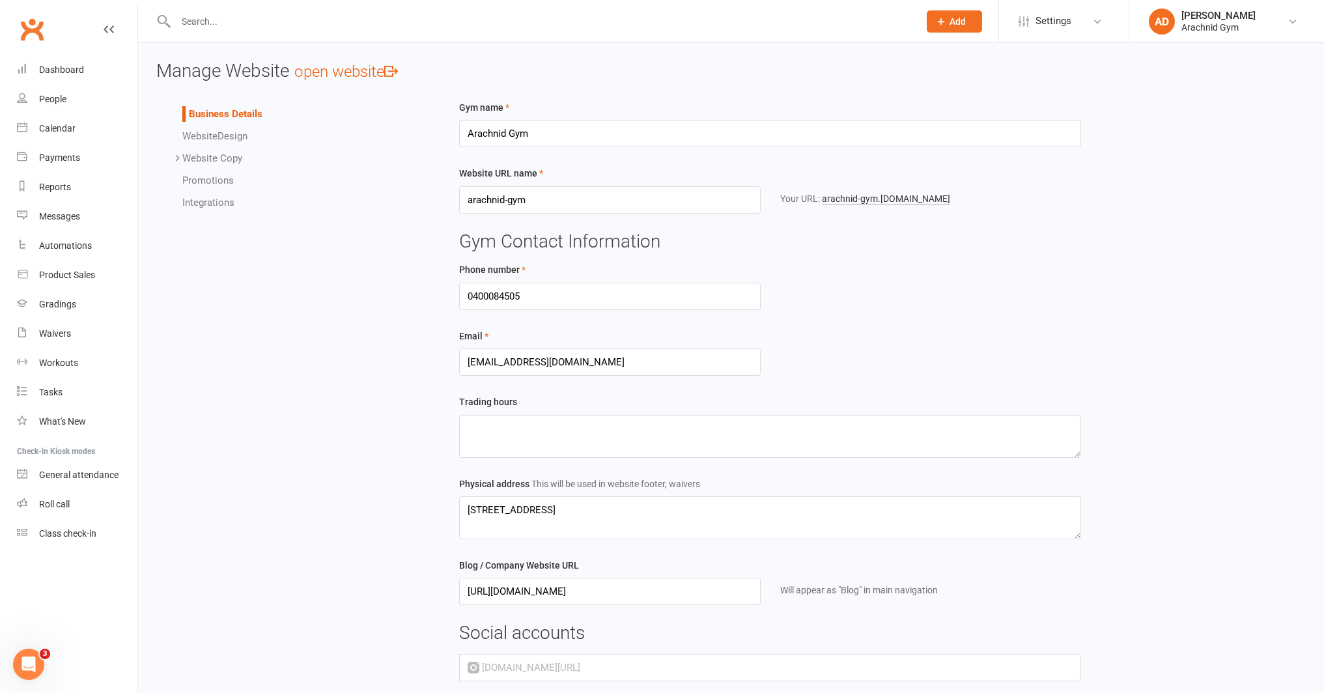
click at [241, 137] on link "Website Design" at bounding box center [214, 136] width 65 height 12
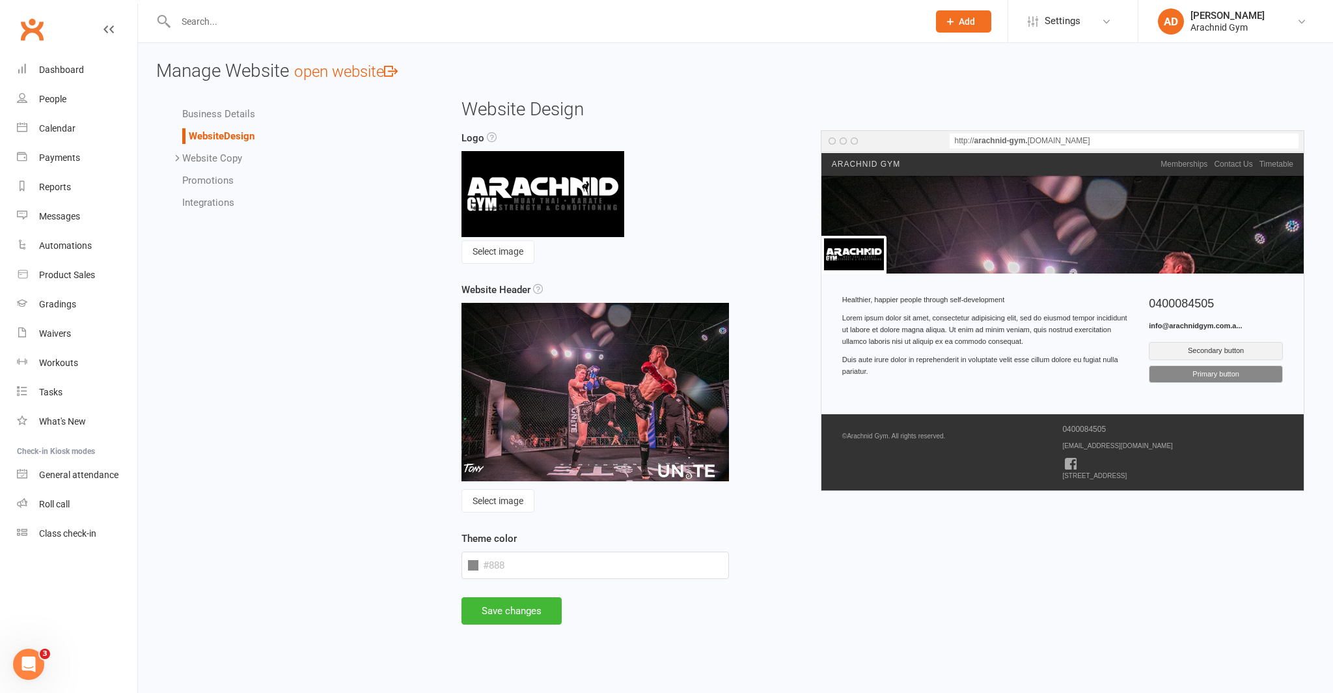
click at [213, 204] on link "Integrations" at bounding box center [208, 203] width 52 height 12
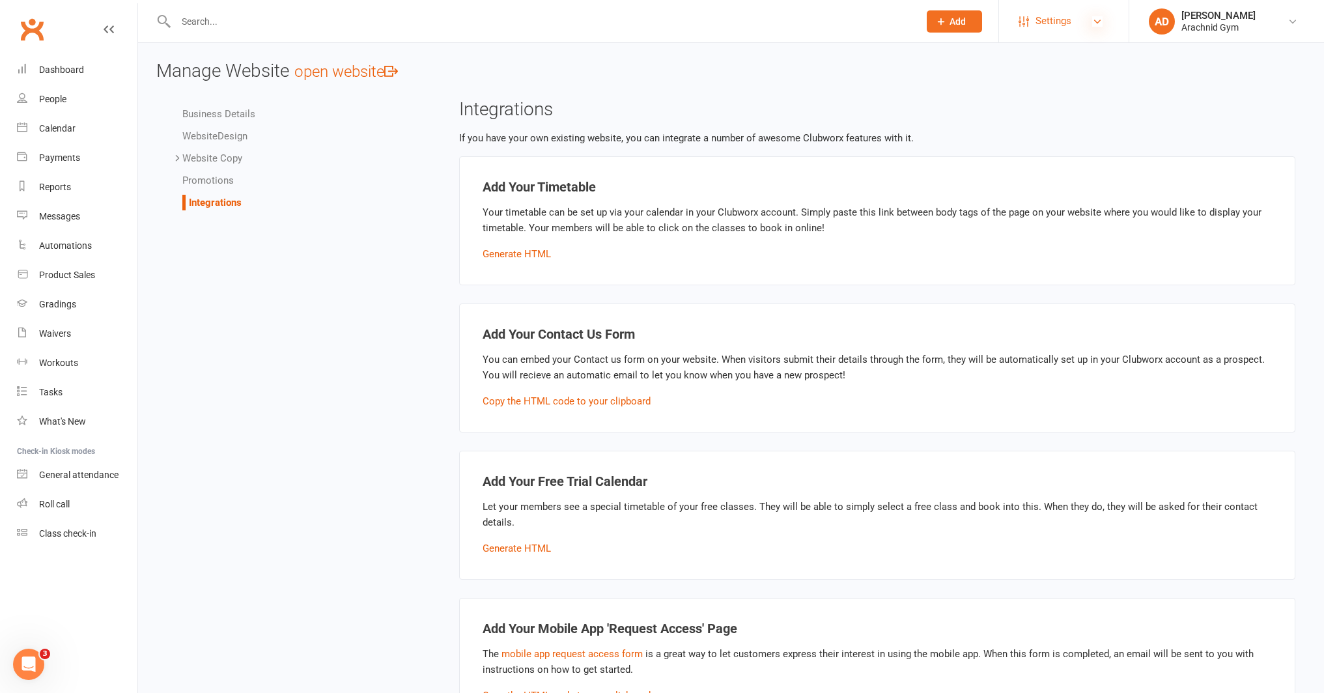
click at [1092, 18] on icon at bounding box center [1097, 21] width 10 height 10
click at [1030, 176] on link "Website" at bounding box center [1064, 180] width 130 height 30
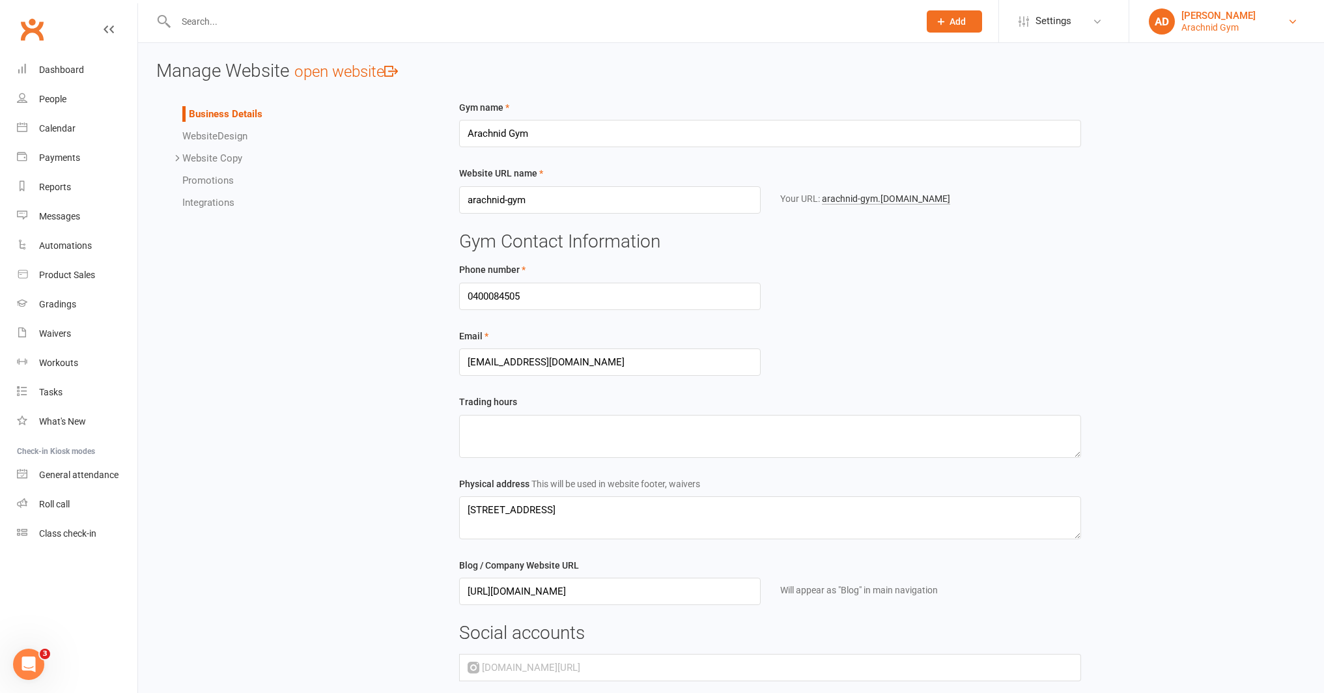
click at [1234, 25] on div "Arachnid Gym" at bounding box center [1218, 27] width 74 height 12
click at [1147, 176] on link "Sign out" at bounding box center [1226, 180] width 195 height 30
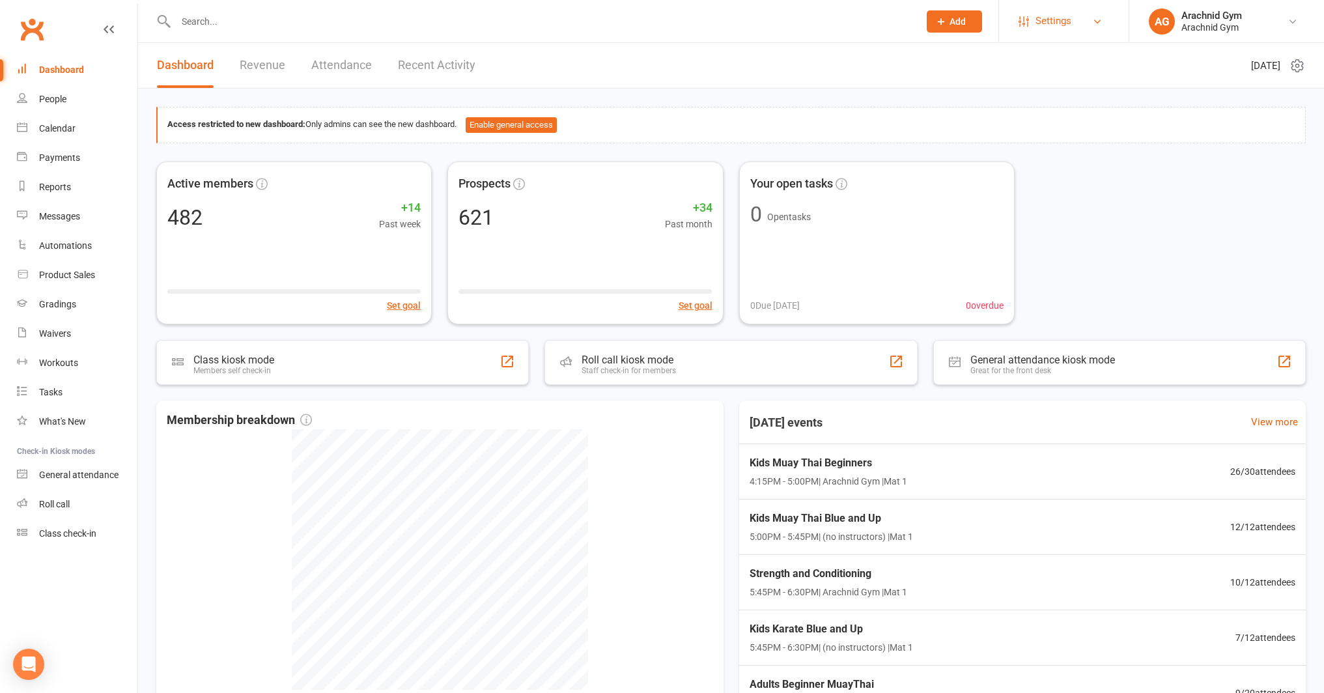
click at [1098, 28] on link "Settings" at bounding box center [1063, 21] width 90 height 29
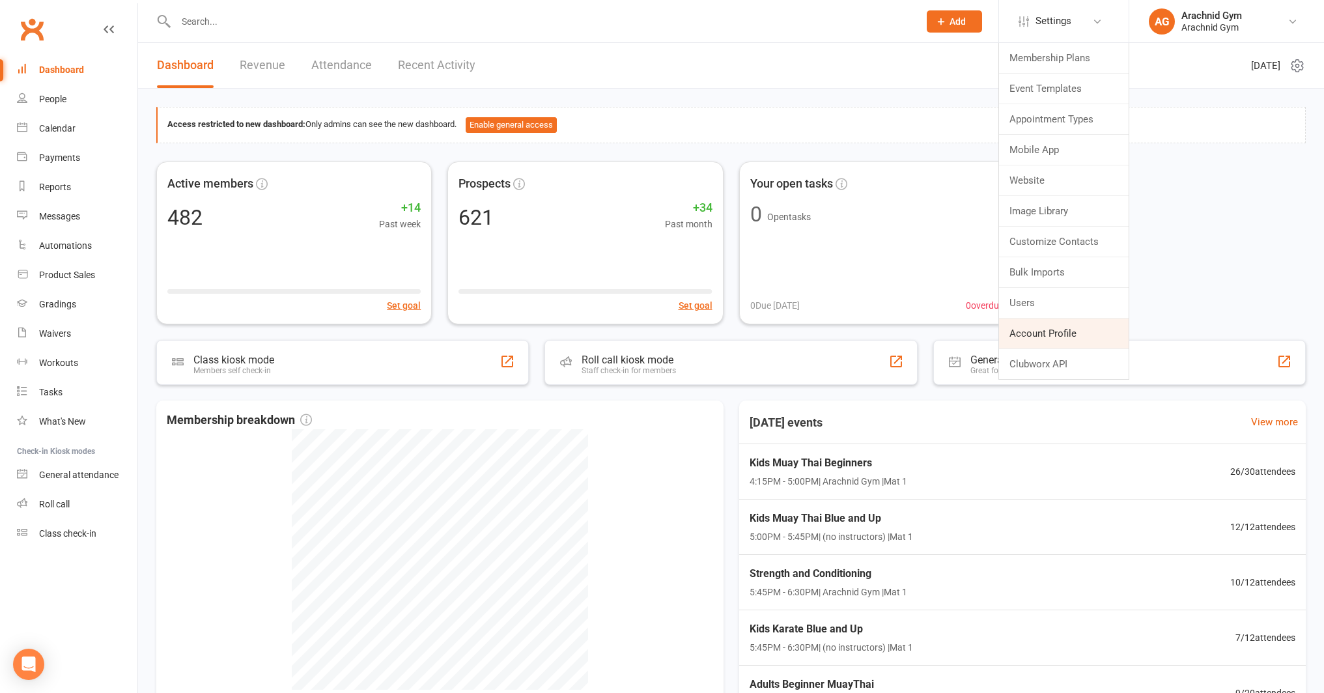
click at [1047, 331] on link "Account Profile" at bounding box center [1064, 333] width 130 height 30
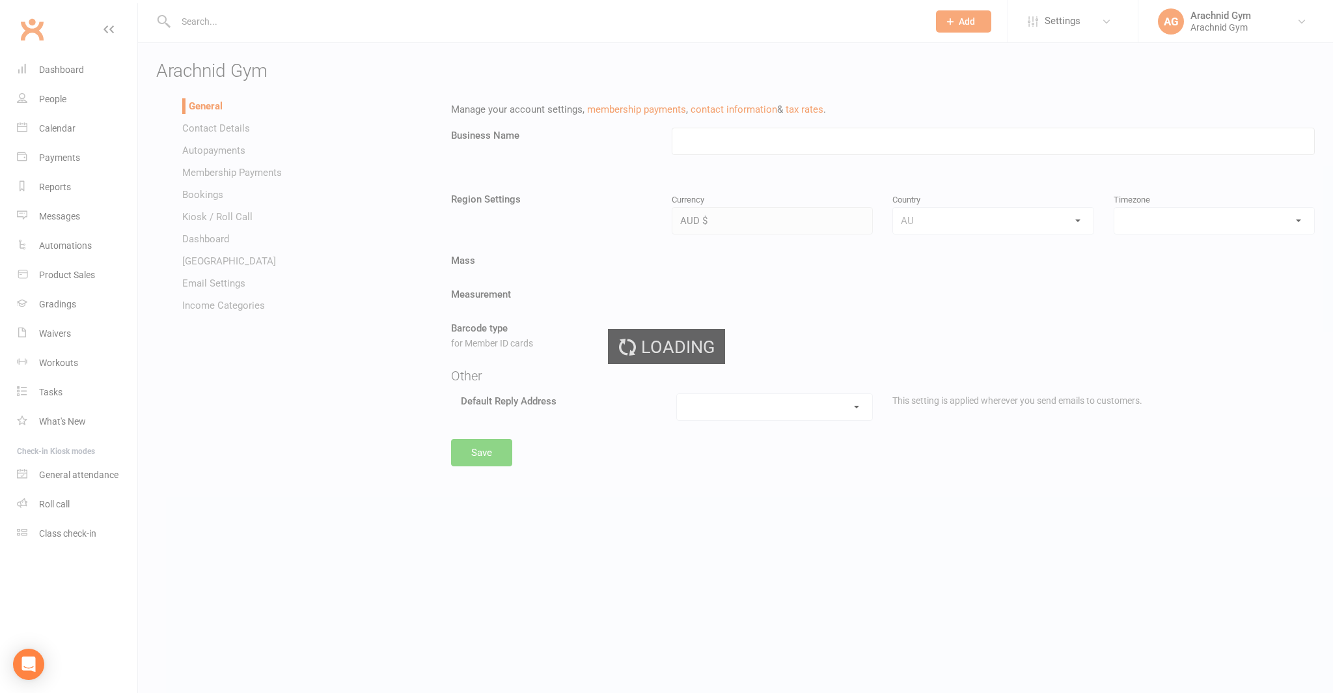
type input "Arachnid Gym"
select select "[GEOGRAPHIC_DATA]/[GEOGRAPHIC_DATA]"
select select "[EMAIL_ADDRESS][DOMAIN_NAME]"
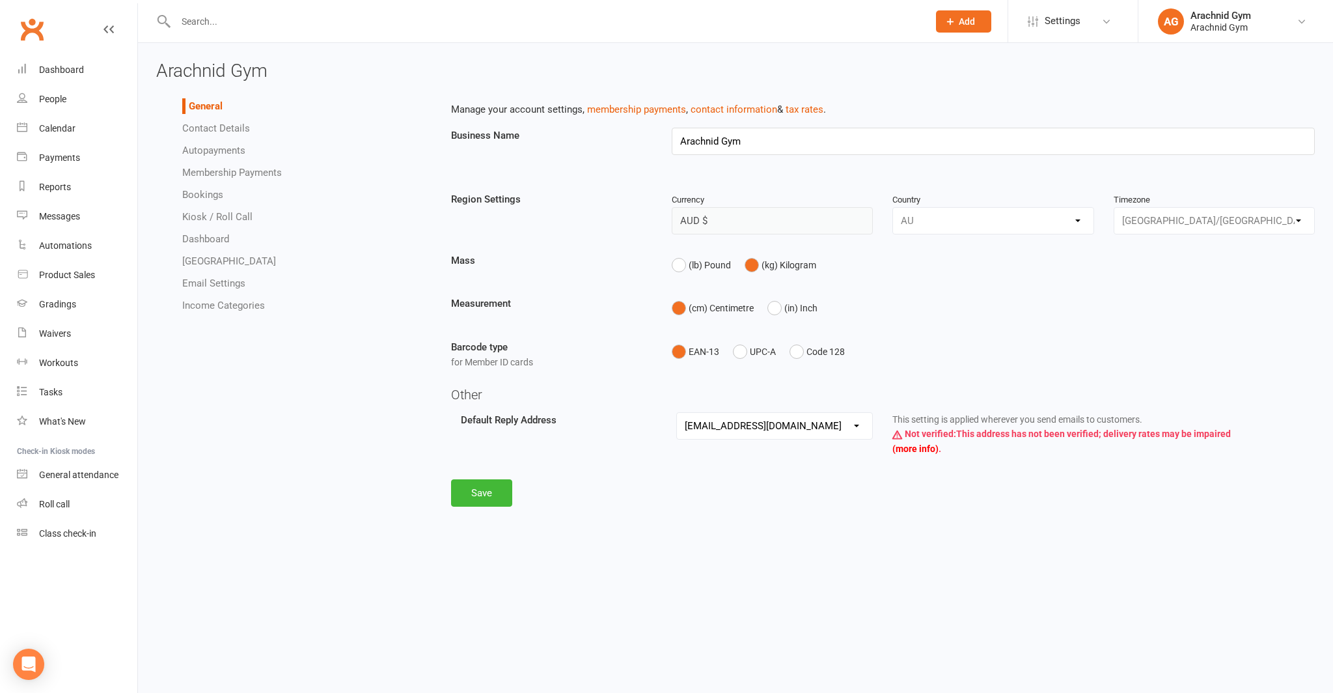
click at [227, 284] on link "Email Settings" at bounding box center [213, 283] width 63 height 12
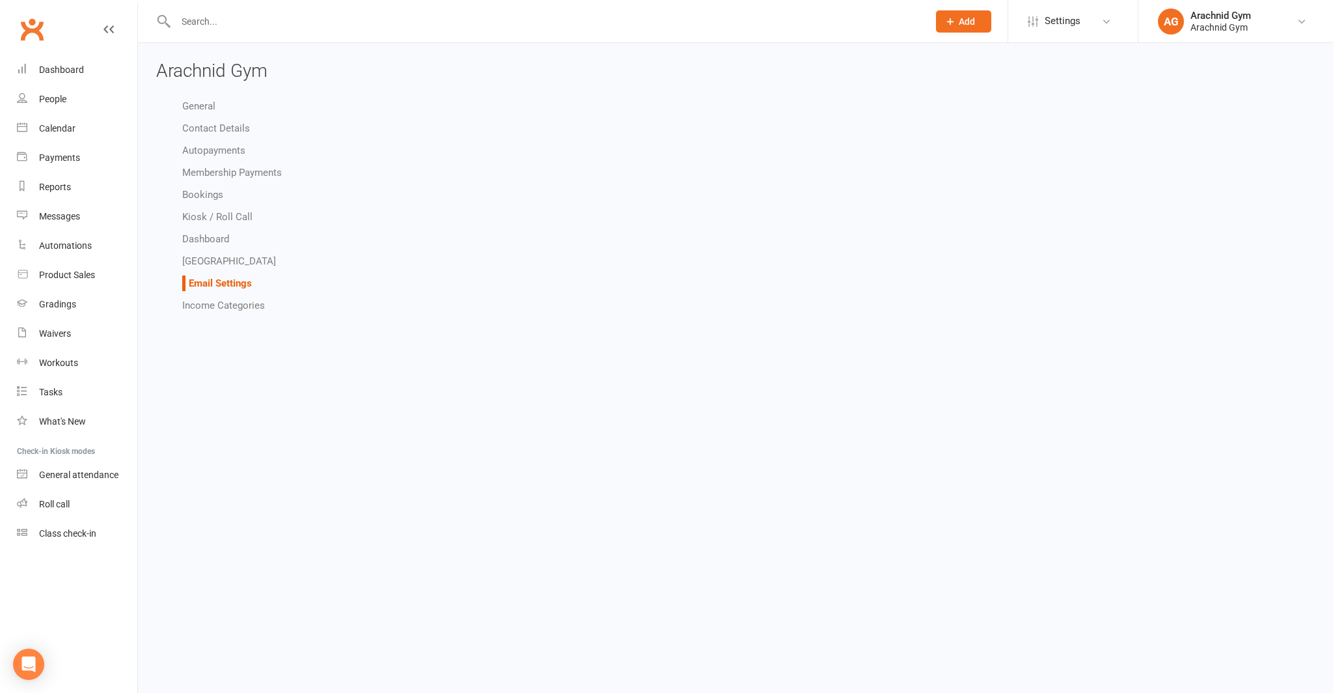
select select "do_not_send"
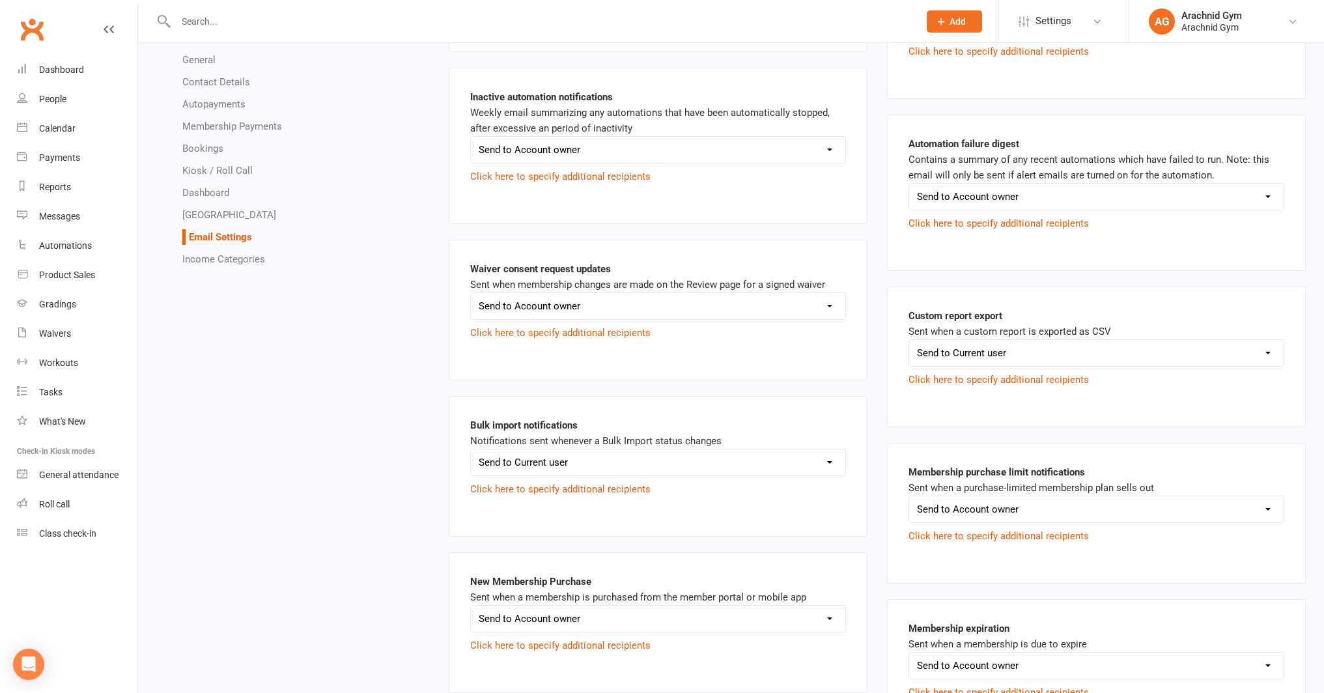
scroll to position [949, 0]
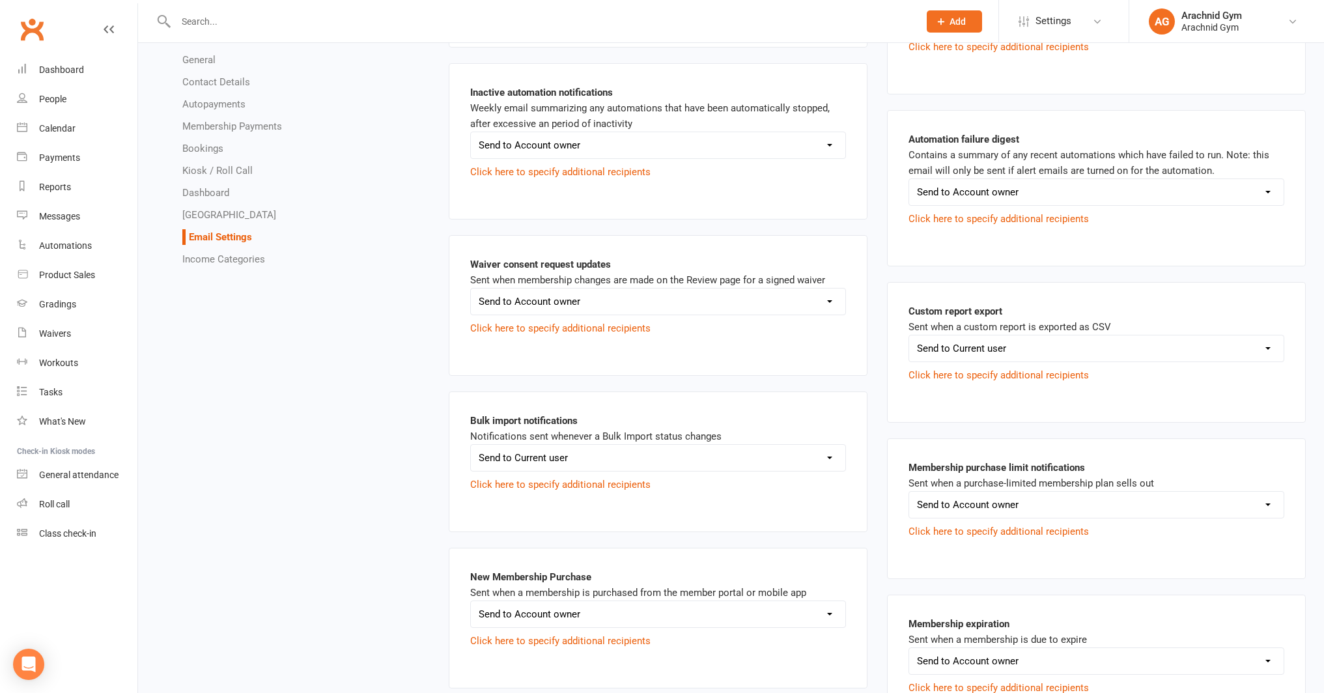
click at [1249, 355] on select "Send to Current user Send to Other recipient(s) Do not send this email" at bounding box center [1096, 348] width 374 height 26
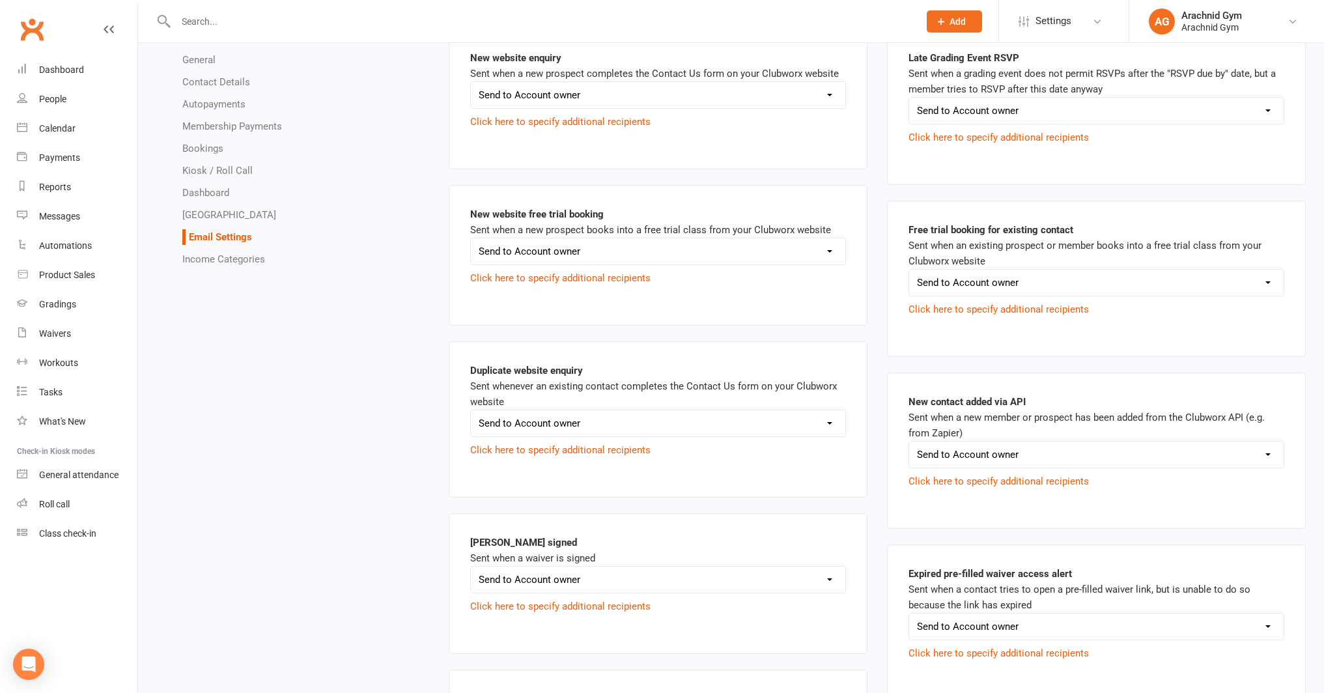
scroll to position [0, 0]
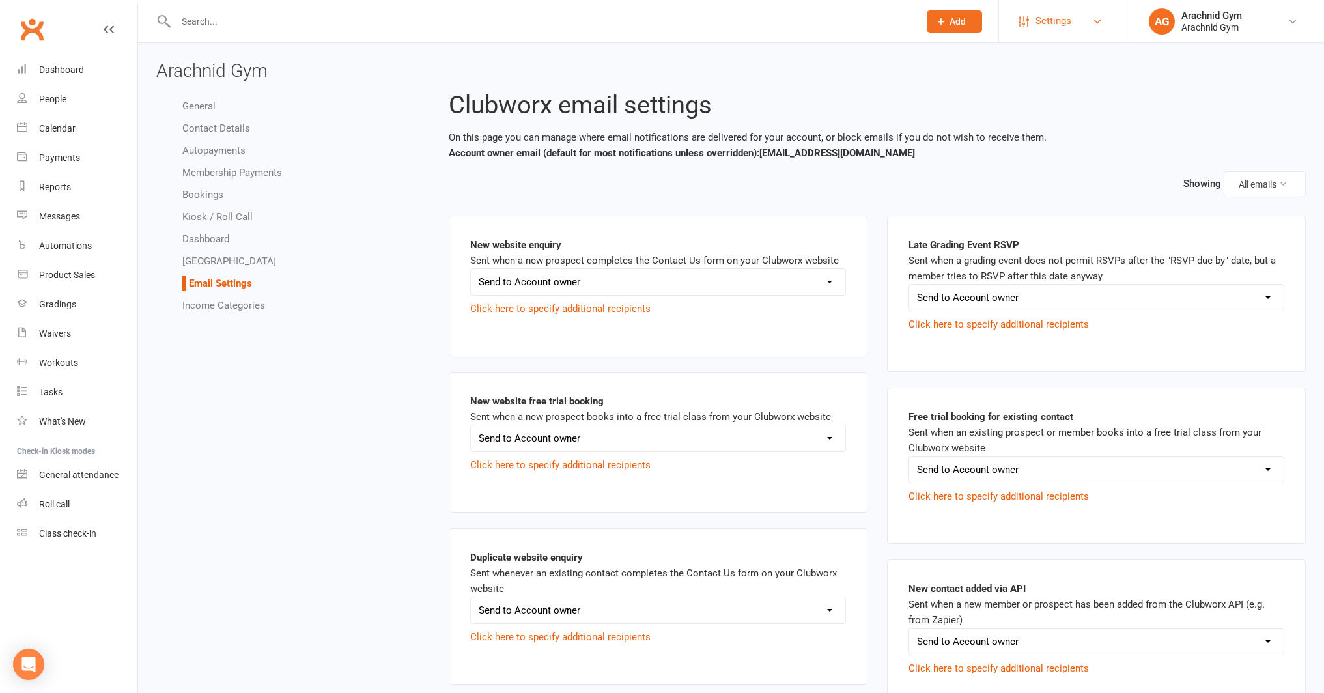
click at [1083, 25] on link "Settings" at bounding box center [1063, 21] width 90 height 29
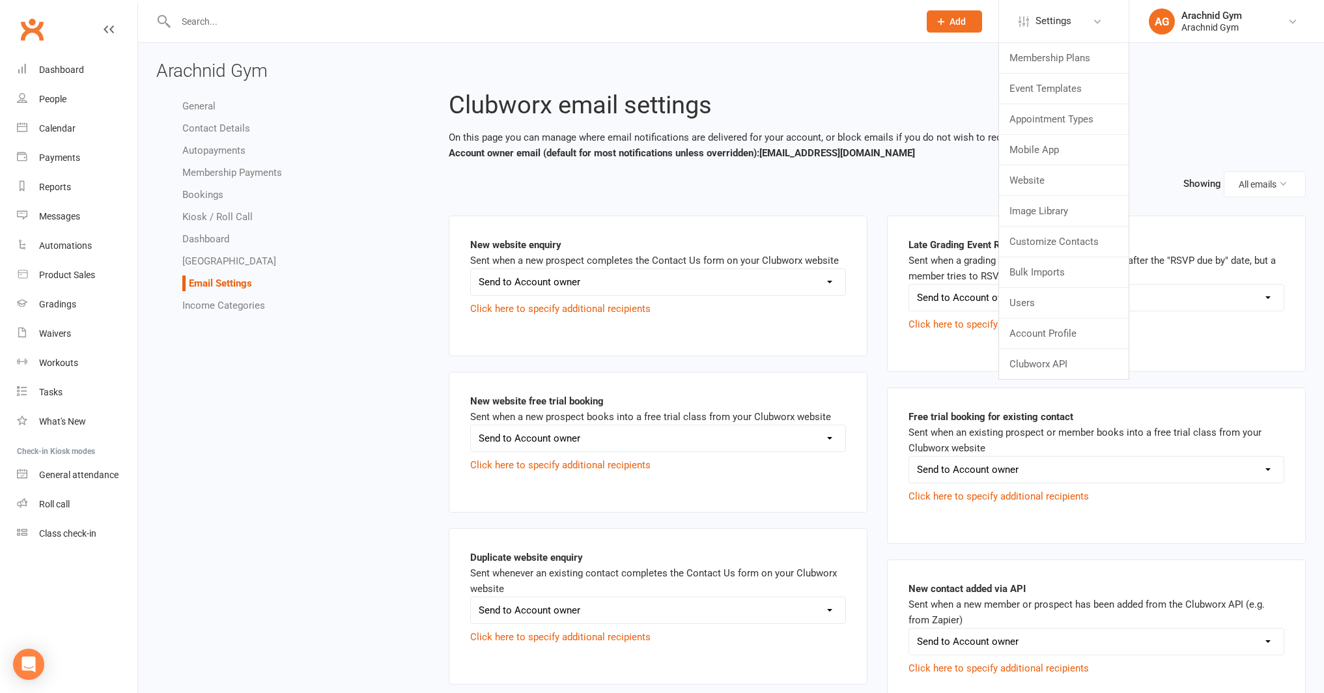
click at [1174, 96] on h2 "Clubworx email settings" at bounding box center [877, 105] width 857 height 27
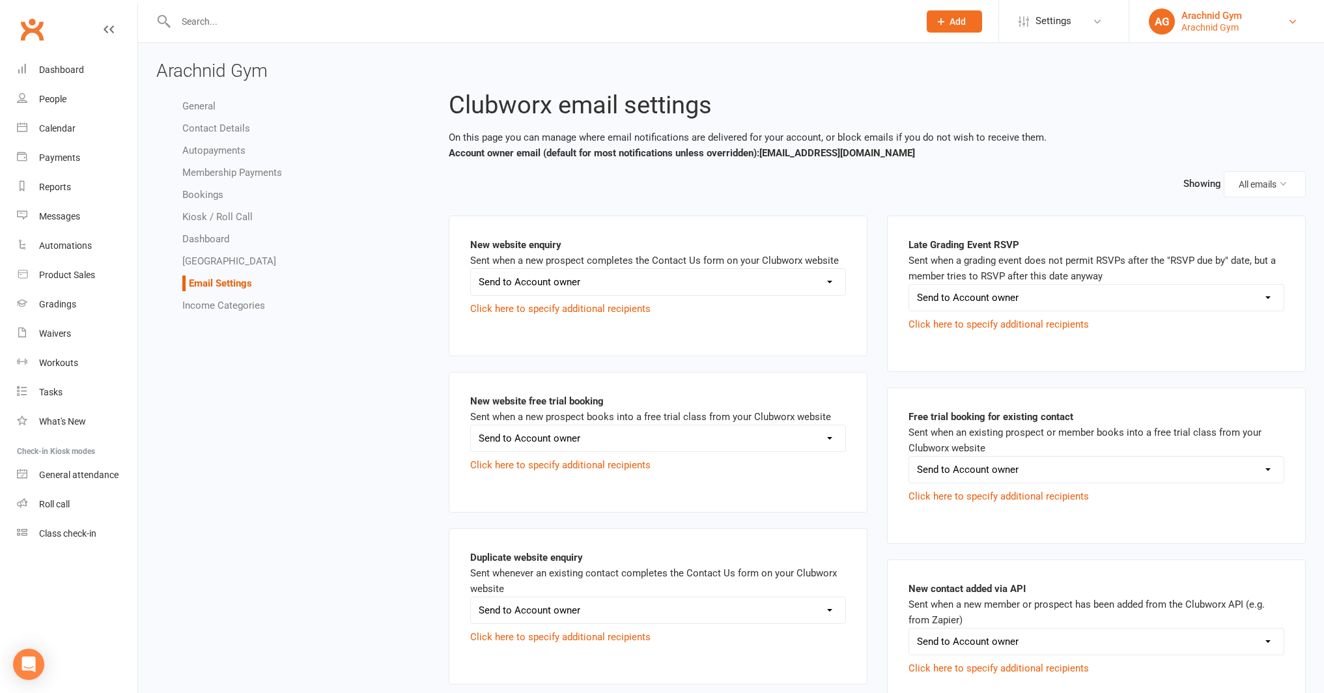
click at [1288, 14] on link "AG Arachnid Gym Arachnid Gym" at bounding box center [1226, 21] width 156 height 26
click at [1174, 203] on link "Sign out" at bounding box center [1226, 211] width 195 height 30
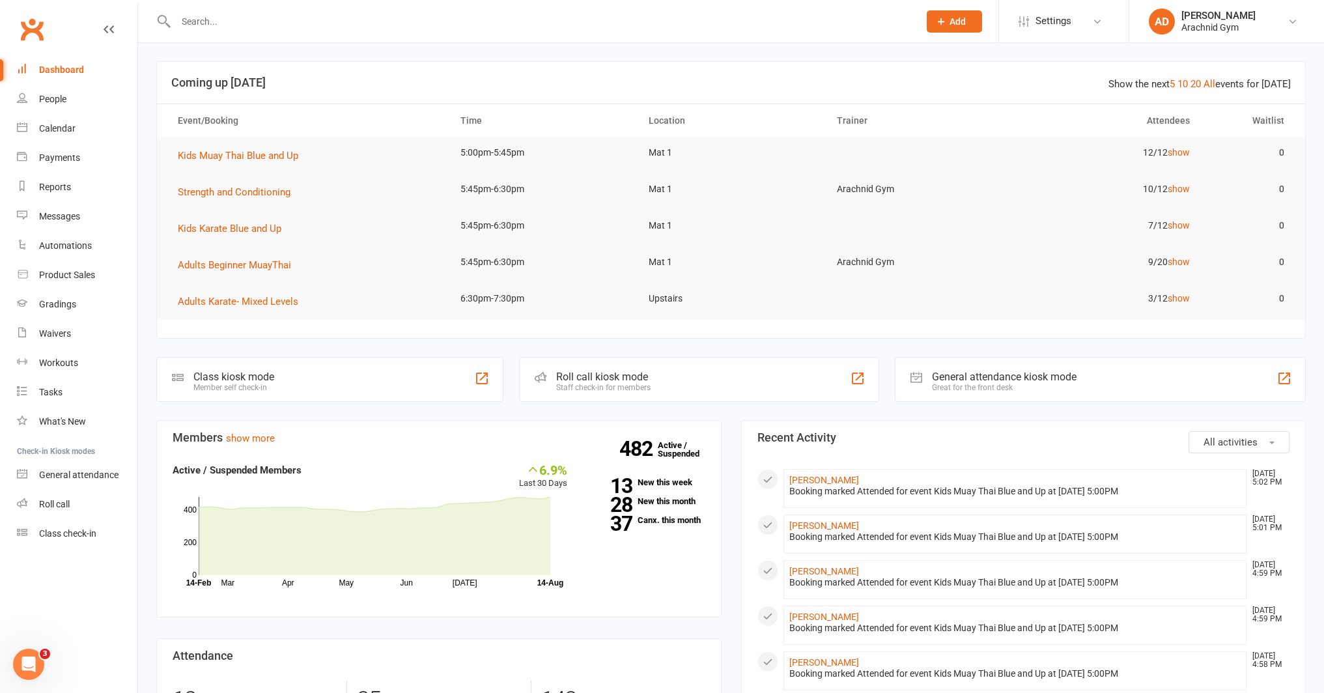
click at [277, 29] on input "text" at bounding box center [541, 21] width 738 height 18
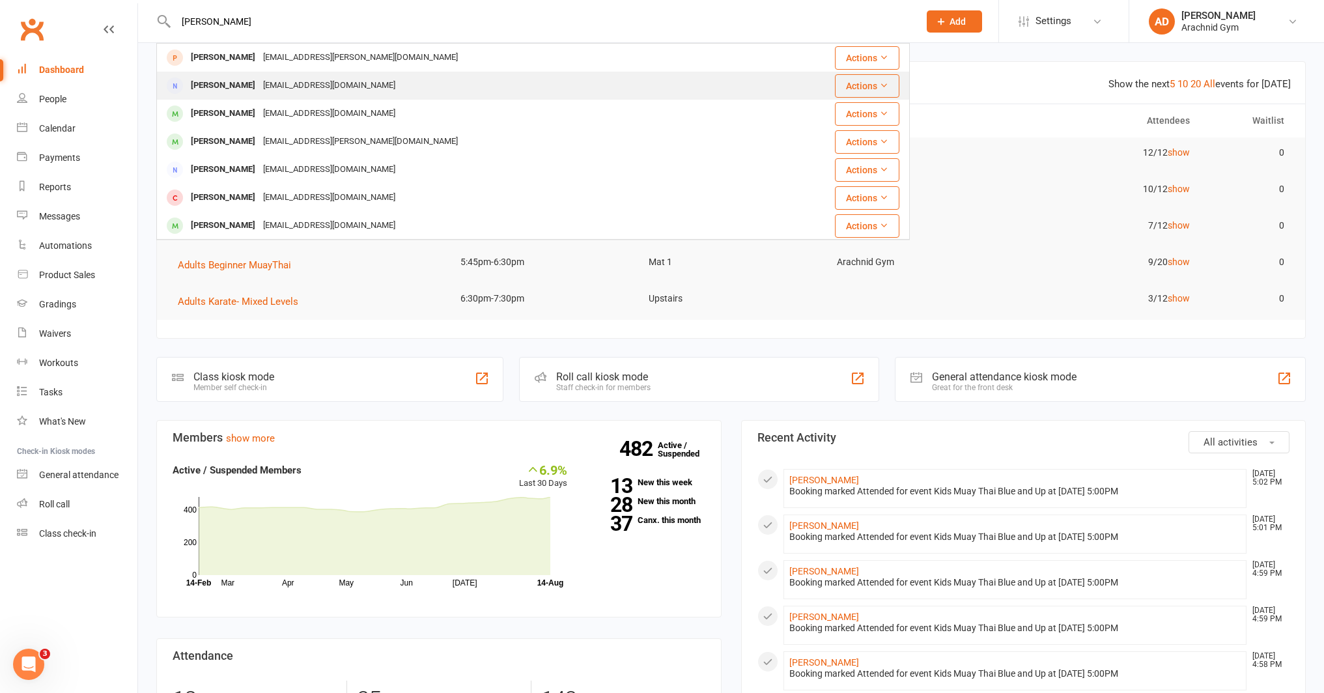
type input "james rogers"
click at [225, 85] on div "Emma Rogers" at bounding box center [223, 85] width 72 height 19
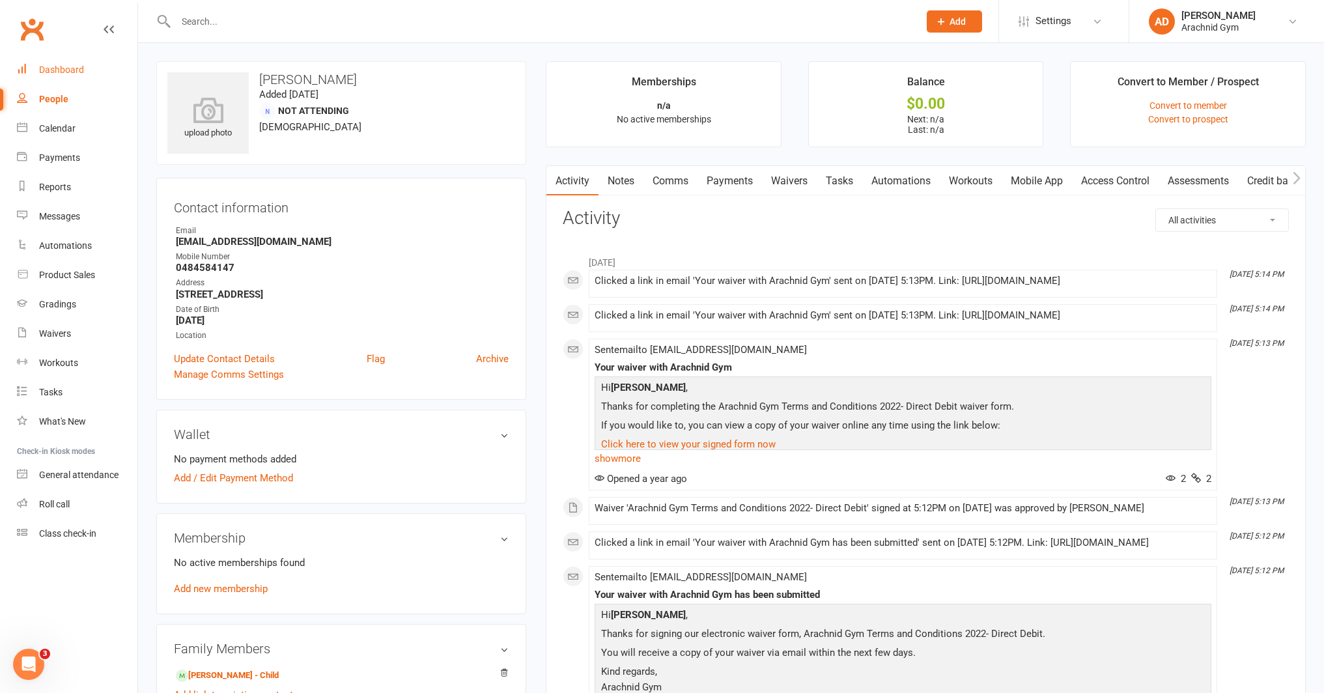
click at [59, 64] on div "Dashboard" at bounding box center [61, 69] width 45 height 10
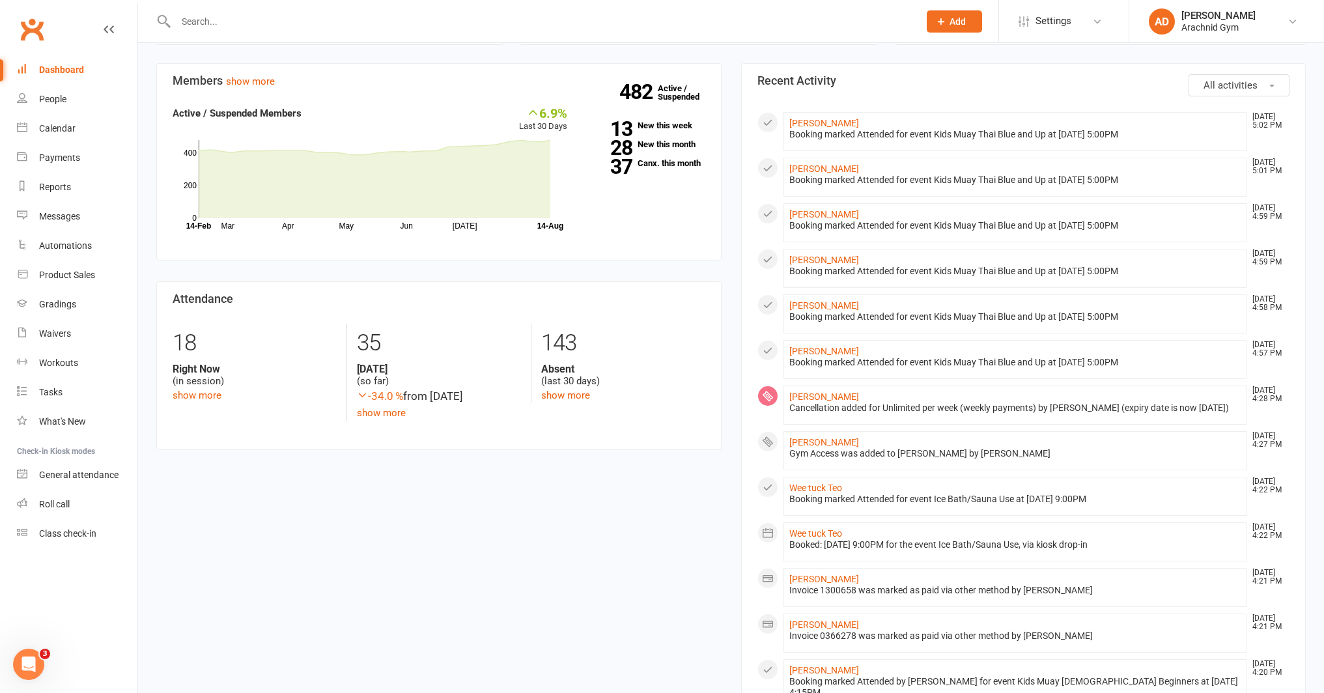
scroll to position [359, 0]
click at [68, 123] on div "Calendar" at bounding box center [57, 128] width 36 height 10
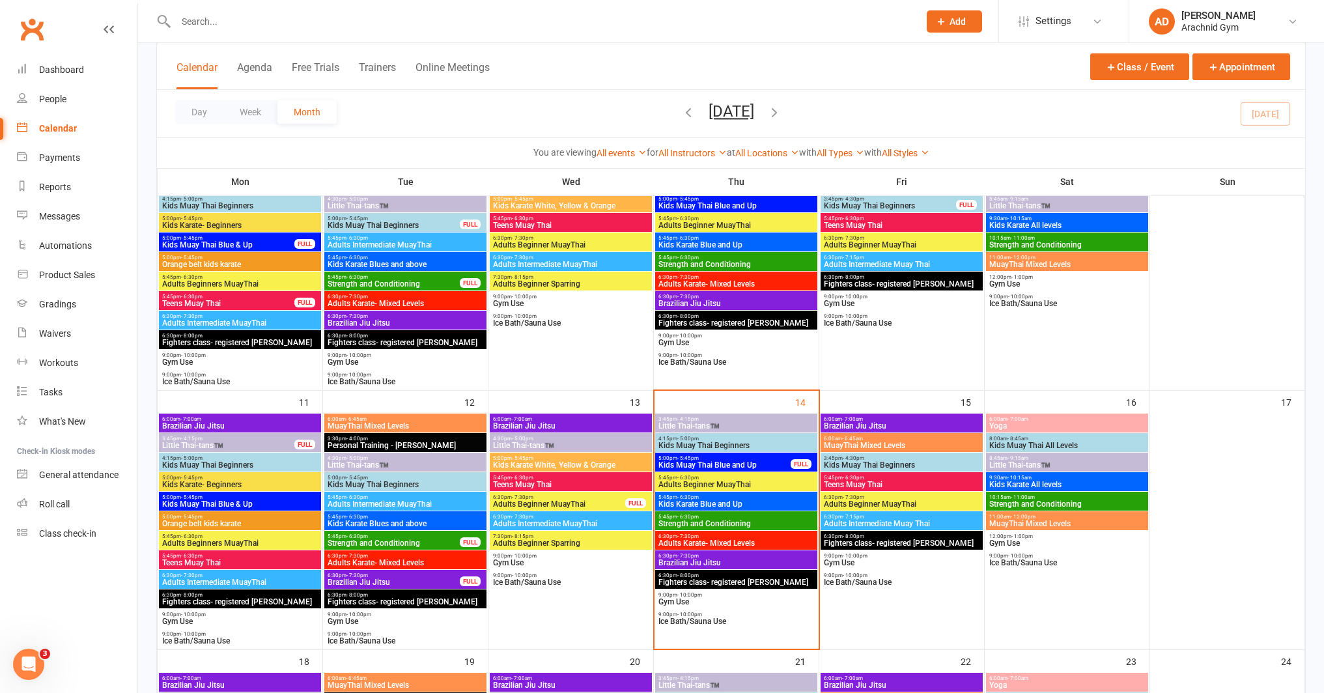
scroll to position [406, 0]
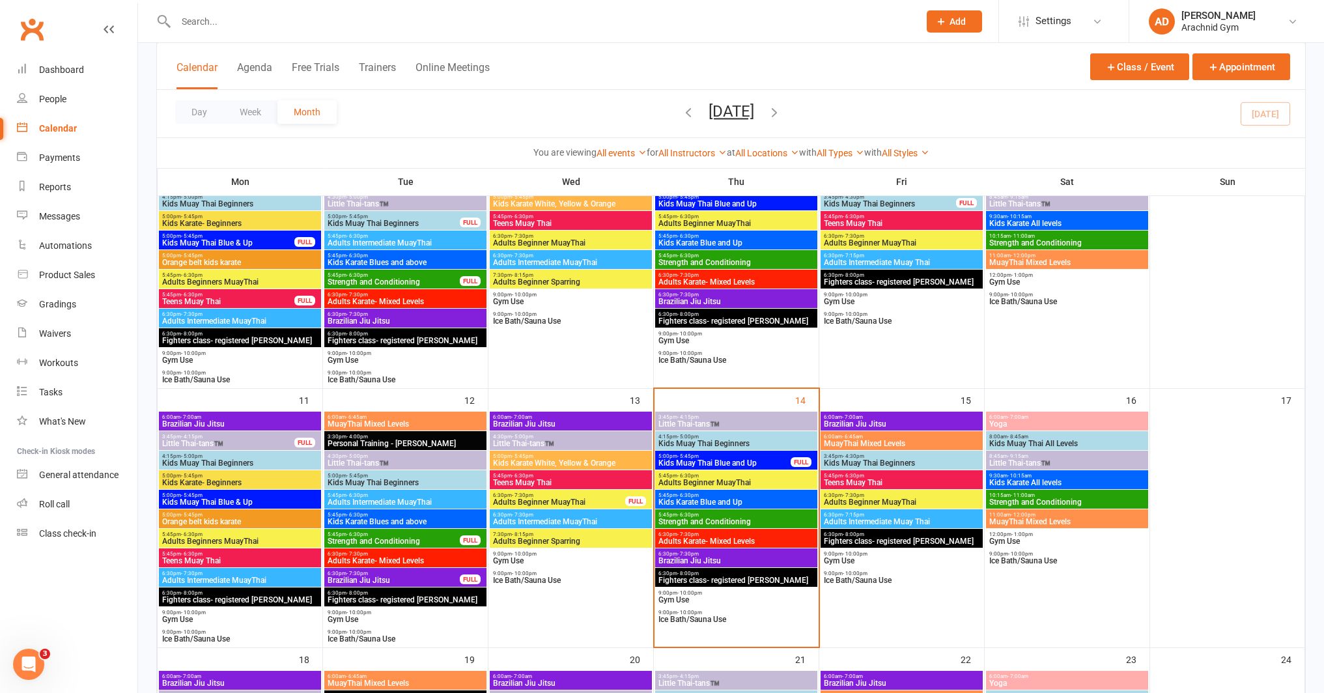
click at [722, 461] on span "Kids Muay Thai Blue and Up" at bounding box center [724, 463] width 133 height 8
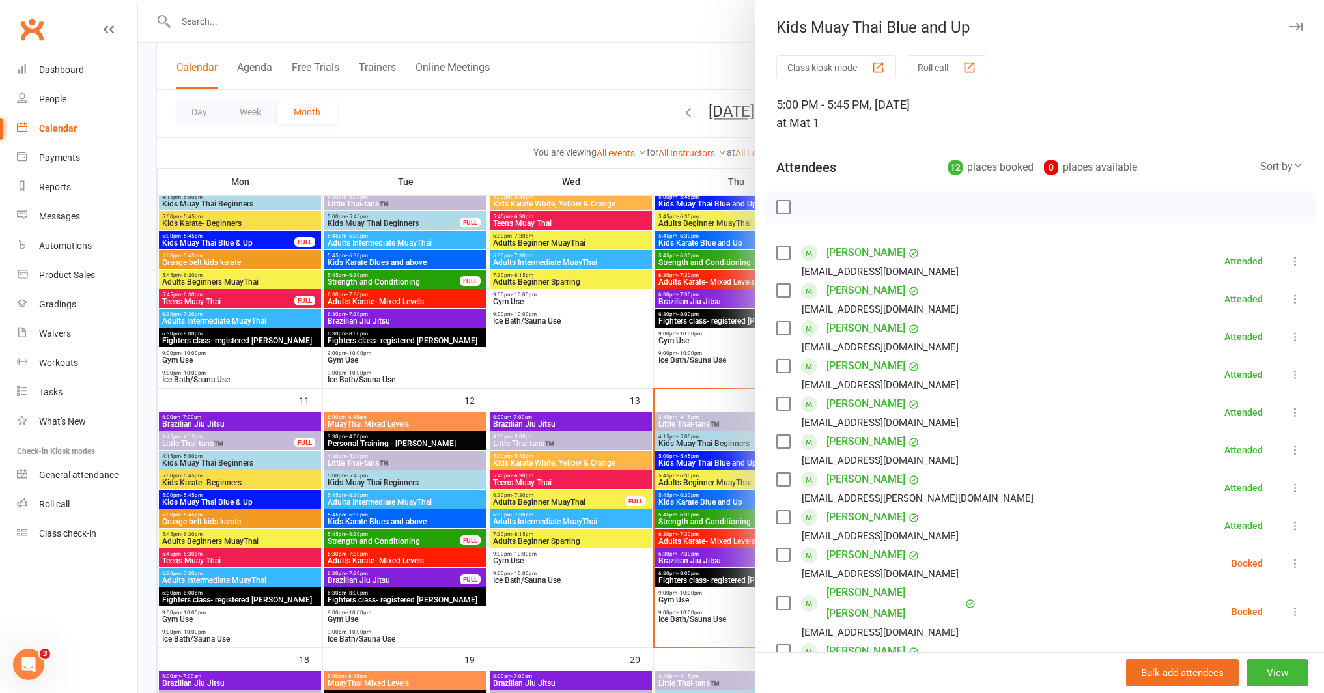
click at [722, 461] on div at bounding box center [731, 346] width 1186 height 693
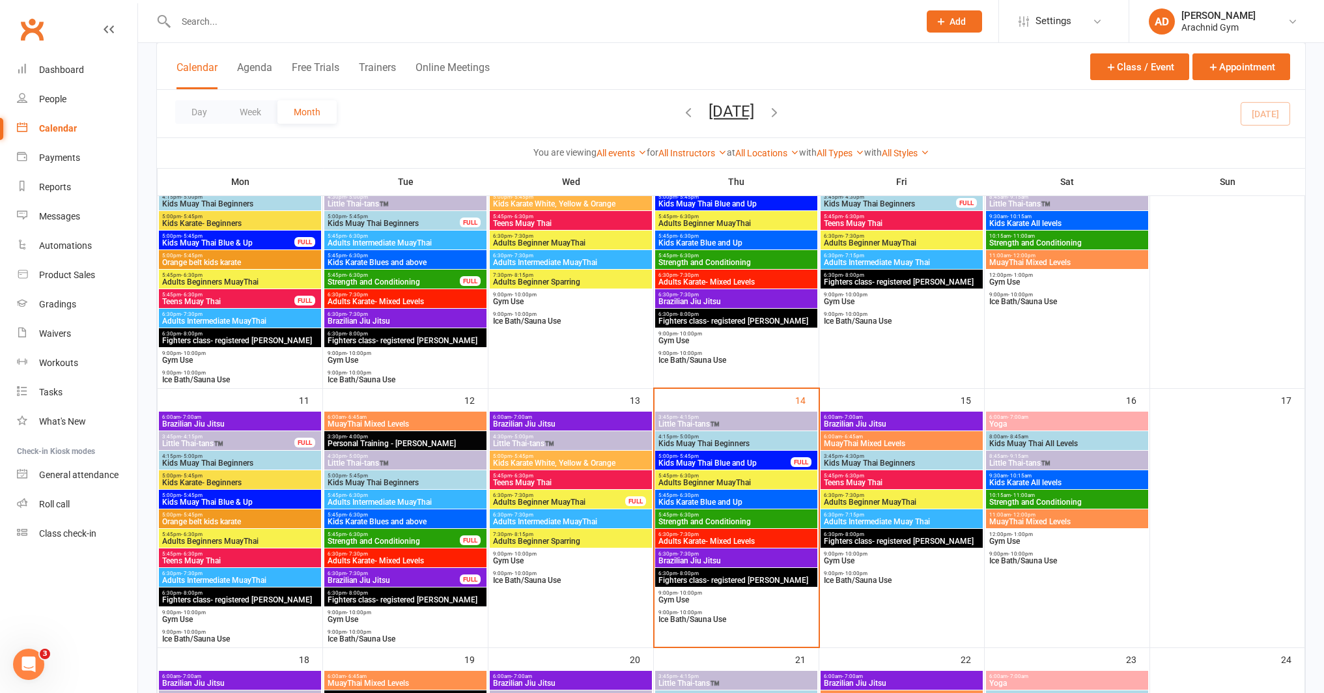
click at [706, 599] on span "Gym Use" at bounding box center [736, 600] width 157 height 8
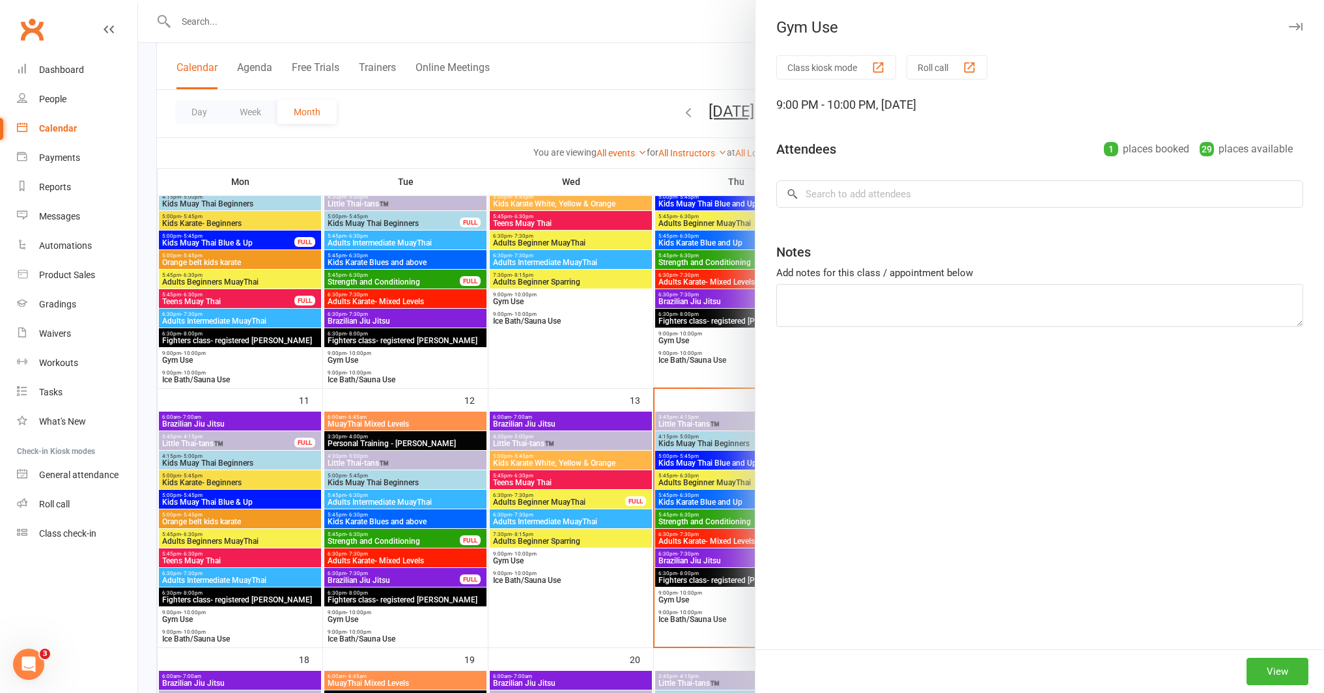
click at [659, 580] on div at bounding box center [731, 346] width 1186 height 693
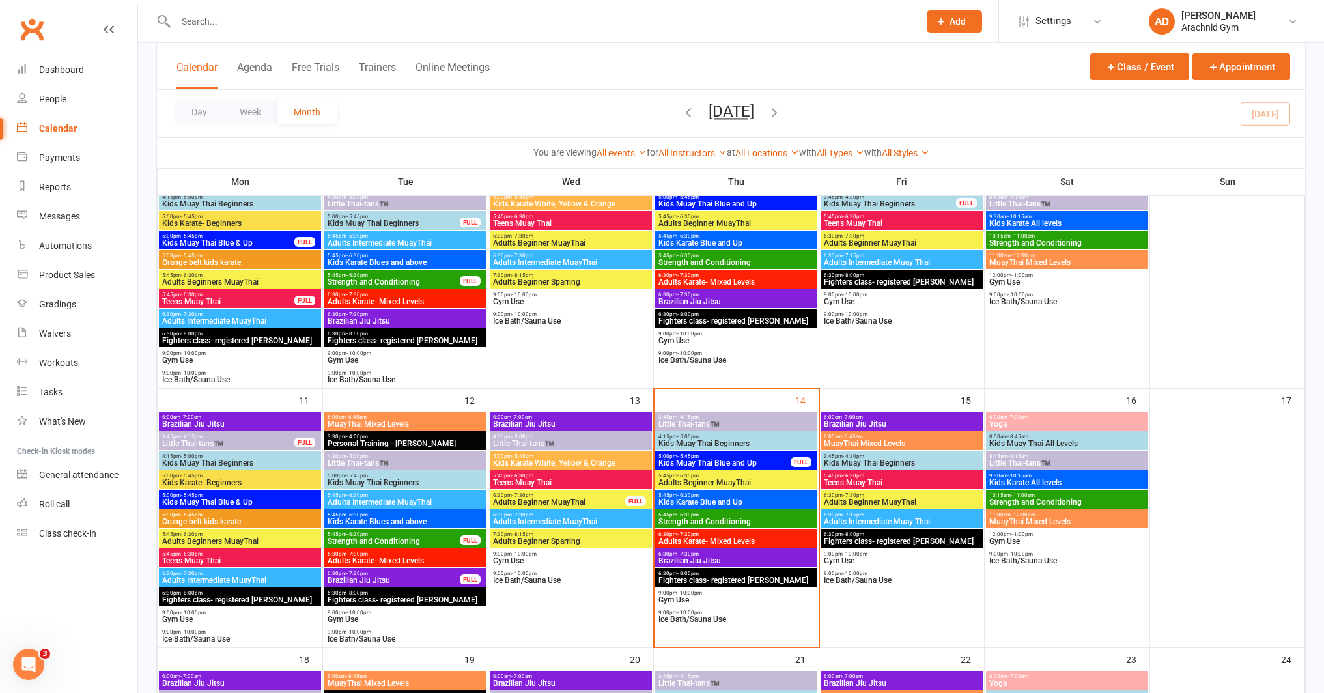
click at [690, 618] on span "Ice Bath/Sauna Use" at bounding box center [736, 619] width 157 height 8
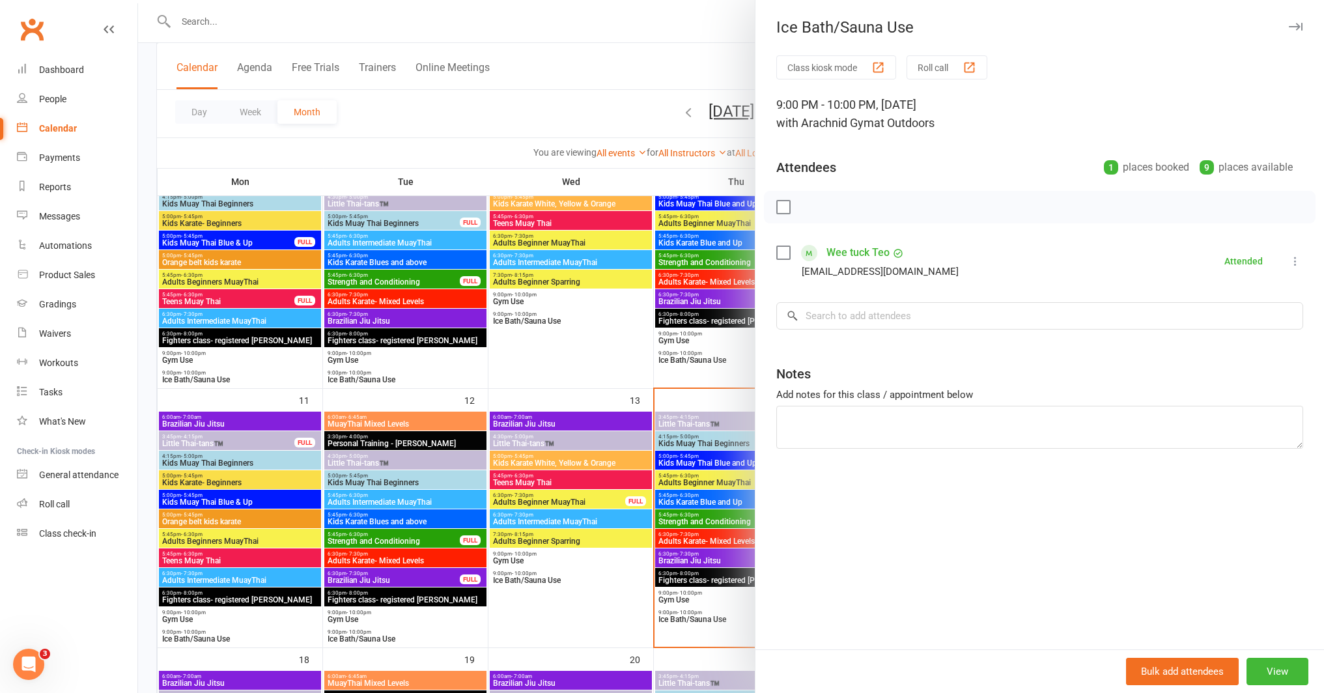
click at [713, 368] on div at bounding box center [731, 346] width 1186 height 693
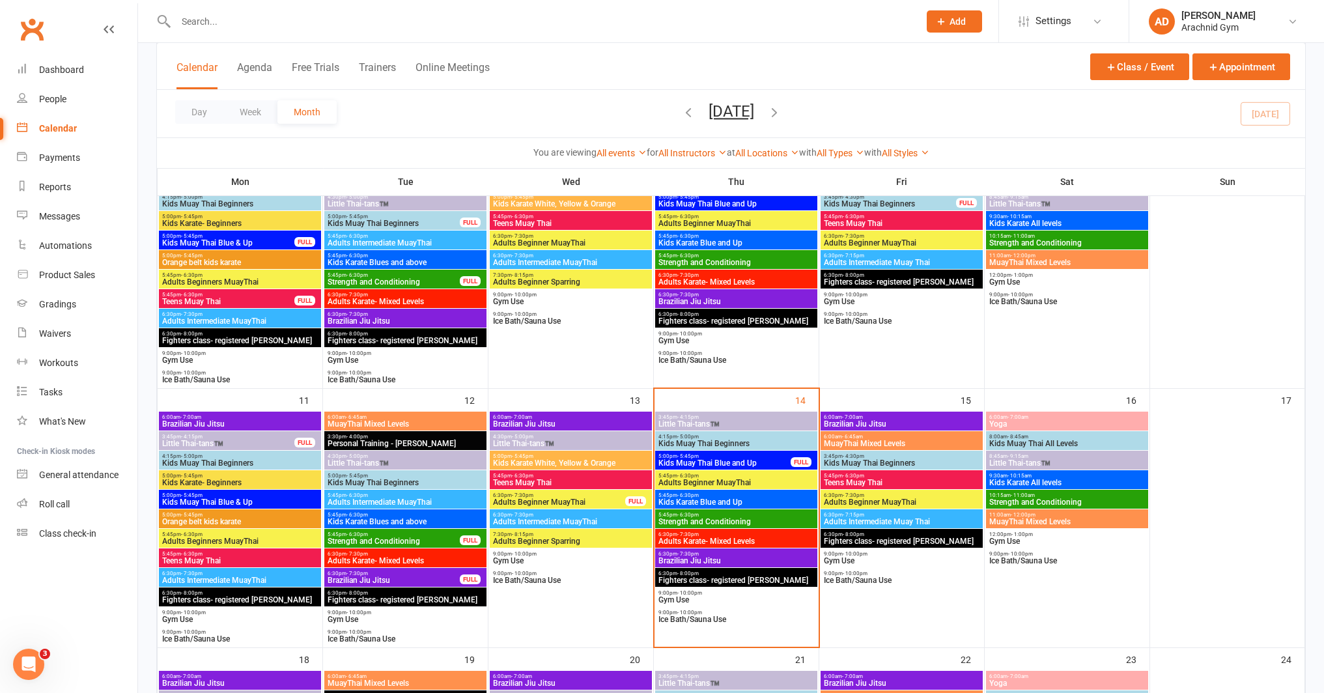
click at [749, 620] on span "Ice Bath/Sauna Use" at bounding box center [736, 619] width 157 height 8
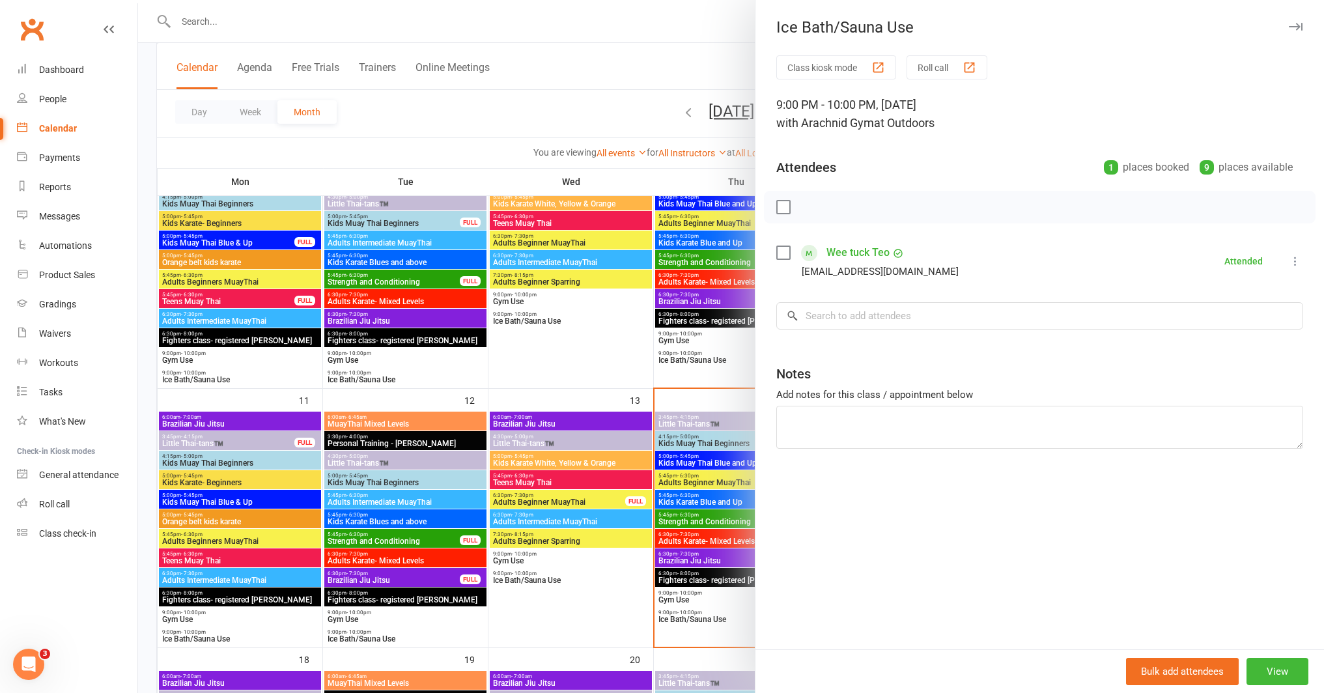
click at [1288, 257] on icon at bounding box center [1294, 261] width 13 height 13
click at [671, 400] on div at bounding box center [731, 346] width 1186 height 693
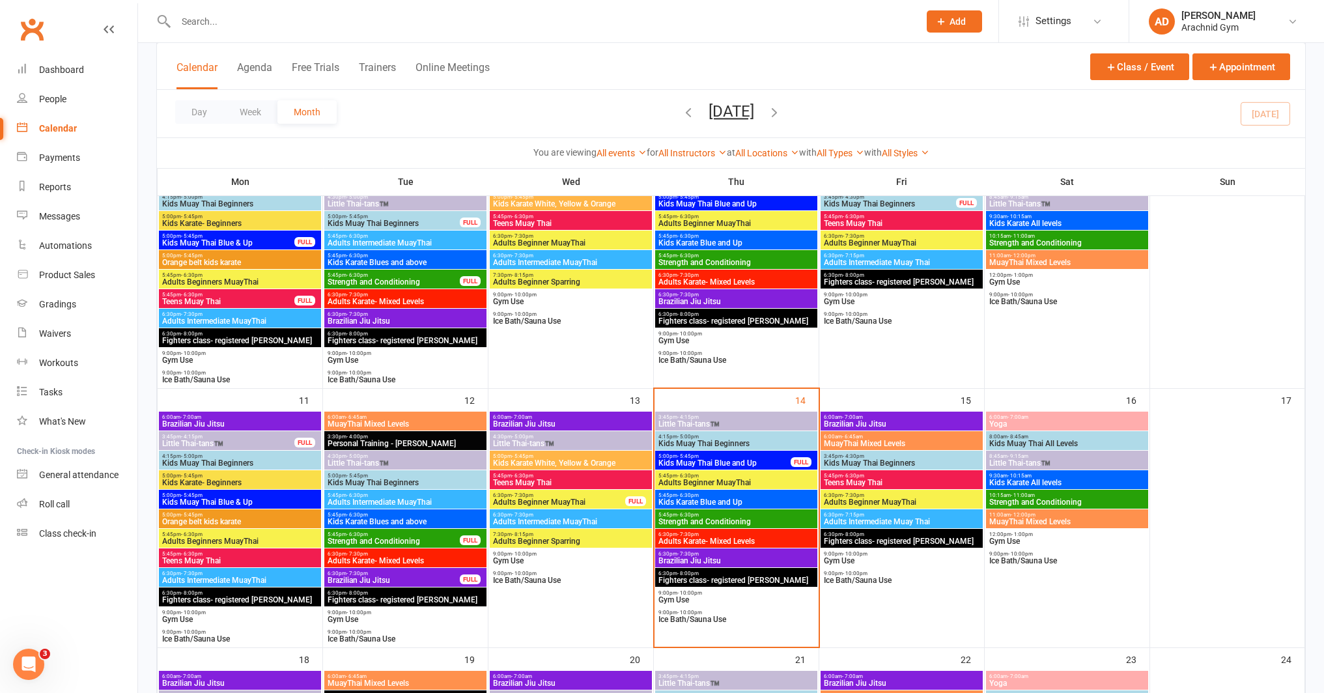
click at [898, 514] on span "6:30pm - 7:15pm" at bounding box center [901, 515] width 157 height 6
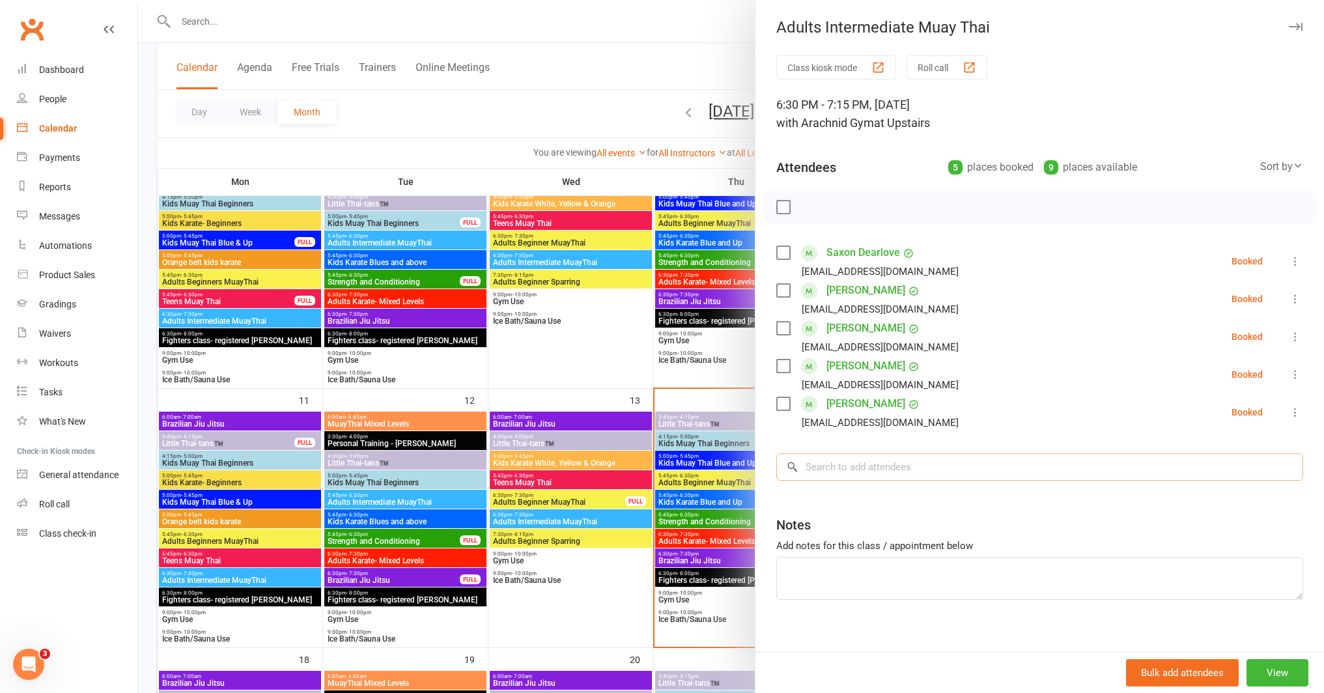
click at [850, 471] on input "search" at bounding box center [1039, 466] width 527 height 27
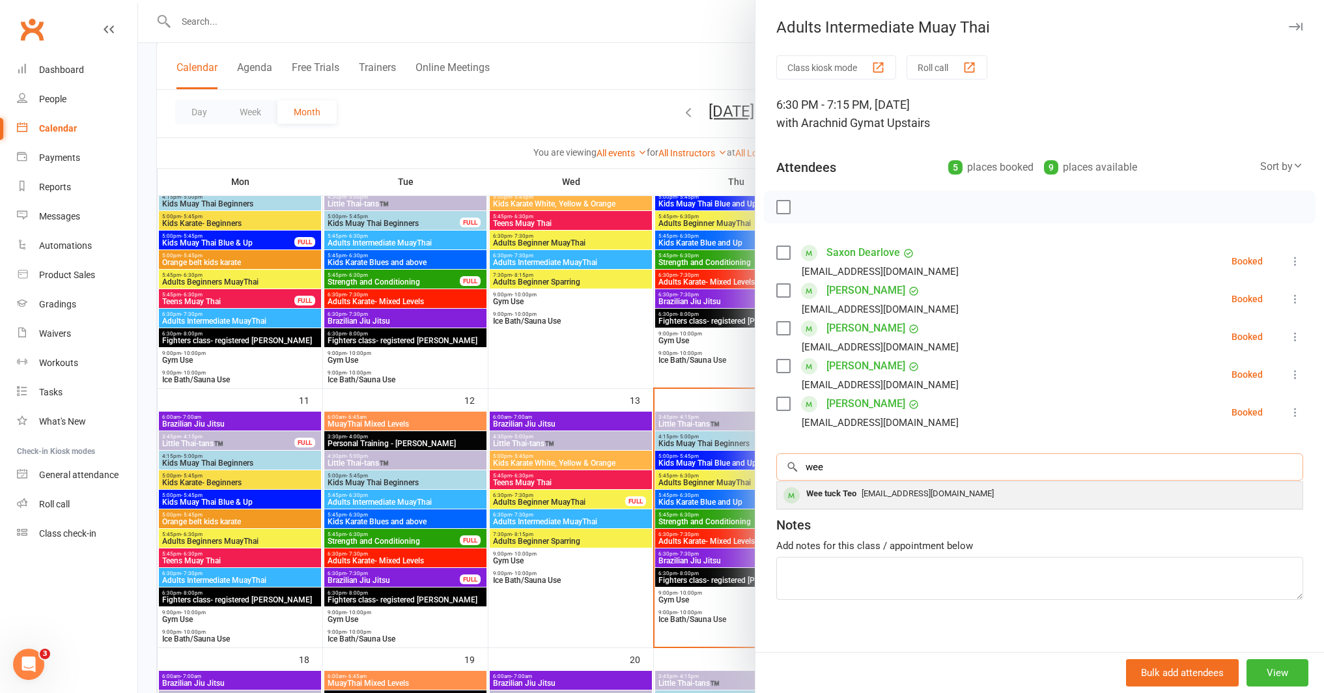
type input "wee"
click at [918, 493] on span "Weetuck77@gmail.com" at bounding box center [927, 493] width 132 height 10
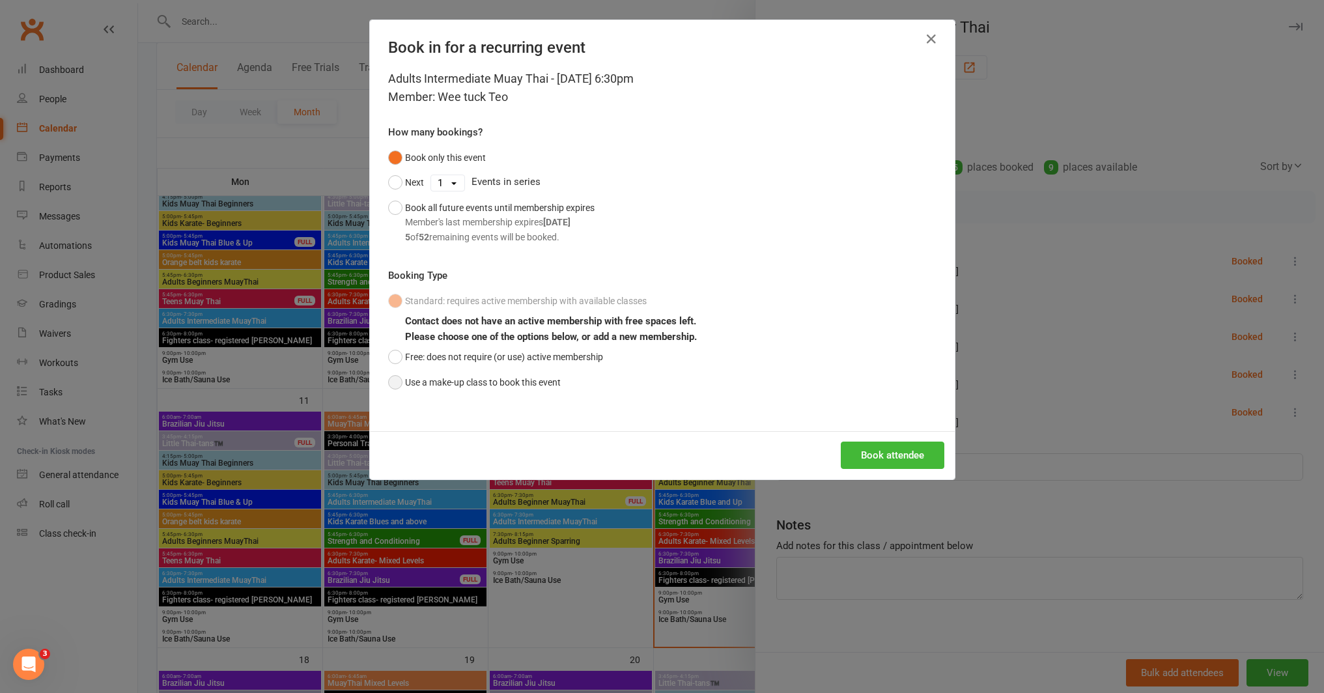
click at [526, 382] on button "Use a make-up class to book this event" at bounding box center [474, 382] width 173 height 25
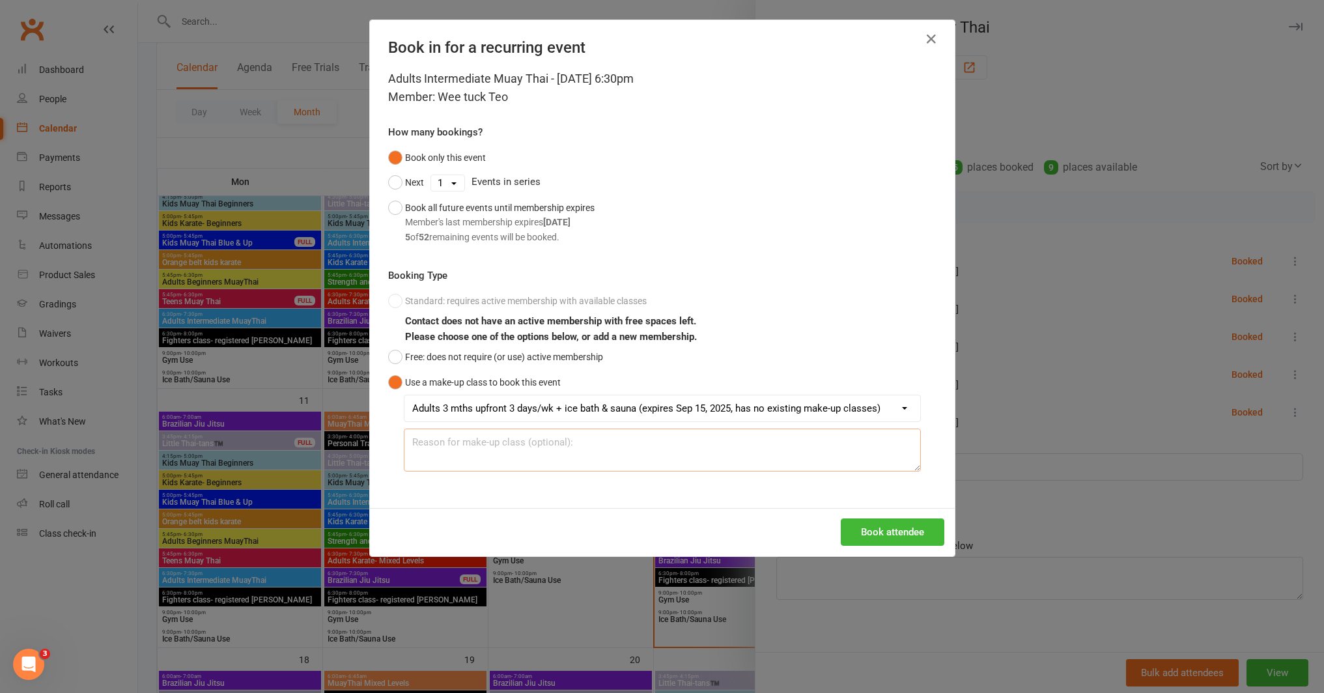
click at [602, 440] on textarea at bounding box center [662, 449] width 517 height 43
click at [484, 443] on textarea "Other class used s Sauna booking" at bounding box center [662, 449] width 517 height 43
type textarea "Other class used as Sauna booking"
click at [860, 529] on button "Book attendee" at bounding box center [892, 531] width 104 height 27
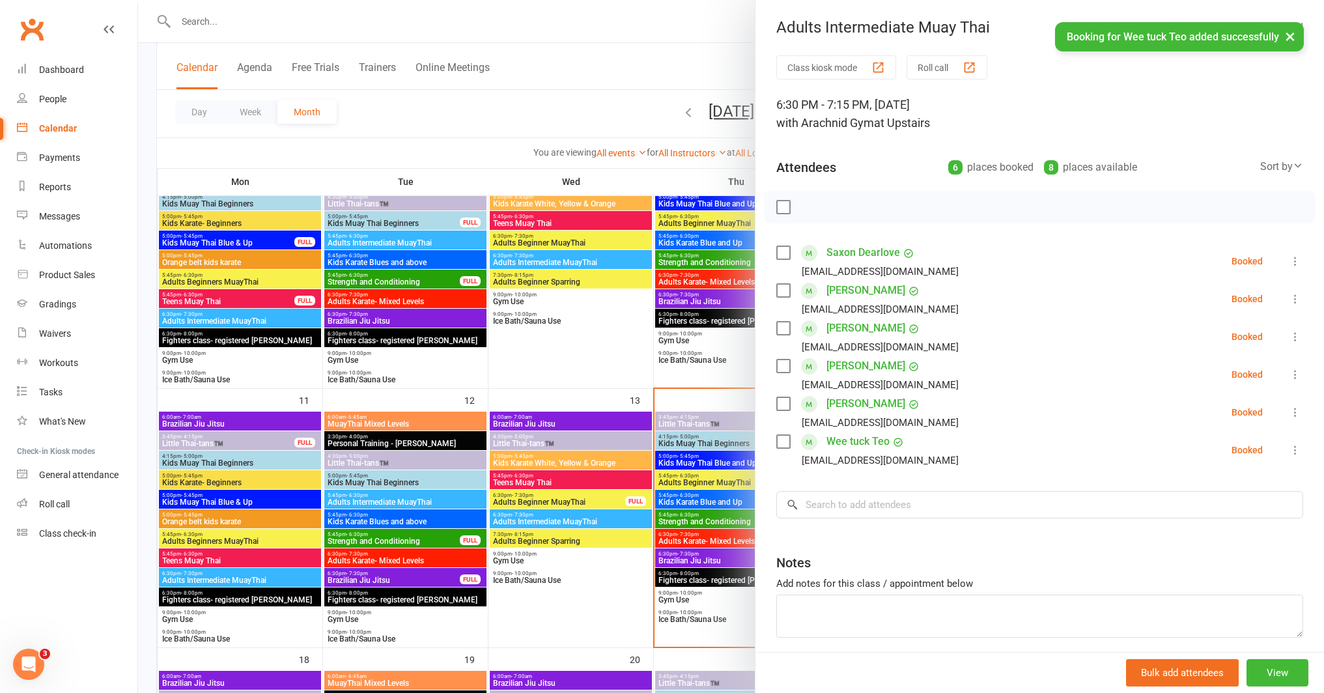
click at [700, 610] on div at bounding box center [731, 346] width 1186 height 693
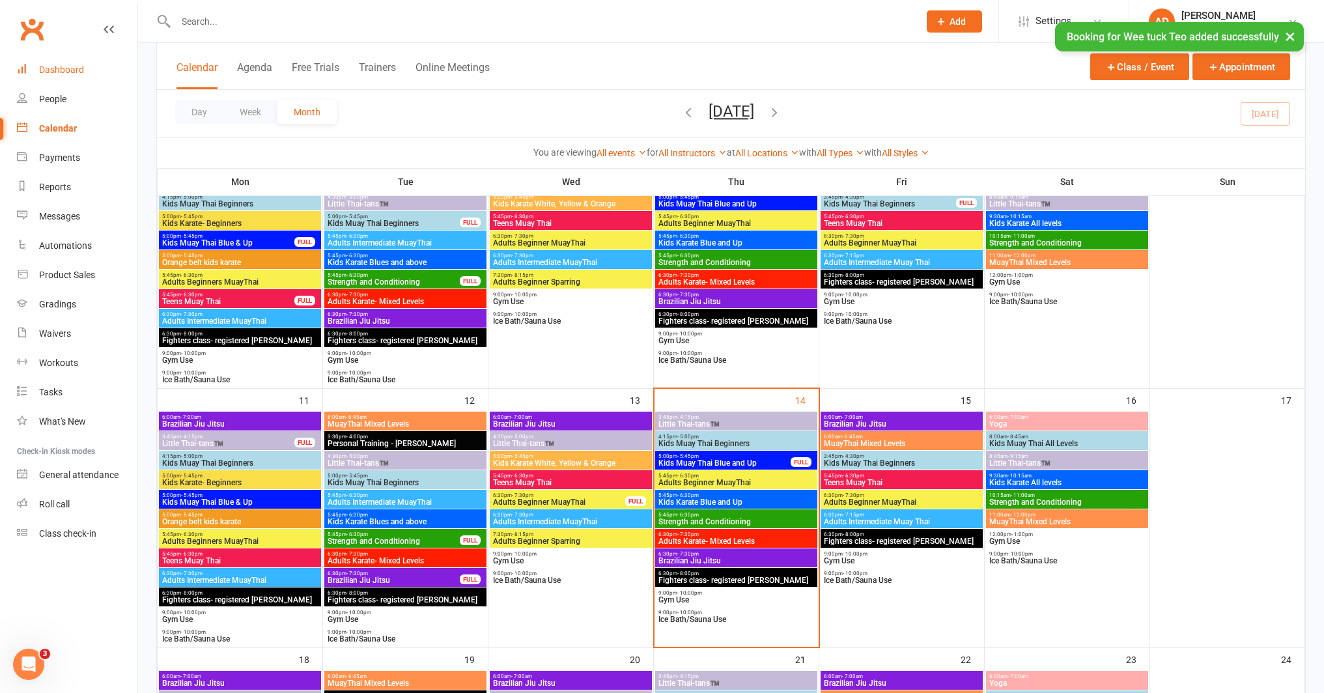
click at [36, 70] on link "Dashboard" at bounding box center [77, 69] width 120 height 29
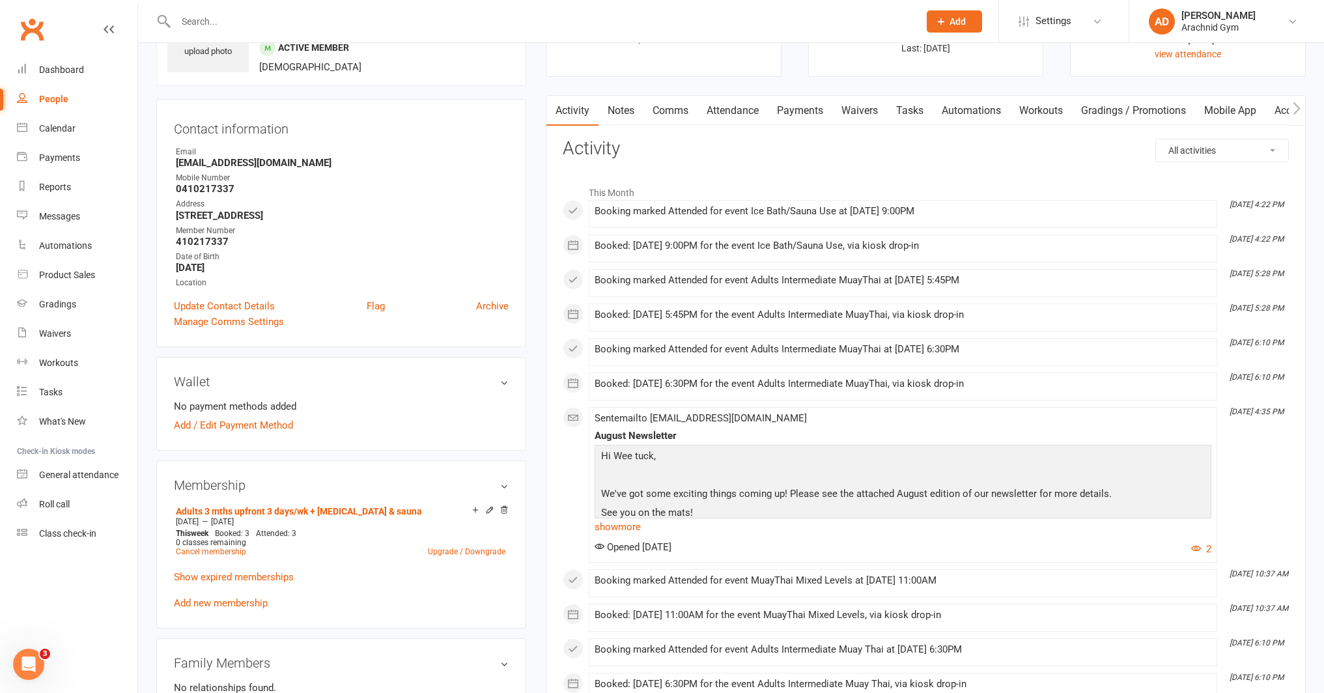
scroll to position [87, 0]
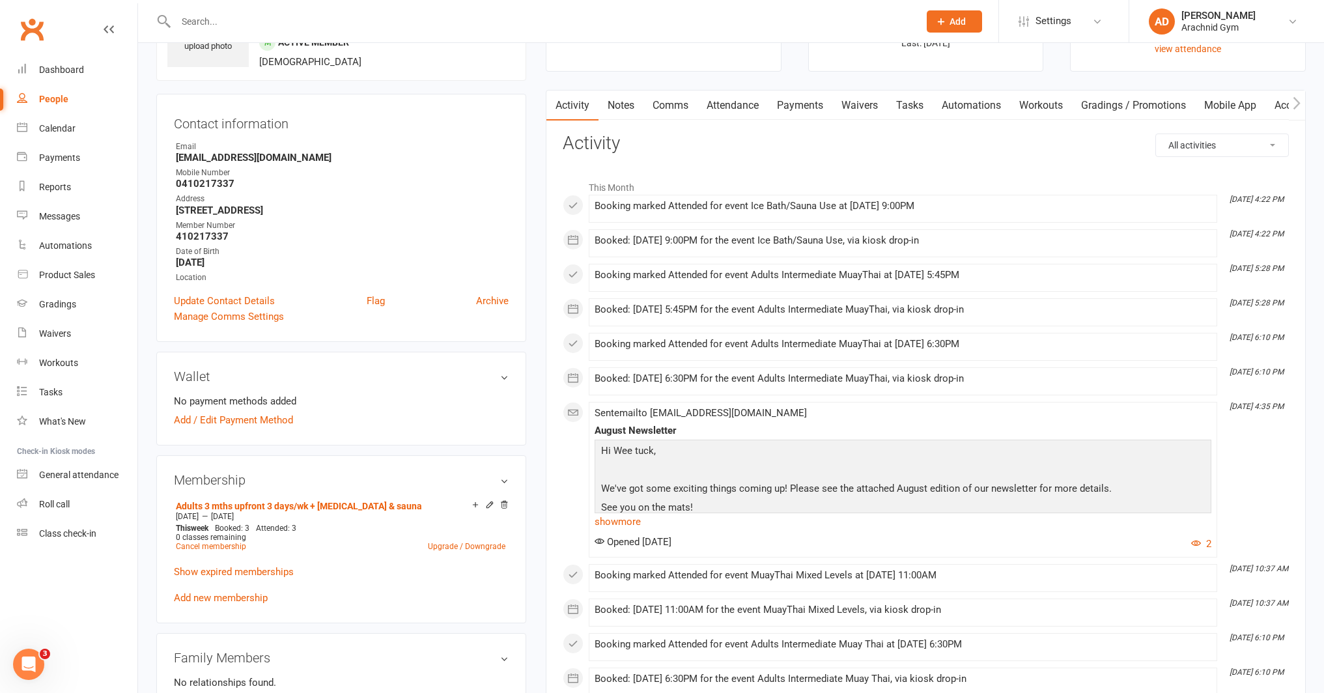
click at [730, 106] on link "Attendance" at bounding box center [732, 105] width 70 height 30
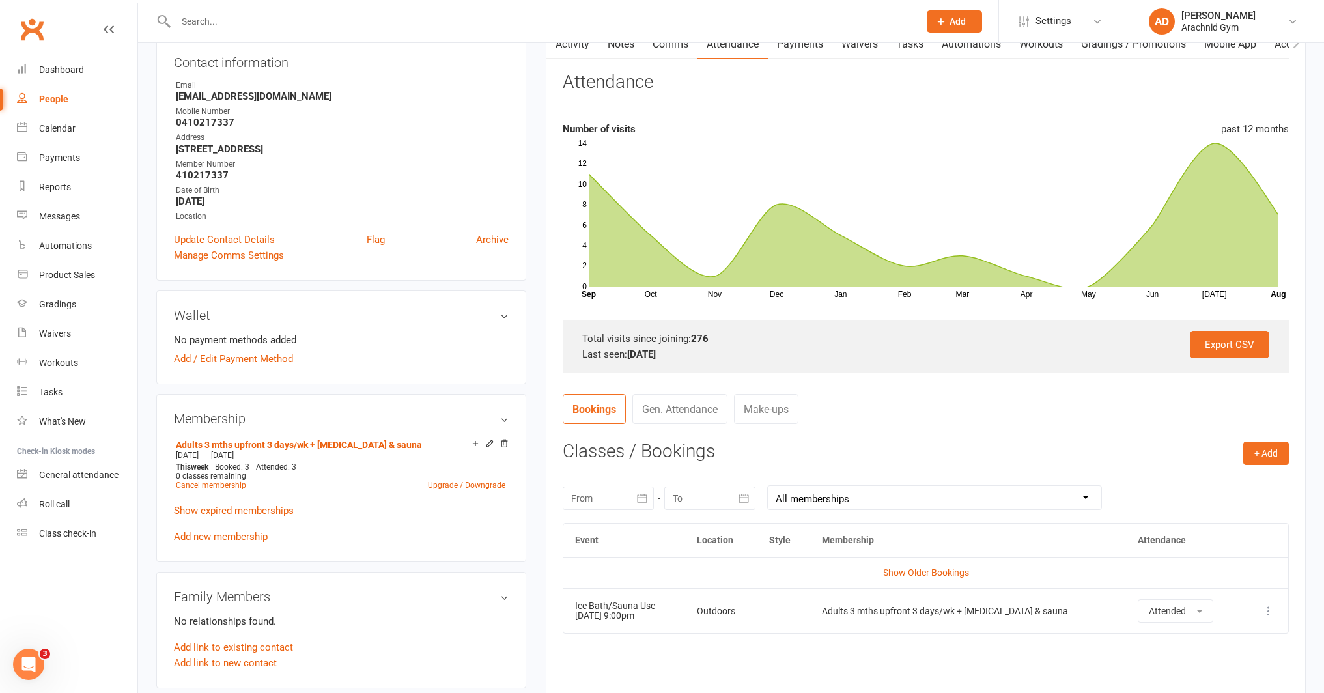
scroll to position [148, 0]
click at [776, 413] on link "Make-ups" at bounding box center [766, 408] width 64 height 30
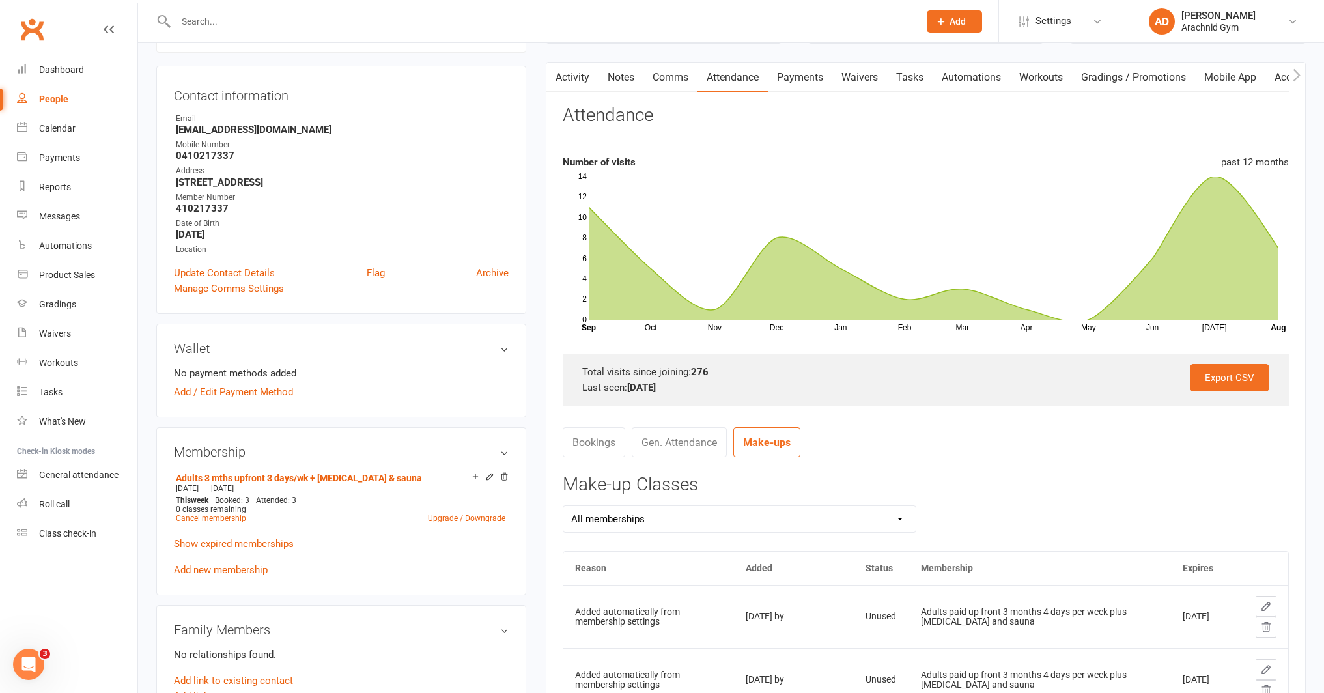
scroll to position [117, 0]
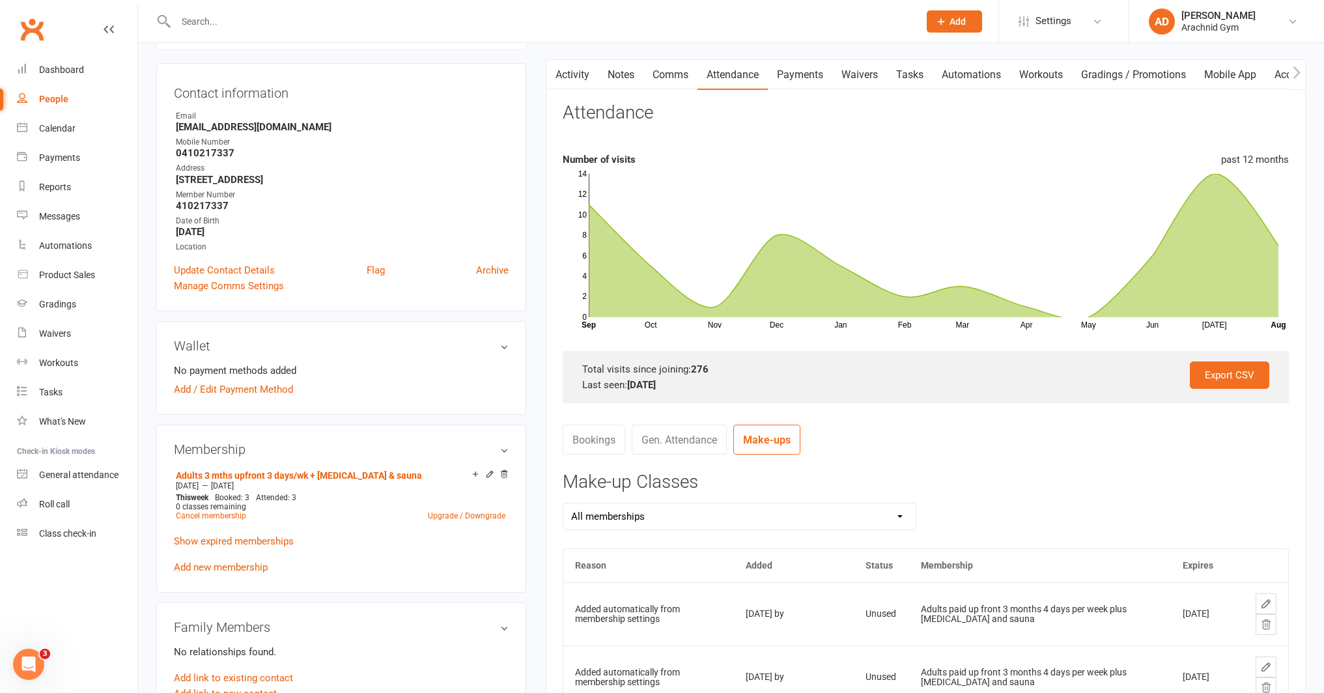
click at [602, 447] on link "Bookings" at bounding box center [593, 439] width 62 height 30
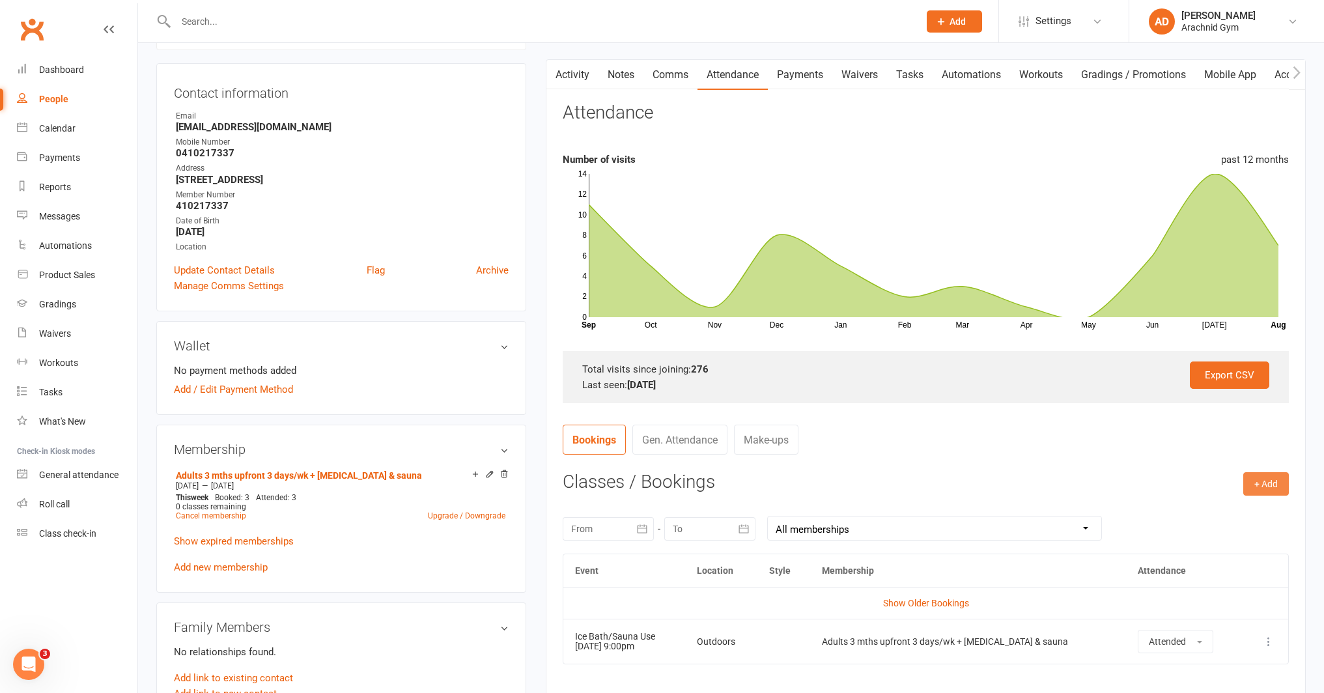
click at [1266, 485] on button "+ Add" at bounding box center [1266, 483] width 46 height 23
click at [1152, 482] on h3 "Classes / Bookings" at bounding box center [925, 482] width 726 height 20
click at [771, 444] on link "Make-ups" at bounding box center [766, 439] width 64 height 30
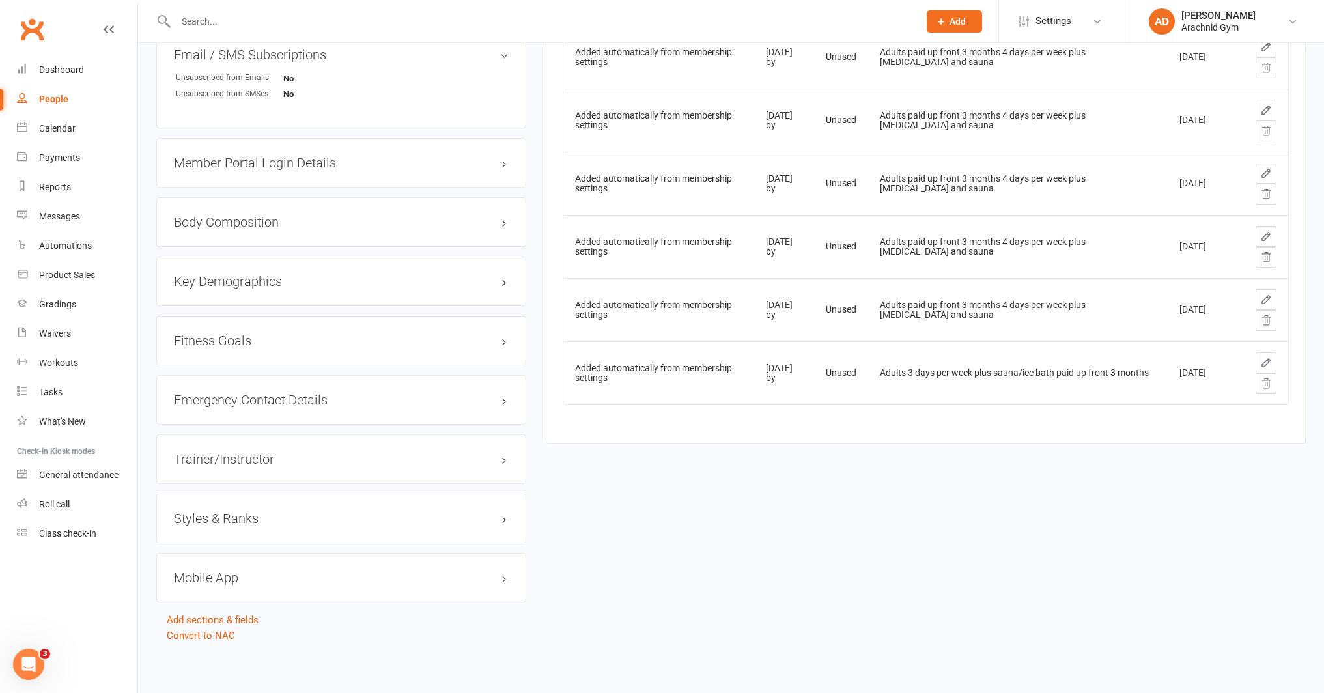
scroll to position [928, 0]
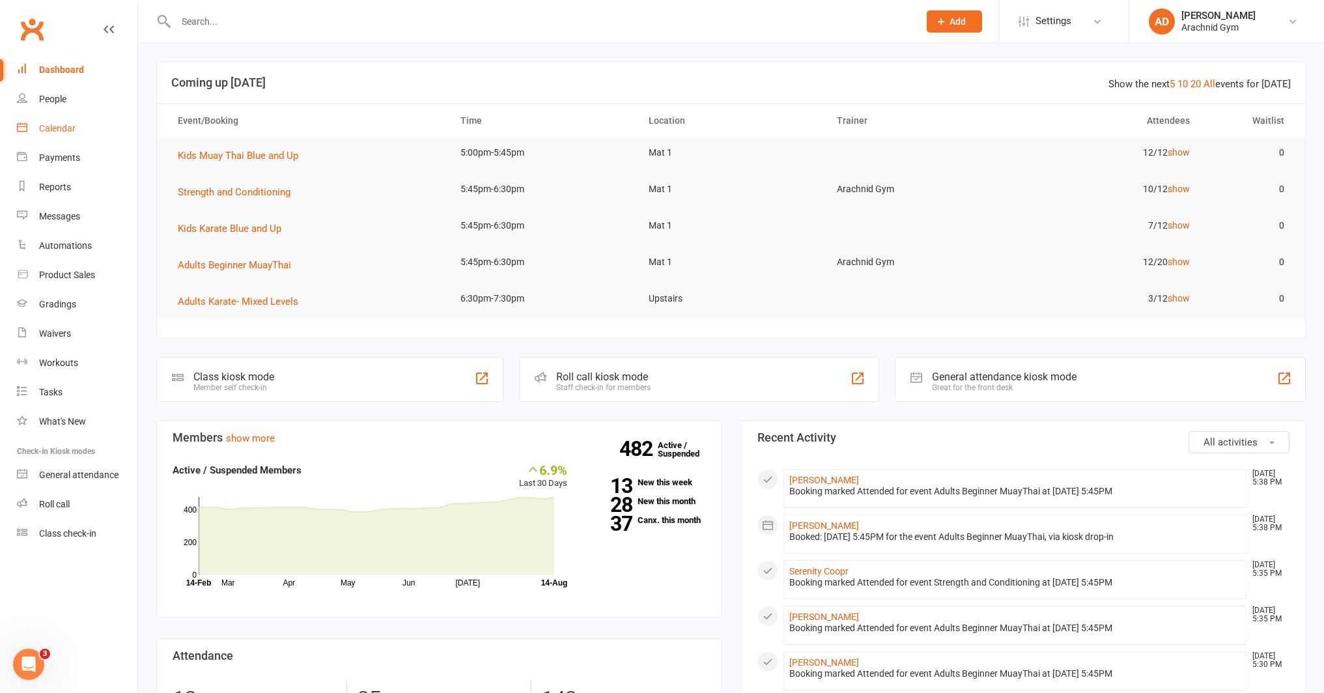
click at [53, 132] on div "Calendar" at bounding box center [57, 128] width 36 height 10
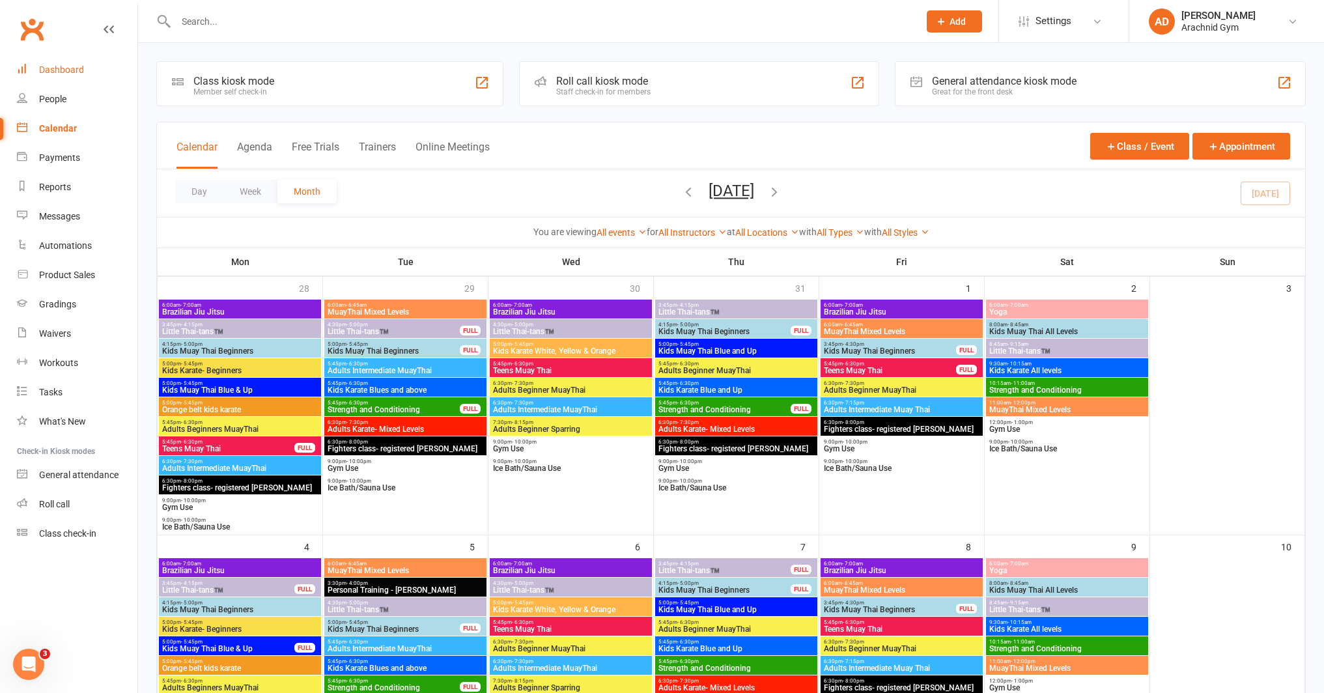
click at [61, 72] on div "Dashboard" at bounding box center [61, 69] width 45 height 10
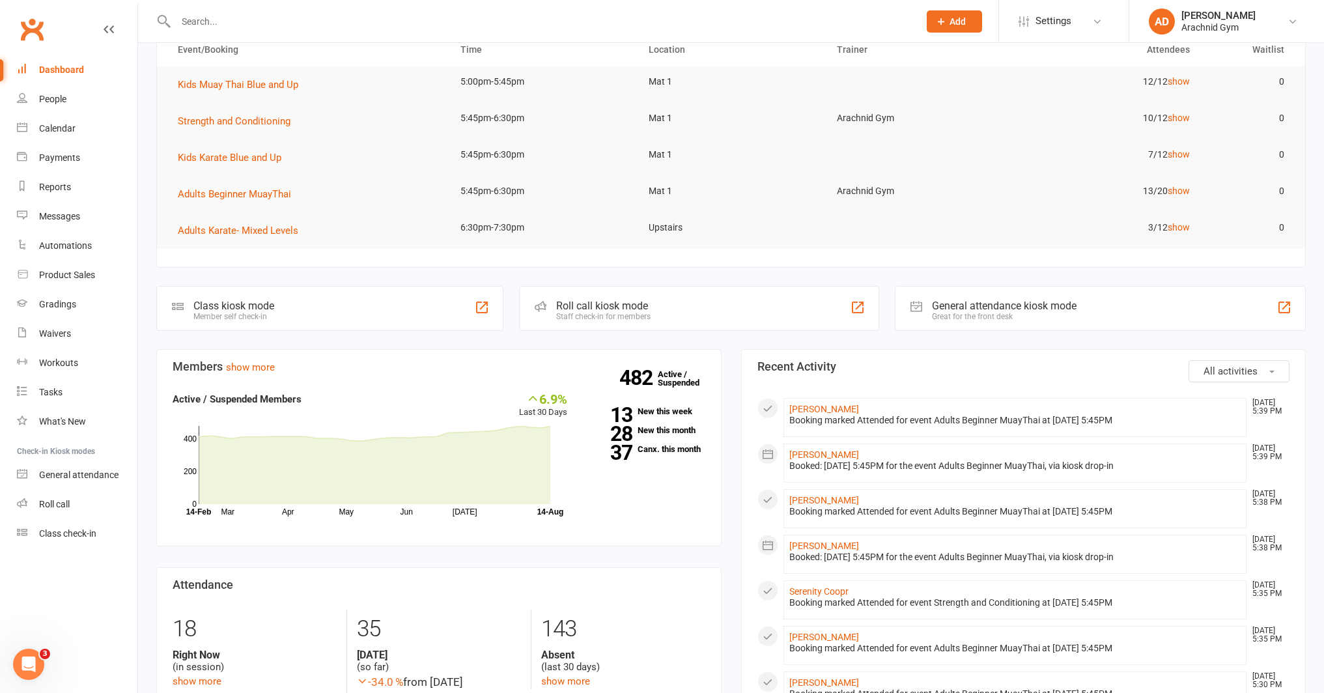
scroll to position [74, 0]
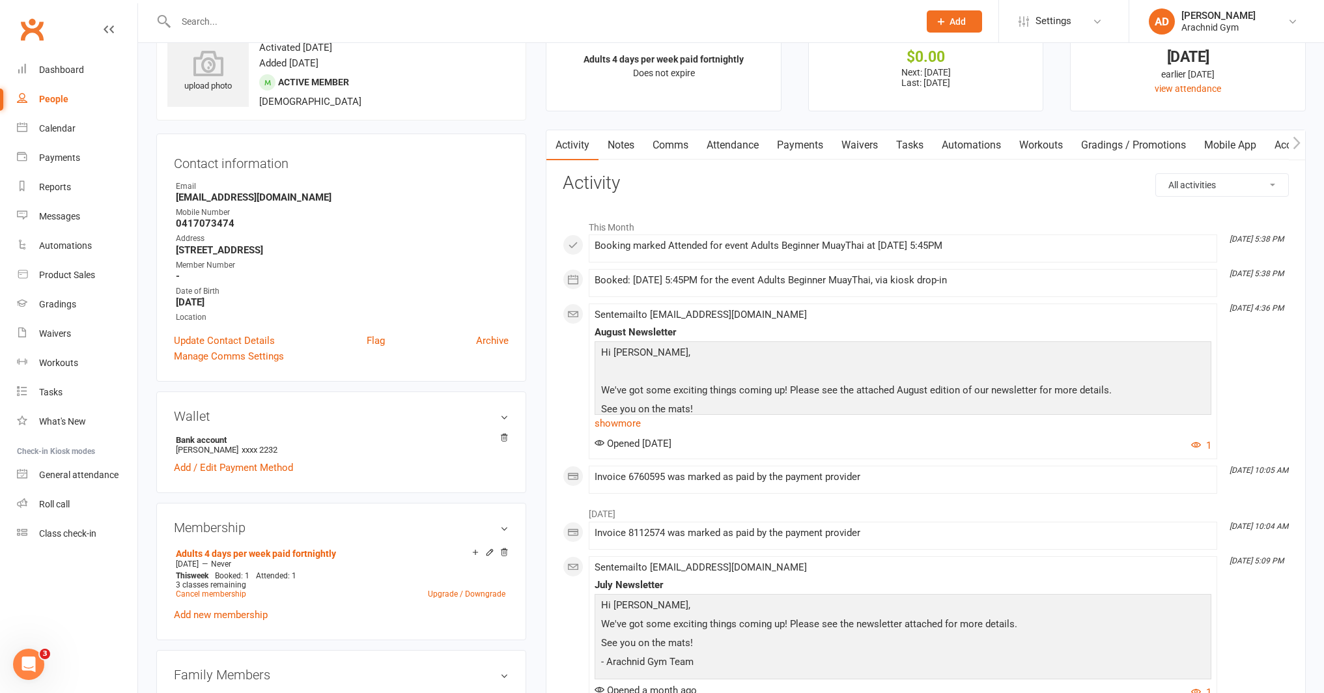
scroll to position [46, 0]
click at [72, 68] on div "Dashboard" at bounding box center [61, 69] width 45 height 10
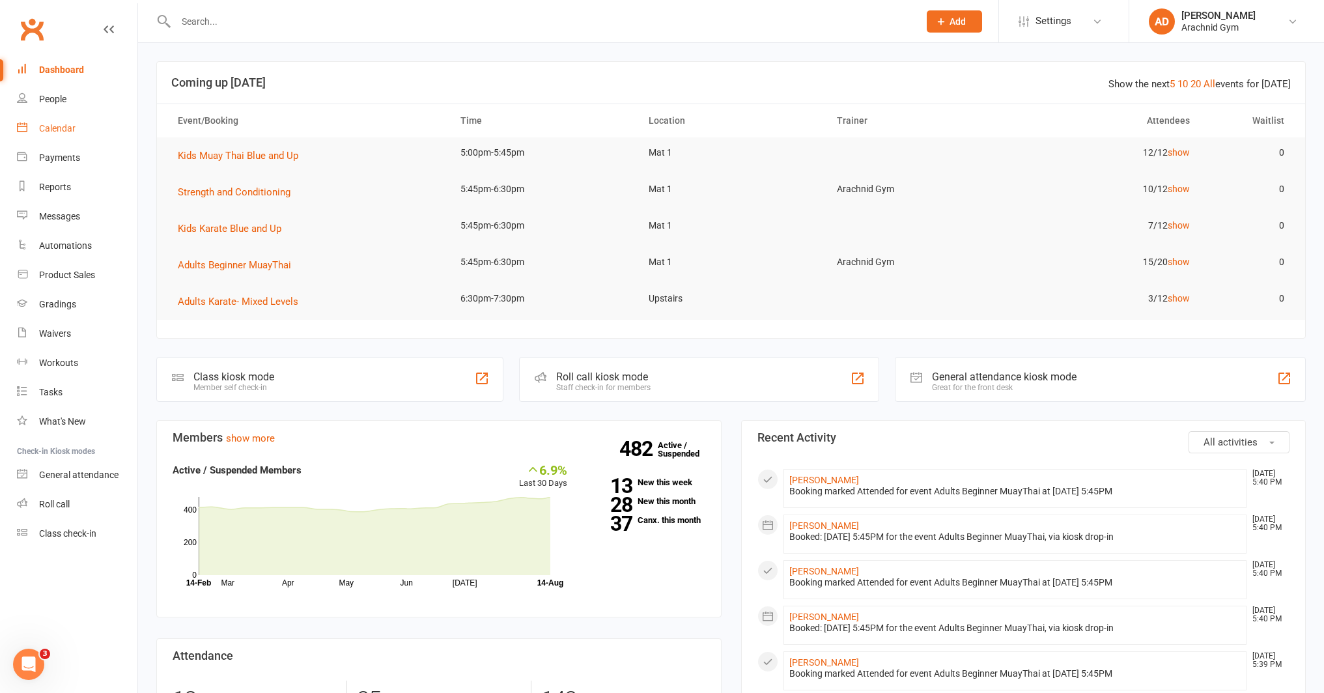
click at [61, 136] on link "Calendar" at bounding box center [77, 128] width 120 height 29
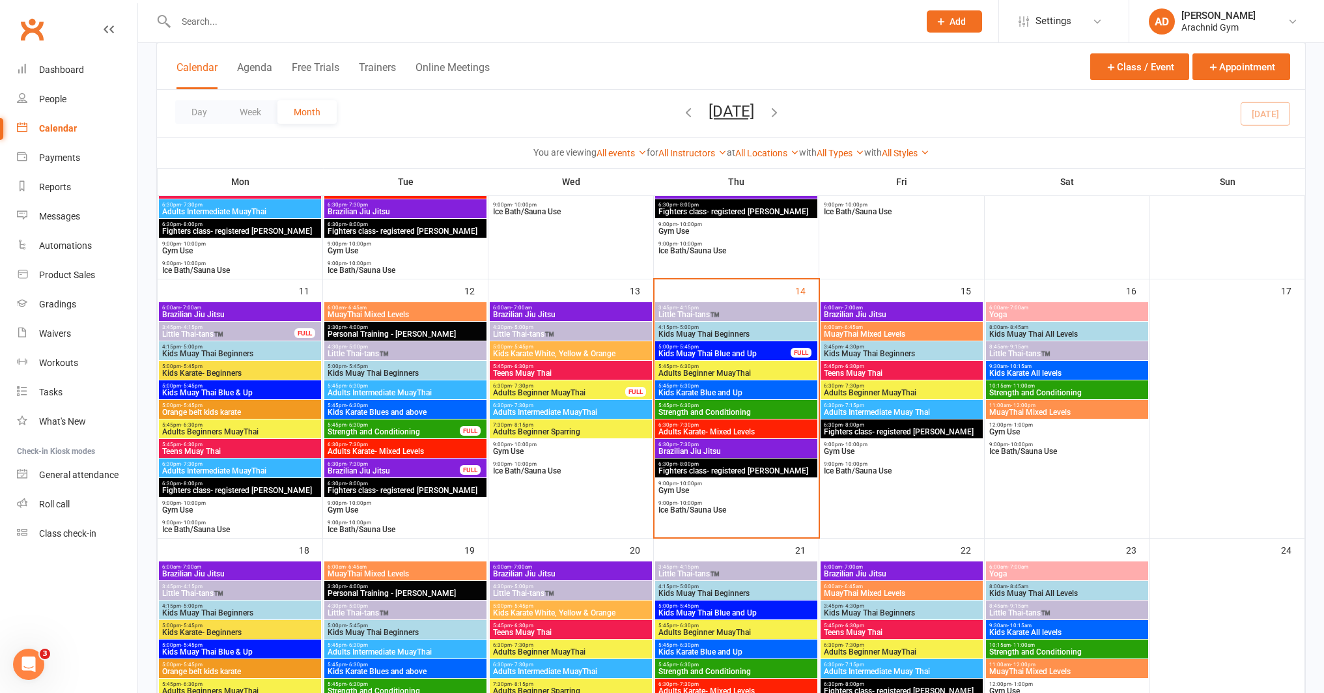
scroll to position [519, 0]
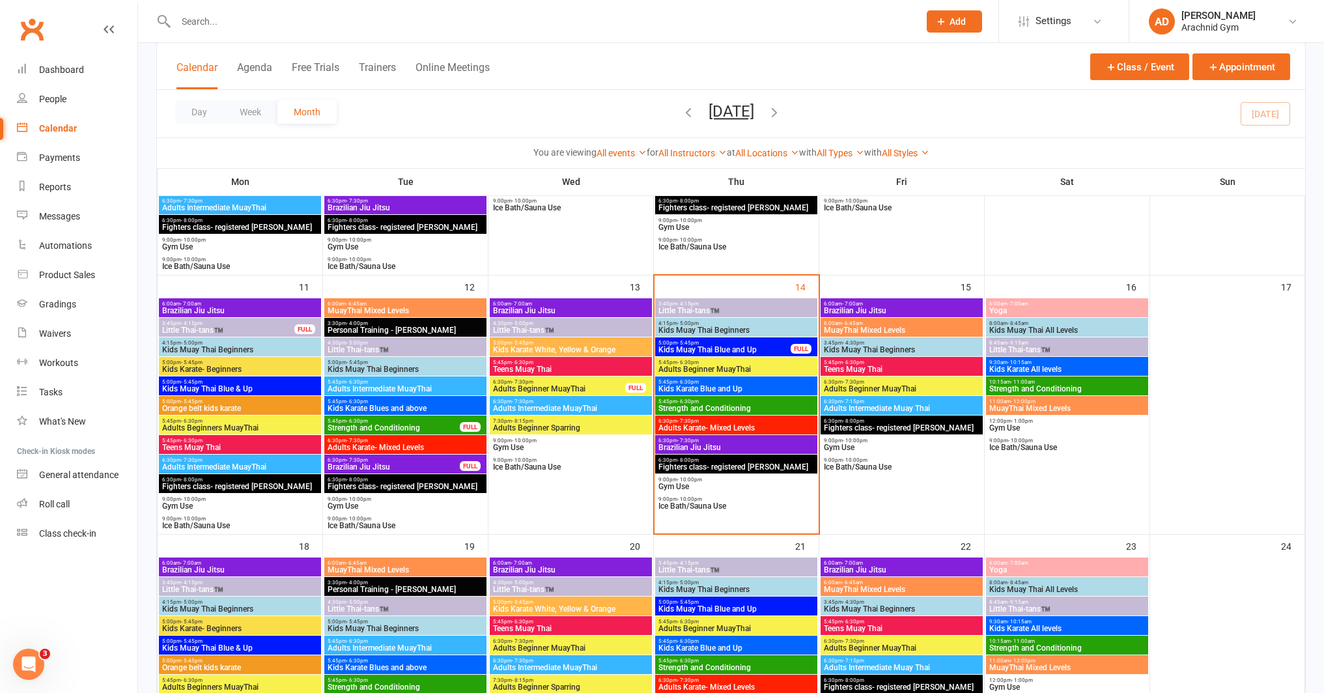
click at [578, 386] on span "Adults Beginner MuayThai" at bounding box center [558, 389] width 133 height 8
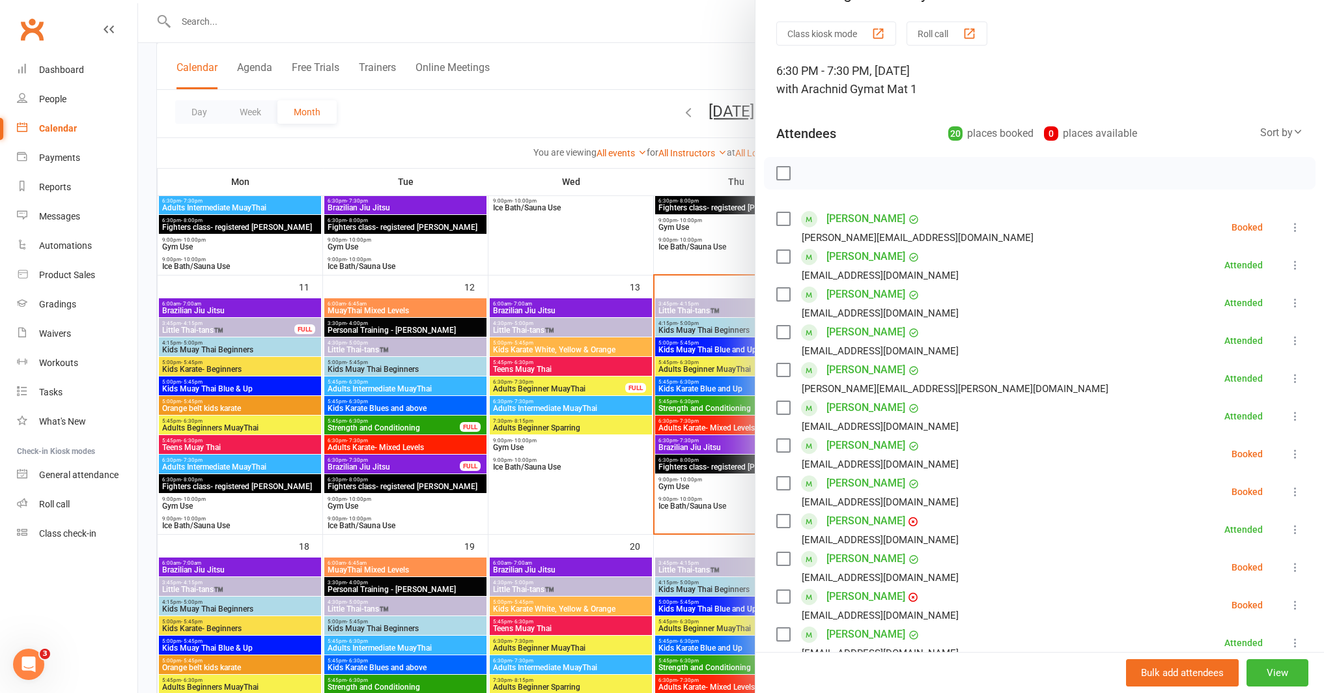
scroll to position [49, 0]
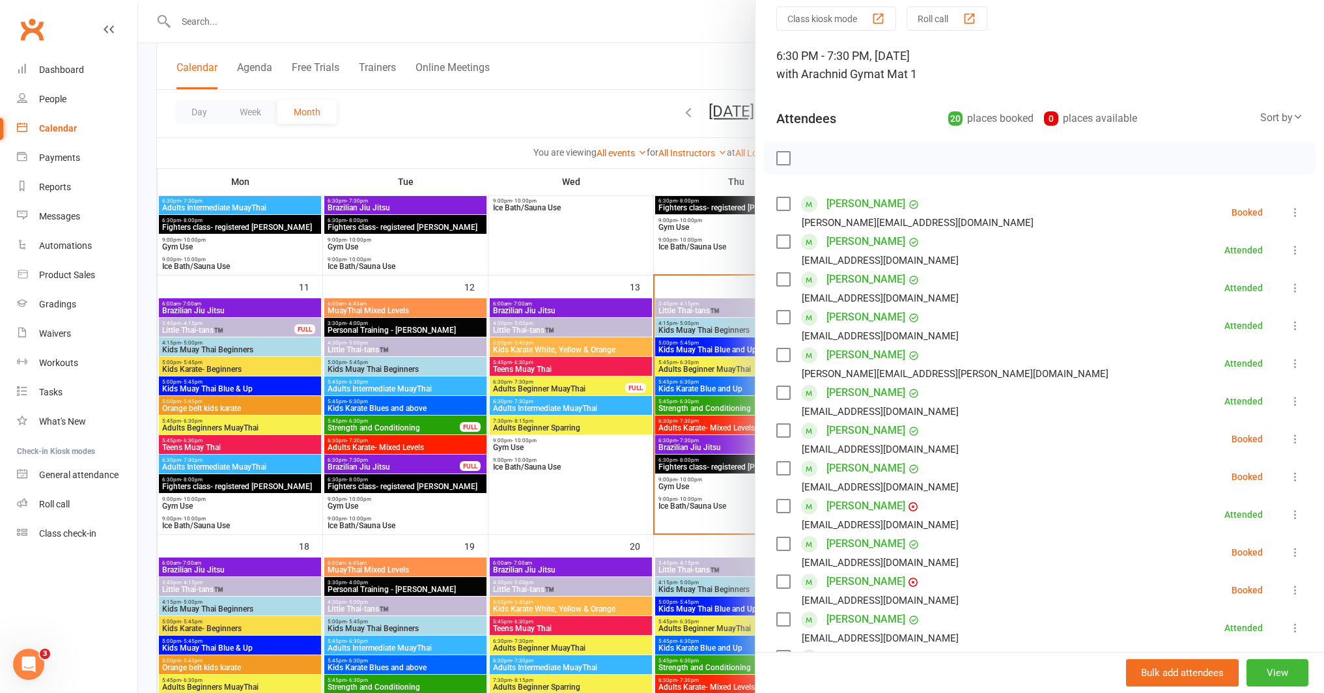
click at [1288, 212] on icon at bounding box center [1294, 212] width 13 height 13
click at [1210, 268] on link "Remove" at bounding box center [1232, 264] width 140 height 26
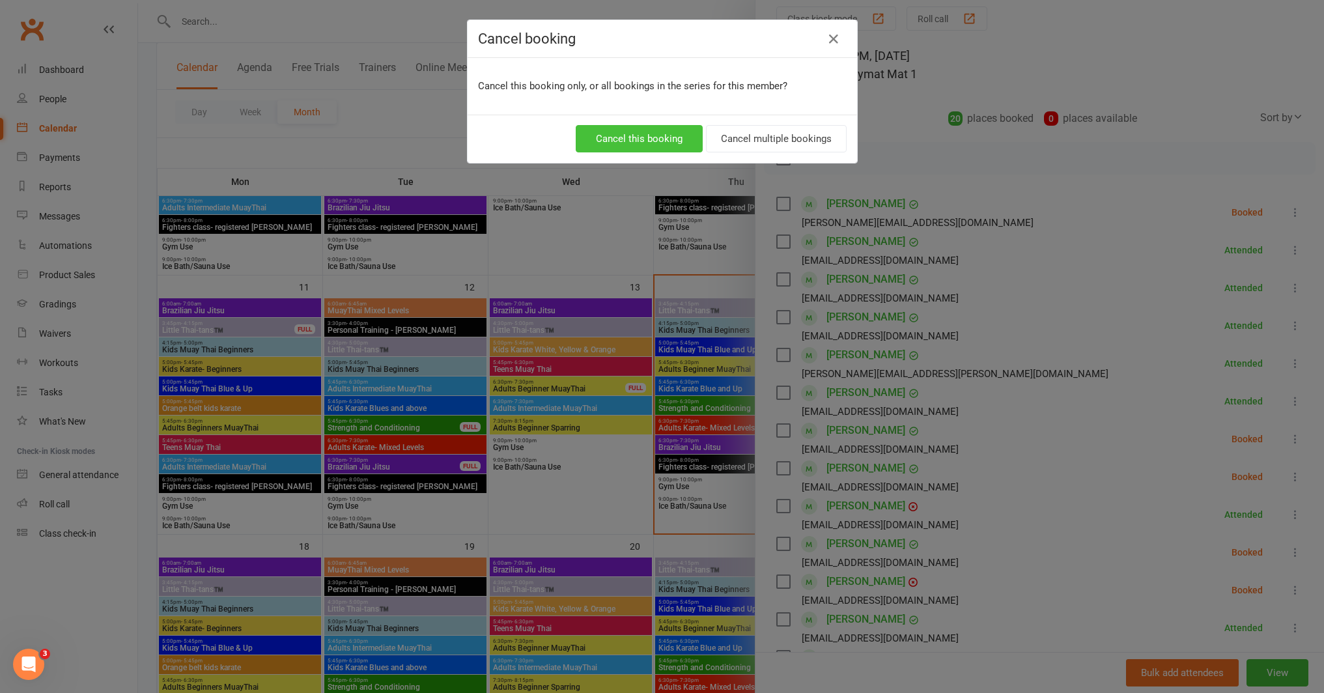
click at [613, 138] on button "Cancel this booking" at bounding box center [639, 138] width 127 height 27
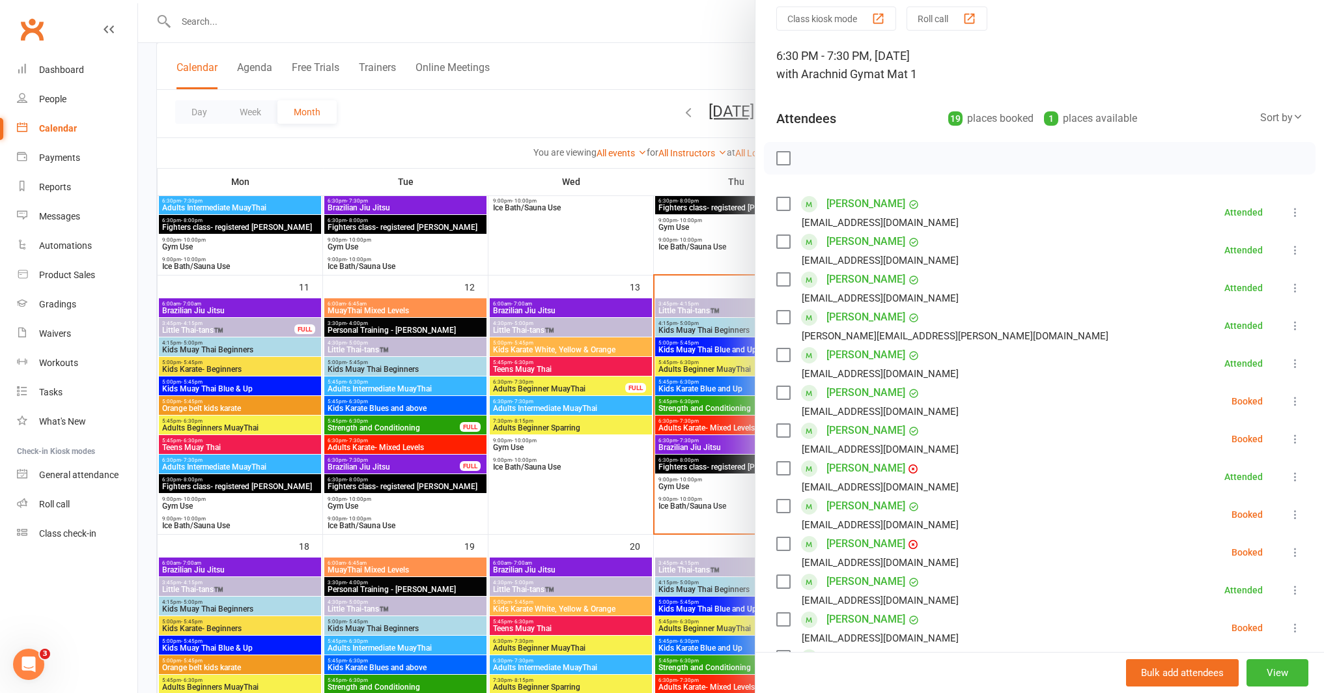
click at [691, 350] on div at bounding box center [731, 346] width 1186 height 693
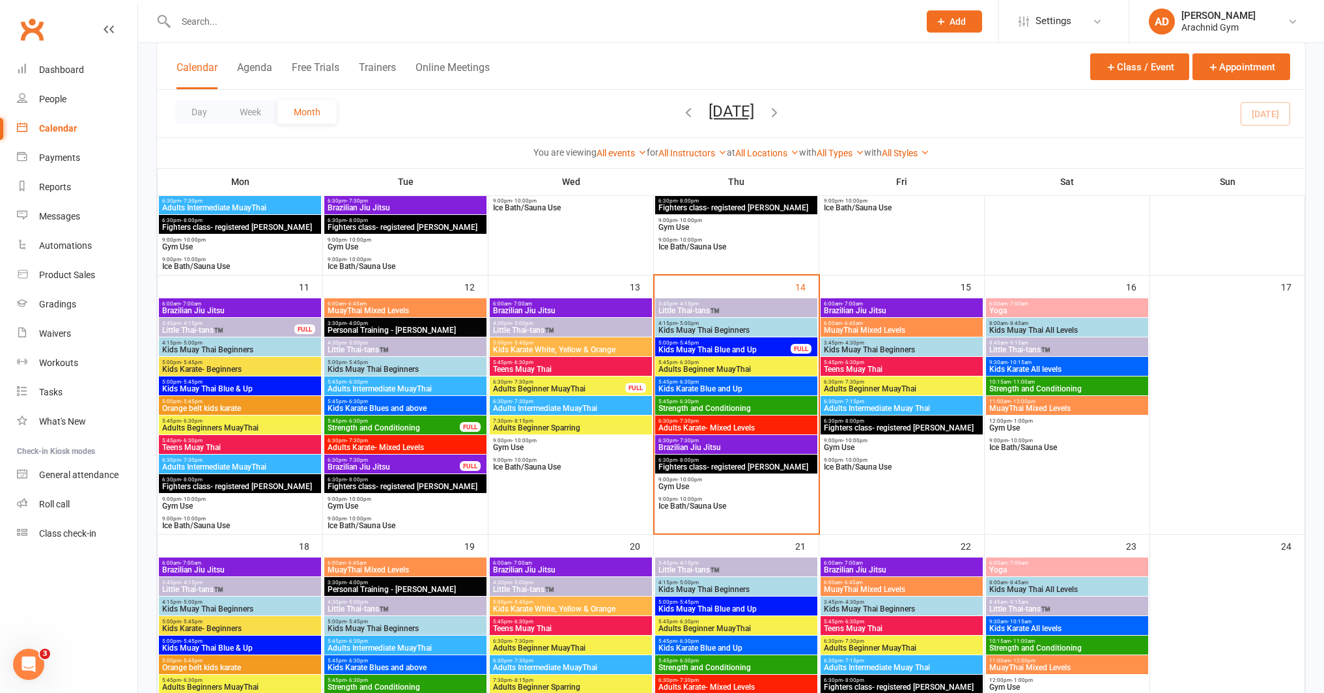
click at [725, 408] on span "Strength and Conditioning" at bounding box center [736, 408] width 157 height 8
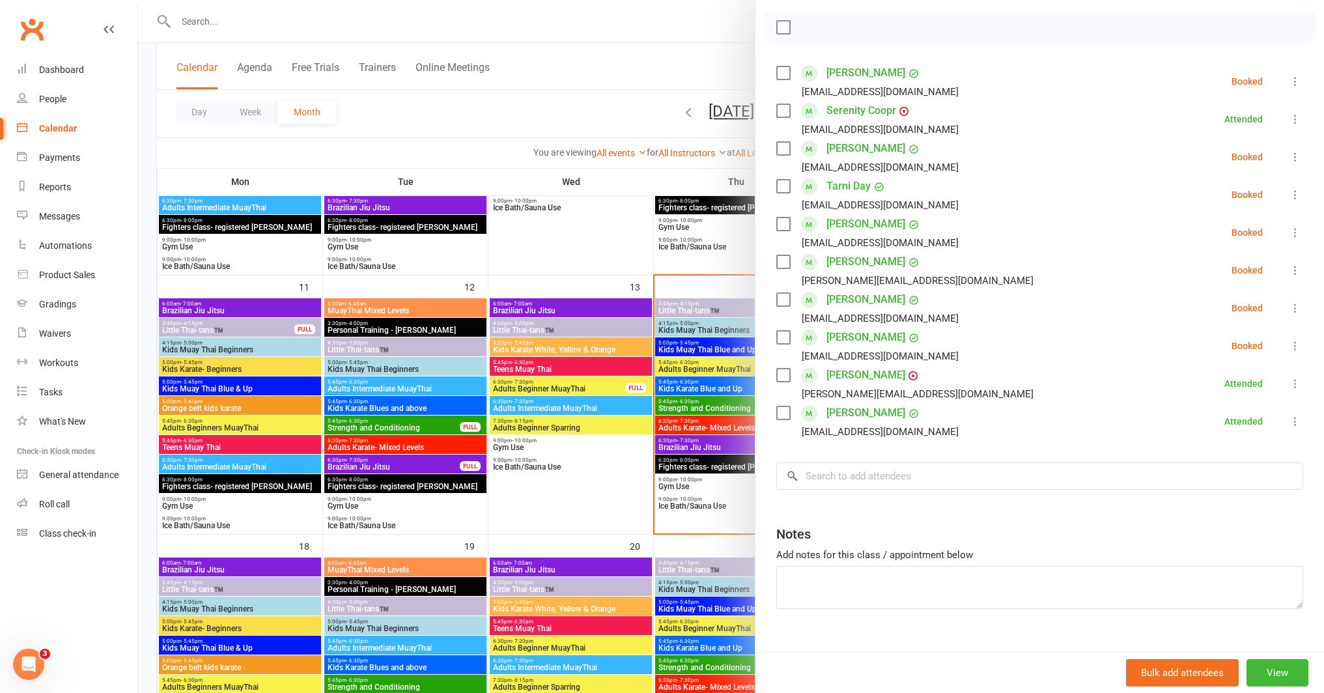
scroll to position [202, 0]
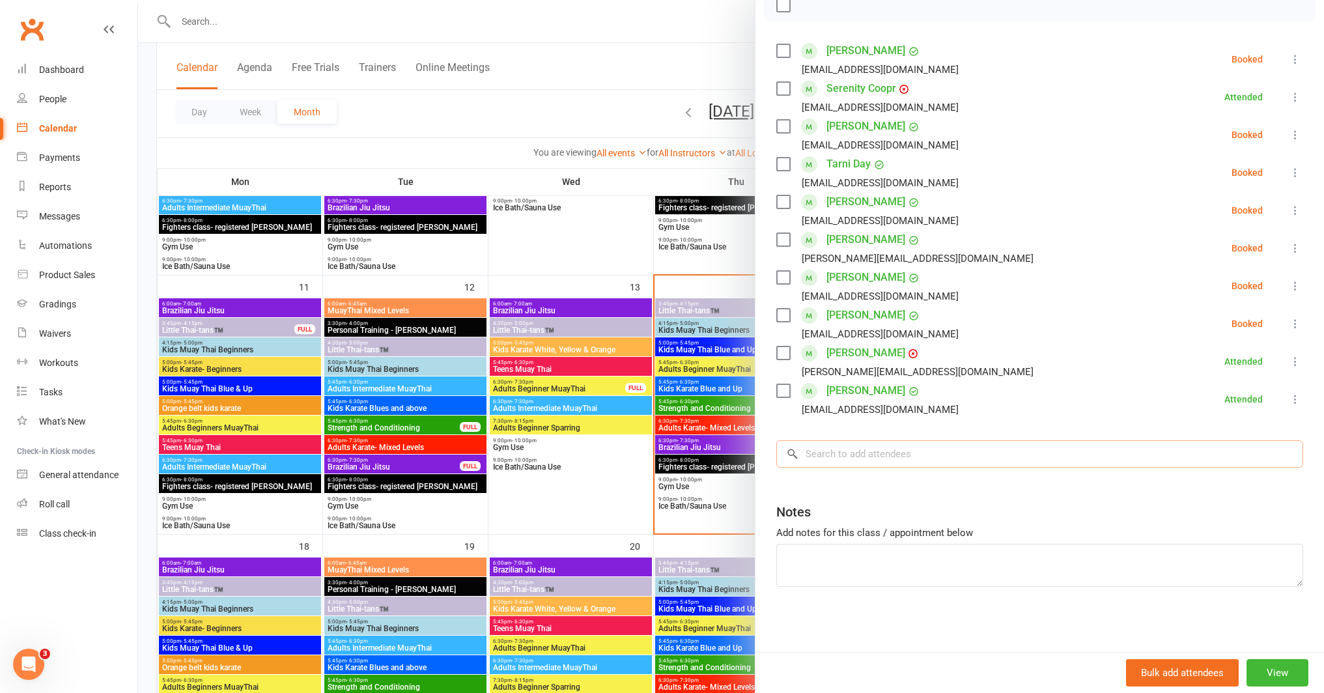
click at [860, 453] on input "search" at bounding box center [1039, 453] width 527 height 27
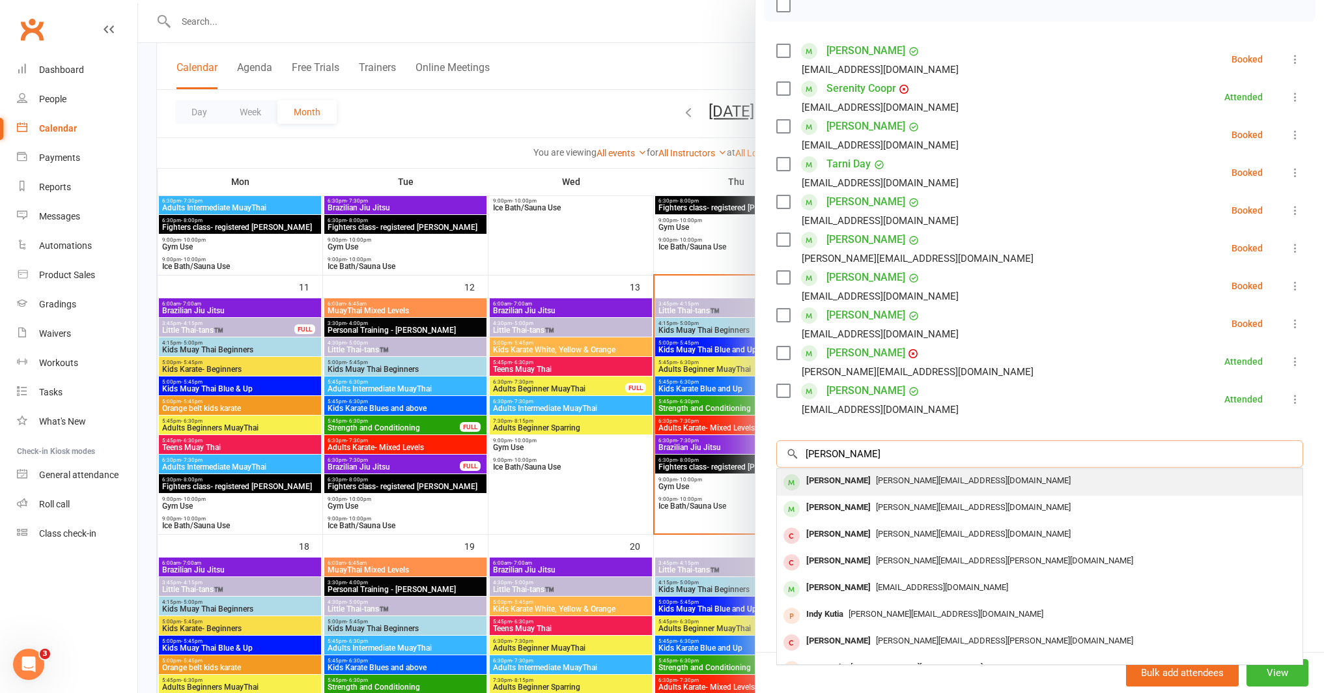
type input "mel adam"
click at [857, 480] on div "[PERSON_NAME]" at bounding box center [838, 480] width 75 height 19
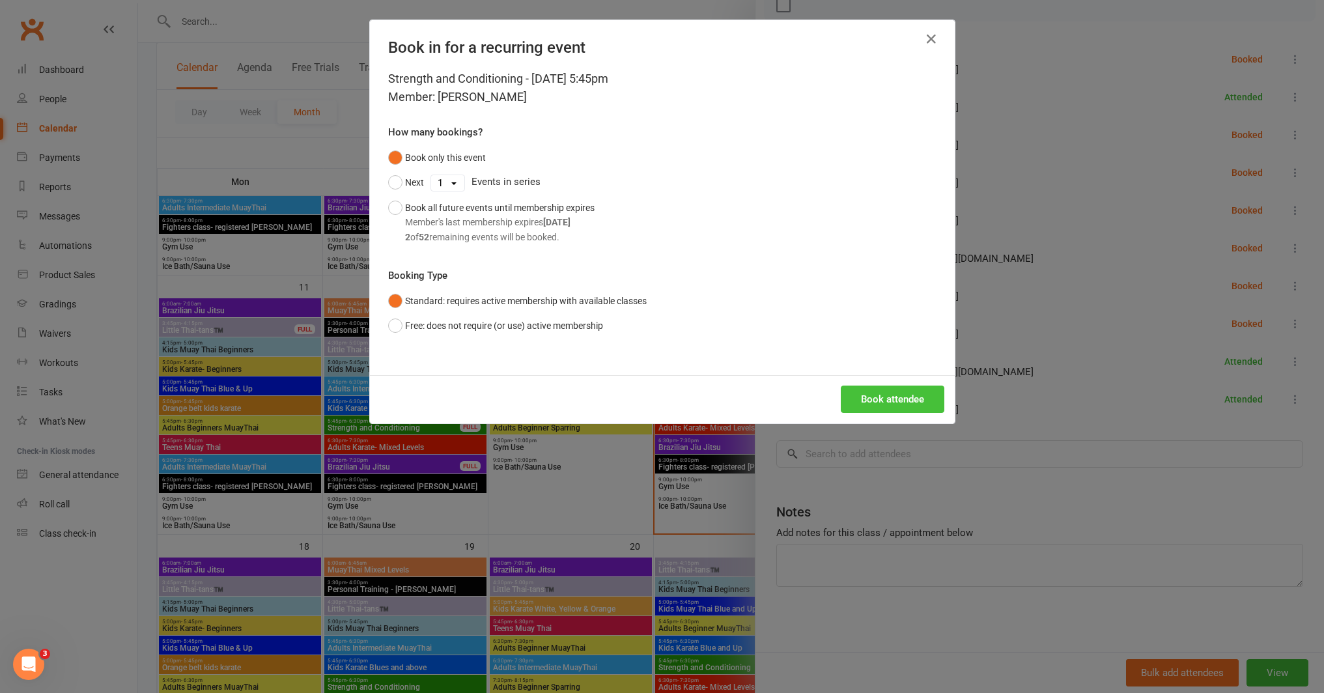
click at [881, 395] on button "Book attendee" at bounding box center [892, 398] width 104 height 27
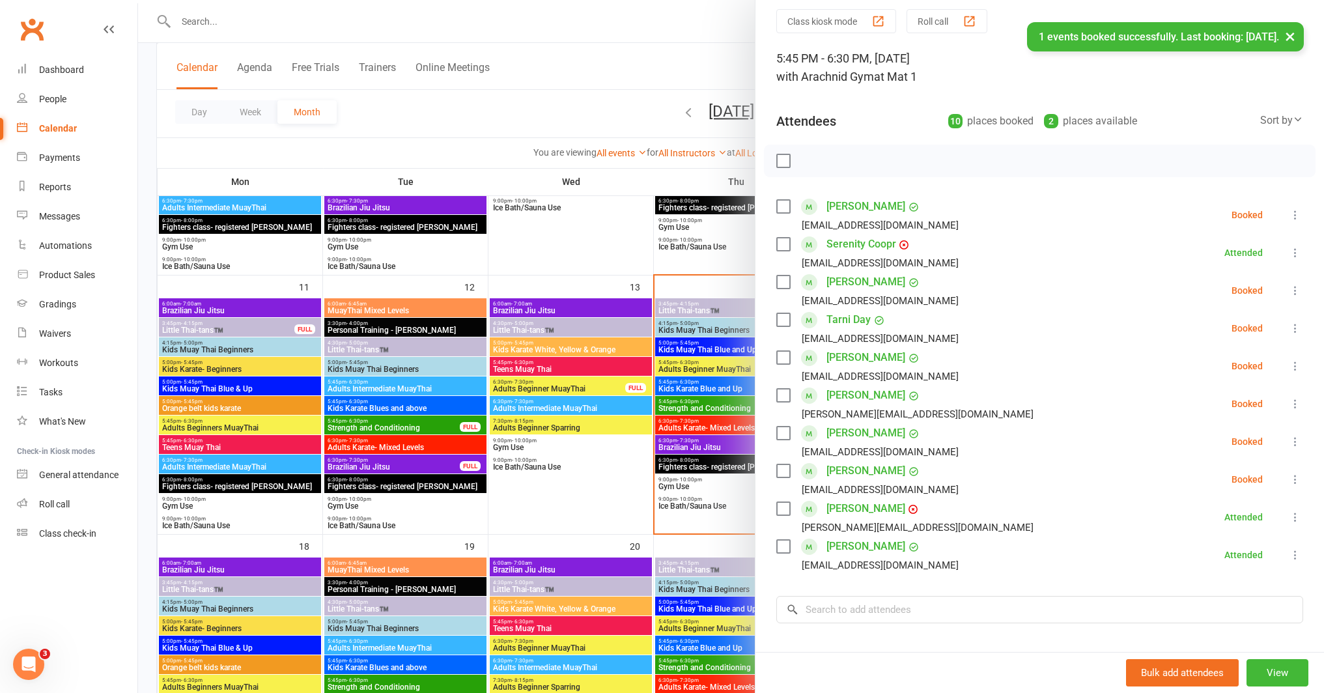
scroll to position [0, 0]
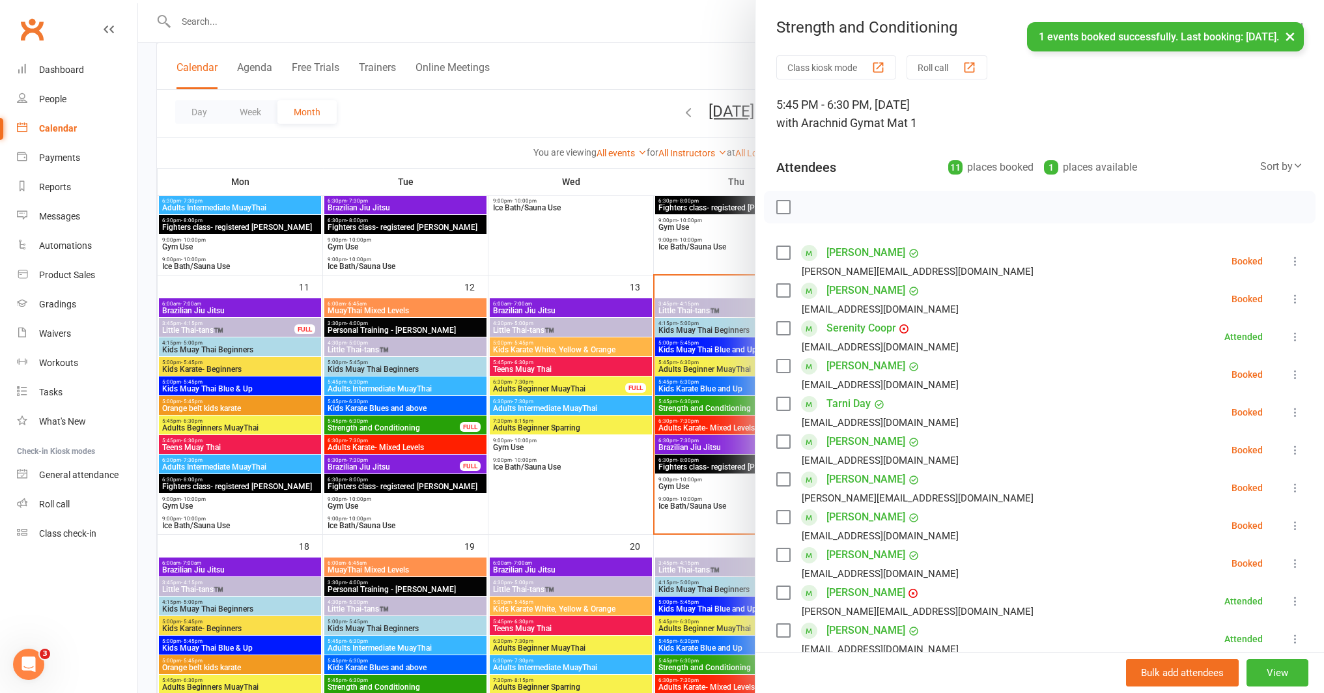
click at [1288, 261] on icon at bounding box center [1294, 261] width 13 height 13
click at [1217, 333] on link "Check in" at bounding box center [1232, 339] width 140 height 26
click at [540, 489] on div at bounding box center [731, 346] width 1186 height 693
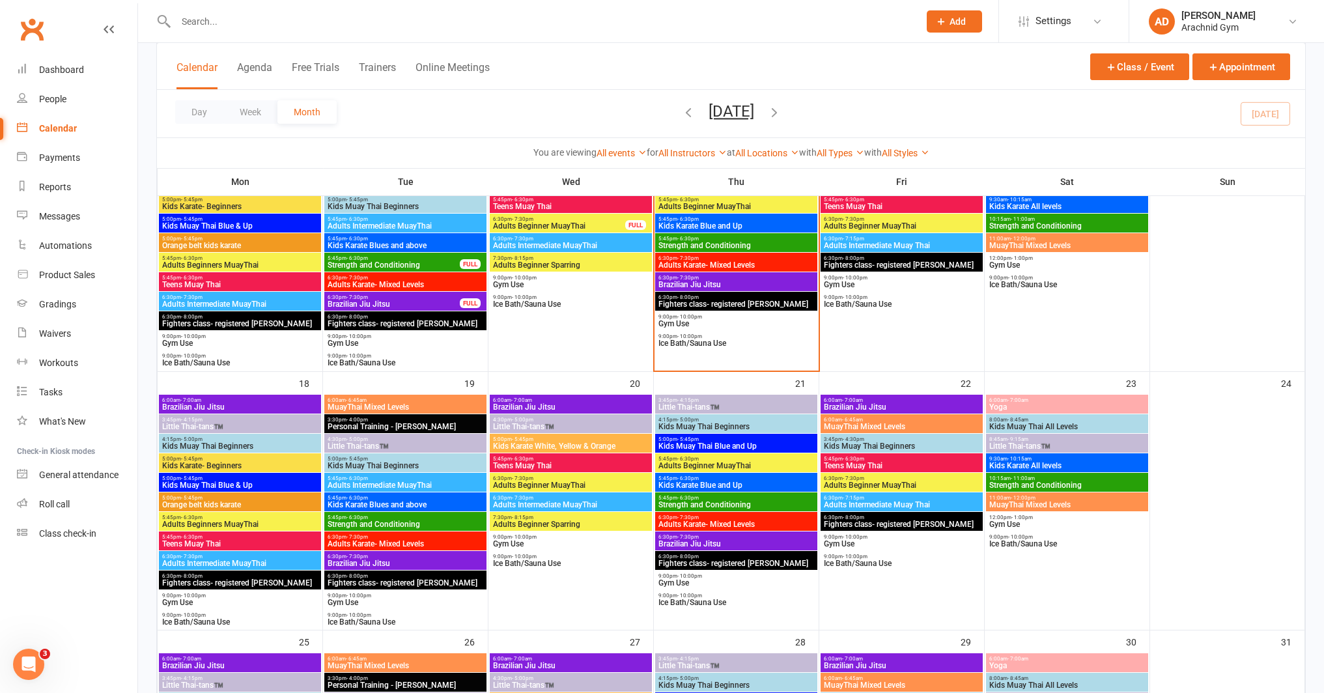
scroll to position [683, 0]
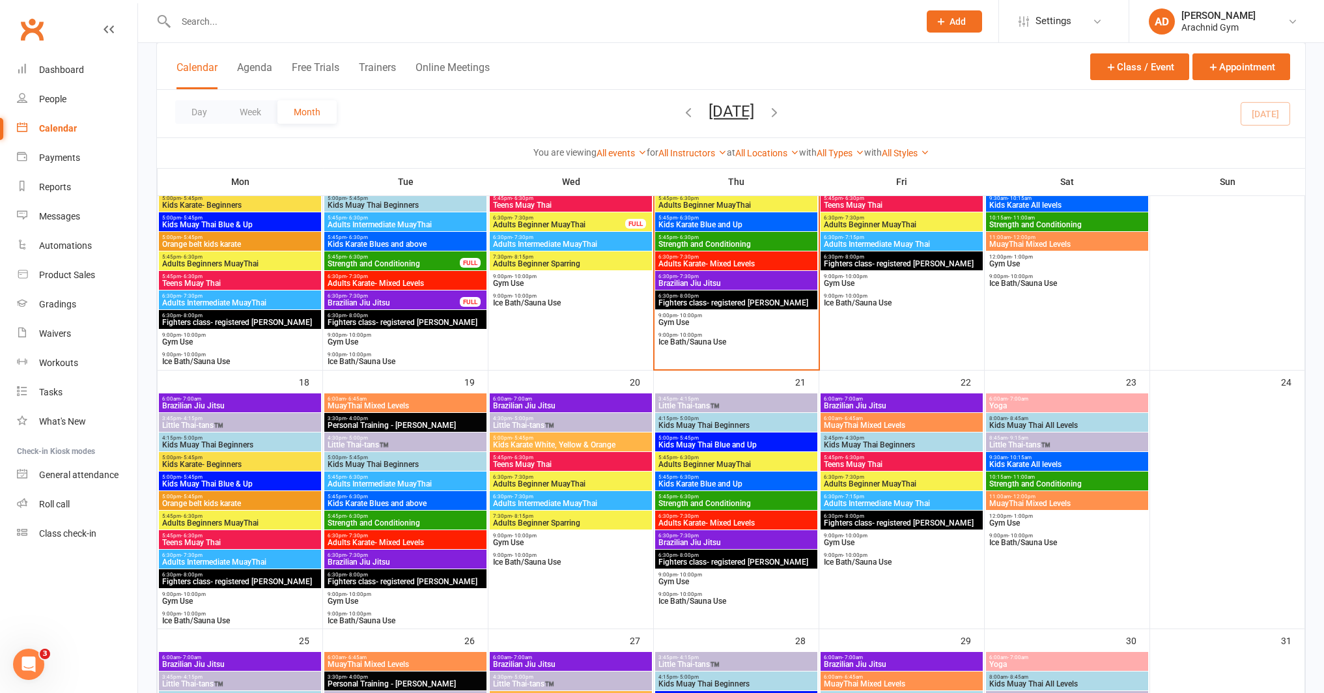
click at [415, 464] on span "Kids Muay Thai Beginners" at bounding box center [405, 464] width 157 height 8
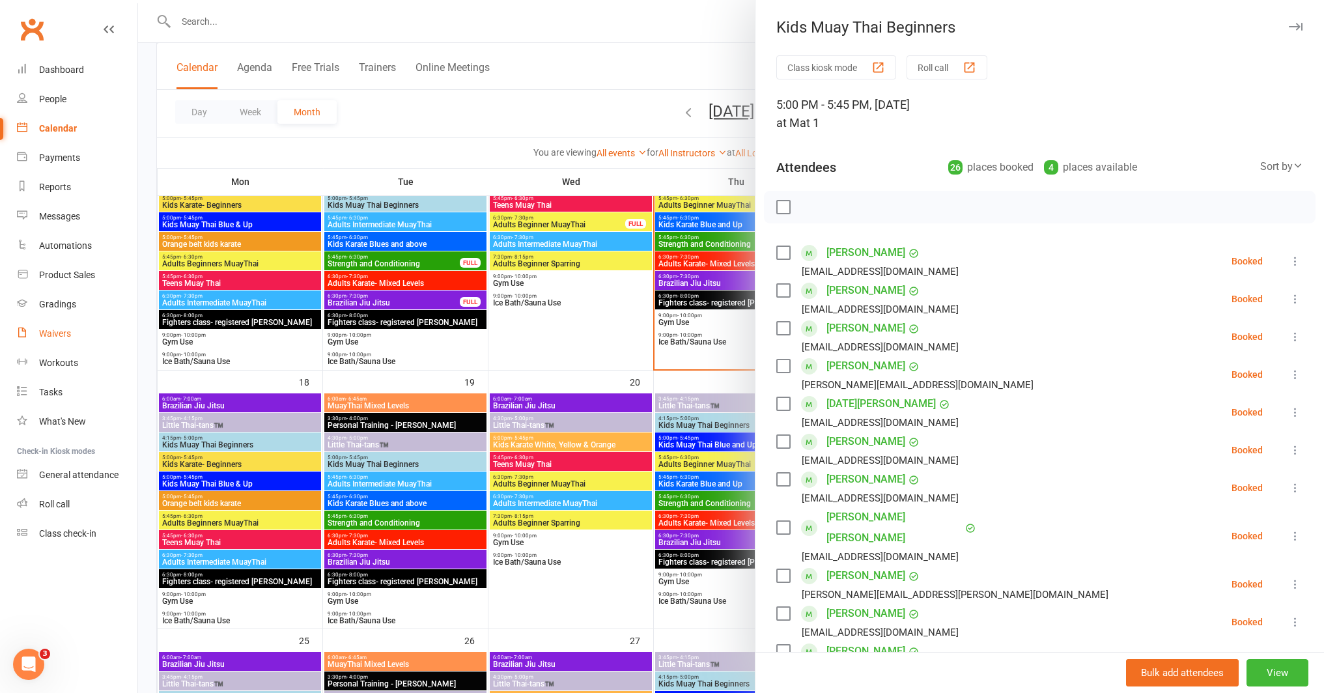
click at [61, 337] on div "Waivers" at bounding box center [55, 333] width 32 height 10
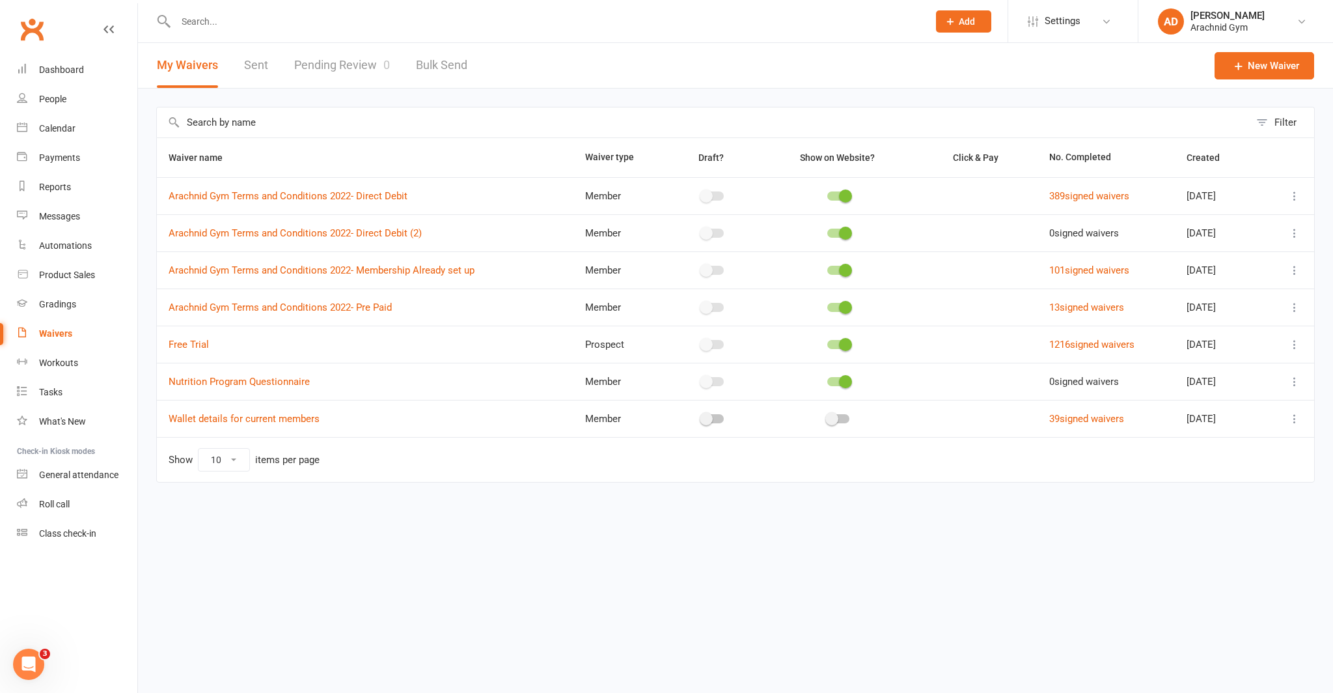
click at [349, 74] on link "Pending Review 0" at bounding box center [342, 65] width 96 height 45
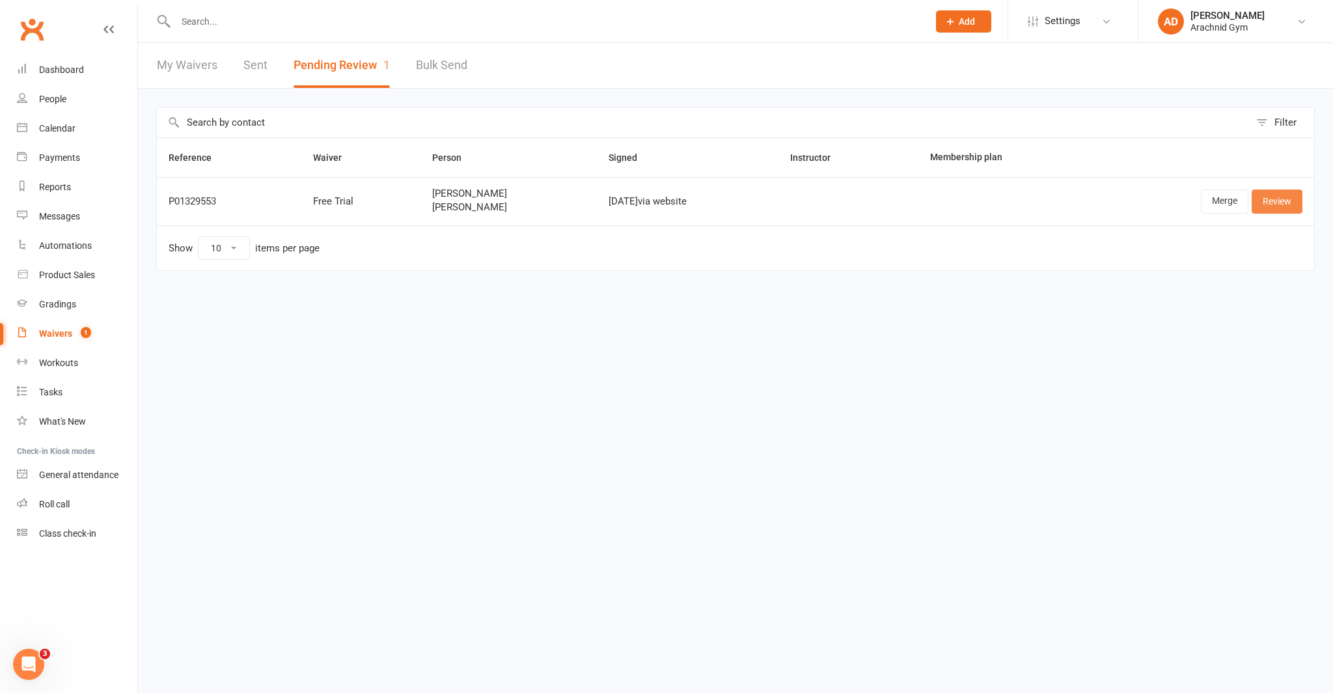
click at [1288, 199] on link "Review" at bounding box center [1277, 200] width 51 height 23
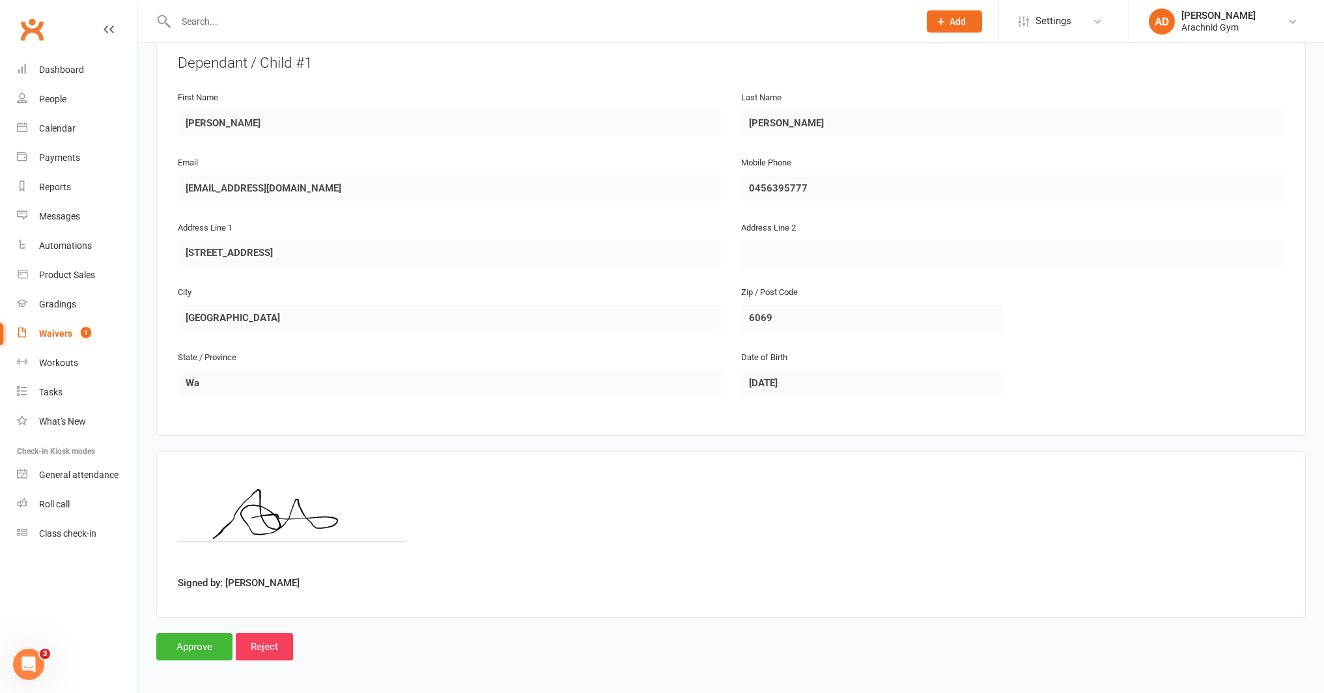
scroll to position [686, 0]
click at [193, 648] on input "Approve" at bounding box center [194, 644] width 76 height 27
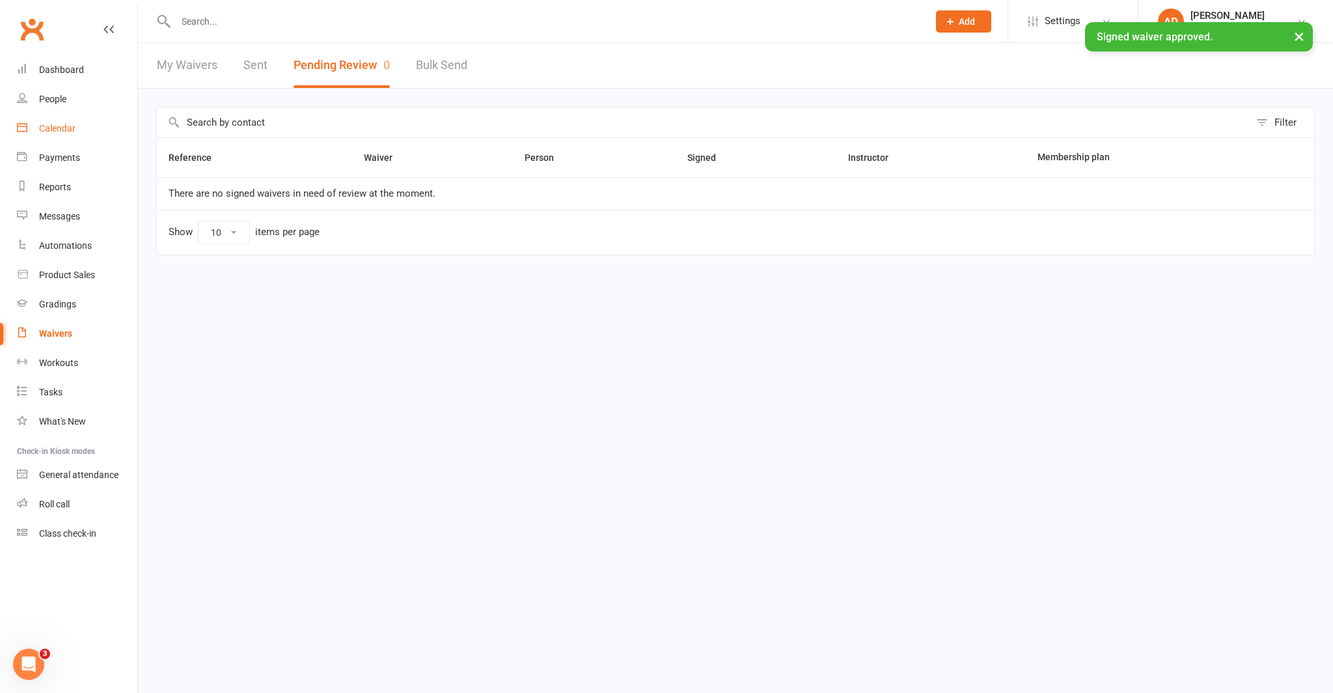
click at [69, 137] on link "Calendar" at bounding box center [77, 128] width 120 height 29
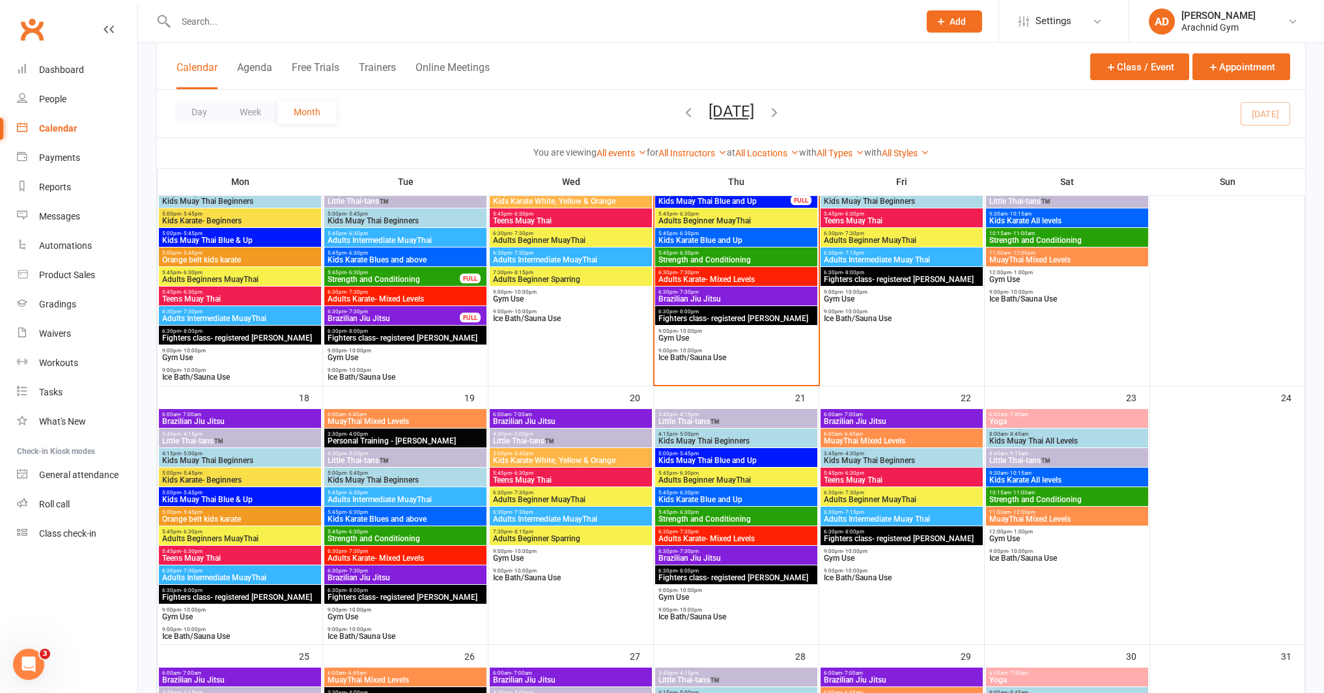
scroll to position [669, 0]
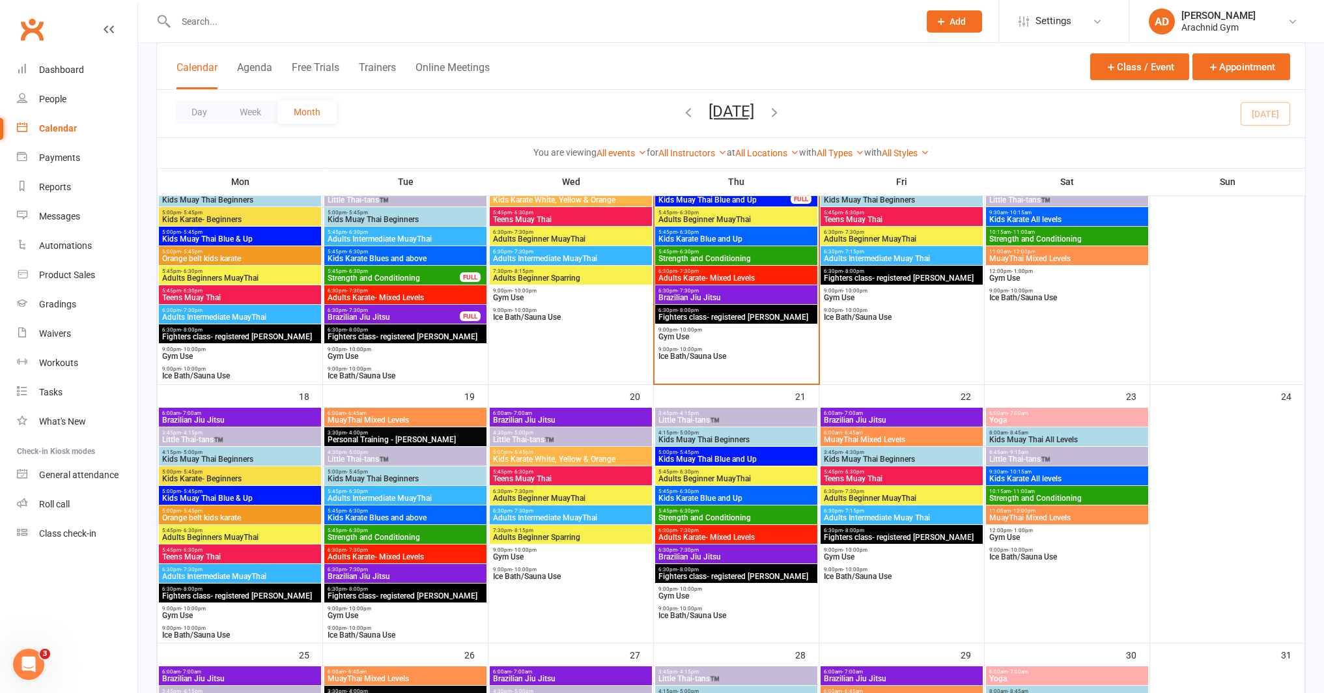
click at [399, 477] on span "Kids Muay Thai Beginners" at bounding box center [405, 479] width 157 height 8
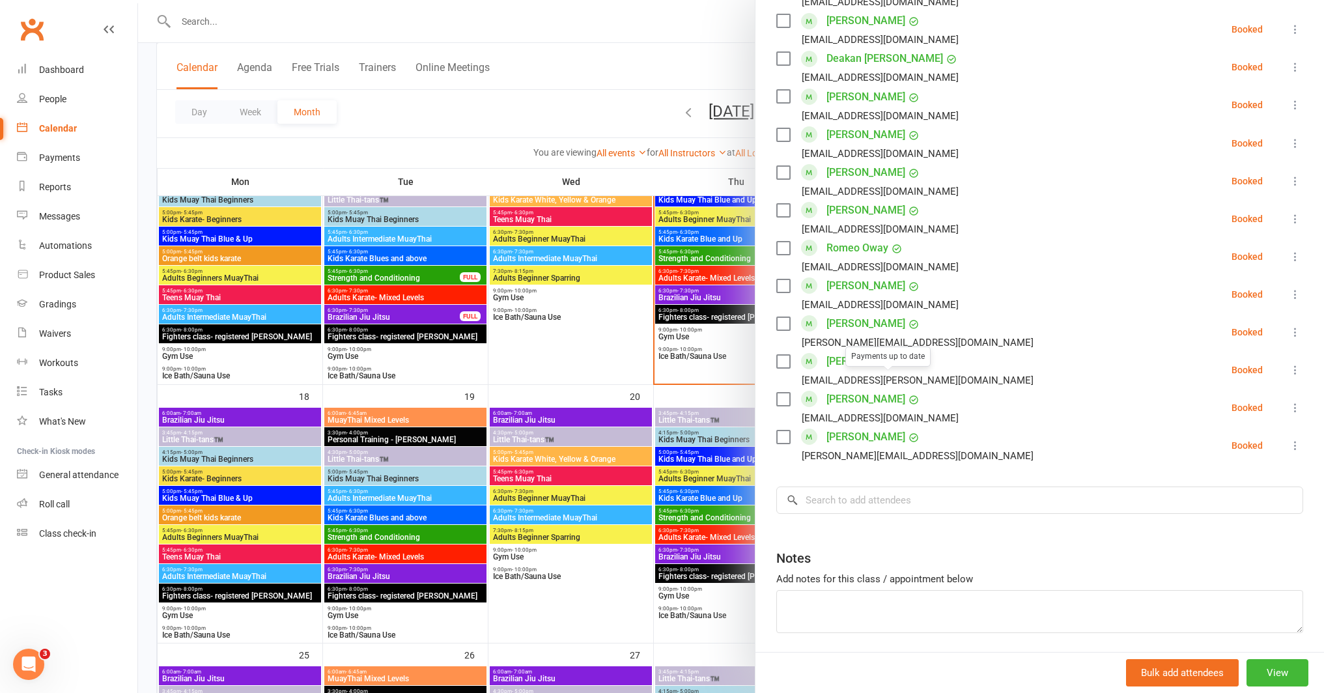
scroll to position [807, 0]
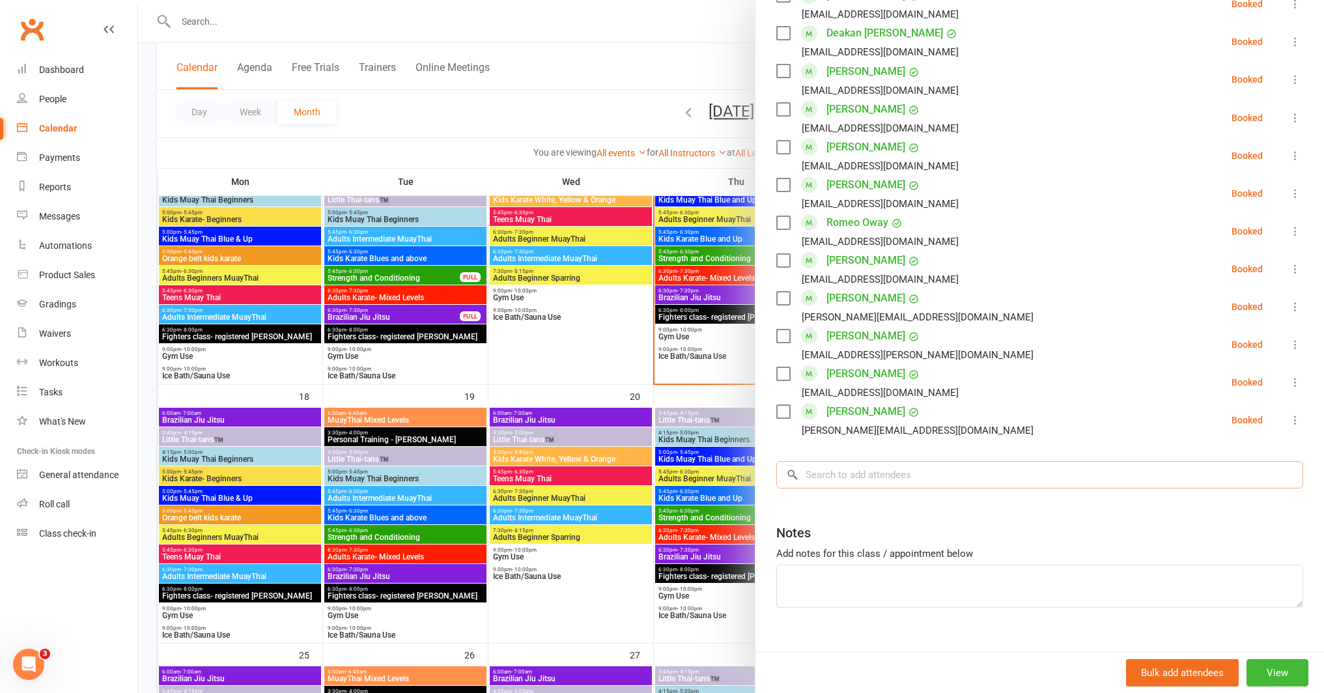
click at [837, 461] on input "search" at bounding box center [1039, 474] width 527 height 27
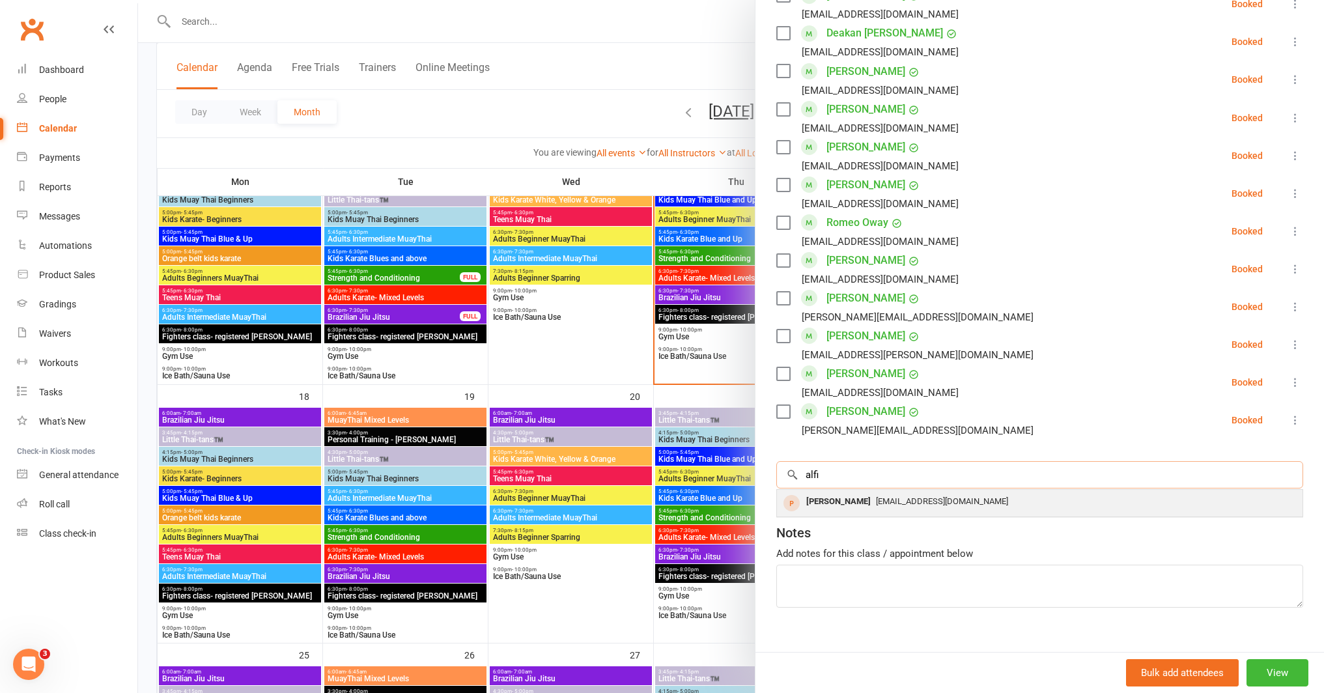
type input "alfi"
click at [876, 496] on span "asharding88@gmail.com" at bounding box center [942, 501] width 132 height 10
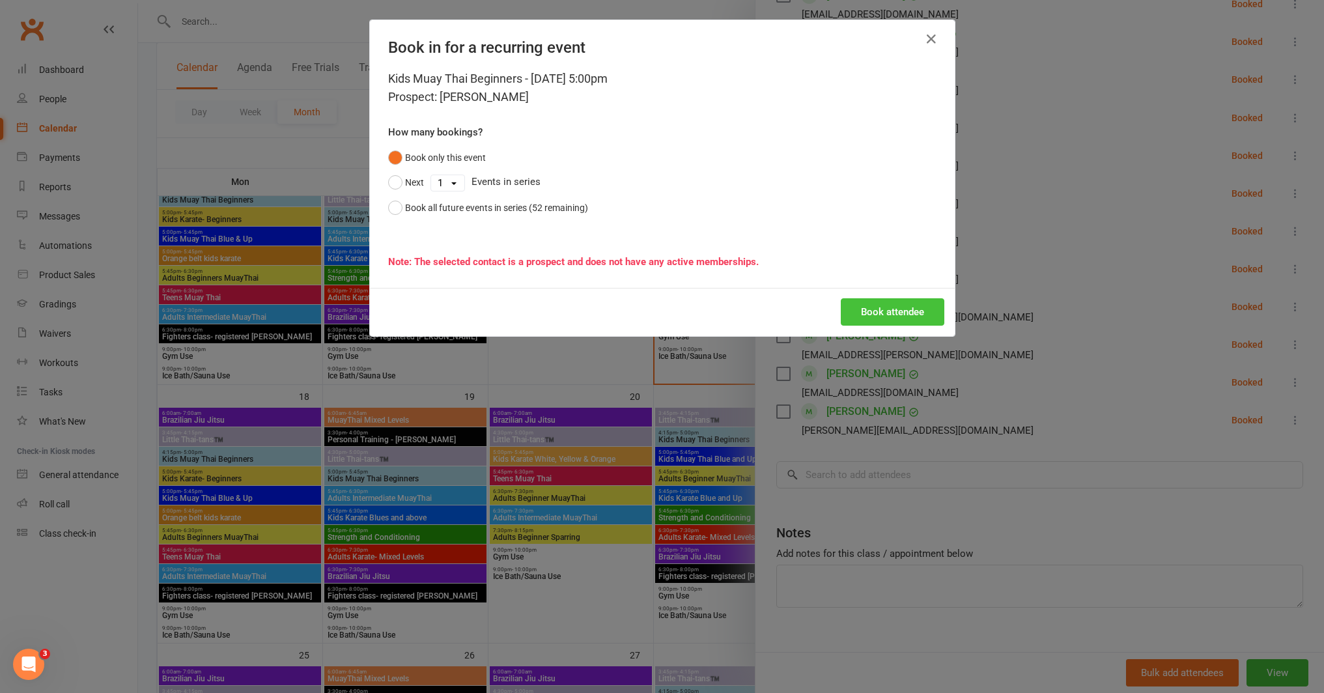
click at [898, 311] on button "Book attendee" at bounding box center [892, 311] width 104 height 27
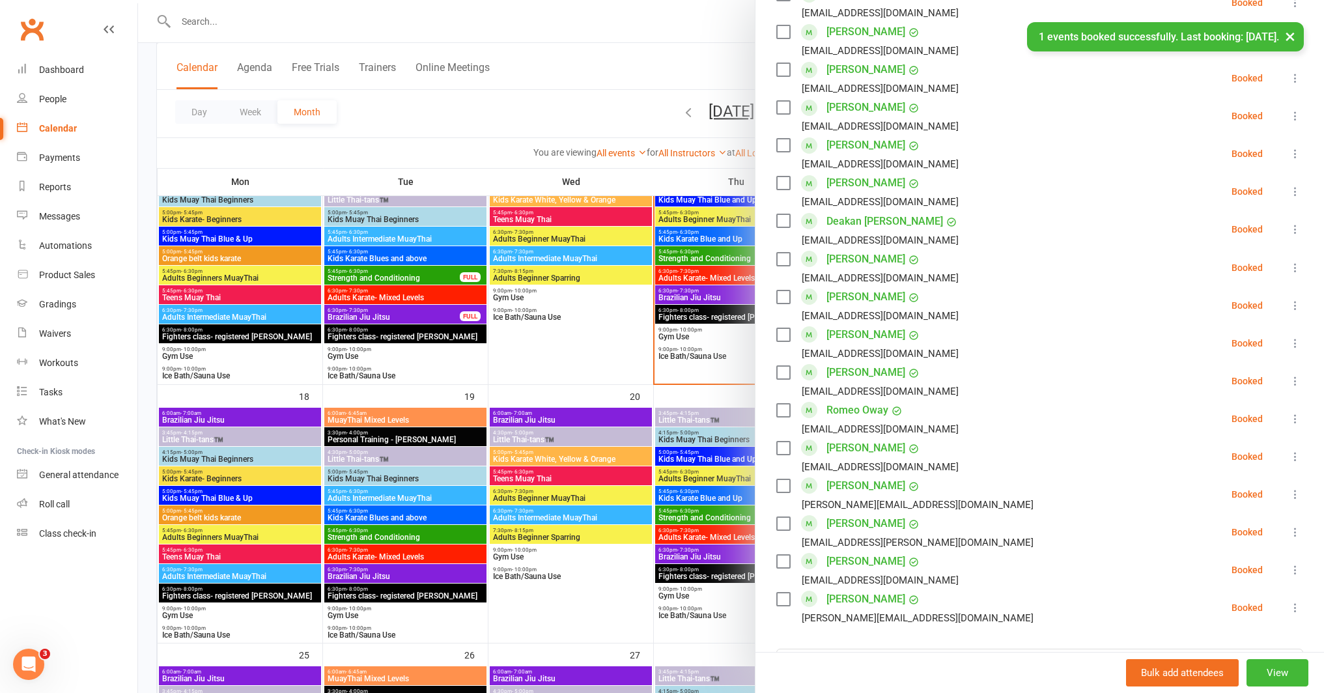
scroll to position [658, 0]
click at [53, 76] on link "Dashboard" at bounding box center [77, 69] width 120 height 29
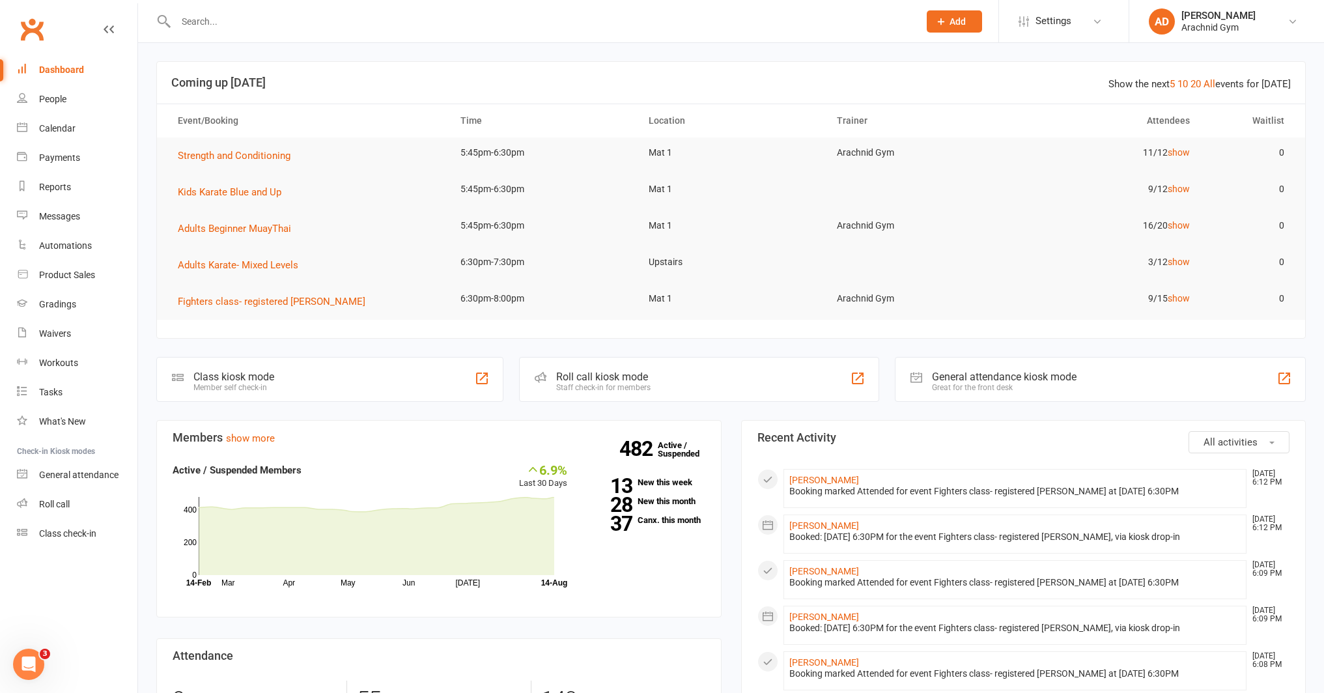
click at [217, 21] on input "text" at bounding box center [541, 21] width 738 height 18
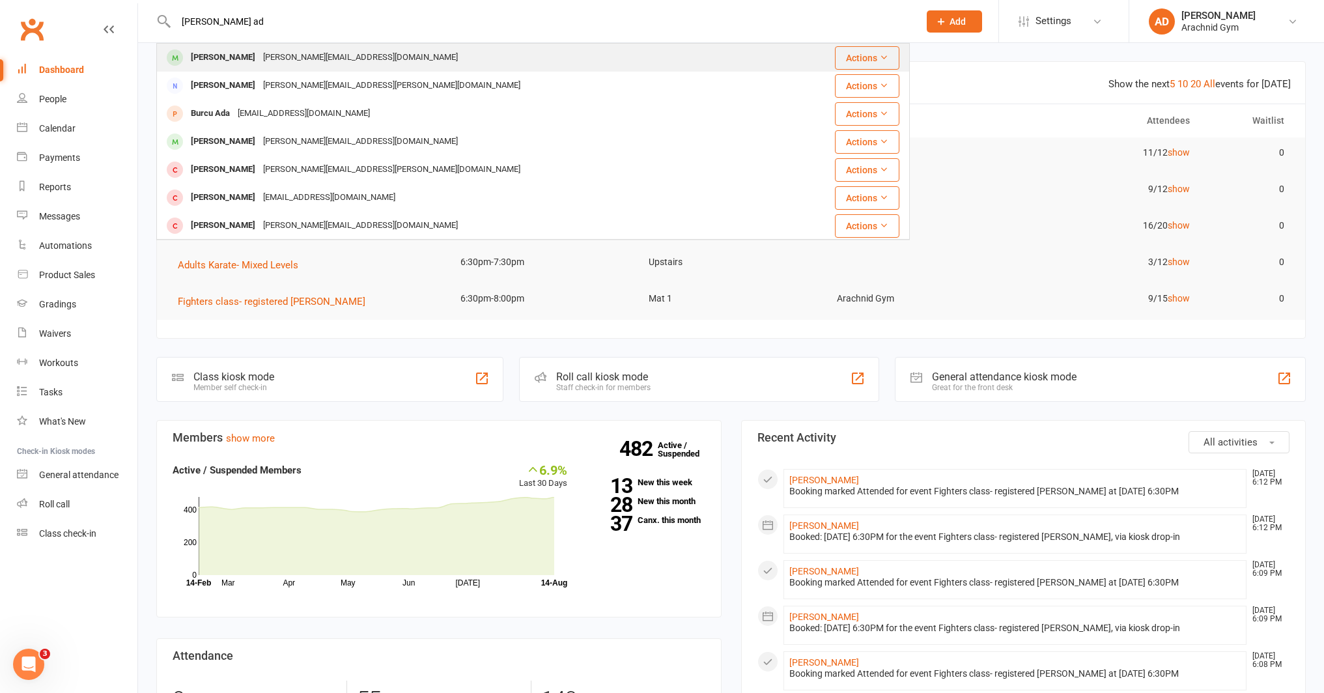
type input "[PERSON_NAME] ad"
click at [183, 60] on div at bounding box center [175, 57] width 24 height 21
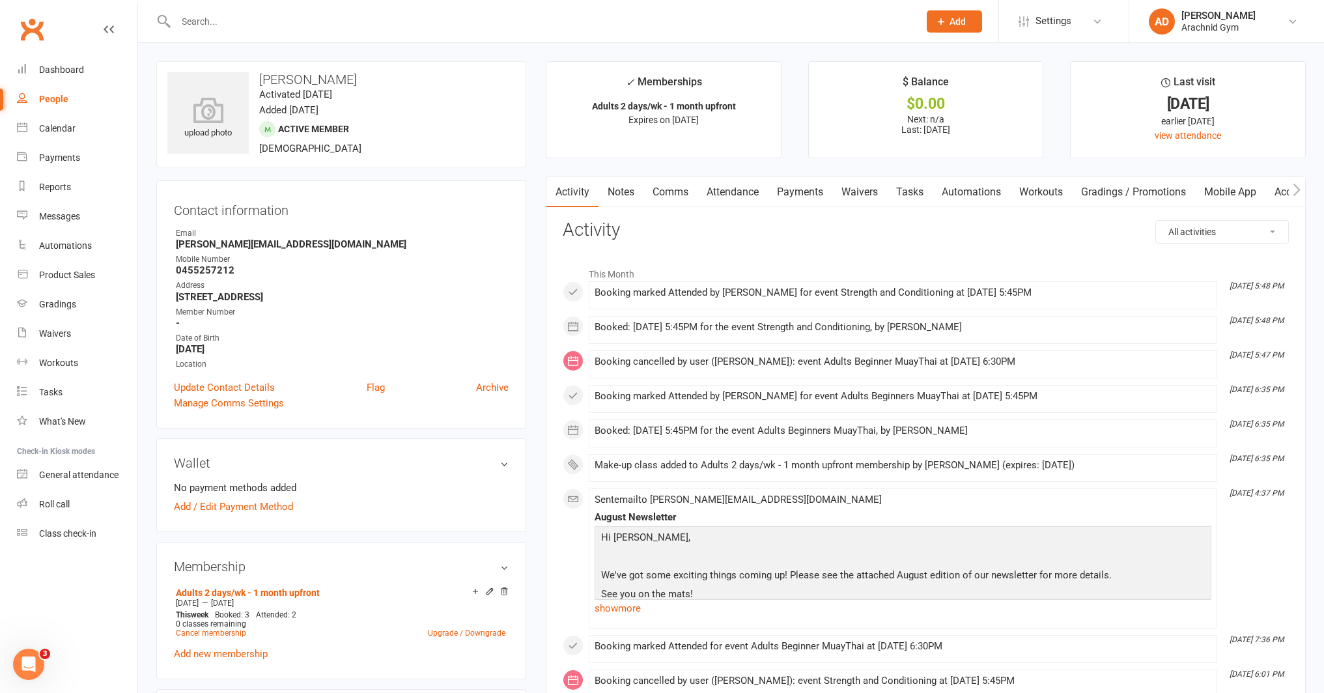
click at [809, 199] on link "Payments" at bounding box center [800, 192] width 64 height 30
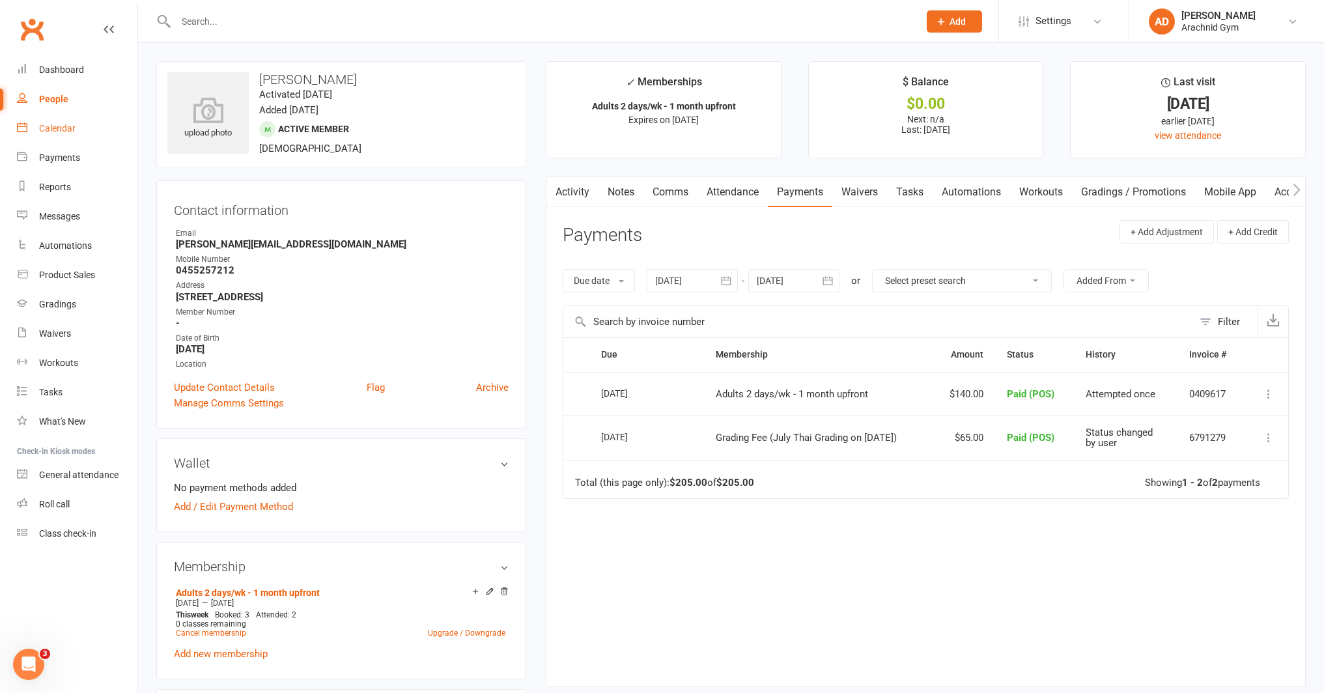
click at [50, 123] on div "Calendar" at bounding box center [57, 128] width 36 height 10
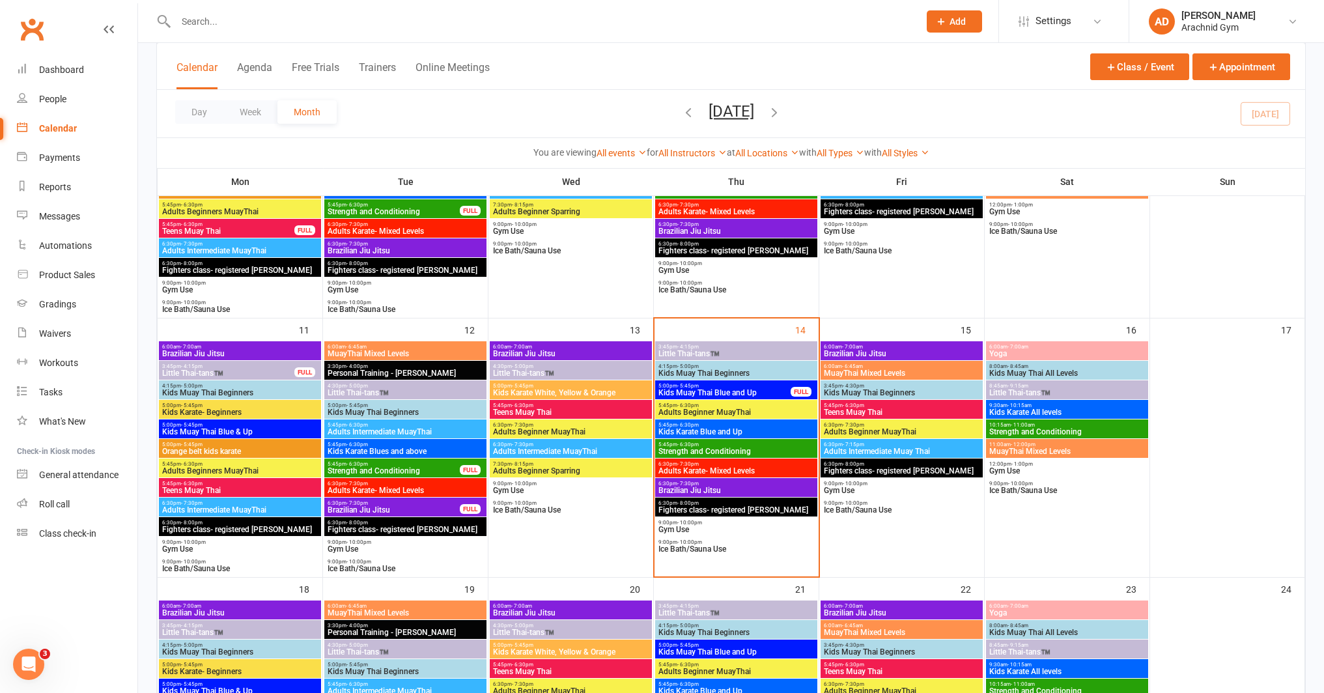
scroll to position [490, 0]
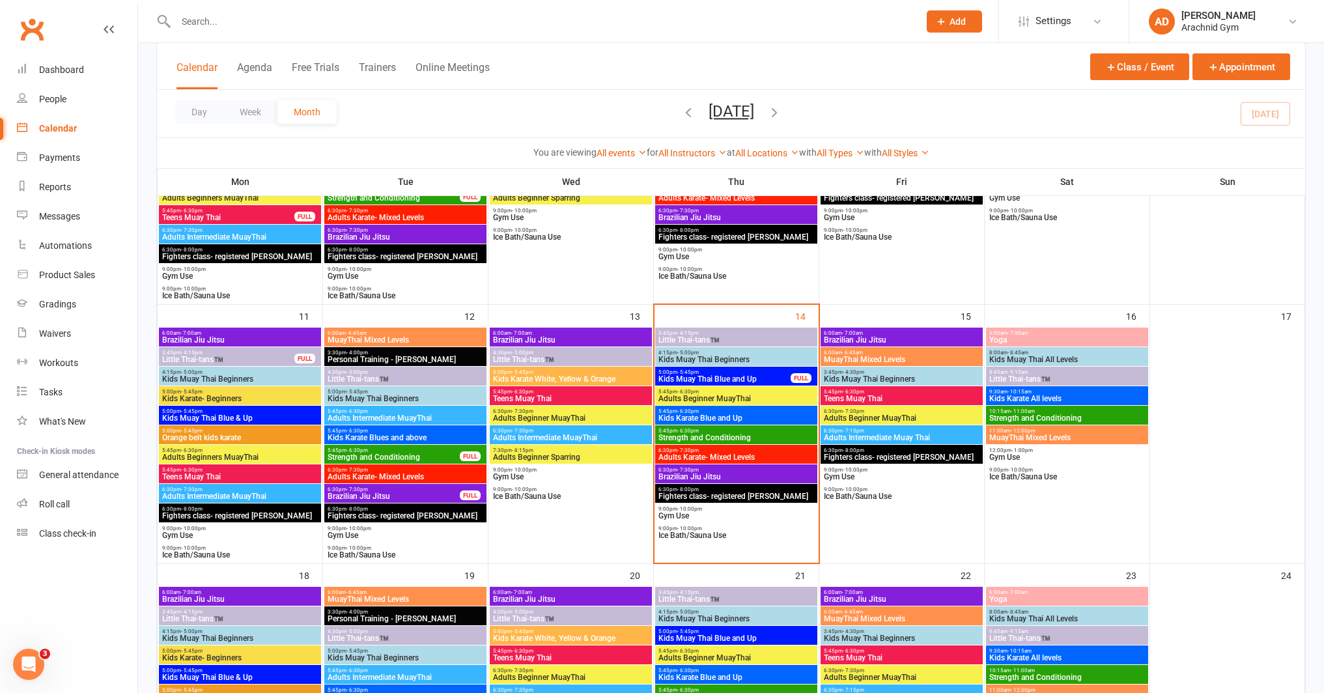
click at [587, 413] on span "6:30pm - 7:30pm" at bounding box center [570, 411] width 157 height 6
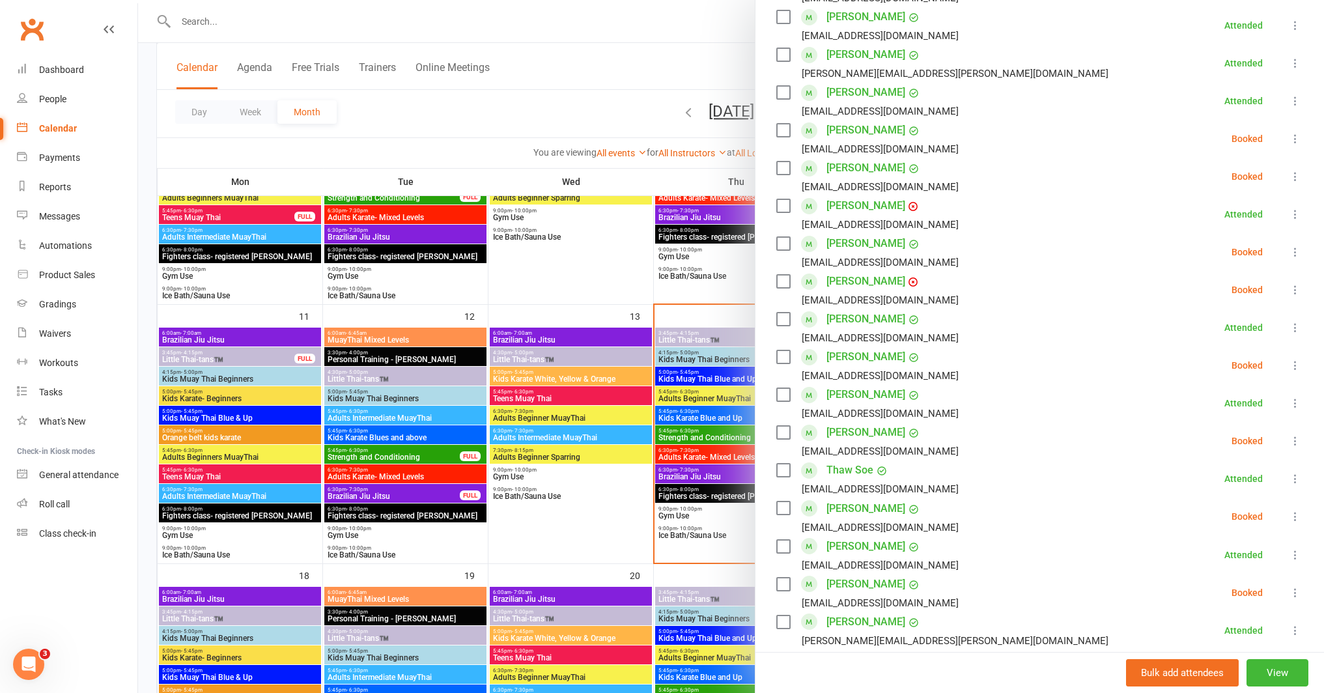
scroll to position [312, 0]
click at [1288, 590] on icon at bounding box center [1294, 591] width 13 height 13
click at [1208, 645] on link "Remove" at bounding box center [1232, 643] width 140 height 26
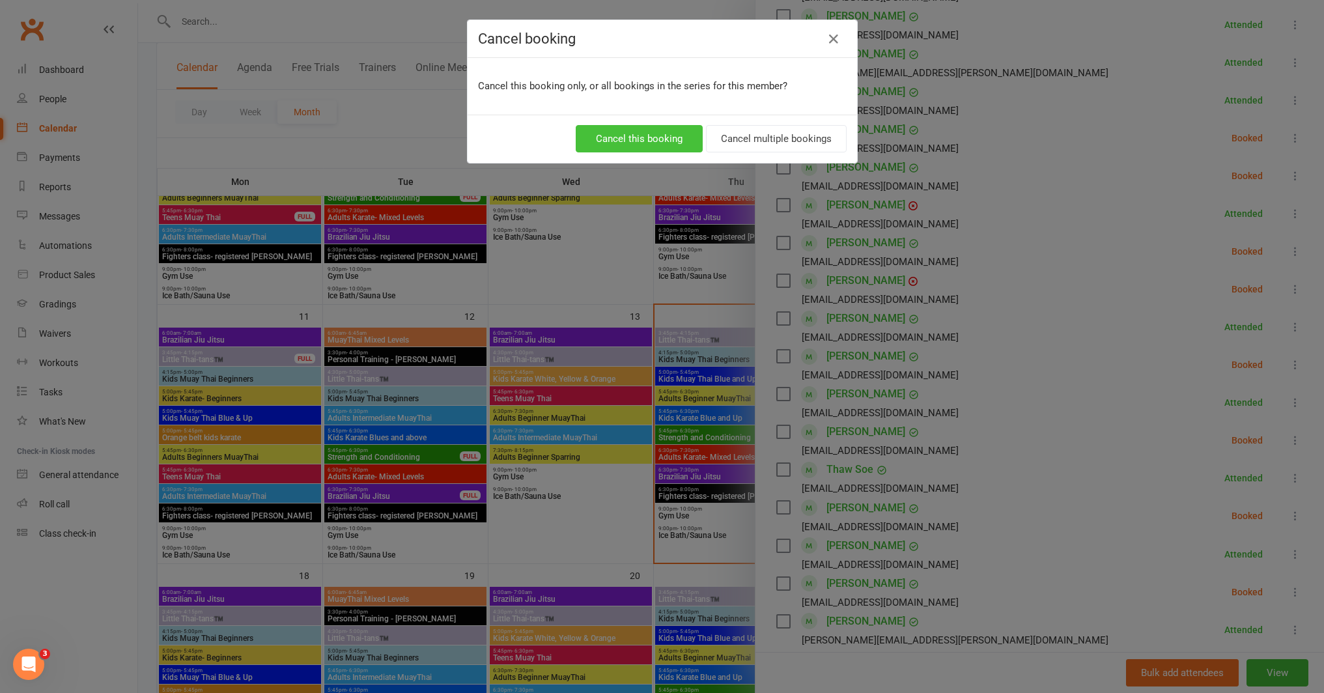
click at [656, 139] on button "Cancel this booking" at bounding box center [639, 138] width 127 height 27
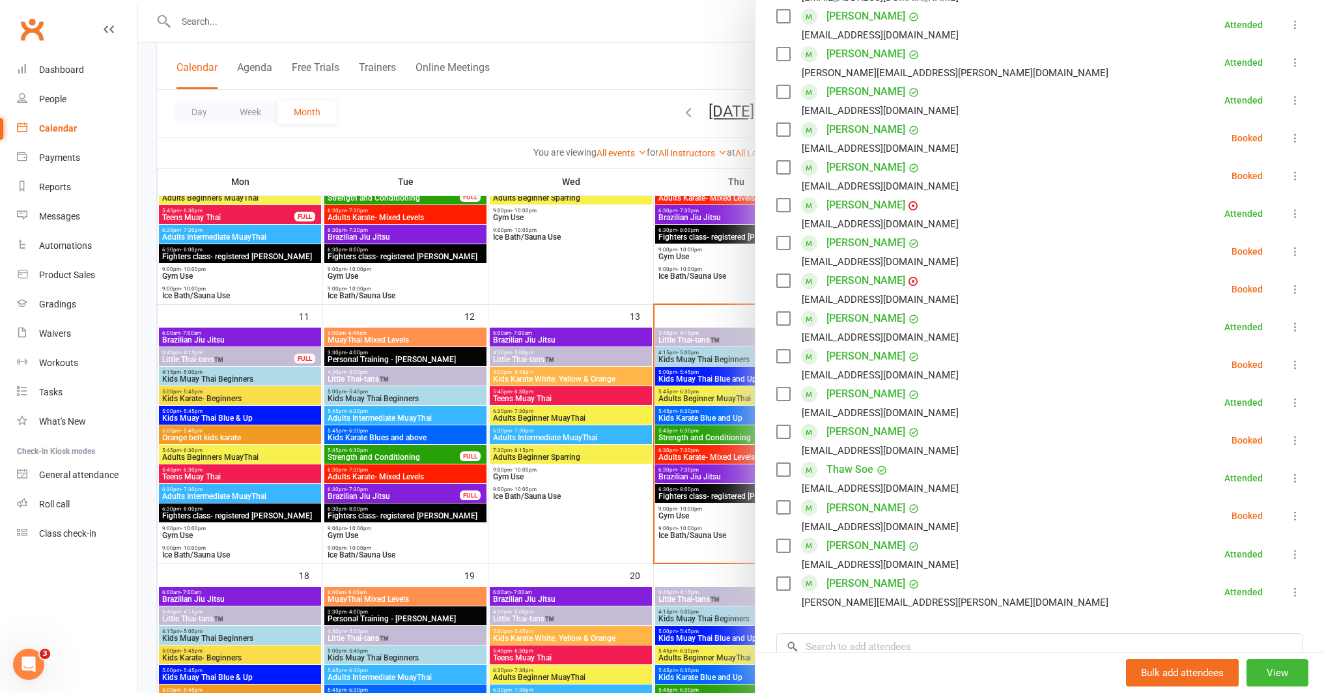
click at [696, 551] on div at bounding box center [731, 346] width 1186 height 693
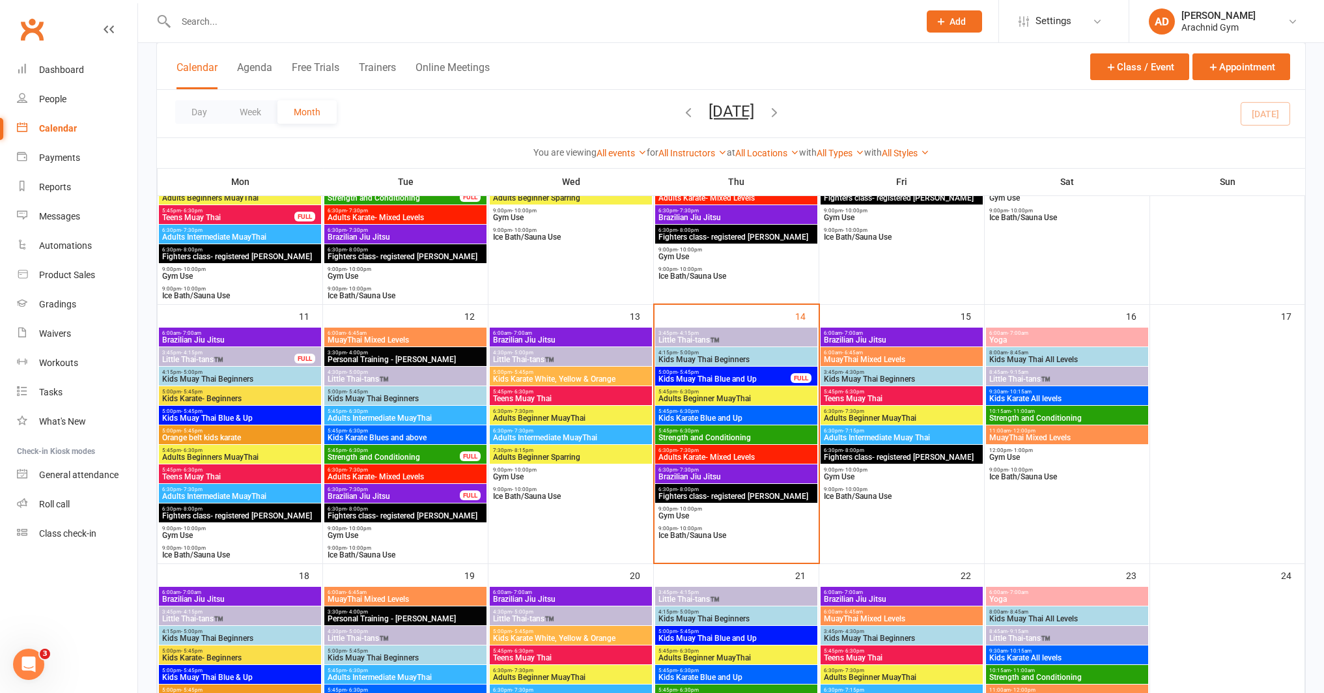
click at [896, 418] on span "Adults Beginner MuayThai" at bounding box center [901, 418] width 157 height 8
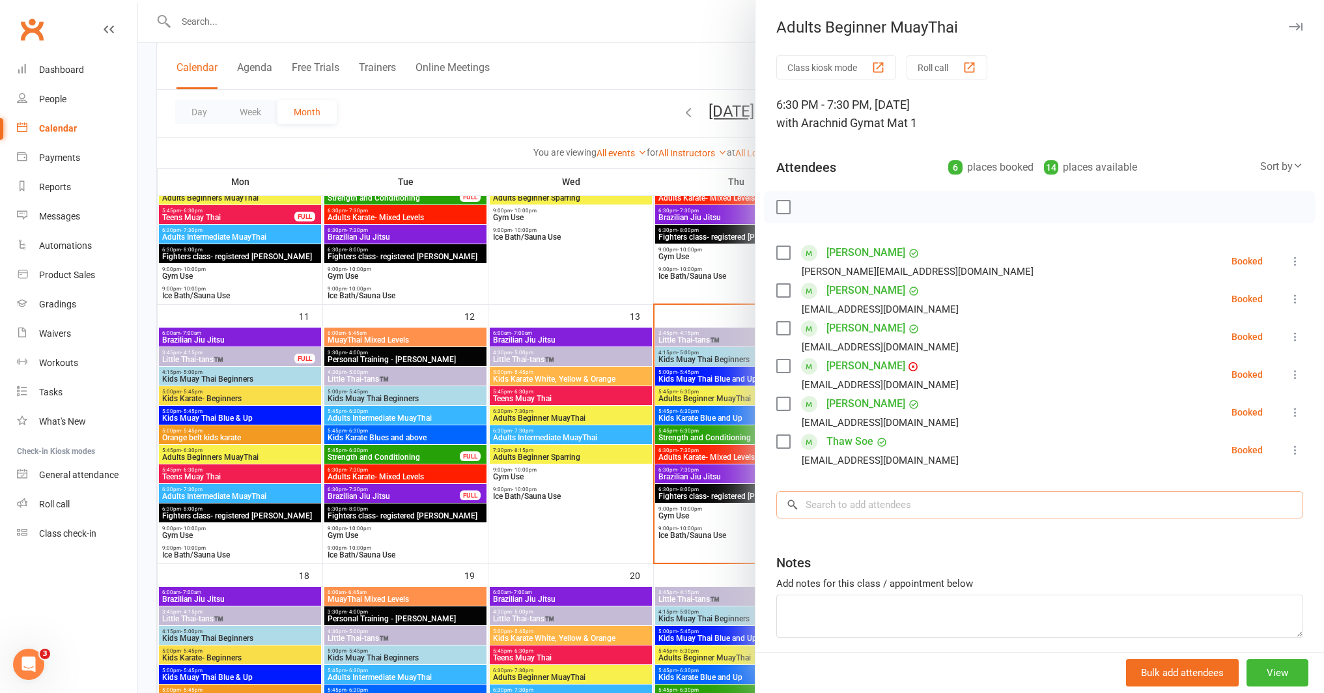
click at [863, 502] on input "search" at bounding box center [1039, 504] width 527 height 27
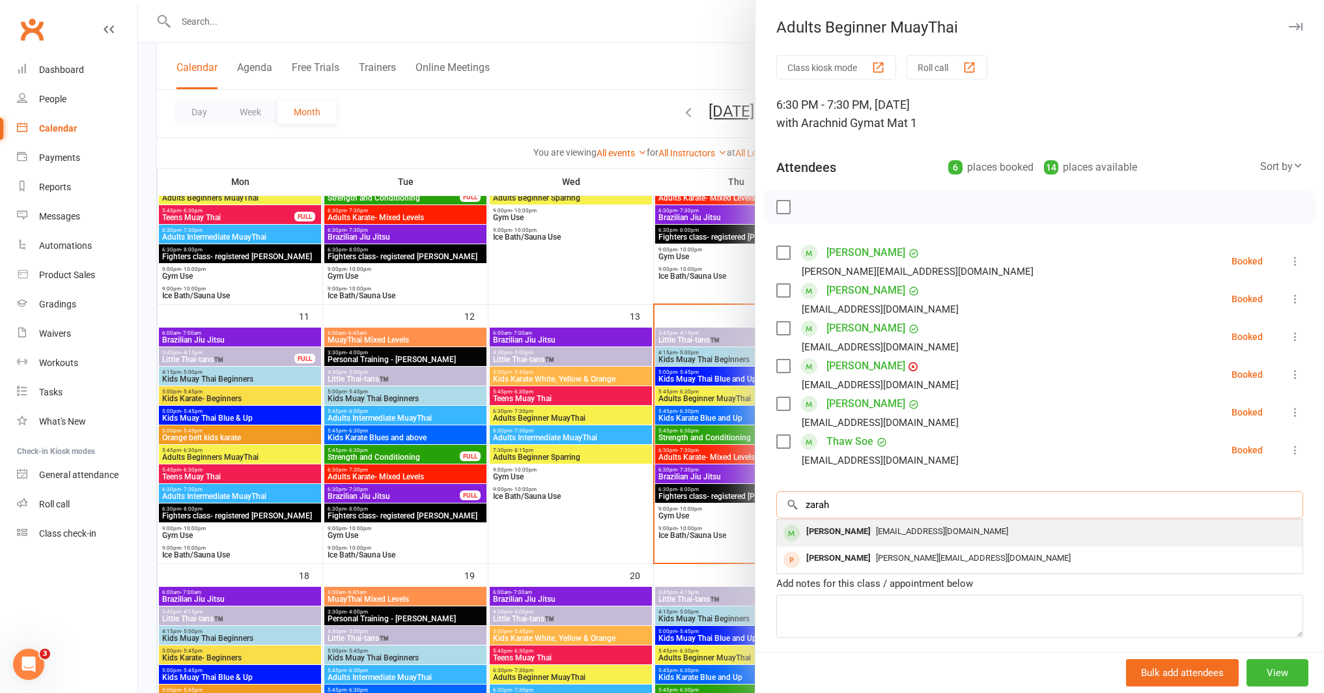
type input "zarah"
click at [863, 527] on div "[PERSON_NAME]" at bounding box center [838, 531] width 75 height 19
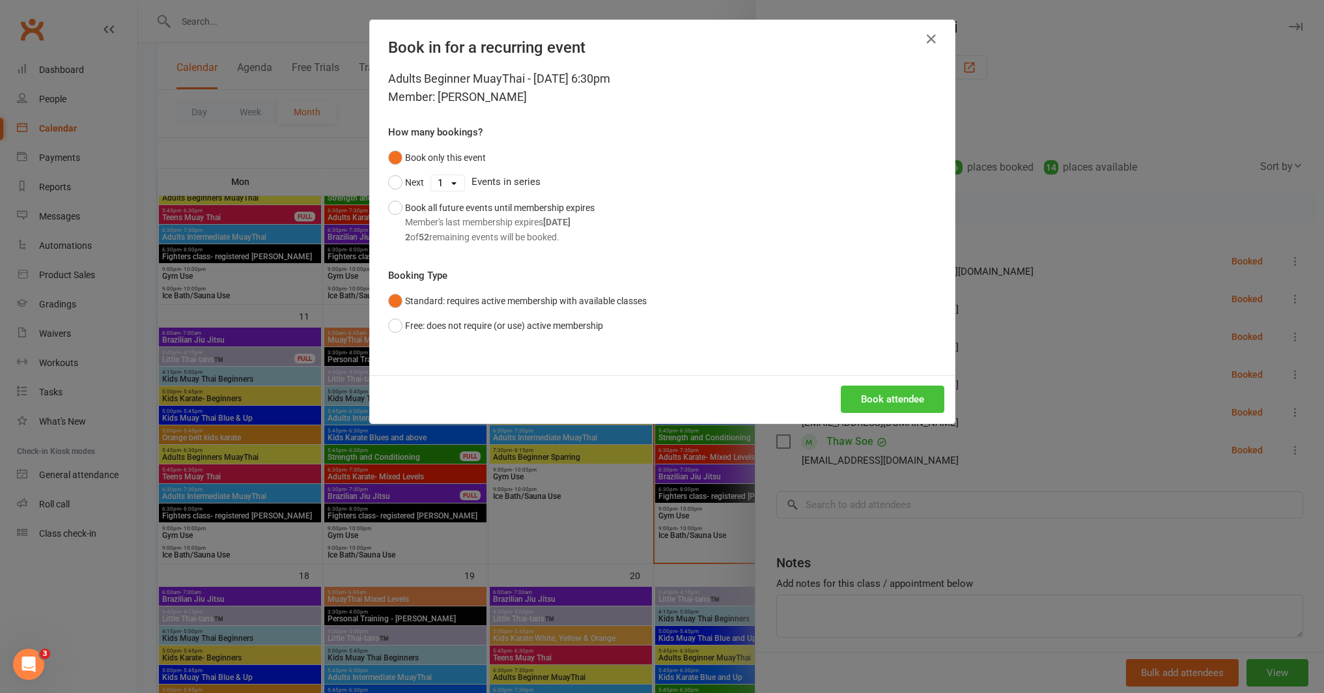
click at [878, 396] on button "Book attendee" at bounding box center [892, 398] width 104 height 27
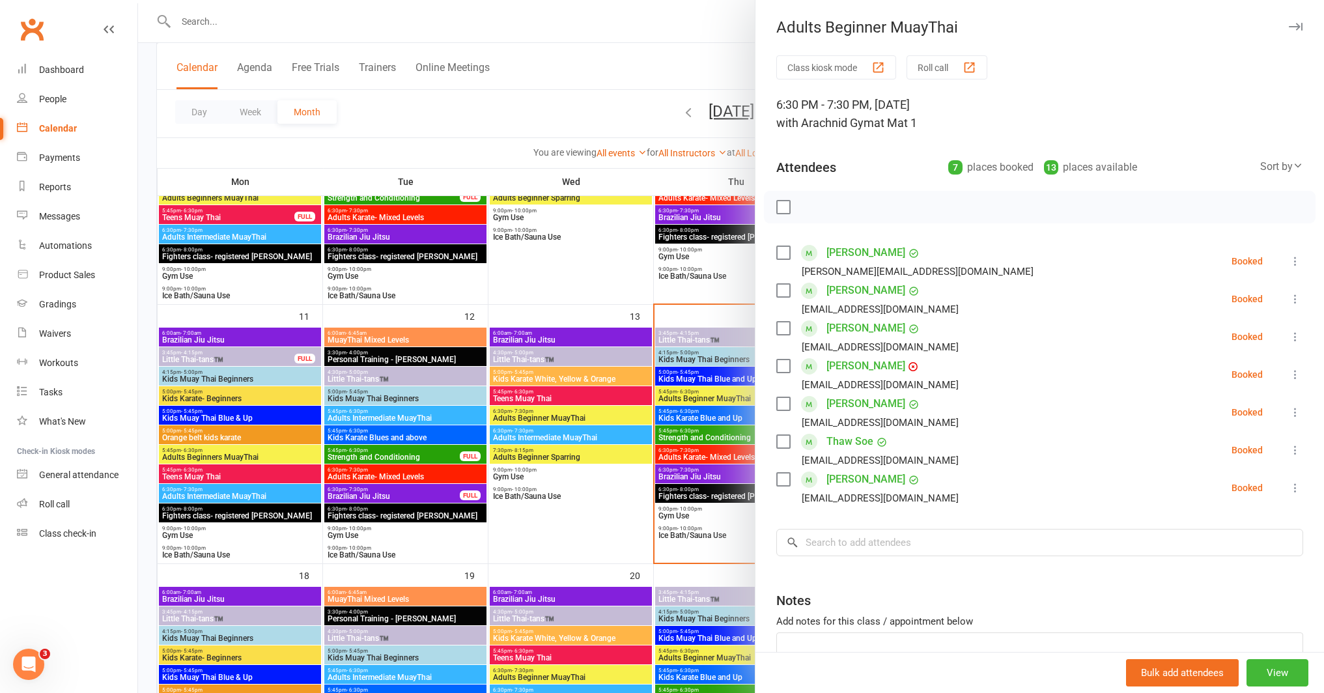
click at [612, 530] on div at bounding box center [731, 346] width 1186 height 693
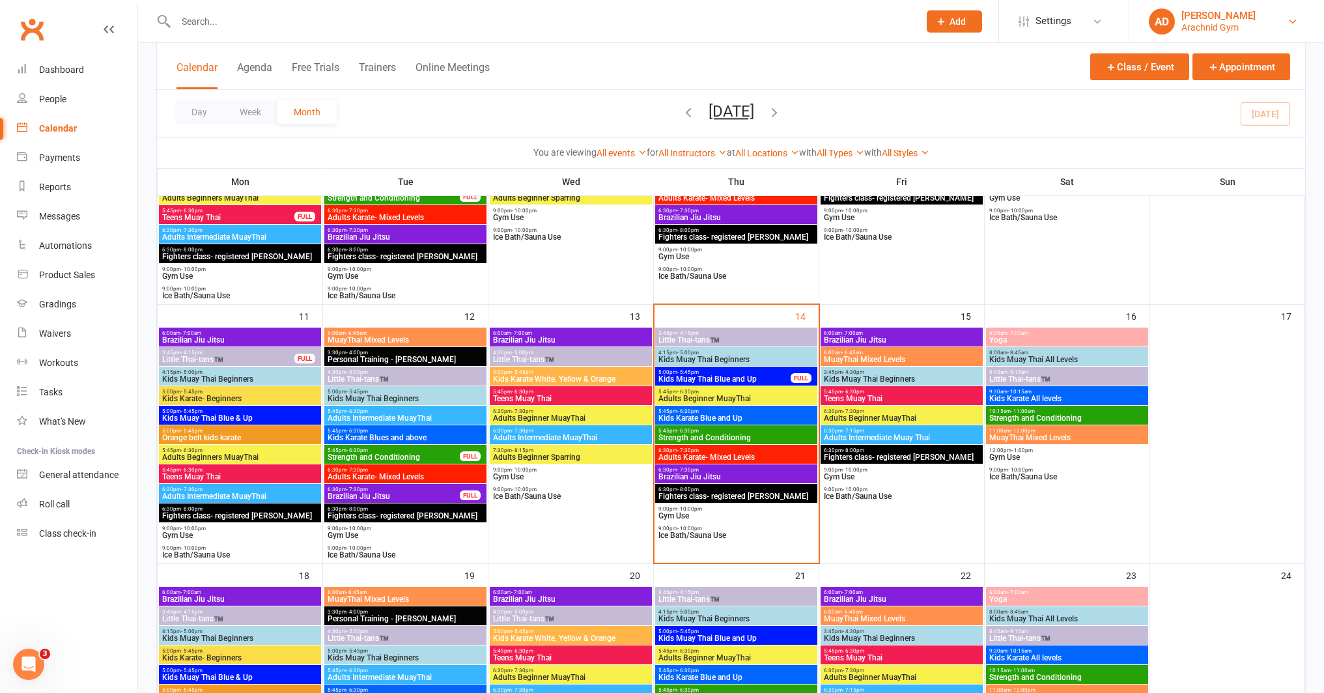
click at [1244, 18] on link "AD [PERSON_NAME] Arachnid Gym" at bounding box center [1226, 21] width 156 height 26
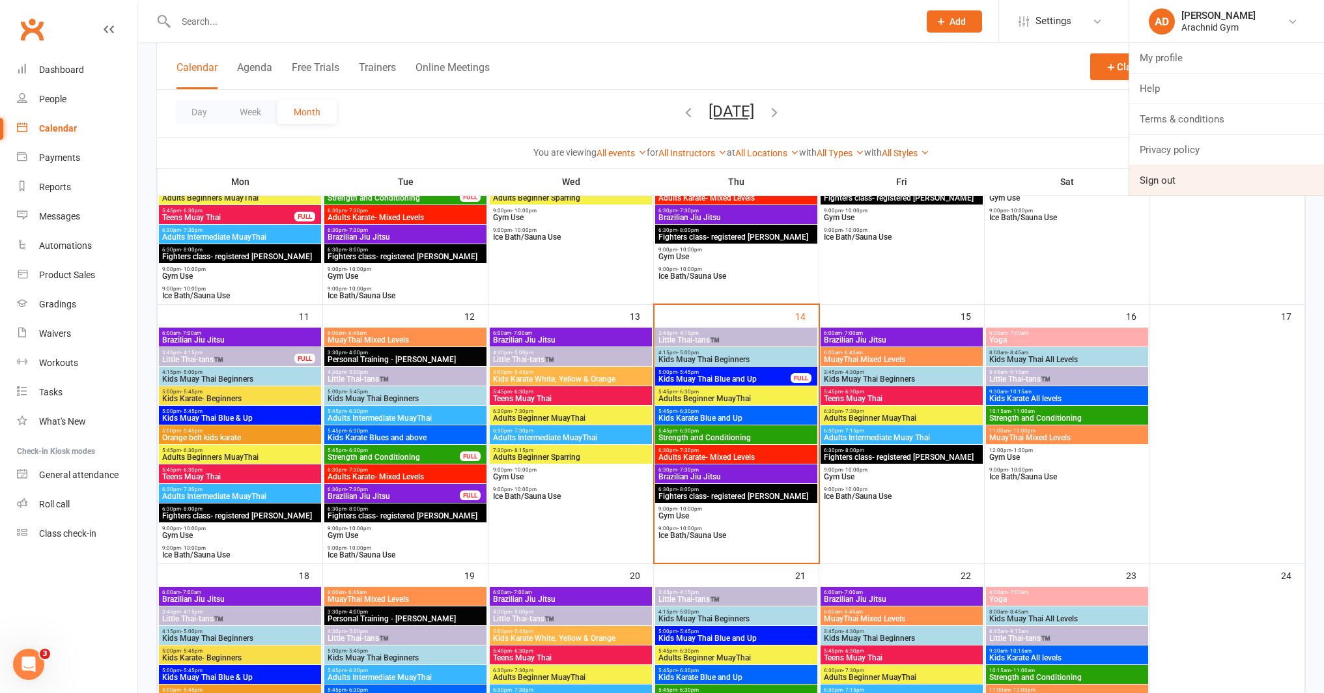
click at [1178, 183] on link "Sign out" at bounding box center [1226, 180] width 195 height 30
